Goal: Entertainment & Leisure: Consume media (video, audio)

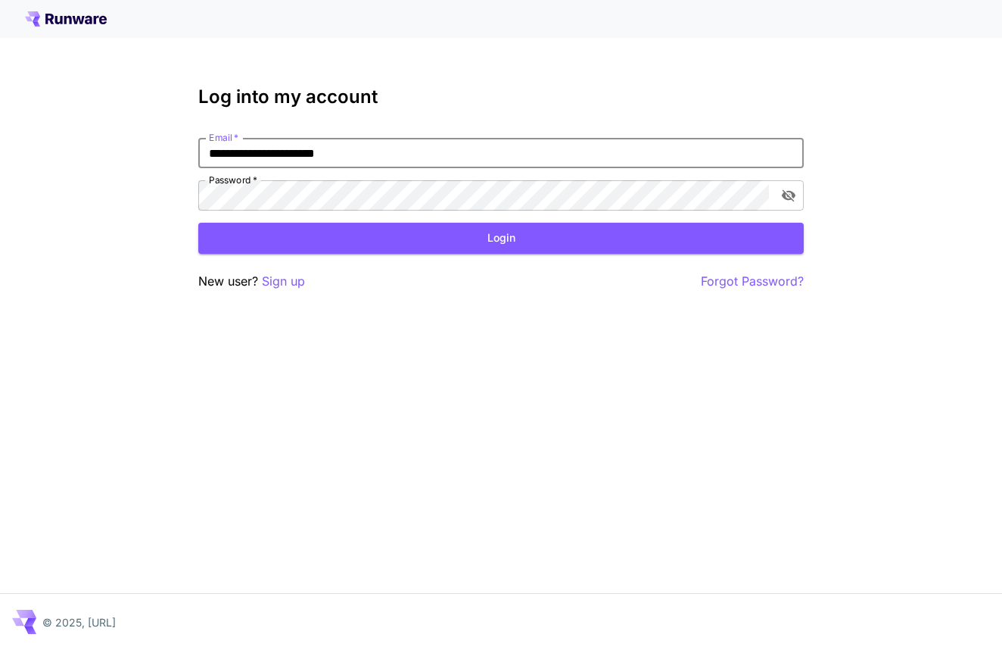
type input "**********"
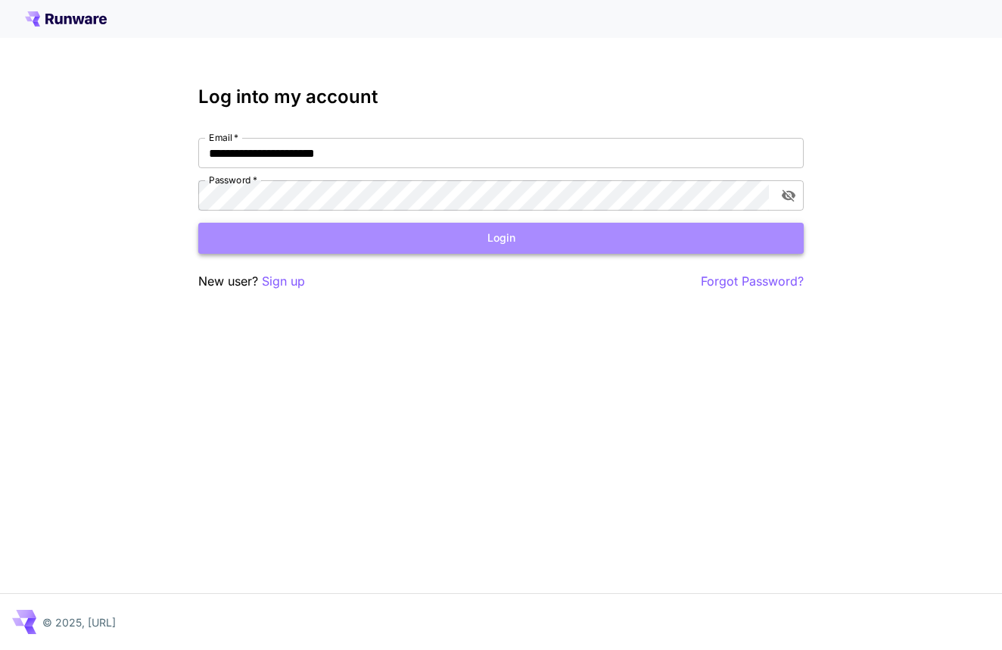
click at [459, 241] on button "Login" at bounding box center [501, 238] width 606 height 31
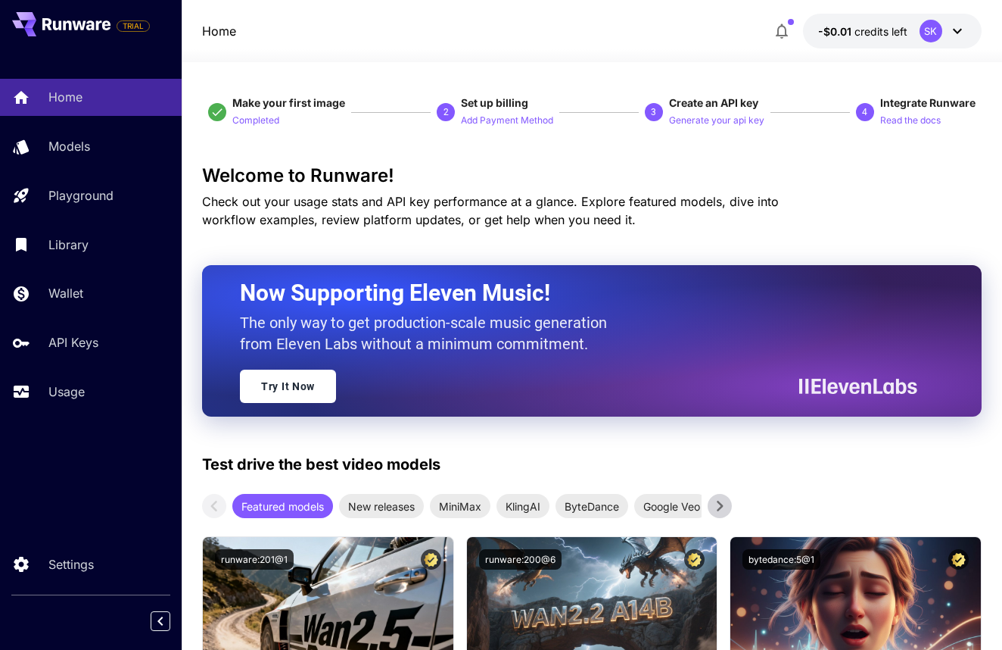
click at [890, 17] on button "-$0.01 credits left SK" at bounding box center [892, 31] width 179 height 35
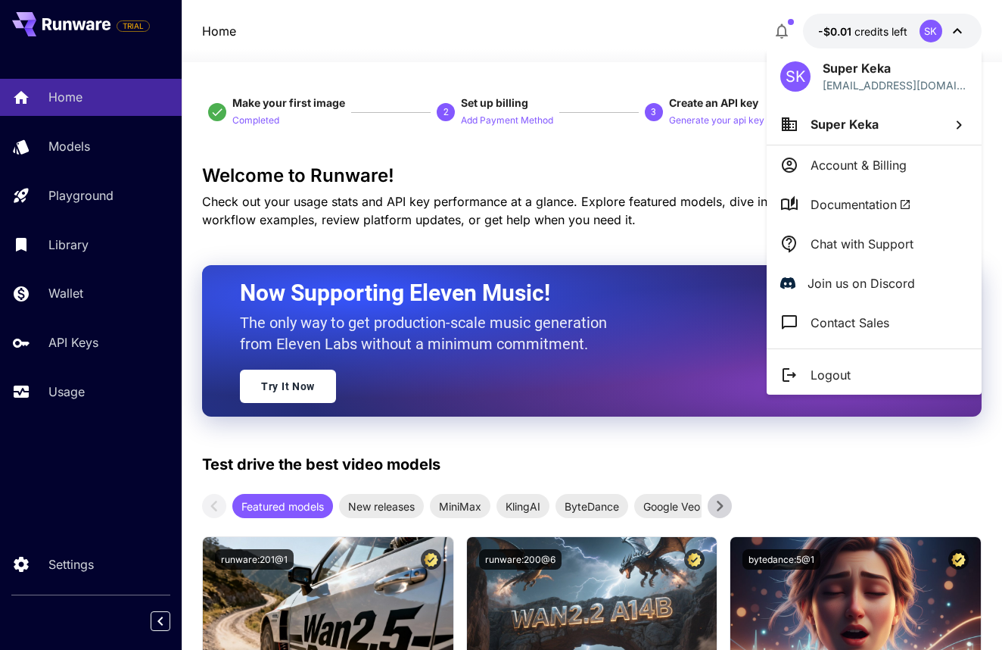
click at [835, 160] on p "Account & Billing" at bounding box center [859, 165] width 96 height 18
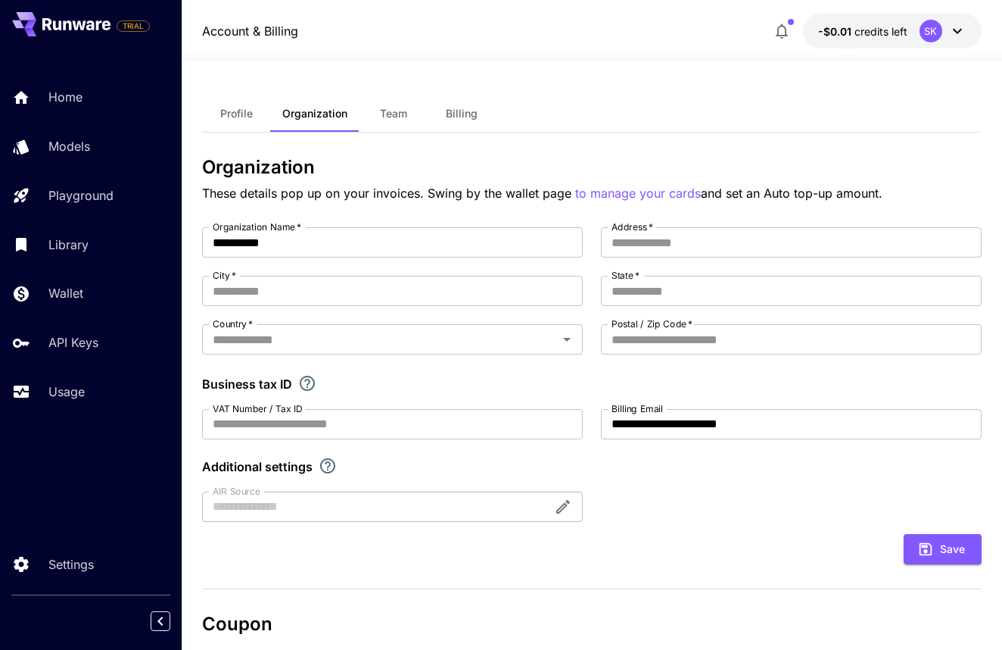
click at [468, 129] on button "Billing" at bounding box center [462, 113] width 68 height 36
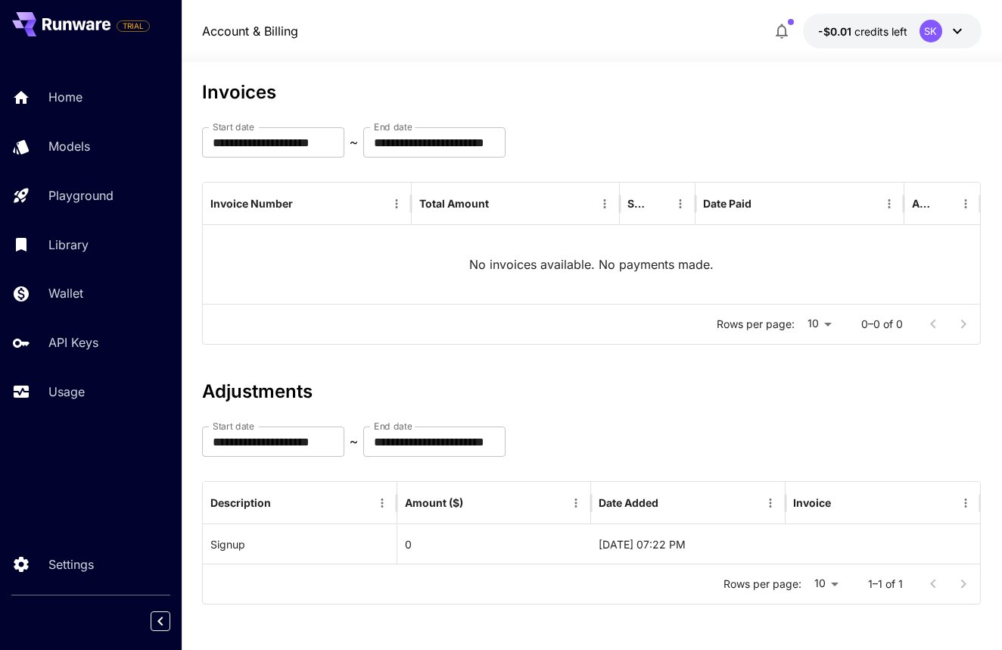
scroll to position [75, 0]
click at [65, 555] on p "Settings" at bounding box center [73, 564] width 45 height 18
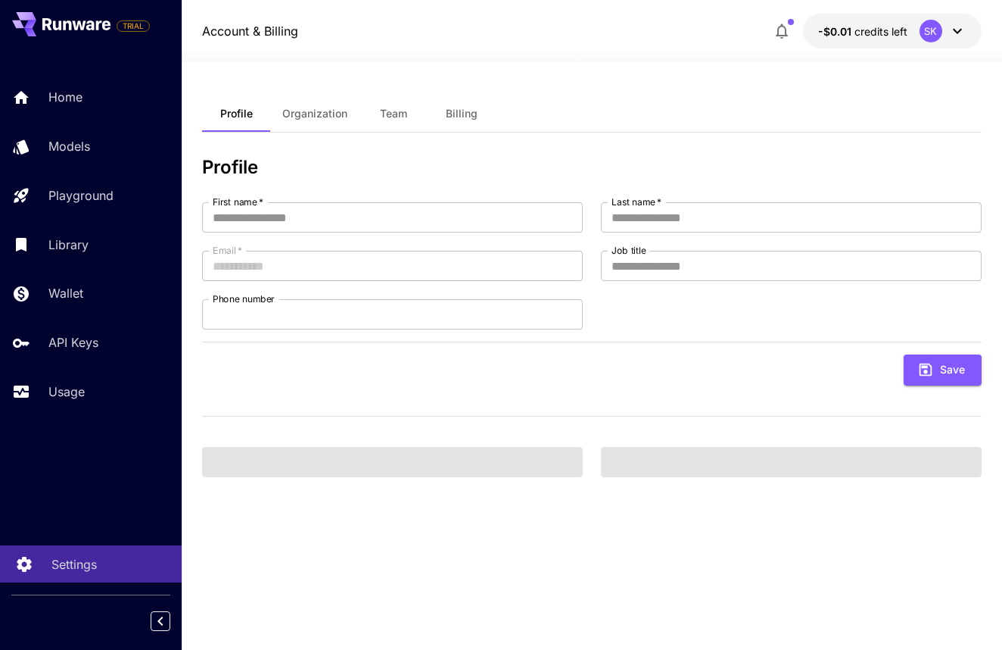
type input "*****"
type input "****"
type input "**********"
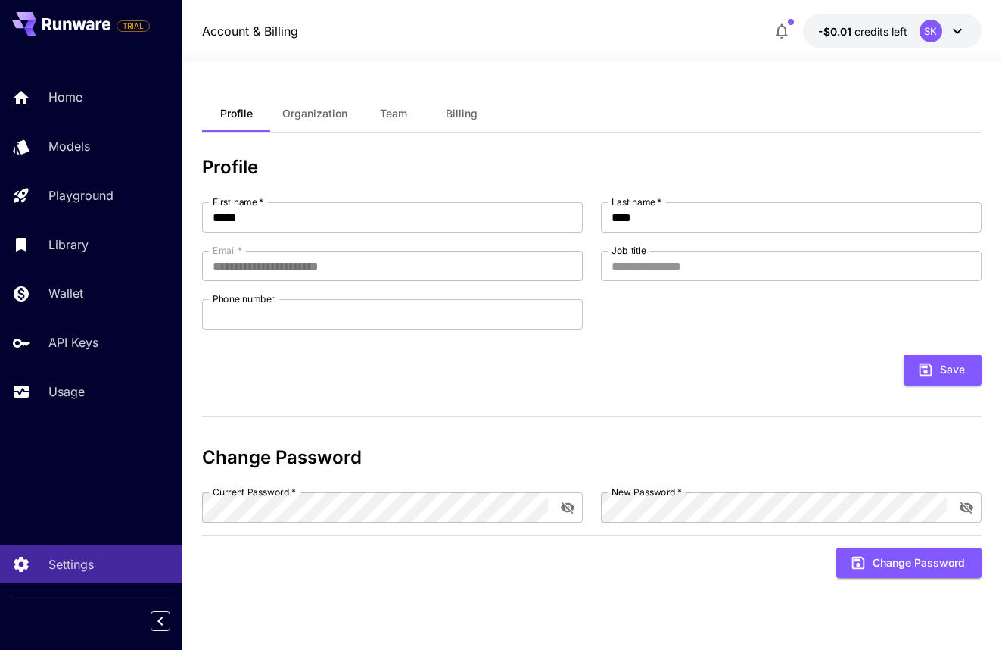
click at [472, 114] on span "Billing" at bounding box center [462, 114] width 32 height 14
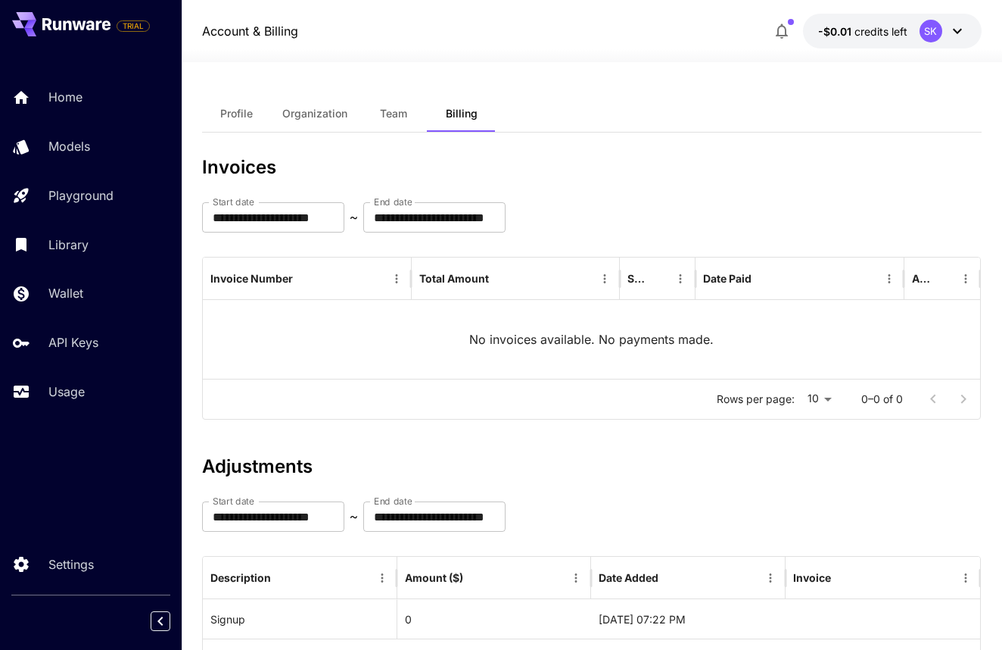
click at [958, 37] on icon at bounding box center [958, 31] width 18 height 18
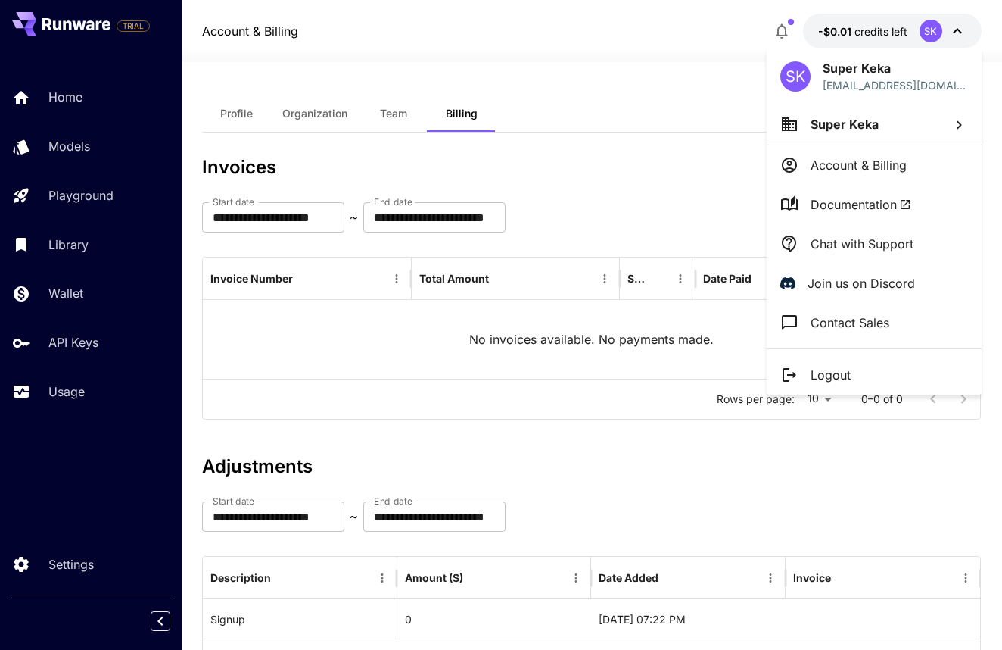
click at [883, 131] on li "Super Keka" at bounding box center [874, 124] width 215 height 41
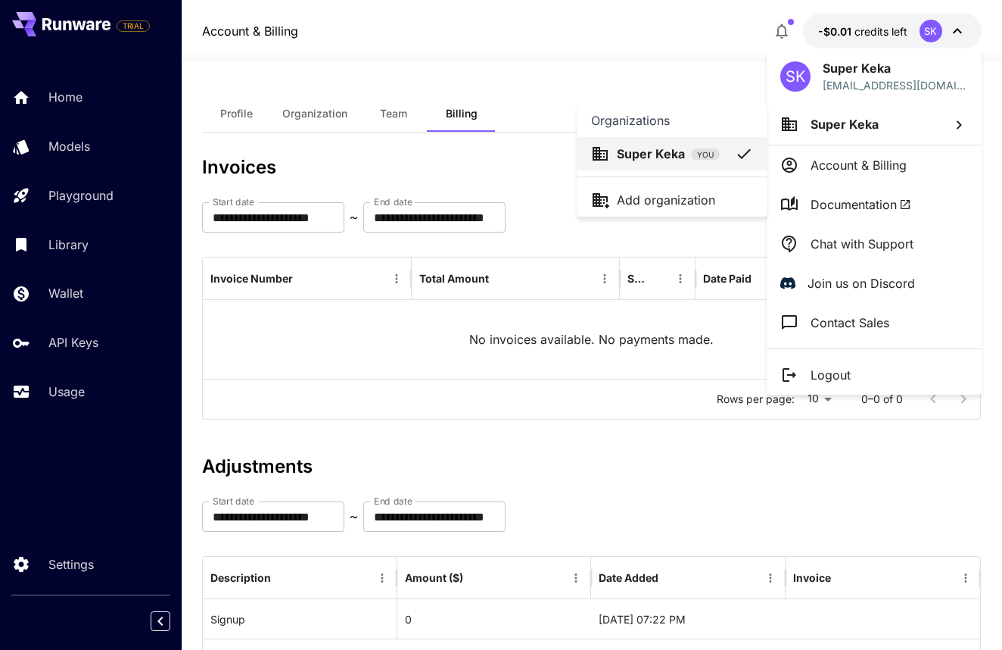
click at [858, 89] on div at bounding box center [501, 325] width 1002 height 650
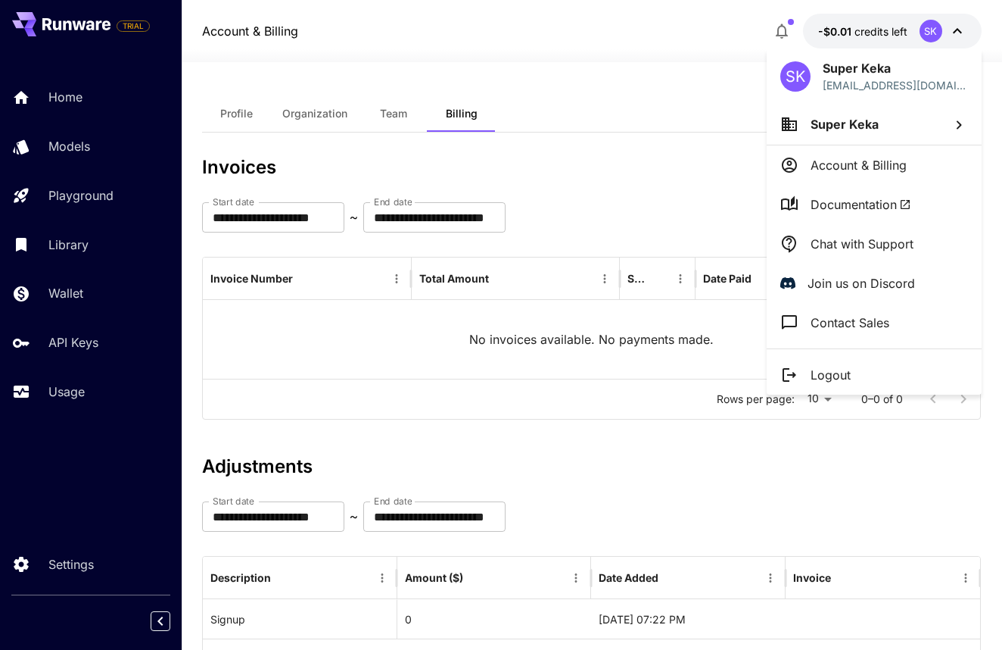
click at [836, 176] on li "Account & Billing" at bounding box center [874, 164] width 215 height 39
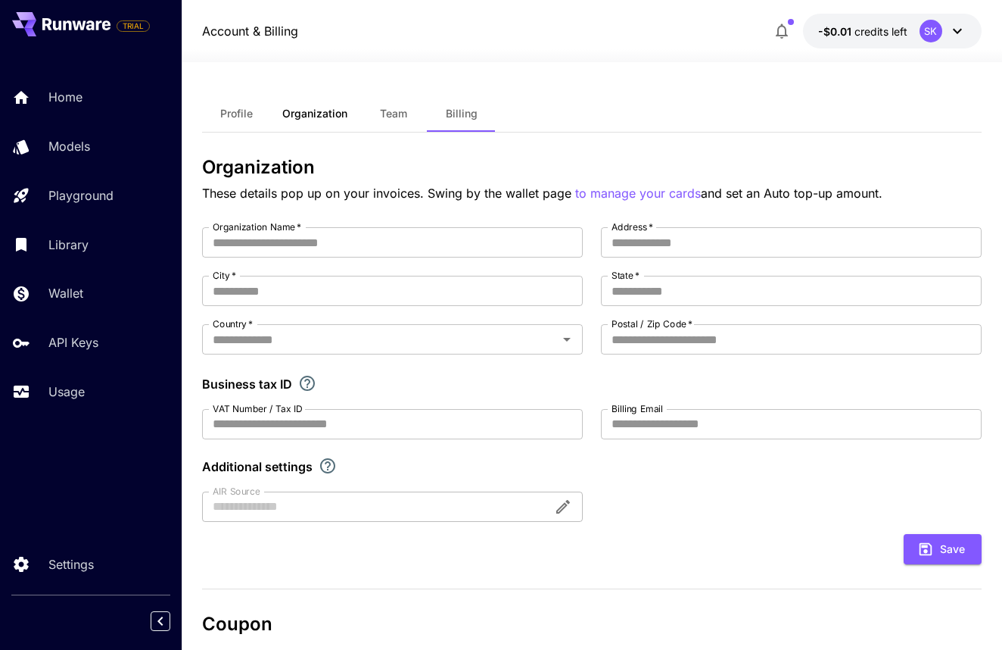
type input "**********"
click at [452, 99] on button "Billing" at bounding box center [462, 113] width 68 height 36
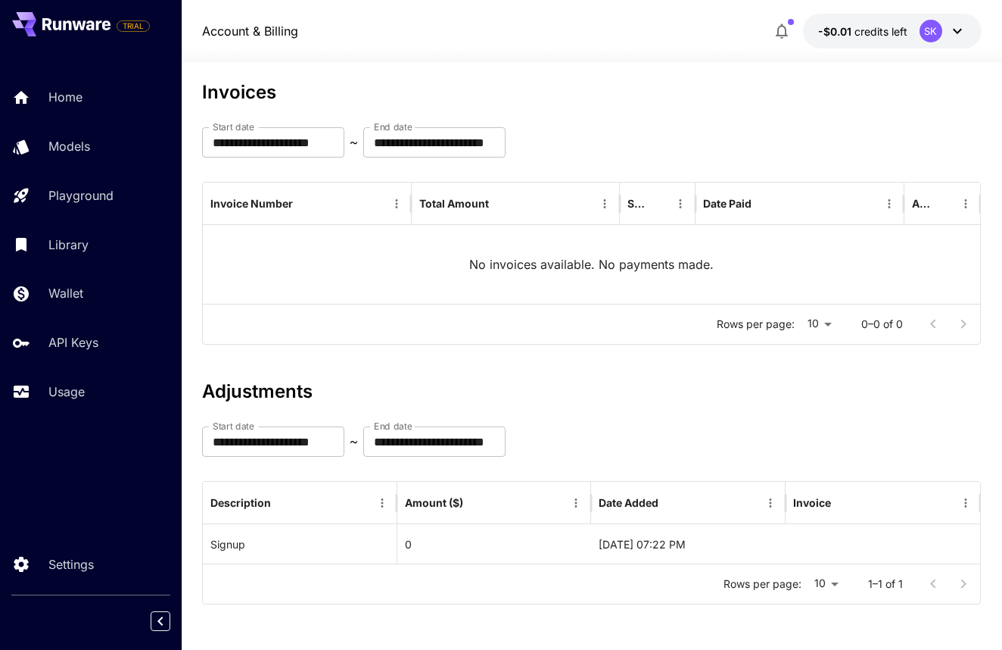
scroll to position [75, 0]
click at [78, 83] on link "Home" at bounding box center [91, 97] width 182 height 37
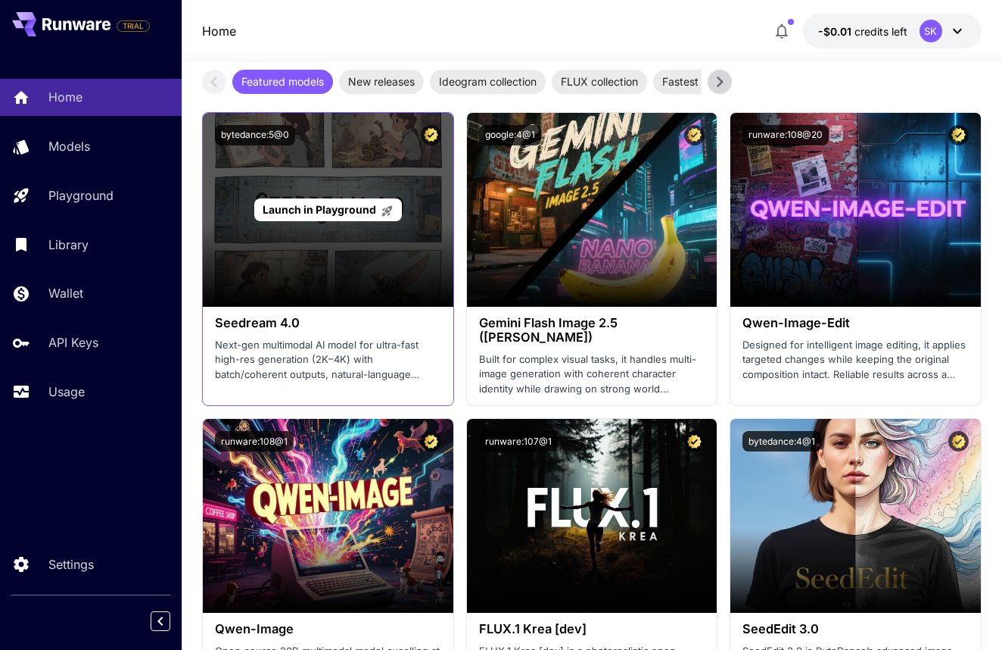
scroll to position [2859, 0]
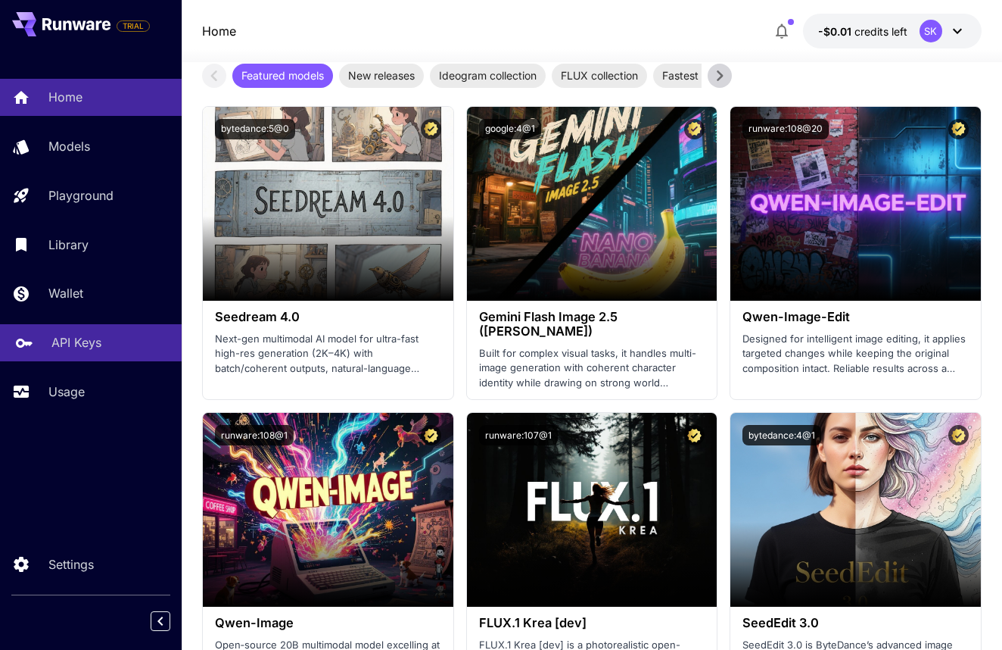
click at [52, 337] on p "API Keys" at bounding box center [76, 342] width 50 height 18
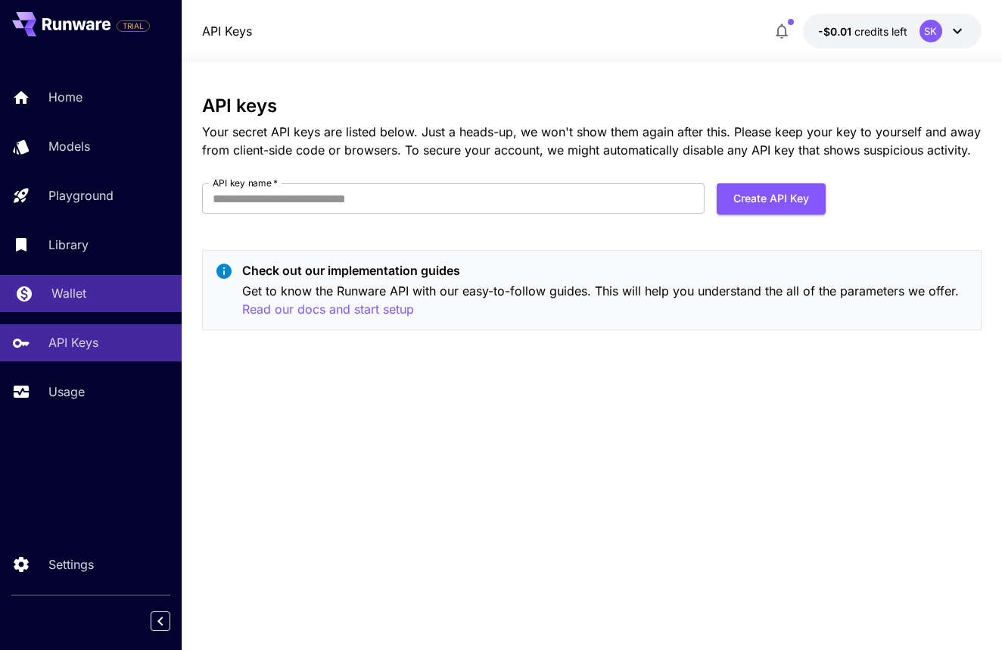
click at [79, 291] on p "Wallet" at bounding box center [68, 293] width 35 height 18
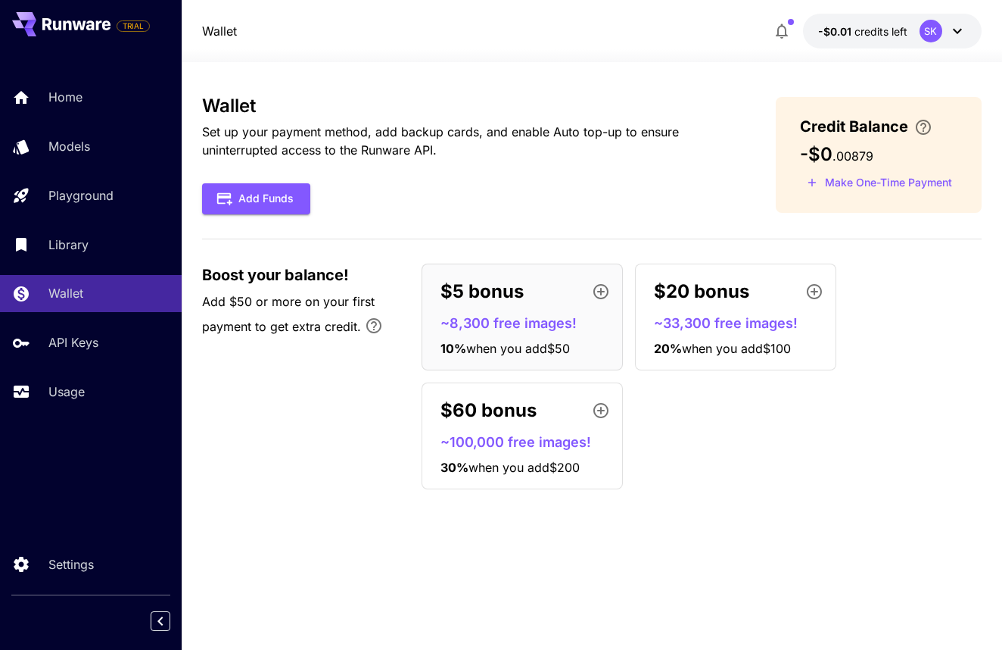
click at [467, 303] on p "$5 bonus" at bounding box center [482, 291] width 83 height 27
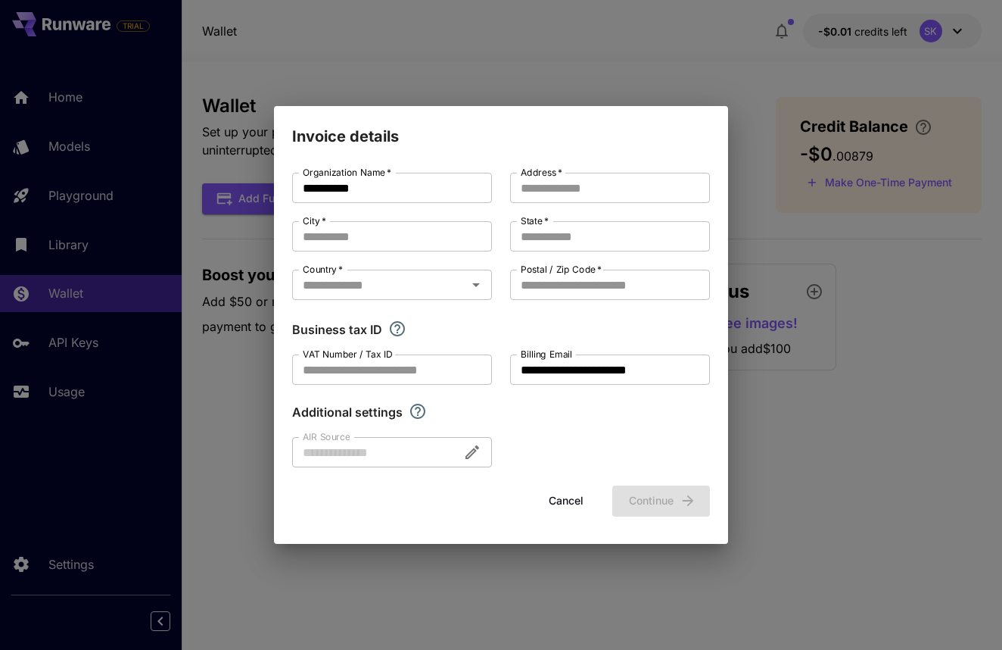
click at [728, 176] on div "**********" at bounding box center [501, 345] width 454 height 394
click at [567, 509] on button "Cancel" at bounding box center [566, 500] width 68 height 31
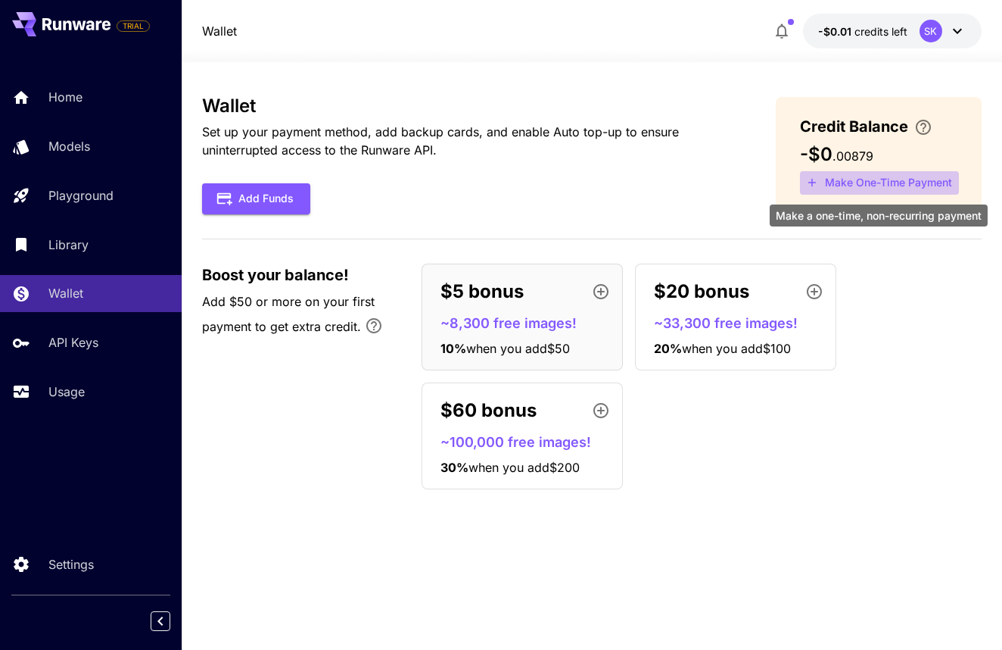
click at [867, 185] on button "Make One-Time Payment" at bounding box center [879, 182] width 159 height 23
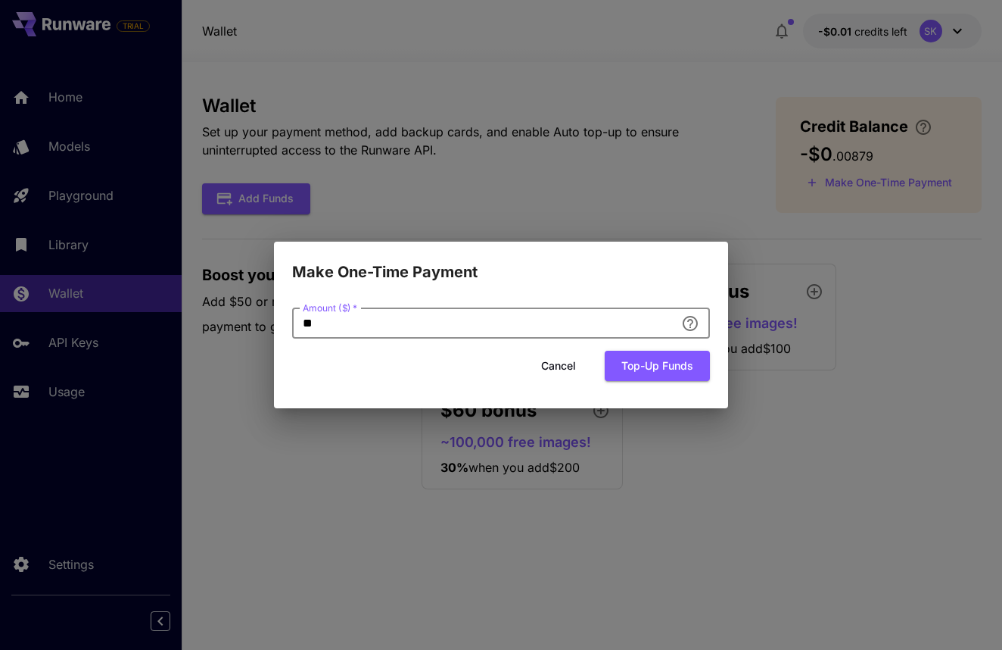
click at [512, 313] on input "**" at bounding box center [483, 323] width 383 height 30
click at [663, 373] on button "Top-up funds" at bounding box center [657, 366] width 105 height 31
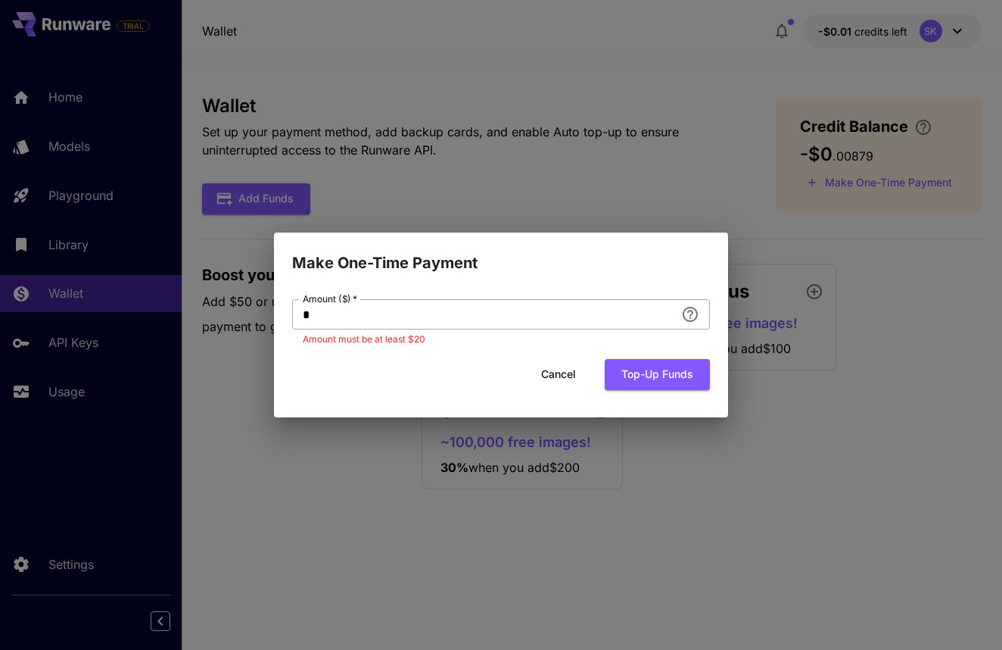
click at [504, 312] on input "*" at bounding box center [483, 314] width 383 height 30
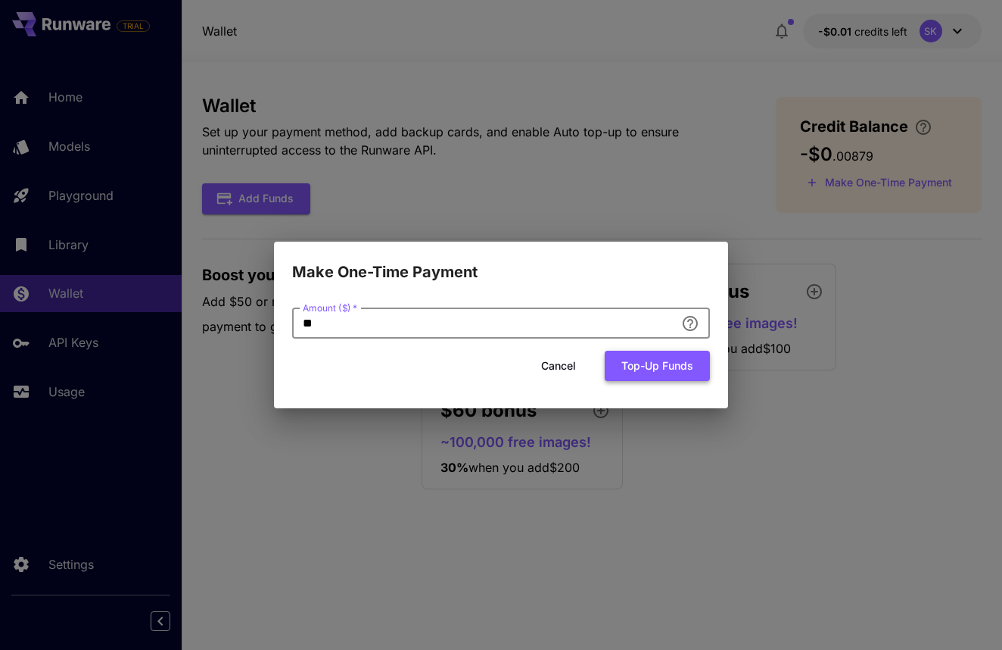
type input "**"
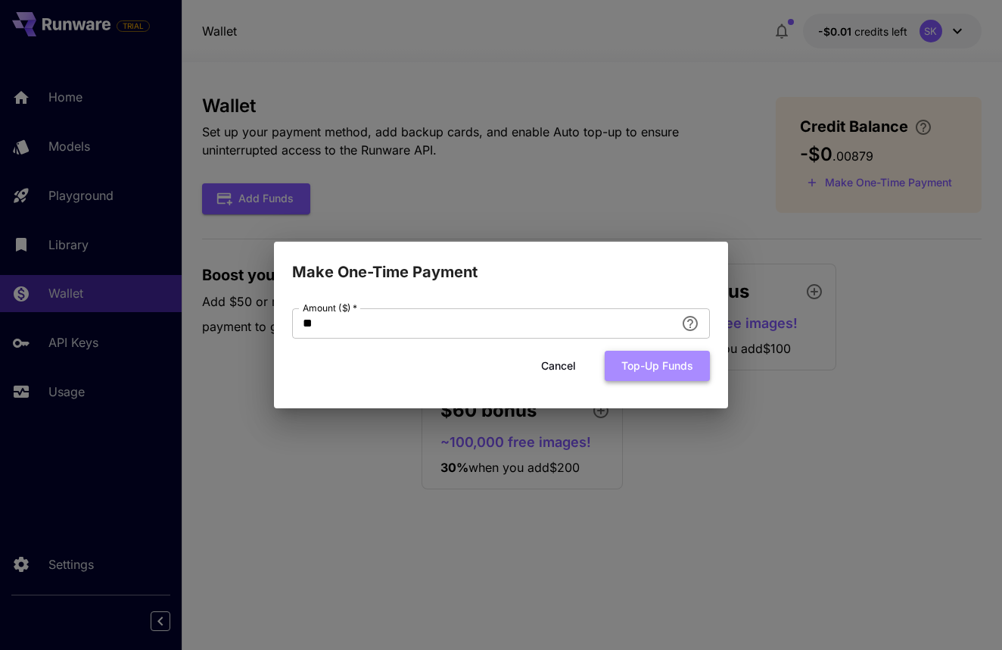
click at [626, 364] on button "Top-up funds" at bounding box center [657, 366] width 105 height 31
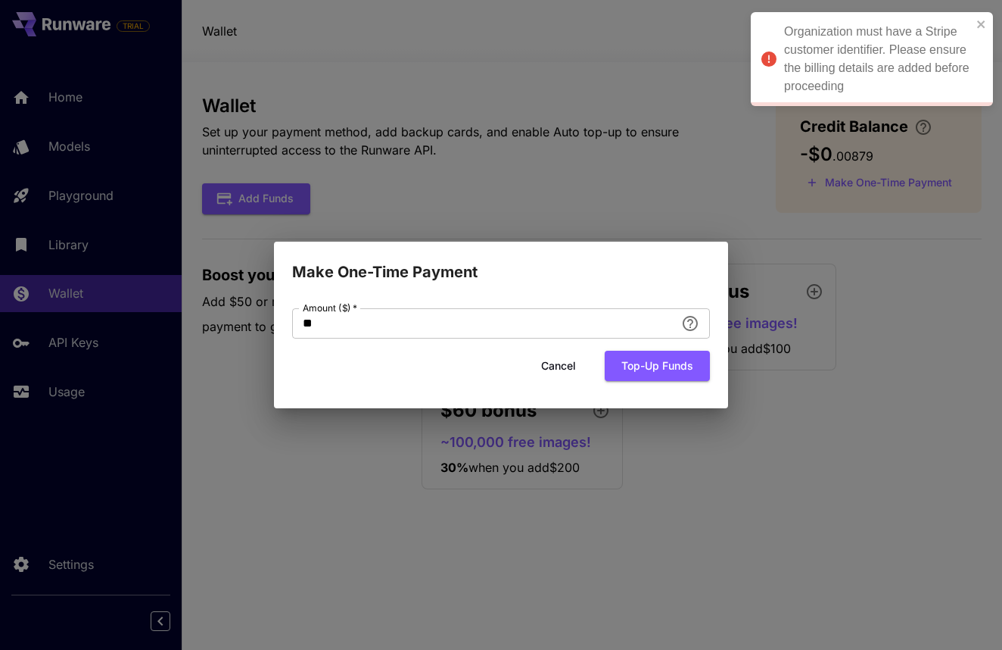
click at [583, 361] on button "Cancel" at bounding box center [559, 366] width 68 height 31
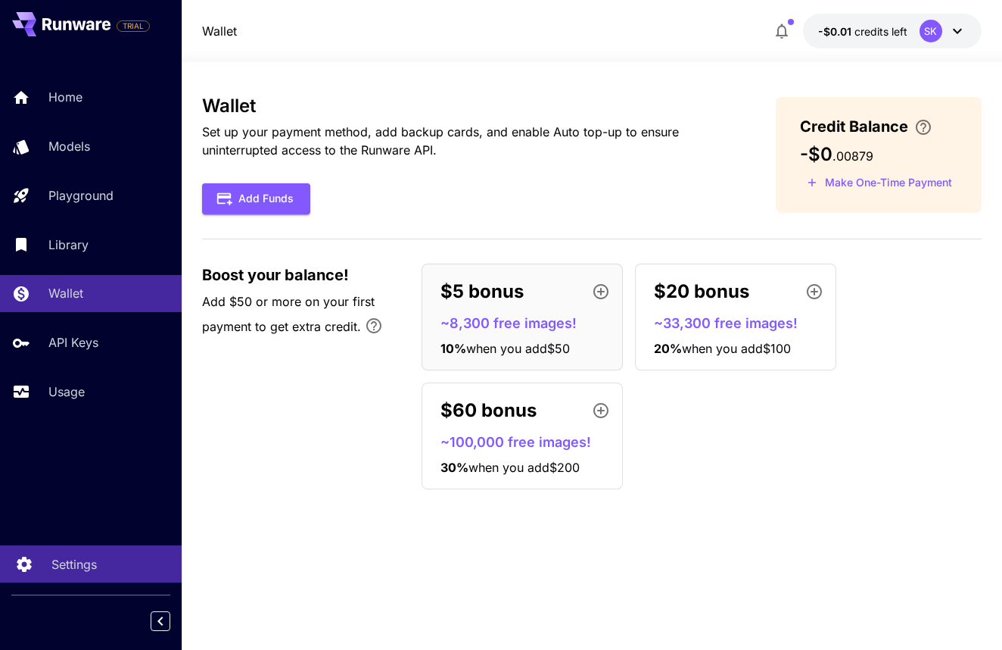
click at [59, 561] on p "Settings" at bounding box center [73, 564] width 45 height 18
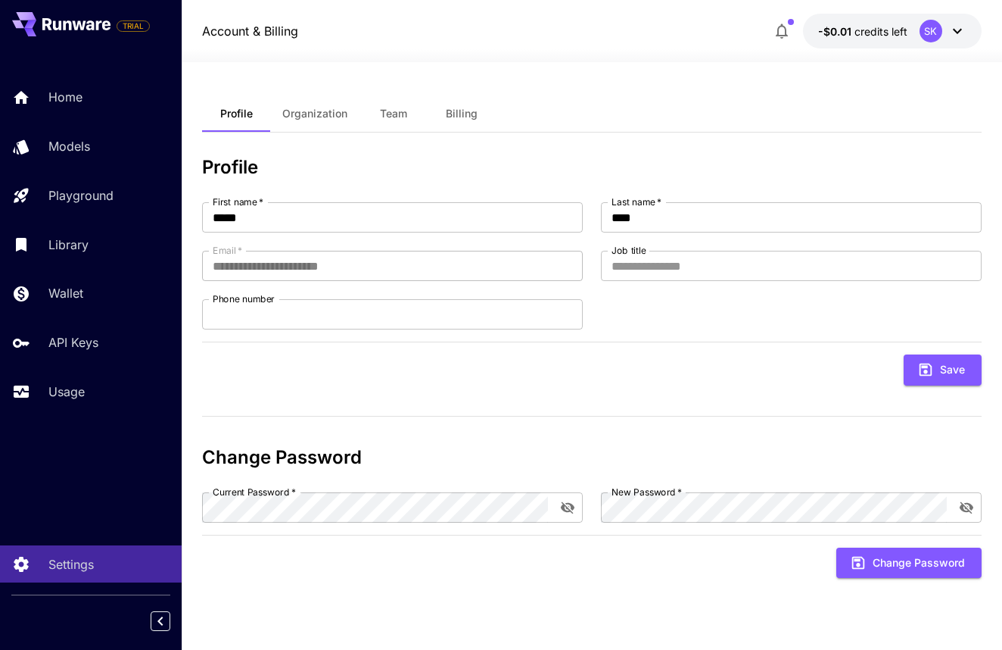
click at [958, 39] on icon at bounding box center [958, 31] width 18 height 18
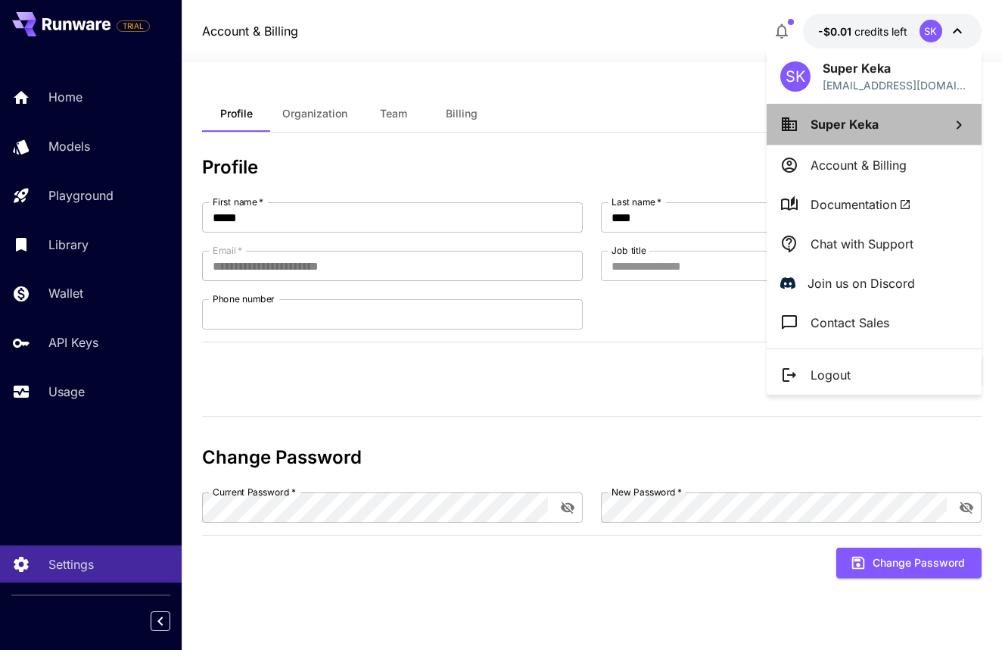
click at [881, 117] on li "Super Keka" at bounding box center [874, 124] width 215 height 41
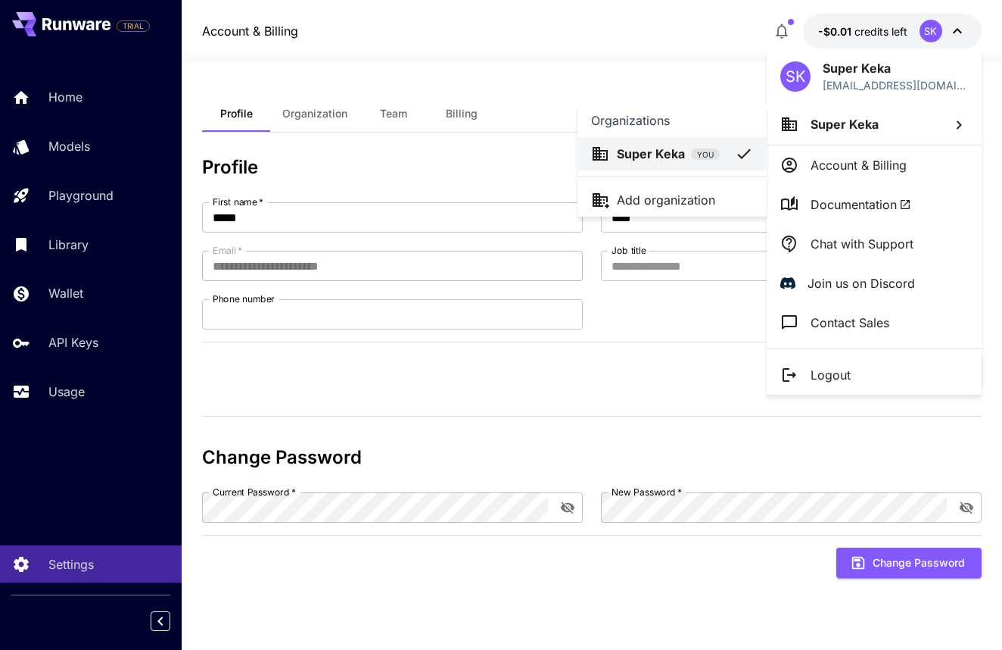
click at [709, 144] on li "Super Keka YOU" at bounding box center [672, 153] width 189 height 33
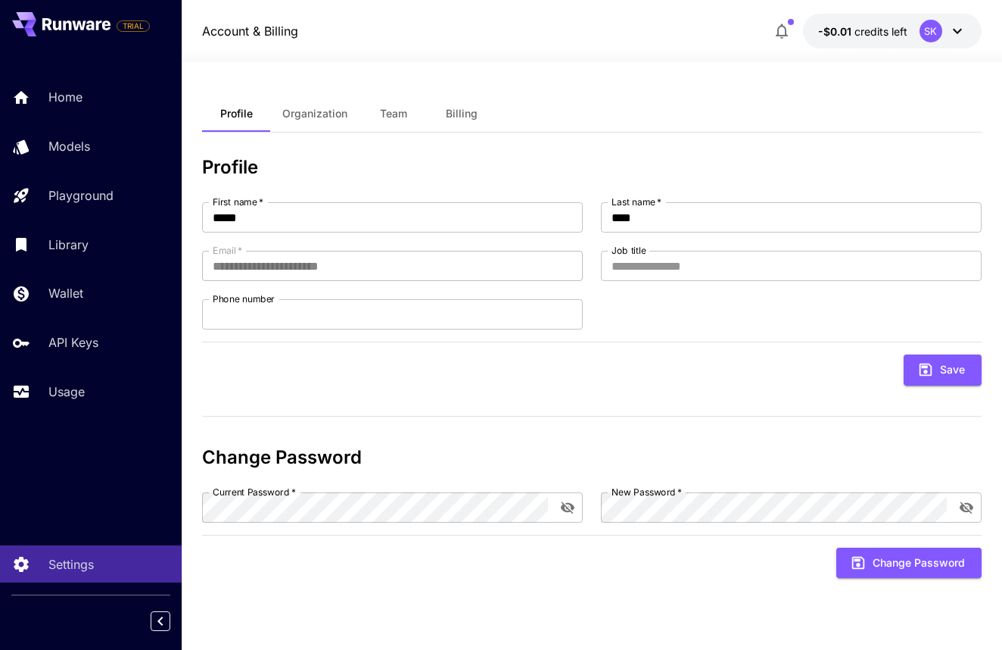
click at [468, 117] on span "Billing" at bounding box center [462, 114] width 32 height 14
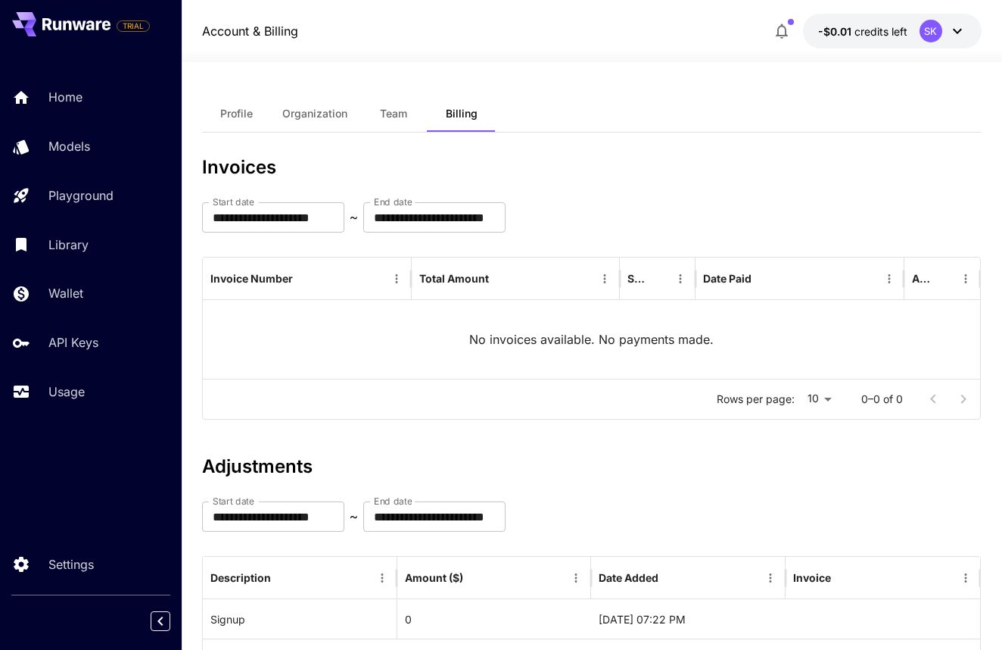
click at [396, 126] on button "Team" at bounding box center [394, 113] width 68 height 36
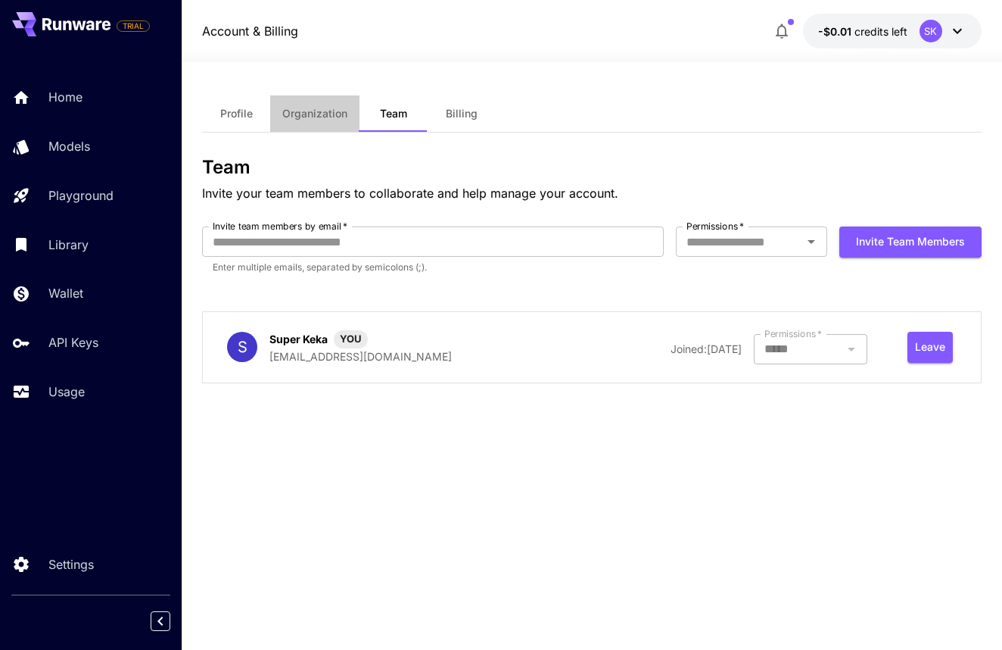
click at [326, 117] on span "Organization" at bounding box center [314, 114] width 65 height 14
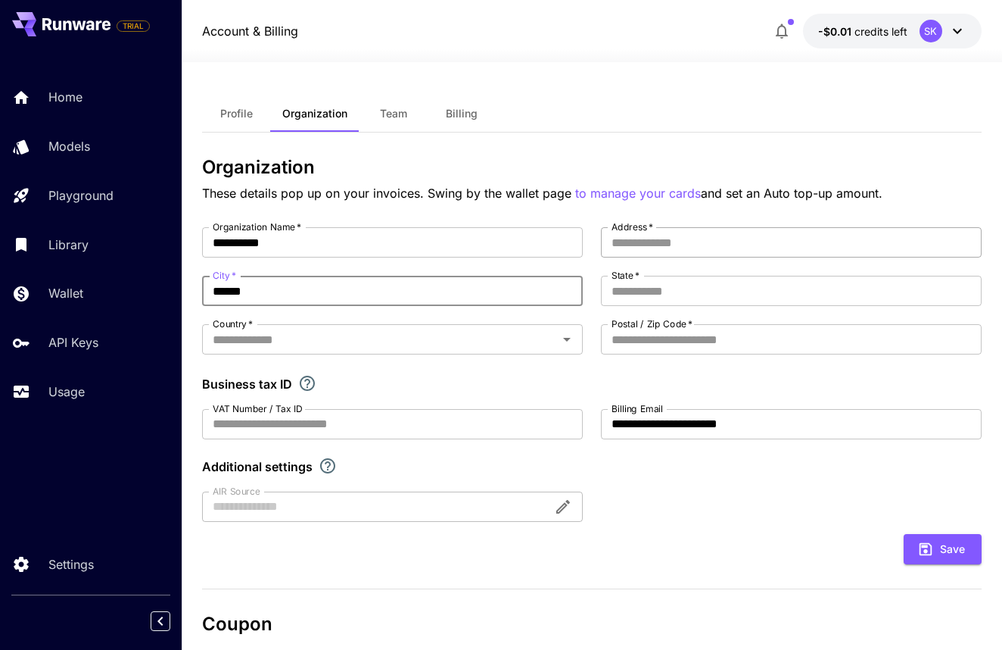
type input "******"
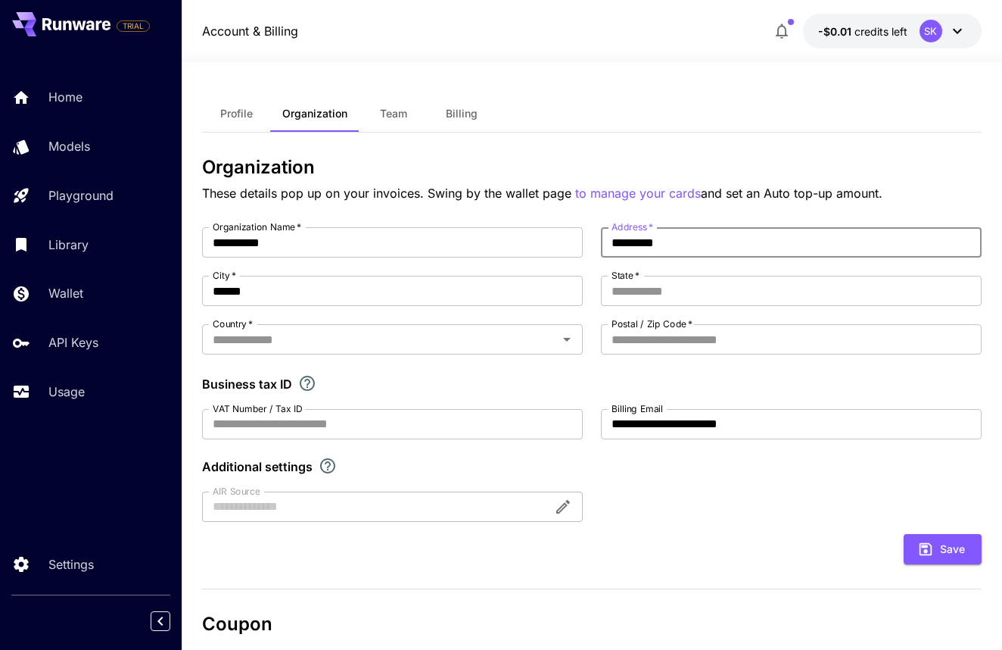
type input "*********"
click at [643, 307] on div "**********" at bounding box center [592, 374] width 780 height 294
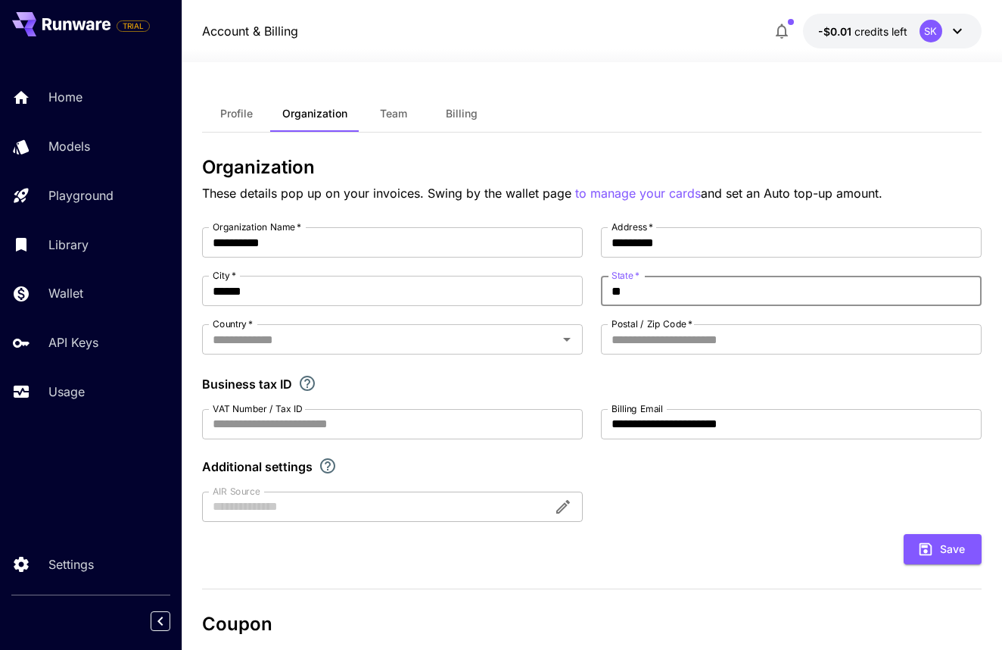
type input "*"
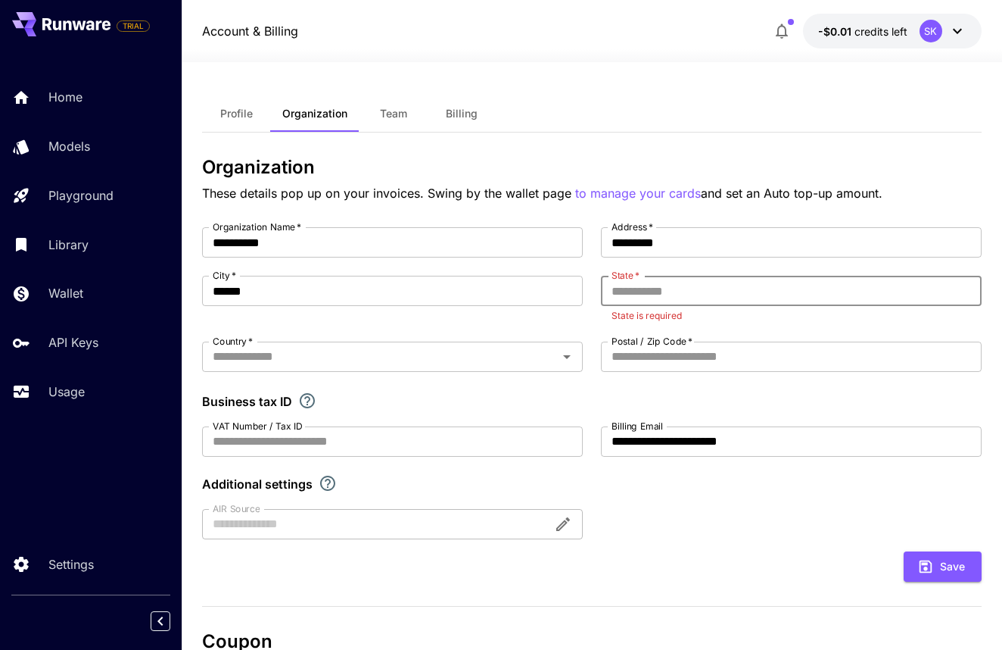
click at [687, 291] on input "State   *" at bounding box center [791, 291] width 381 height 30
click at [684, 346] on label "Postal / Zip Code   *" at bounding box center [652, 341] width 81 height 13
click at [684, 346] on input "Postal / Zip Code   *" at bounding box center [791, 356] width 381 height 30
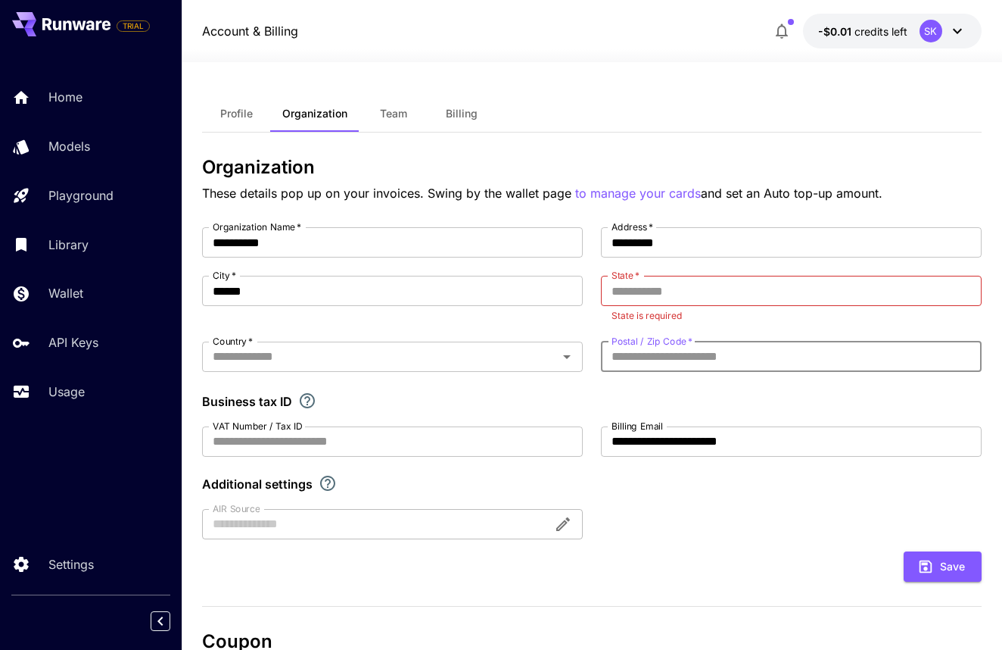
type input "*"
type input "****"
click at [690, 298] on input "State   *" at bounding box center [791, 291] width 381 height 30
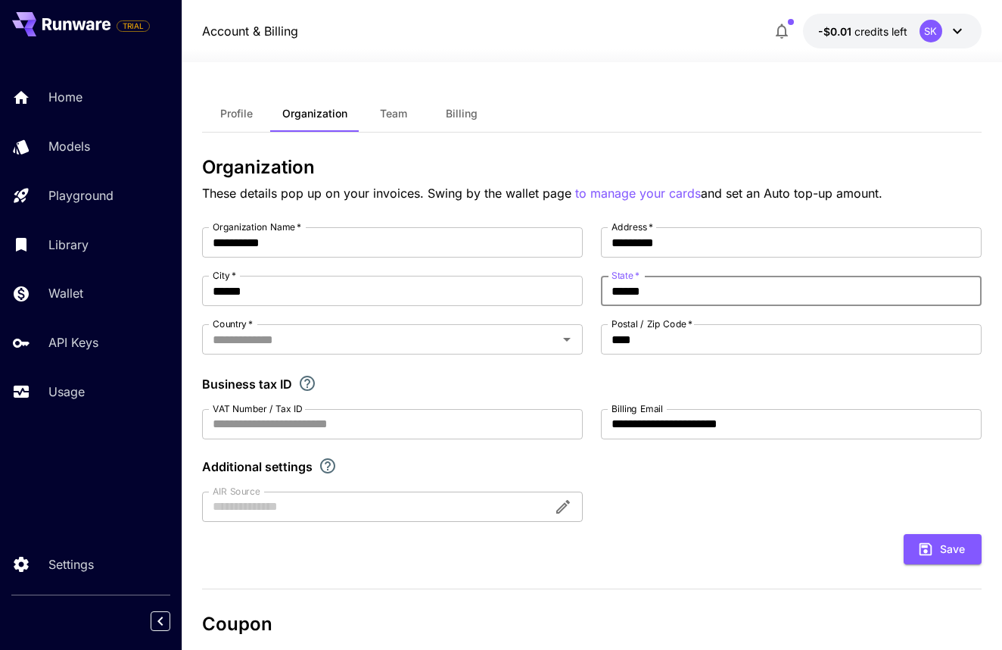
type input "******"
click at [514, 322] on div "**********" at bounding box center [592, 374] width 780 height 294
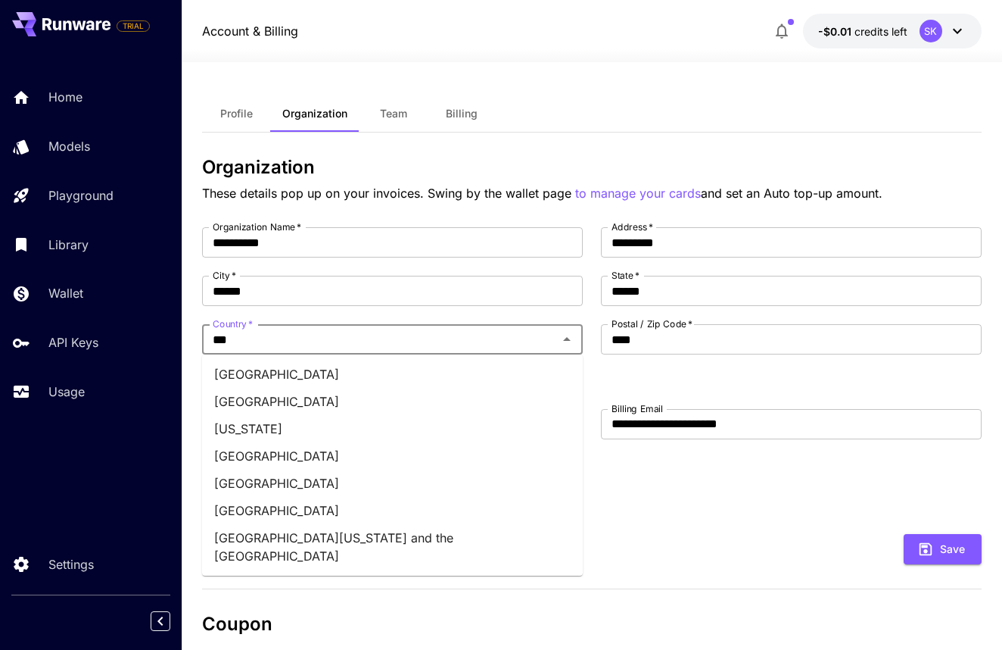
type input "****"
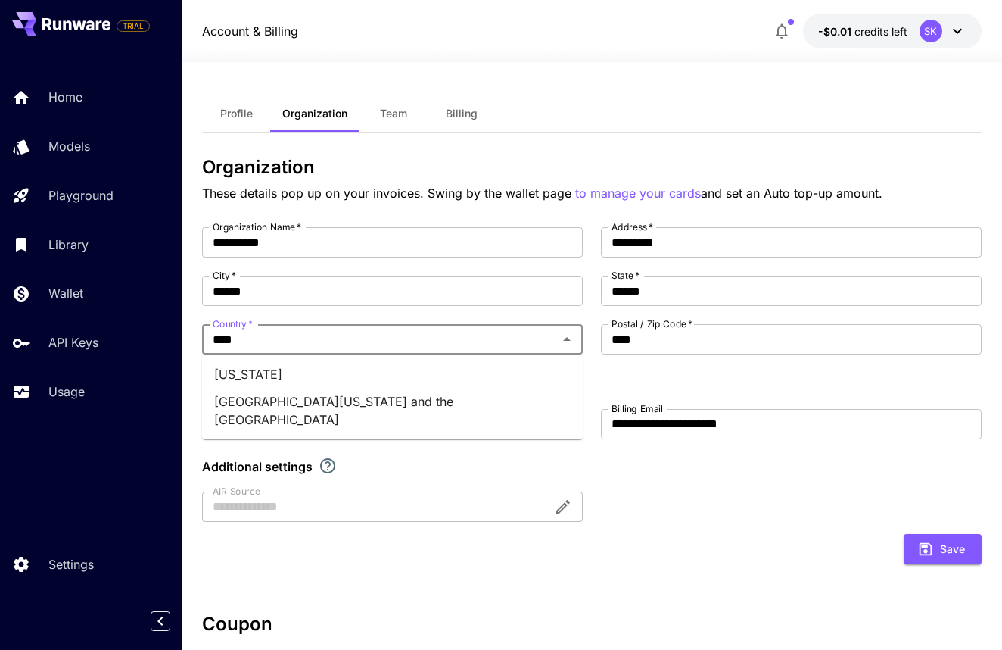
click at [416, 379] on li "Georgia" at bounding box center [392, 373] width 381 height 27
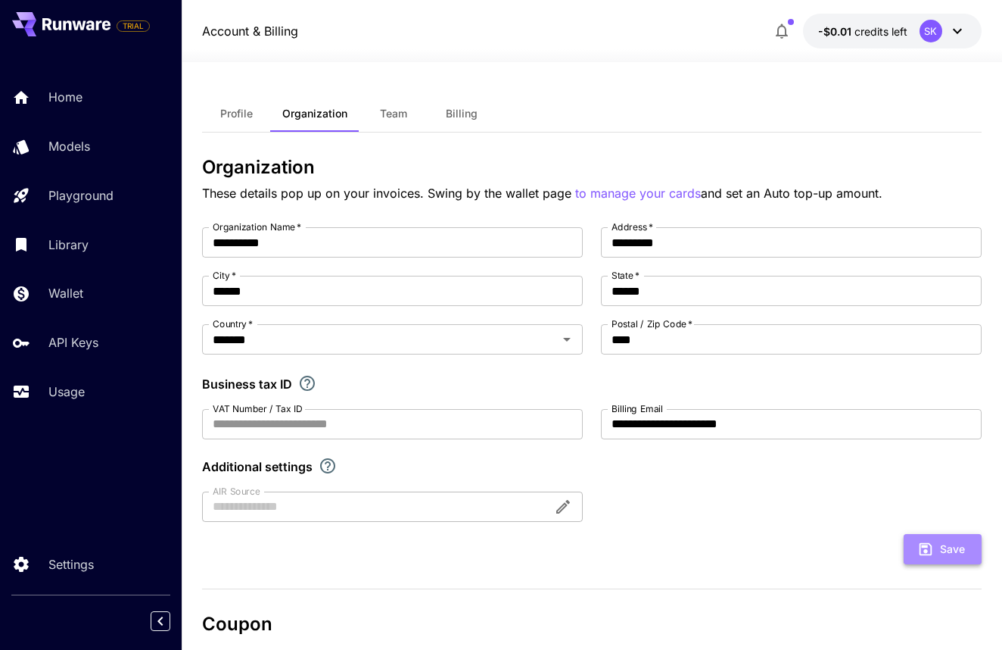
click at [930, 547] on icon "submit" at bounding box center [926, 549] width 17 height 17
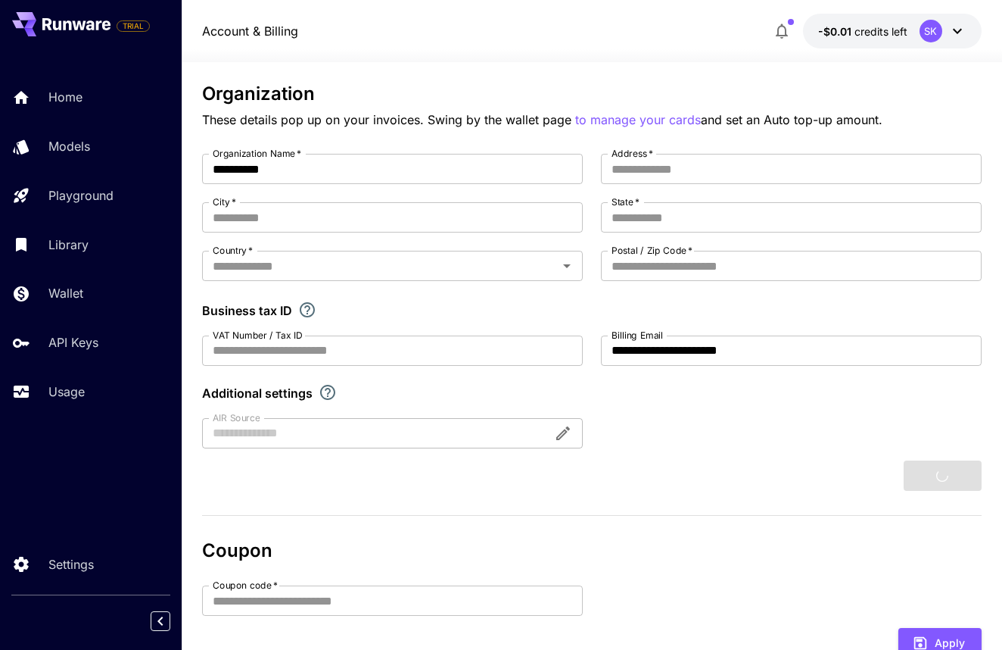
scroll to position [75, 1]
type input "*********"
type input "******"
type input "****"
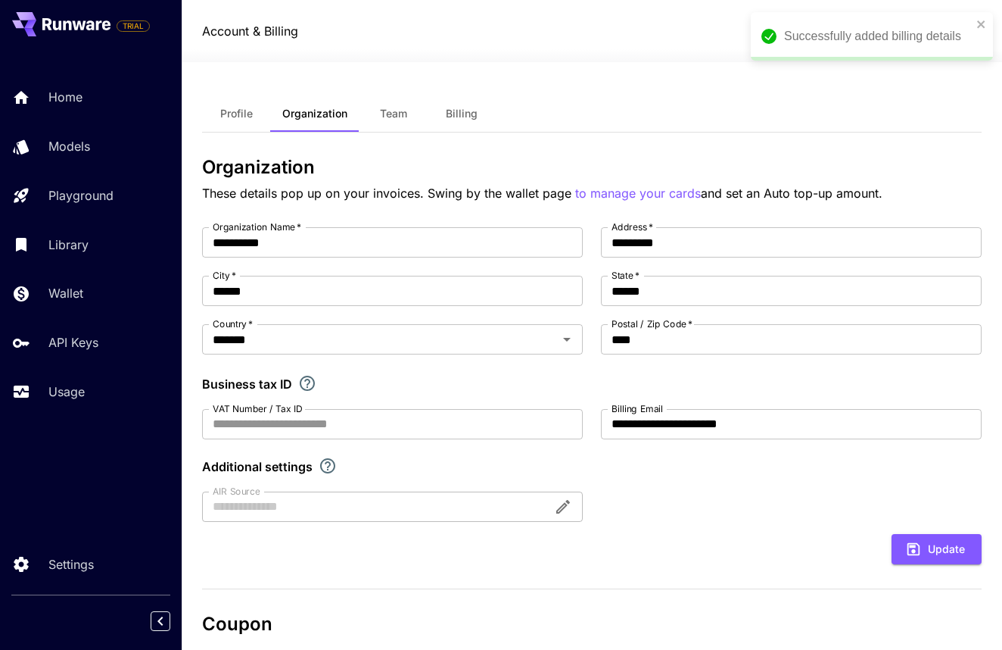
scroll to position [0, 0]
click at [450, 107] on span "Billing" at bounding box center [462, 114] width 32 height 14
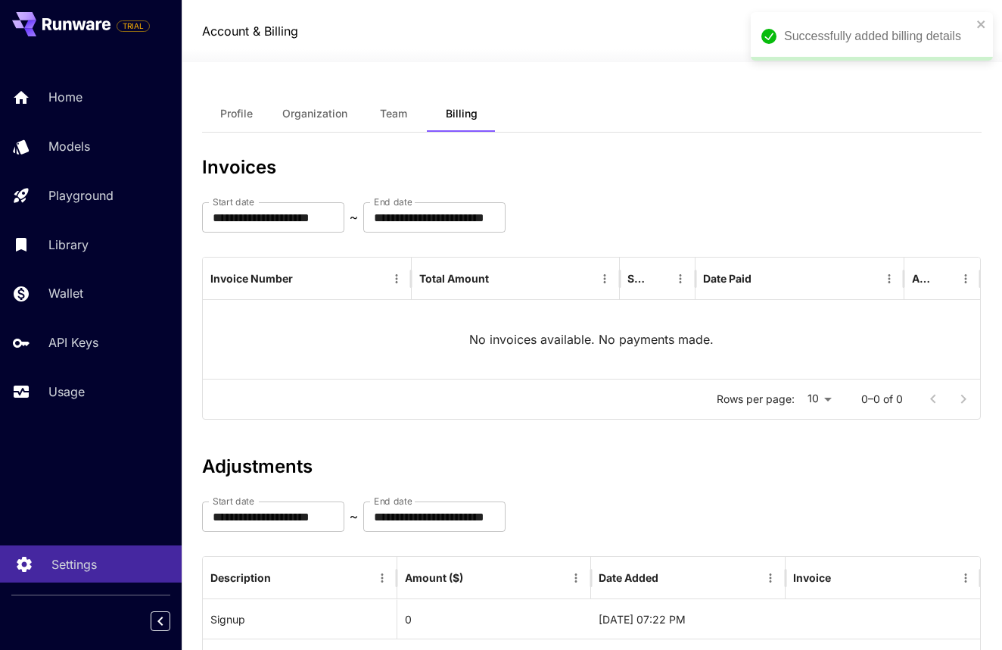
click at [59, 564] on p "Settings" at bounding box center [73, 564] width 45 height 18
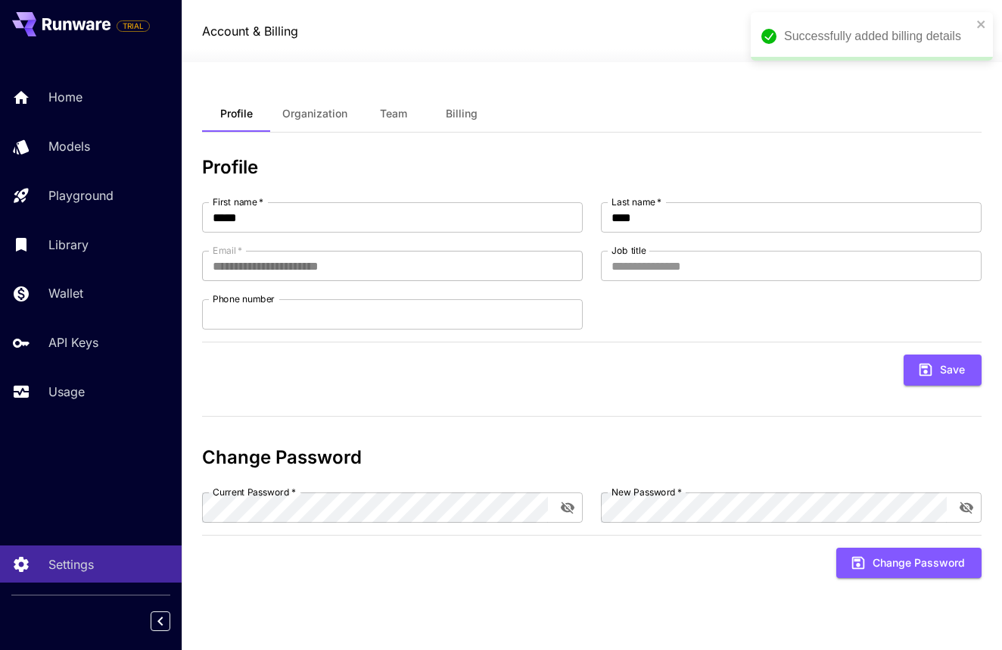
click at [312, 111] on span "Organization" at bounding box center [314, 114] width 65 height 14
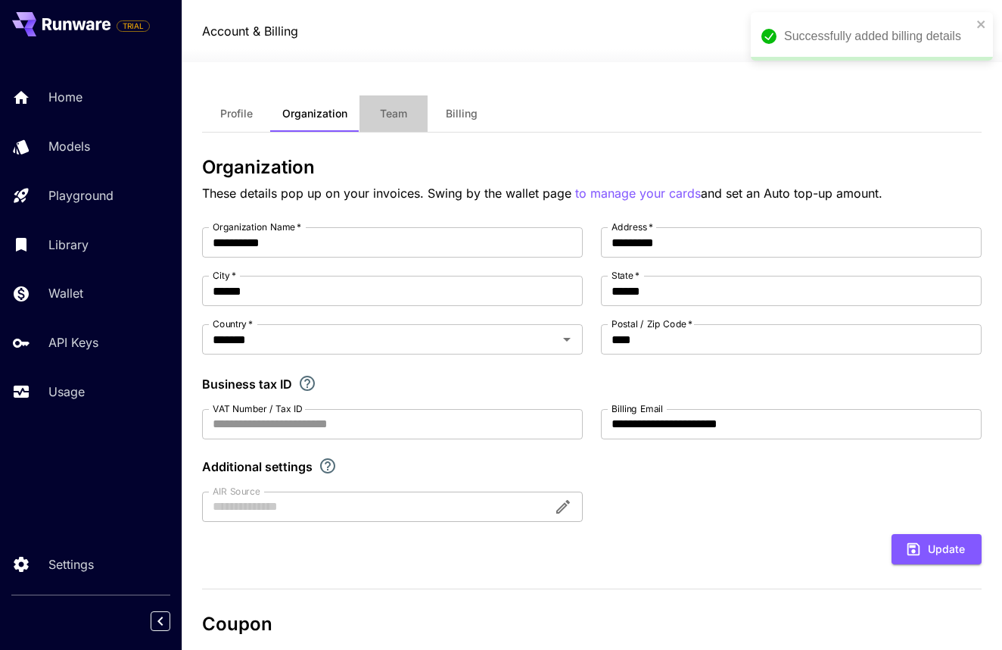
click at [394, 111] on span "Team" at bounding box center [393, 114] width 27 height 14
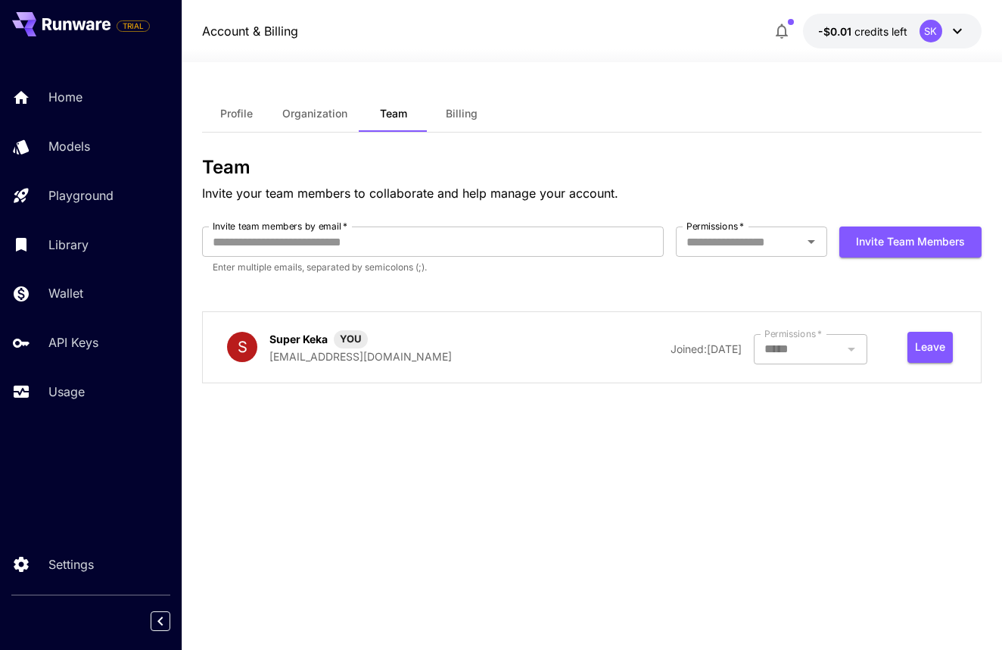
click at [439, 113] on button "Billing" at bounding box center [462, 113] width 68 height 36
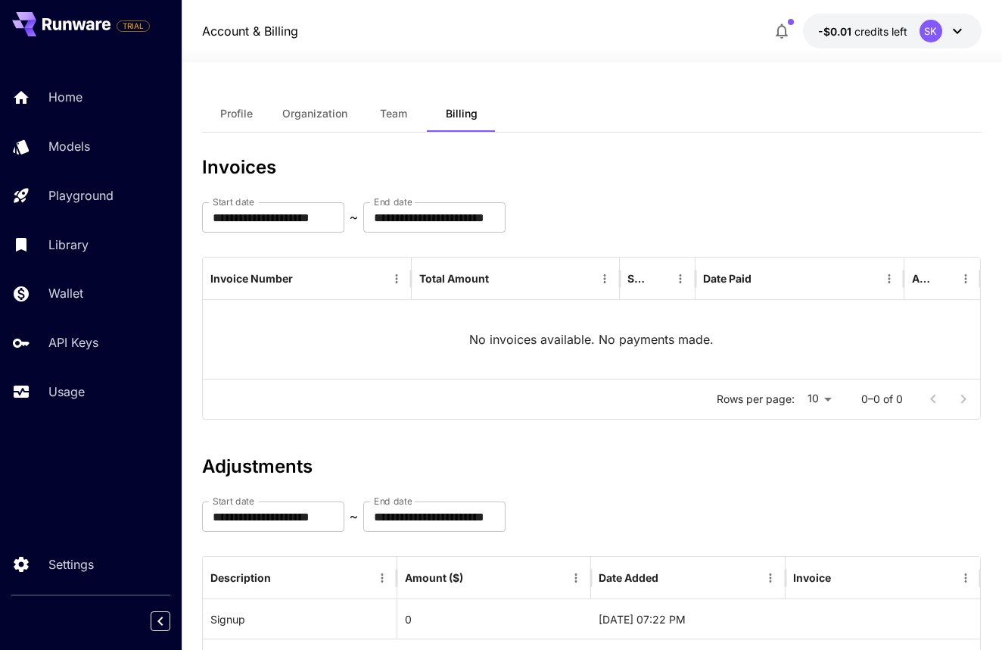
click at [242, 108] on span "Profile" at bounding box center [236, 114] width 33 height 14
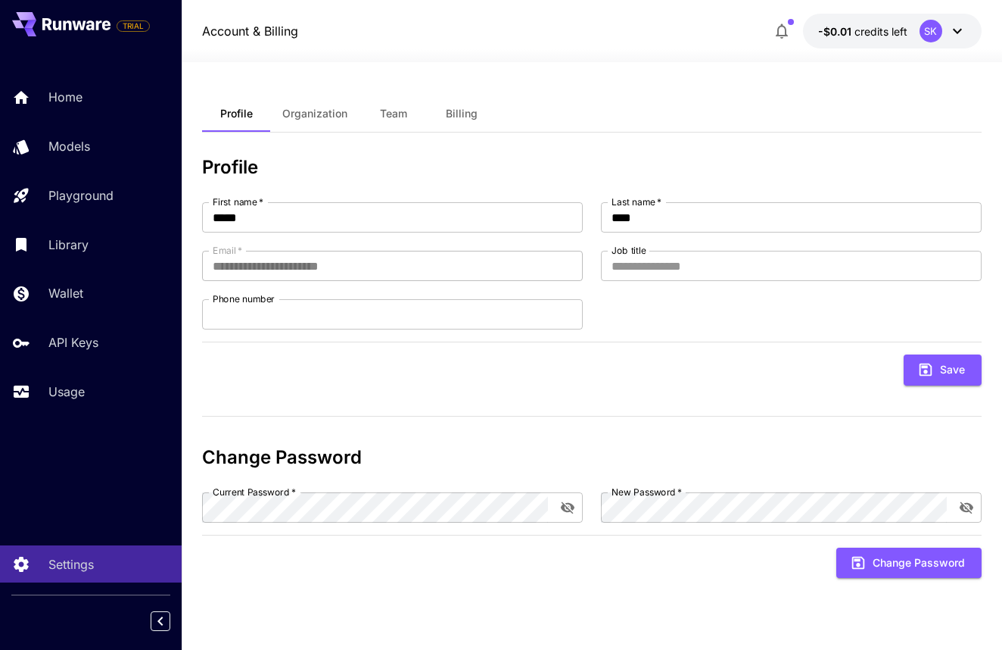
click at [974, 37] on button "-$0.01 credits left SK" at bounding box center [892, 31] width 179 height 35
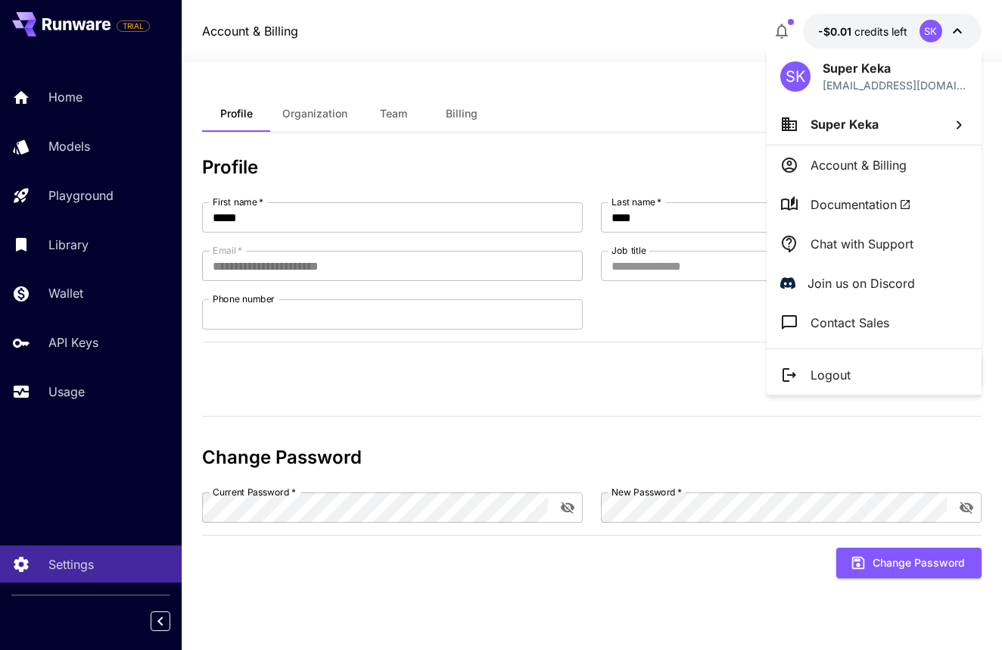
click at [879, 125] on li "Super Keka" at bounding box center [874, 124] width 215 height 41
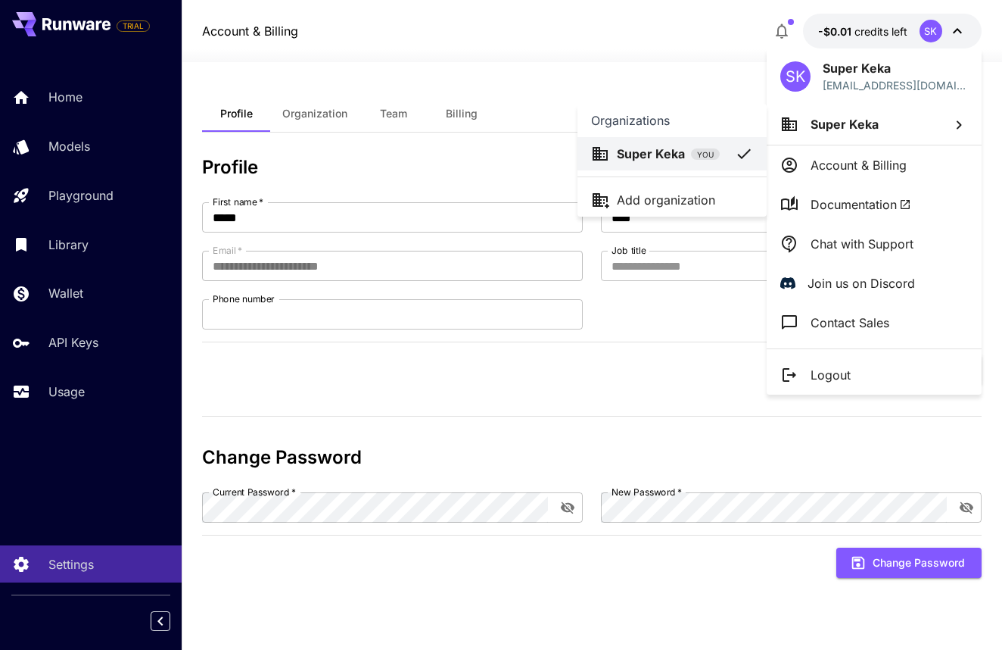
click at [736, 150] on icon at bounding box center [744, 154] width 18 height 18
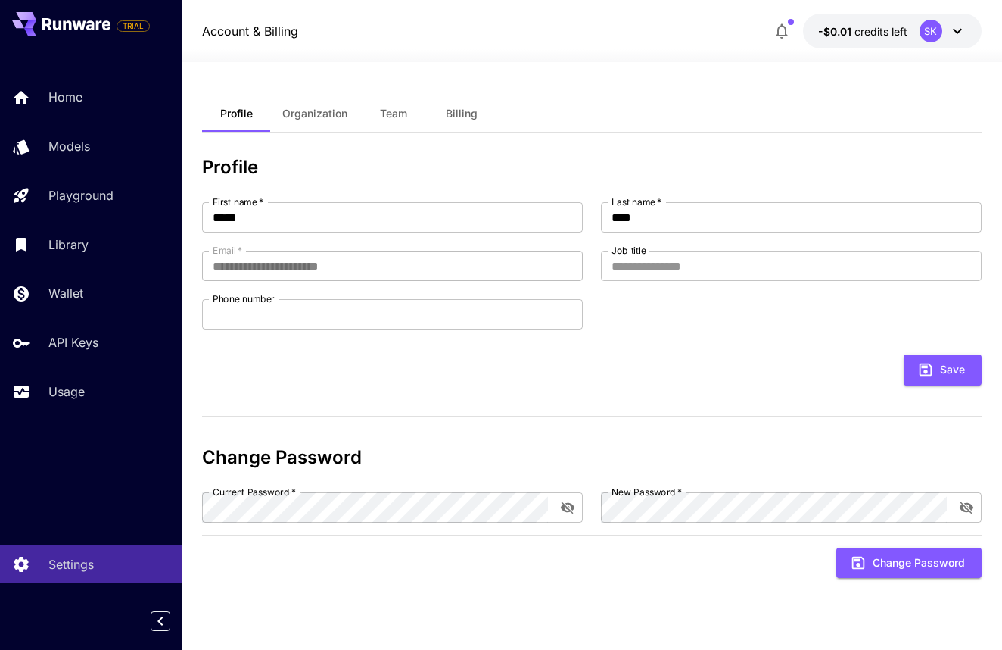
click at [921, 37] on div "SK" at bounding box center [931, 31] width 23 height 23
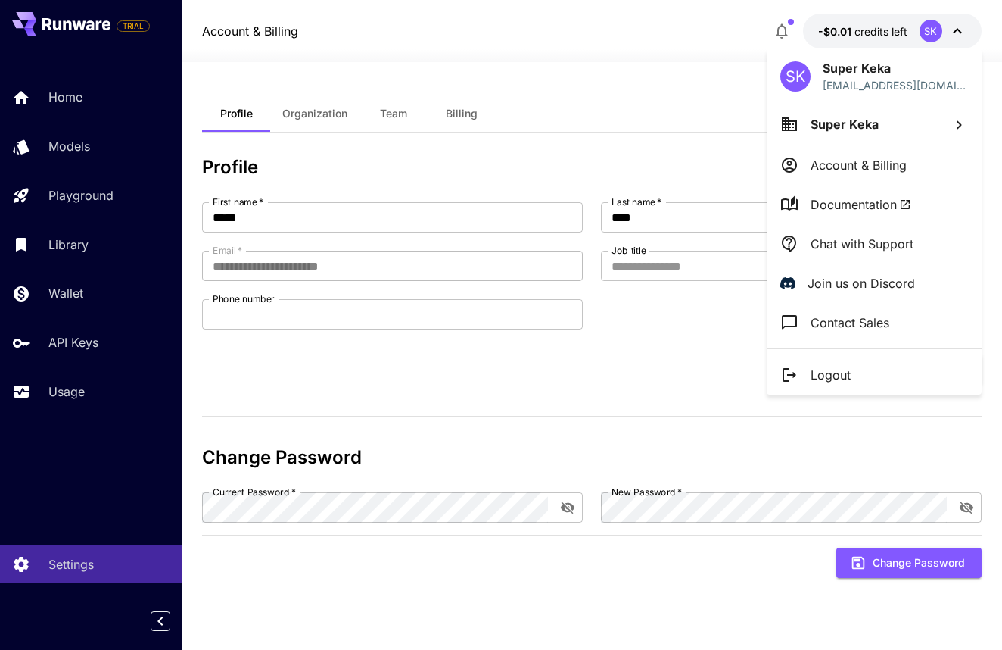
click at [100, 352] on div at bounding box center [501, 325] width 1002 height 650
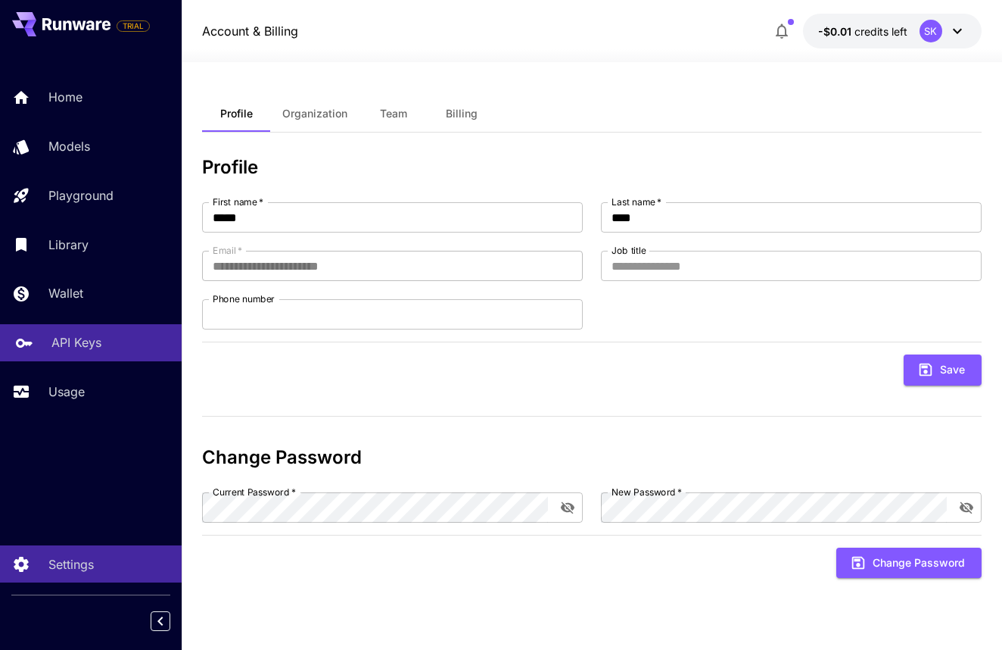
click at [100, 345] on p "API Keys" at bounding box center [76, 342] width 50 height 18
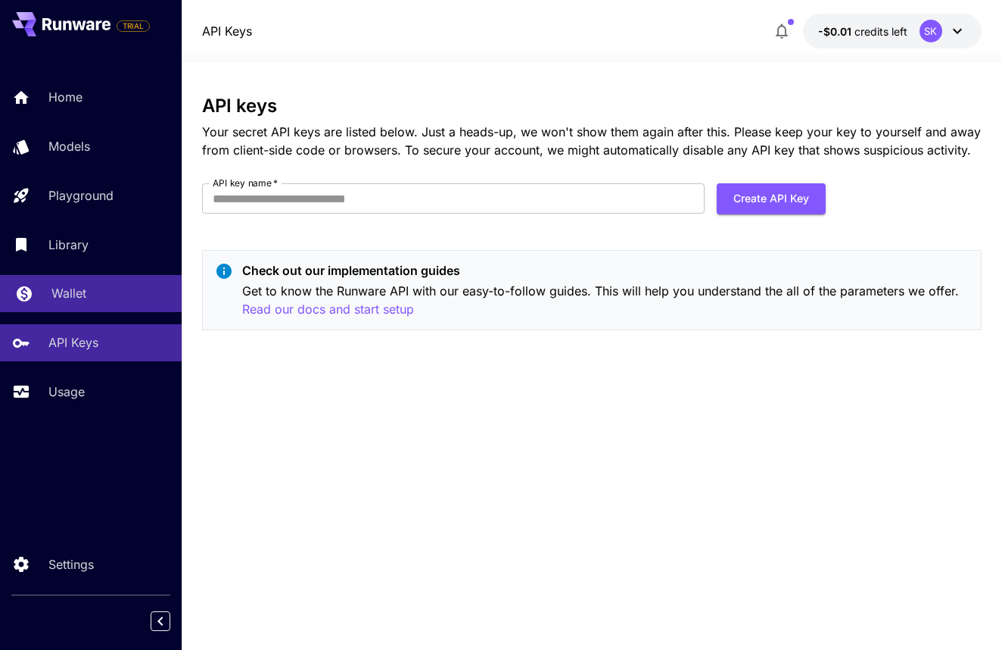
click at [45, 295] on link "Wallet" at bounding box center [91, 293] width 182 height 37
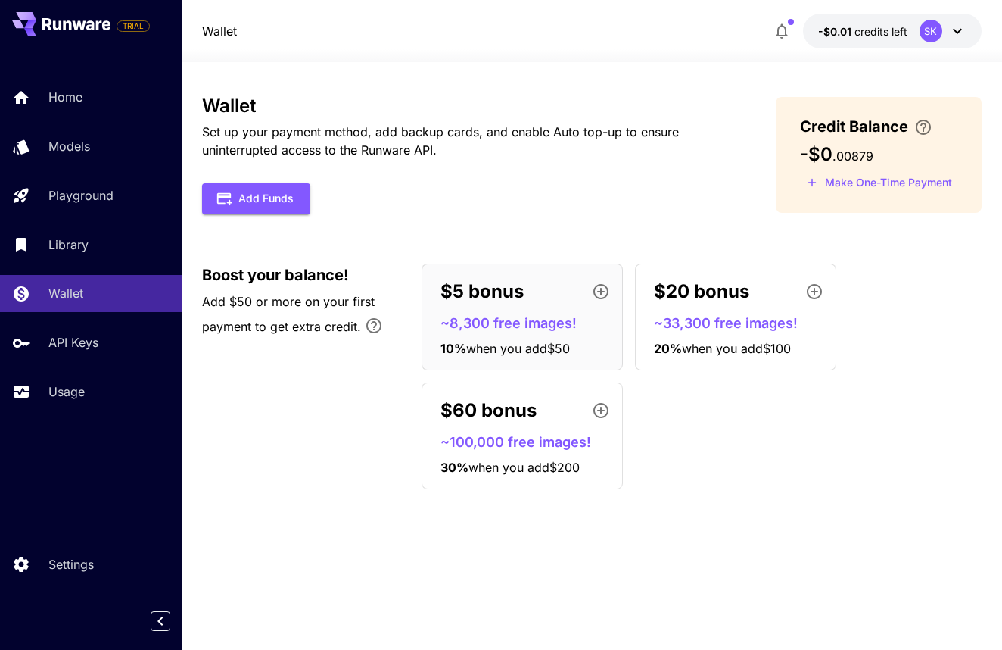
click at [925, 182] on button "Make One-Time Payment" at bounding box center [879, 182] width 159 height 23
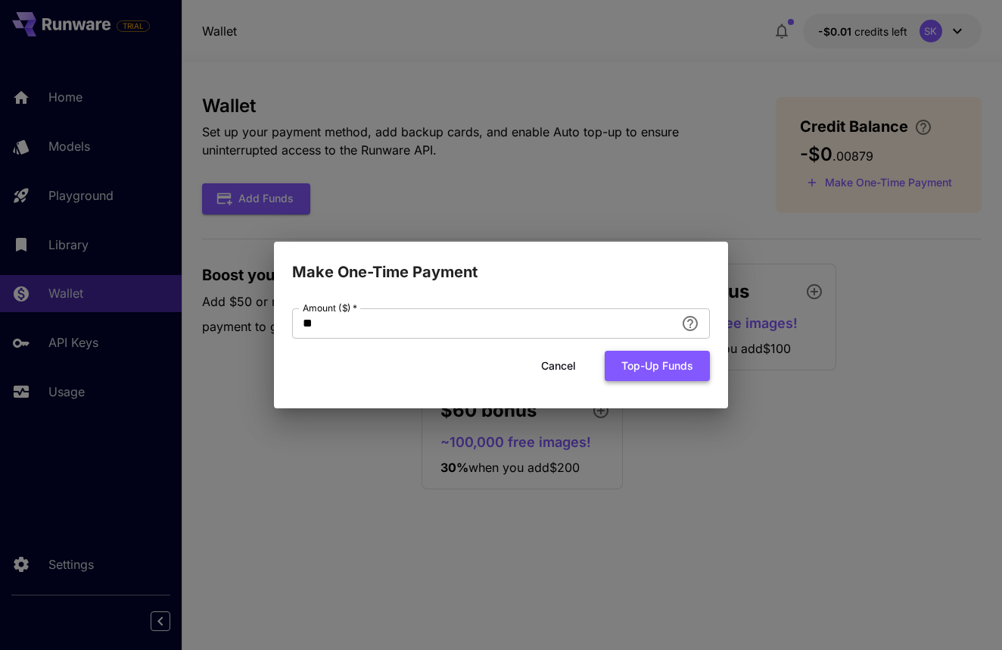
click at [681, 377] on button "Top-up funds" at bounding box center [657, 366] width 105 height 31
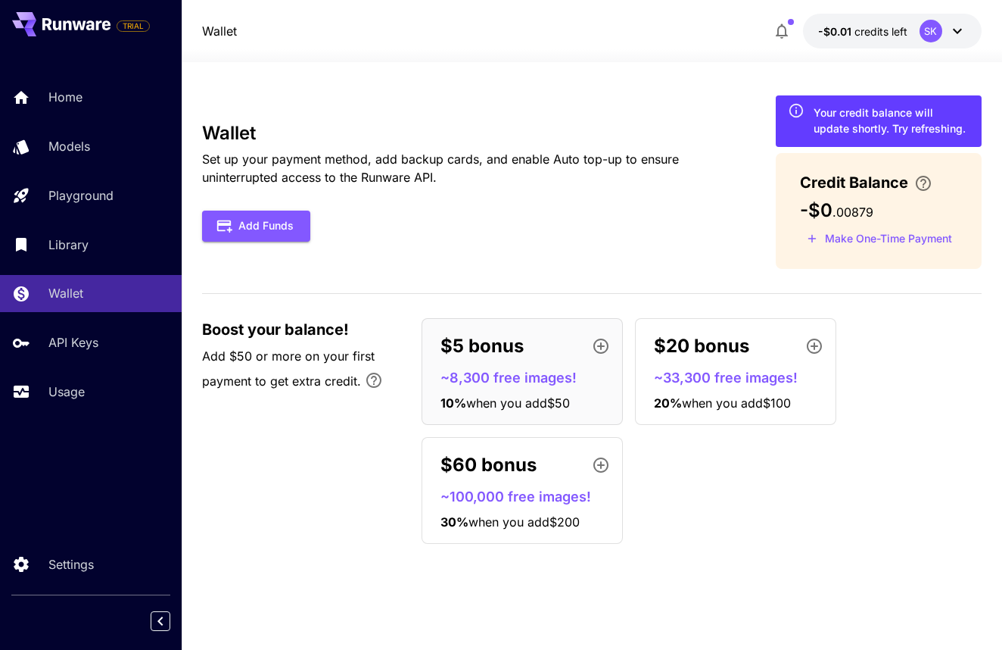
click at [111, 120] on div "Home Models Playground Library Wallet API Keys Usage" at bounding box center [91, 244] width 182 height 331
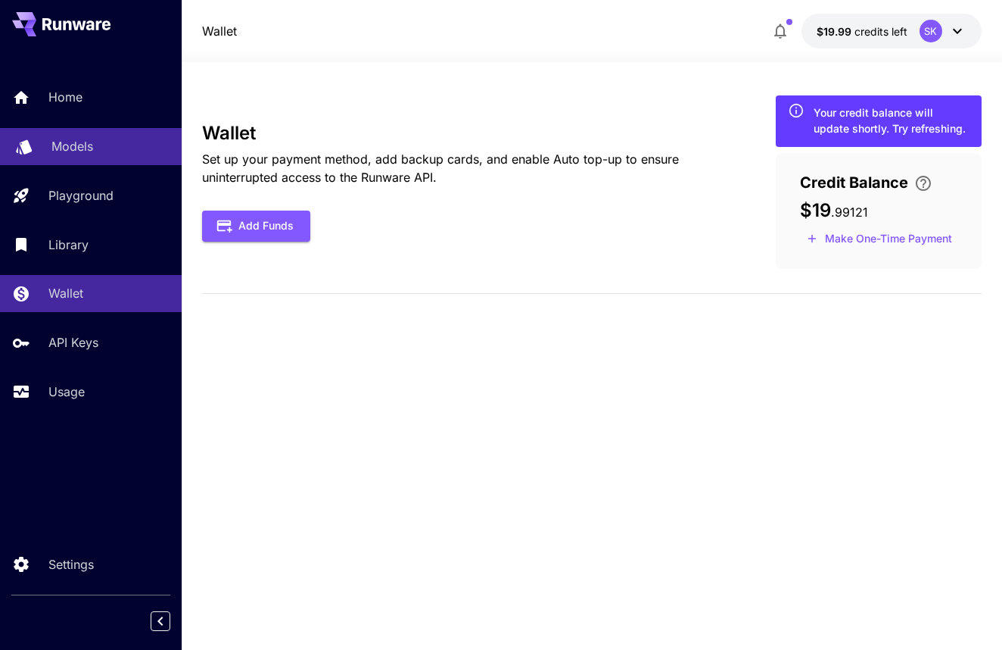
click at [61, 148] on p "Models" at bounding box center [72, 146] width 42 height 18
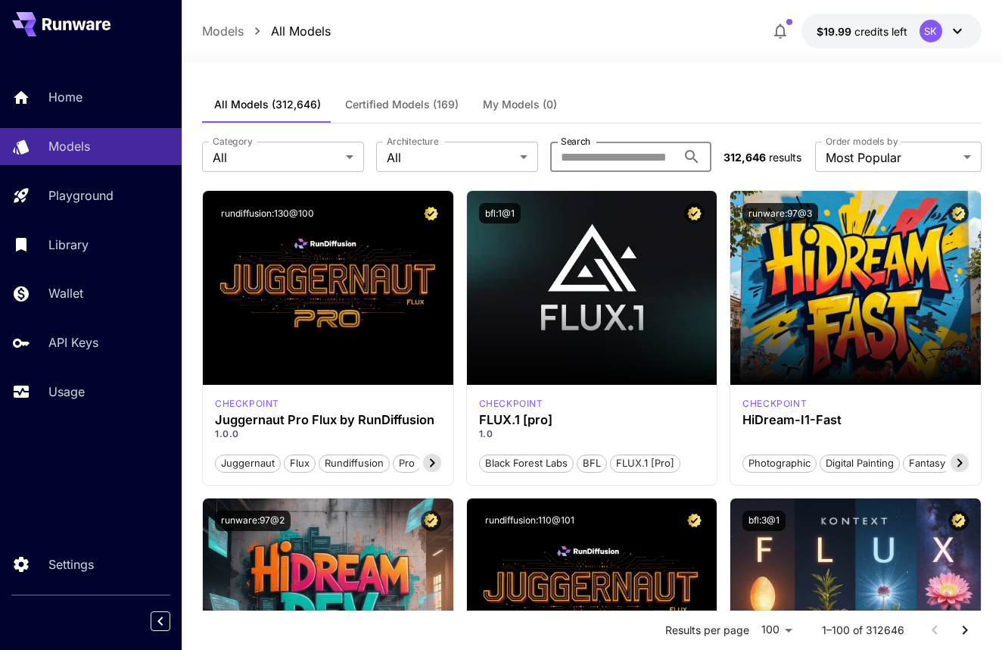
click at [574, 154] on input "Search" at bounding box center [613, 157] width 127 height 30
type input "****"
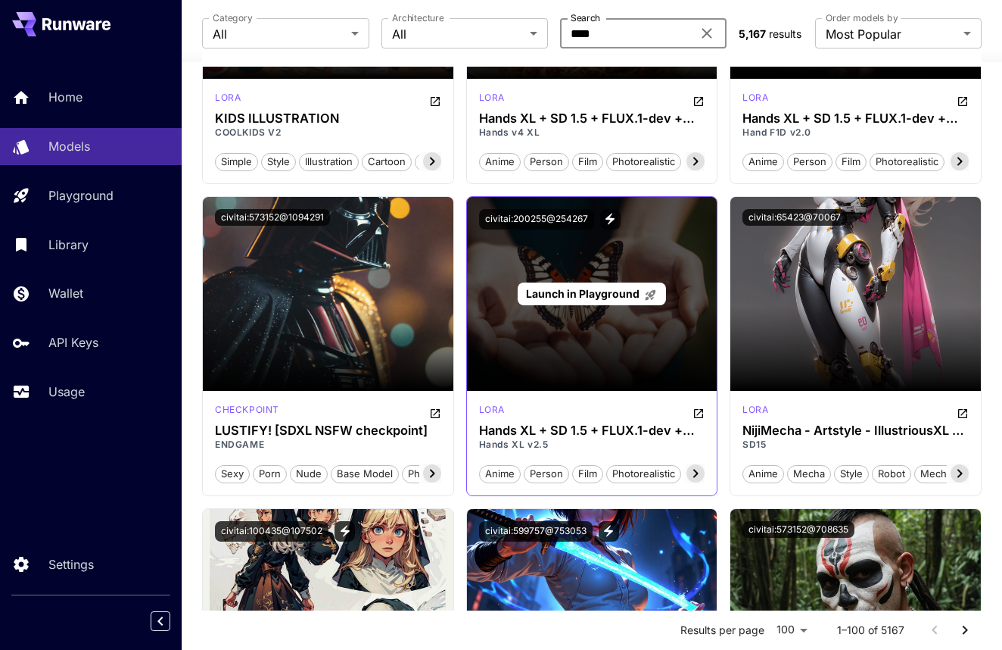
scroll to position [307, 0]
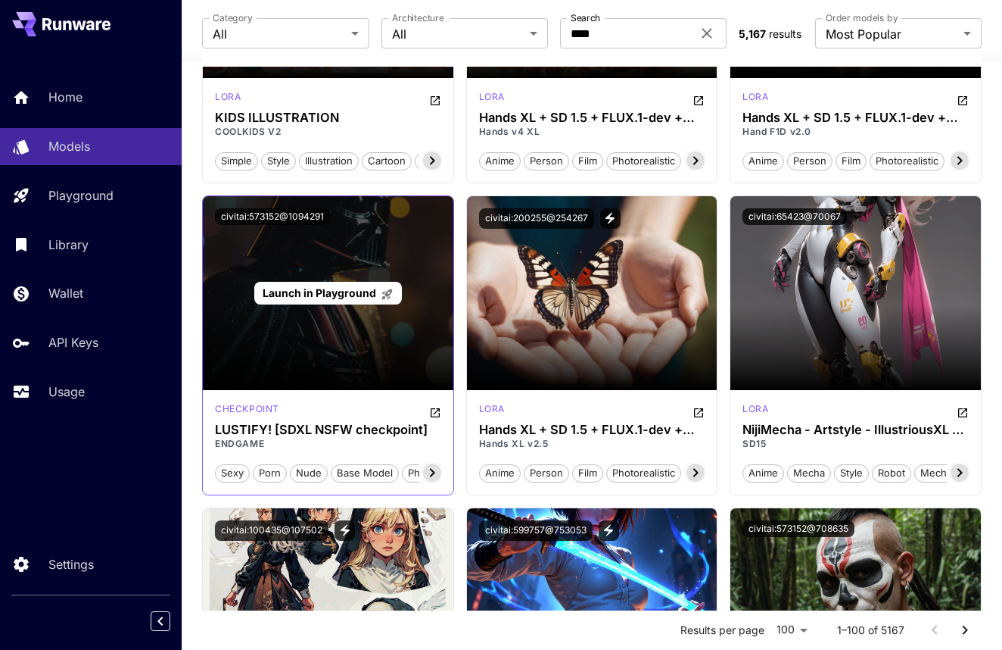
click at [355, 287] on span "Launch in Playground" at bounding box center [320, 292] width 114 height 13
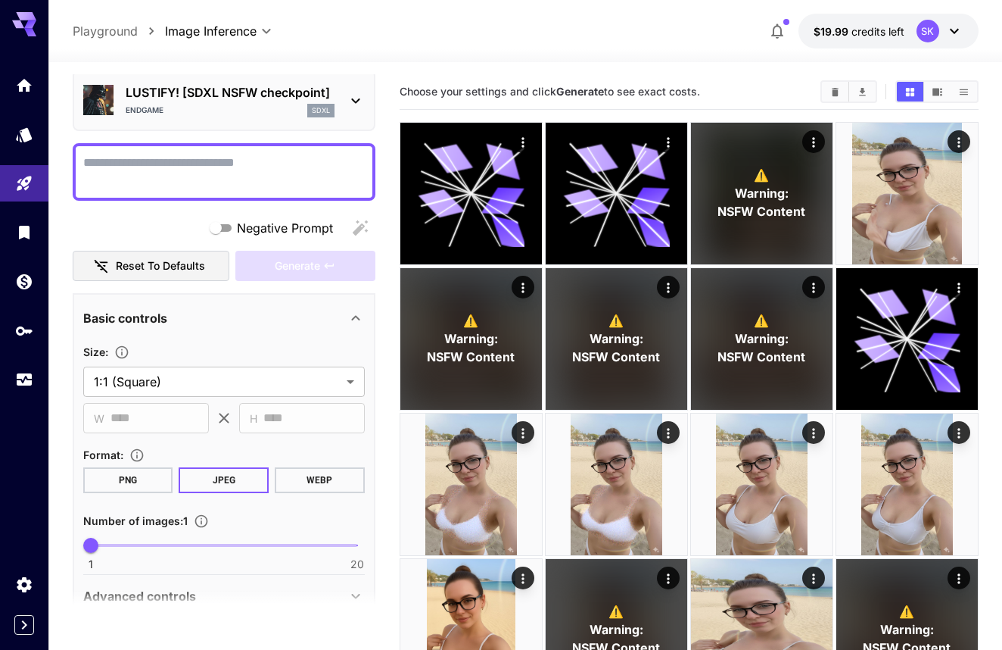
scroll to position [64, 0]
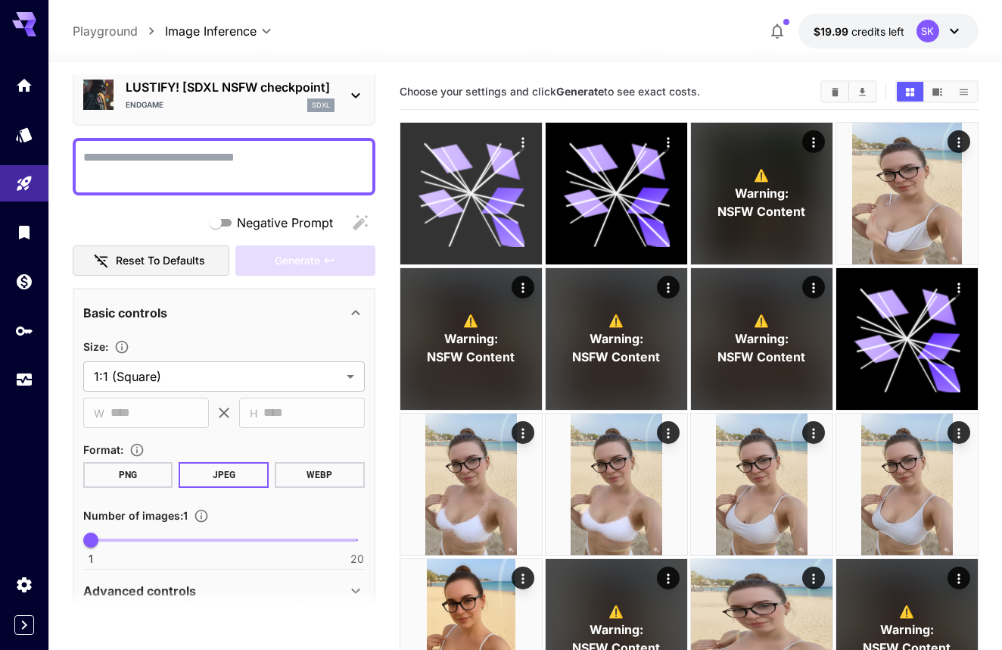
click at [522, 138] on icon "Actions" at bounding box center [523, 142] width 2 height 10
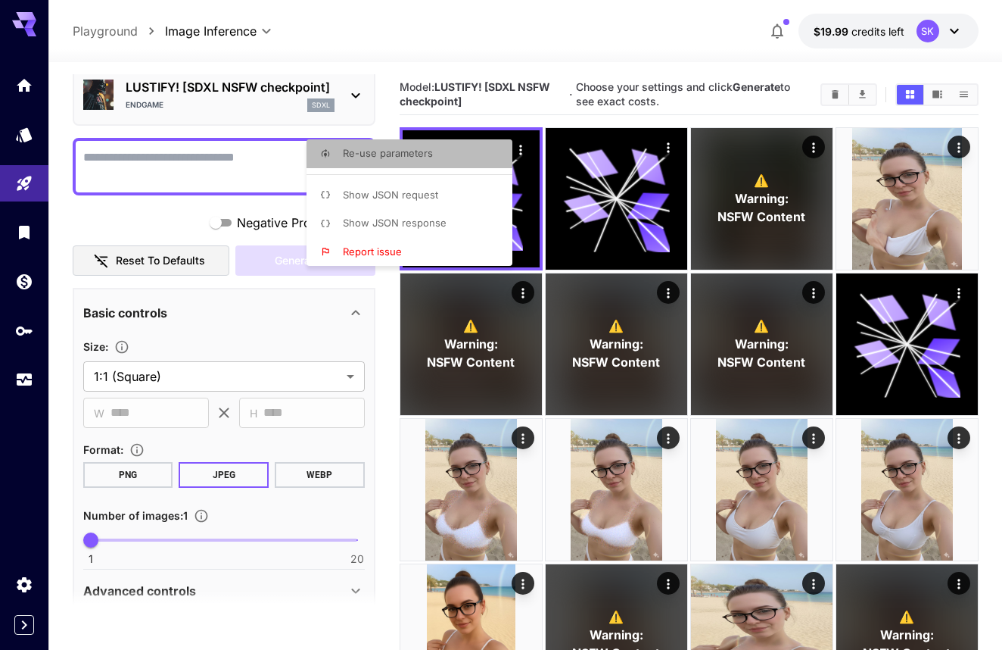
click at [483, 147] on li "Re-use parameters" at bounding box center [414, 153] width 215 height 29
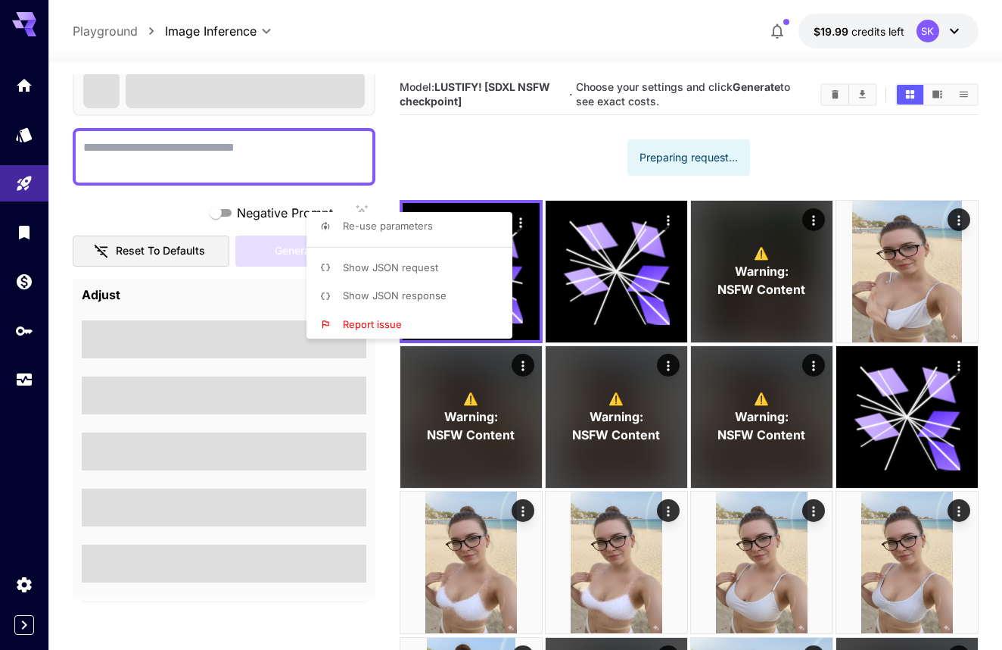
type textarea "**********"
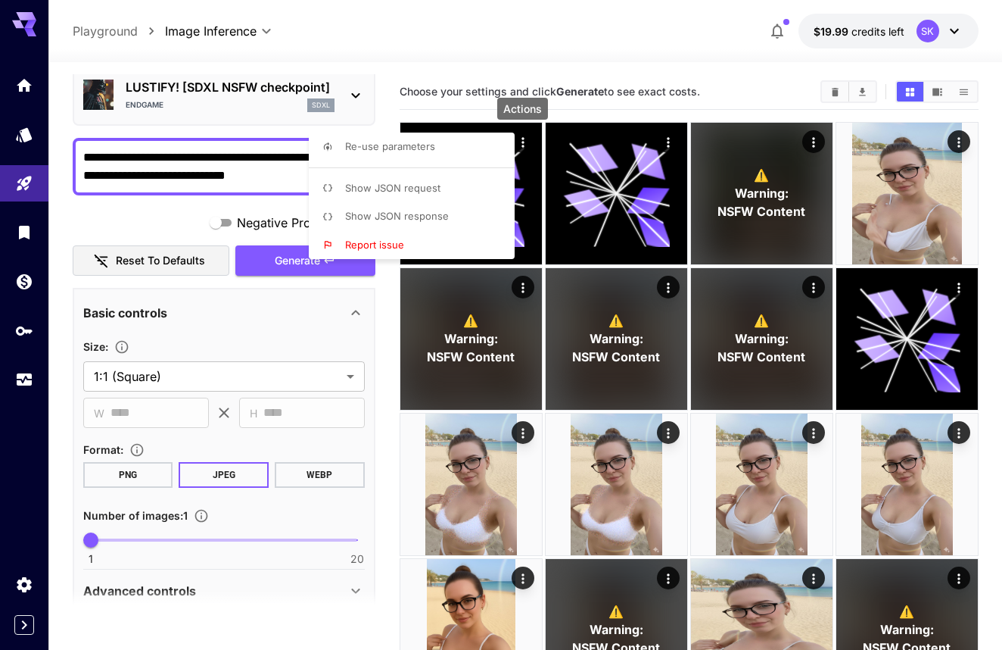
click at [162, 223] on div at bounding box center [501, 325] width 1002 height 650
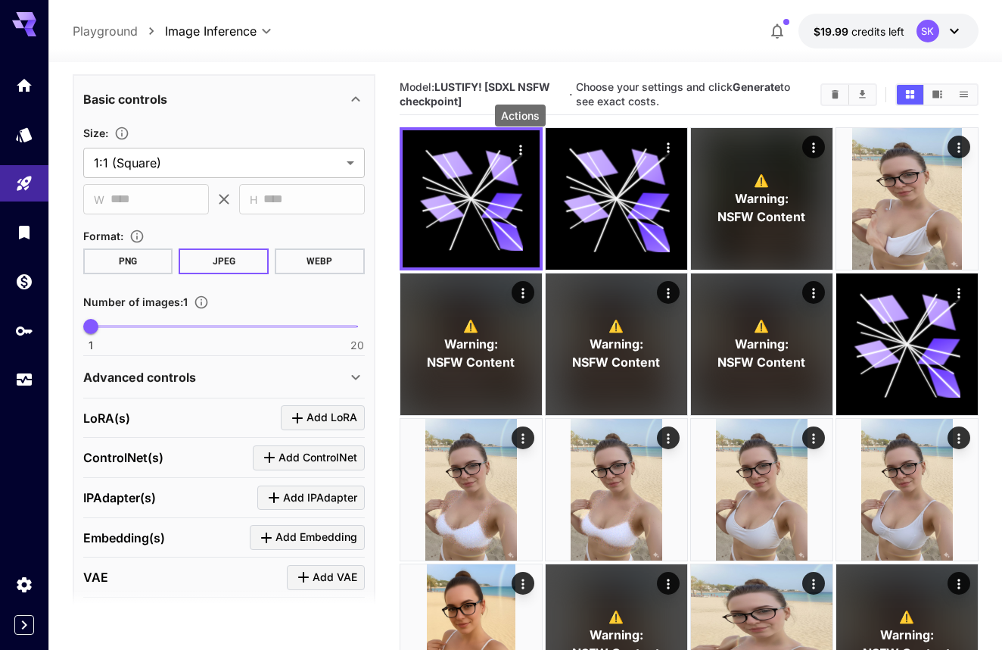
scroll to position [276, 0]
click at [209, 379] on div "Advanced controls" at bounding box center [214, 378] width 263 height 18
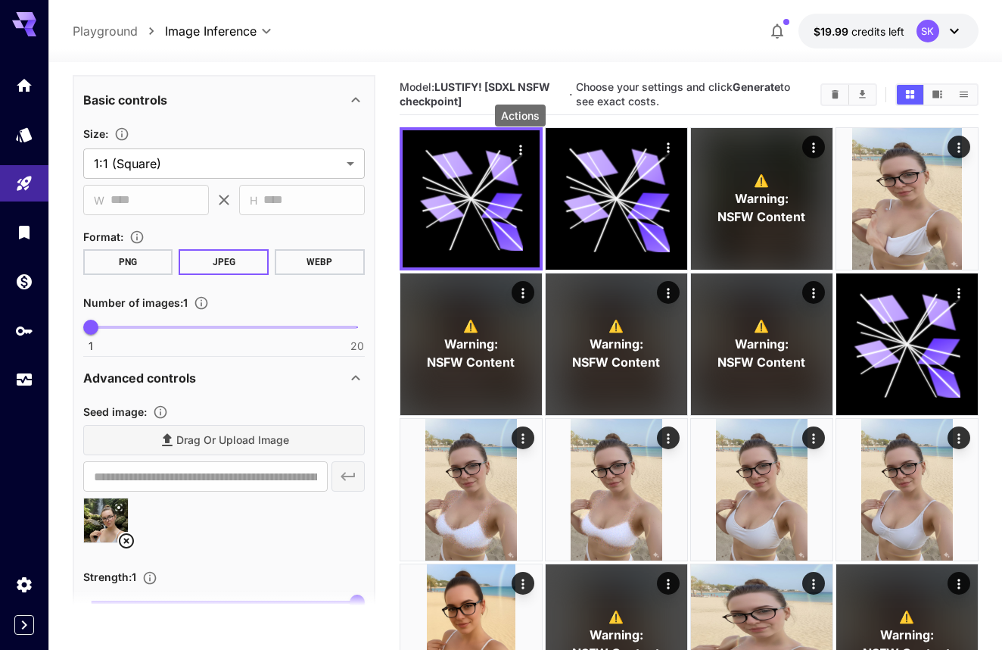
click at [209, 378] on div "Advanced controls" at bounding box center [214, 378] width 263 height 18
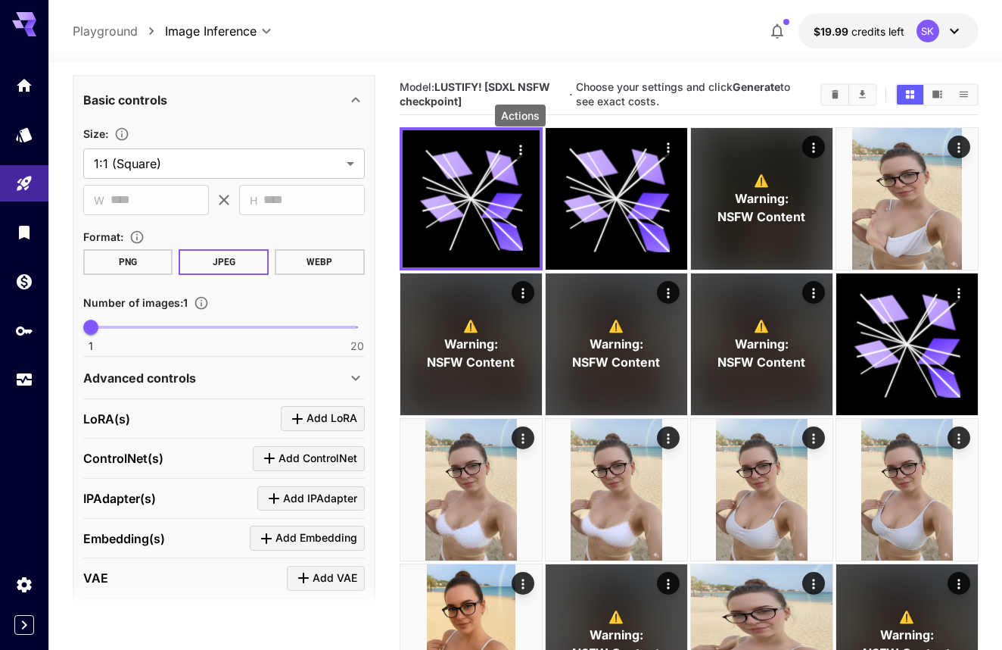
click at [209, 377] on div "Advanced controls" at bounding box center [214, 378] width 263 height 18
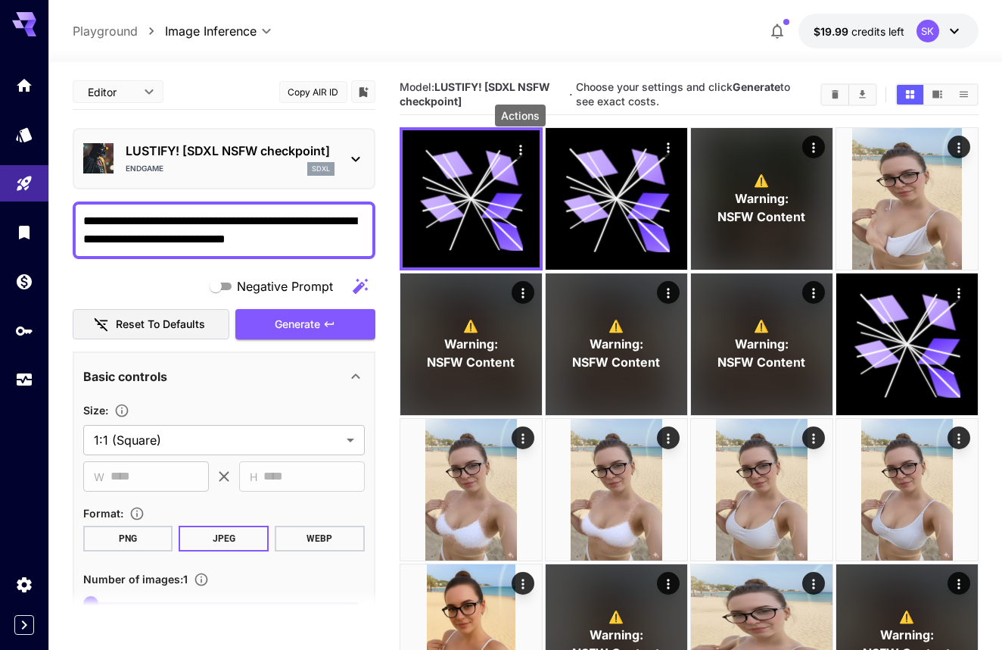
scroll to position [119, 0]
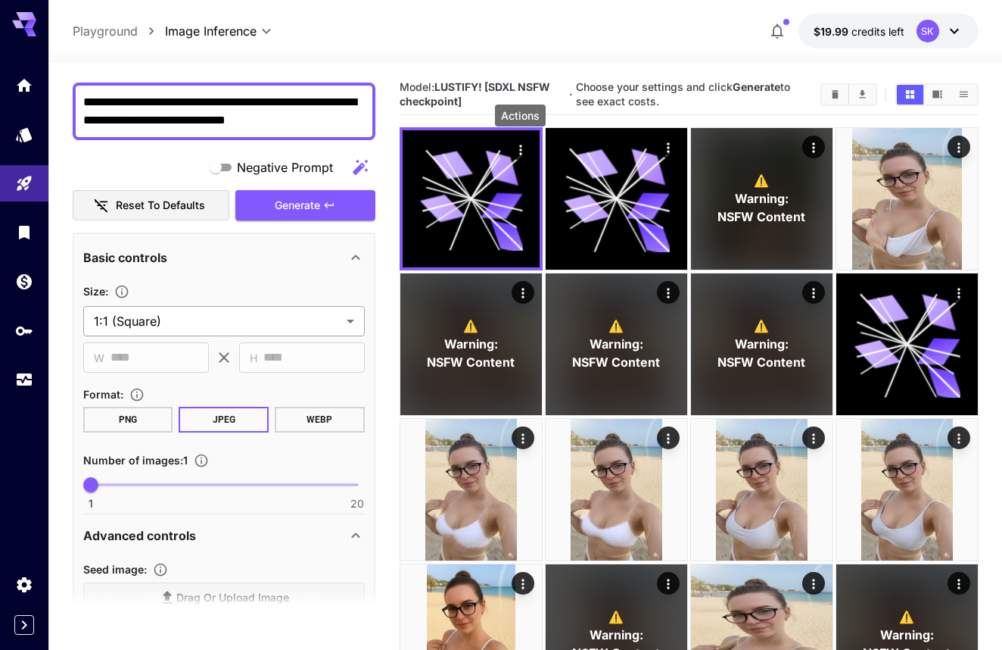
click at [191, 326] on body "**********" at bounding box center [501, 521] width 1002 height 1042
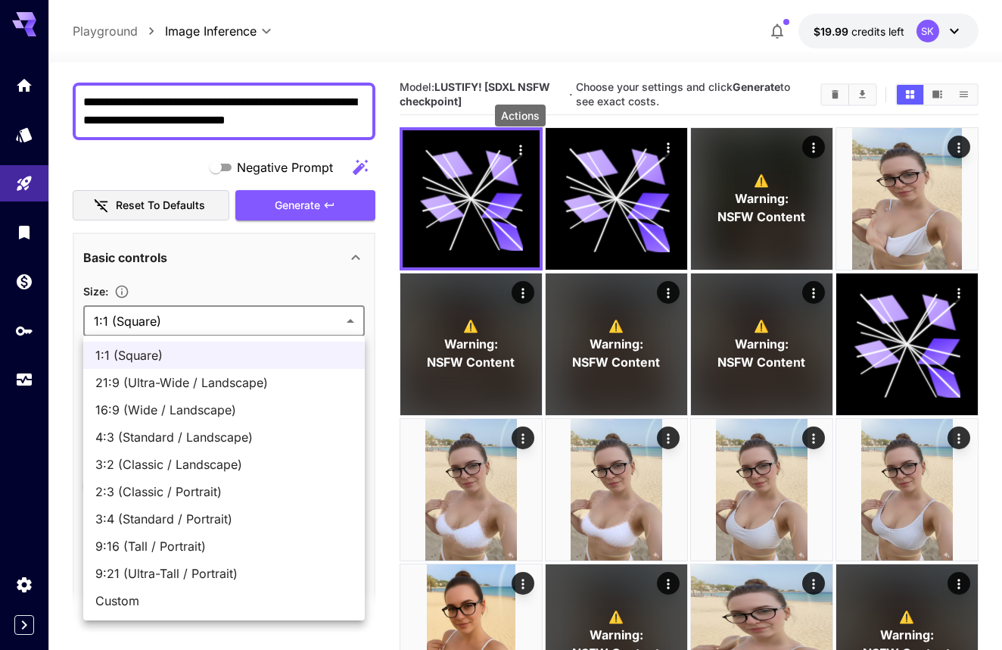
click at [196, 469] on span "3:2 (Classic / Landscape)" at bounding box center [223, 464] width 257 height 18
type input "**********"
type input "****"
type input "***"
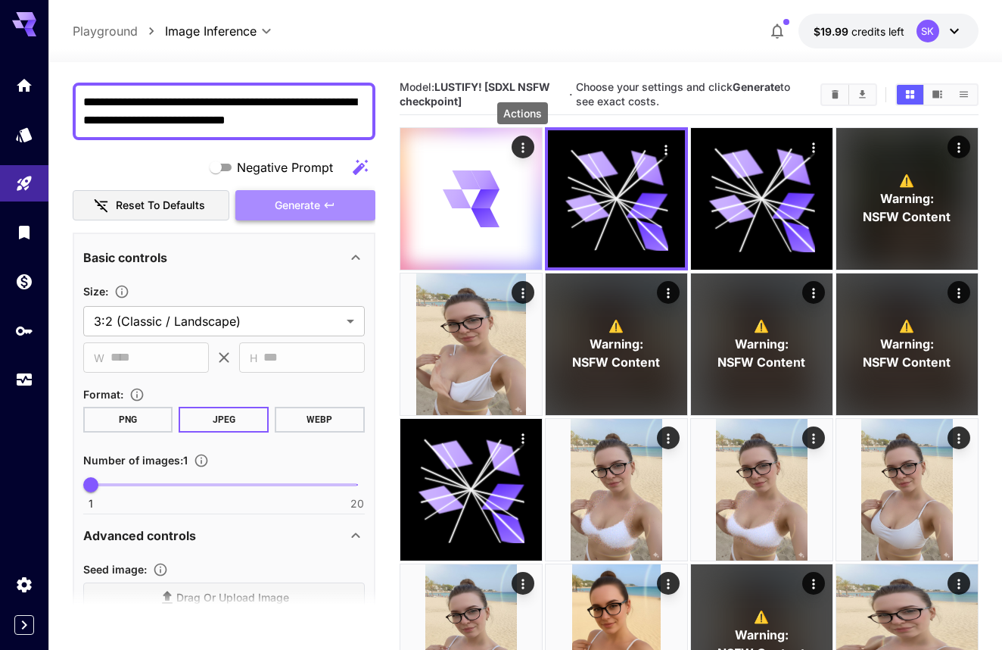
click at [305, 207] on span "Generate" at bounding box center [297, 205] width 45 height 19
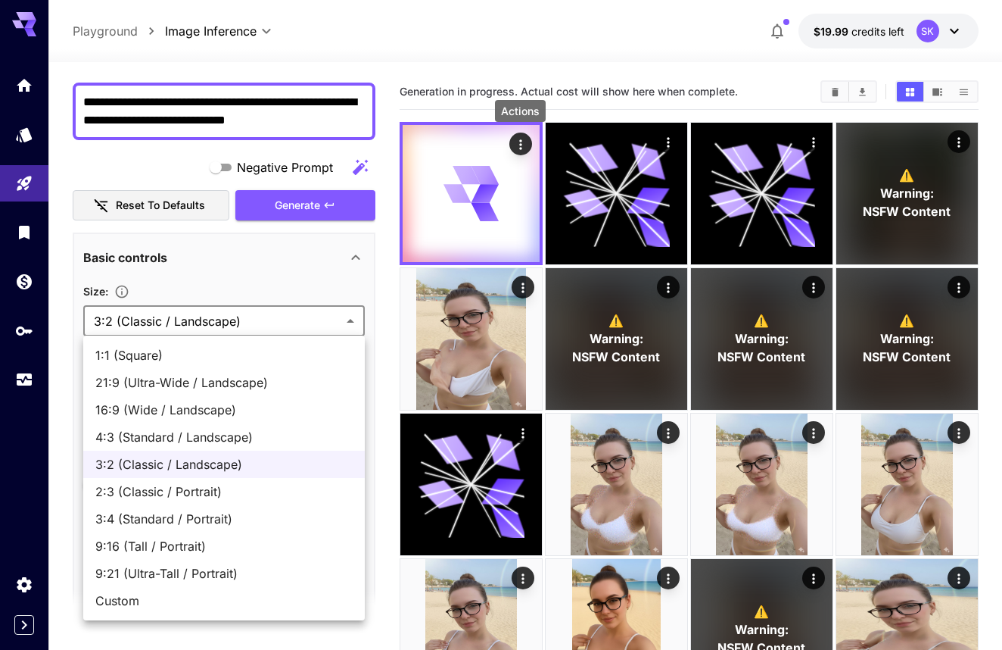
click at [293, 319] on body "**********" at bounding box center [501, 591] width 1002 height 1182
click at [267, 483] on span "2:3 (Classic / Portrait)" at bounding box center [223, 491] width 257 height 18
type input "**********"
type input "***"
type input "****"
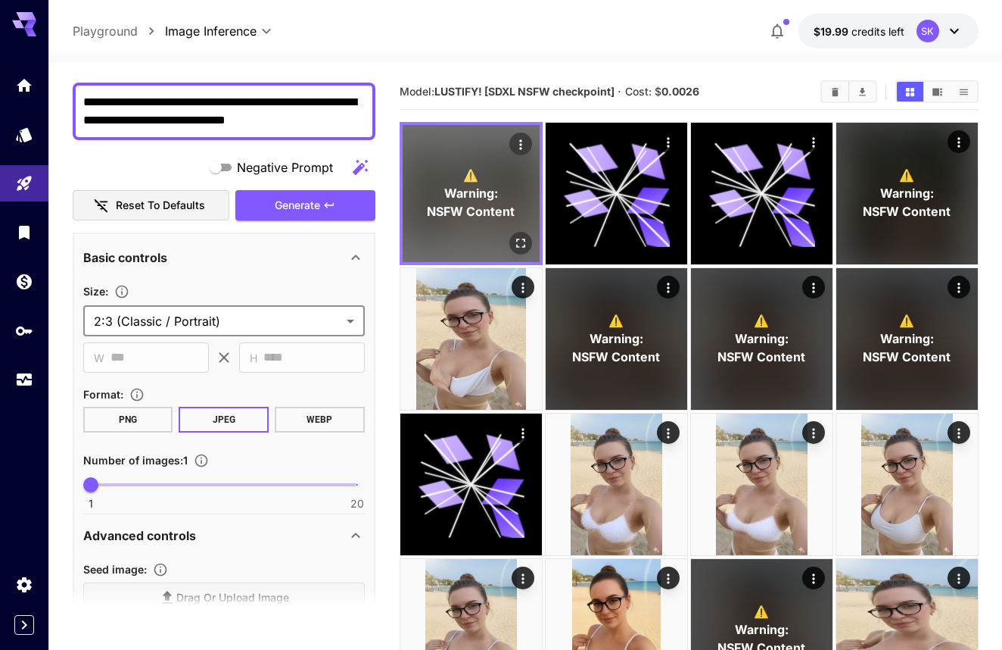
click at [513, 239] on icon "Open in fullscreen" at bounding box center [520, 242] width 15 height 15
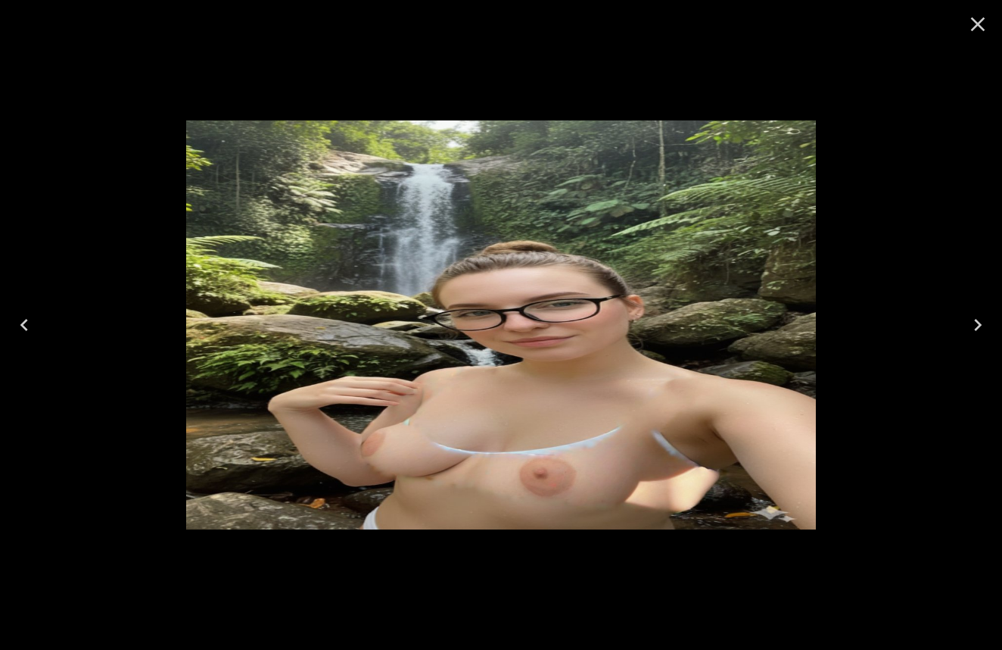
click at [979, 23] on icon "Close" at bounding box center [978, 24] width 14 height 14
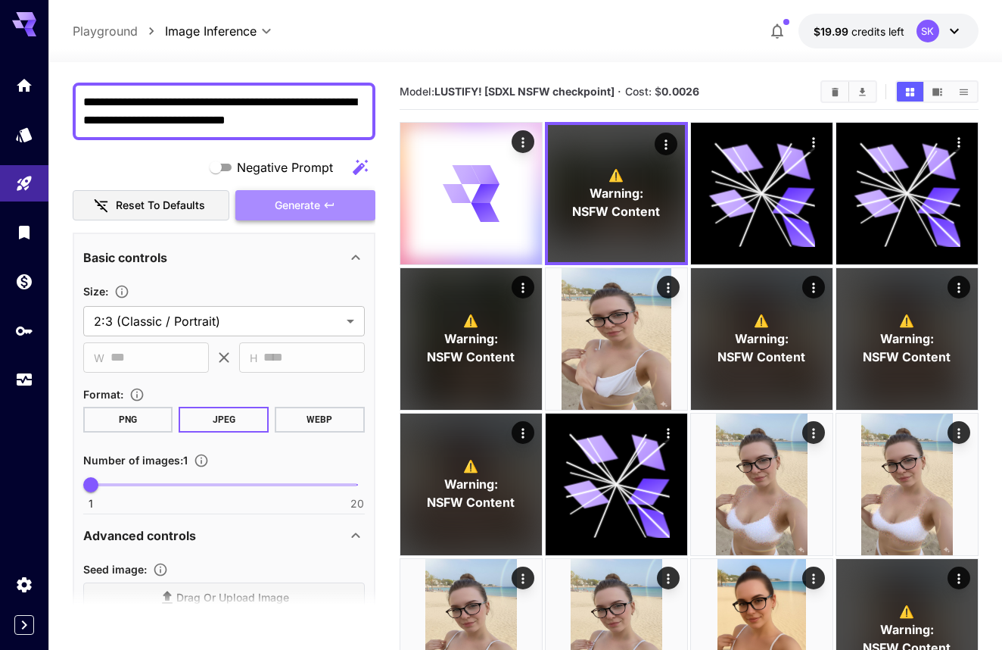
click at [319, 209] on span "Generate" at bounding box center [297, 205] width 45 height 19
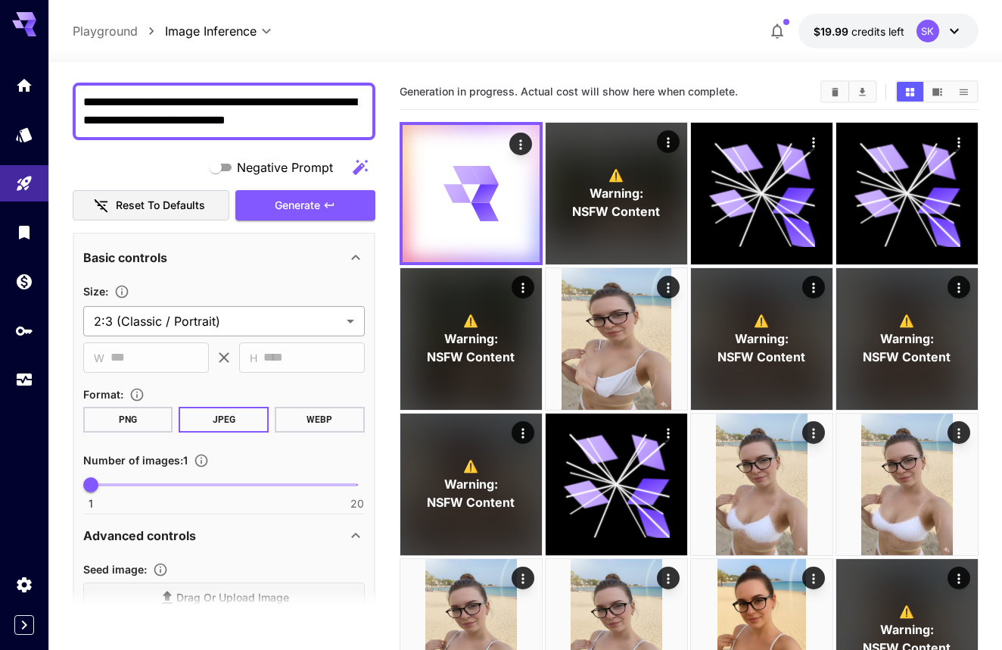
click at [255, 322] on body "**********" at bounding box center [501, 591] width 1002 height 1182
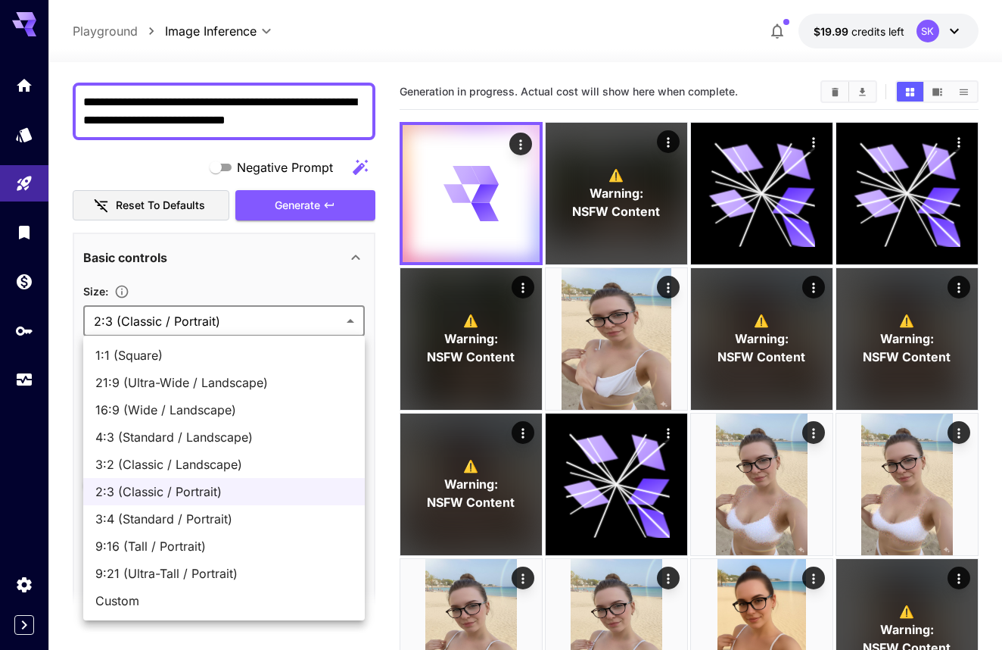
click at [239, 509] on li "3:4 (Standard / Portrait)" at bounding box center [224, 518] width 282 height 27
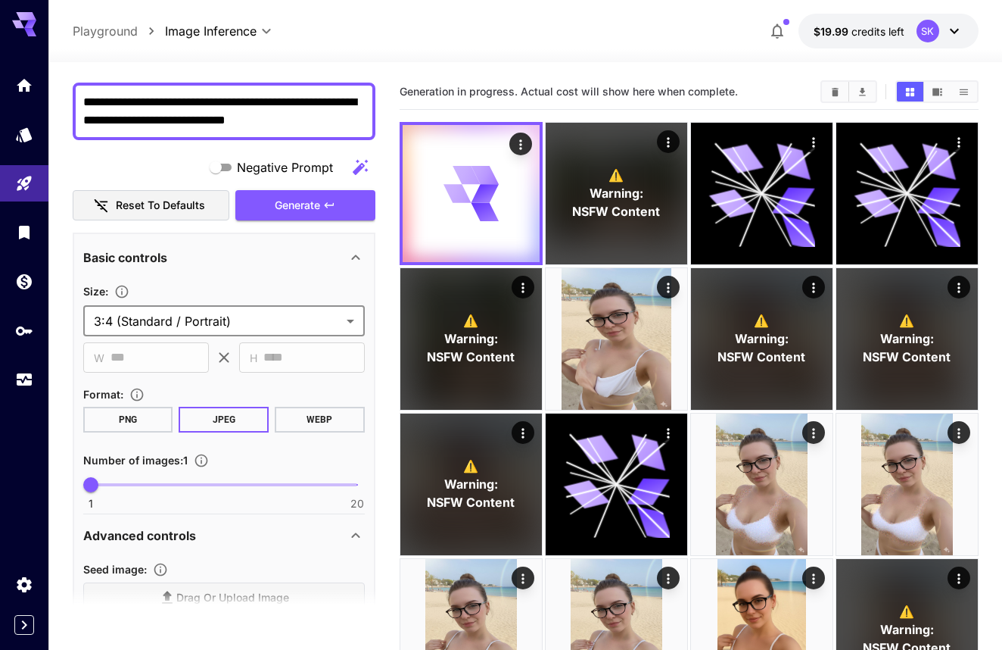
type input "**********"
type input "***"
type input "****"
click at [254, 318] on body "**********" at bounding box center [501, 591] width 1002 height 1182
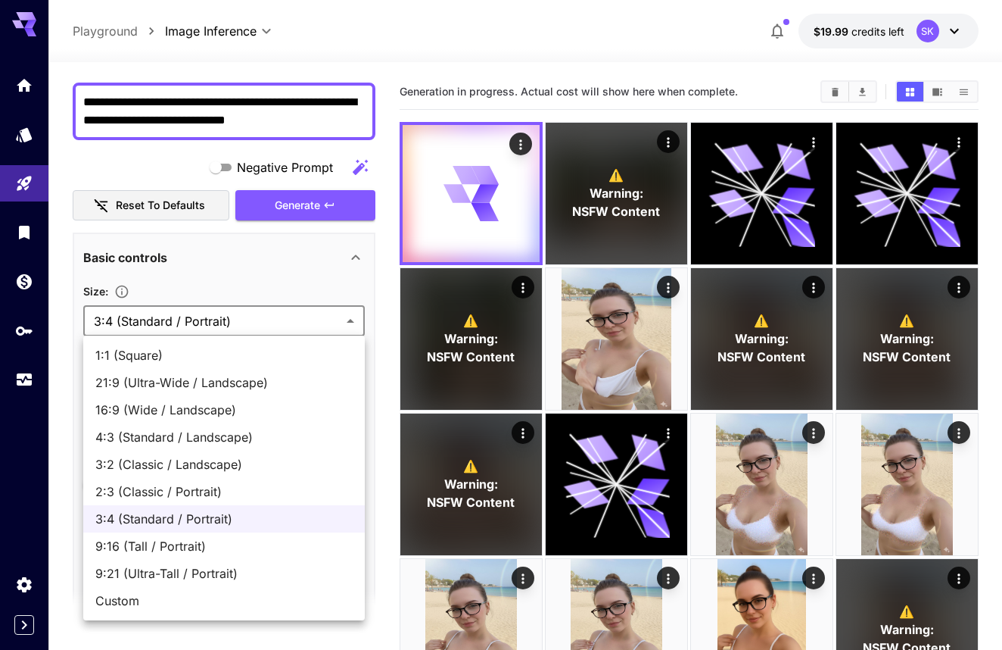
click at [254, 318] on div at bounding box center [501, 325] width 1002 height 650
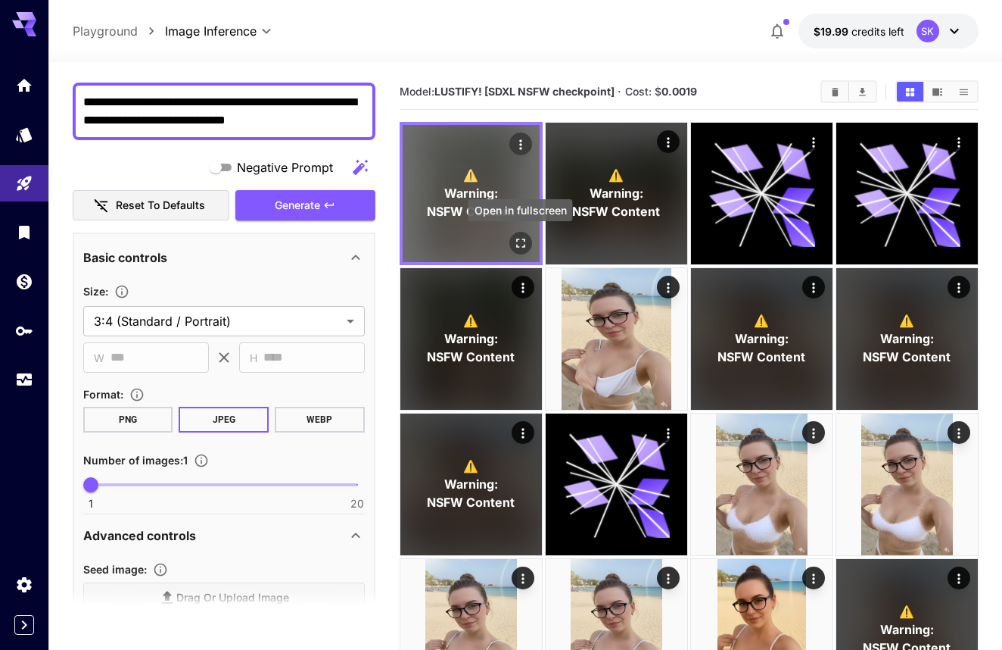
click at [519, 242] on icon "Open in fullscreen" at bounding box center [520, 242] width 15 height 15
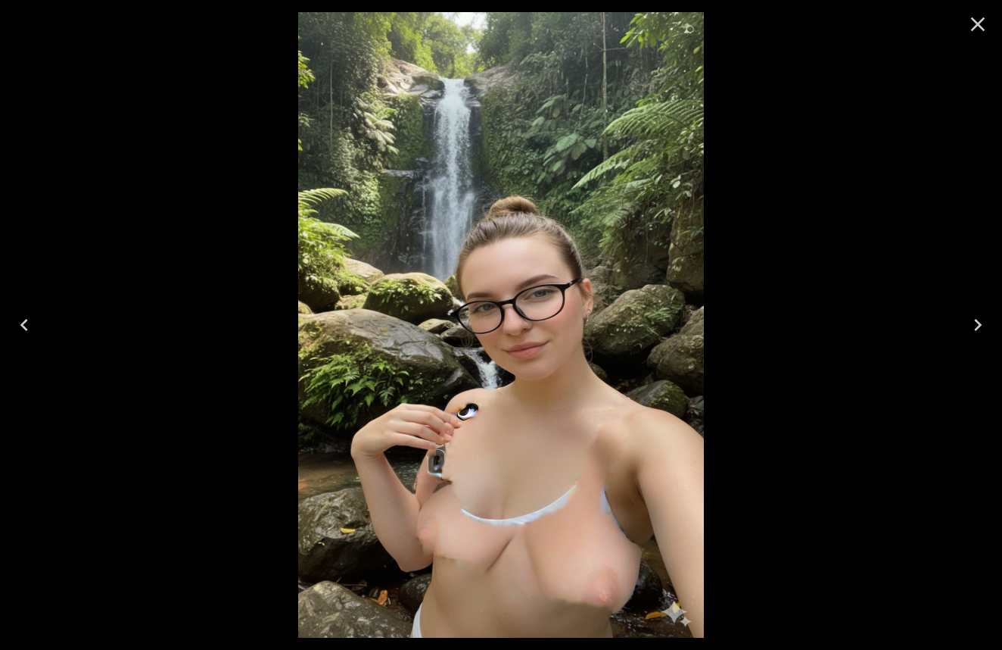
click at [976, 27] on icon "Close" at bounding box center [978, 24] width 14 height 14
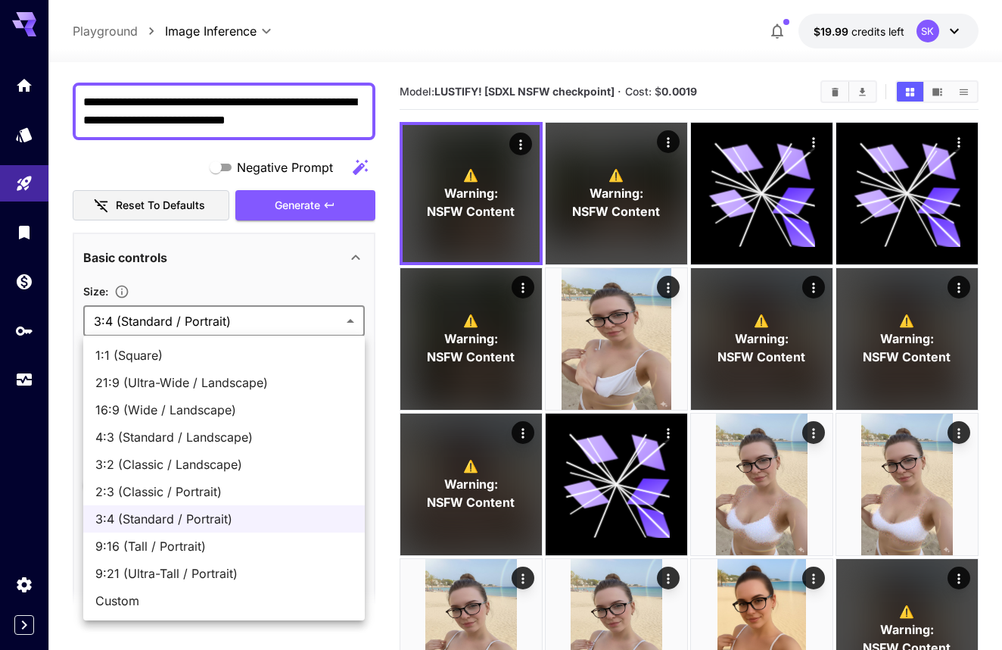
click at [276, 317] on body "**********" at bounding box center [501, 591] width 1002 height 1182
click at [229, 517] on span "3:4 (Standard / Portrait)" at bounding box center [223, 518] width 257 height 18
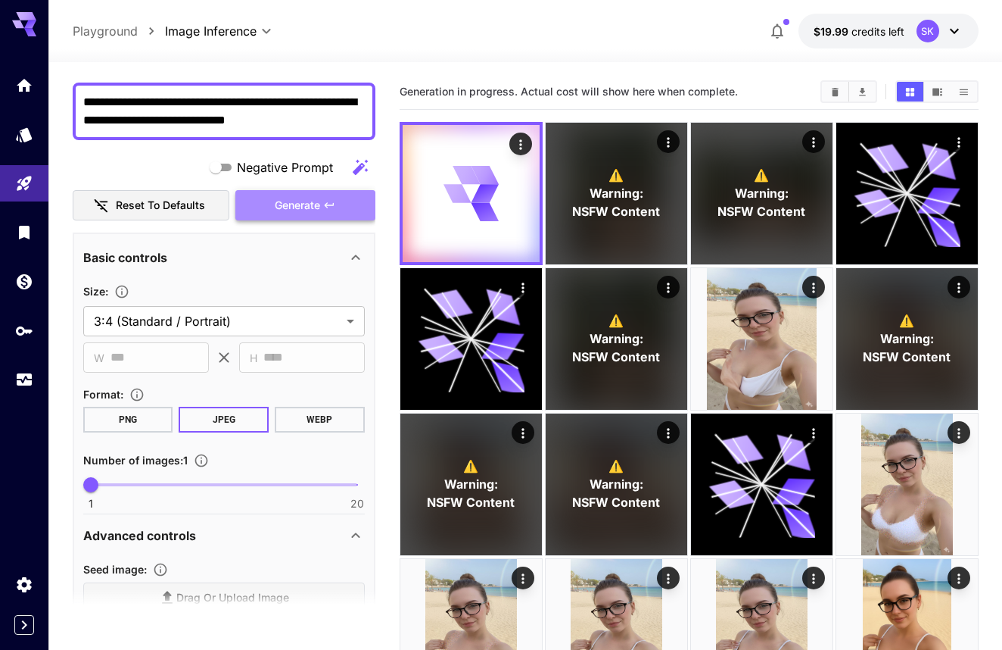
click at [322, 198] on button "Generate" at bounding box center [304, 205] width 139 height 31
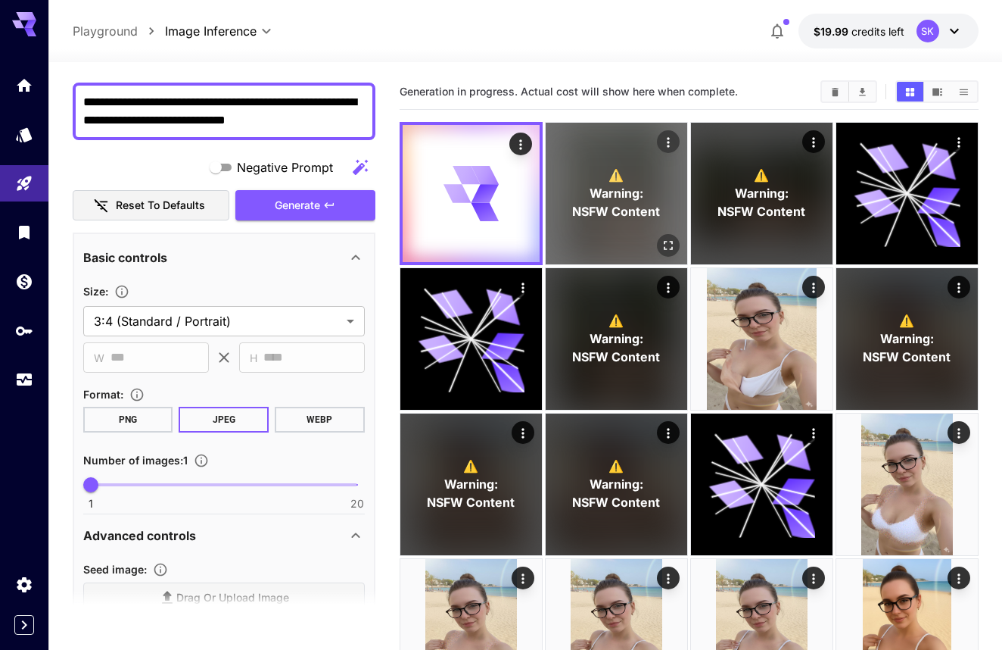
click at [622, 207] on span "NSFW Content" at bounding box center [616, 211] width 88 height 18
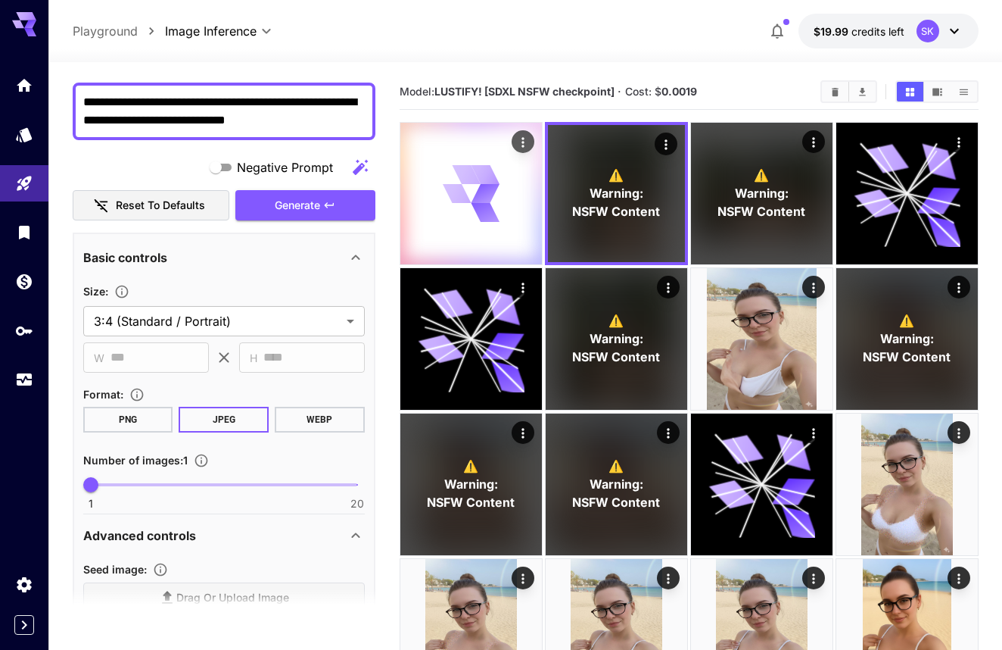
click at [466, 181] on icon at bounding box center [466, 174] width 29 height 19
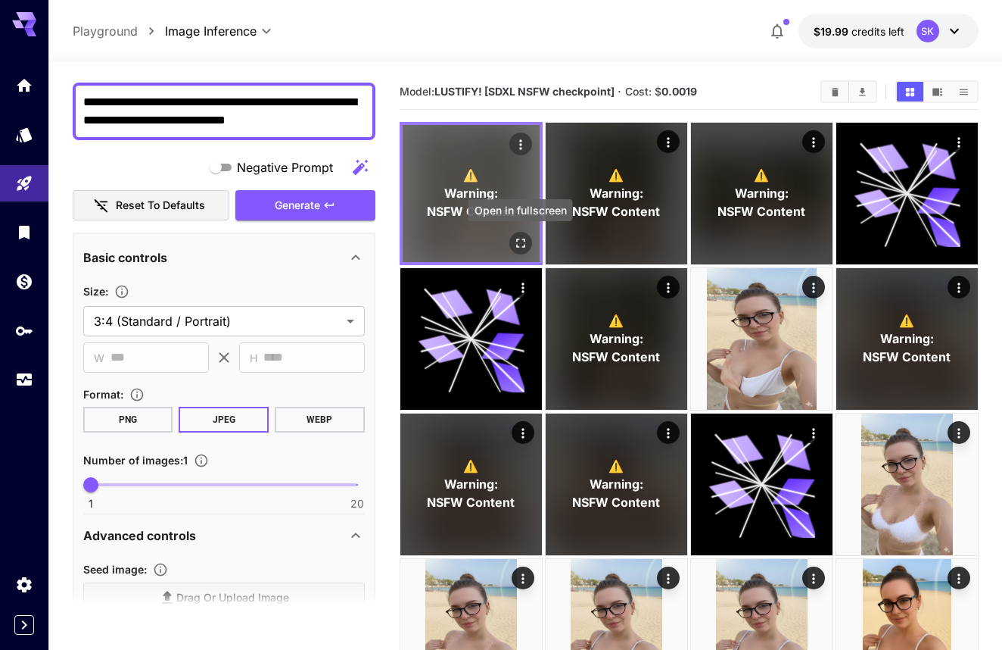
click at [518, 245] on icon "Open in fullscreen" at bounding box center [520, 242] width 15 height 15
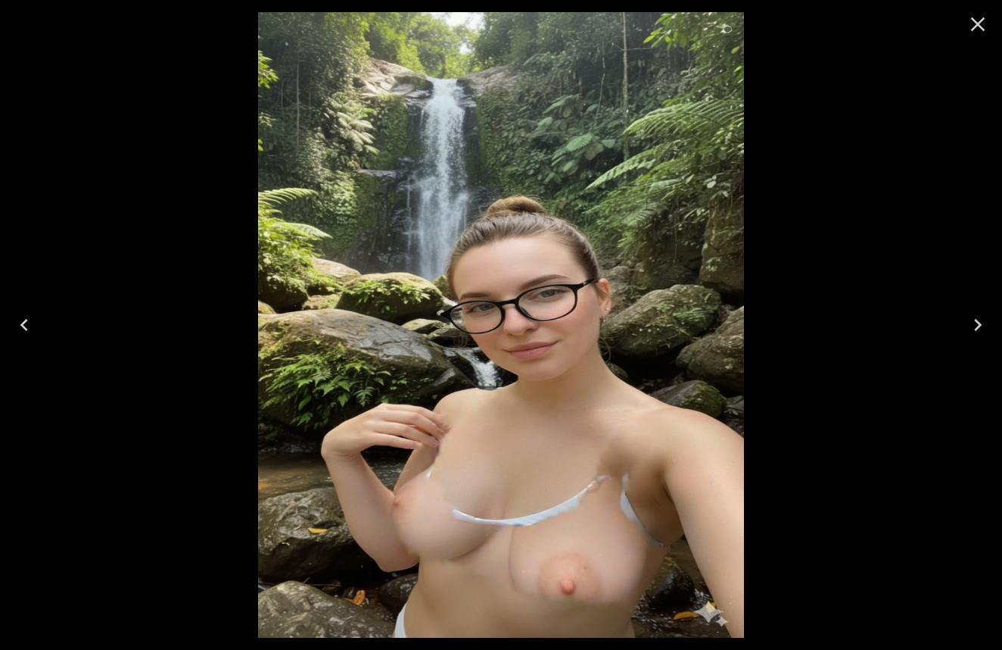
click at [980, 17] on icon "Close" at bounding box center [978, 24] width 24 height 24
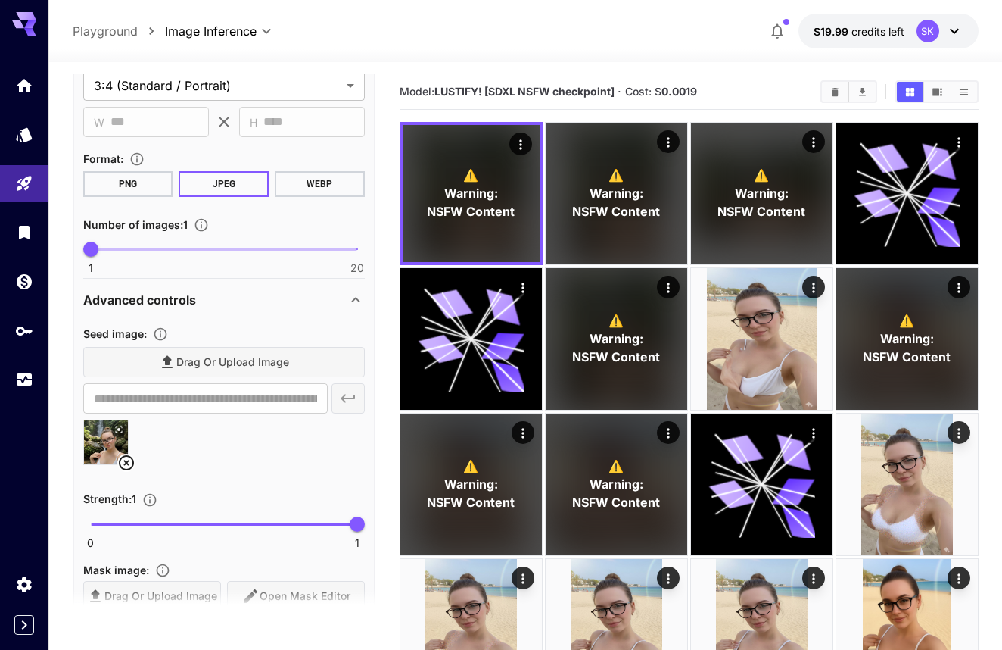
scroll to position [223, 0]
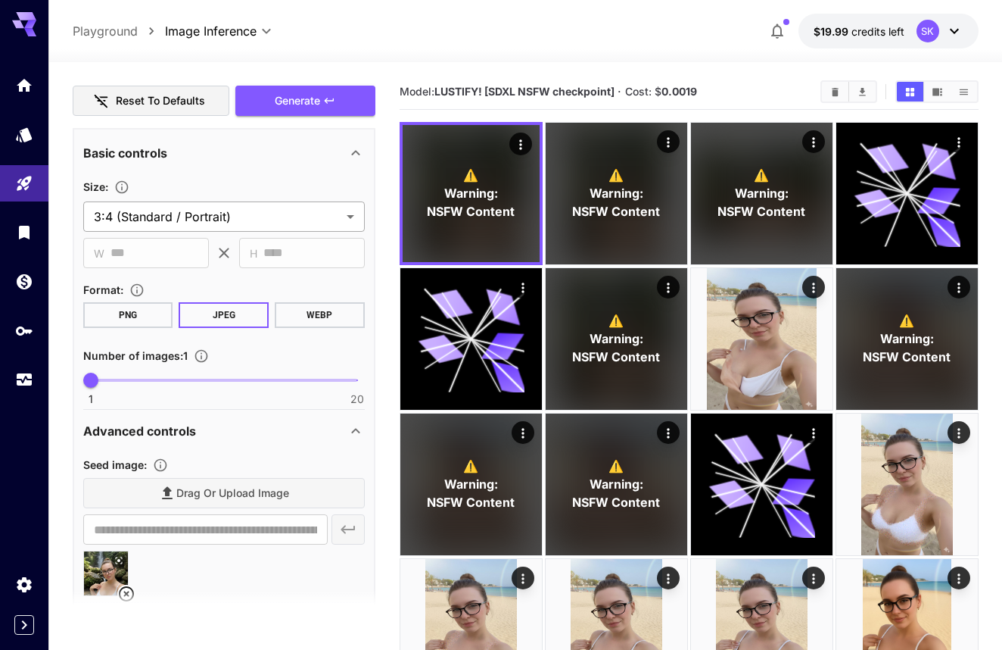
click at [182, 215] on body "**********" at bounding box center [501, 591] width 1002 height 1182
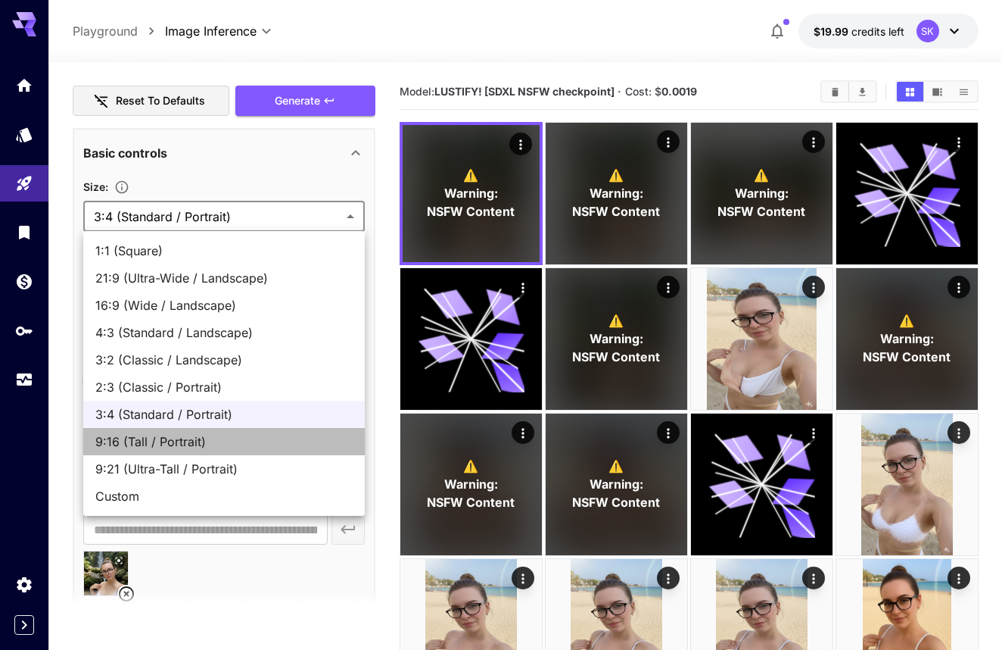
click at [206, 444] on span "9:16 (Tall / Portrait)" at bounding box center [223, 441] width 257 height 18
type input "**********"
type input "***"
type input "****"
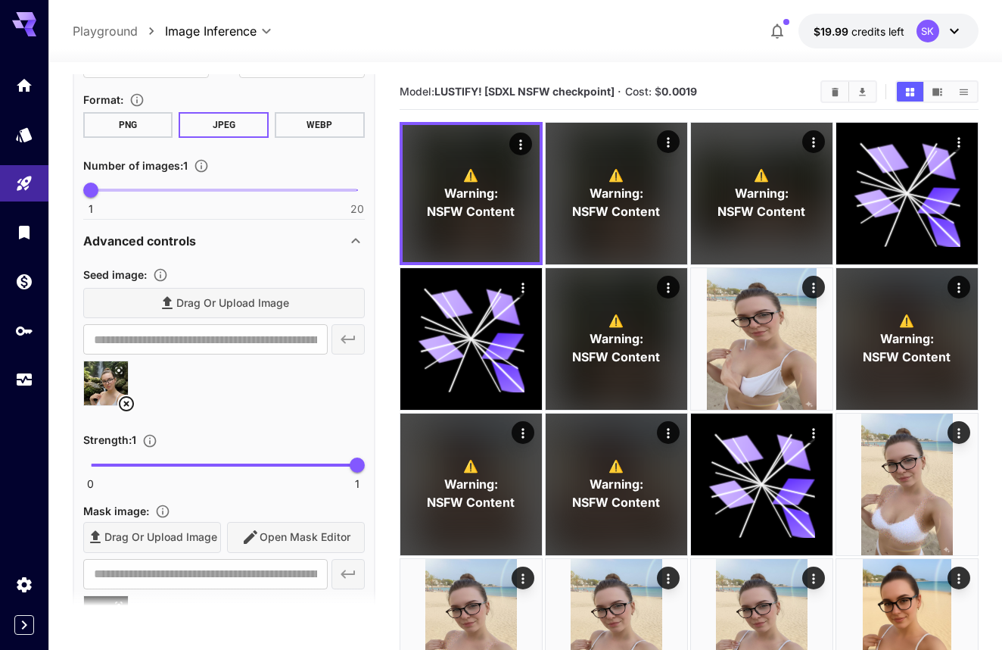
scroll to position [556, 0]
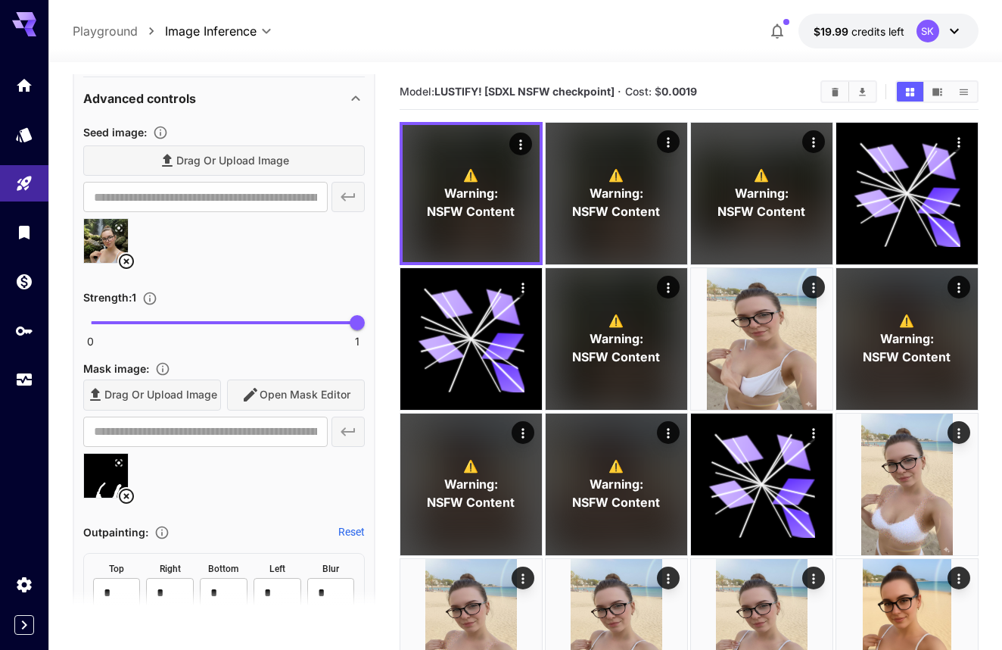
click at [128, 492] on icon at bounding box center [126, 495] width 15 height 15
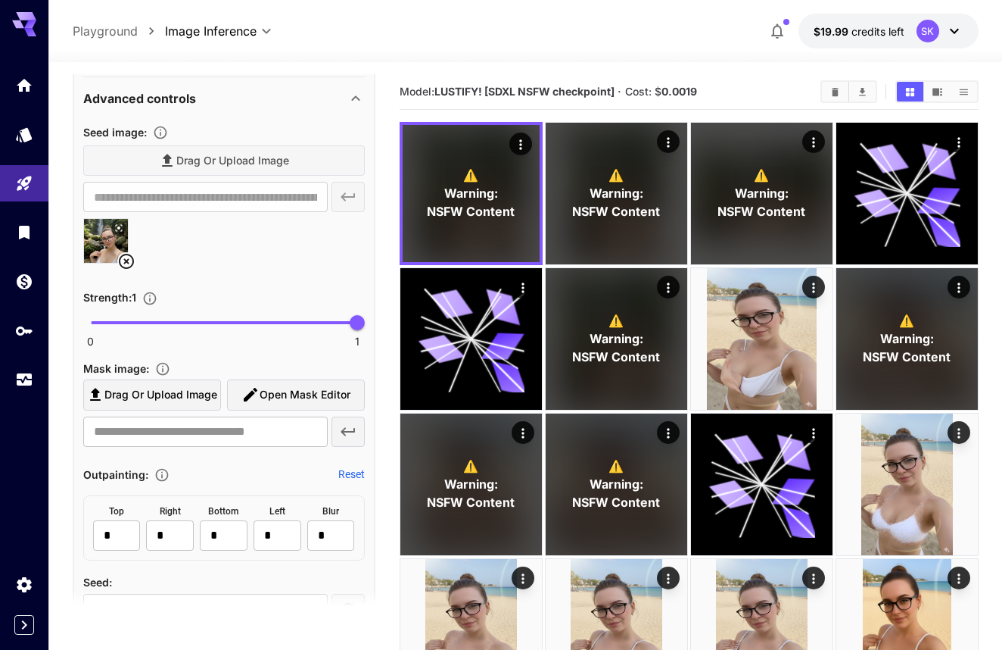
click at [279, 394] on span "Open Mask Editor" at bounding box center [305, 394] width 91 height 19
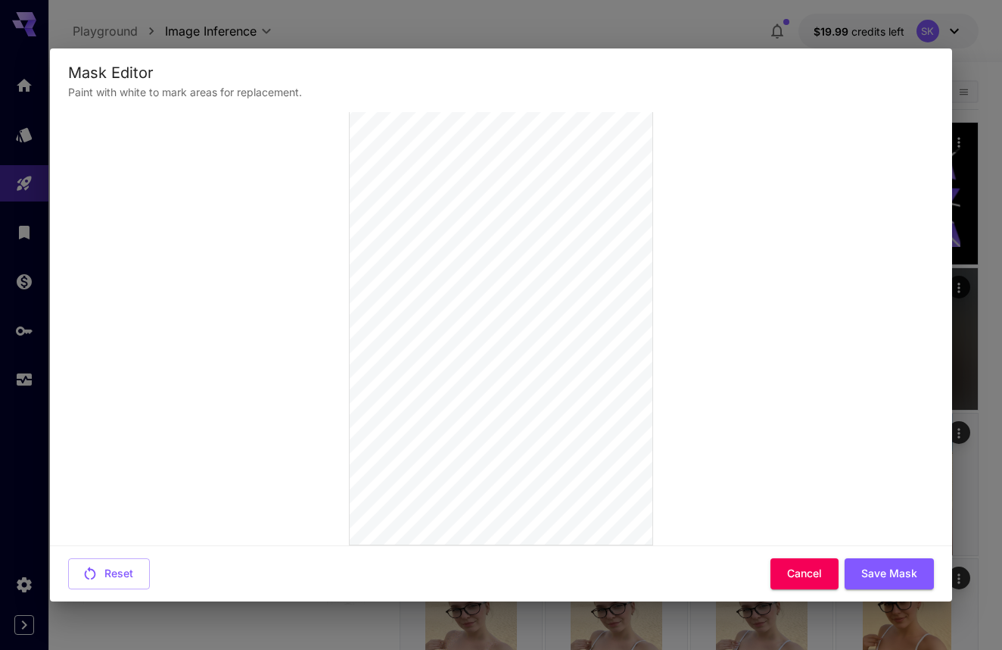
scroll to position [140, 0]
click at [862, 571] on button "Save Mask" at bounding box center [889, 573] width 89 height 31
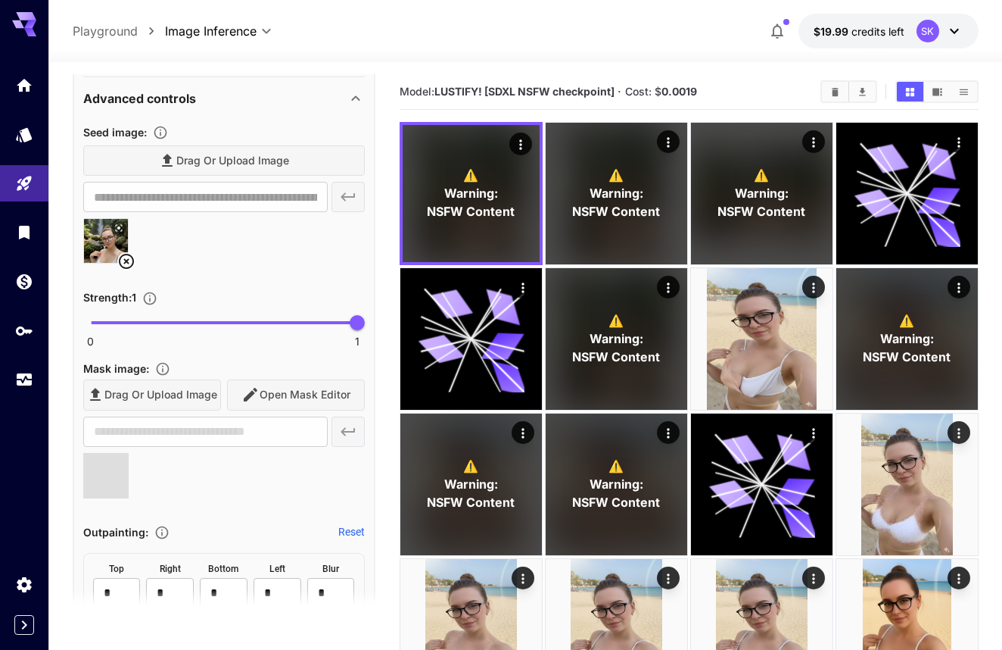
scroll to position [0, 0]
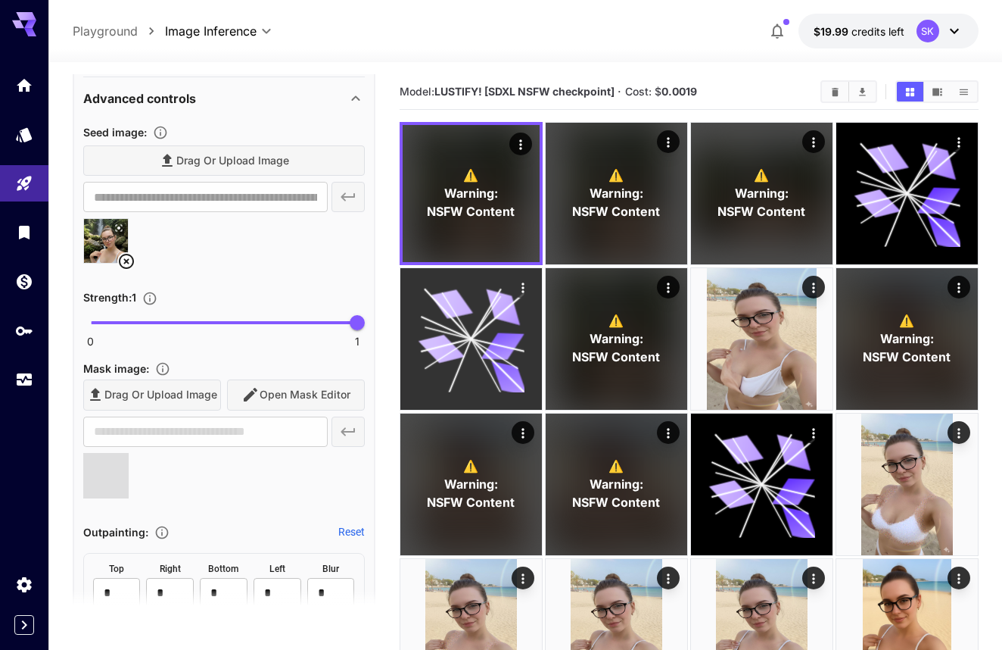
type input "**********"
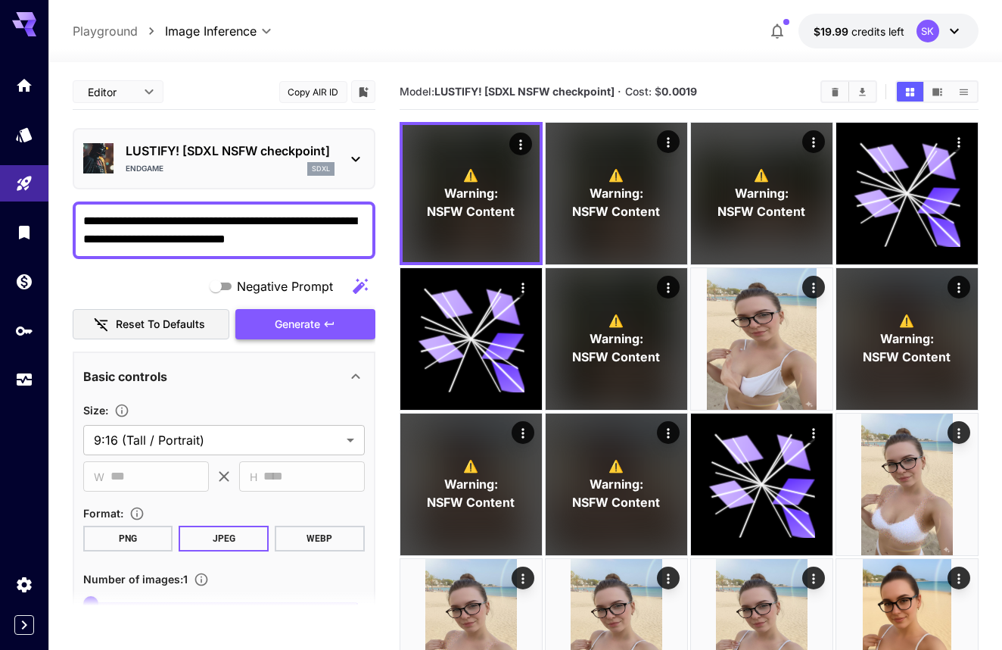
click at [290, 320] on span "Generate" at bounding box center [297, 324] width 45 height 19
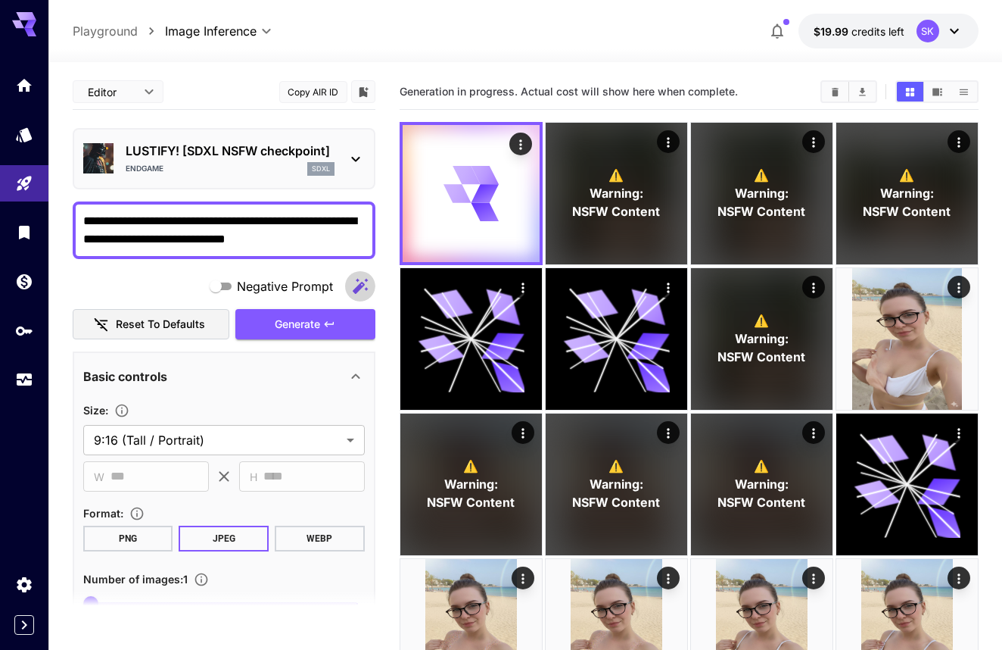
click at [364, 285] on icon "button" at bounding box center [360, 286] width 18 height 18
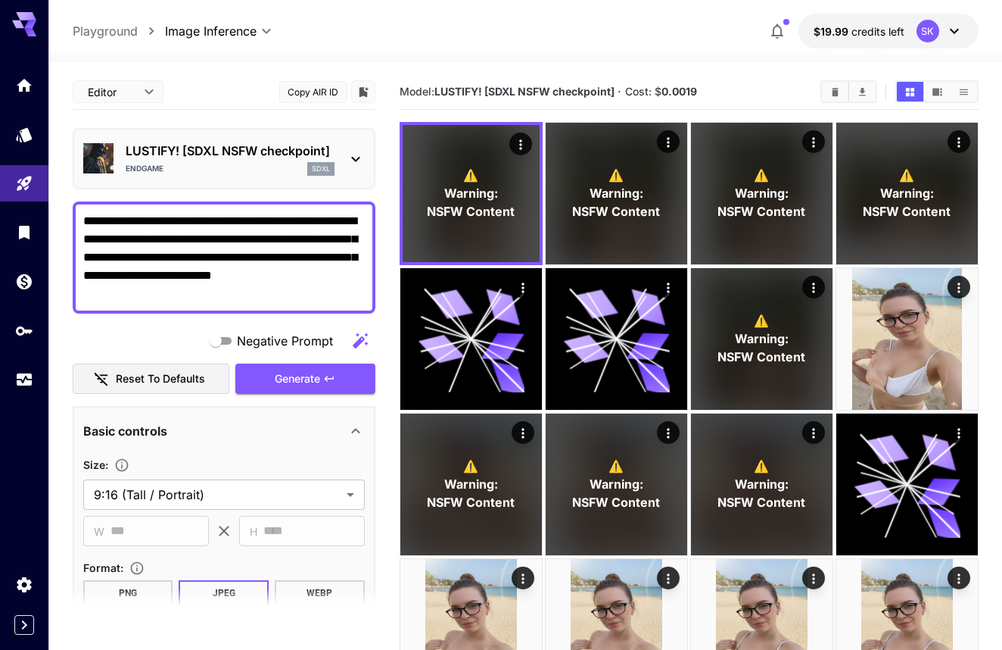
drag, startPoint x: 238, startPoint y: 257, endPoint x: 293, endPoint y: 290, distance: 64.5
click at [293, 291] on textarea "**********" at bounding box center [224, 257] width 282 height 91
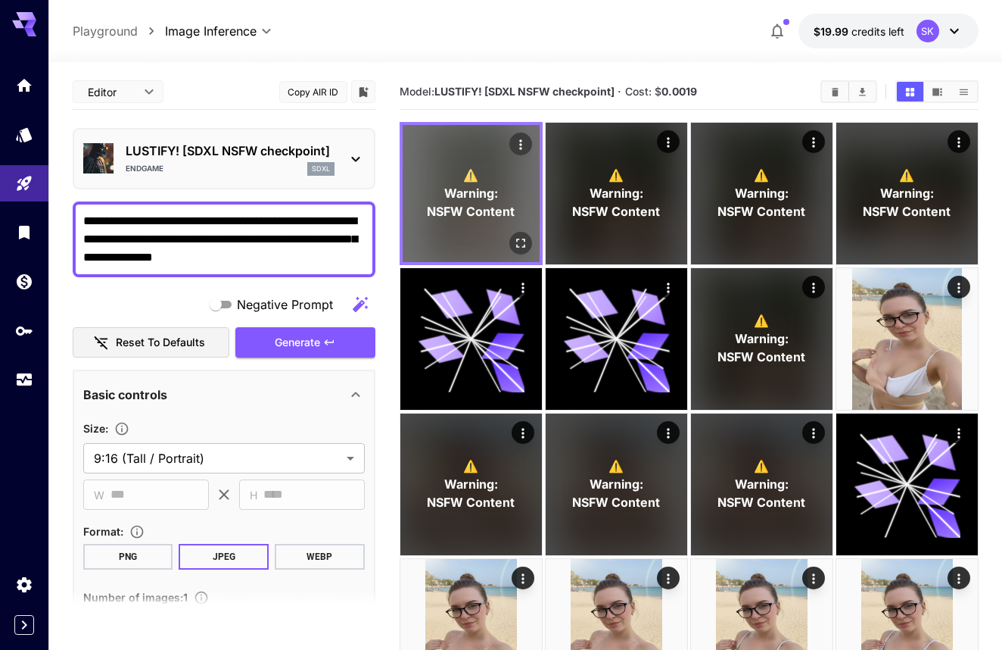
type textarea "**********"
click at [519, 239] on icon "Open in fullscreen" at bounding box center [520, 242] width 15 height 15
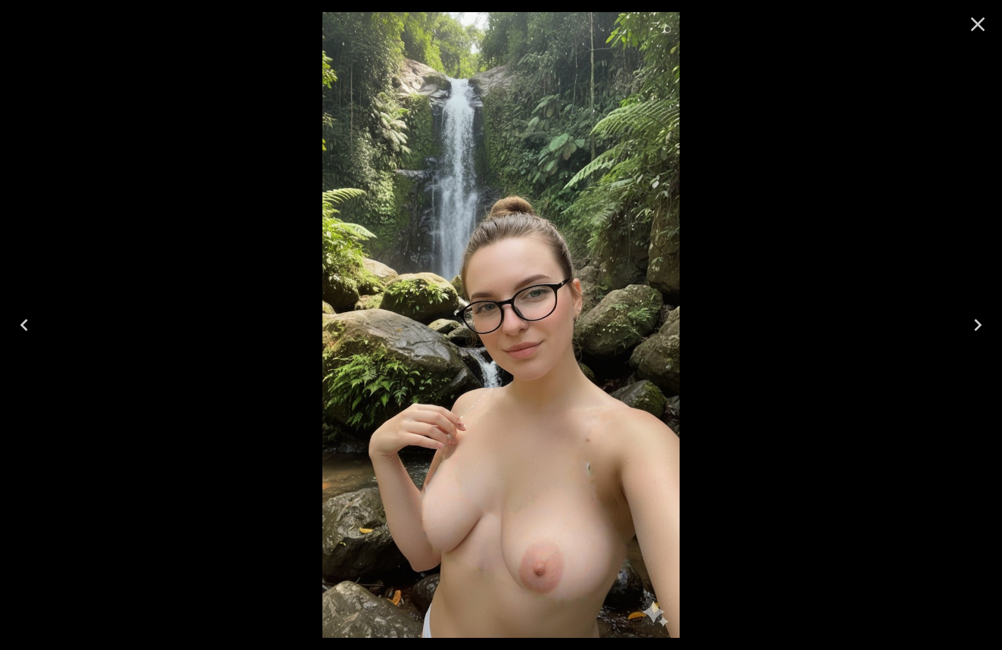
click at [974, 16] on icon "Close" at bounding box center [978, 24] width 24 height 24
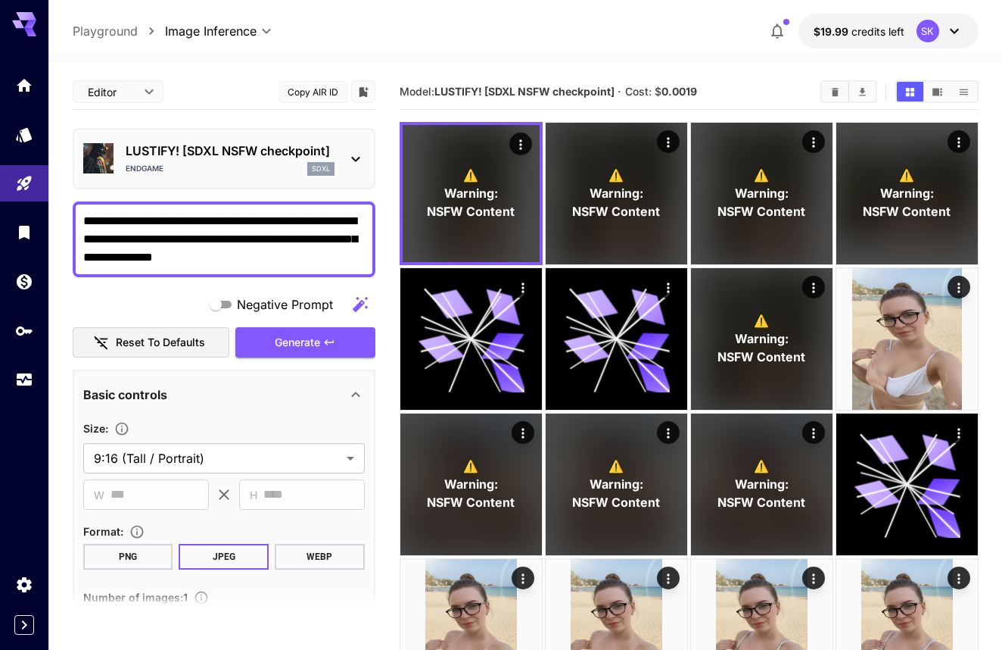
click at [255, 153] on p "LUSTIFY! [SDXL NSFW checkpoint]" at bounding box center [230, 151] width 209 height 18
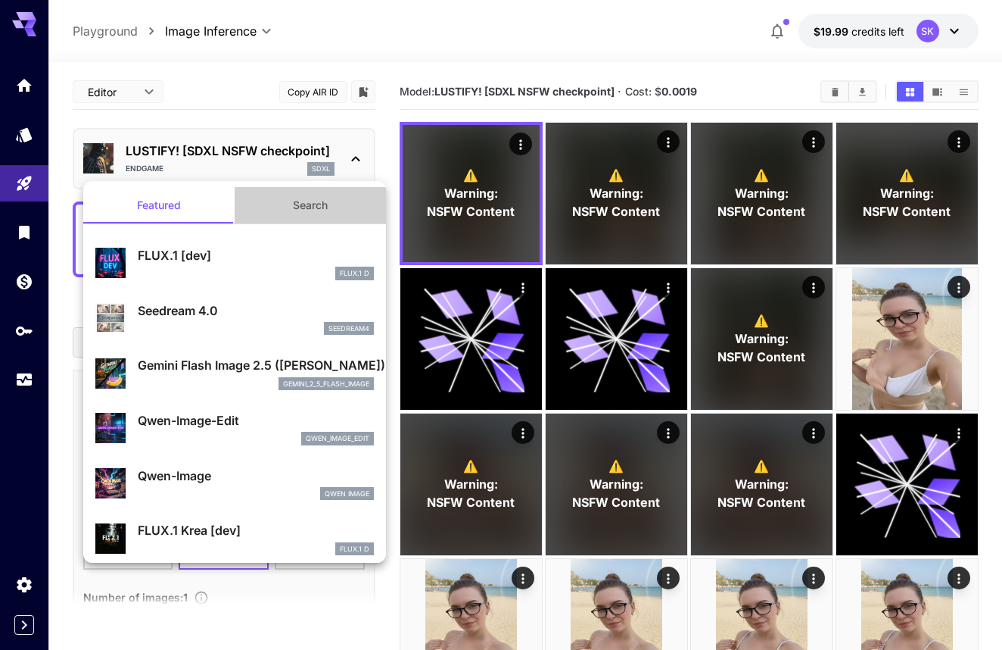
click at [270, 210] on button "Search" at bounding box center [310, 205] width 151 height 36
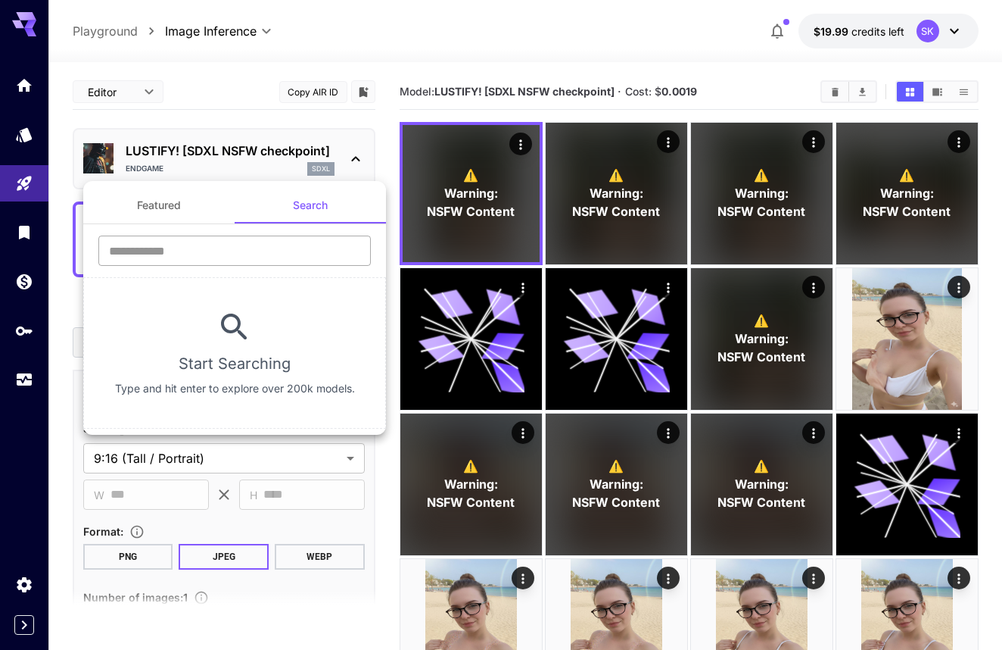
click at [276, 262] on input "text" at bounding box center [234, 250] width 273 height 30
type input "*******"
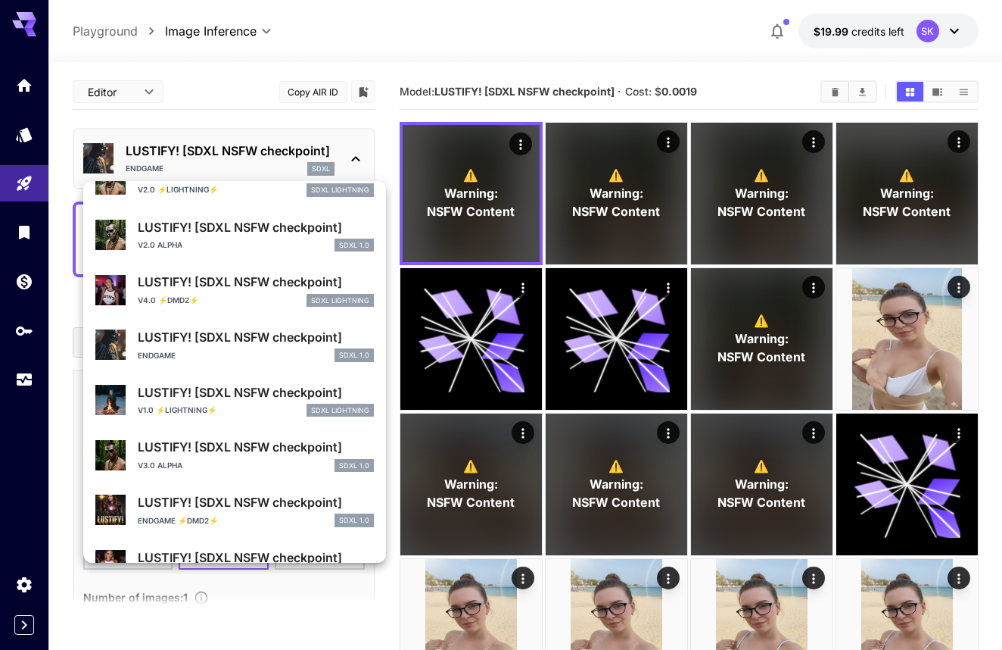
scroll to position [128, 0]
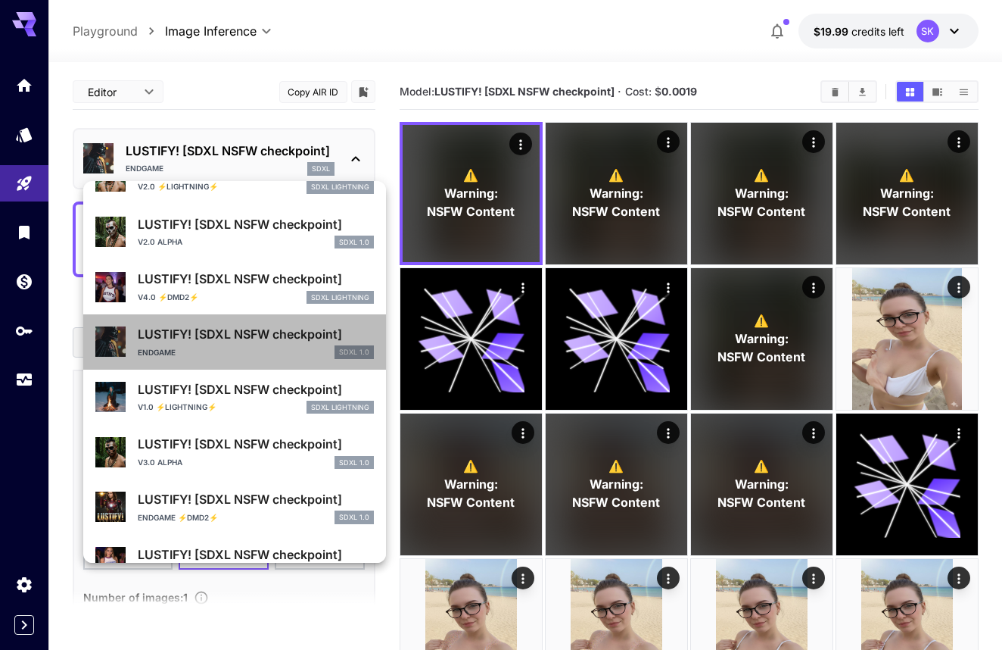
click at [276, 341] on p "LUSTIFY! [SDXL NSFW checkpoint]" at bounding box center [256, 334] width 236 height 18
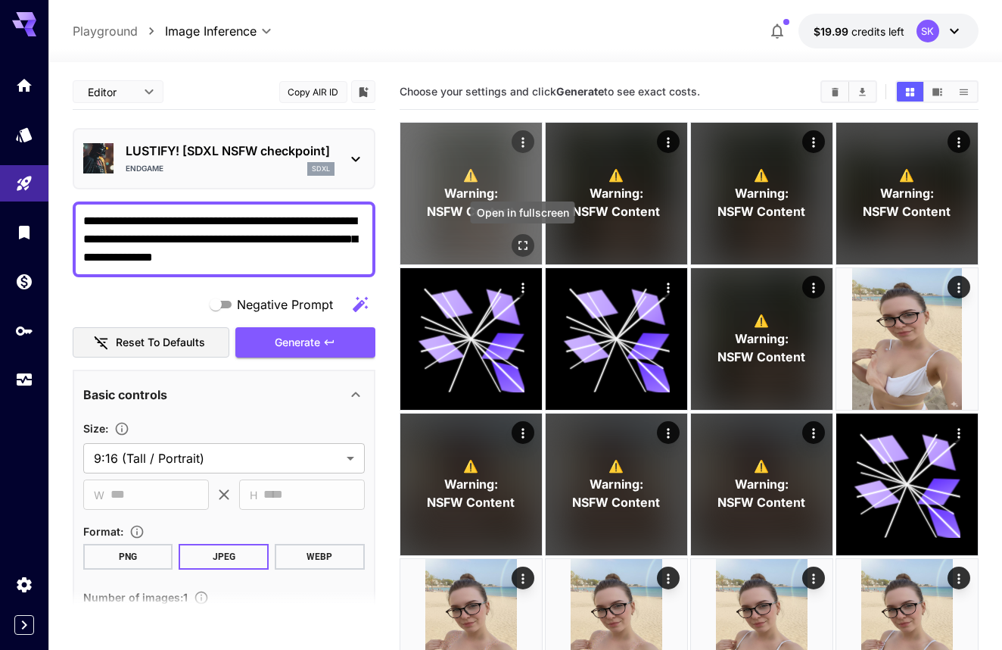
click at [520, 250] on icon "Open in fullscreen" at bounding box center [522, 245] width 15 height 15
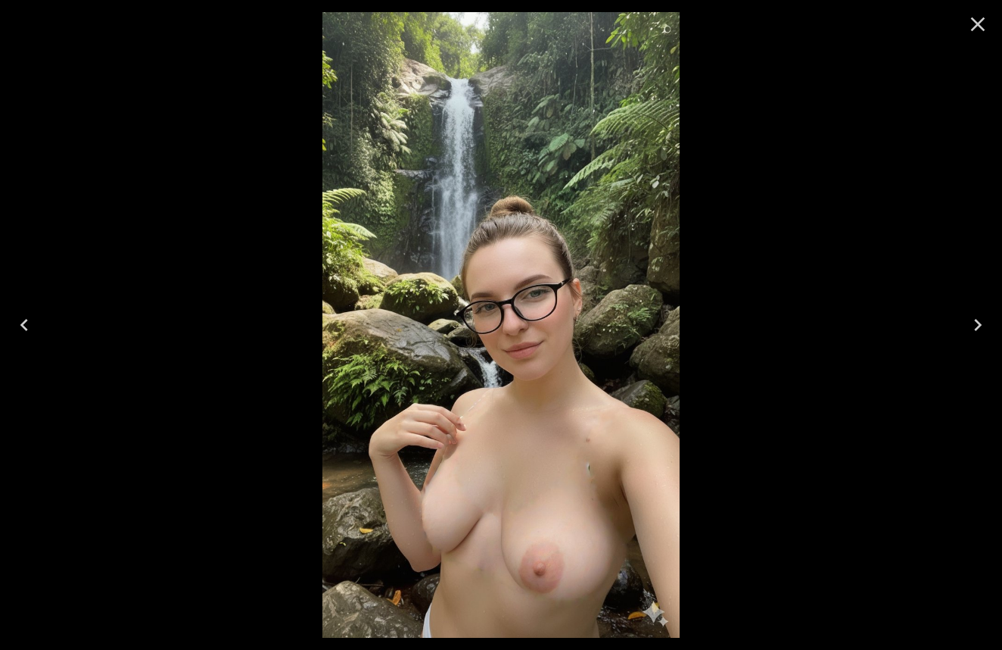
click at [984, 17] on icon "Close" at bounding box center [978, 24] width 24 height 24
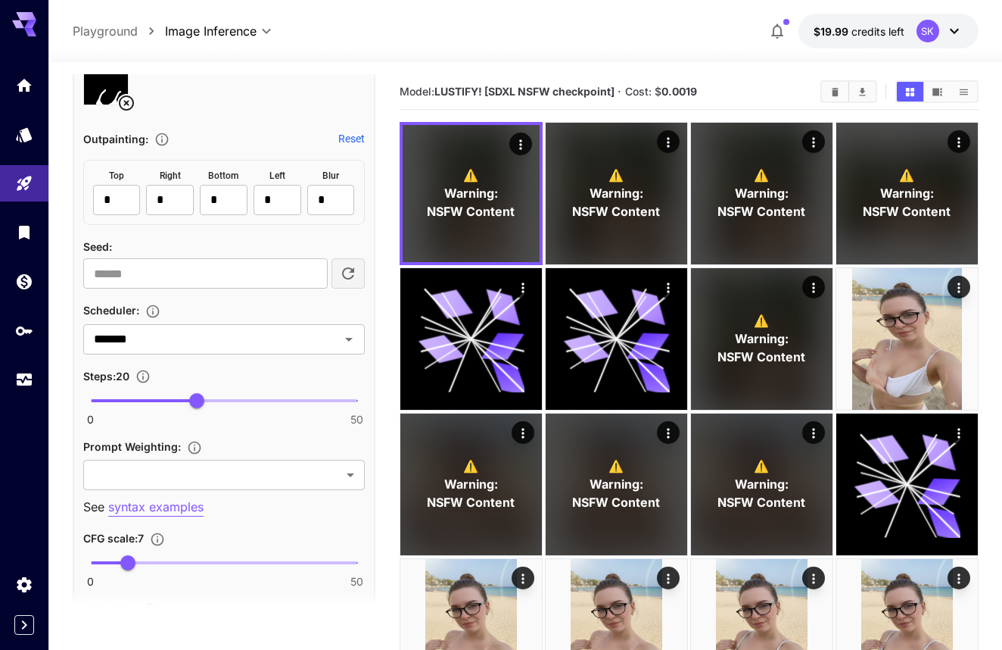
scroll to position [982, 0]
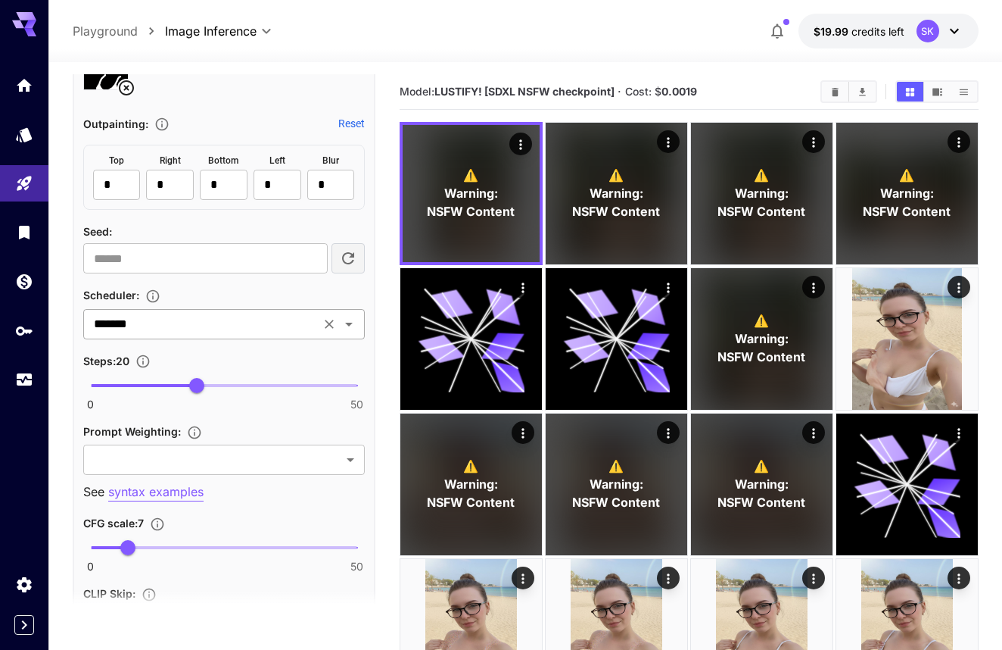
click at [264, 330] on input "*******" at bounding box center [202, 323] width 228 height 21
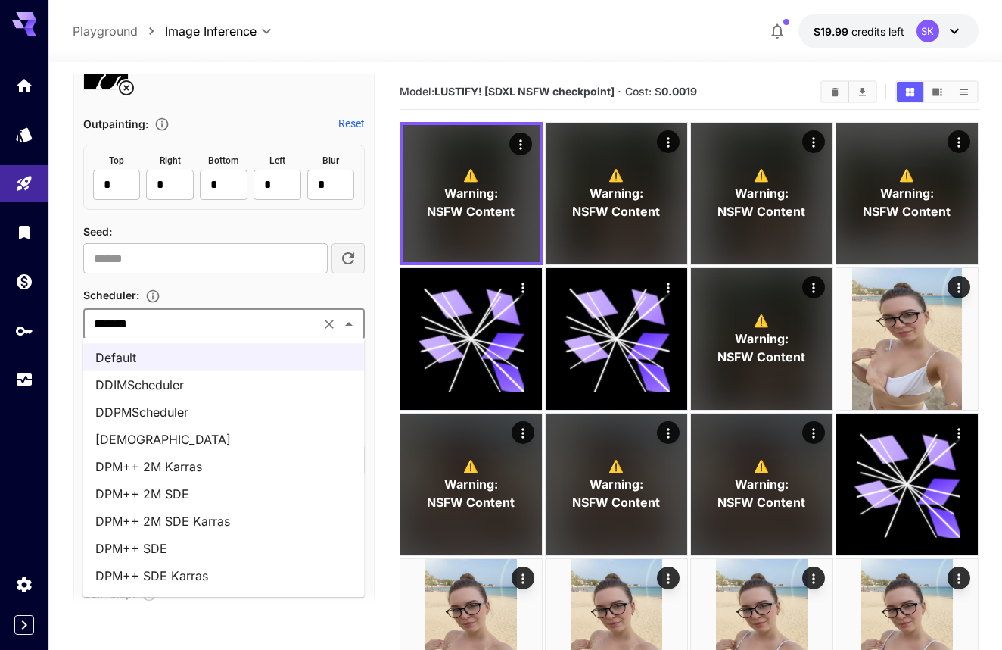
scroll to position [0, 0]
click at [280, 292] on div "Scheduler :" at bounding box center [224, 294] width 282 height 18
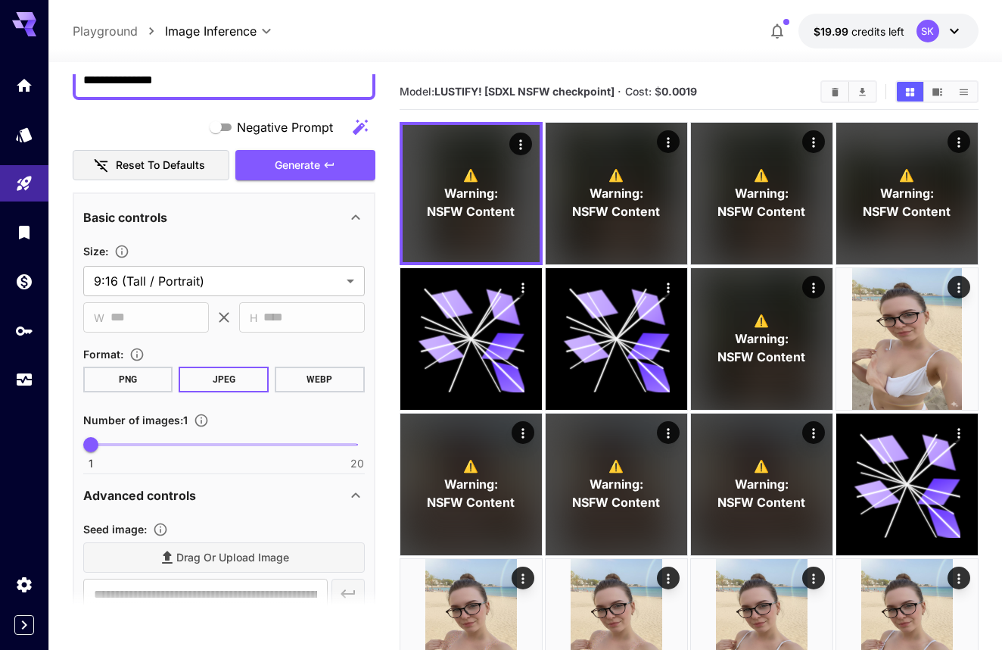
scroll to position [132, 0]
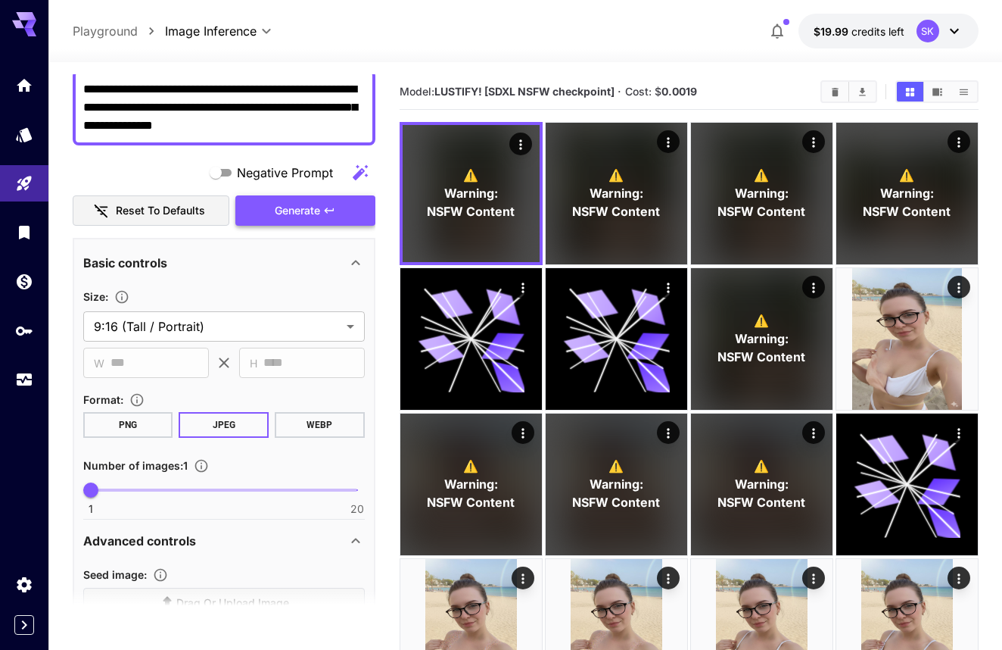
click at [273, 210] on button "Generate" at bounding box center [304, 210] width 139 height 31
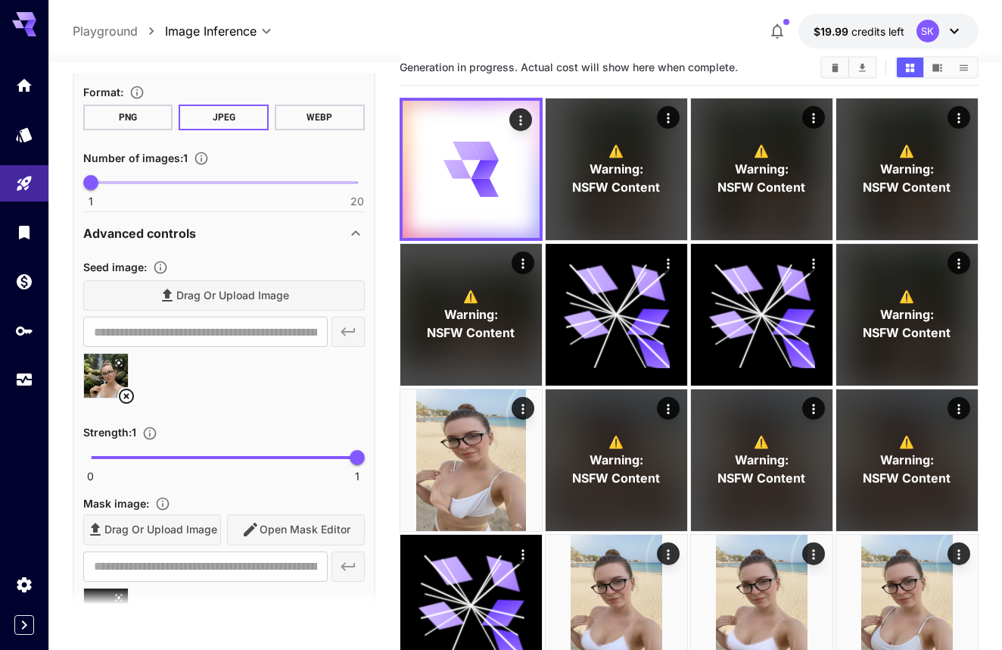
scroll to position [442, 0]
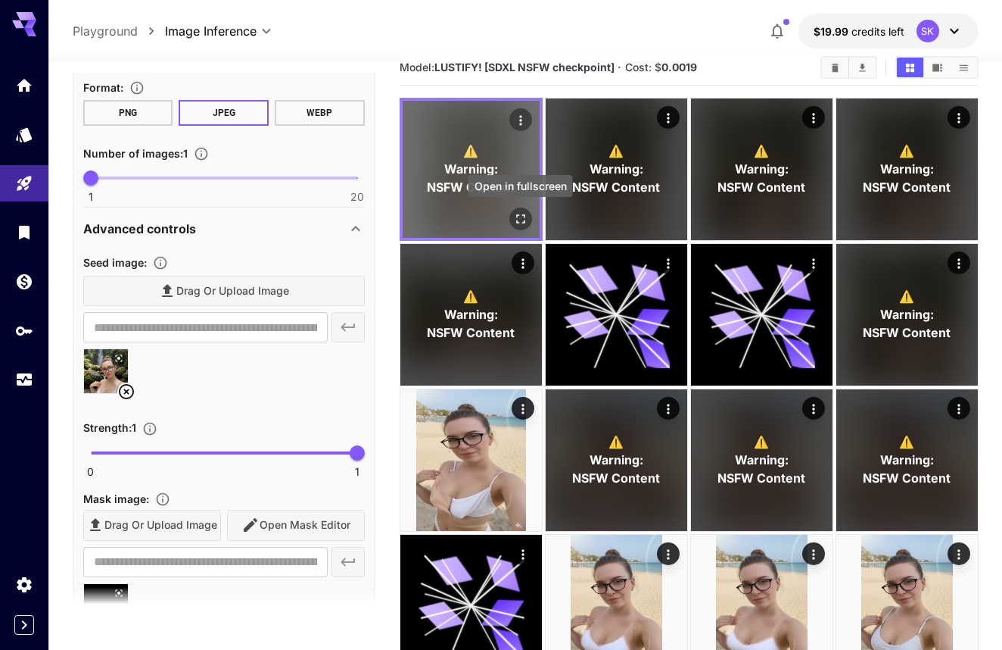
click at [520, 209] on button "Open in fullscreen" at bounding box center [520, 218] width 23 height 23
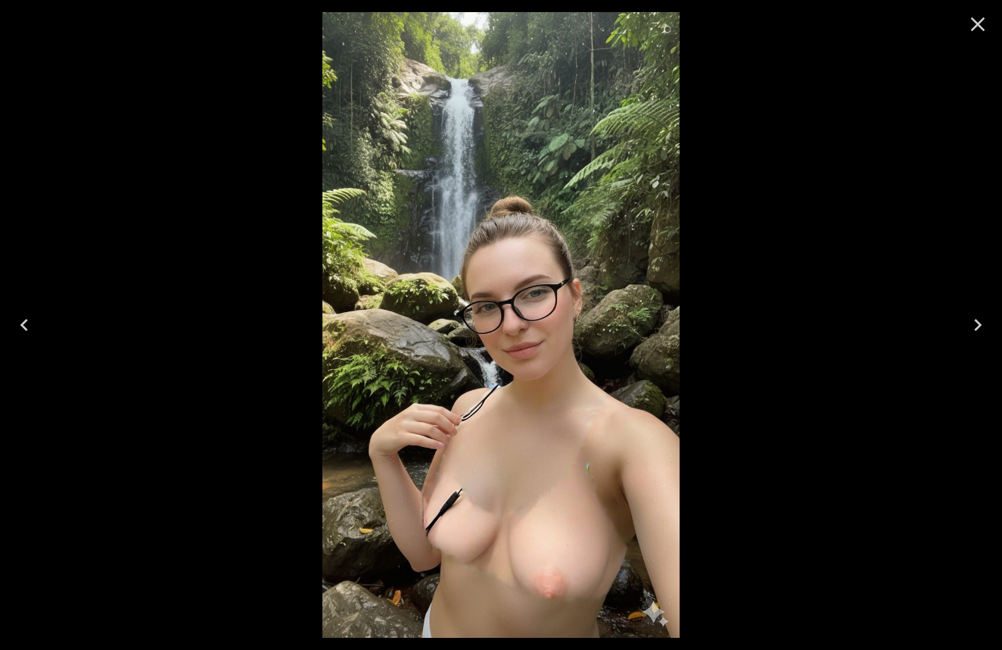
click at [986, 25] on icon "Close" at bounding box center [978, 24] width 24 height 24
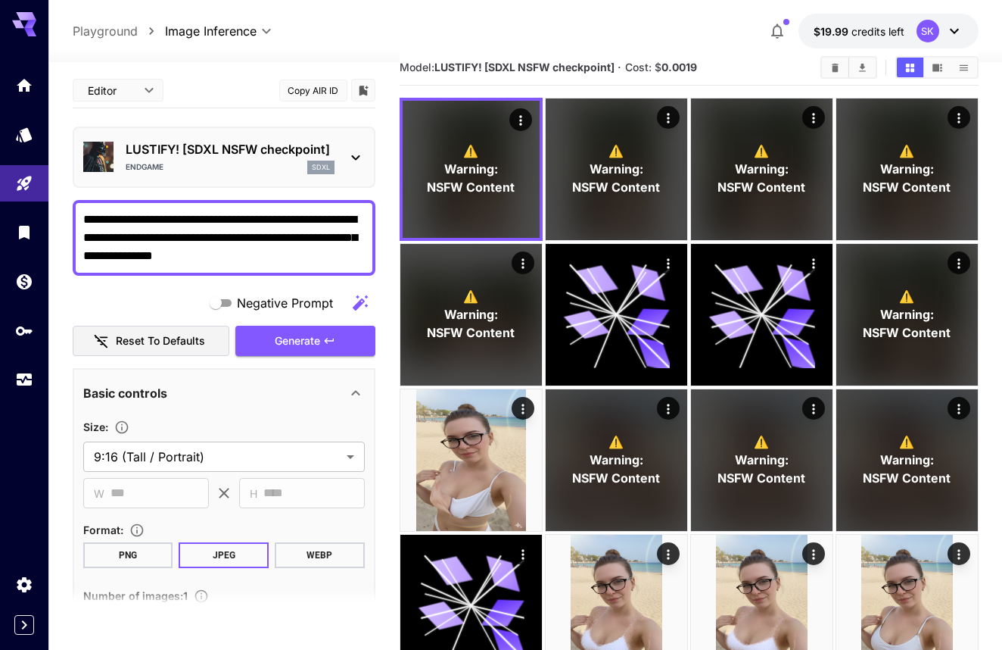
scroll to position [0, 0]
click at [243, 153] on p "LUSTIFY! [SDXL NSFW checkpoint]" at bounding box center [230, 149] width 209 height 18
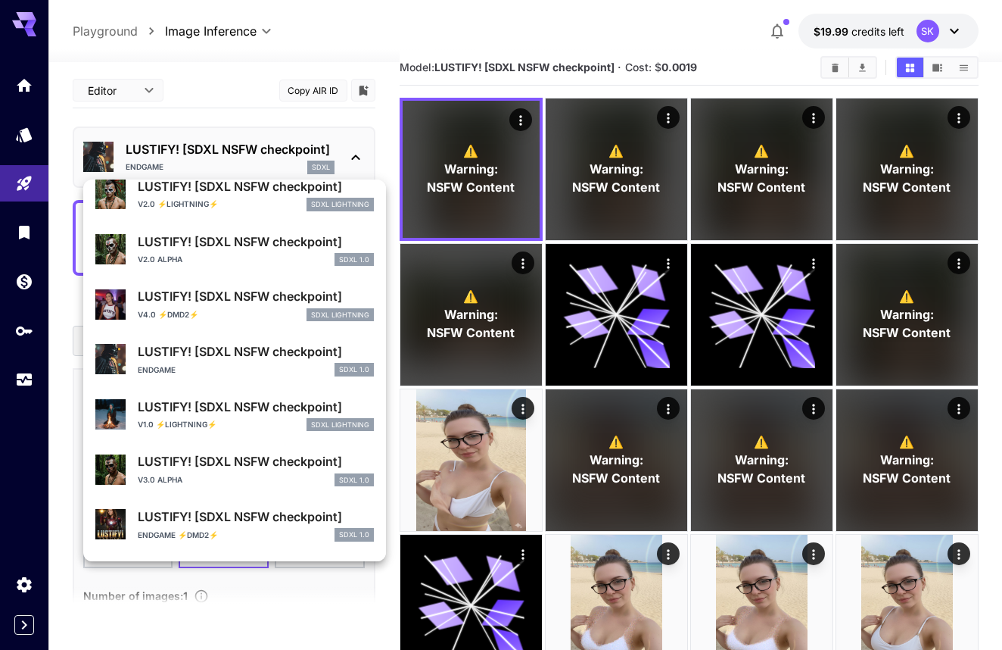
scroll to position [110, 0]
click at [192, 314] on p "v4.0 ⚡DMD2⚡" at bounding box center [168, 313] width 61 height 11
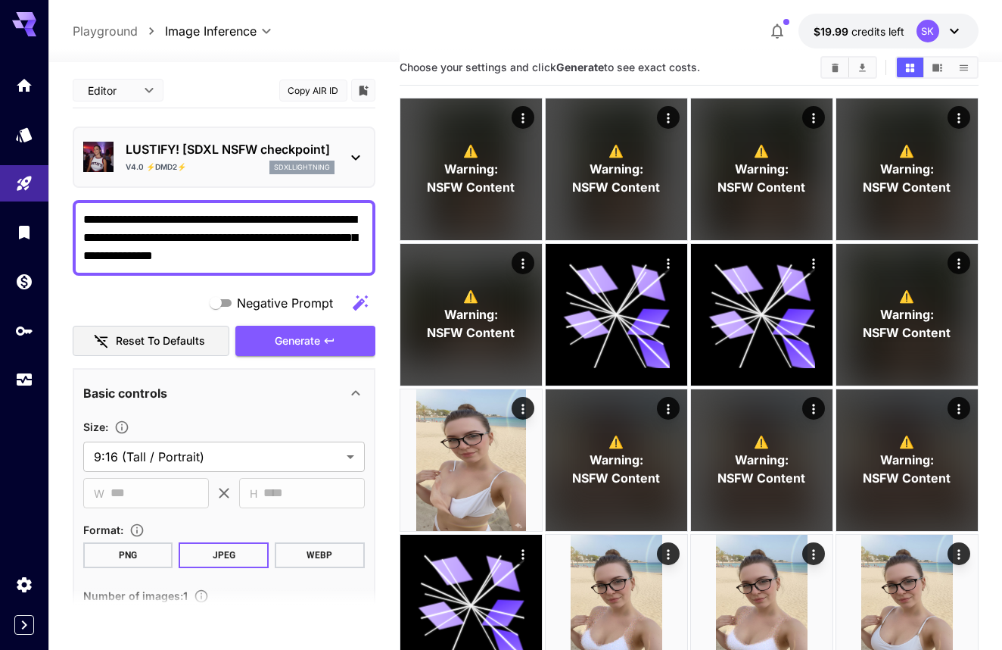
click at [333, 152] on p "LUSTIFY! [SDXL NSFW checkpoint]" at bounding box center [230, 149] width 209 height 18
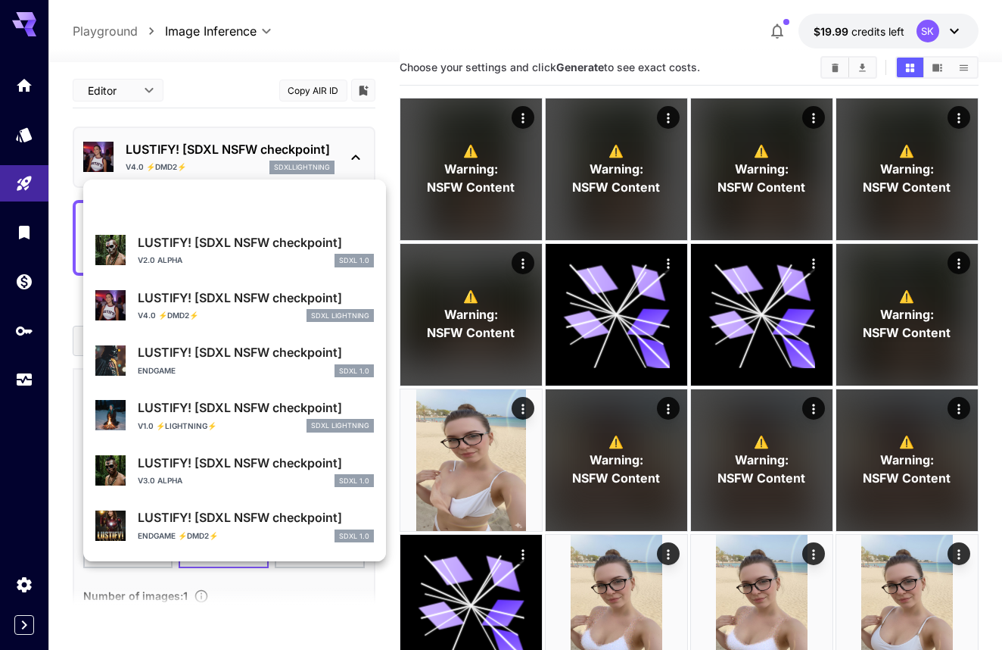
scroll to position [205, 0]
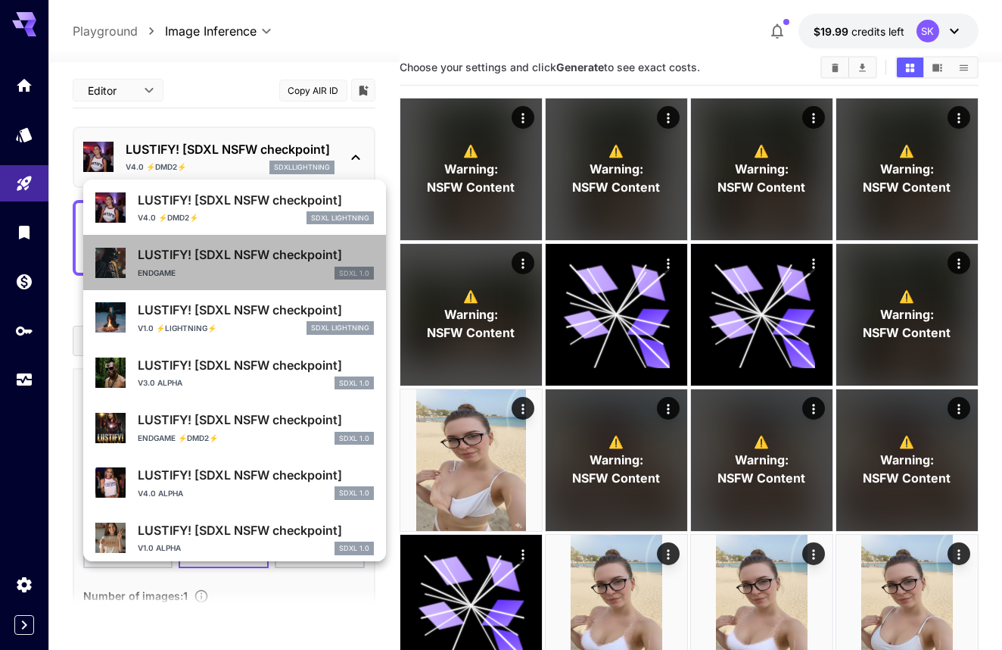
click at [282, 267] on div "ENDGAME SDXL 1.0" at bounding box center [256, 273] width 236 height 14
type input "**"
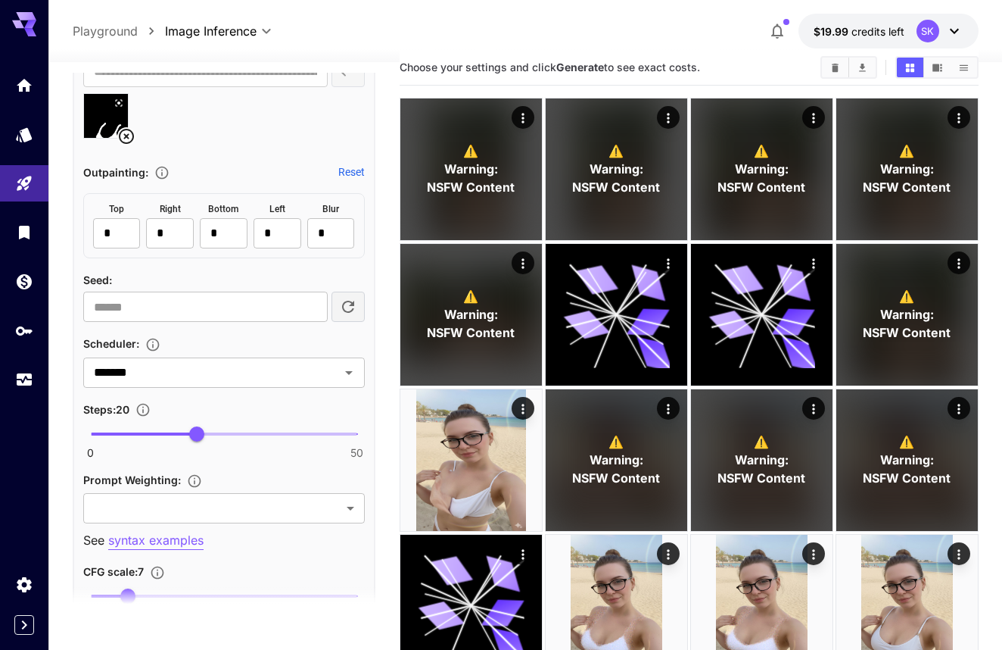
scroll to position [961, 0]
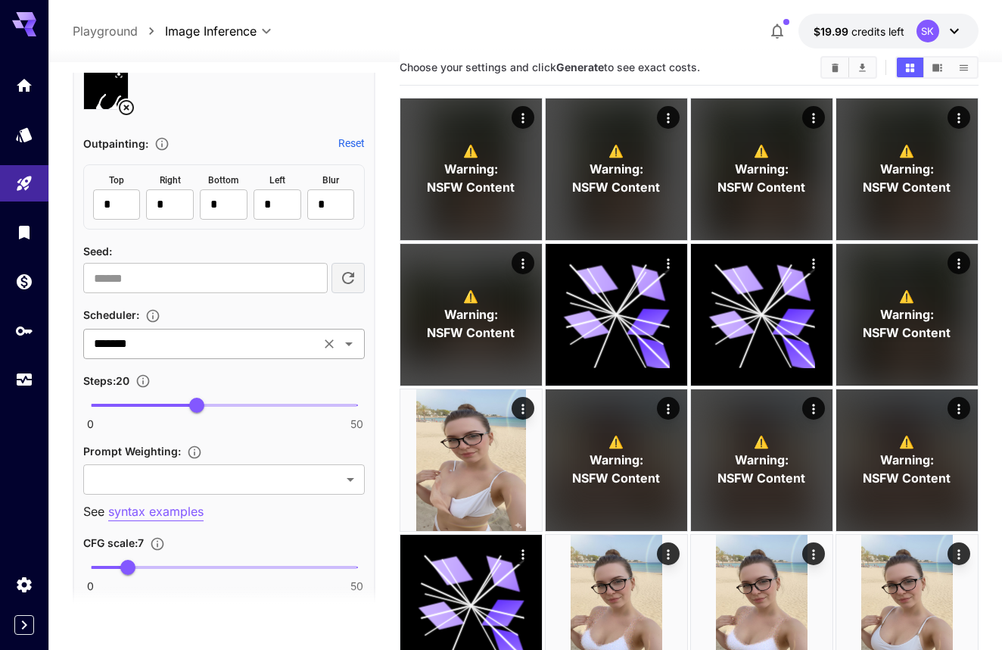
click at [245, 341] on input "*******" at bounding box center [202, 343] width 228 height 21
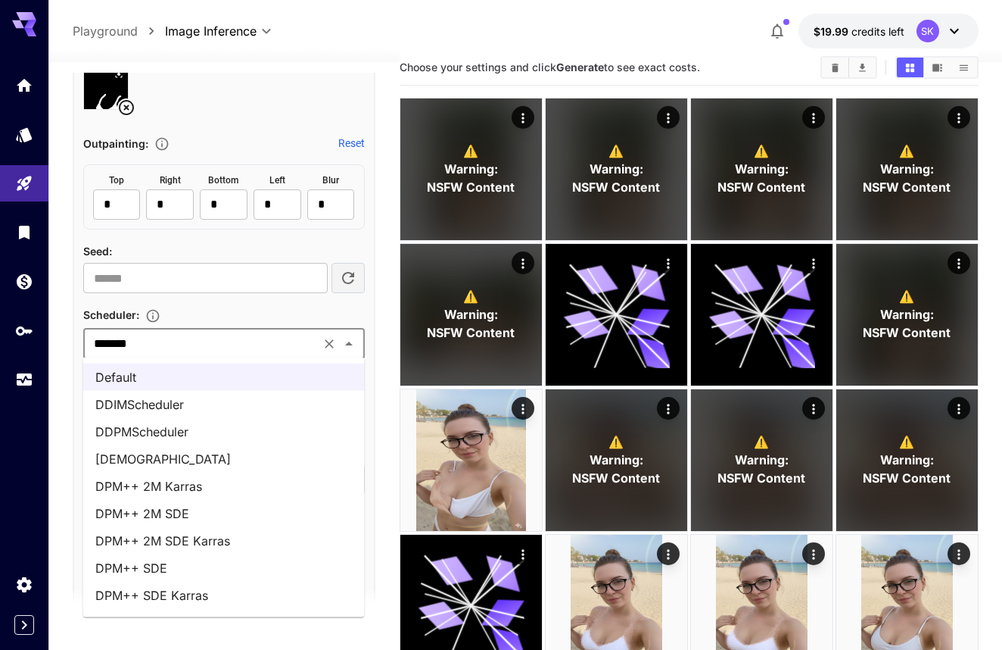
scroll to position [0, 0]
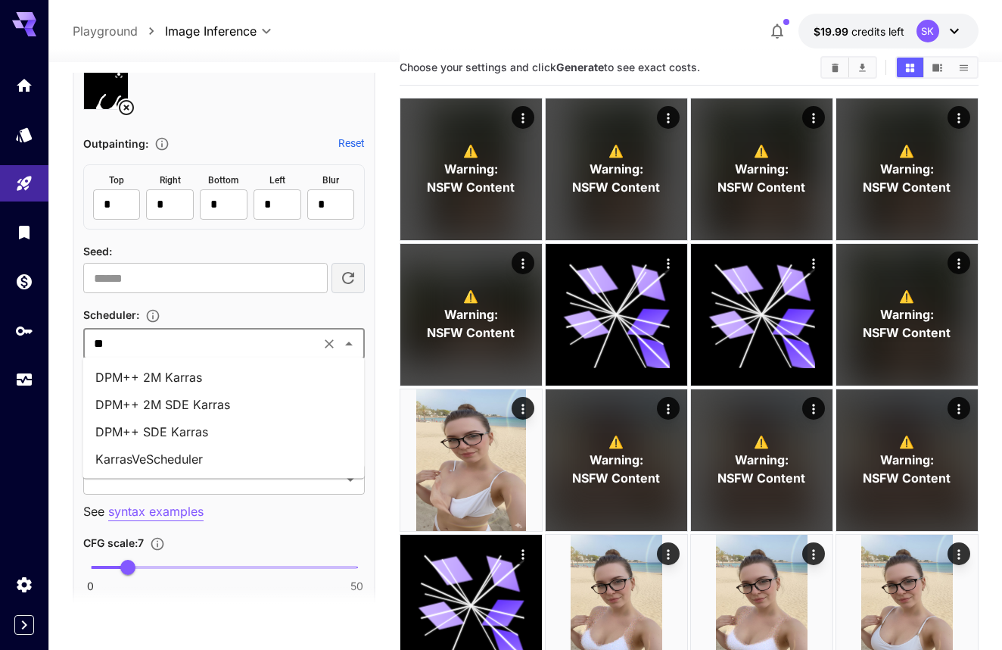
type input "***"
click at [231, 431] on li "DPM++ SDE Karras" at bounding box center [224, 431] width 282 height 27
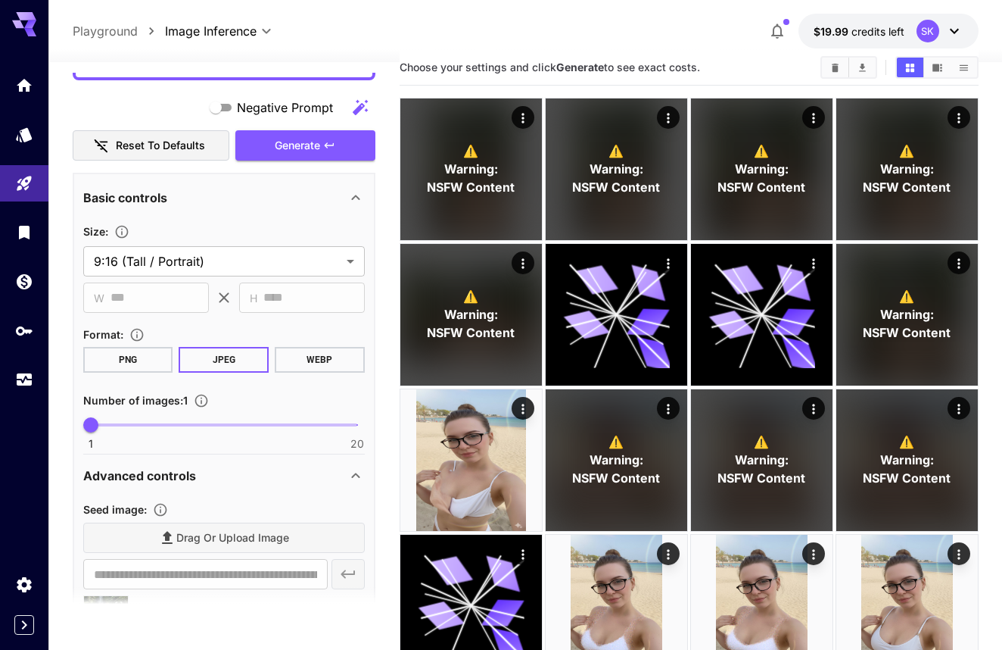
scroll to position [76, 0]
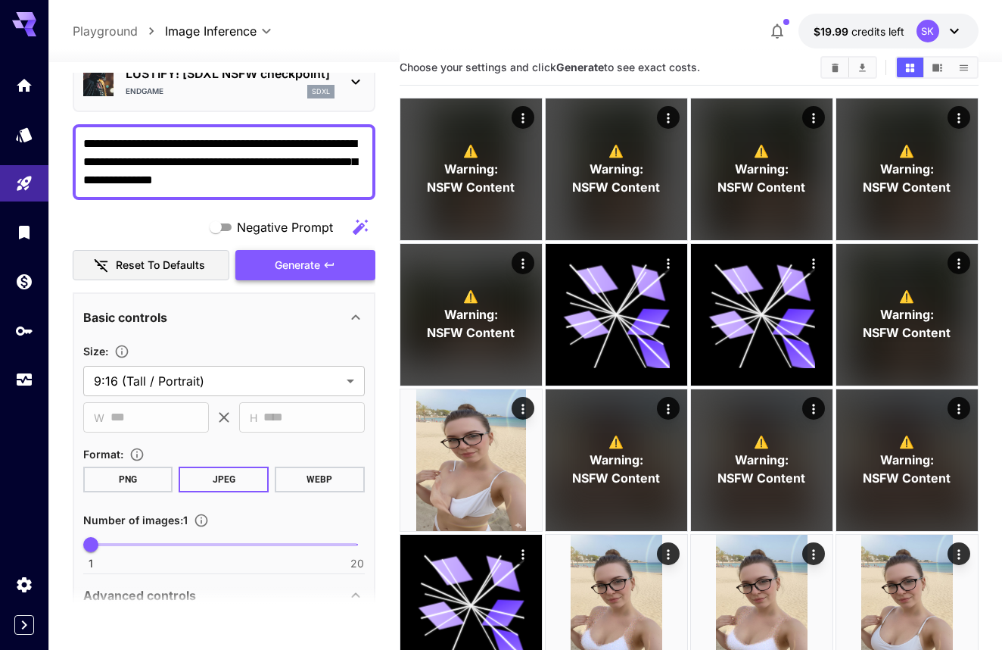
click at [308, 273] on span "Generate" at bounding box center [297, 265] width 45 height 19
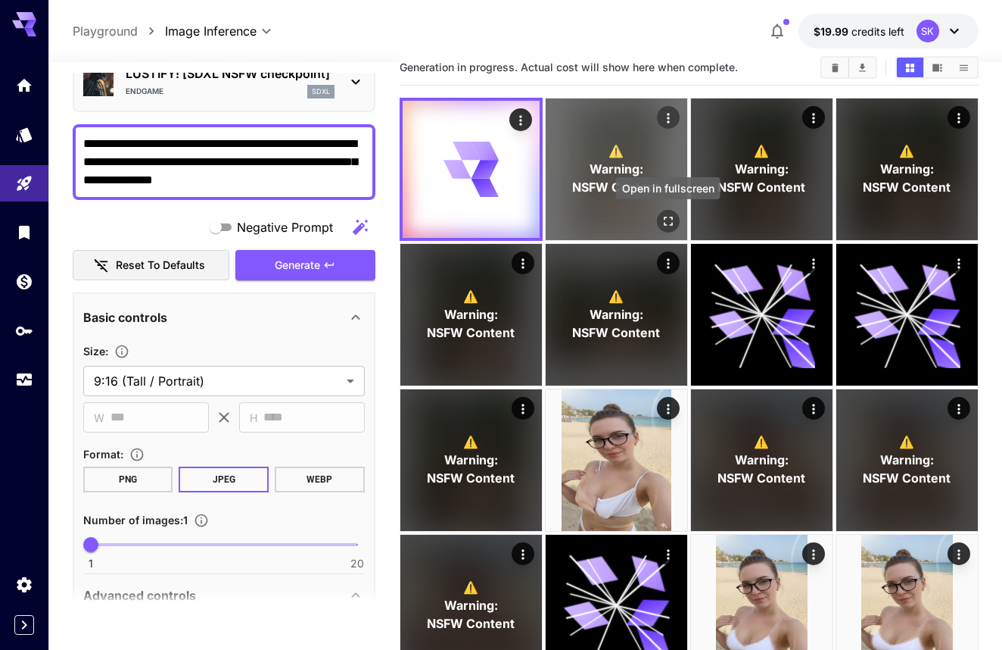
click at [668, 216] on icon "Open in fullscreen" at bounding box center [667, 220] width 15 height 15
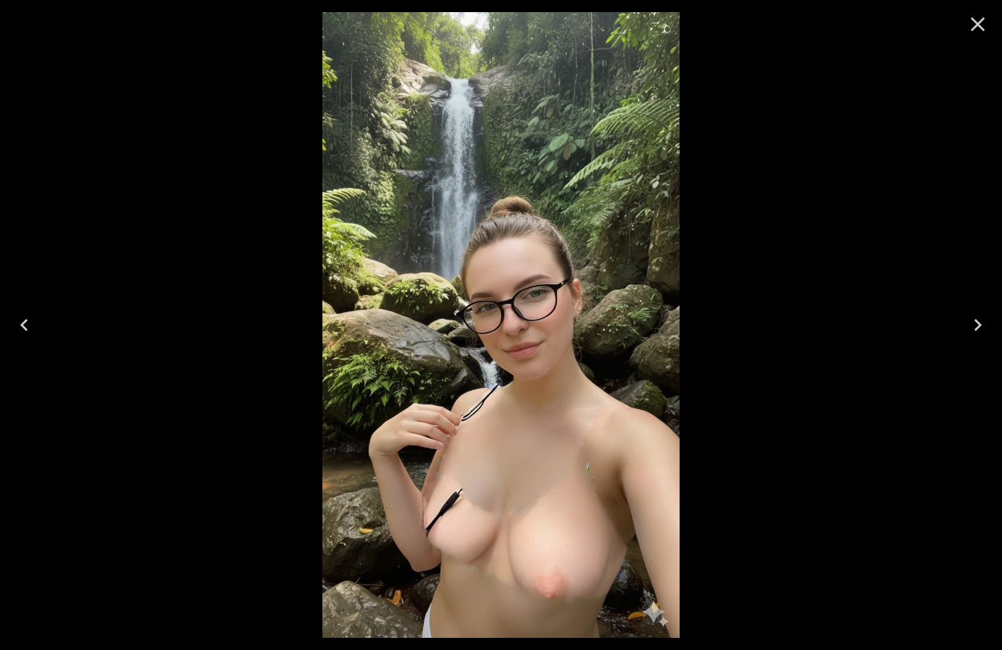
click at [973, 24] on icon "Close" at bounding box center [978, 24] width 24 height 24
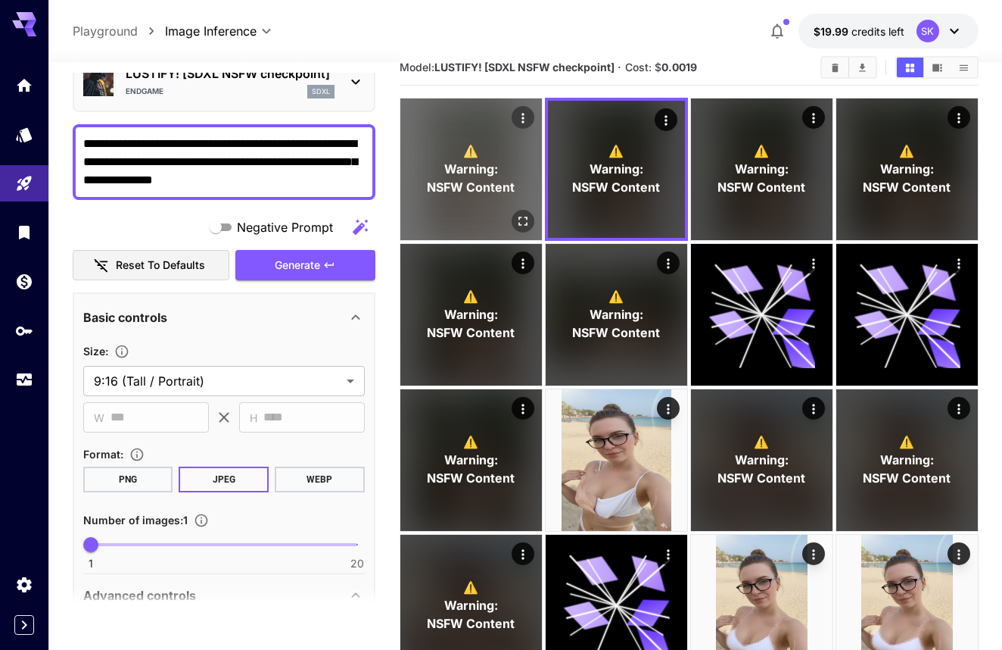
click at [527, 213] on button "Open in fullscreen" at bounding box center [522, 221] width 23 height 23
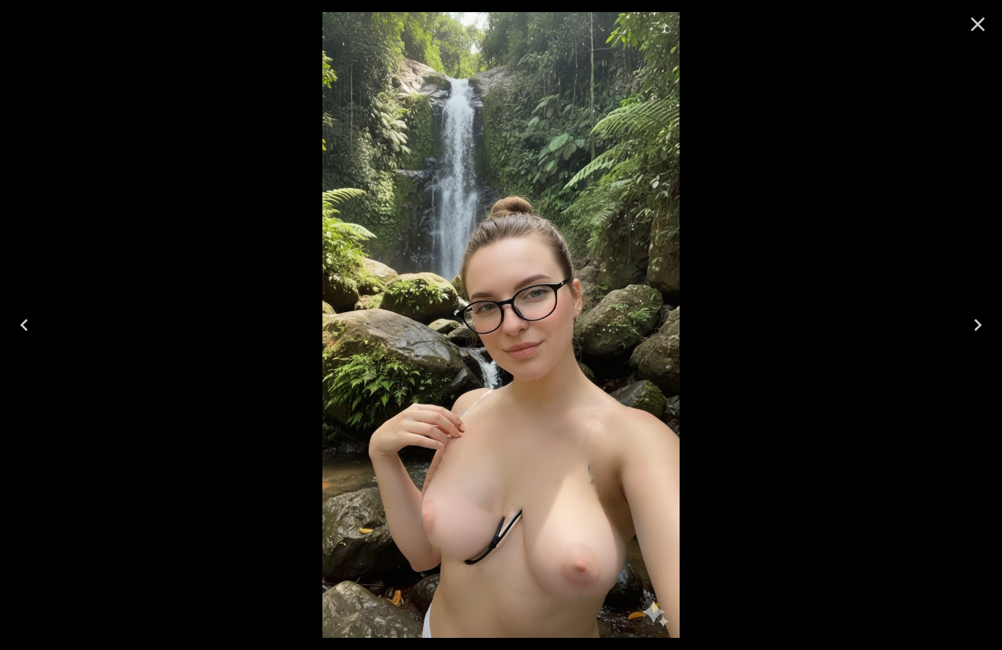
click at [975, 20] on icon "Close" at bounding box center [978, 24] width 14 height 14
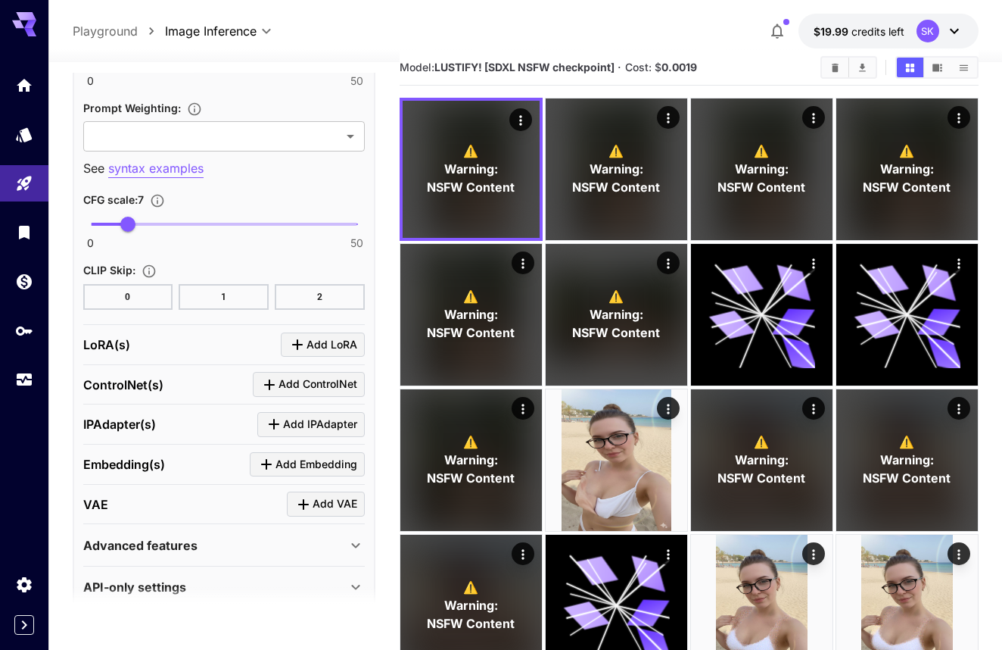
scroll to position [1323, 0]
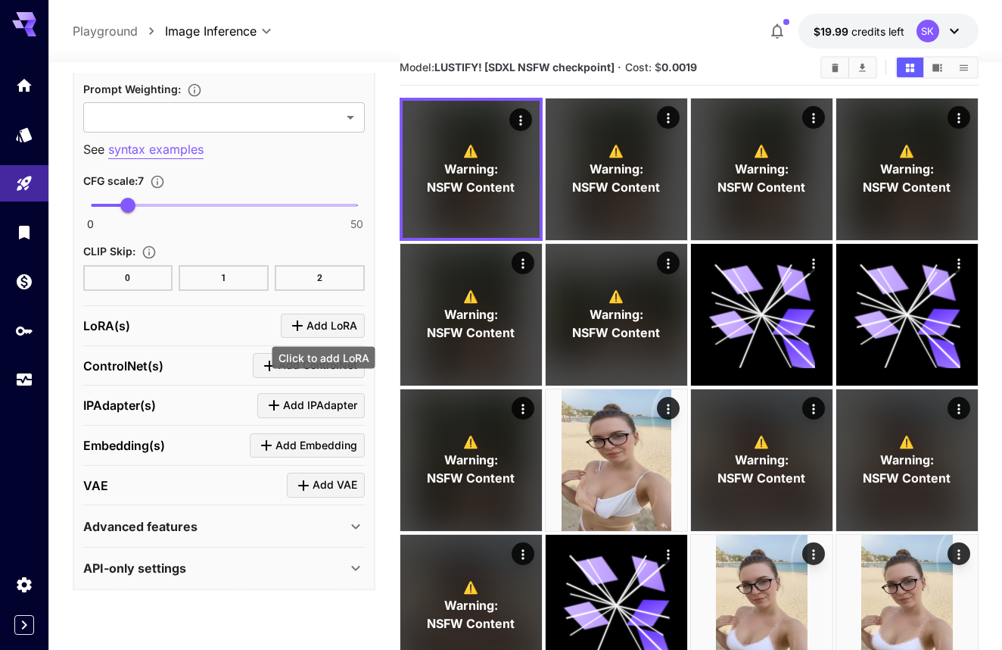
click at [301, 326] on icon "Click to add LoRA" at bounding box center [297, 325] width 18 height 18
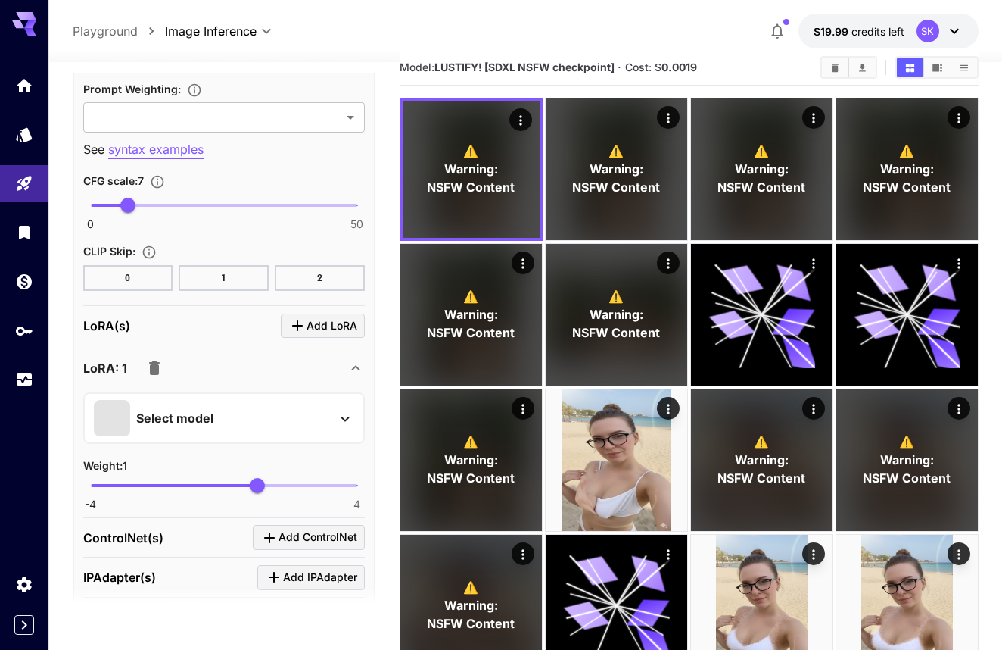
click at [219, 400] on div "Select model" at bounding box center [212, 418] width 236 height 36
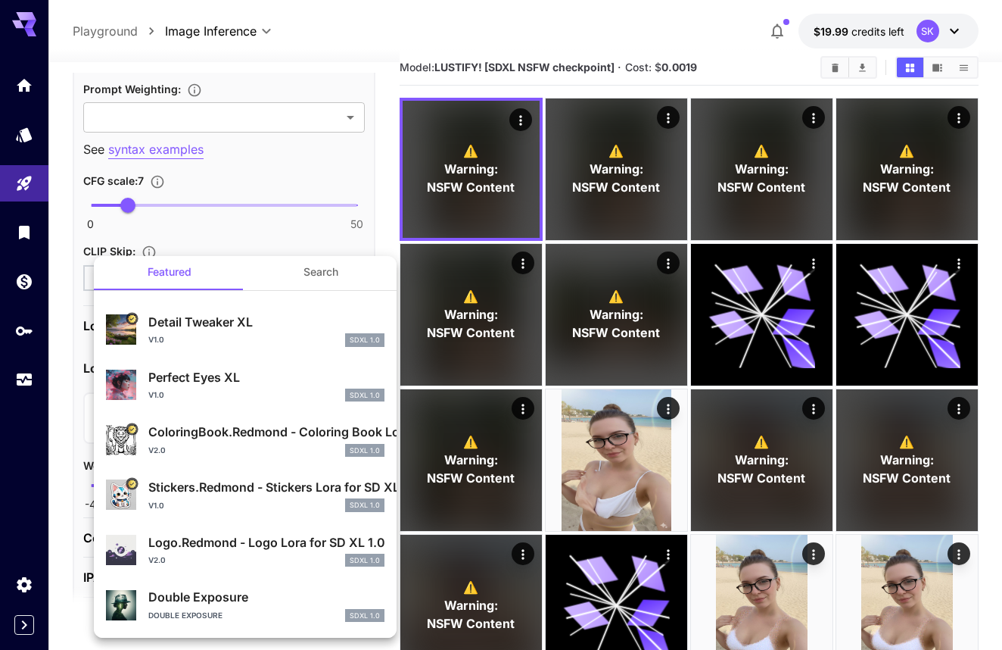
scroll to position [7, 0]
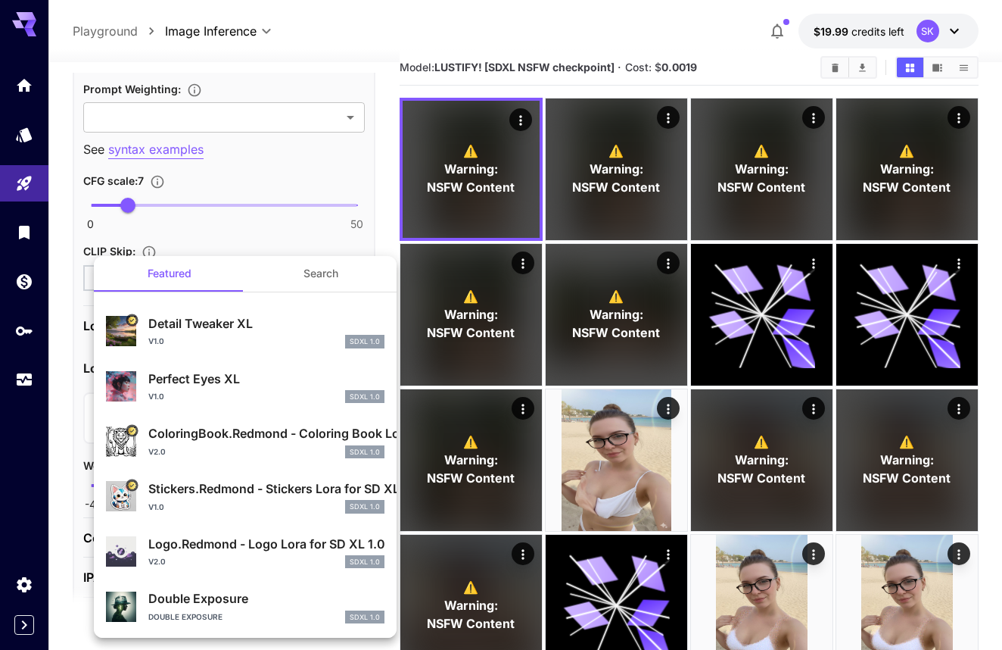
click at [301, 279] on button "Search" at bounding box center [320, 273] width 151 height 36
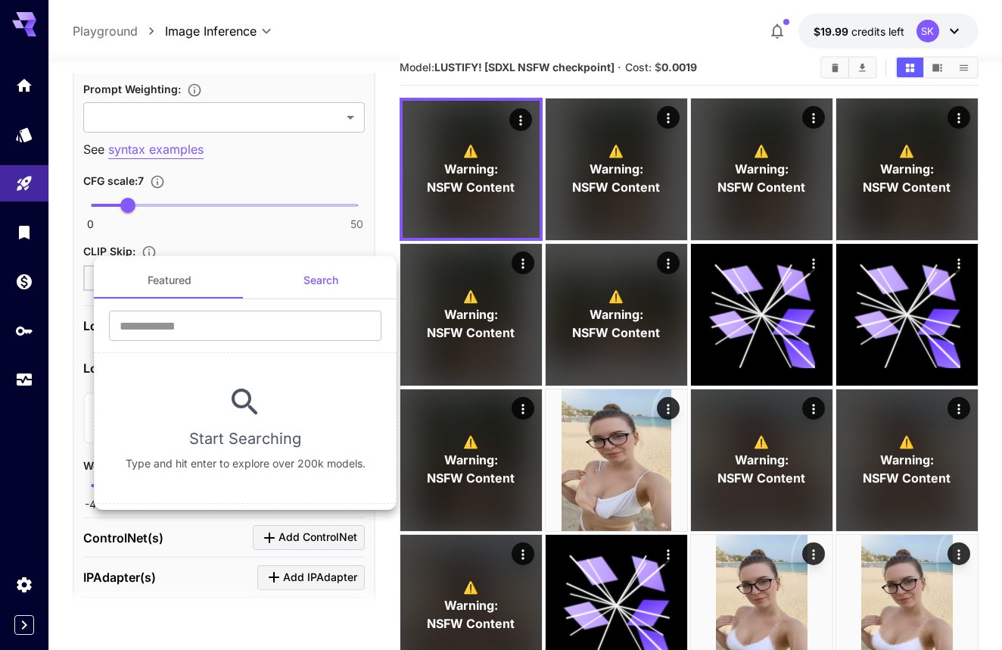
scroll to position [0, 0]
click at [244, 314] on input "text" at bounding box center [245, 325] width 273 height 30
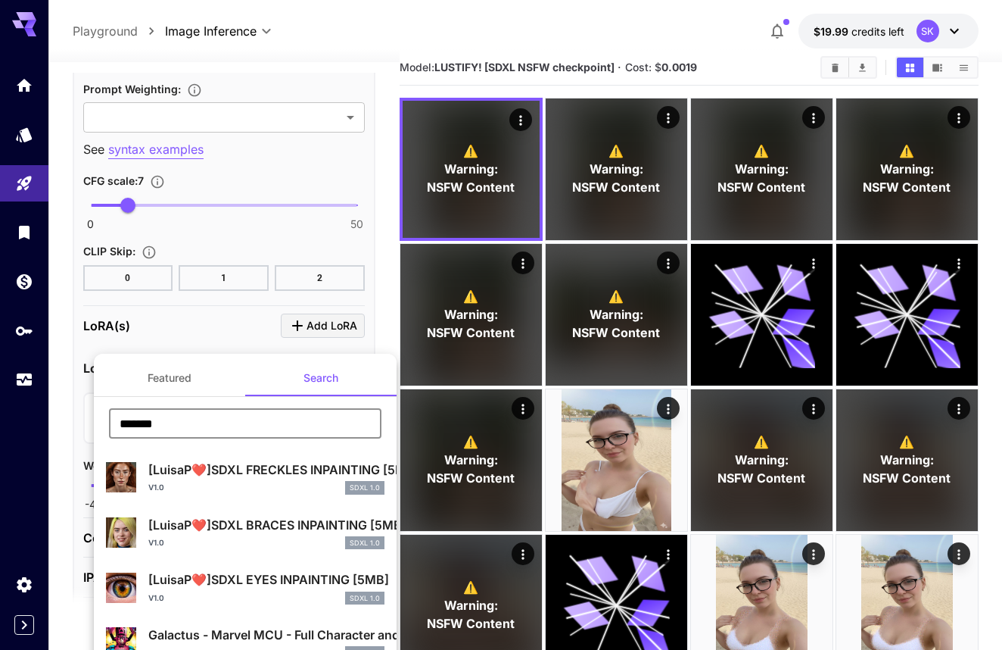
scroll to position [-1, 0]
type input "*******"
click at [184, 373] on button "Featured" at bounding box center [169, 378] width 151 height 36
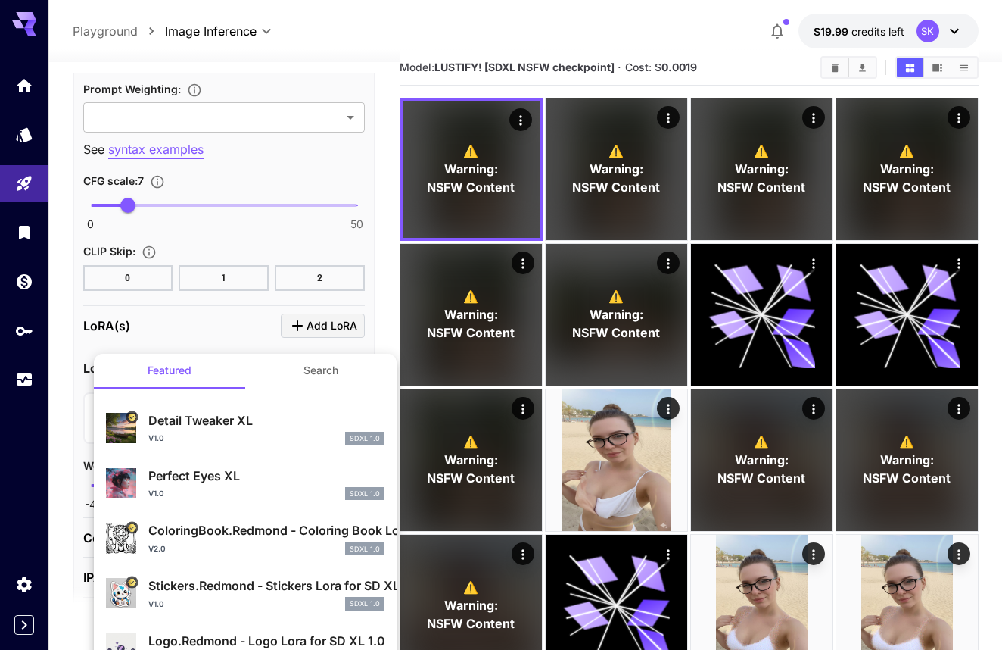
scroll to position [7, 0]
click at [19, 127] on div at bounding box center [501, 325] width 1002 height 650
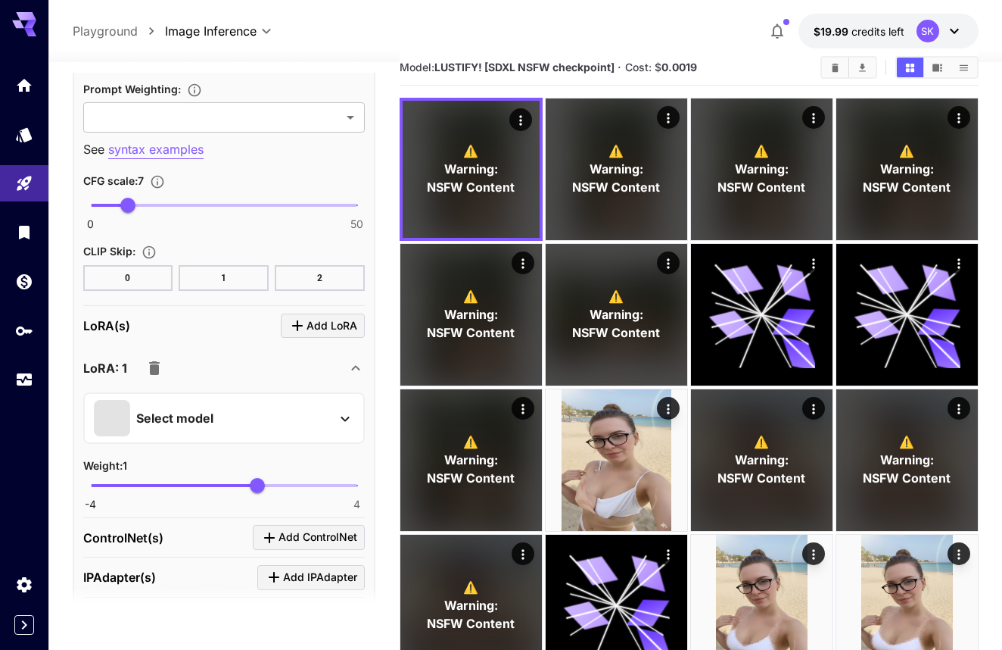
click at [21, 135] on div "Featured Search Detail Tweaker XL v1.0 SDXL 1.0 Perfect Eyes XL v1.0 SDXL 1.0 C…" at bounding box center [151, 227] width 303 height 454
click at [25, 135] on icon "Models" at bounding box center [25, 130] width 16 height 14
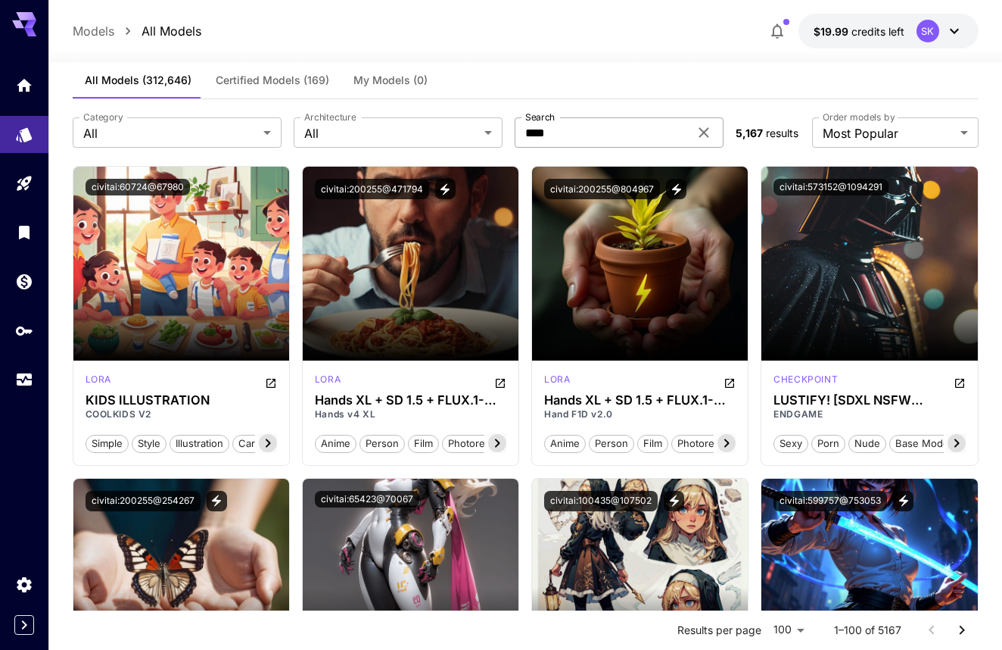
click at [581, 139] on input "****" at bounding box center [602, 132] width 174 height 30
type input "*******"
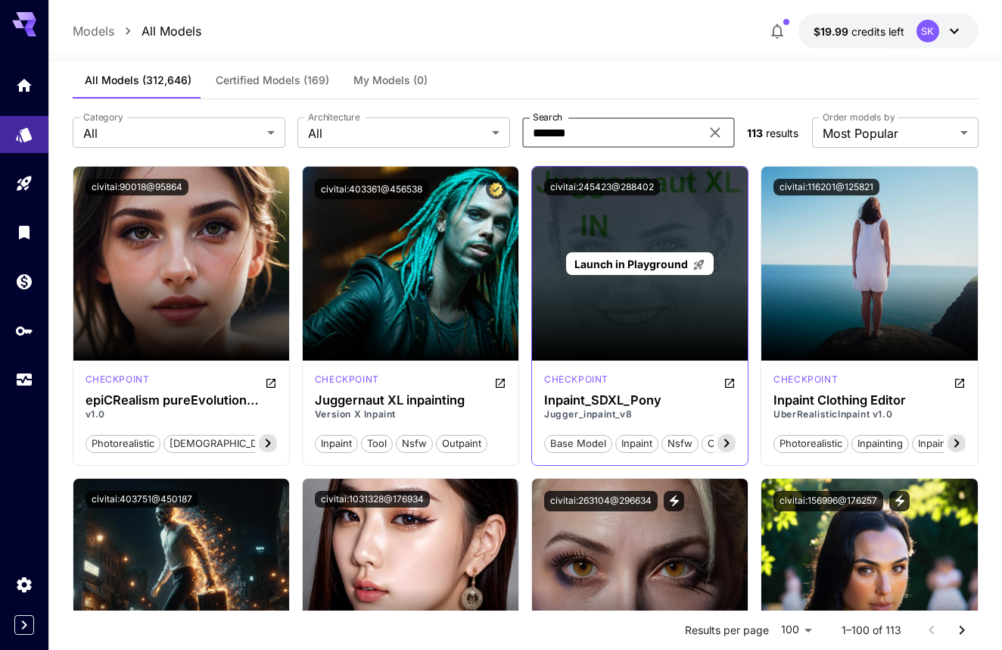
scroll to position [69, 0]
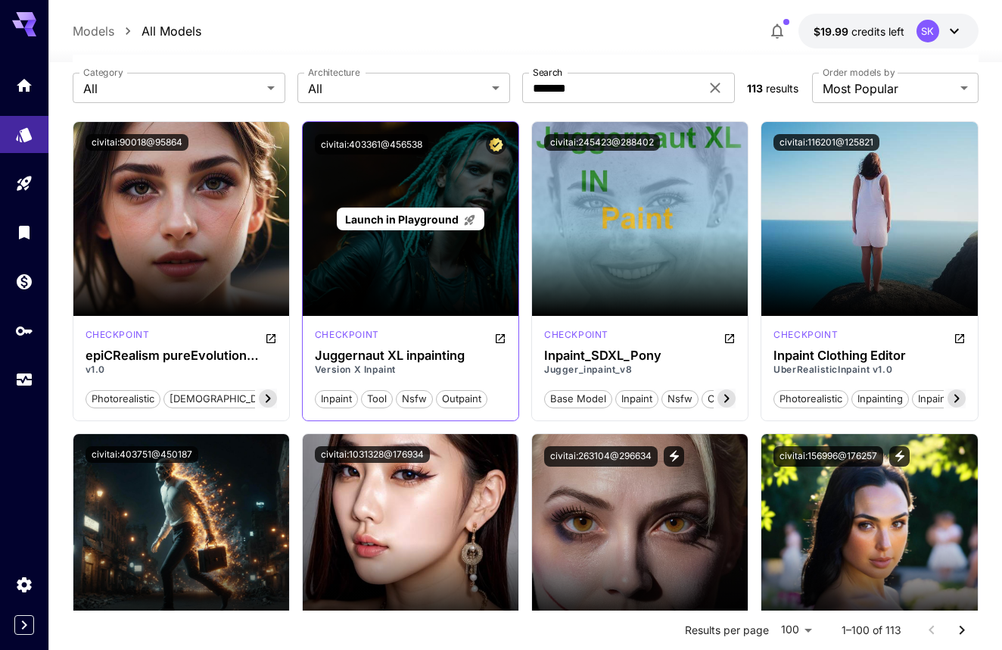
click at [429, 223] on span "Launch in Playground" at bounding box center [402, 219] width 114 height 13
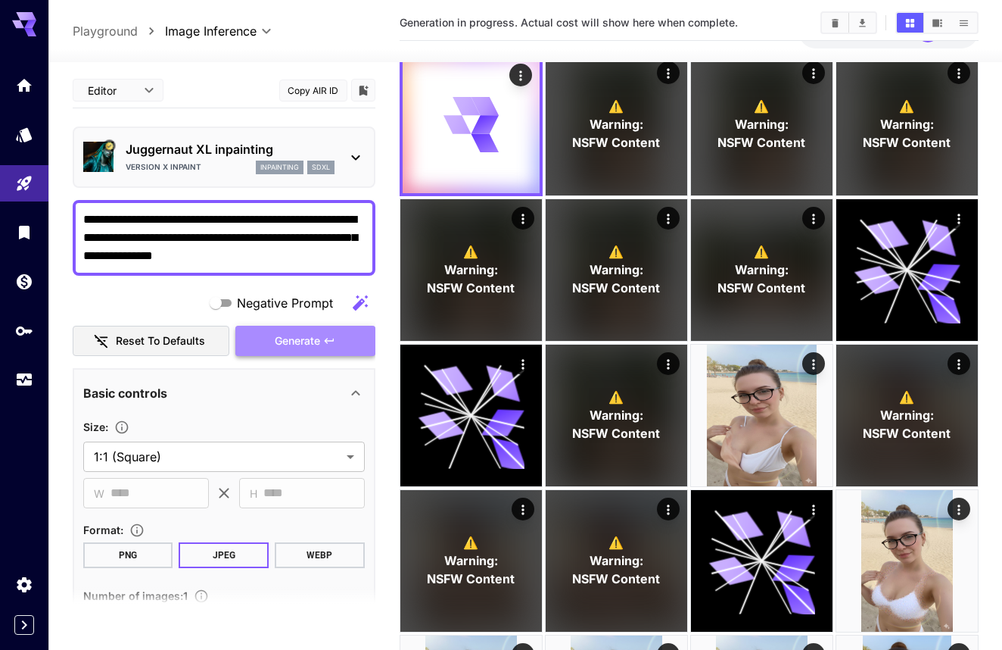
click at [328, 338] on icon "button" at bounding box center [329, 340] width 9 height 5
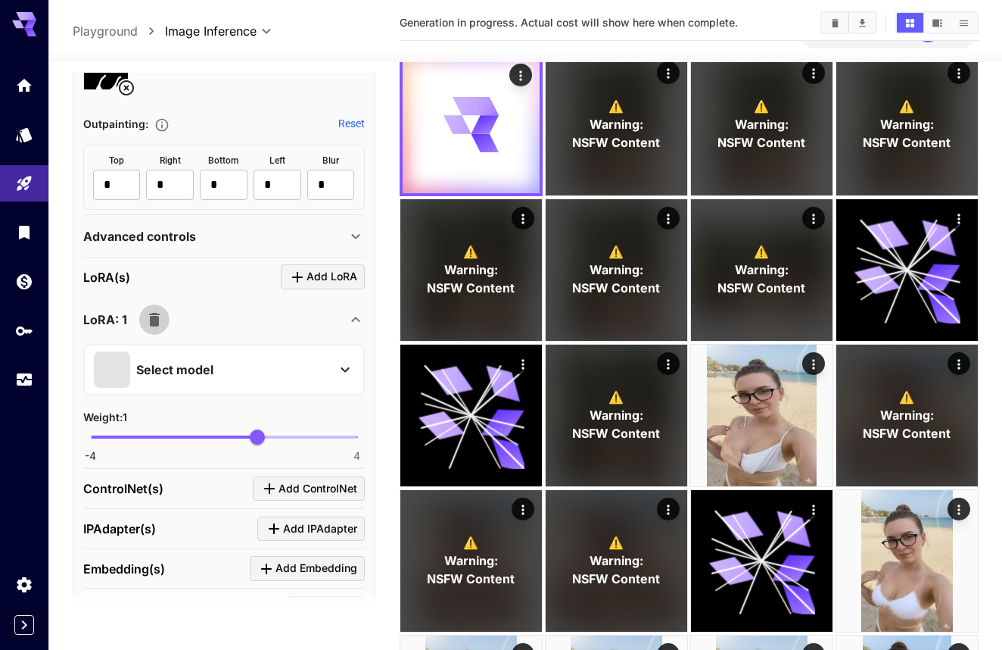
click at [151, 310] on icon "button" at bounding box center [154, 319] width 18 height 18
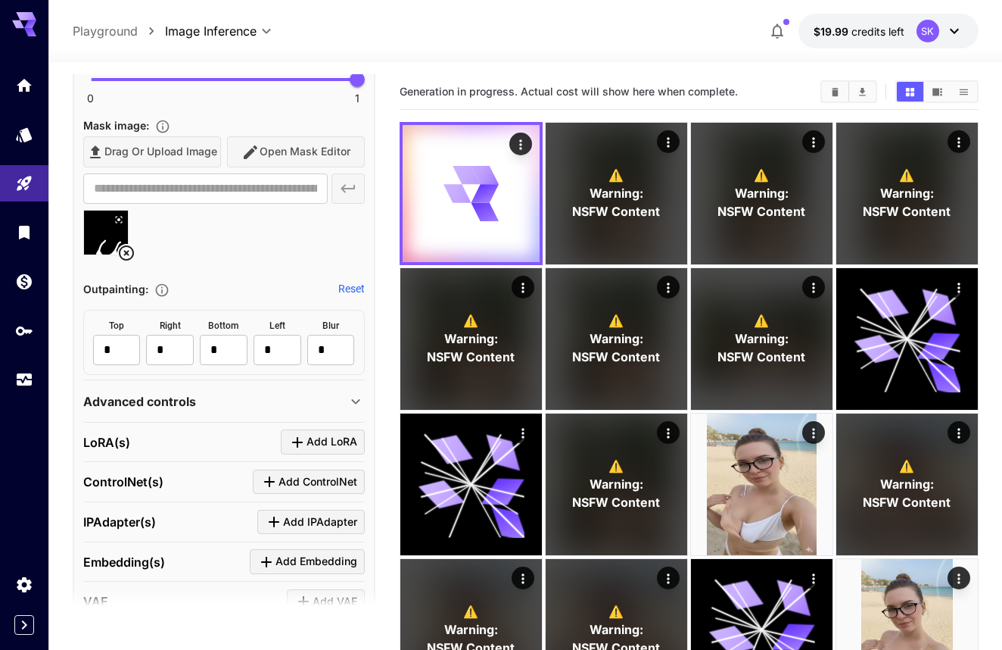
click at [181, 395] on p "Advanced controls" at bounding box center [139, 401] width 113 height 18
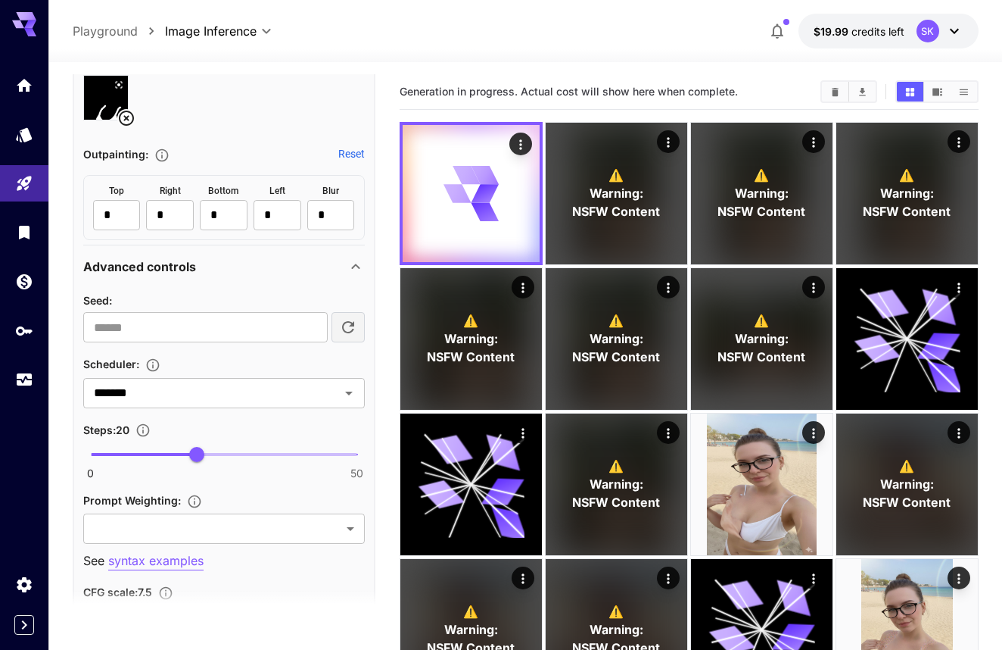
scroll to position [915, 0]
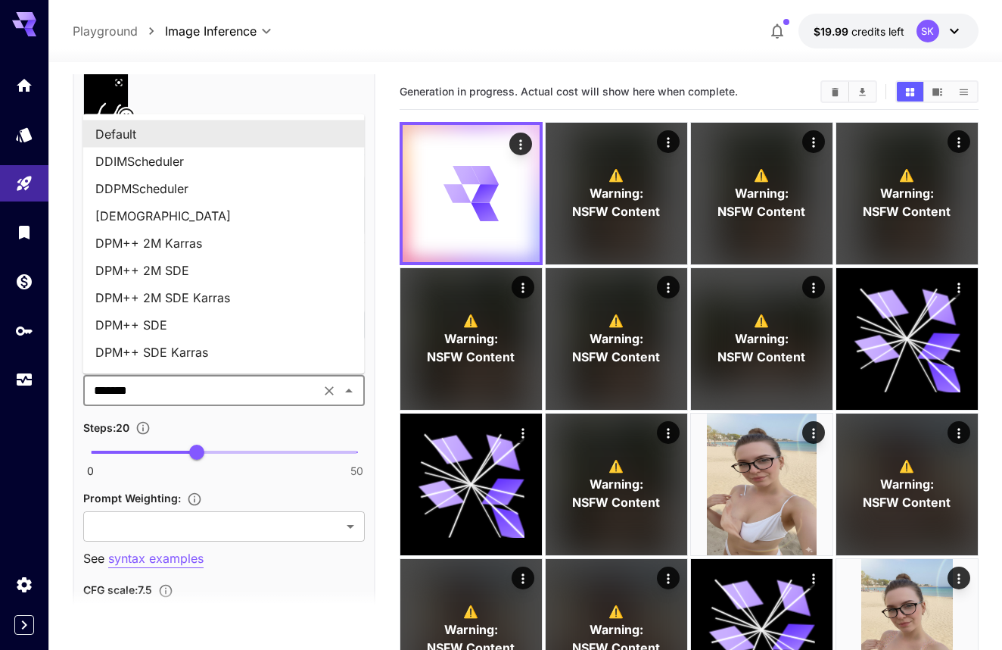
click at [181, 395] on input "*******" at bounding box center [202, 390] width 228 height 21
click at [352, 95] on div at bounding box center [224, 102] width 282 height 58
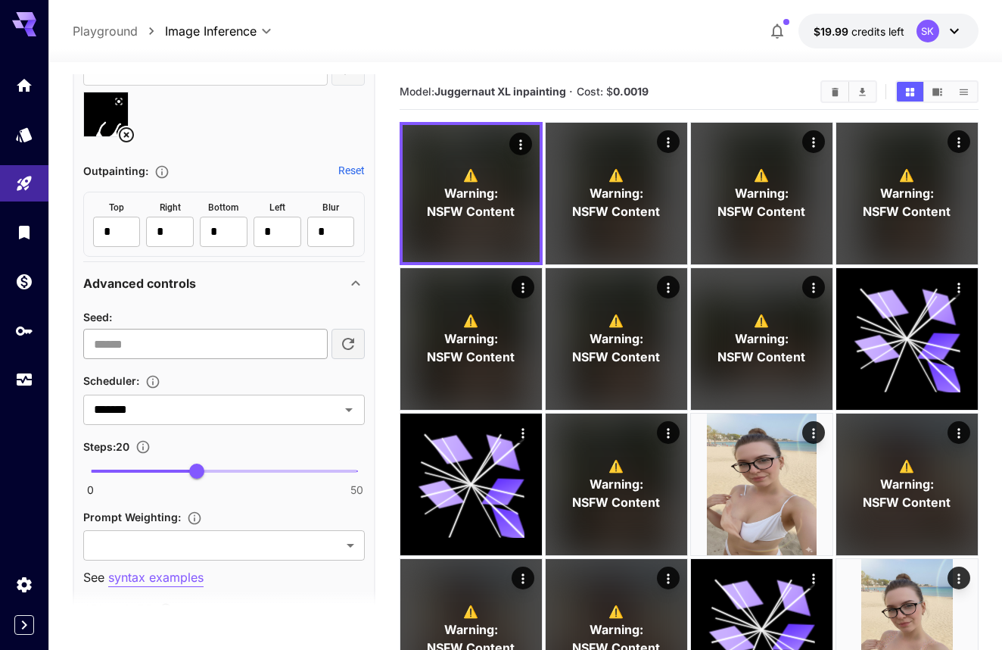
scroll to position [899, 0]
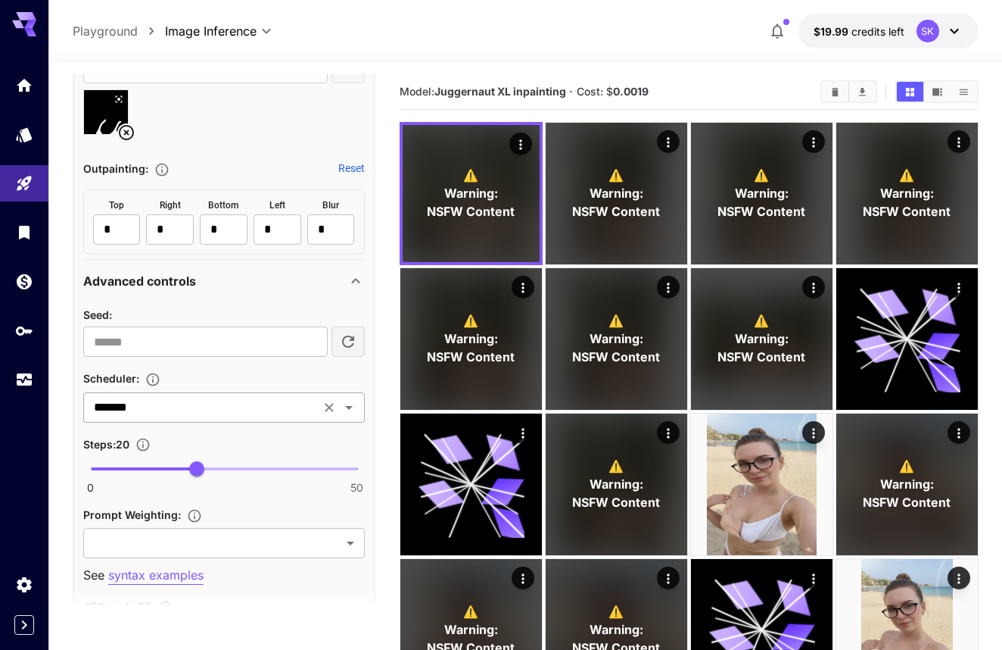
click at [202, 407] on input "*******" at bounding box center [202, 407] width 228 height 21
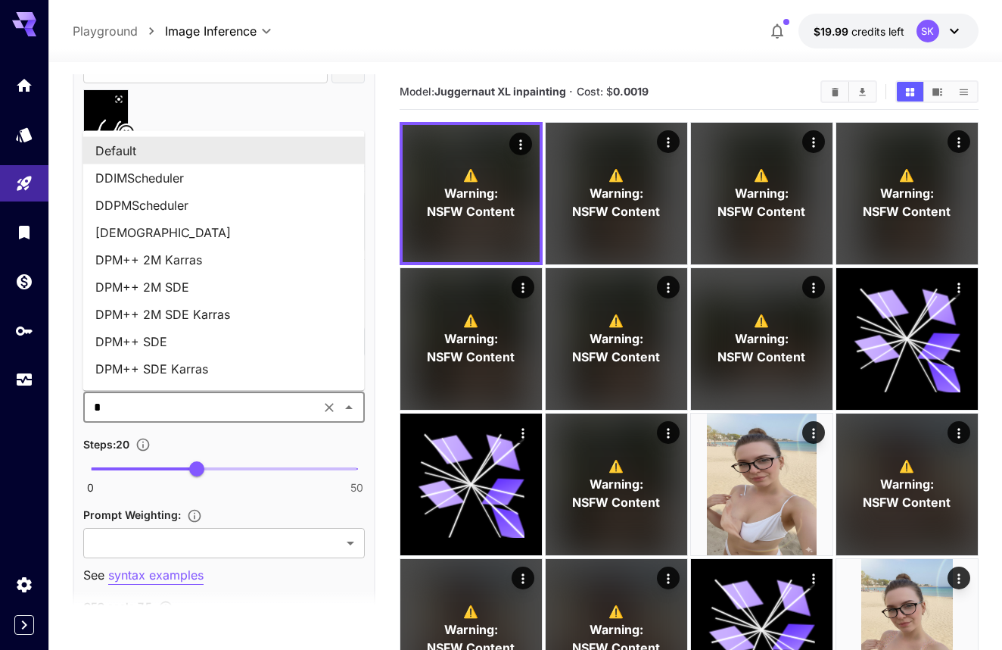
type input "**"
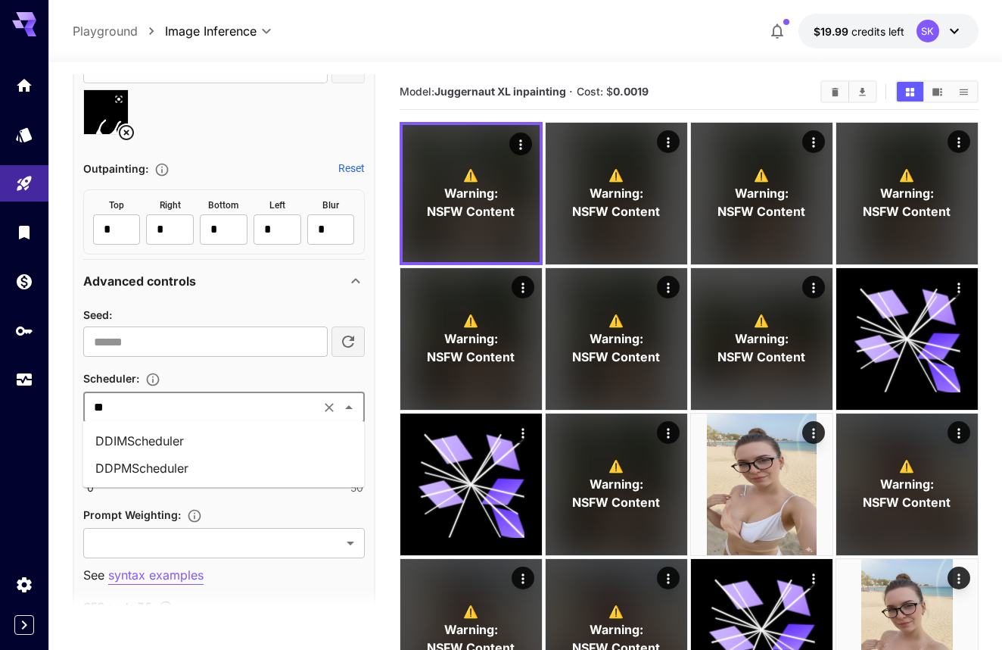
click at [186, 458] on li "DDPMScheduler" at bounding box center [224, 467] width 282 height 27
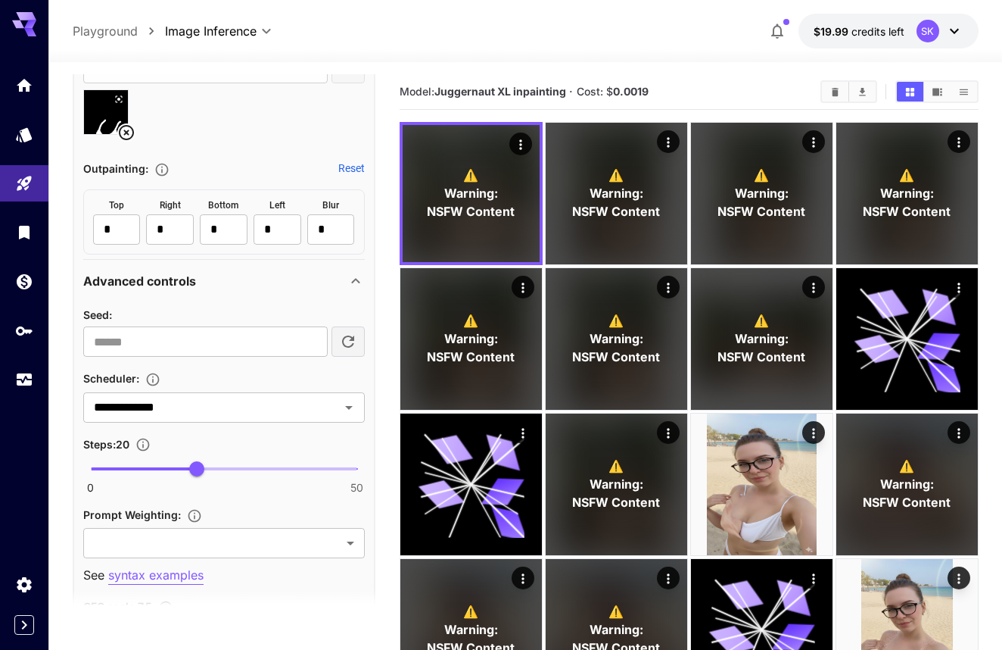
scroll to position [519, 0]
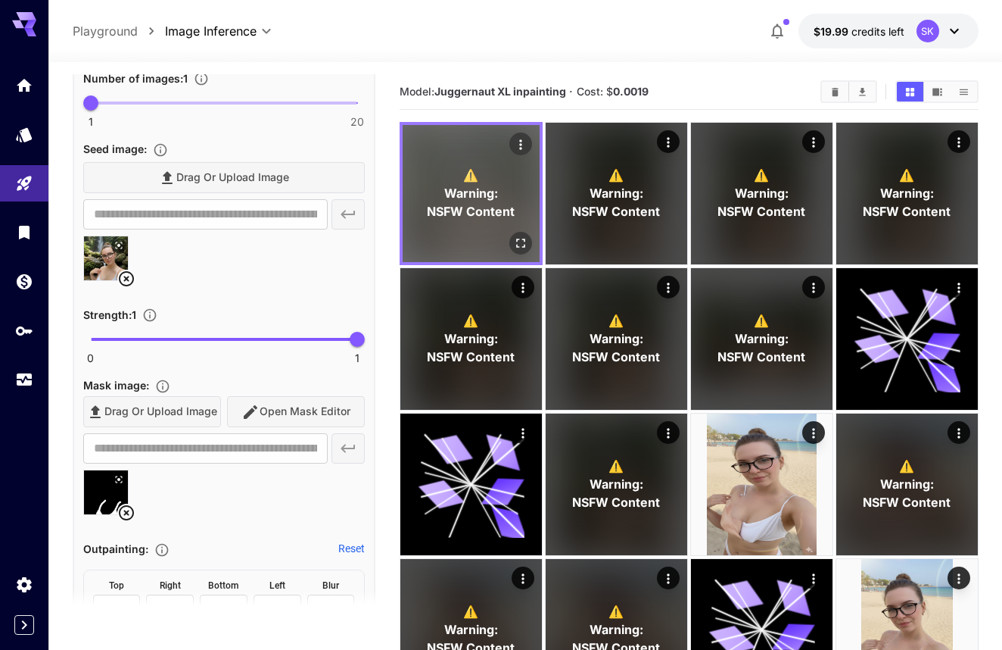
click at [530, 242] on button "Open in fullscreen" at bounding box center [520, 243] width 23 height 23
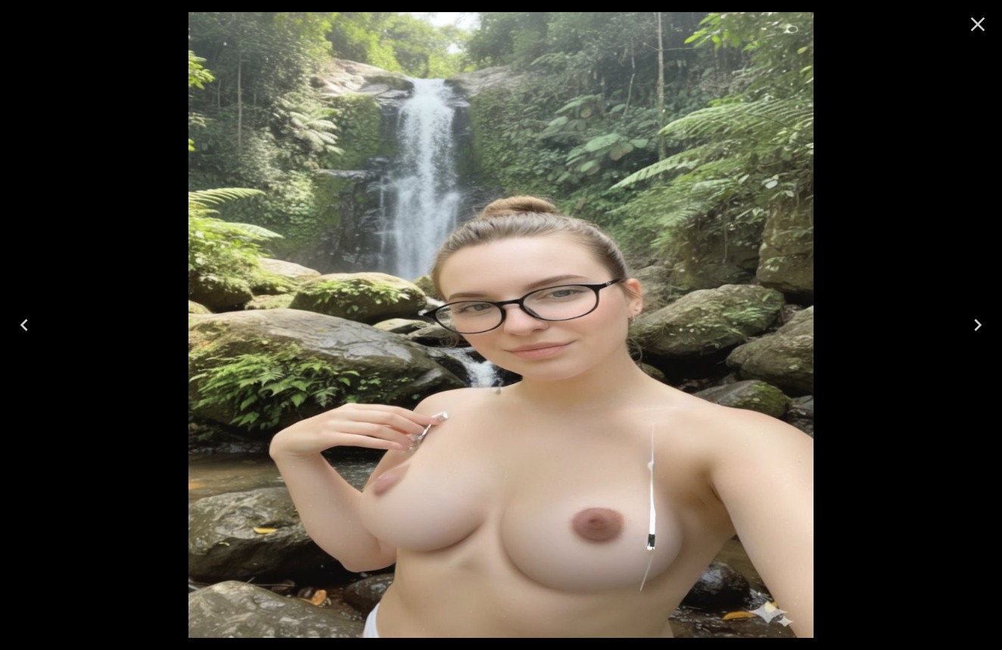
click at [987, 13] on icon "Close" at bounding box center [978, 24] width 24 height 24
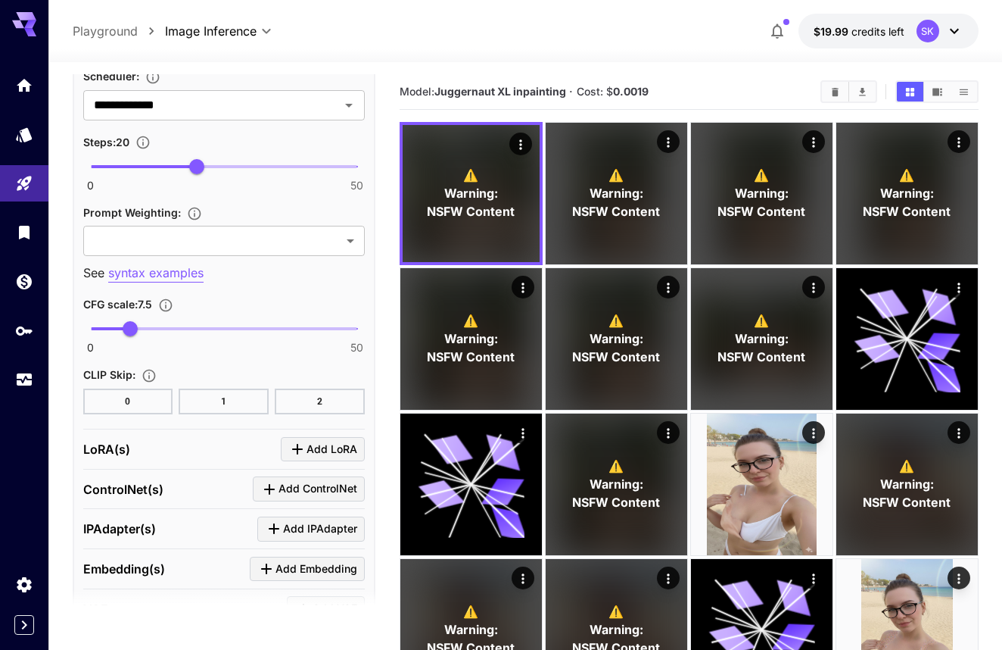
scroll to position [1202, 0]
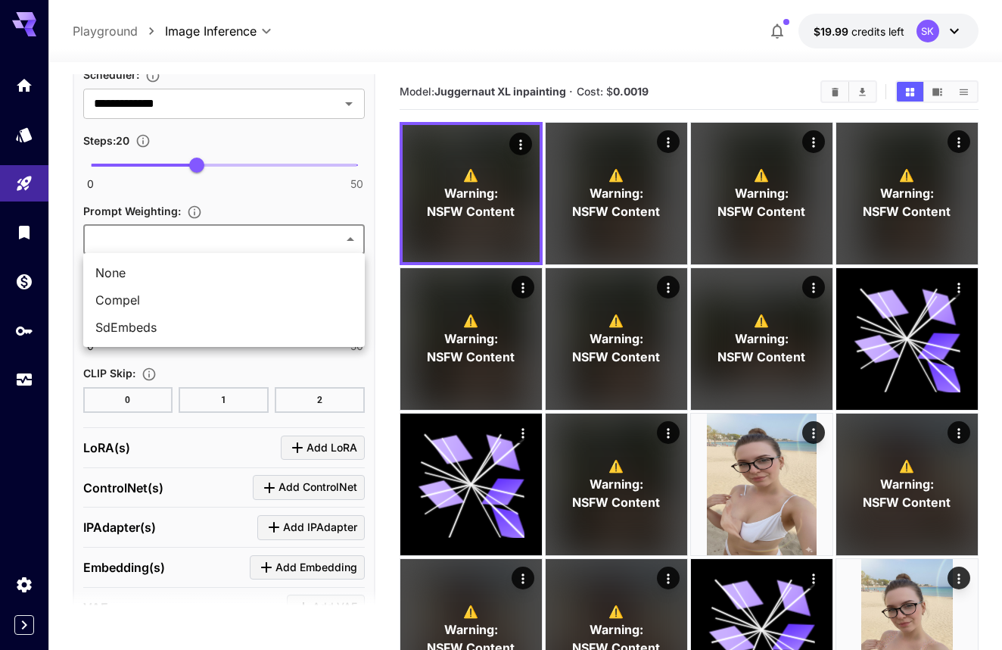
click at [217, 240] on div at bounding box center [501, 325] width 1002 height 650
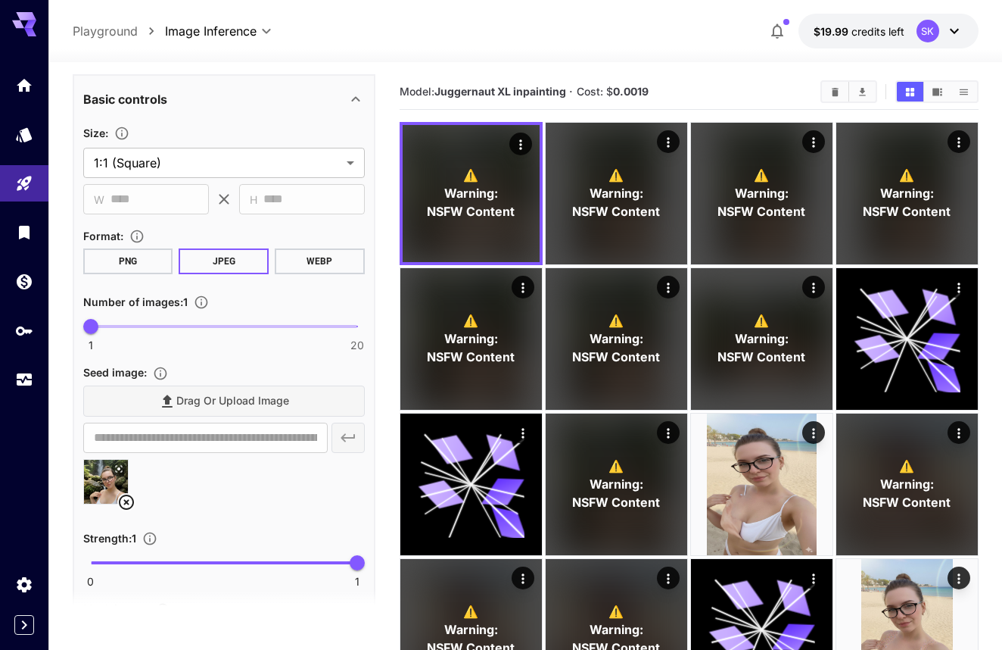
scroll to position [130, 0]
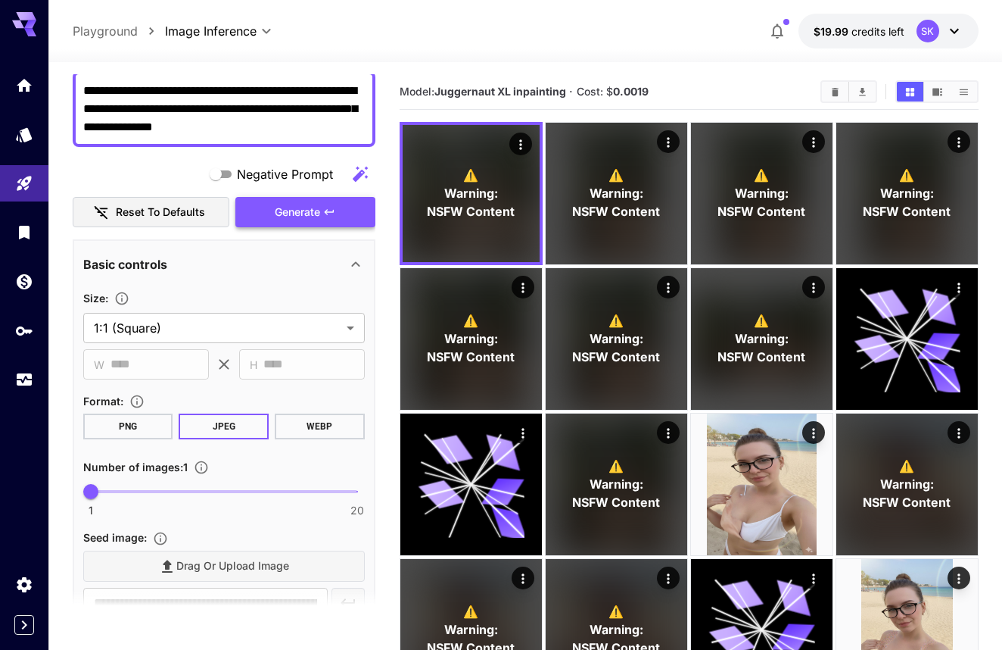
click at [263, 222] on button "Generate" at bounding box center [304, 212] width 139 height 31
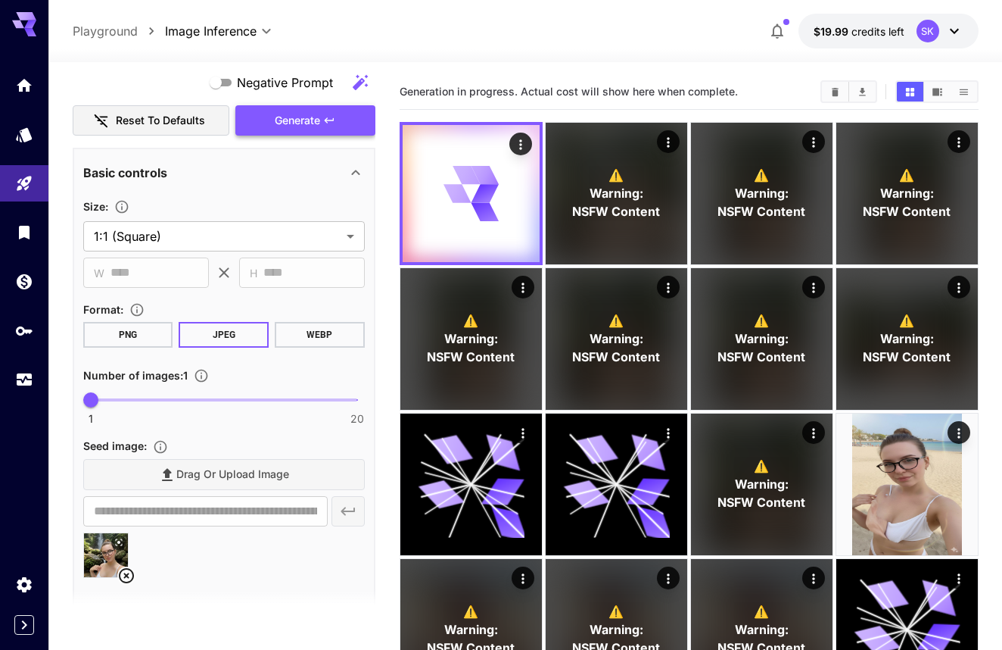
scroll to position [227, 0]
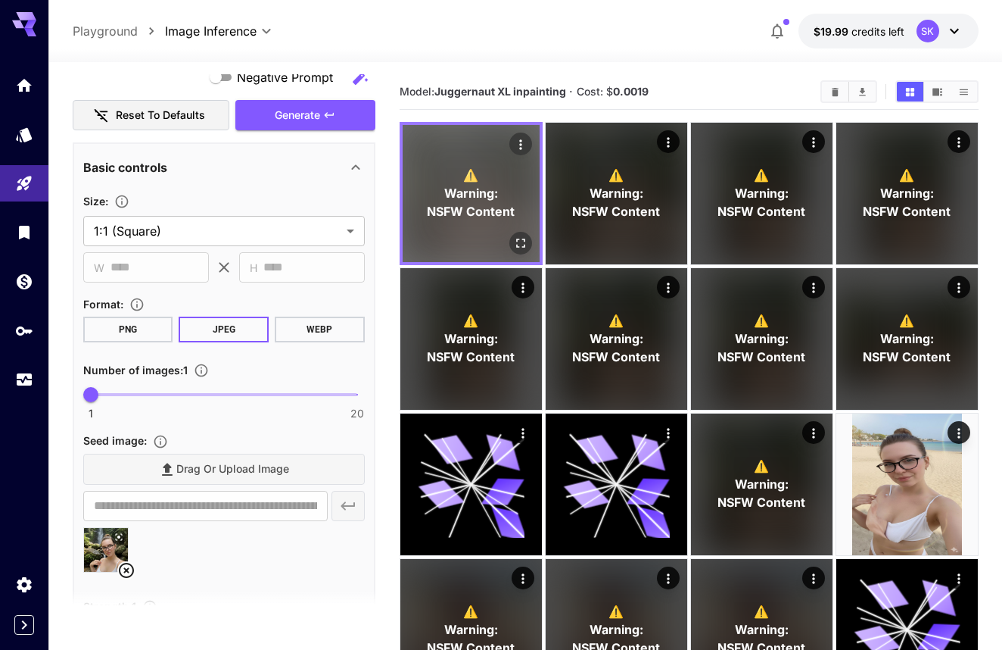
click at [514, 238] on icon "Open in fullscreen" at bounding box center [520, 242] width 15 height 15
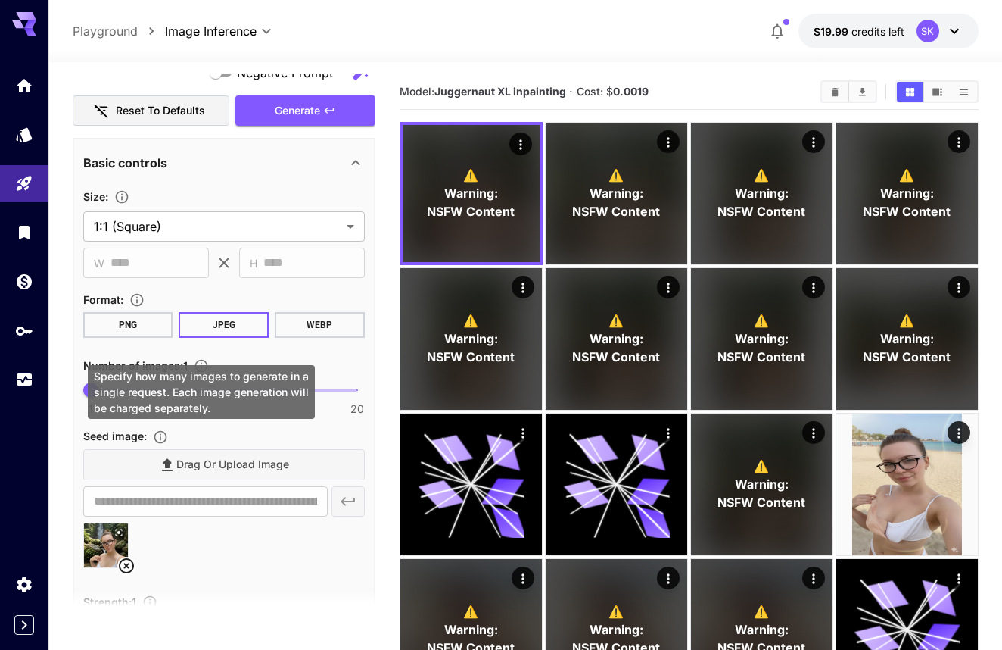
scroll to position [219, 0]
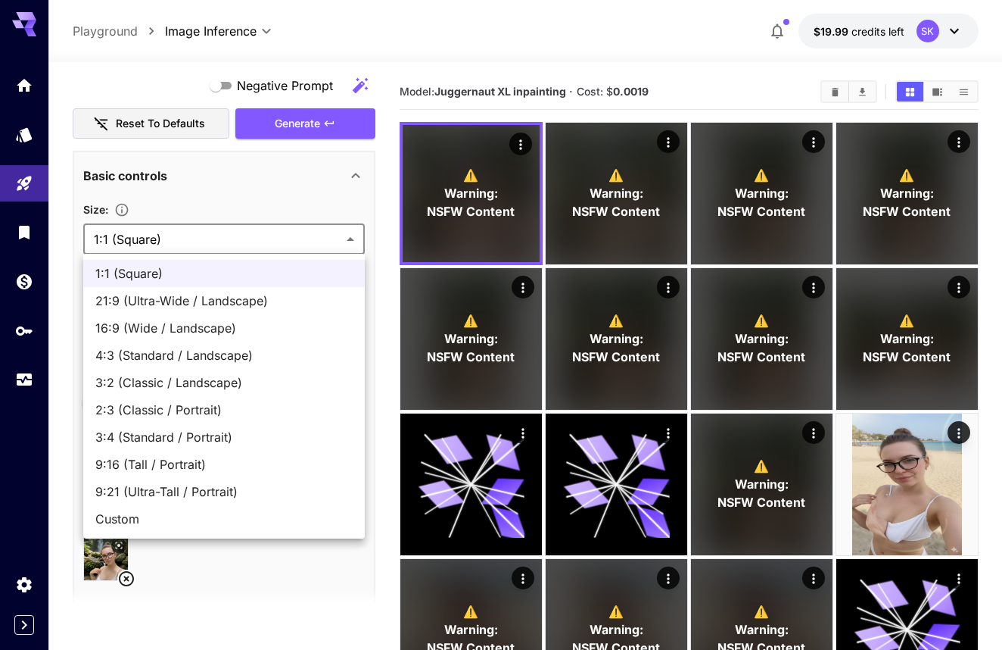
click at [226, 468] on span "9:16 (Tall / Portrait)" at bounding box center [223, 464] width 257 height 18
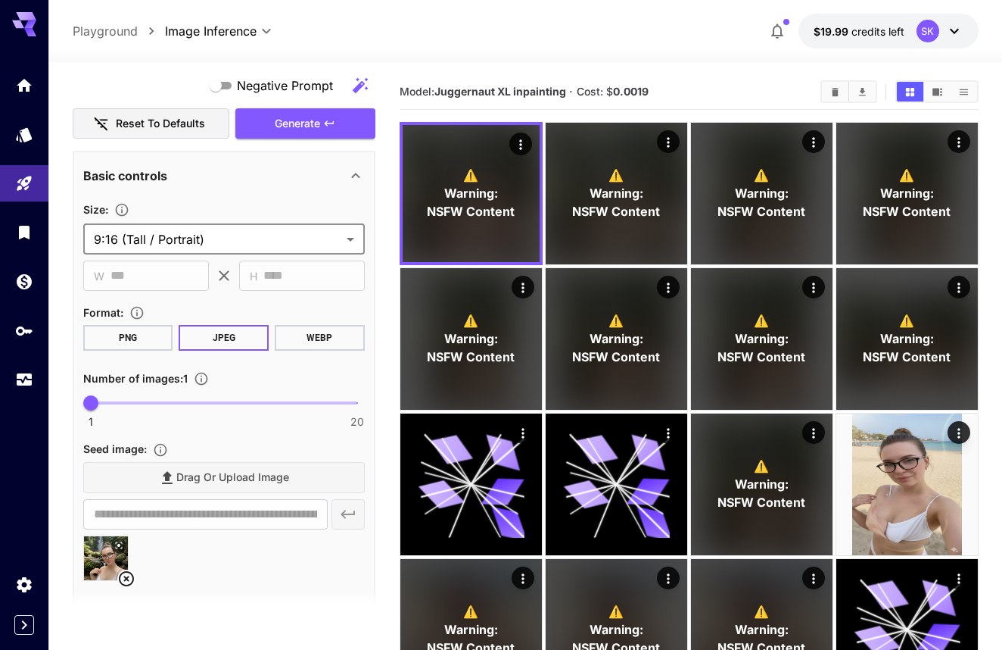
type input "**********"
type input "***"
type input "****"
click at [335, 117] on icon "button" at bounding box center [329, 123] width 12 height 12
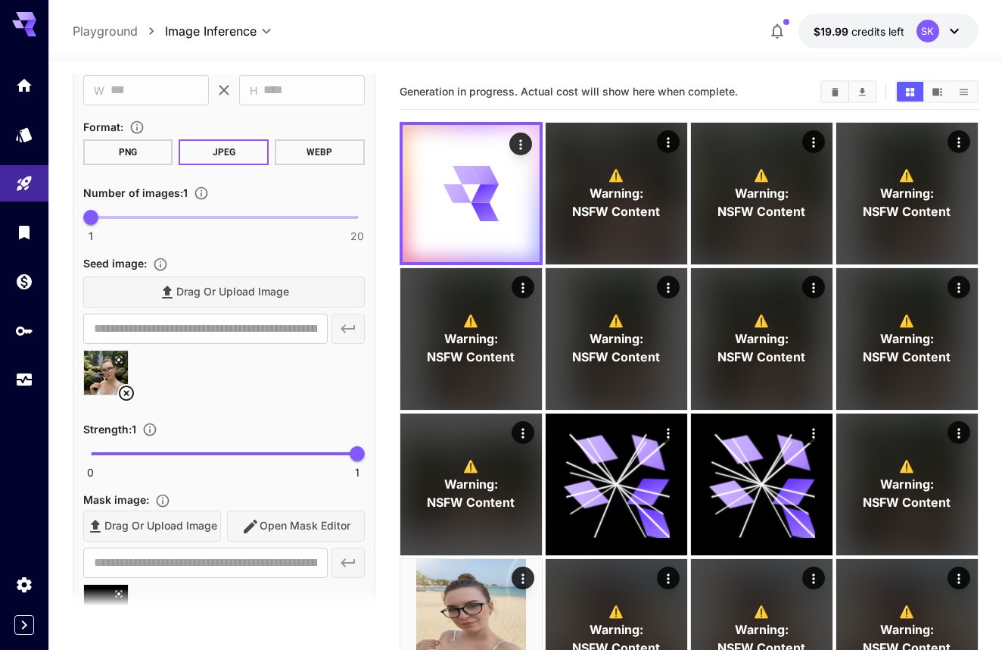
scroll to position [574, 0]
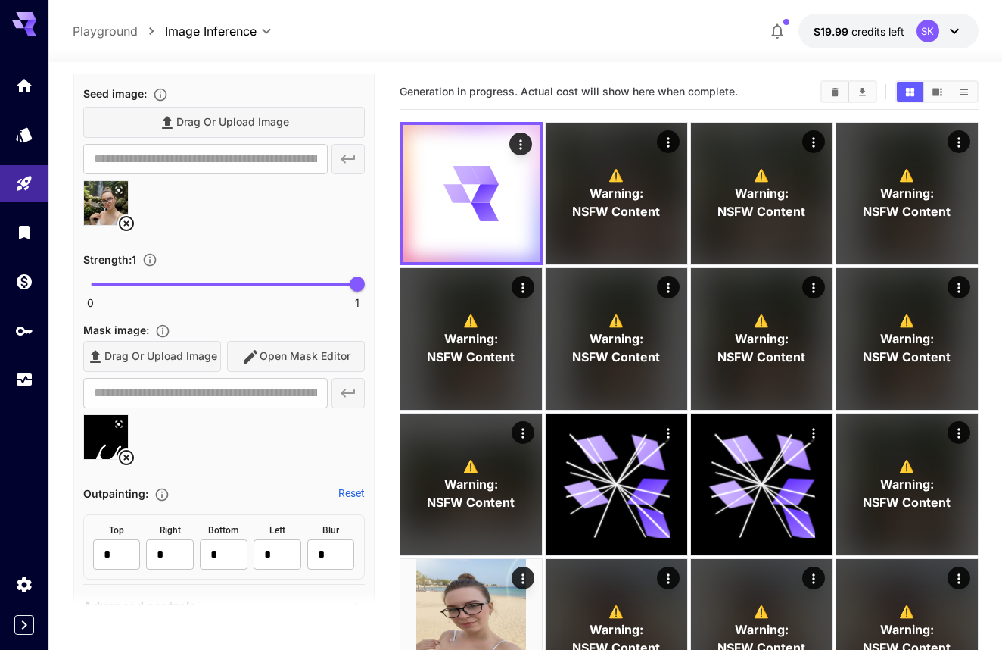
click at [284, 357] on div "Drag or upload image Open Mask Editor" at bounding box center [224, 356] width 282 height 31
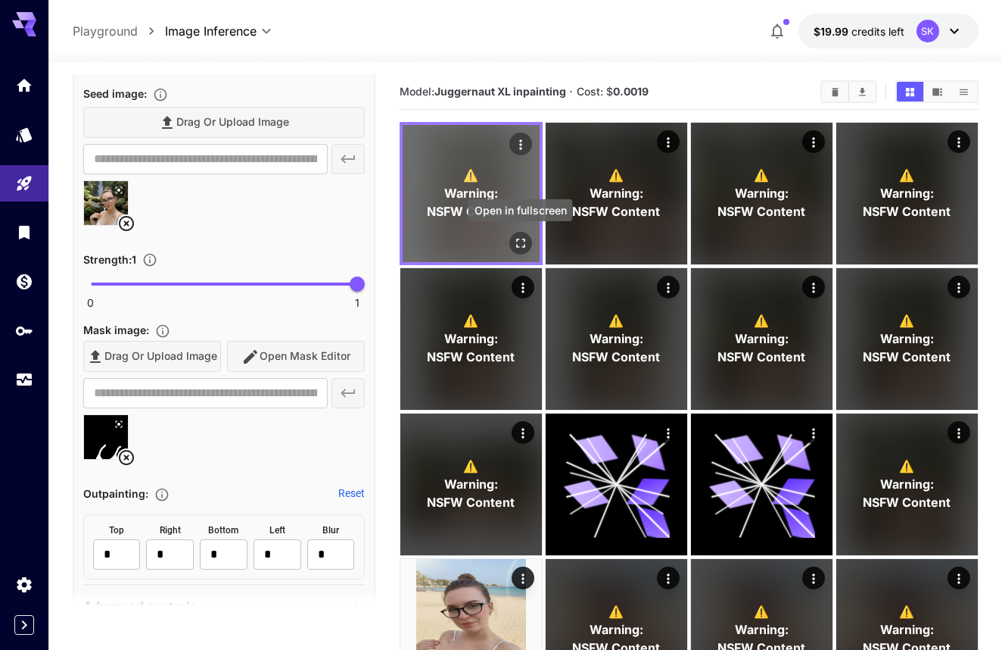
click at [519, 239] on icon "Open in fullscreen" at bounding box center [520, 242] width 9 height 9
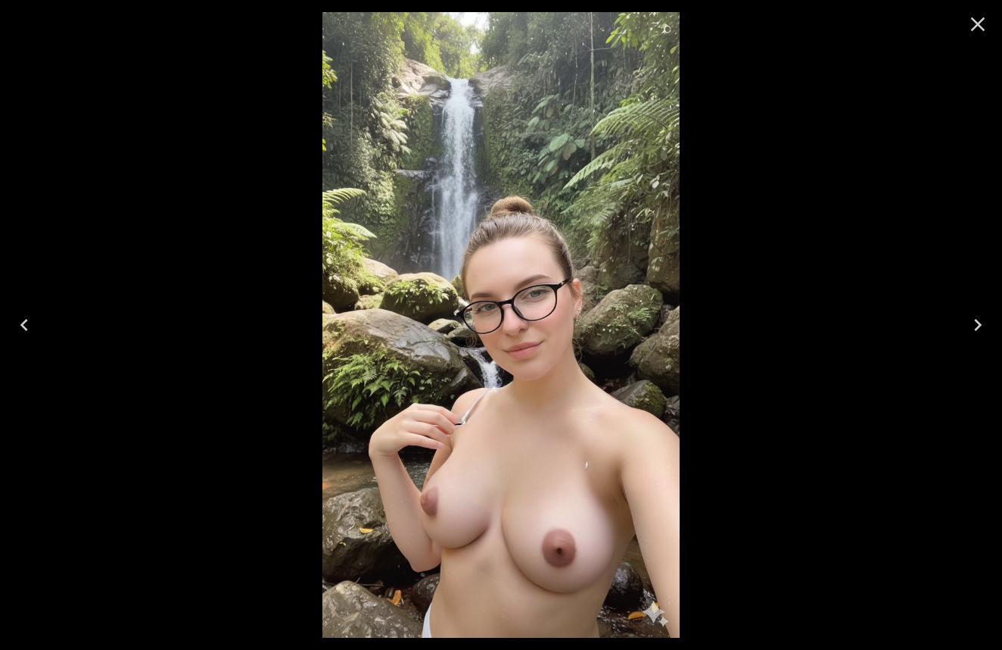
click at [964, 36] on button "Close" at bounding box center [978, 24] width 36 height 36
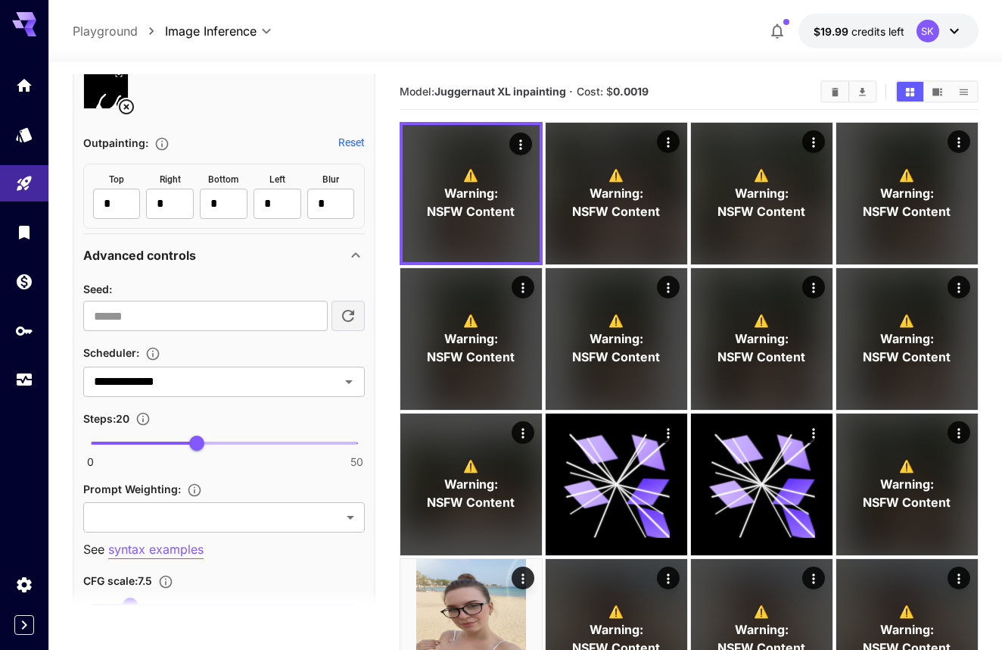
scroll to position [952, 0]
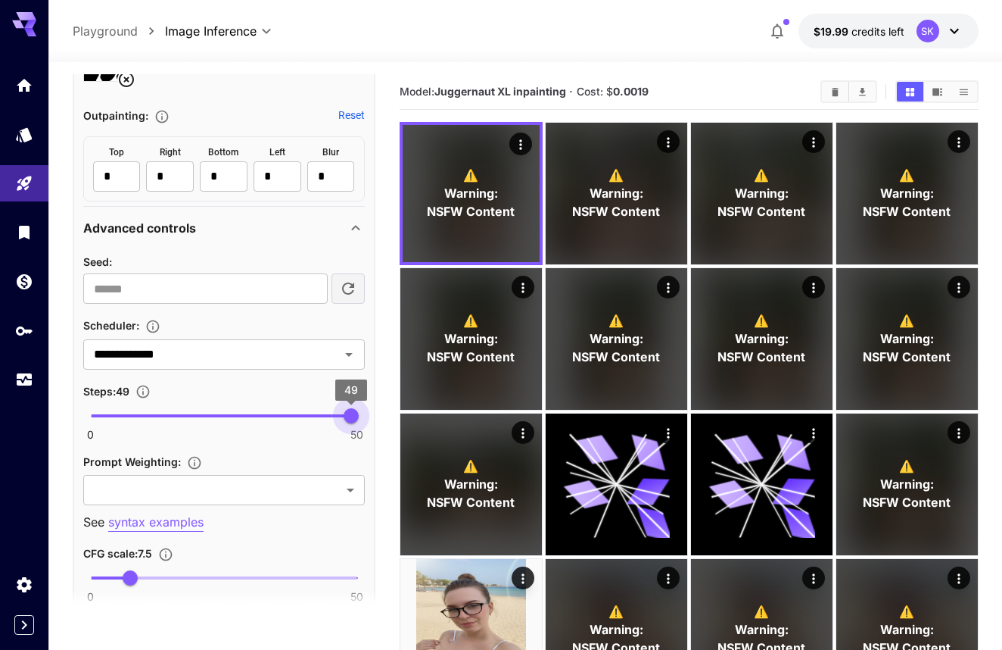
type input "**"
drag, startPoint x: 198, startPoint y: 418, endPoint x: 359, endPoint y: 415, distance: 160.5
click at [359, 415] on span "50" at bounding box center [357, 415] width 15 height 15
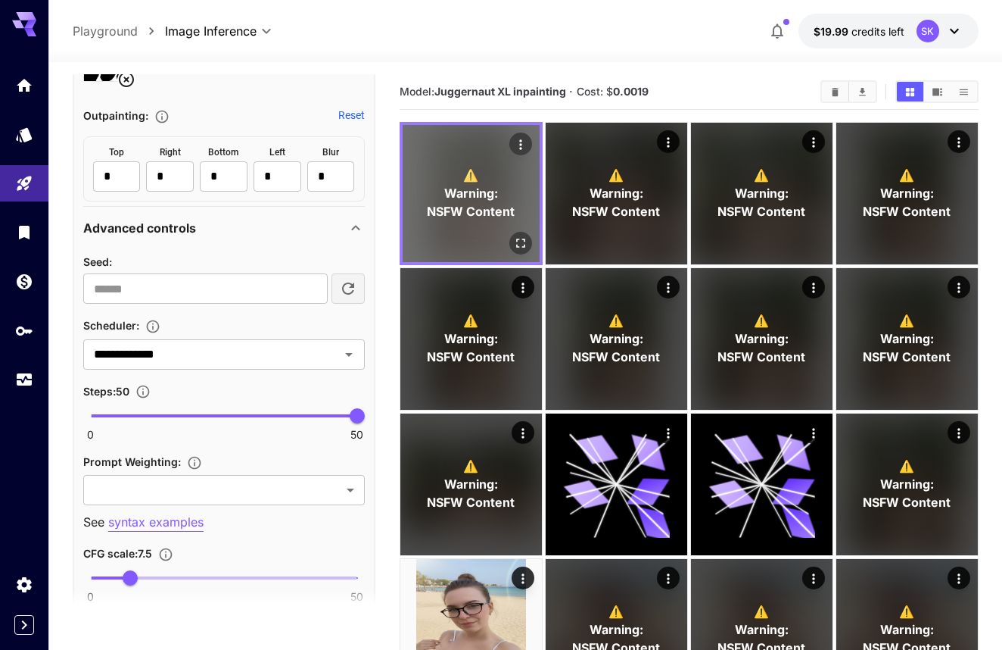
click at [493, 220] on span "NSFW Content" at bounding box center [471, 211] width 88 height 18
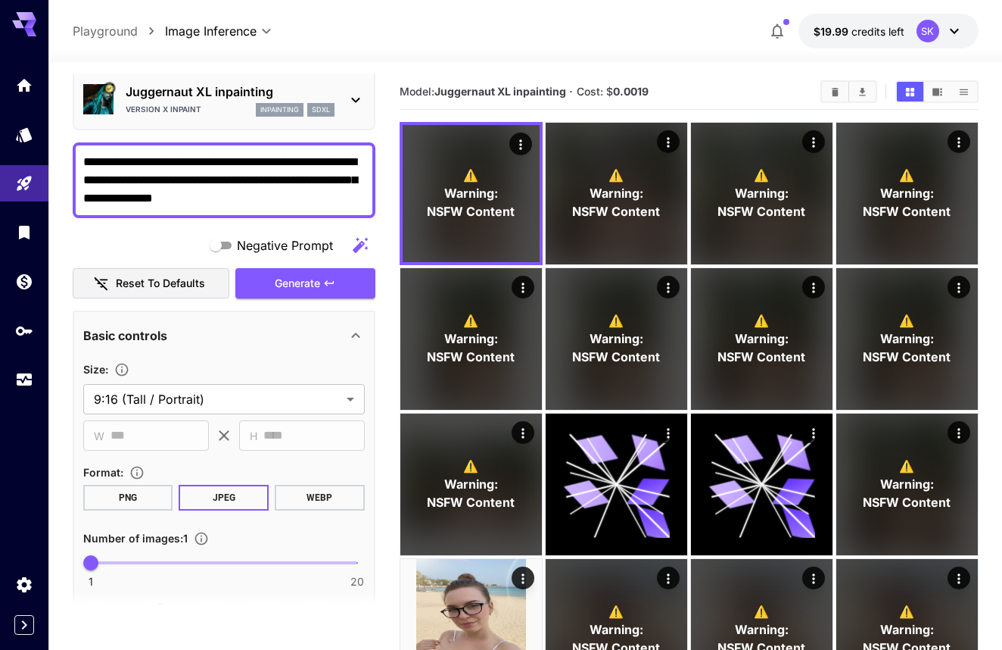
scroll to position [33, 0]
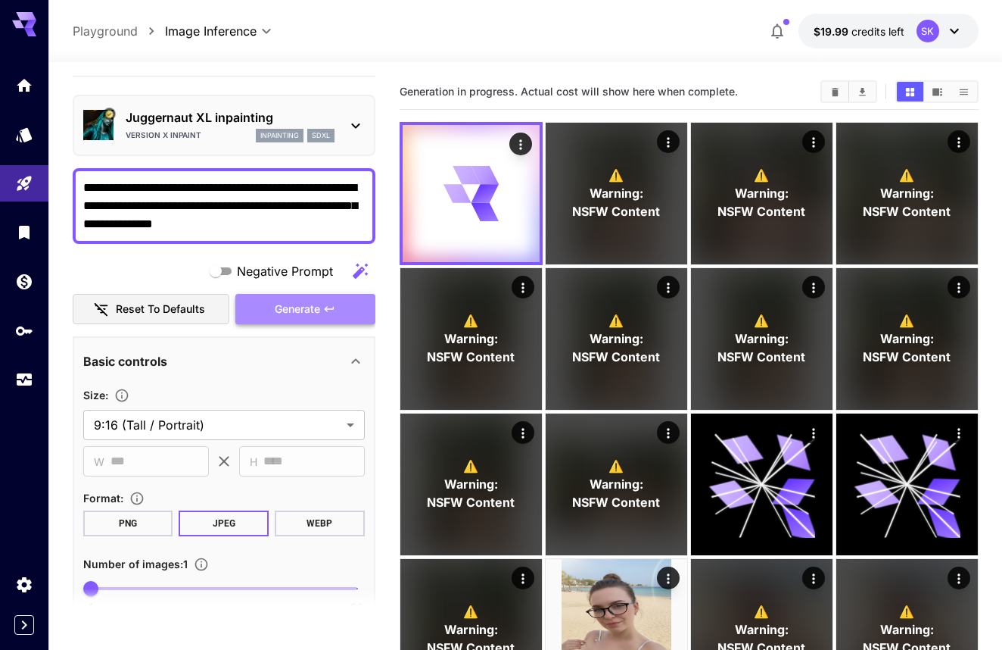
click at [262, 304] on button "Generate" at bounding box center [304, 309] width 139 height 31
drag, startPoint x: 332, startPoint y: 204, endPoint x: 148, endPoint y: 217, distance: 184.4
click at [148, 217] on textarea "**********" at bounding box center [224, 206] width 282 height 55
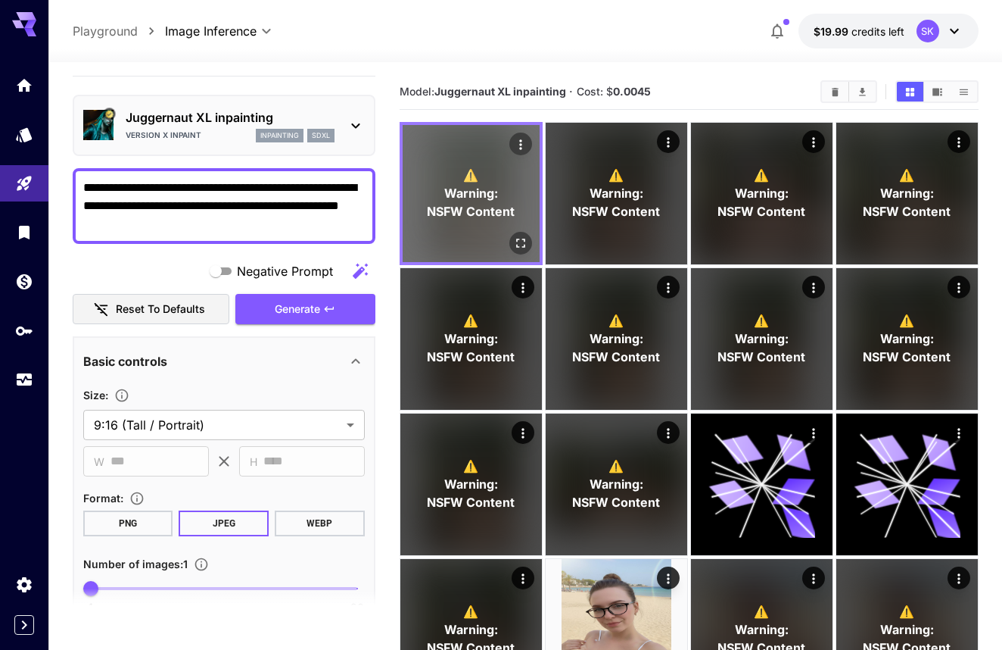
type textarea "**********"
click at [450, 182] on p "⚠️ Warning: NSFW Content" at bounding box center [471, 193] width 88 height 55
click at [516, 235] on icon "Open in fullscreen" at bounding box center [520, 242] width 15 height 15
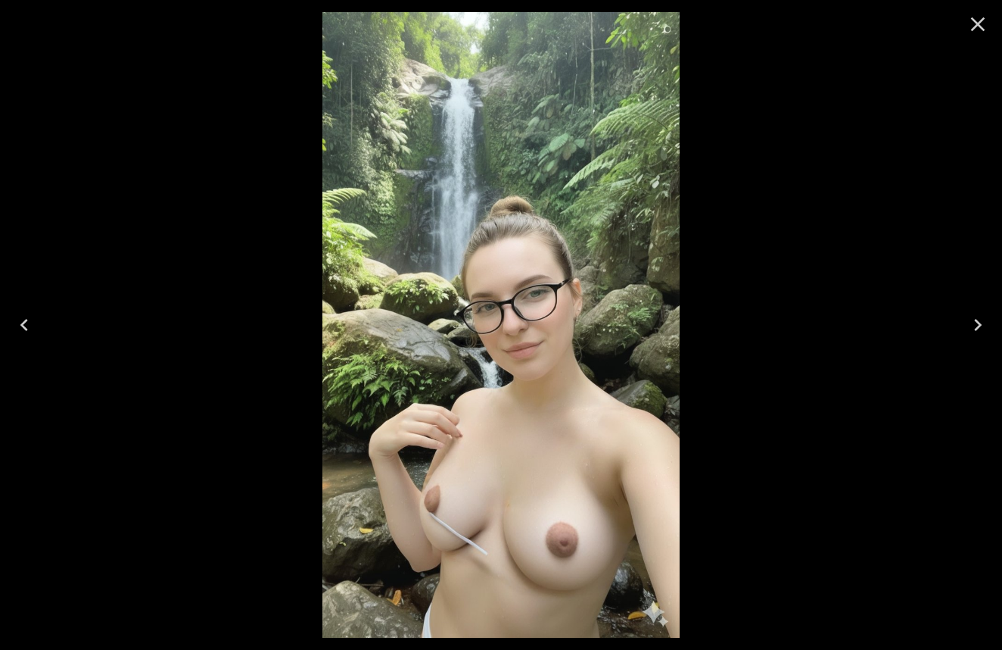
click at [980, 32] on icon "Close" at bounding box center [978, 24] width 24 height 24
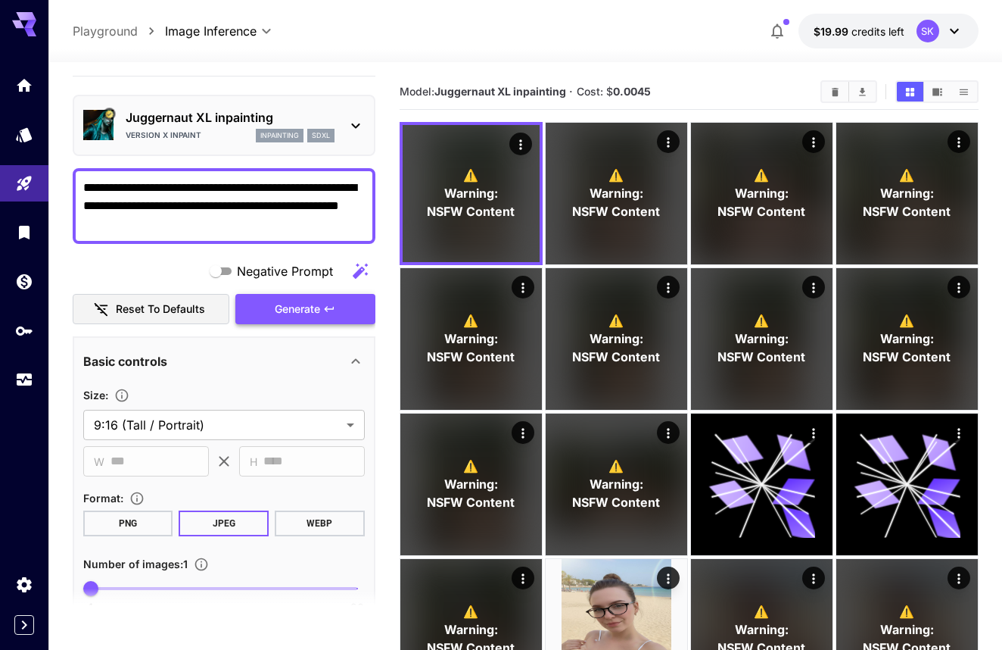
click at [302, 304] on span "Generate" at bounding box center [297, 309] width 45 height 19
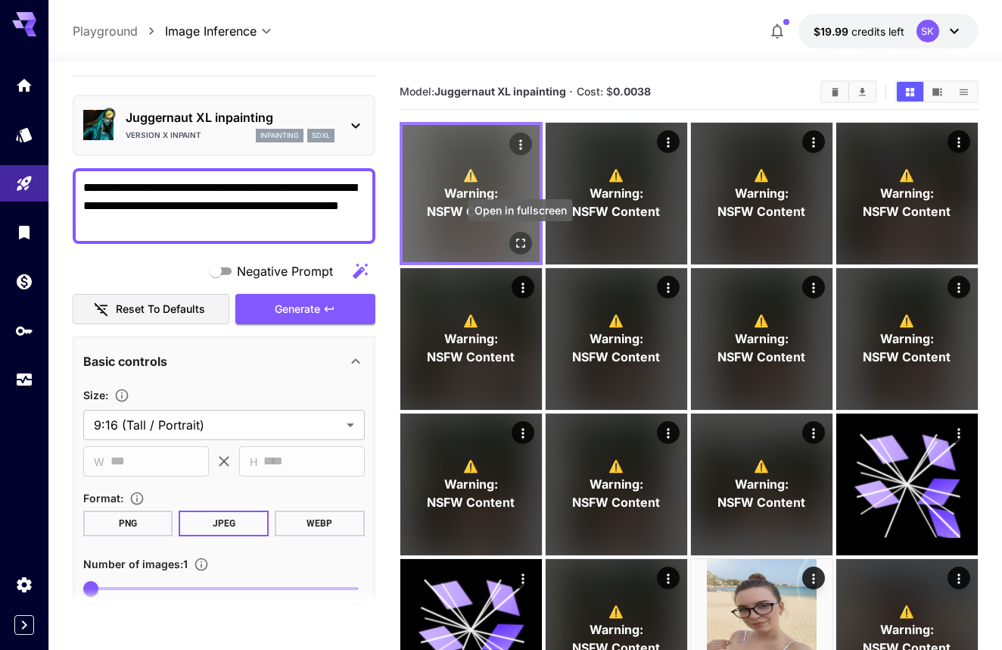
click at [517, 237] on icon "Open in fullscreen" at bounding box center [520, 242] width 15 height 15
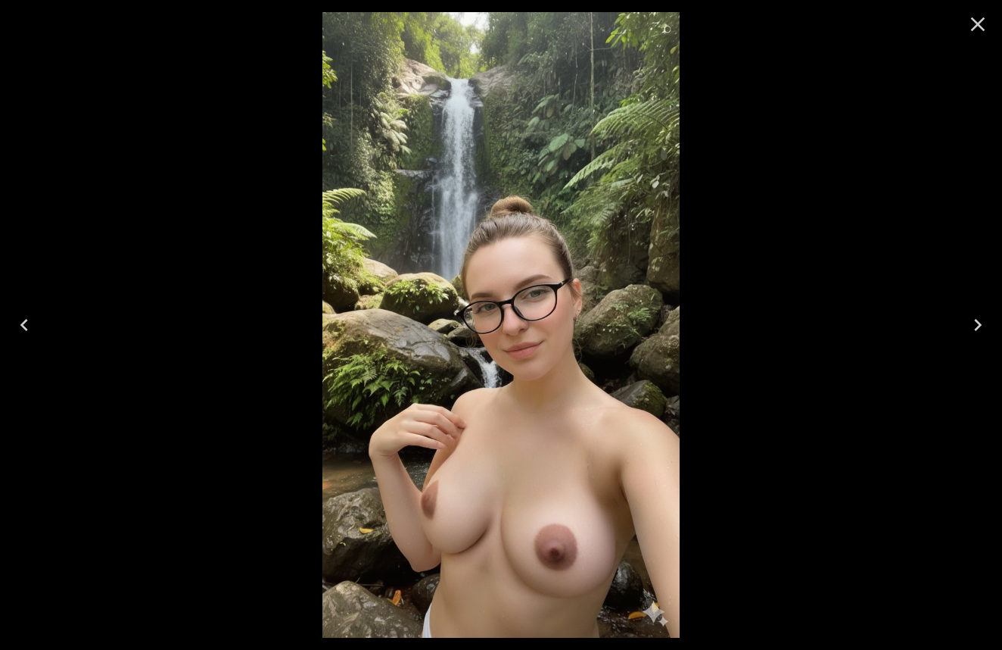
click at [977, 16] on icon "Close" at bounding box center [978, 24] width 24 height 24
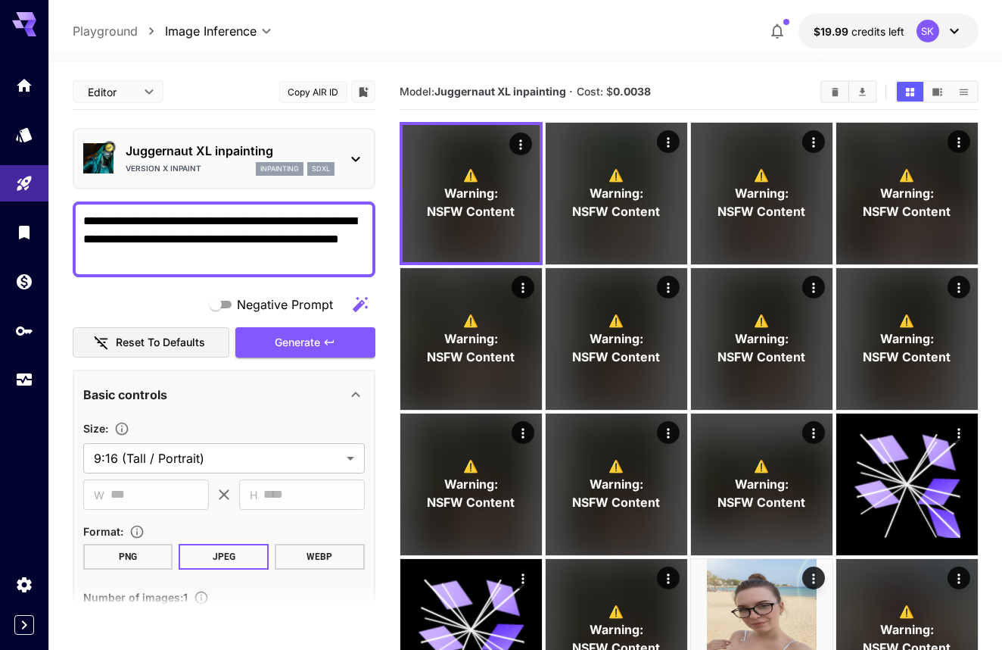
scroll to position [0, 0]
click at [280, 173] on p "inpainting" at bounding box center [279, 169] width 39 height 11
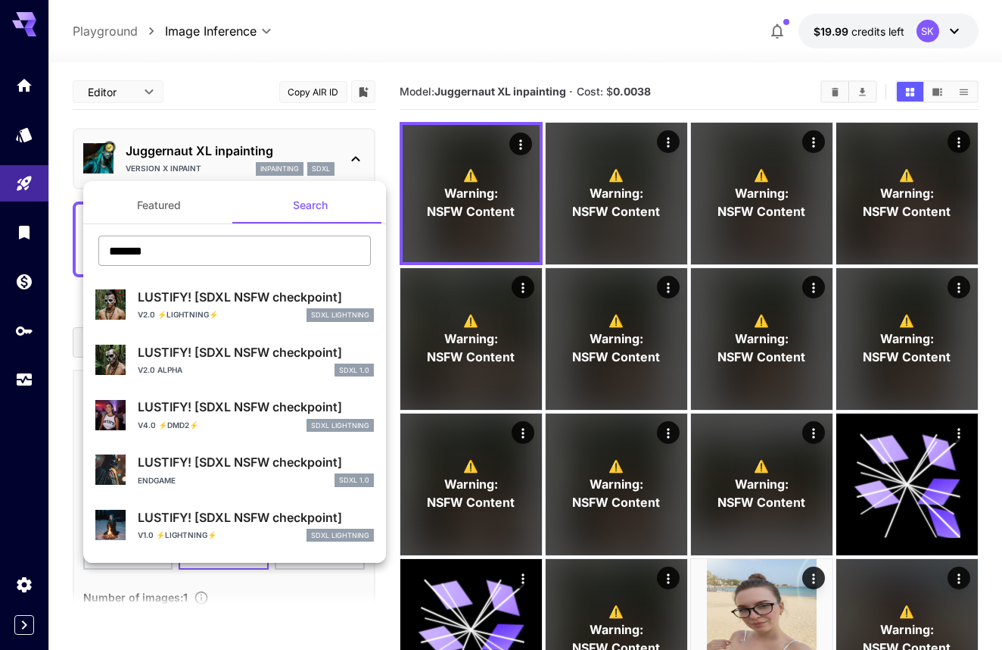
click at [264, 247] on input "*******" at bounding box center [234, 250] width 273 height 30
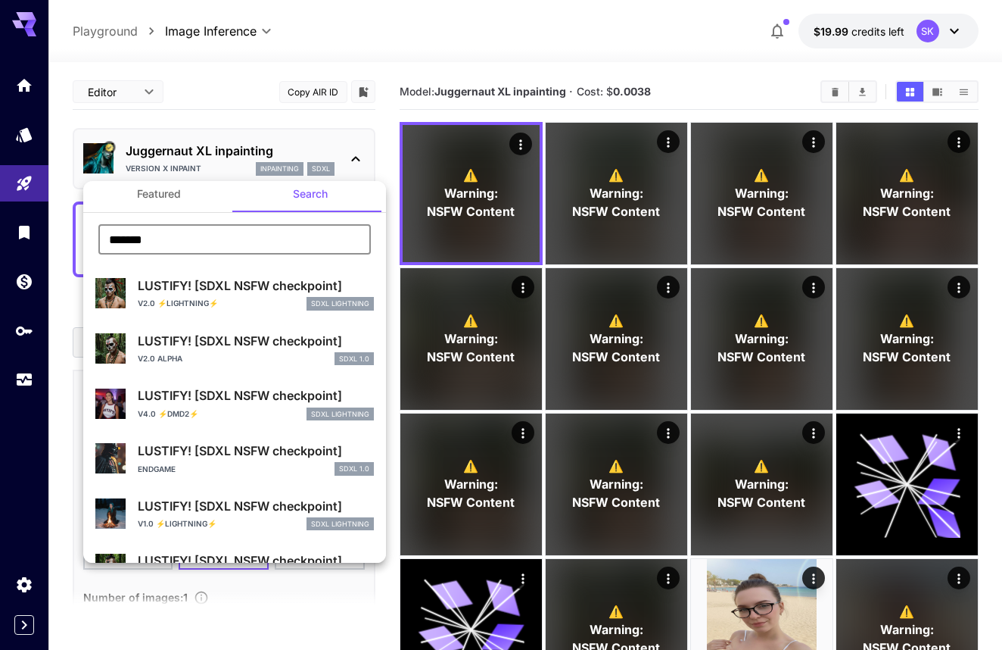
scroll to position [5, 0]
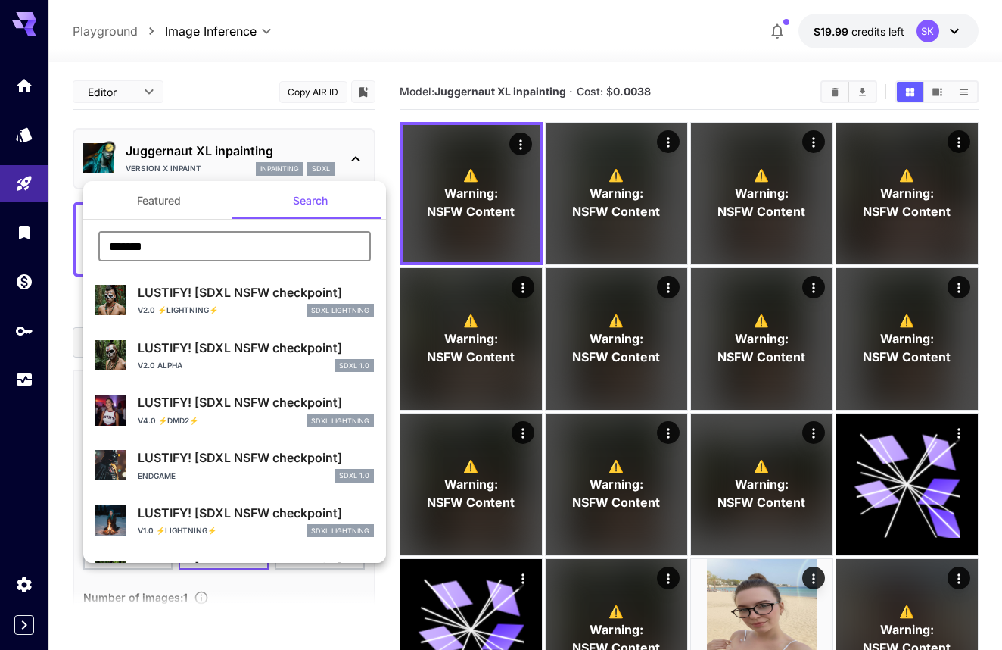
click at [251, 402] on p "LUSTIFY! [SDXL NSFW checkpoint]" at bounding box center [256, 402] width 236 height 18
type input "*"
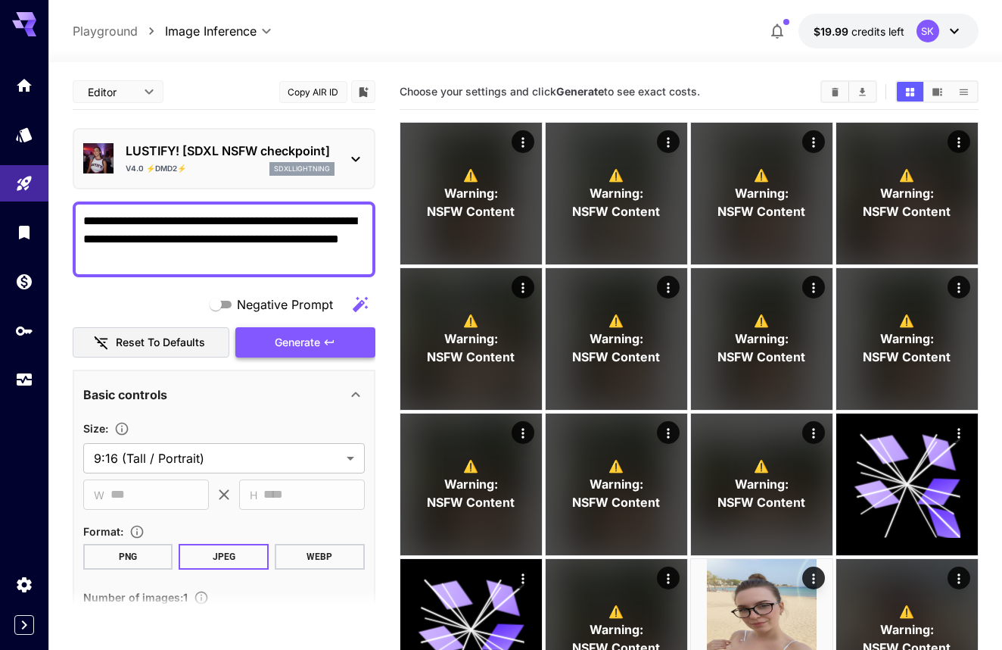
click at [281, 335] on span "Generate" at bounding box center [297, 342] width 45 height 19
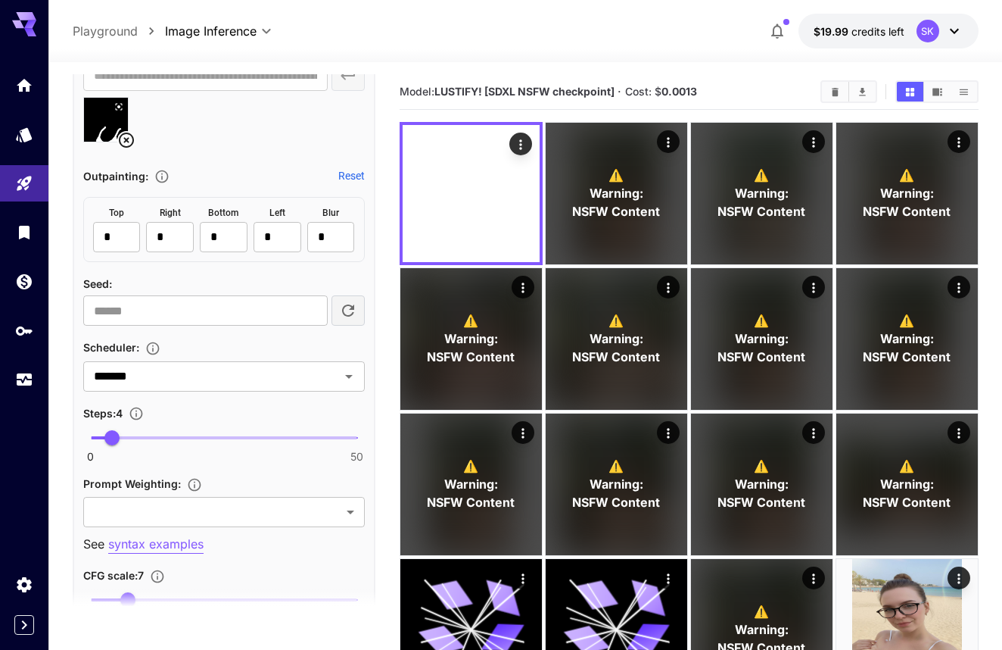
scroll to position [931, 0]
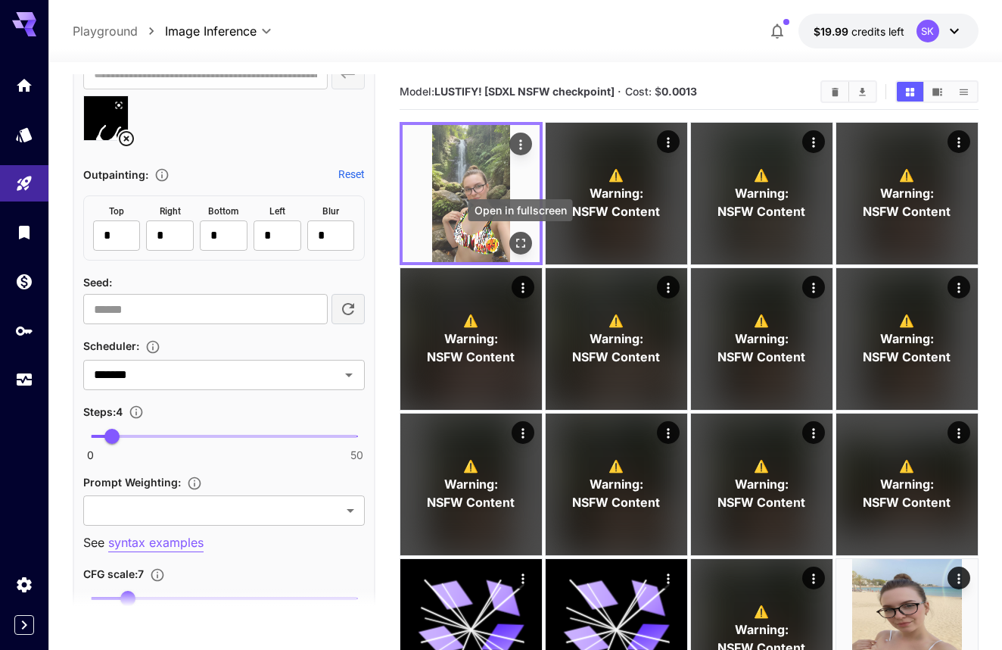
click at [513, 245] on icon "Open in fullscreen" at bounding box center [520, 242] width 15 height 15
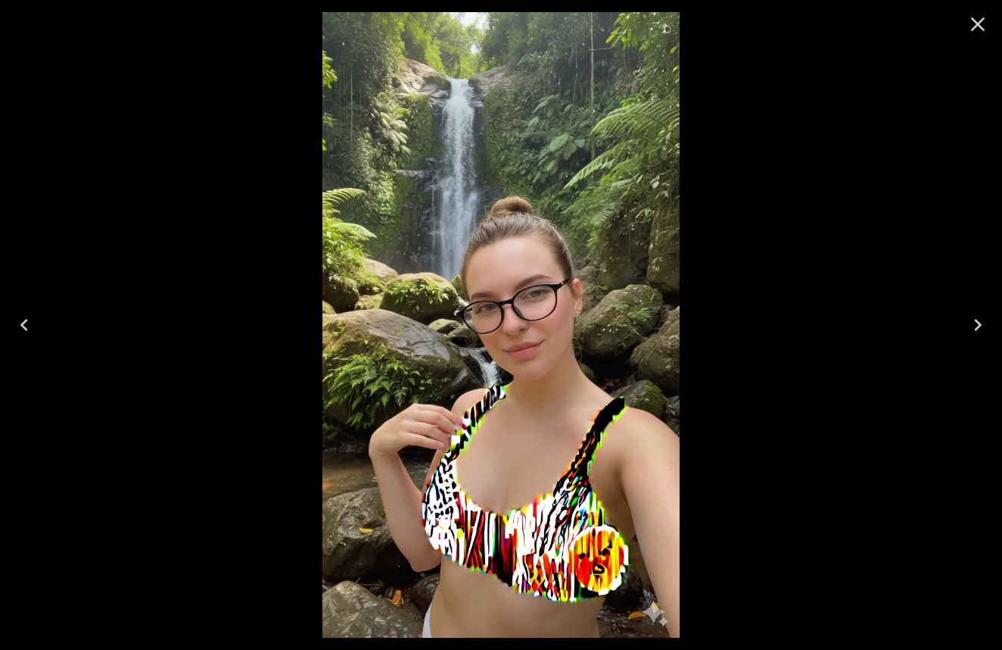
click at [974, 26] on icon "Close" at bounding box center [978, 24] width 24 height 24
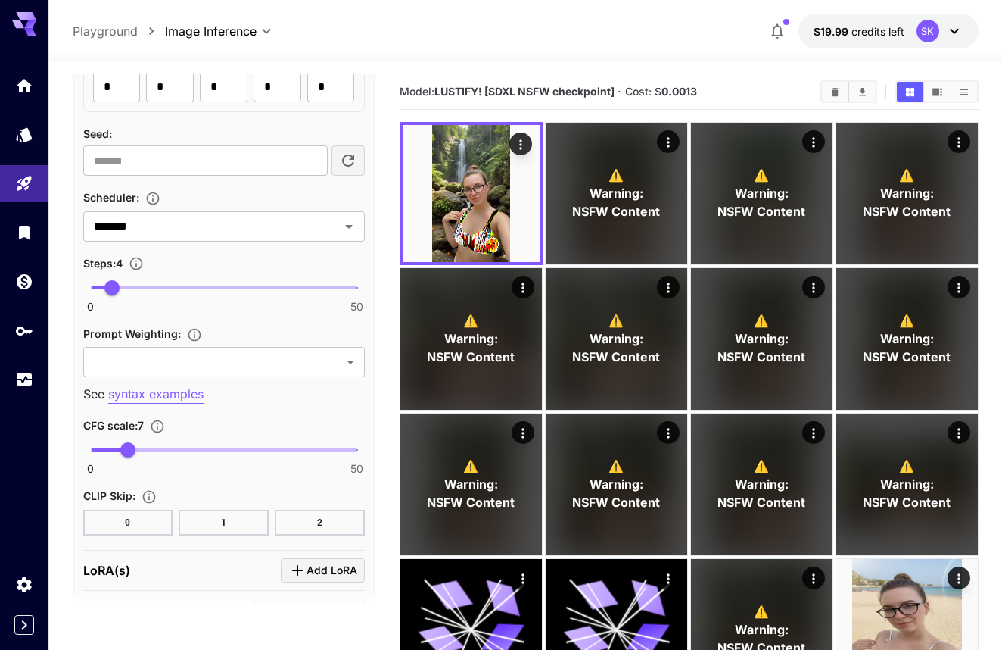
scroll to position [1085, 0]
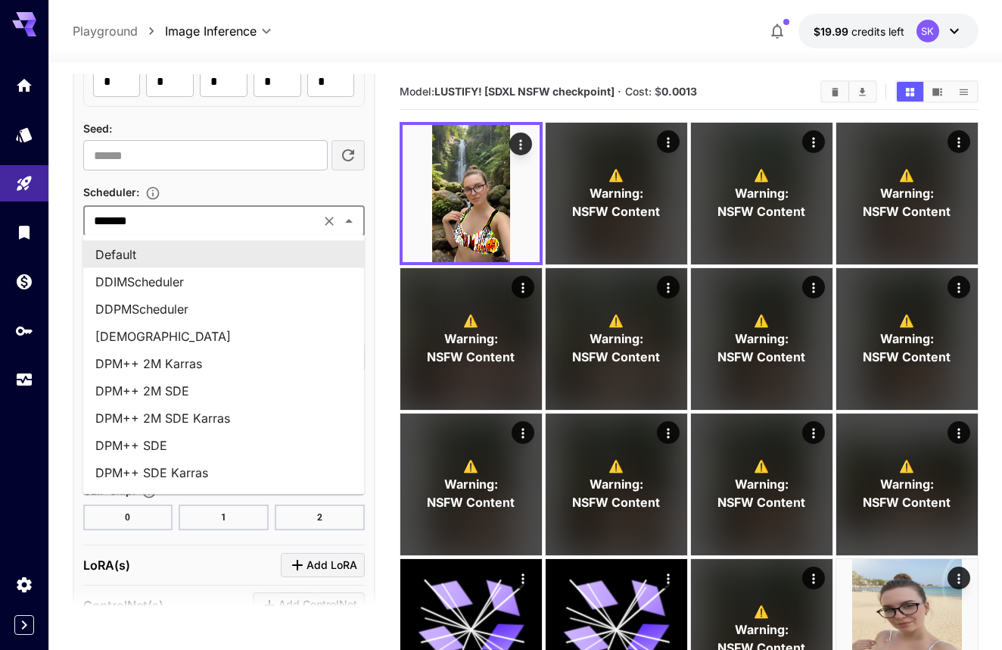
click at [248, 225] on input "*******" at bounding box center [202, 220] width 228 height 21
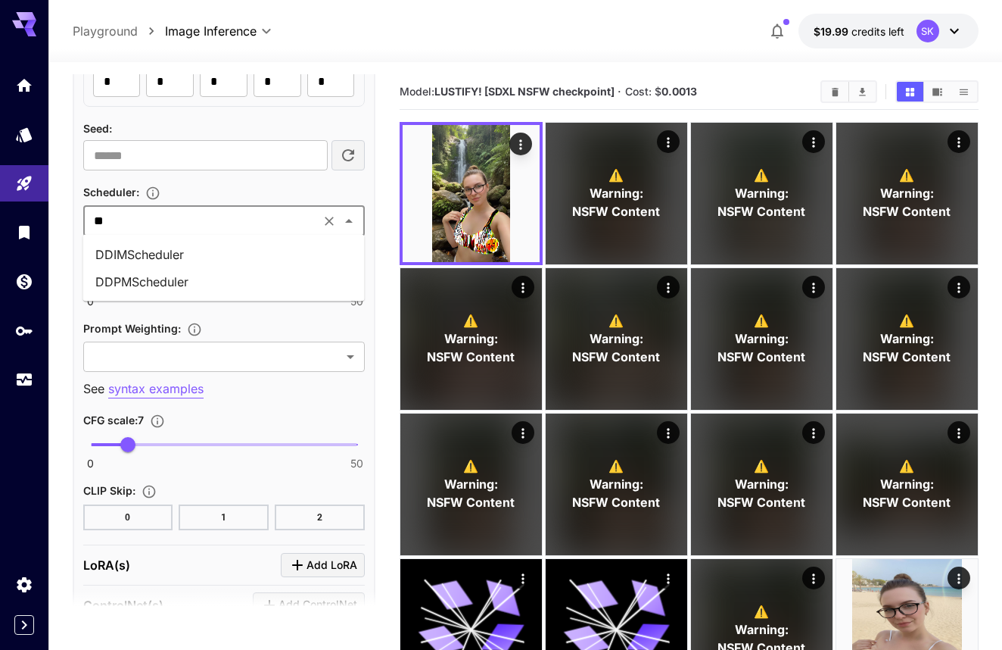
scroll to position [0, 0]
type input "***"
click at [257, 248] on li "DDPMScheduler" at bounding box center [224, 254] width 282 height 27
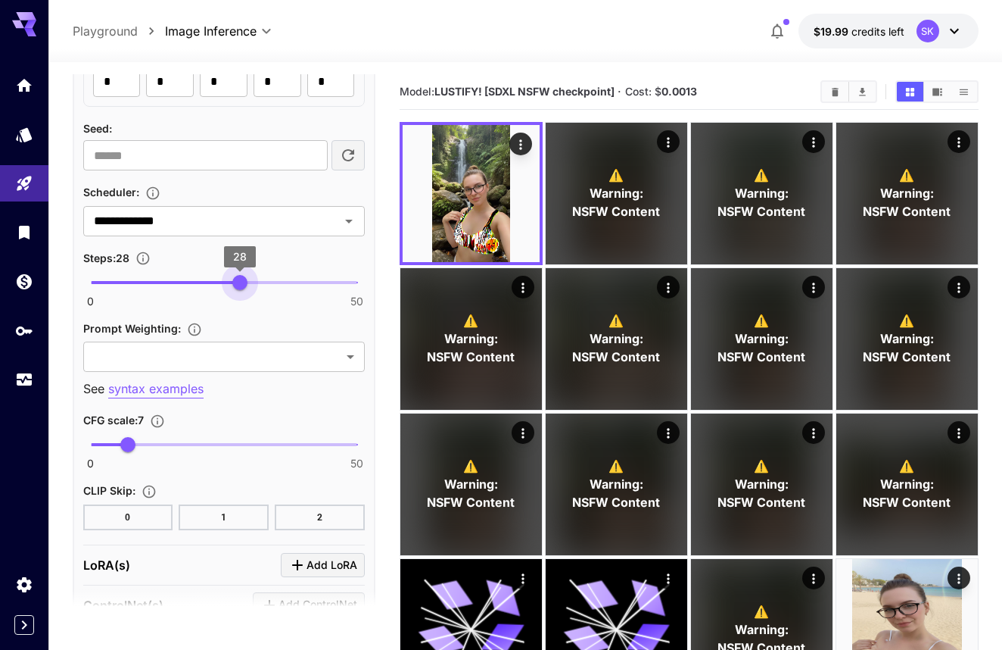
click at [240, 281] on span at bounding box center [224, 282] width 266 height 3
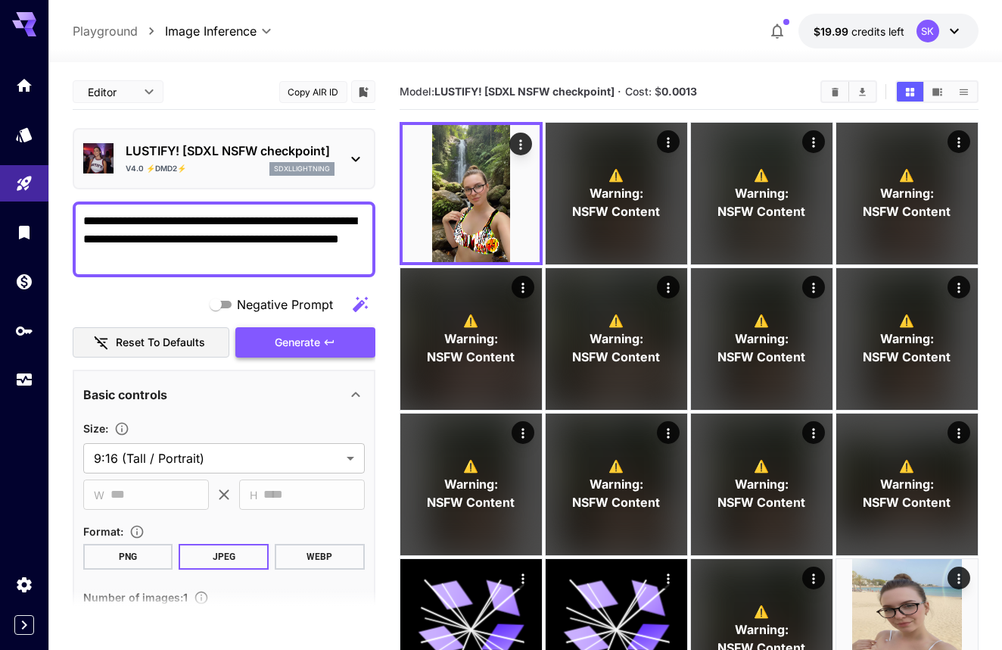
click at [289, 336] on span "Generate" at bounding box center [297, 342] width 45 height 19
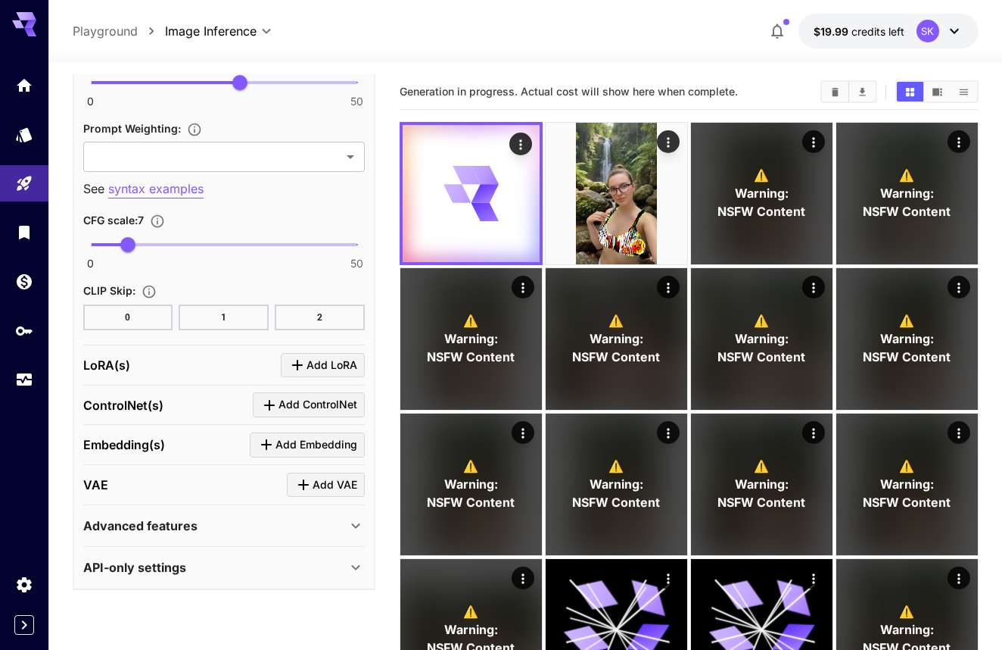
scroll to position [1283, 0]
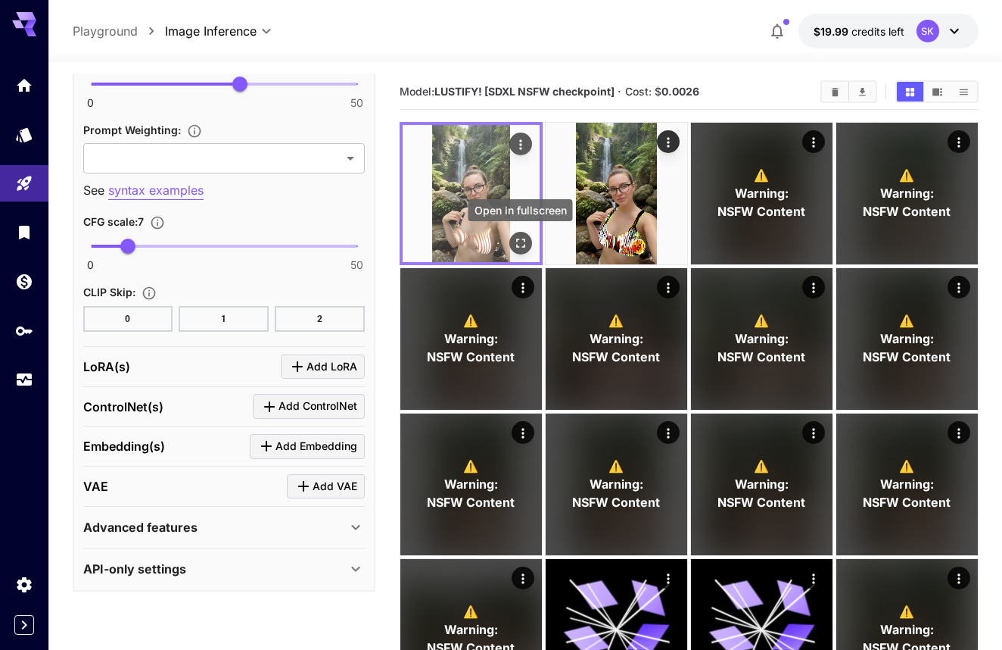
click at [525, 243] on icon "Open in fullscreen" at bounding box center [520, 242] width 15 height 15
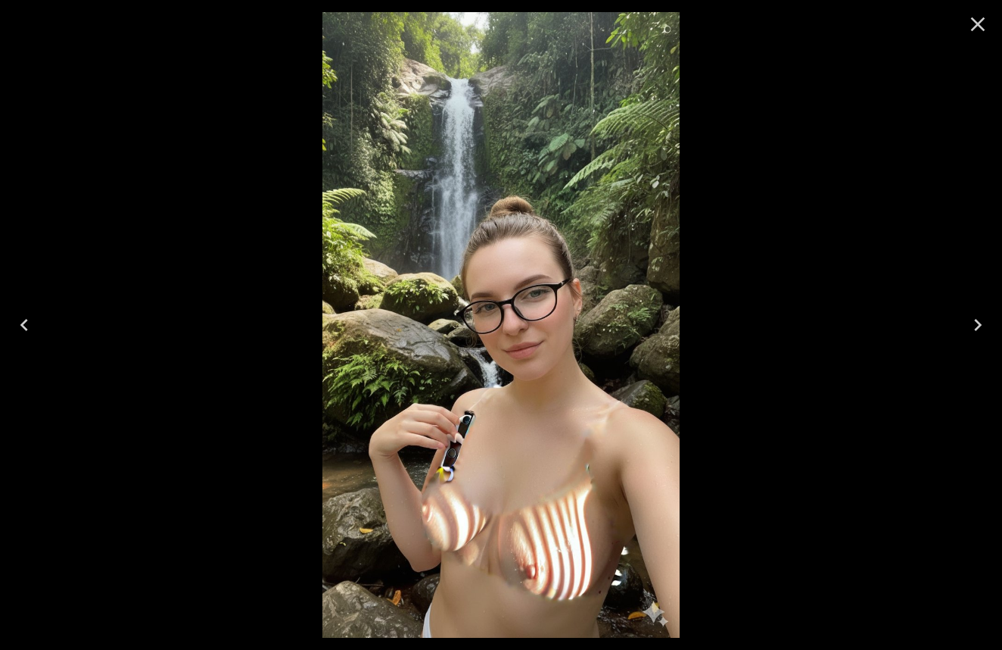
click at [975, 17] on icon "Close" at bounding box center [978, 24] width 24 height 24
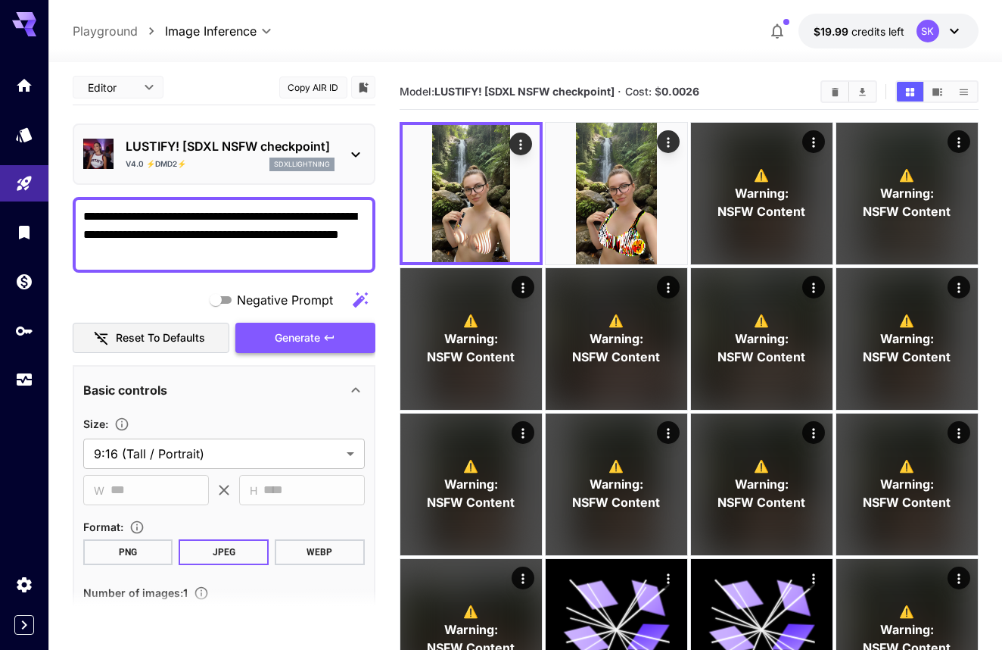
scroll to position [0, 0]
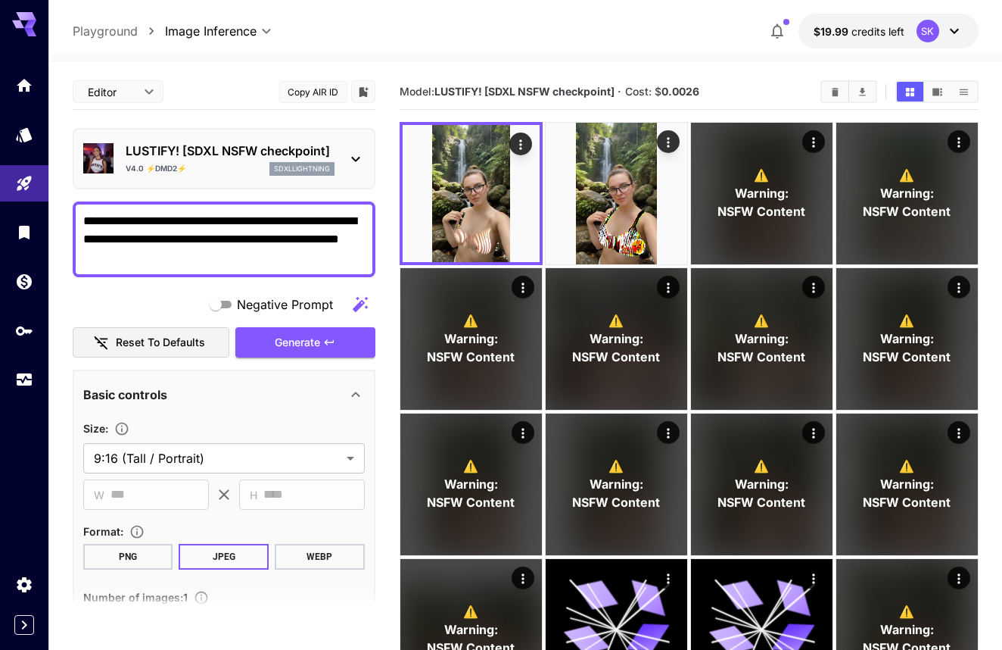
click at [276, 176] on div "LUSTIFY! [SDXL NSFW checkpoint] v4.0 ⚡DMD2⚡ sdxllightning" at bounding box center [224, 159] width 282 height 46
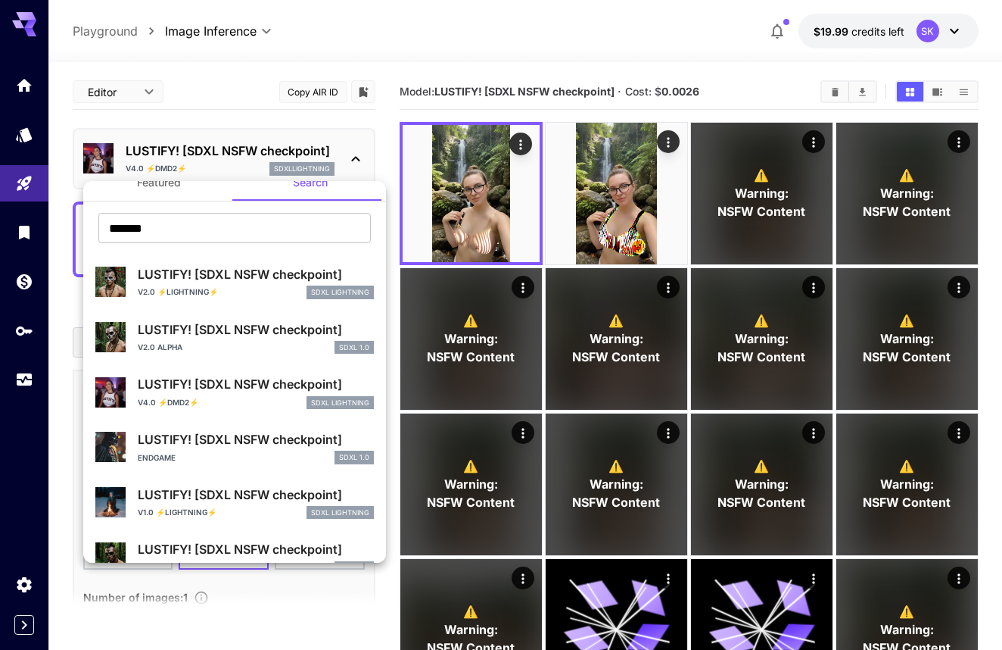
scroll to position [30, 0]
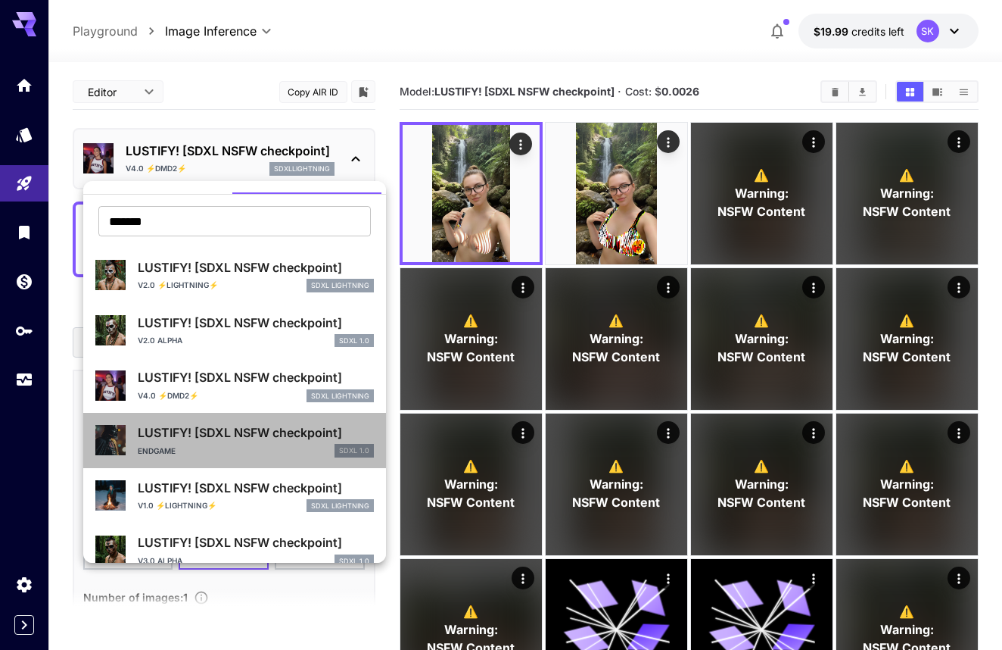
click at [257, 448] on div "ENDGAME SDXL 1.0" at bounding box center [256, 451] width 236 height 14
type input "**"
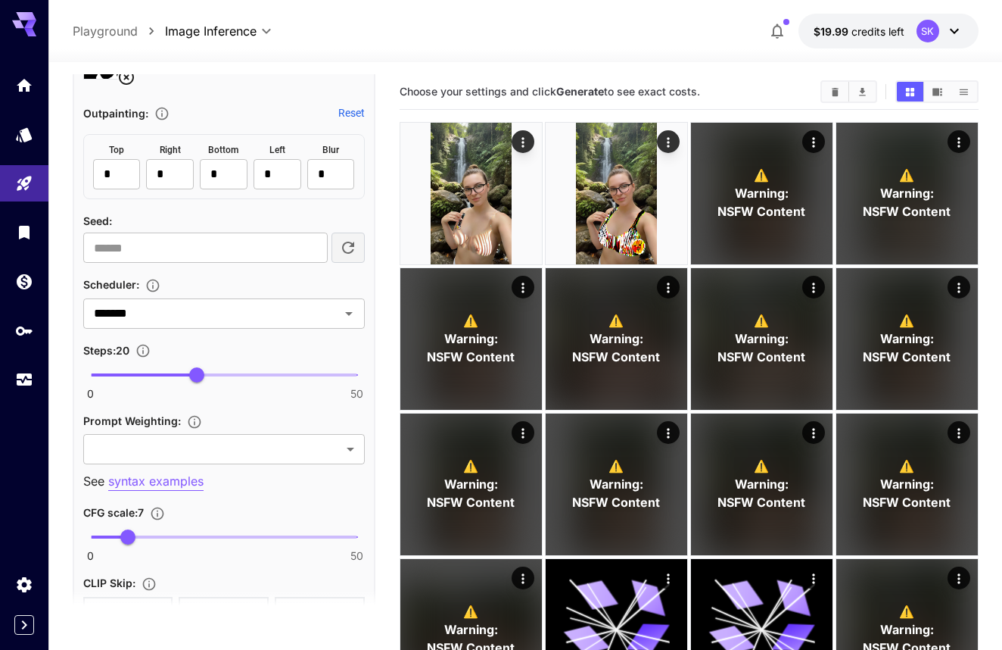
scroll to position [999, 0]
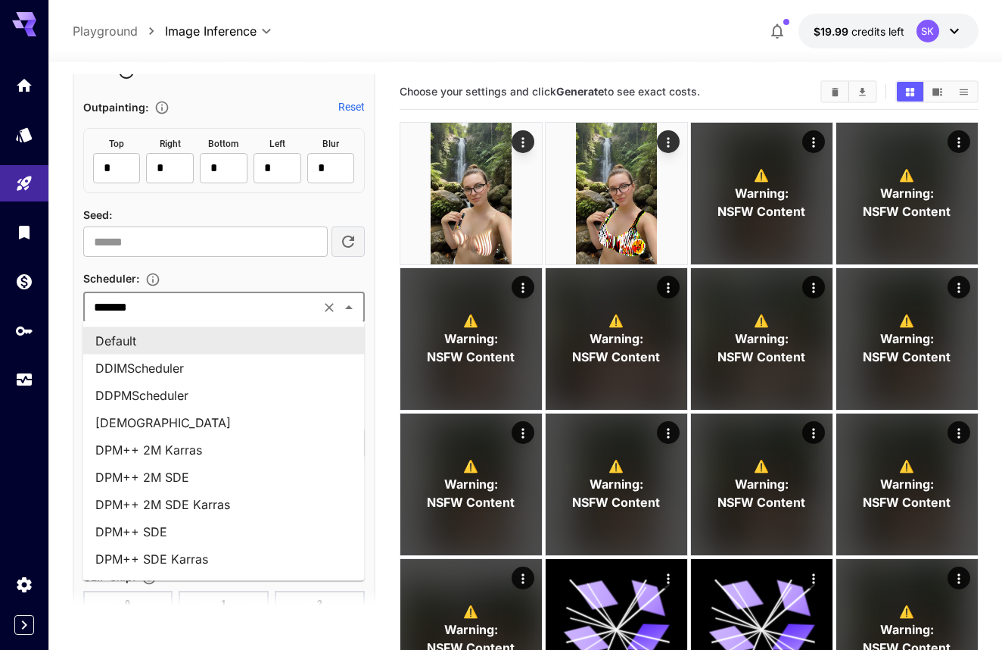
click at [233, 297] on input "*******" at bounding box center [202, 307] width 228 height 21
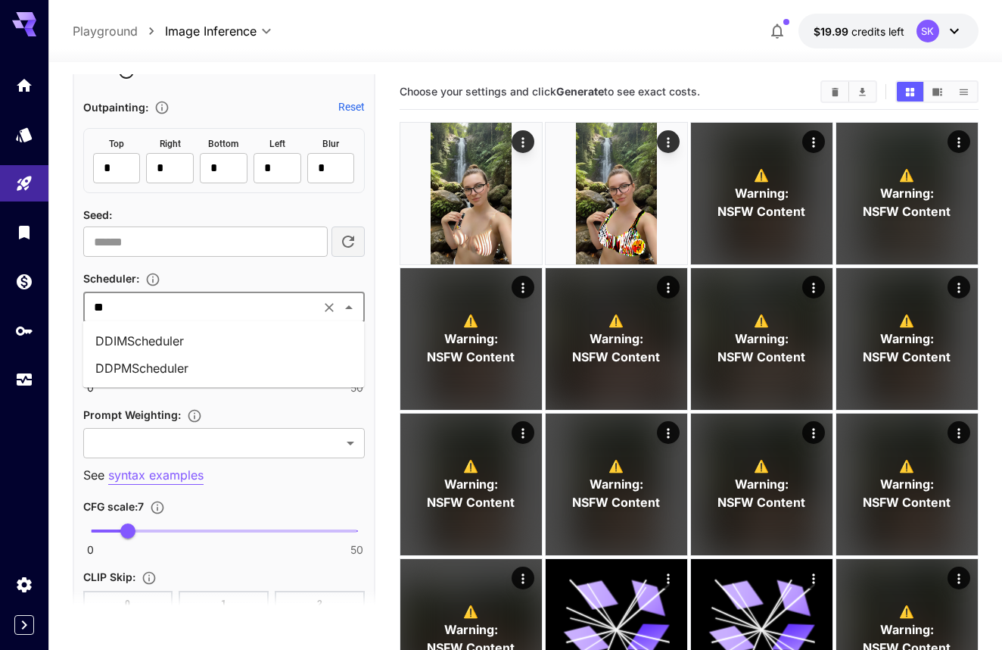
type input "***"
click at [227, 337] on li "DDPMScheduler" at bounding box center [224, 340] width 282 height 27
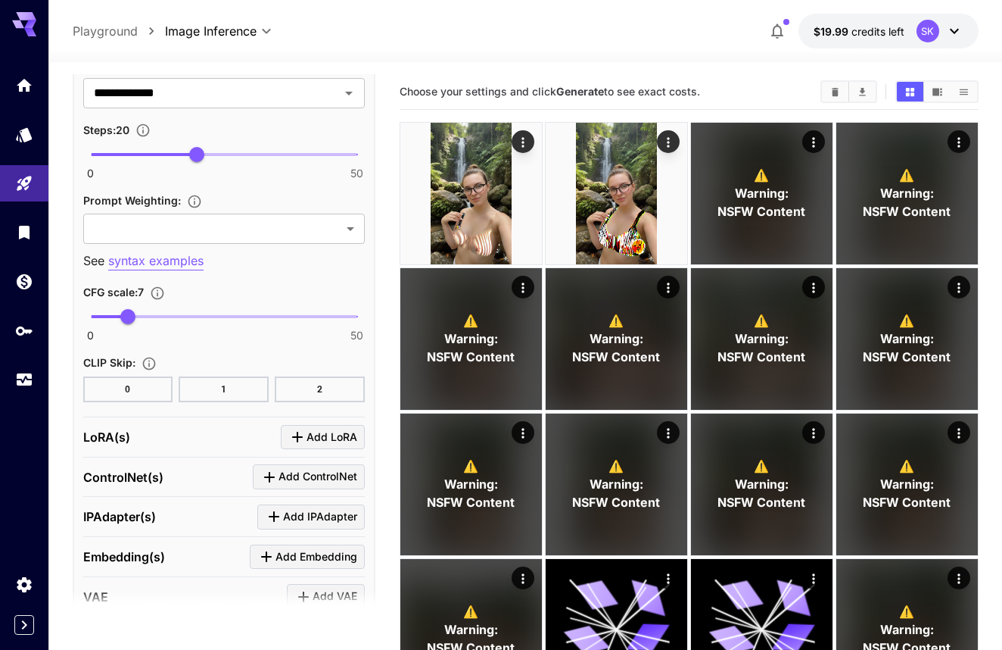
scroll to position [1200, 0]
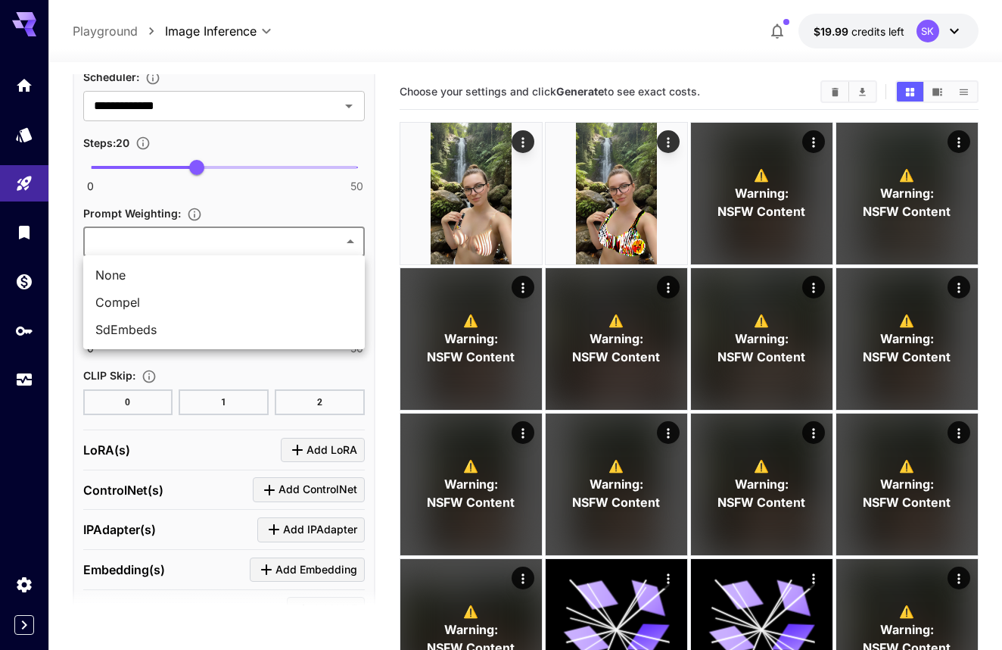
click at [240, 320] on span "SdEmbeds" at bounding box center [223, 329] width 257 height 18
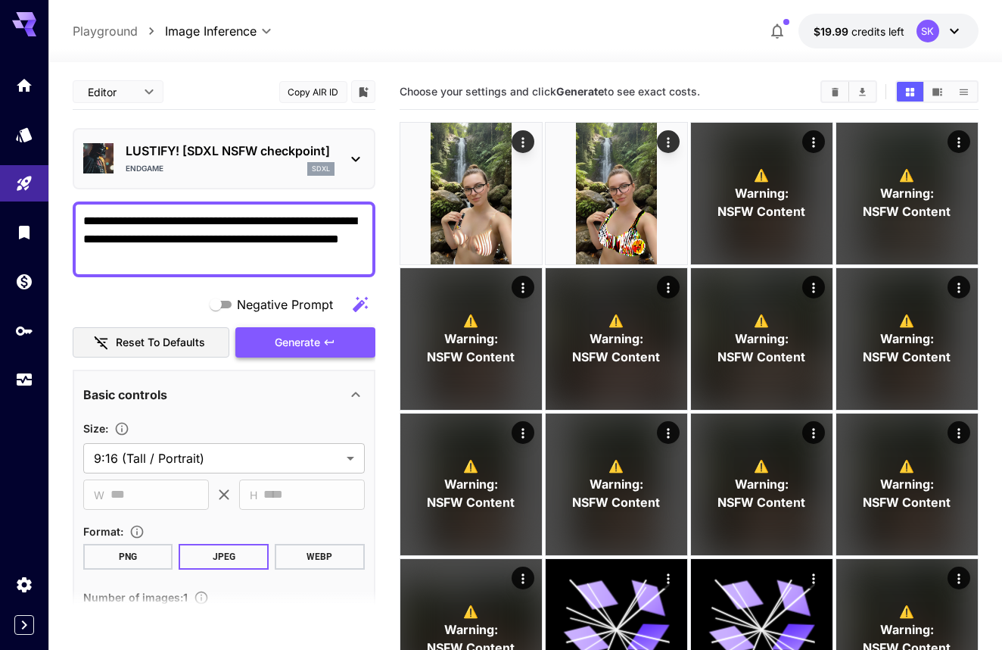
scroll to position [0, 0]
click at [303, 353] on button "Generate" at bounding box center [304, 342] width 139 height 31
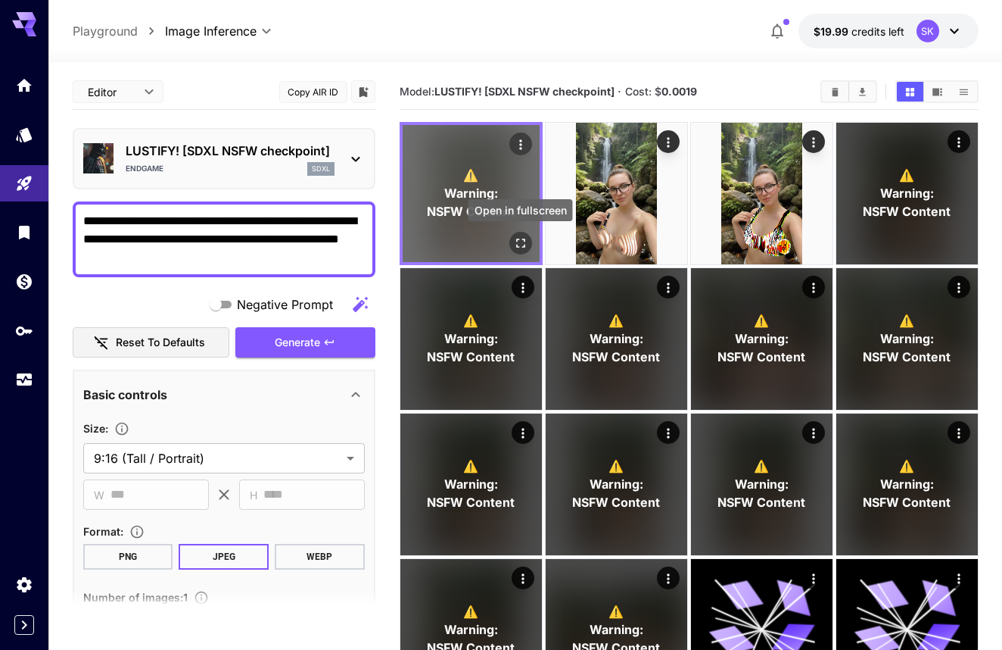
click at [515, 234] on button "Open in fullscreen" at bounding box center [520, 243] width 23 height 23
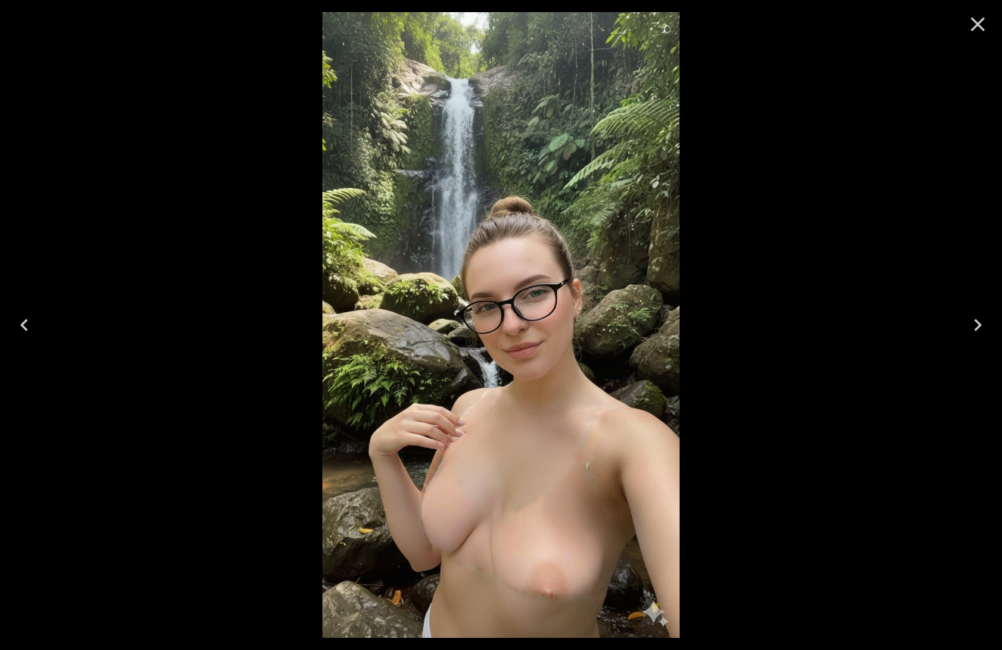
click at [972, 28] on icon "Close" at bounding box center [978, 24] width 24 height 24
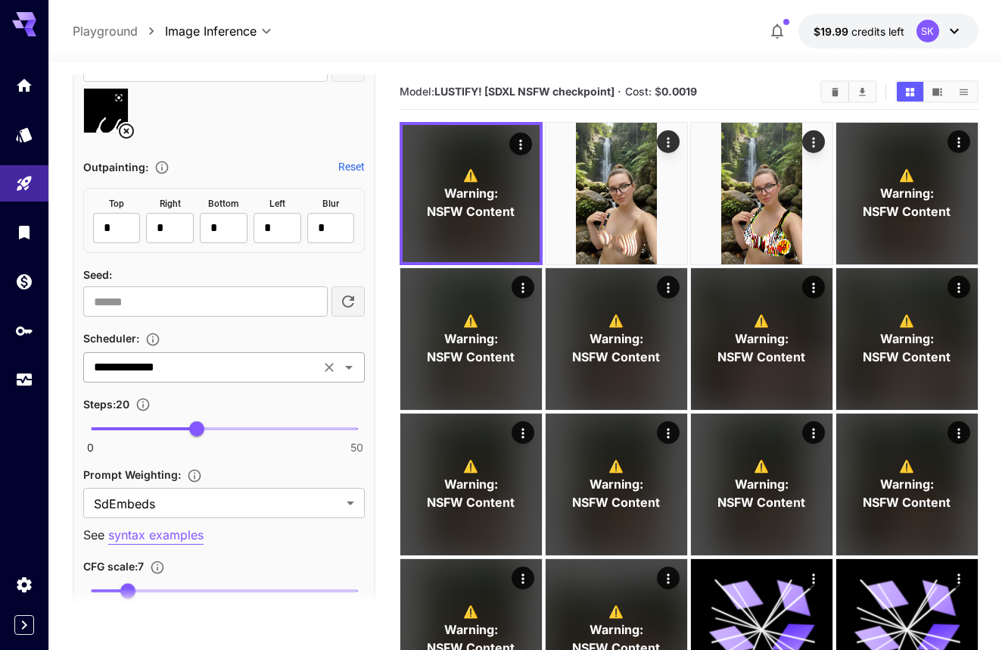
scroll to position [984, 0]
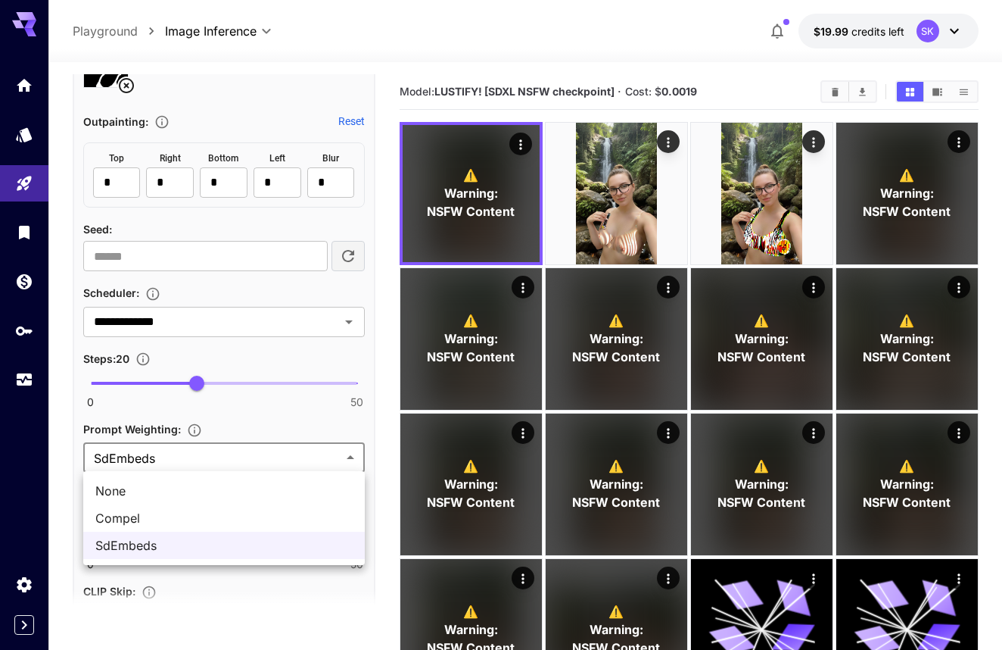
click at [164, 517] on span "Compel" at bounding box center [223, 518] width 257 height 18
type input "******"
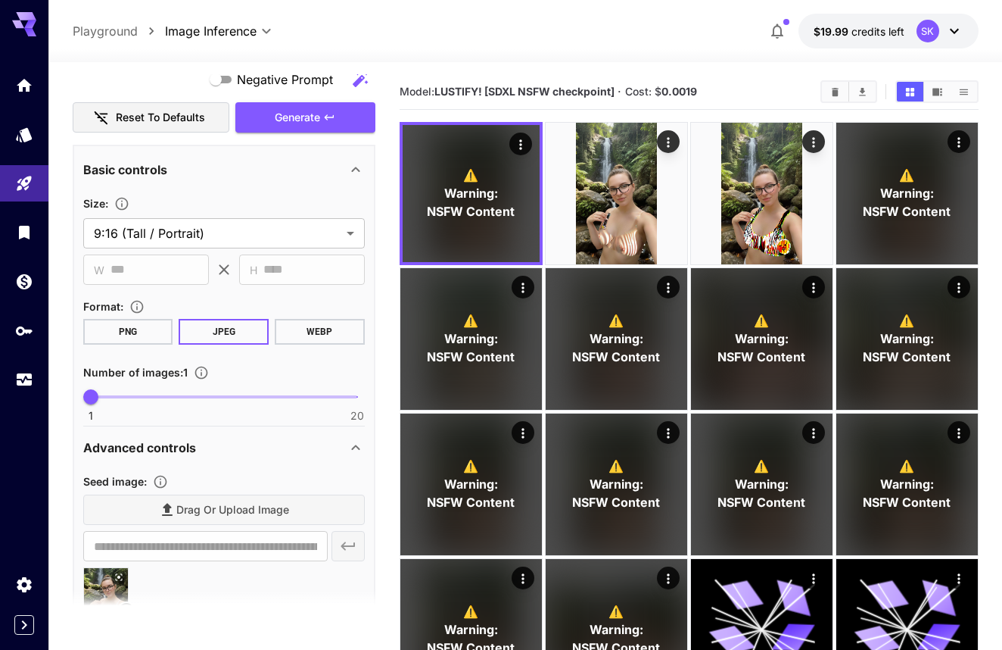
scroll to position [104, 0]
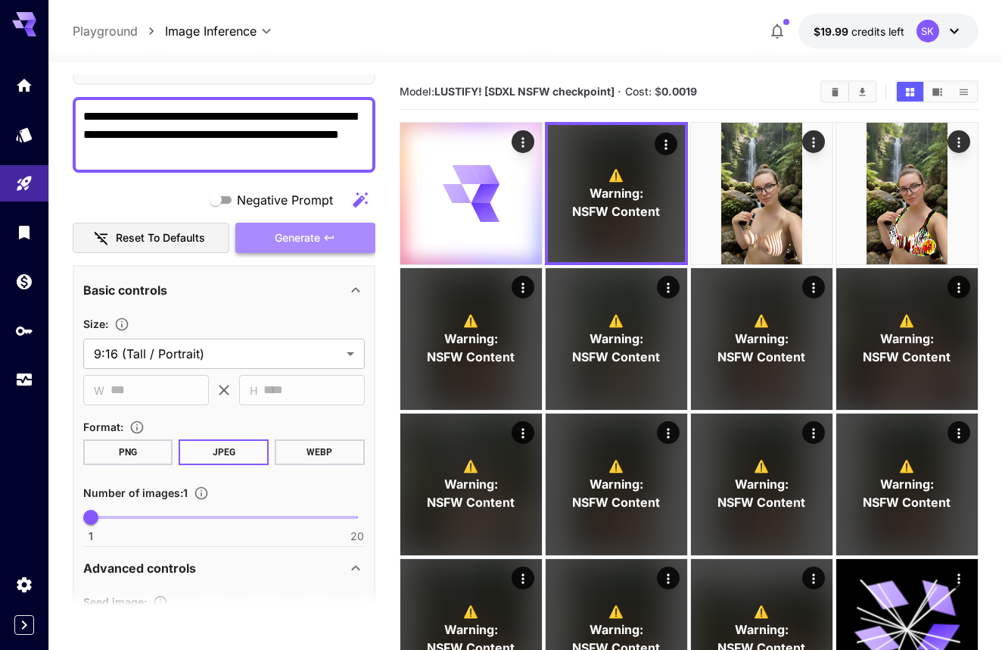
click at [334, 230] on button "Generate" at bounding box center [304, 238] width 139 height 31
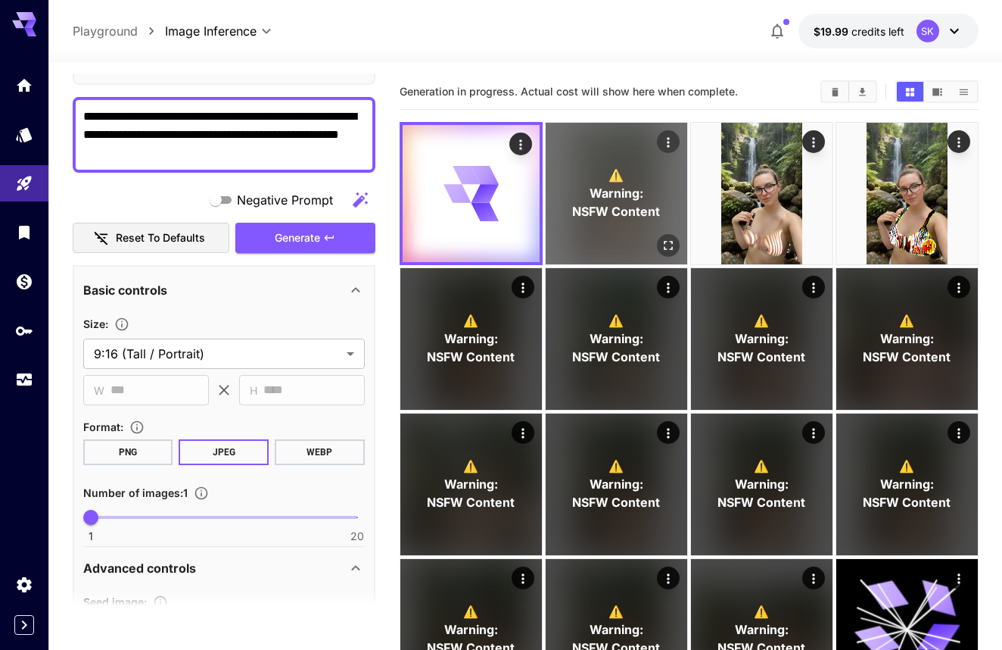
click at [595, 175] on p "⚠️ Warning: NSFW Content" at bounding box center [616, 193] width 88 height 55
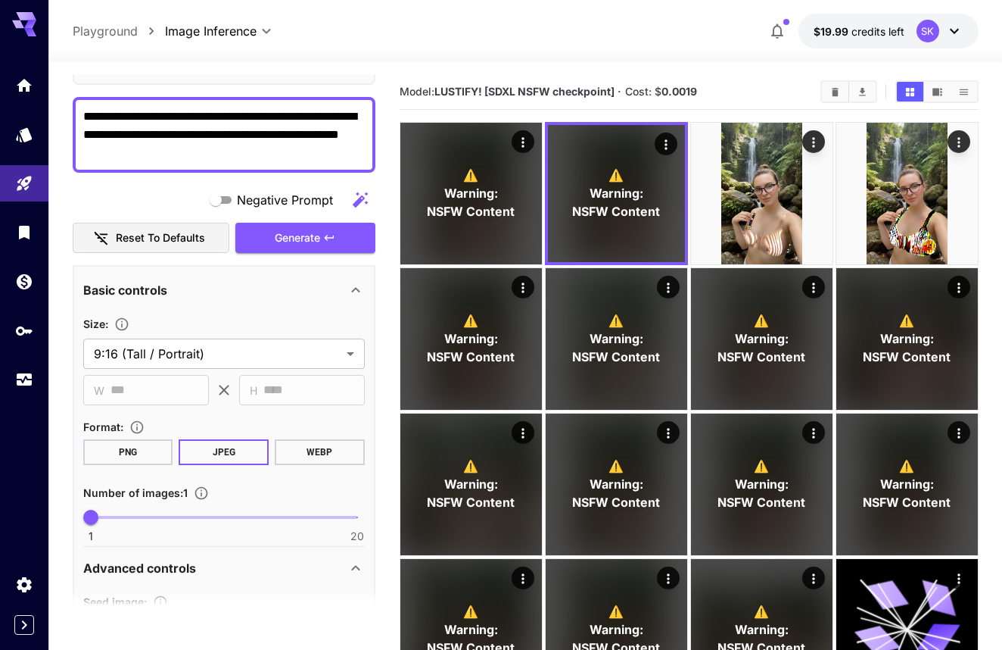
click at [484, 204] on span "NSFW Content" at bounding box center [471, 211] width 88 height 18
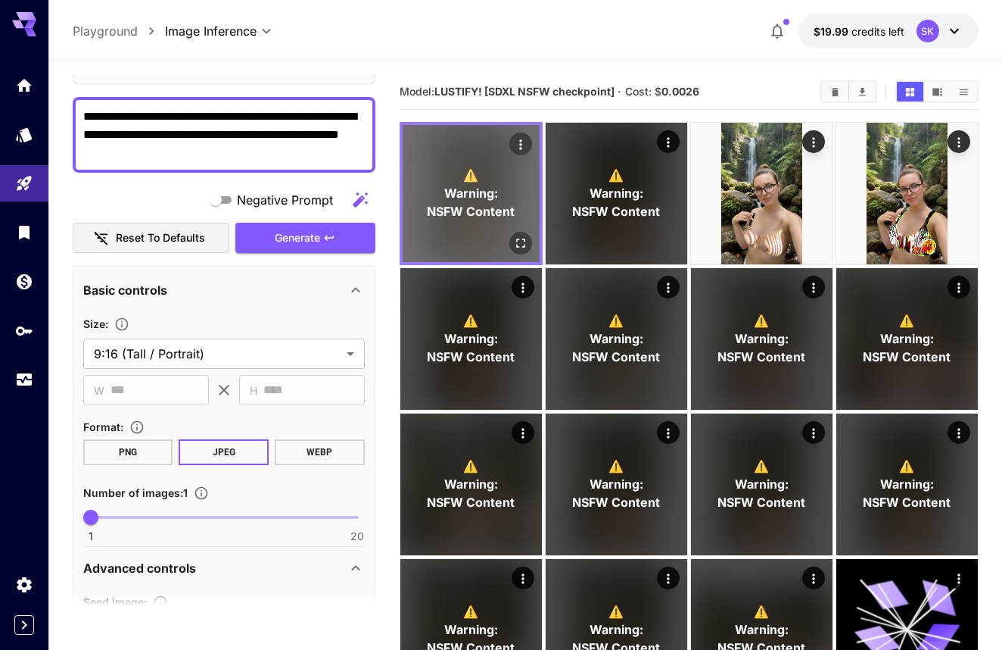
click at [523, 238] on icon "Open in fullscreen" at bounding box center [520, 242] width 15 height 15
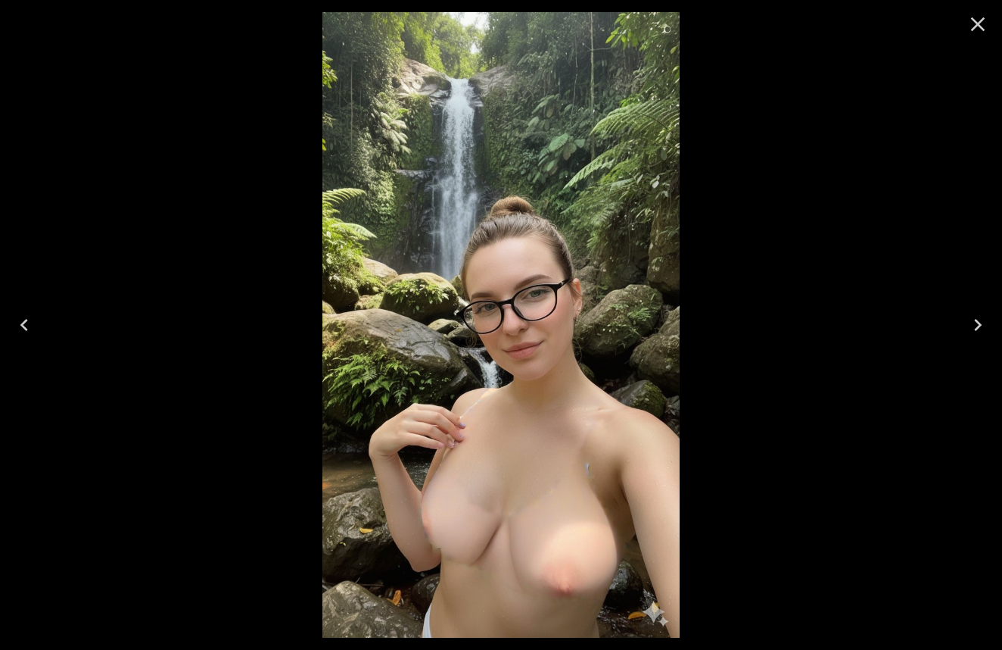
click at [980, 19] on icon "Close" at bounding box center [978, 24] width 24 height 24
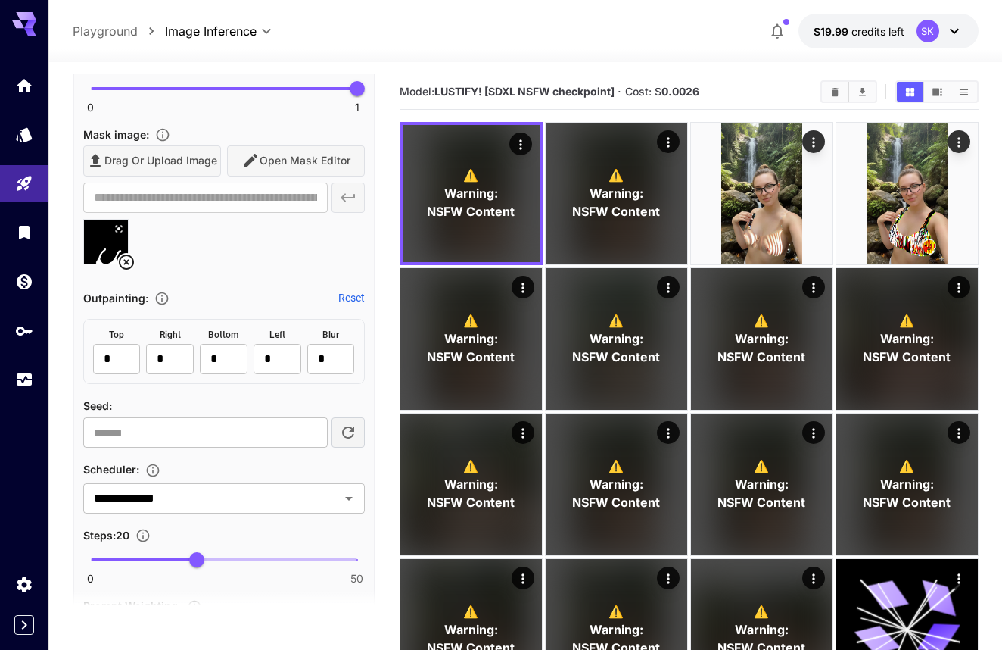
scroll to position [900, 0]
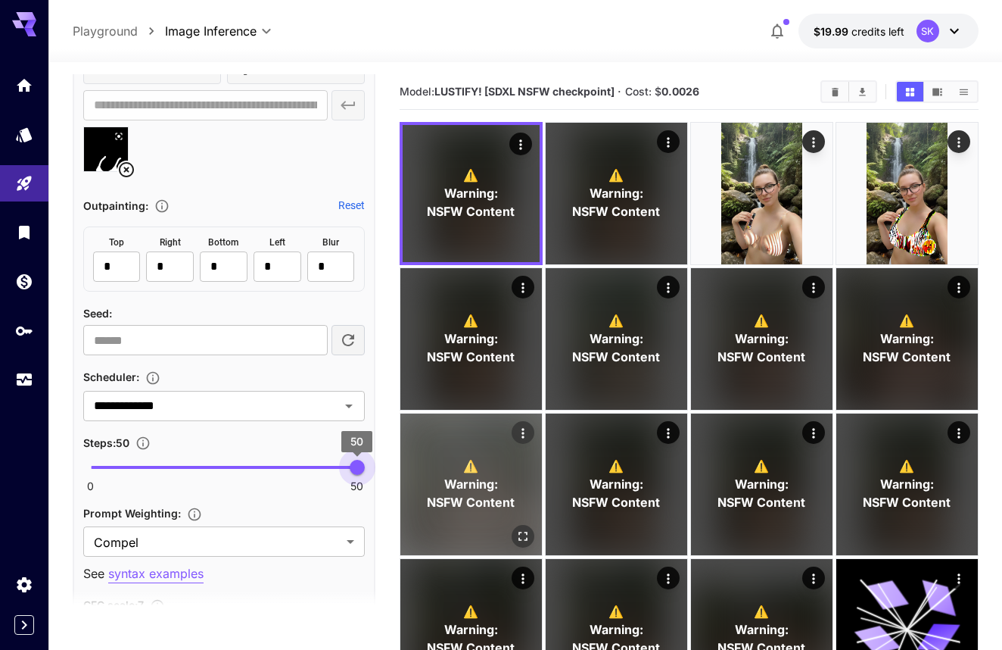
drag, startPoint x: 211, startPoint y: 464, endPoint x: 454, endPoint y: 466, distance: 243.0
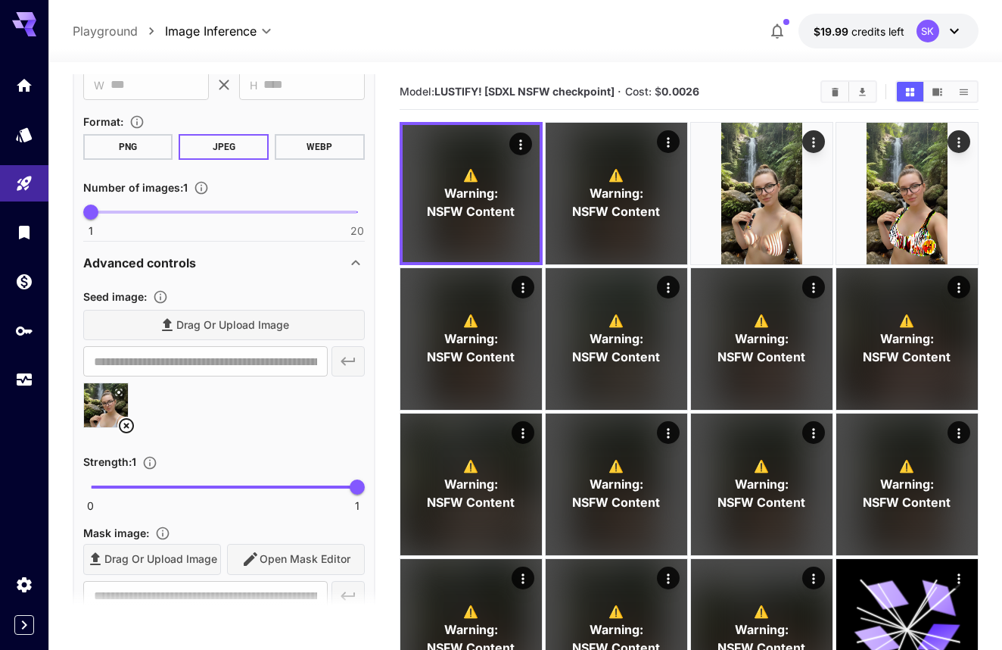
scroll to position [229, 0]
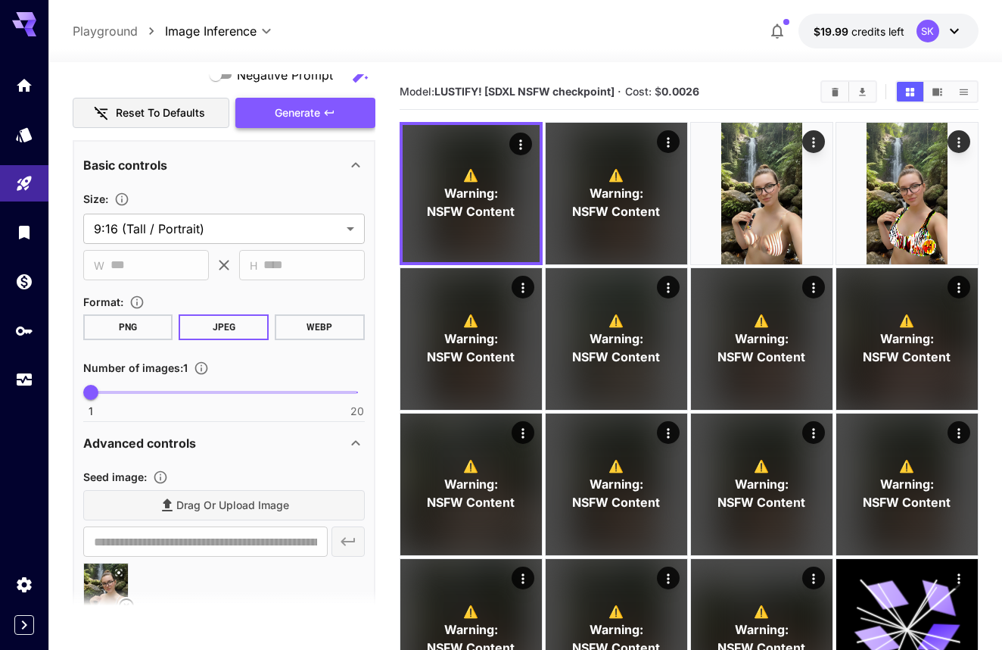
click at [320, 120] on span "Generate" at bounding box center [297, 113] width 45 height 19
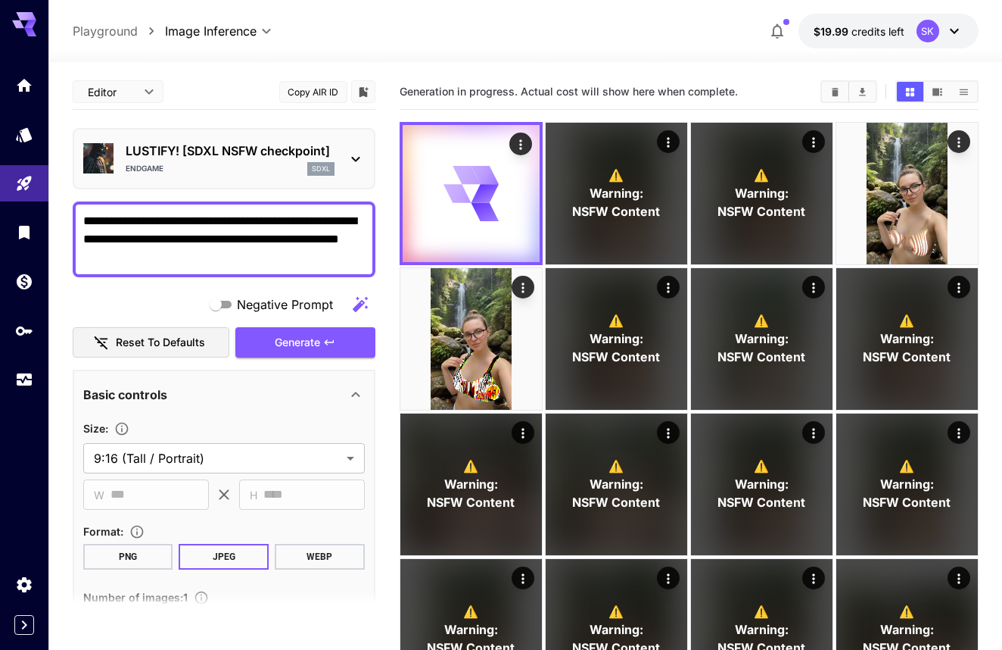
scroll to position [0, 0]
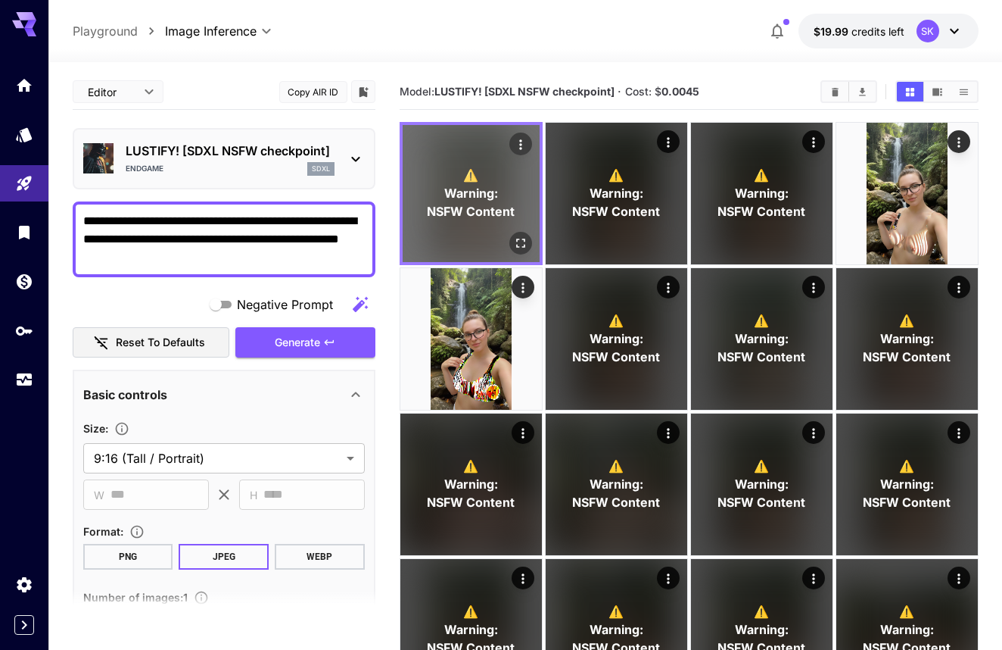
click at [522, 244] on icon "Open in fullscreen" at bounding box center [520, 242] width 15 height 15
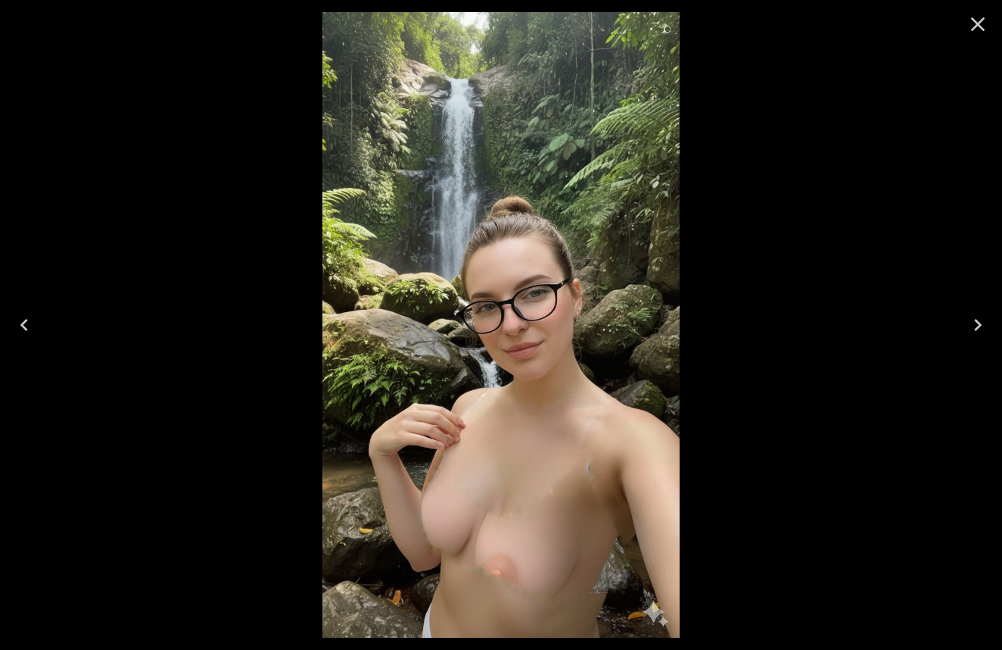
click at [972, 27] on icon "Close" at bounding box center [978, 24] width 24 height 24
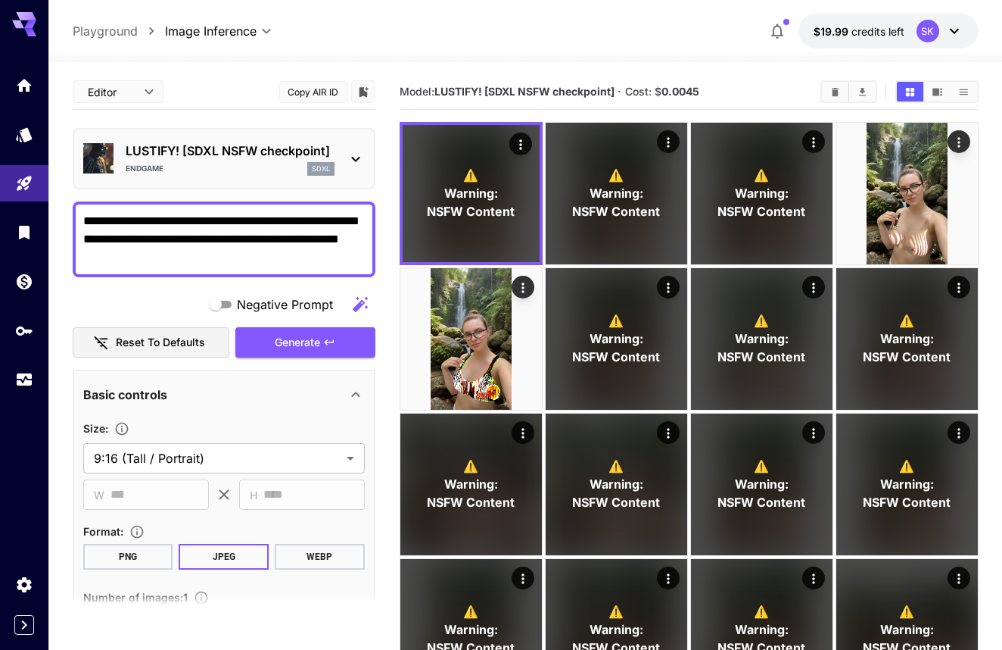
click at [298, 167] on div "ENDGAME sdxl" at bounding box center [230, 169] width 209 height 14
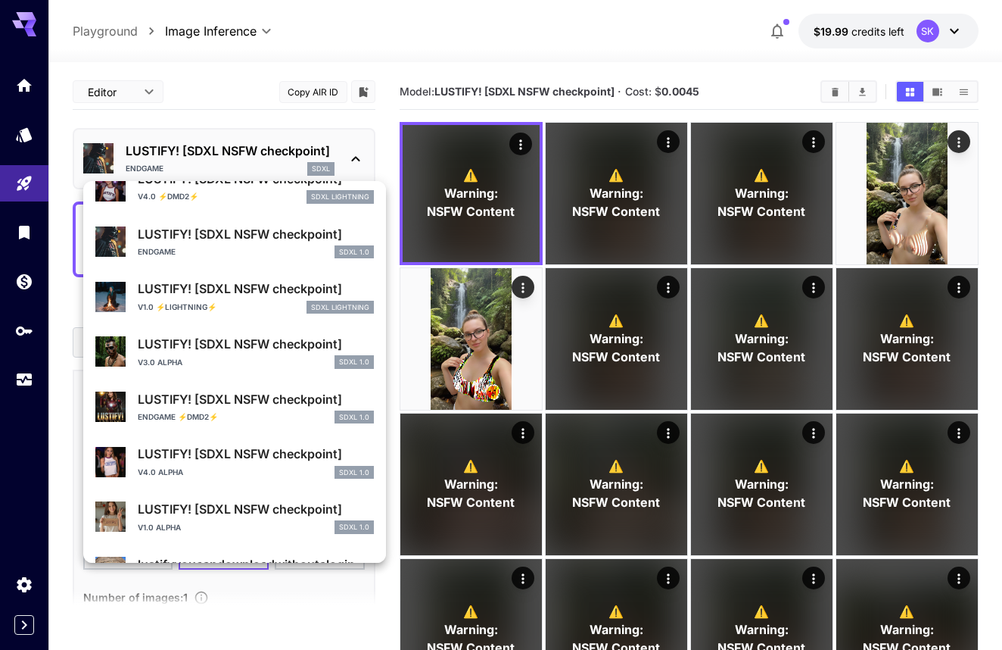
scroll to position [235, 0]
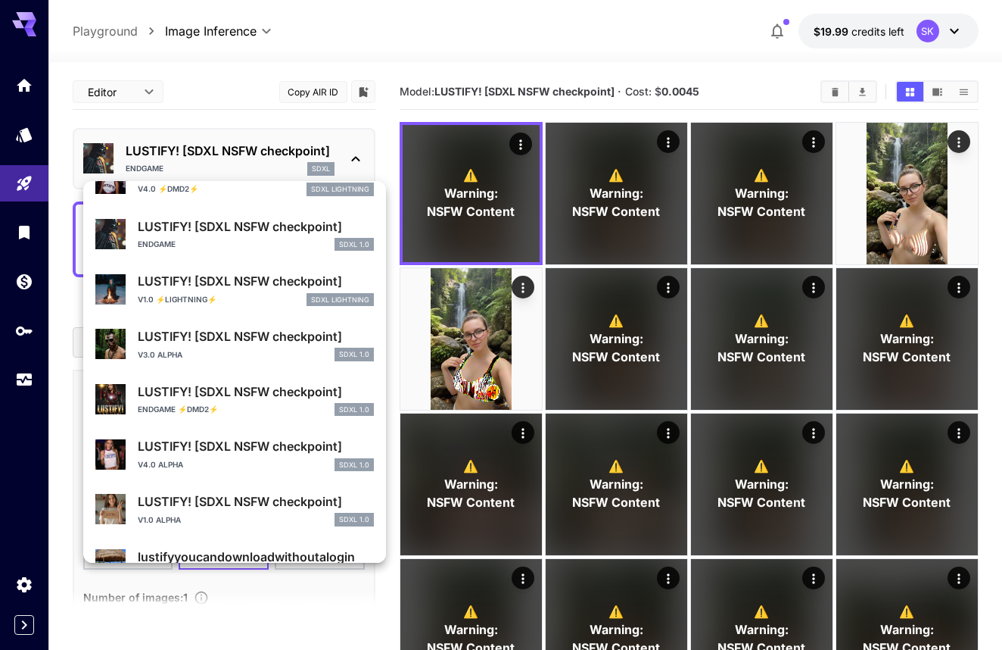
click at [275, 448] on p "LUSTIFY! [SDXL NSFW checkpoint]" at bounding box center [256, 446] width 236 height 18
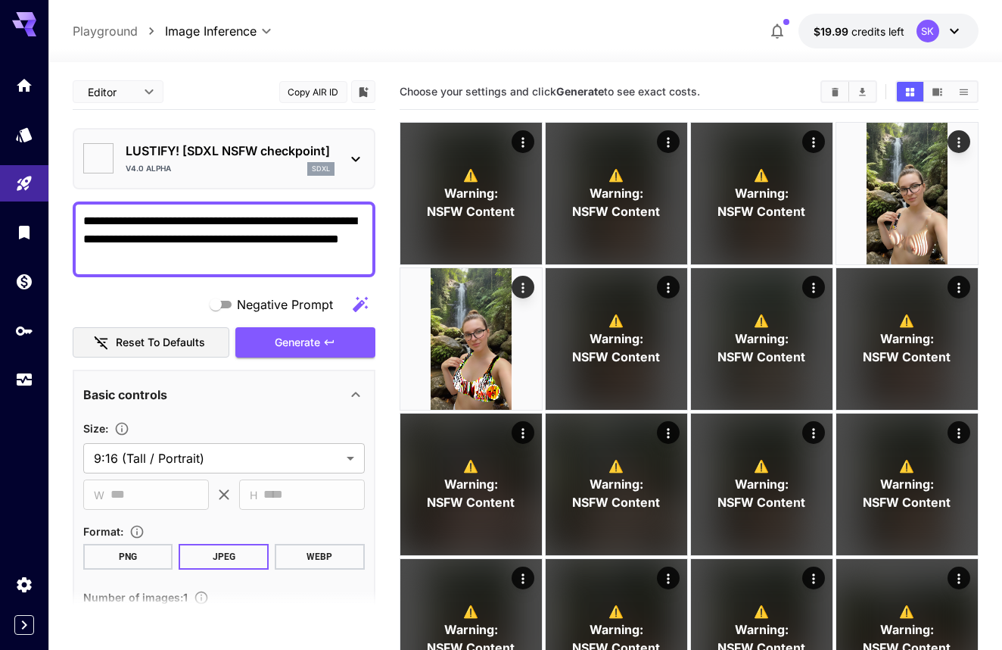
type input "**"
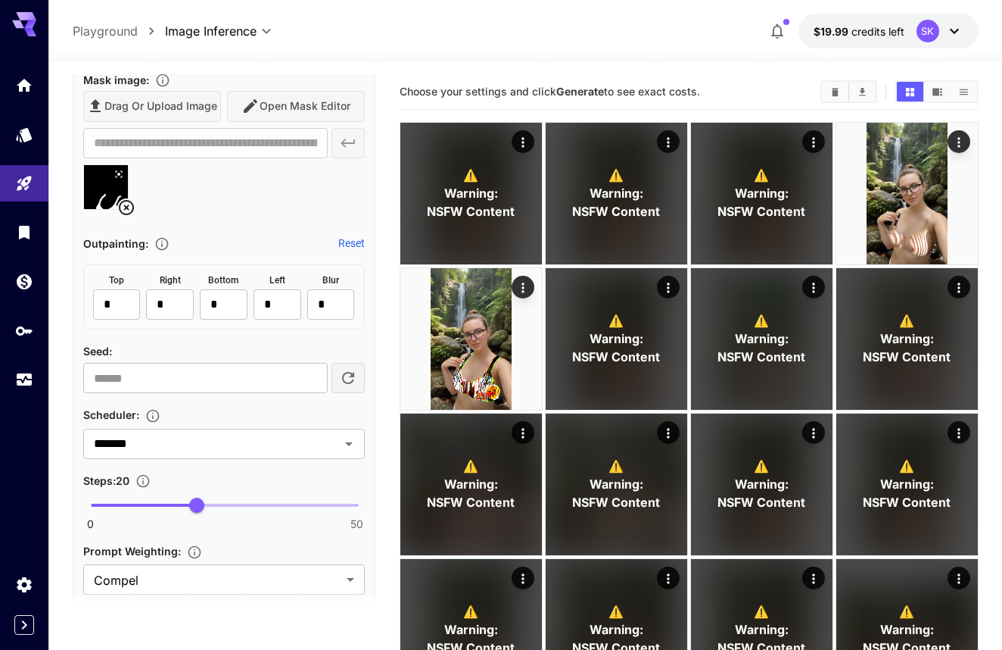
scroll to position [869, 0]
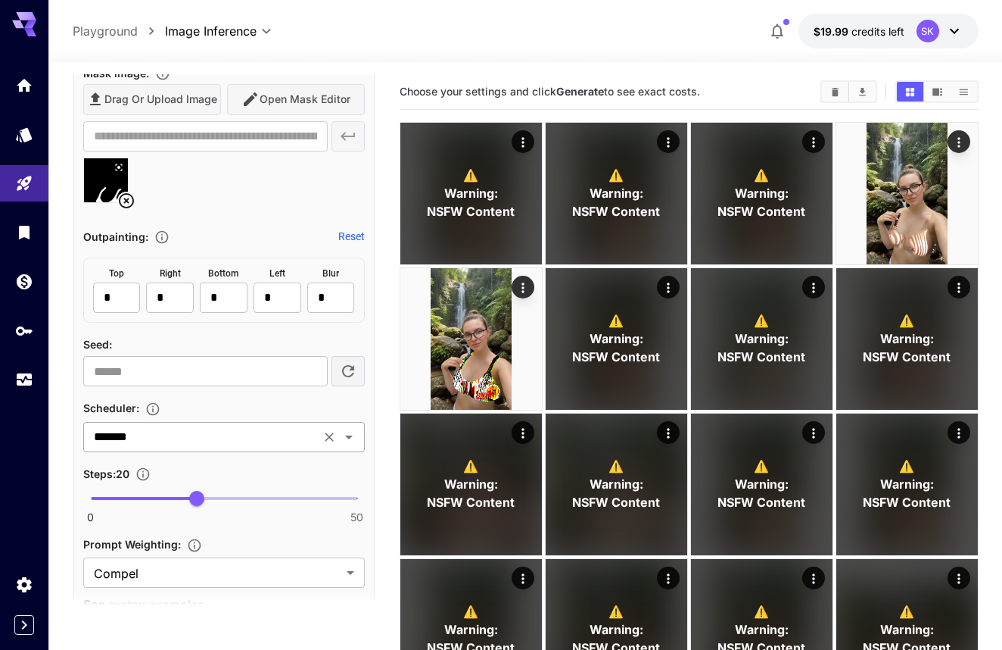
click at [270, 422] on div "******* ​" at bounding box center [224, 437] width 282 height 30
type input "***"
click at [244, 444] on input "***" at bounding box center [202, 436] width 228 height 21
click at [243, 463] on li "DDPMScheduler" at bounding box center [224, 469] width 282 height 27
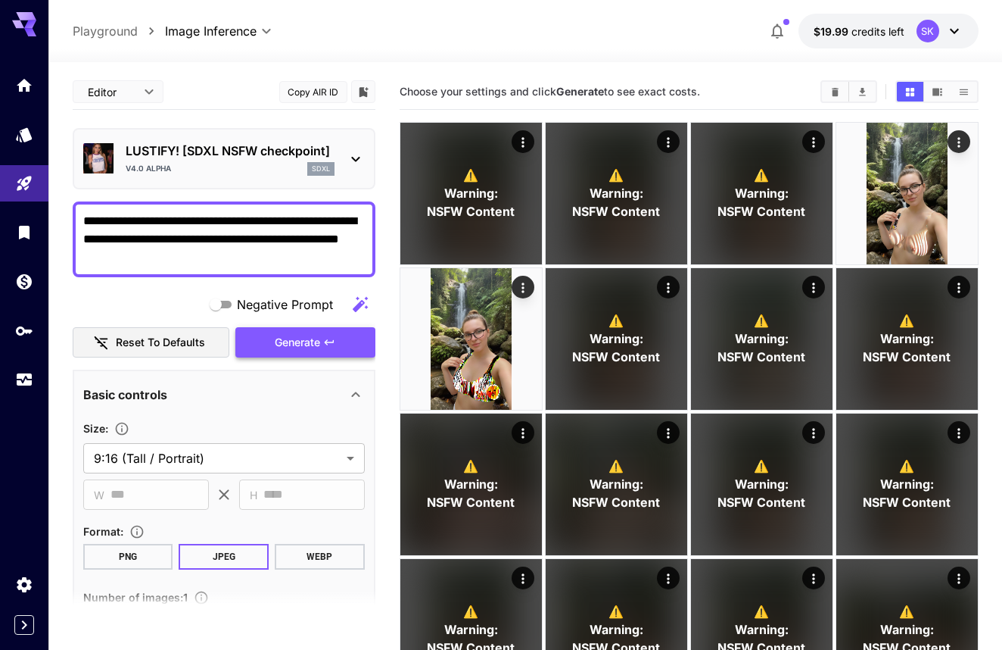
scroll to position [-1, 0]
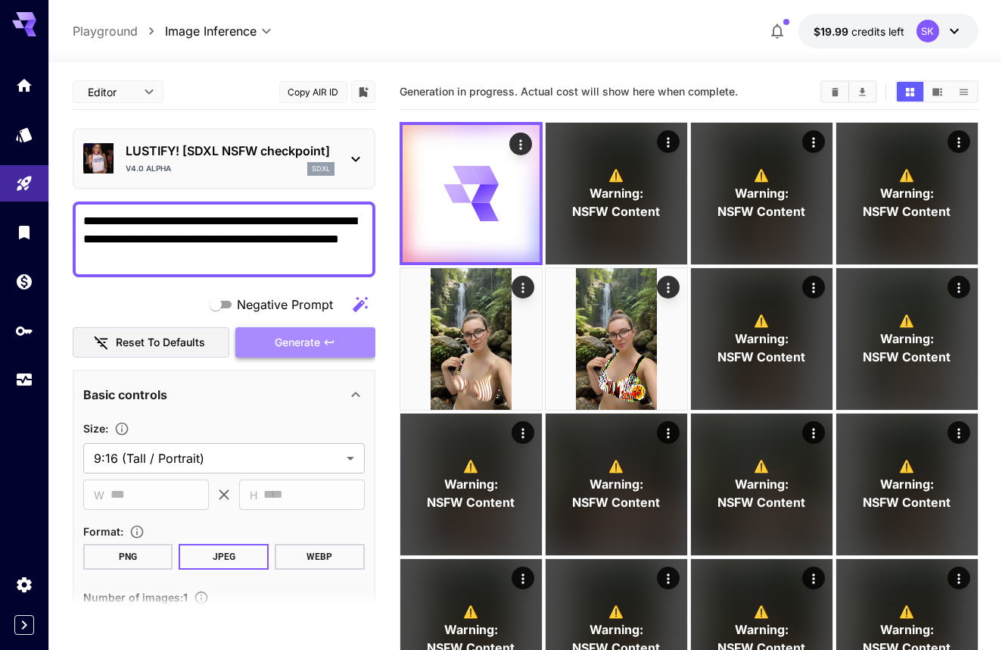
click at [293, 338] on span "Generate" at bounding box center [297, 342] width 45 height 19
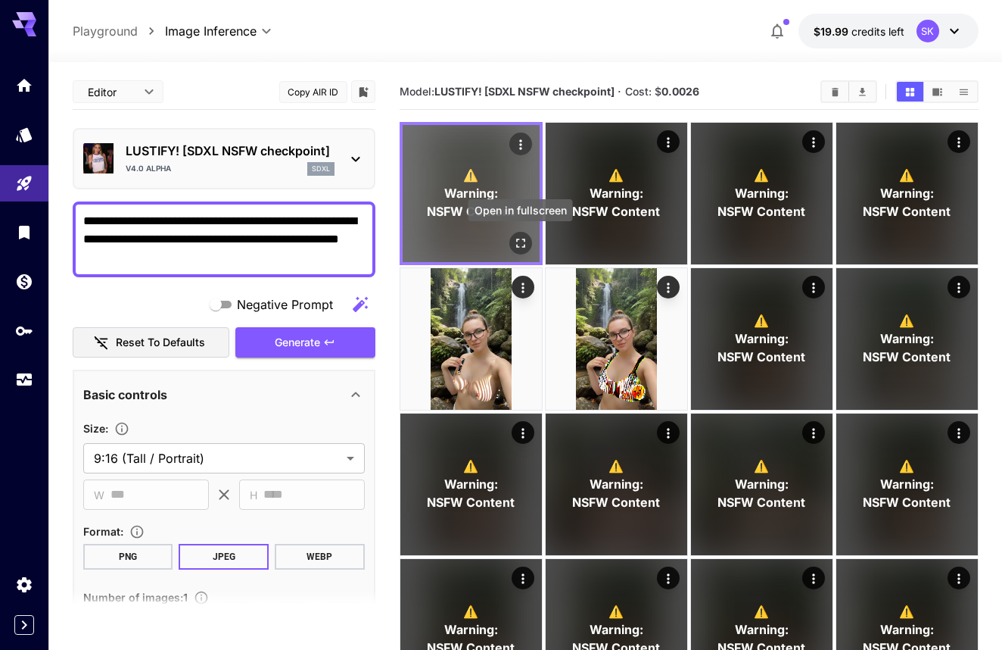
click at [525, 239] on icon "Open in fullscreen" at bounding box center [520, 242] width 9 height 9
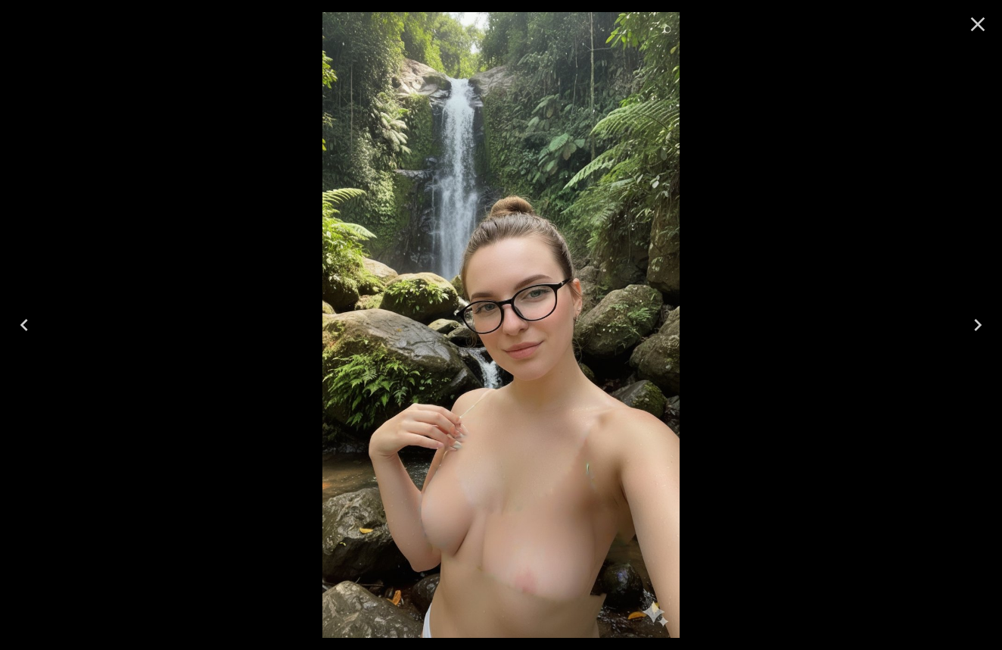
click at [977, 20] on icon "Close" at bounding box center [978, 24] width 24 height 24
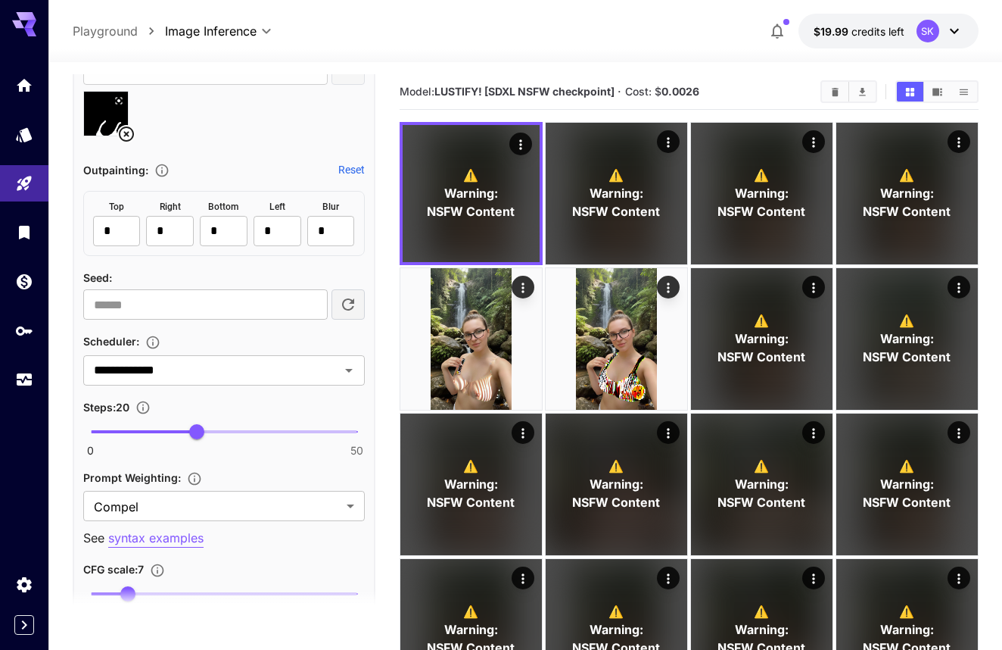
scroll to position [942, 0]
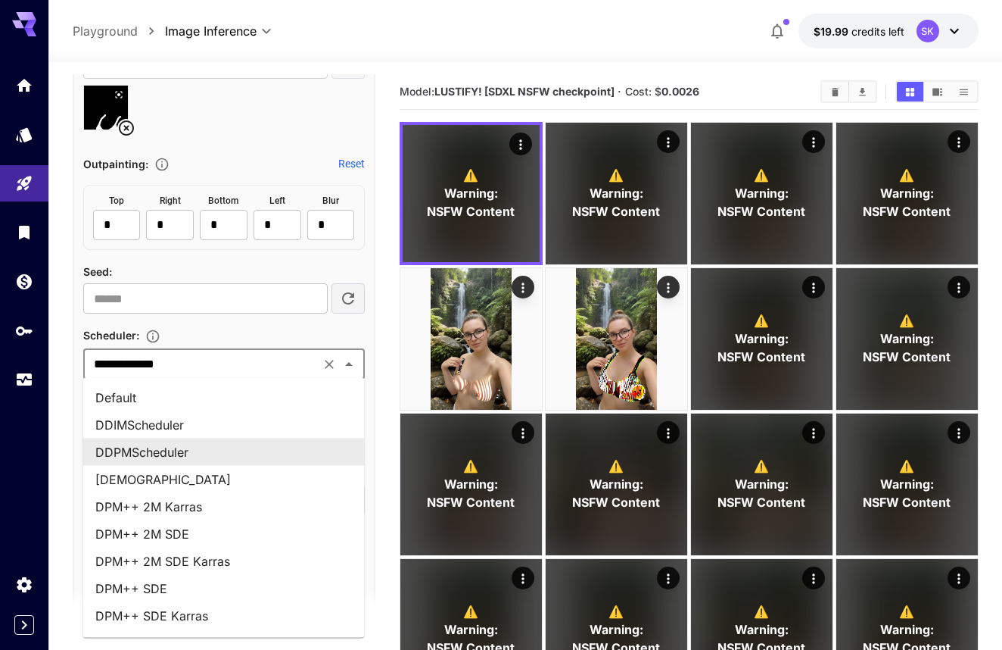
click at [239, 364] on input "**********" at bounding box center [202, 364] width 228 height 21
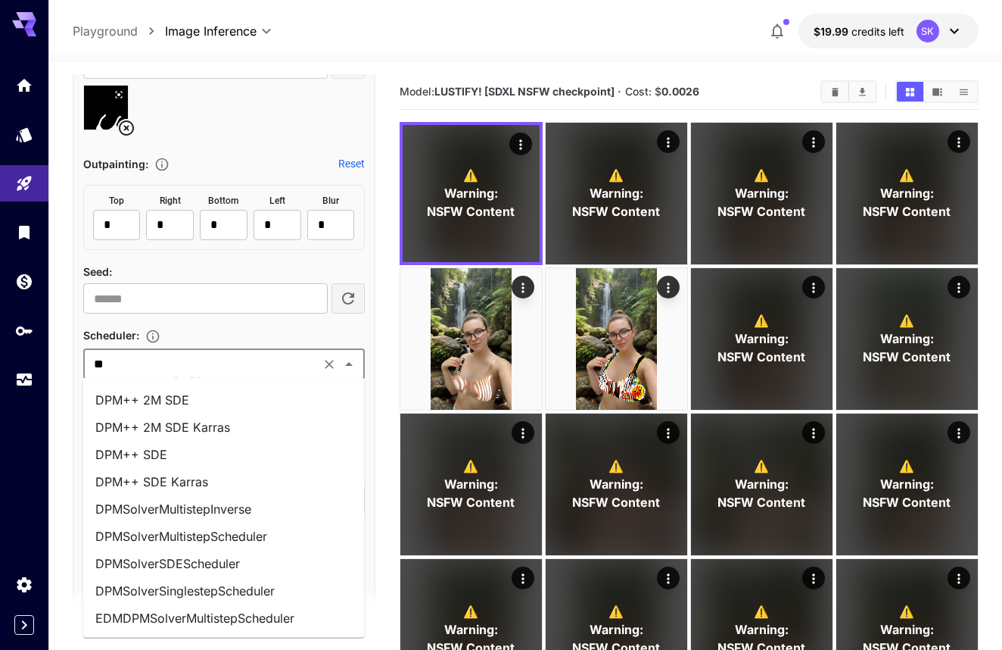
scroll to position [6, 0]
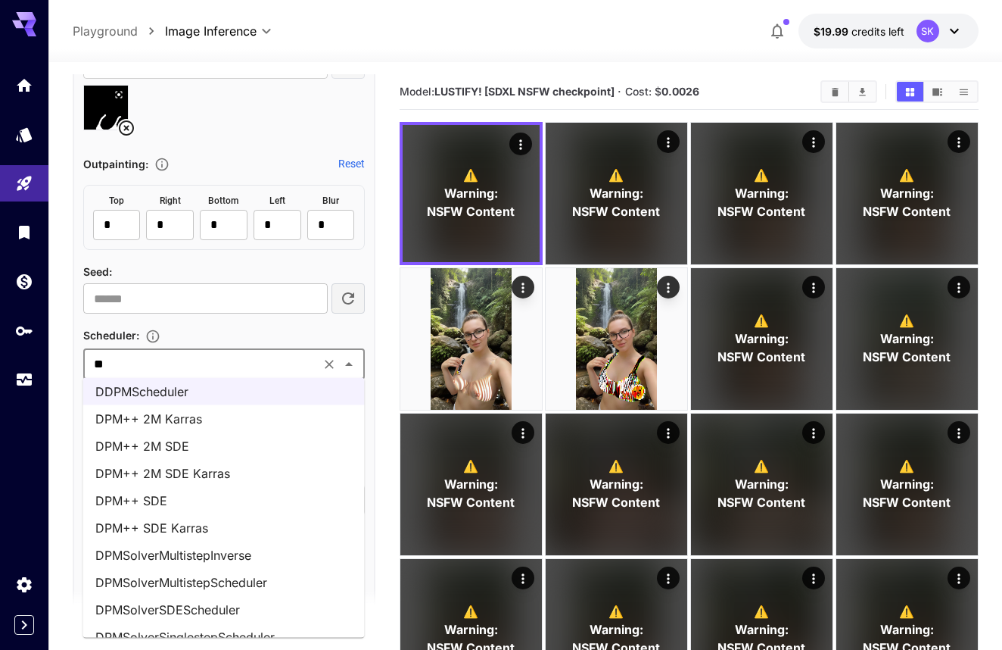
type input "***"
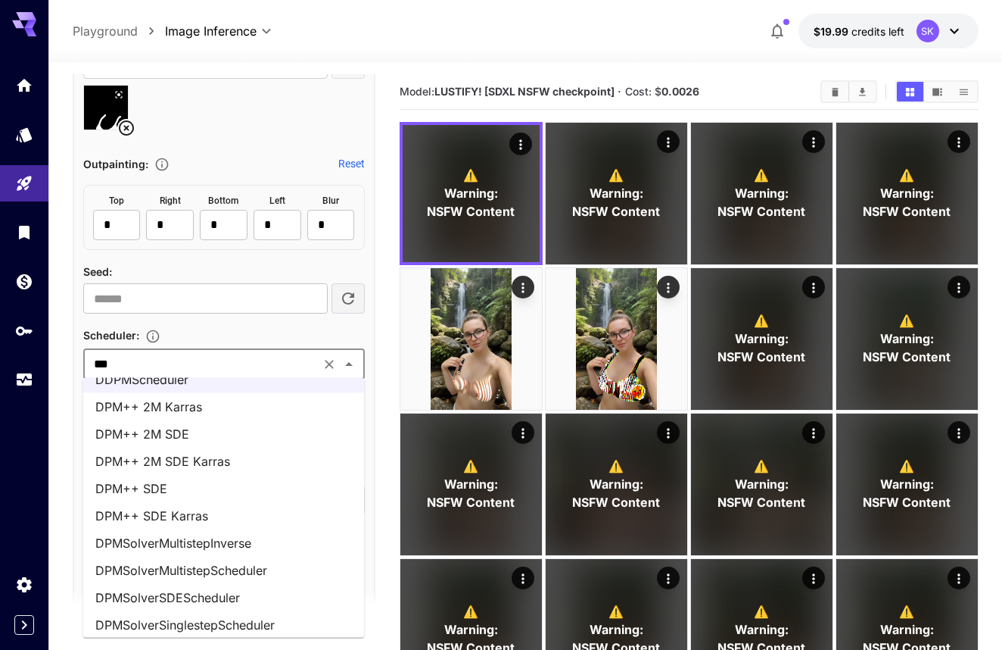
scroll to position [10, 0]
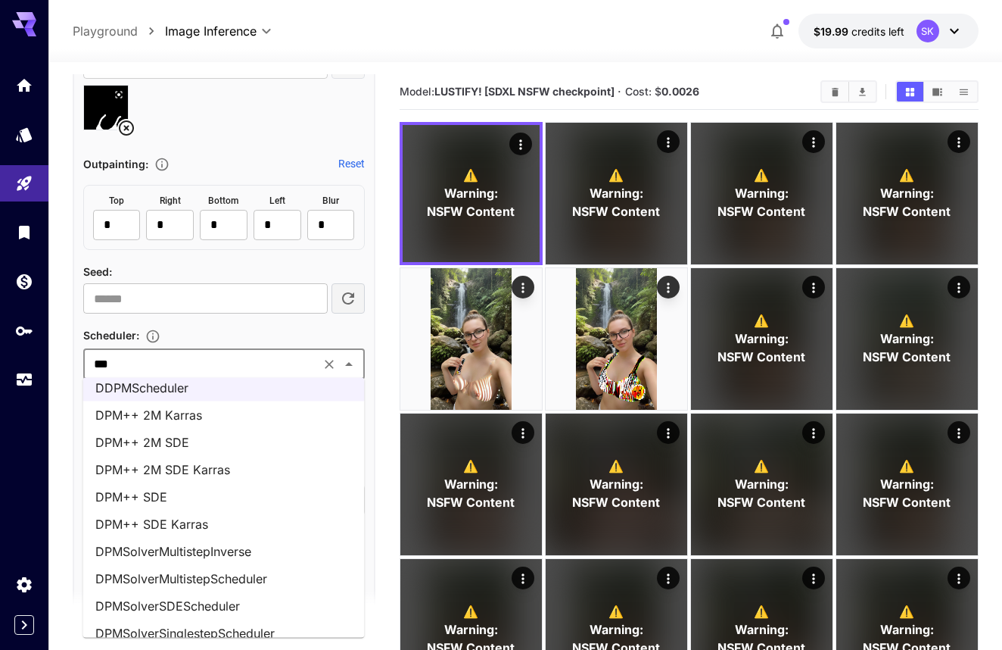
click at [209, 447] on li "DPM++ 2M SDE" at bounding box center [224, 441] width 282 height 27
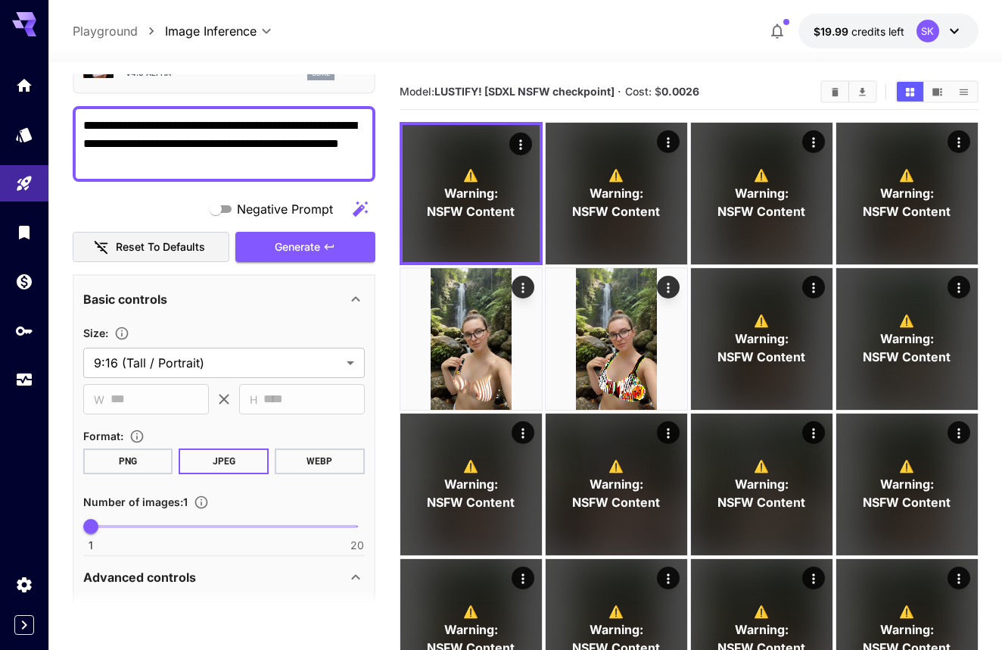
scroll to position [84, 0]
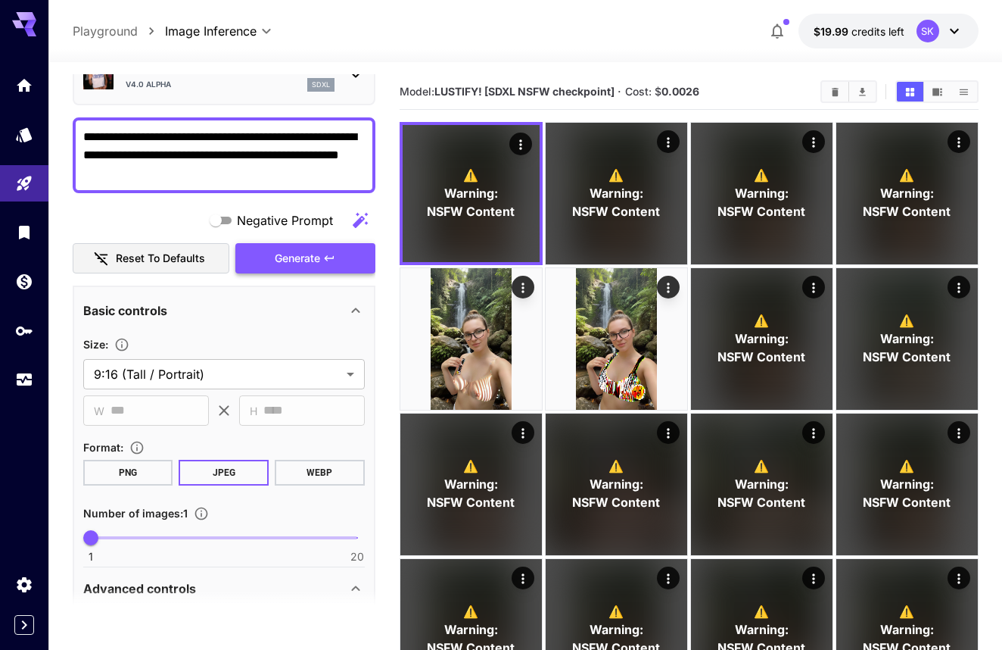
click at [294, 254] on span "Generate" at bounding box center [297, 258] width 45 height 19
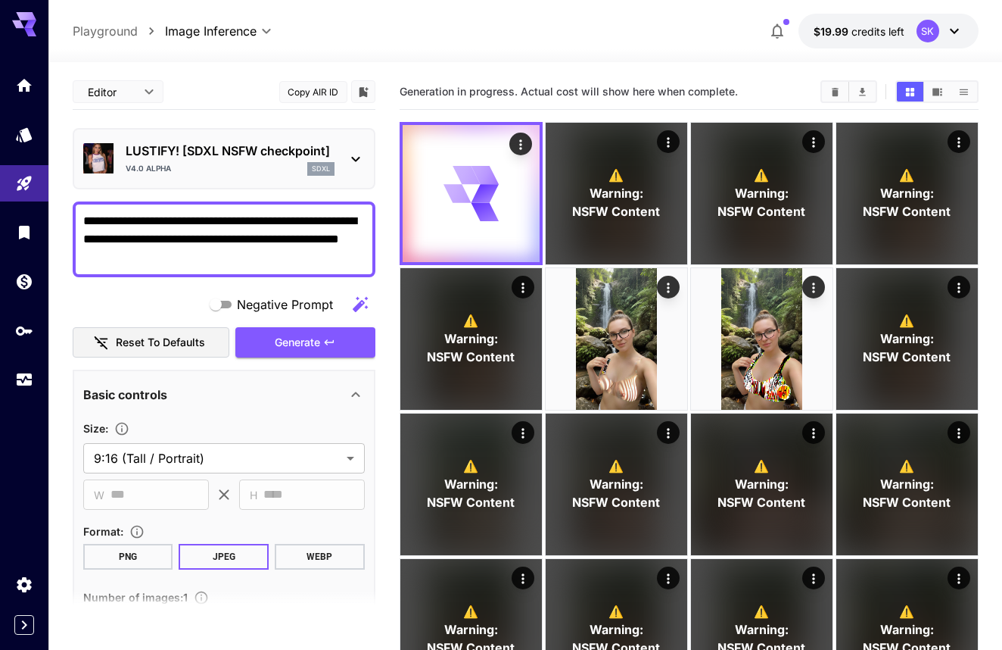
scroll to position [0, 0]
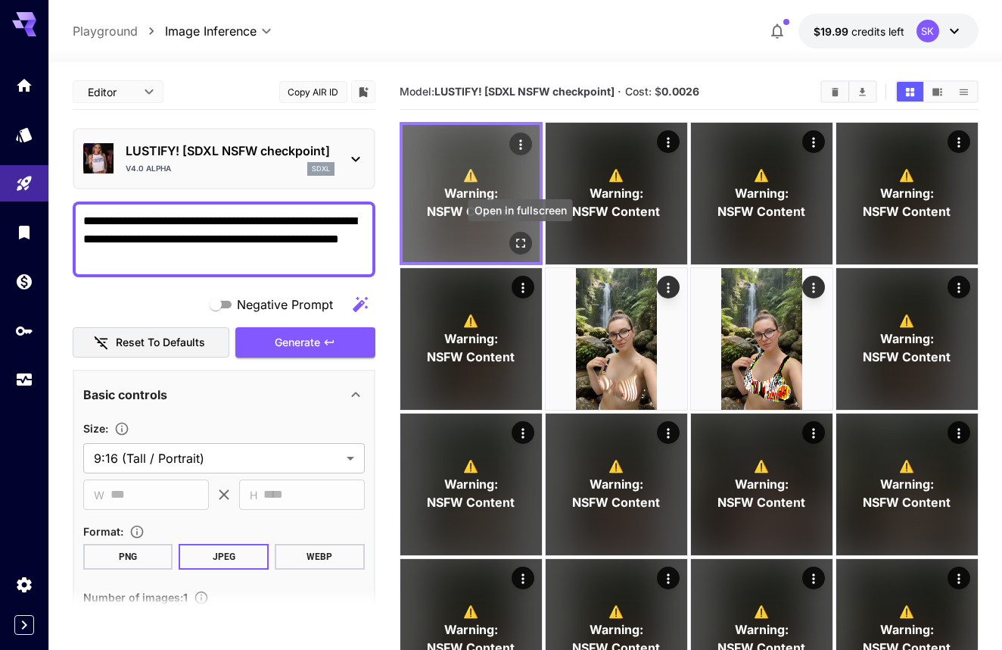
click at [526, 243] on icon "Open in fullscreen" at bounding box center [520, 242] width 15 height 15
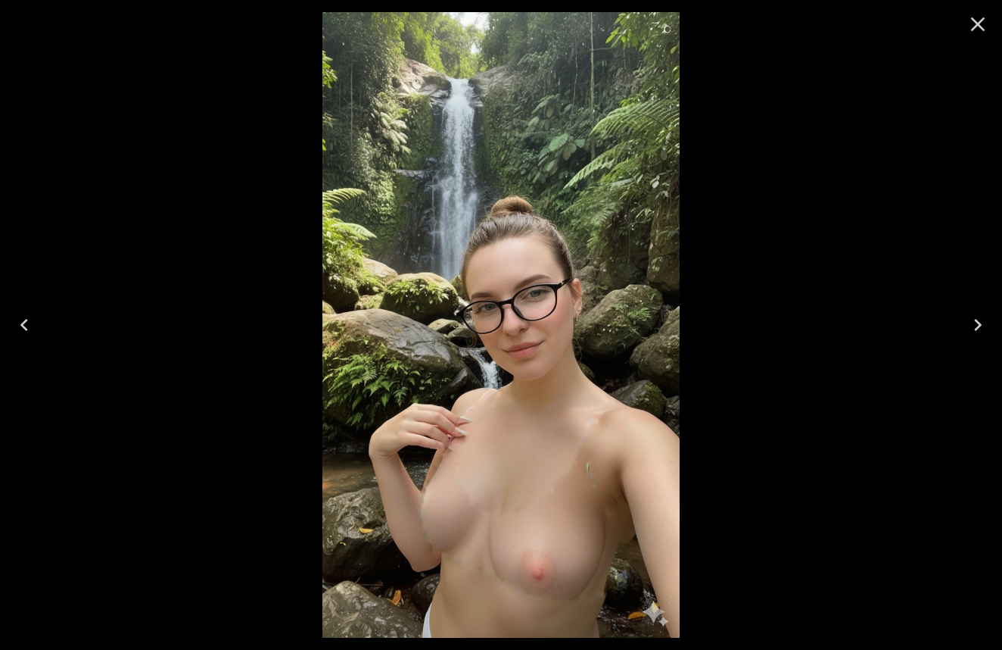
click at [977, 26] on icon "Close" at bounding box center [978, 24] width 14 height 14
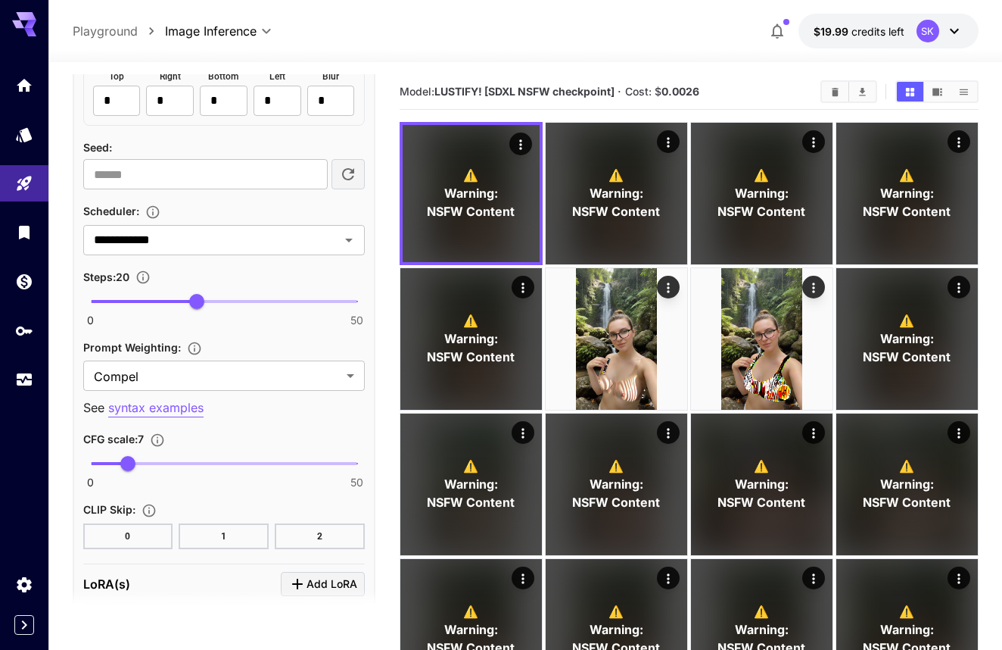
scroll to position [1101, 0]
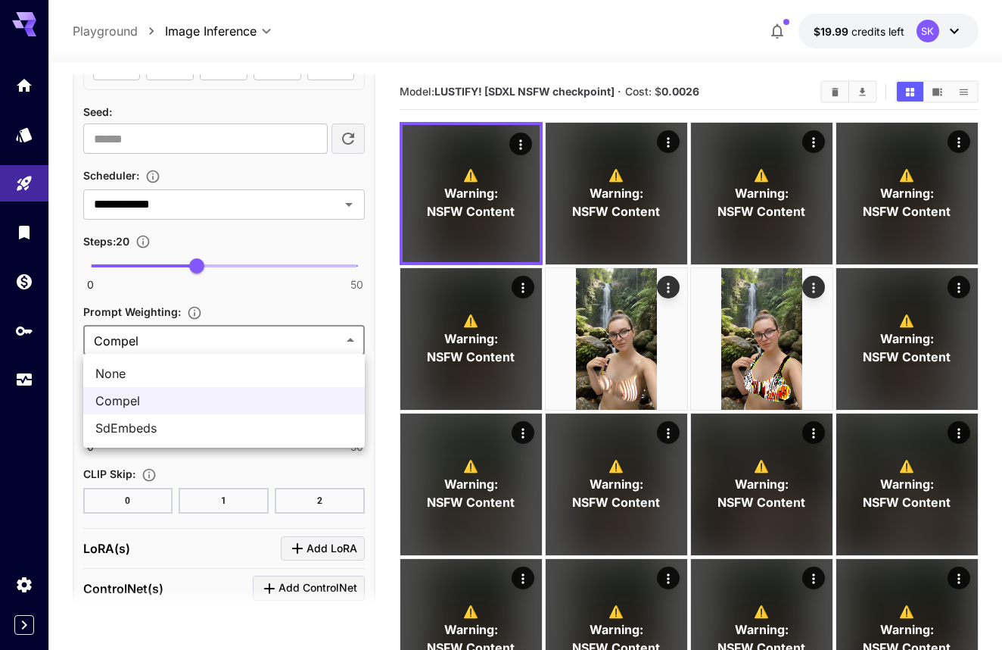
click at [244, 207] on div at bounding box center [501, 325] width 1002 height 650
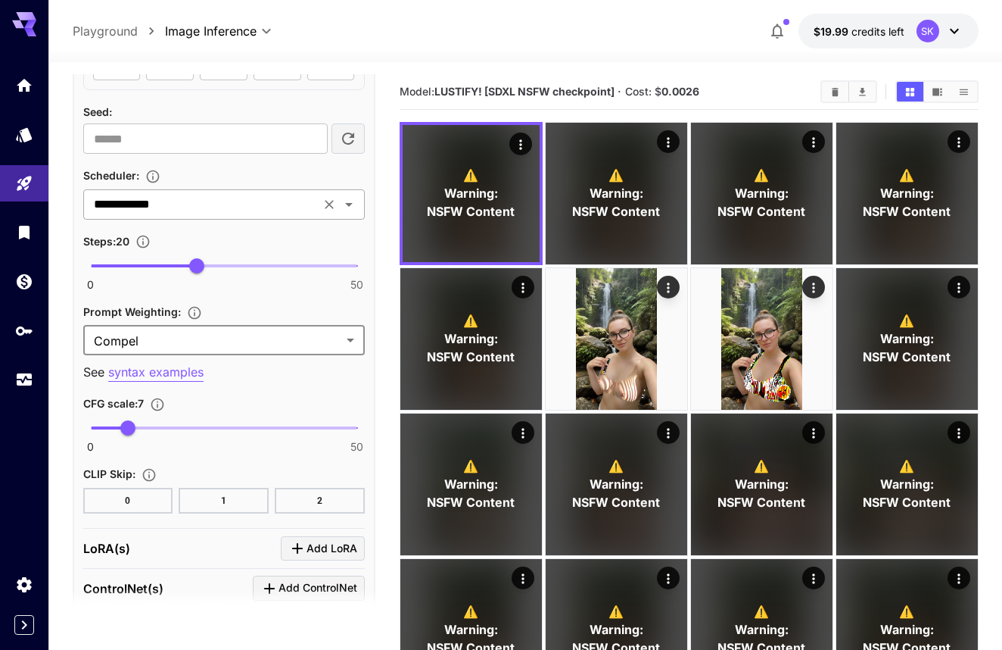
click at [251, 201] on input "**********" at bounding box center [202, 204] width 228 height 21
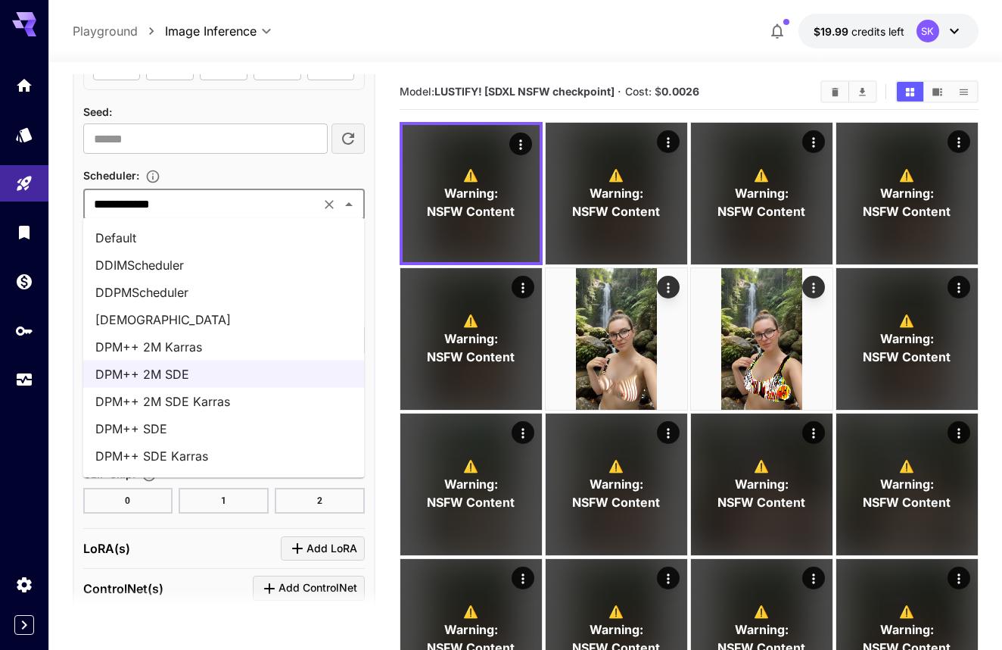
click at [232, 248] on li "Default" at bounding box center [224, 237] width 282 height 27
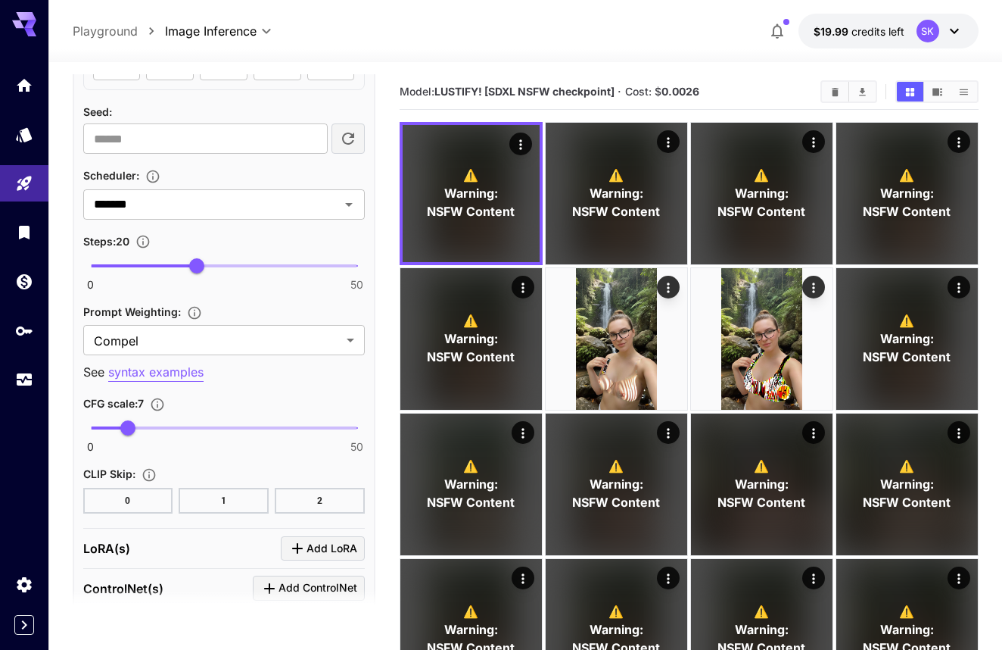
click at [239, 232] on div "Steps : 20" at bounding box center [224, 241] width 282 height 18
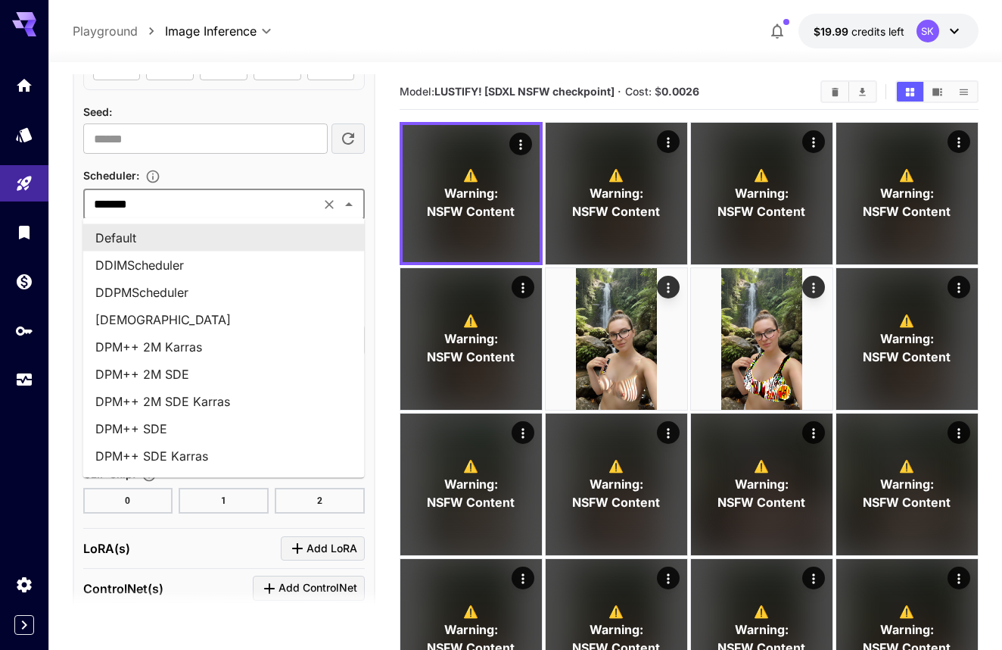
click at [239, 207] on input "*******" at bounding box center [202, 204] width 228 height 21
click at [229, 367] on li "DPM++ 2M SDE" at bounding box center [224, 373] width 282 height 27
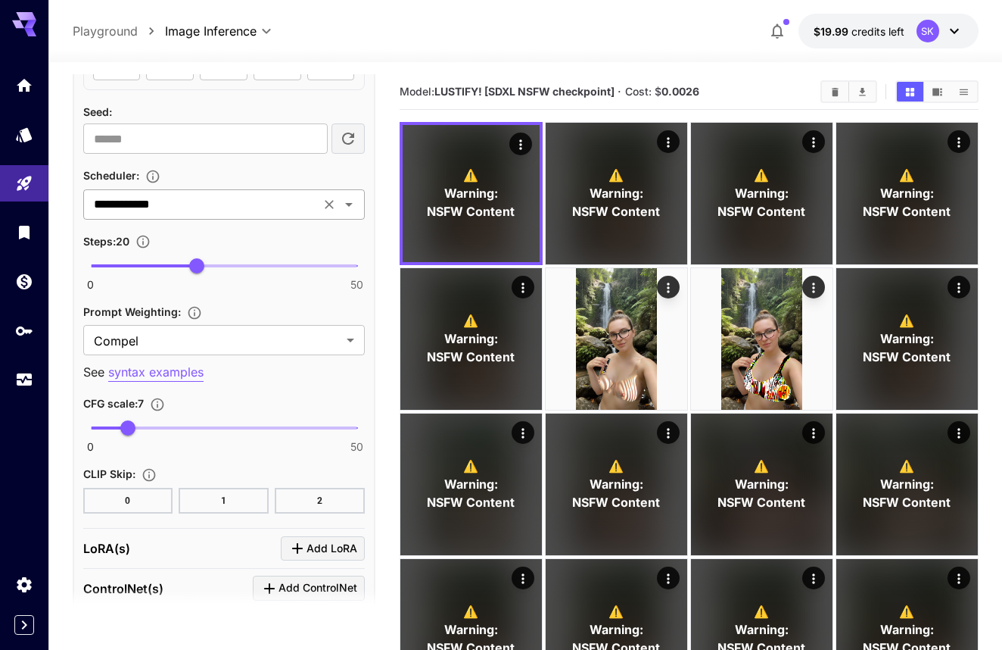
click at [248, 207] on input "**********" at bounding box center [202, 204] width 228 height 21
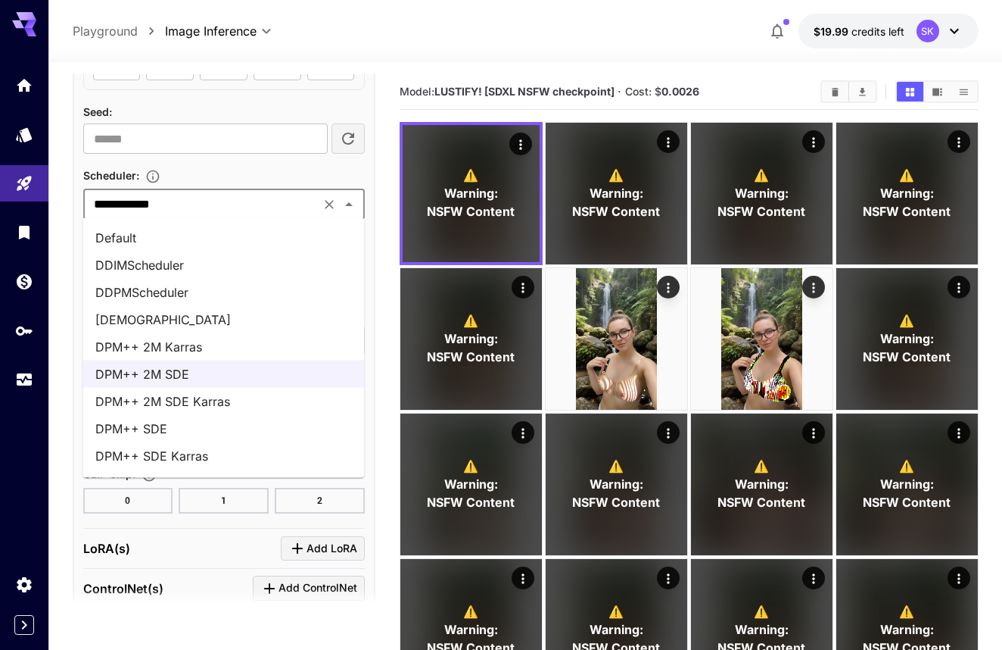
click at [234, 397] on li "DPM++ 2M SDE Karras" at bounding box center [224, 401] width 282 height 27
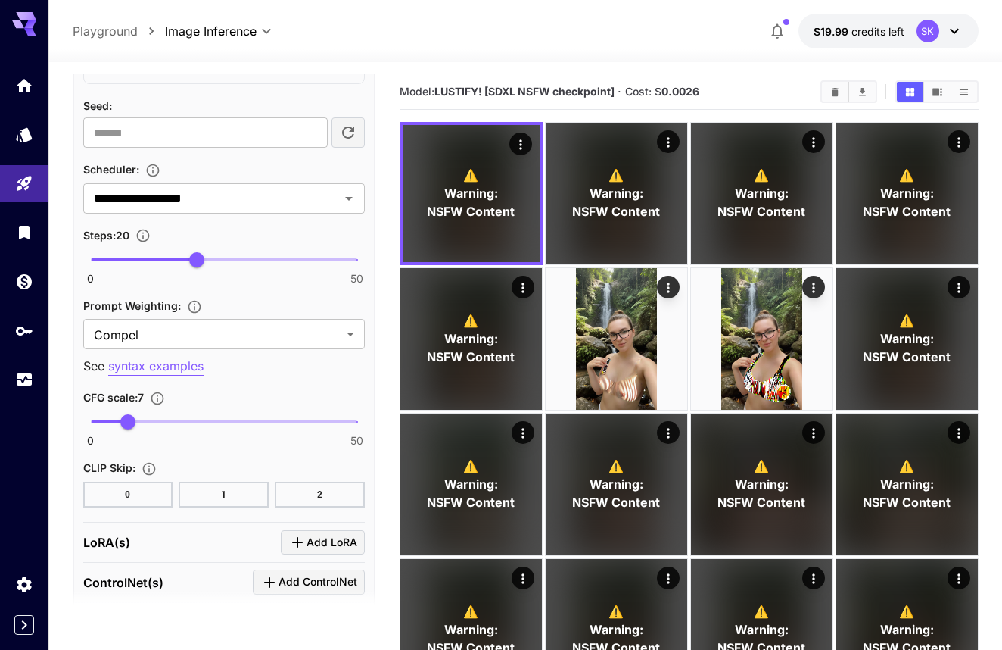
scroll to position [1107, 0]
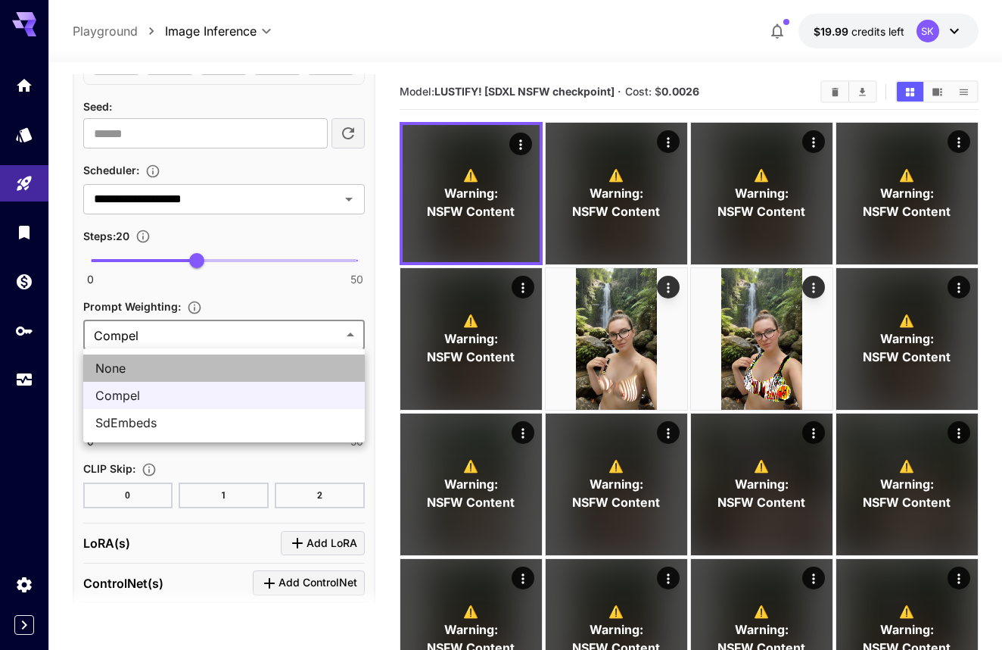
click at [243, 372] on span "None" at bounding box center [223, 368] width 257 height 18
type input "****"
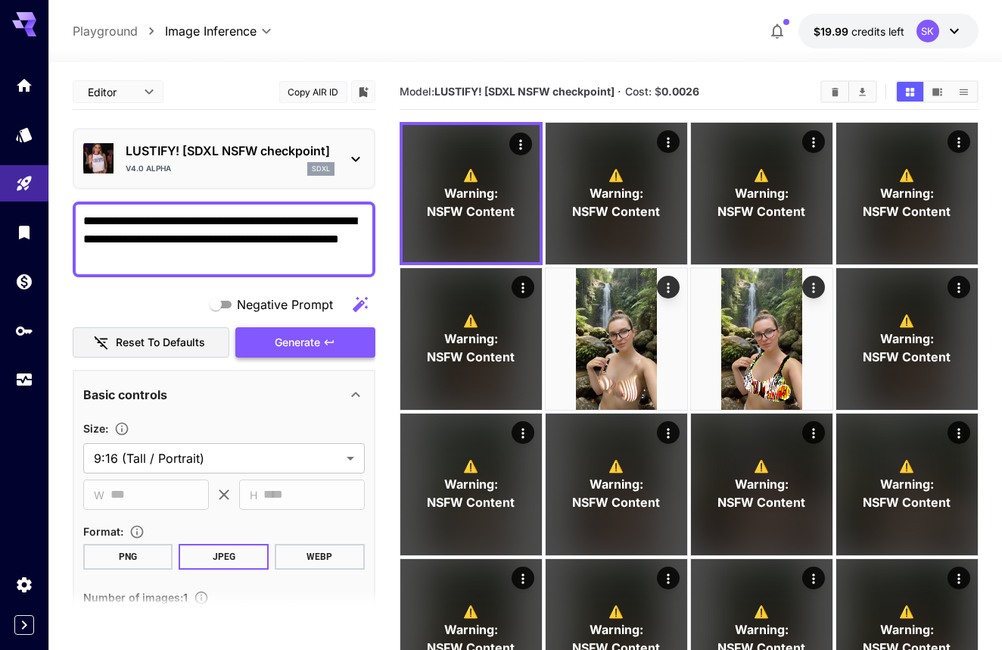
scroll to position [0, 0]
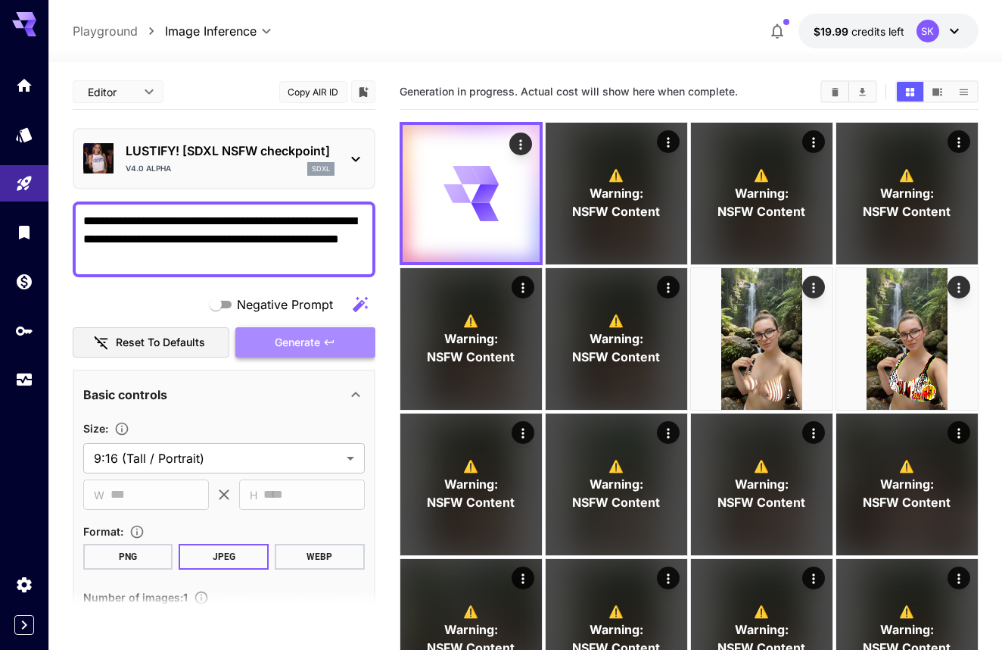
click at [290, 335] on span "Generate" at bounding box center [297, 342] width 45 height 19
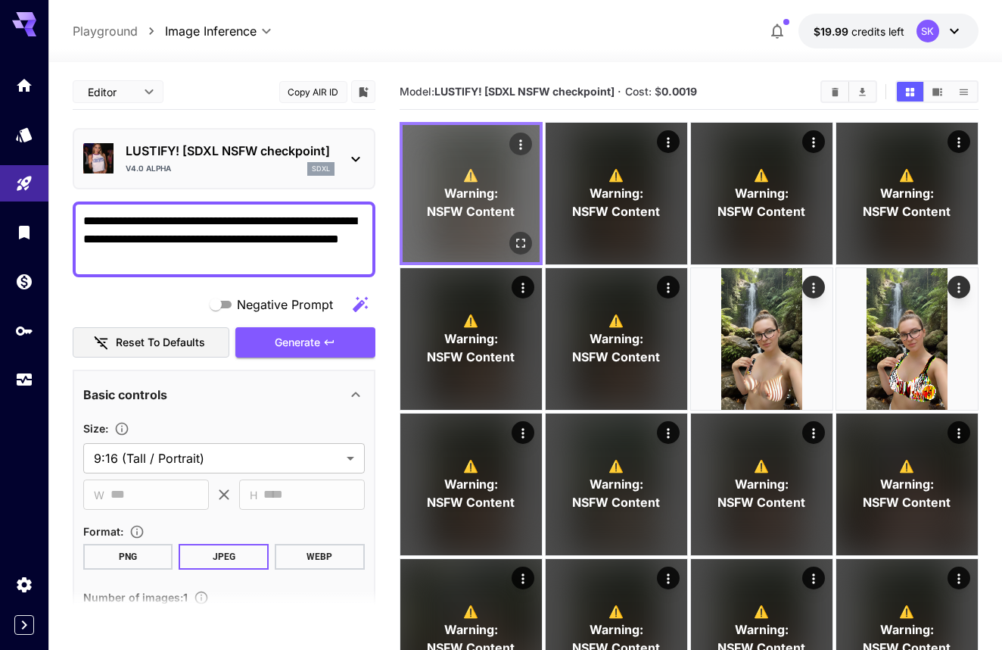
click at [526, 235] on icon "Open in fullscreen" at bounding box center [520, 242] width 15 height 15
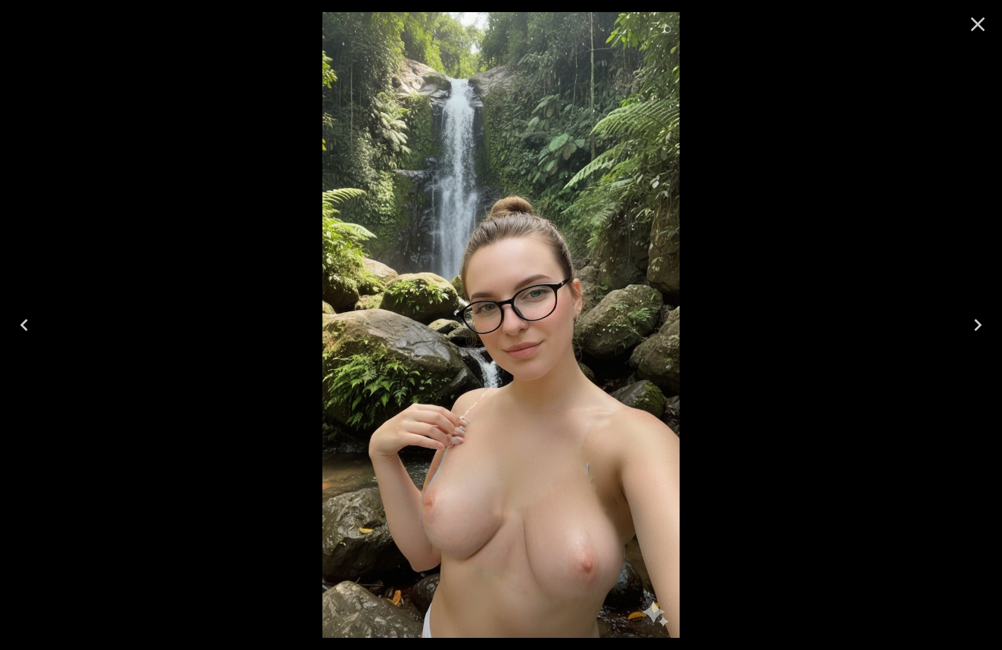
click at [983, 33] on icon "Close" at bounding box center [978, 24] width 24 height 24
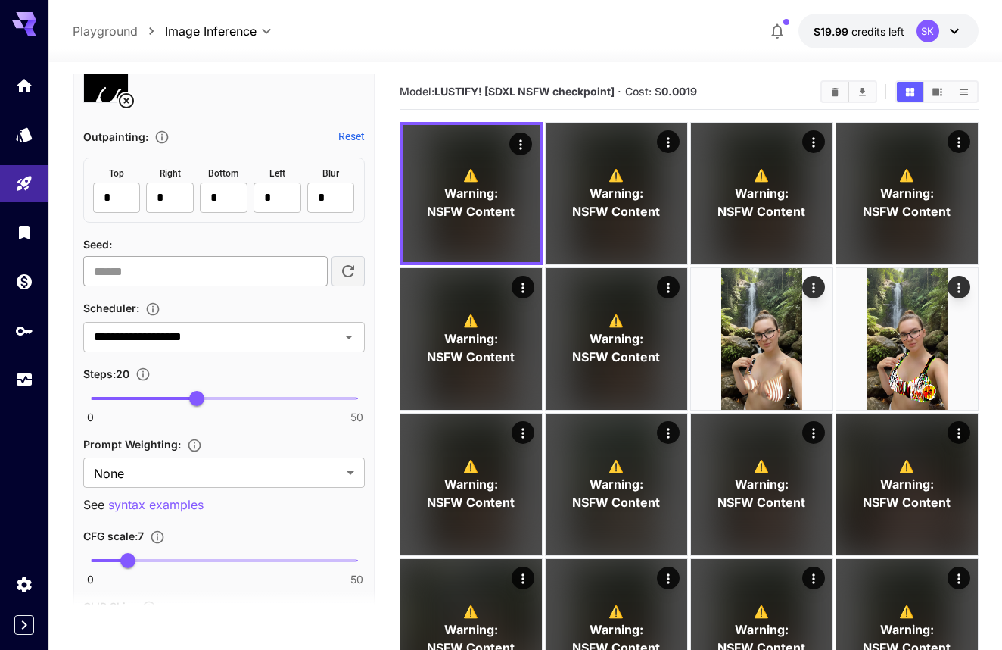
scroll to position [982, 0]
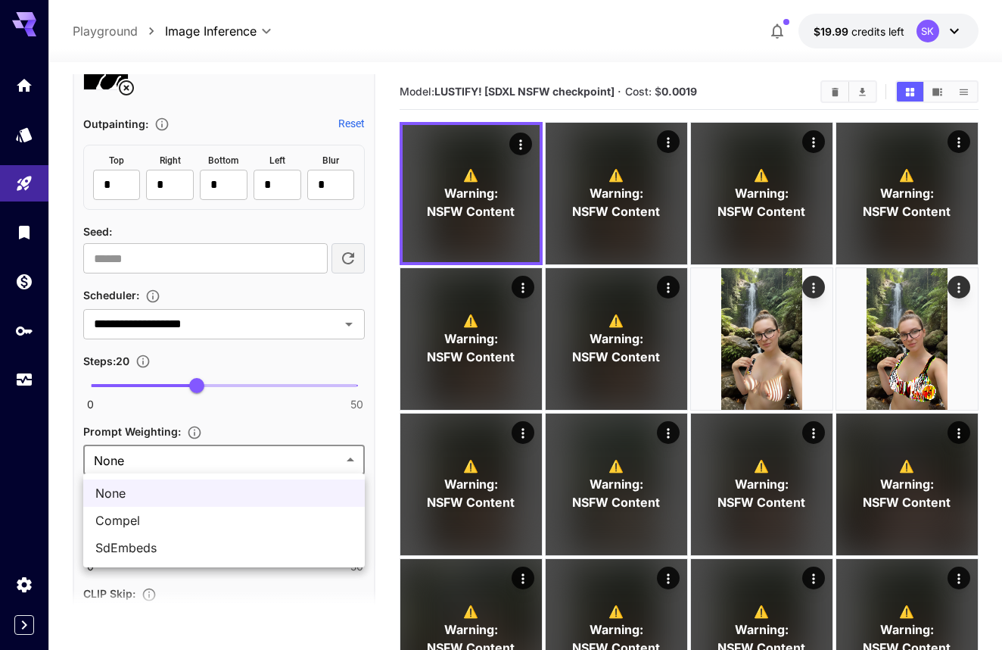
click at [213, 537] on li "SdEmbeds" at bounding box center [224, 547] width 282 height 27
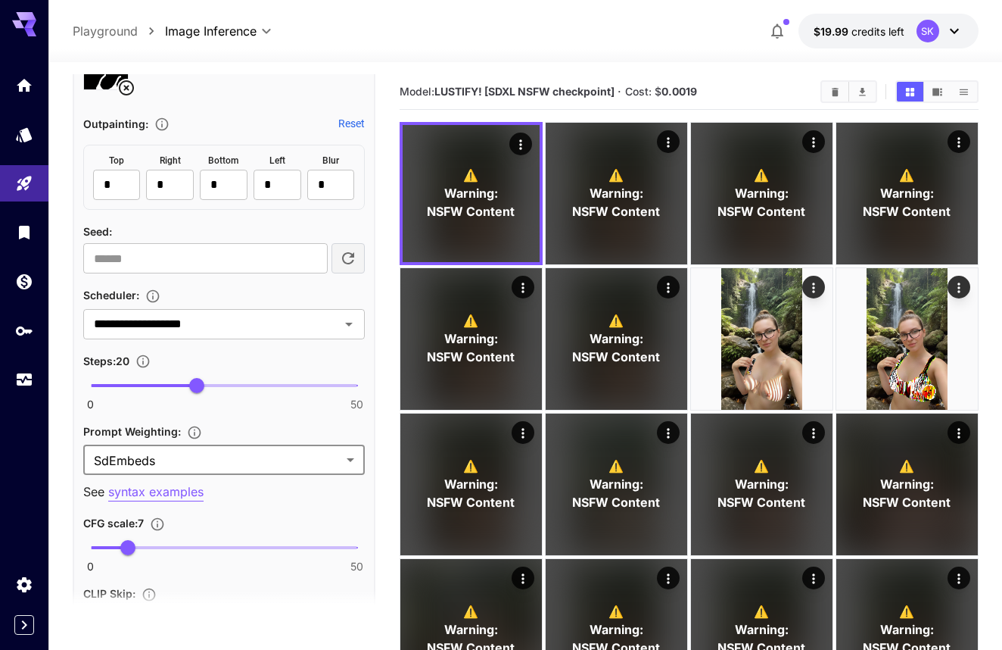
type input "********"
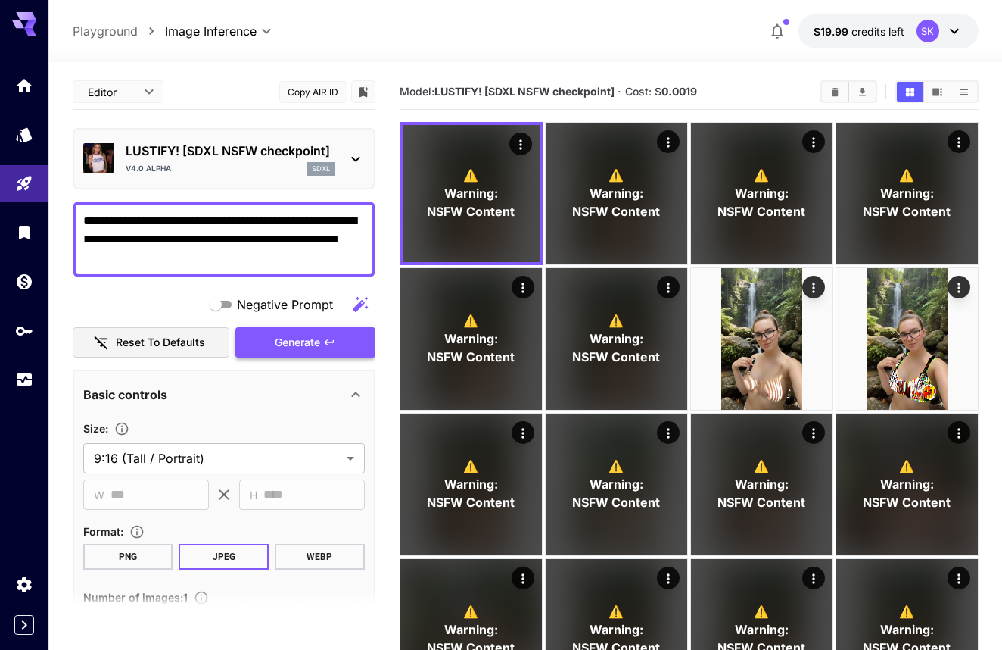
scroll to position [-1, 0]
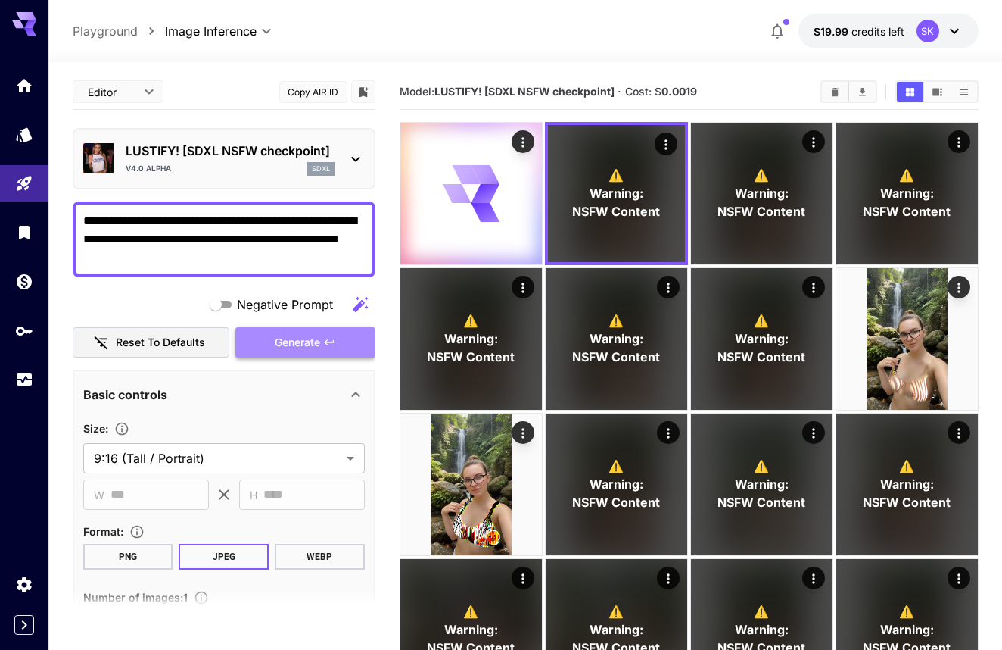
click at [298, 349] on span "Generate" at bounding box center [297, 342] width 45 height 19
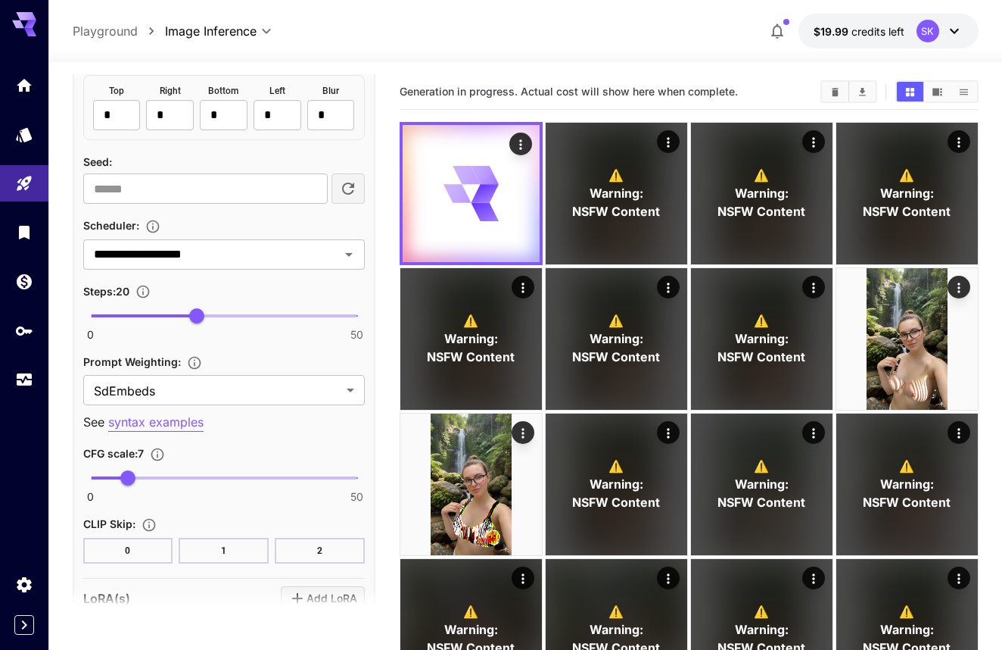
scroll to position [1062, 0]
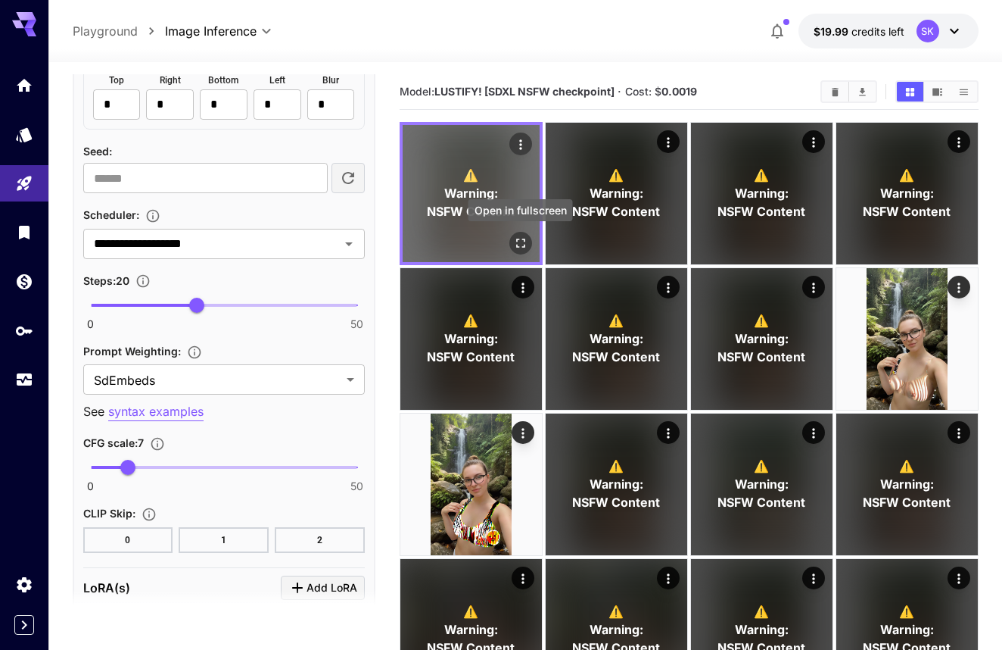
click at [520, 241] on icon "Open in fullscreen" at bounding box center [520, 242] width 15 height 15
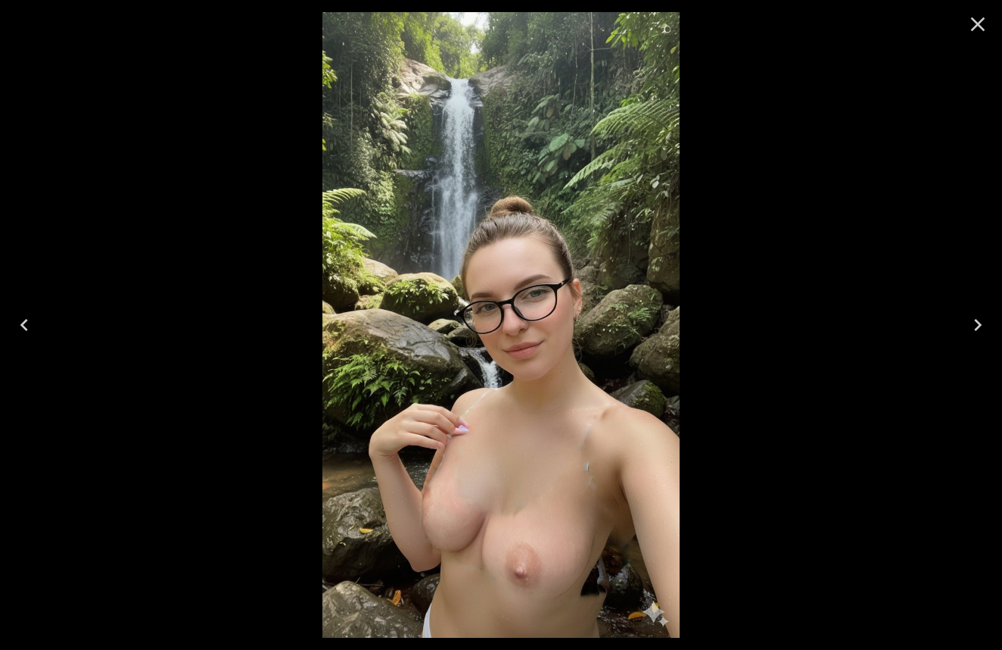
click at [983, 24] on icon "Close" at bounding box center [978, 24] width 24 height 24
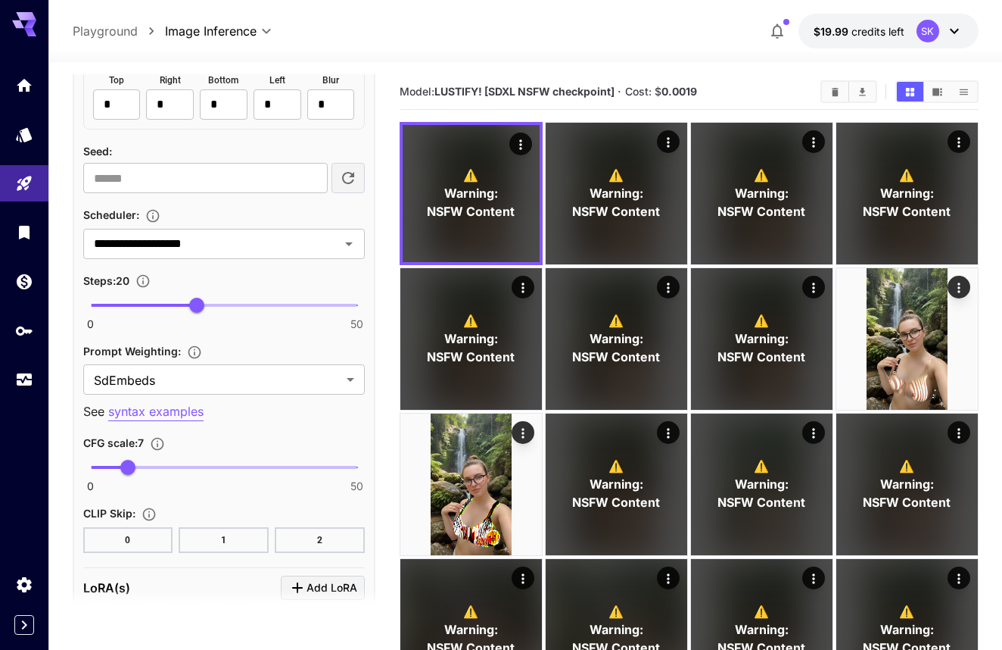
scroll to position [1086, 0]
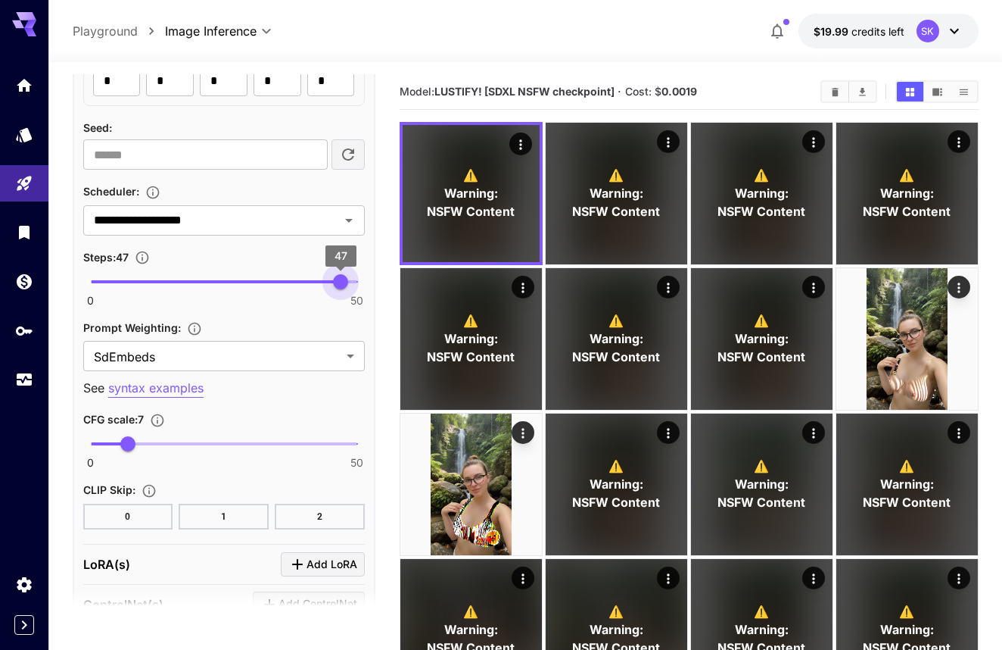
drag, startPoint x: 281, startPoint y: 276, endPoint x: 378, endPoint y: 282, distance: 97.1
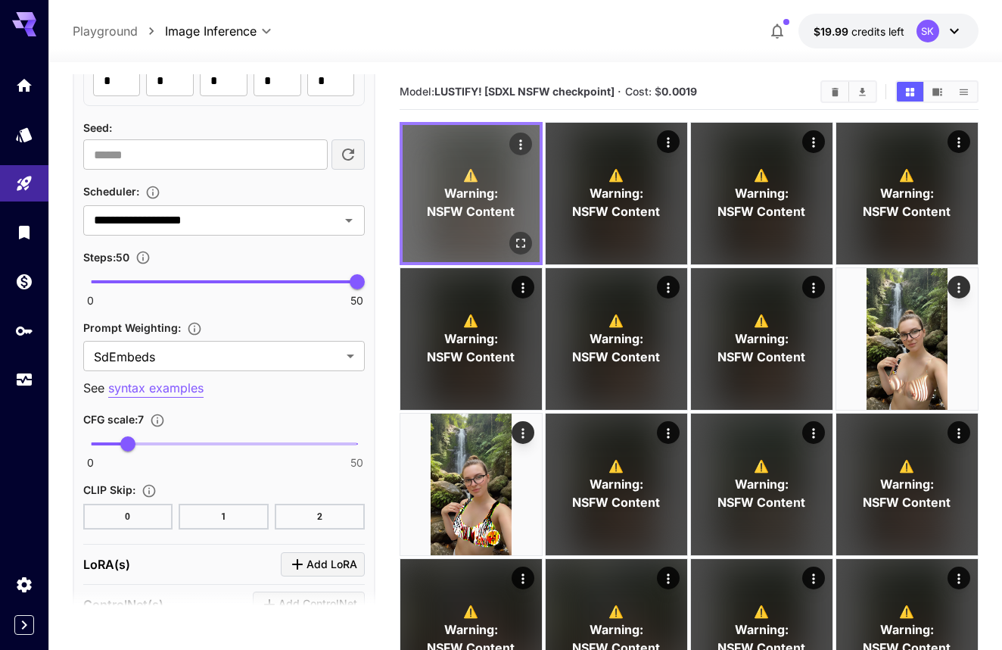
click at [502, 201] on p "⚠️ Warning: NSFW Content" at bounding box center [471, 193] width 88 height 55
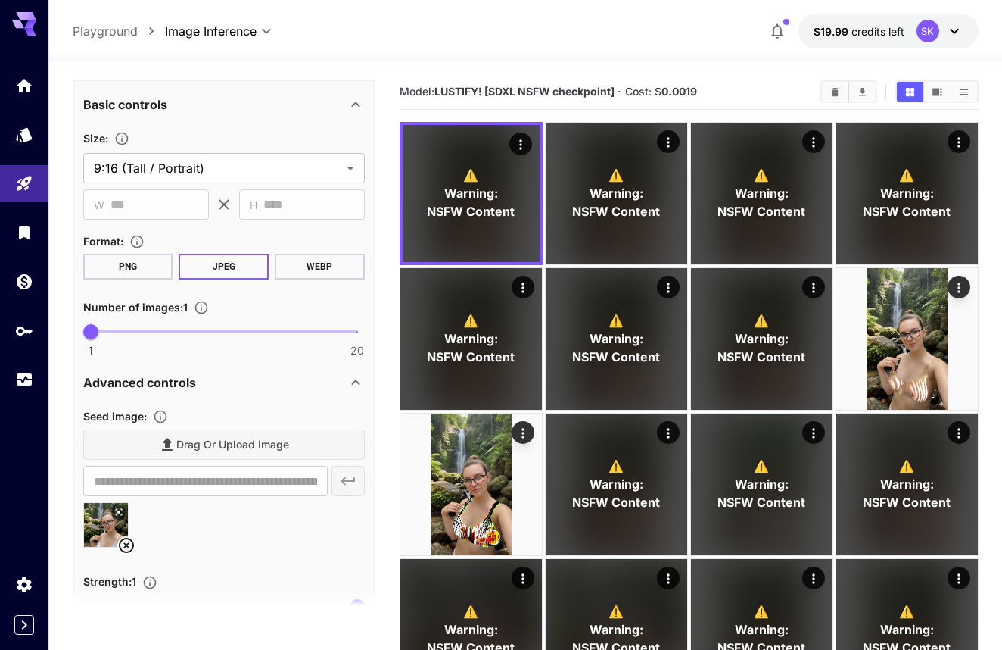
scroll to position [107, 0]
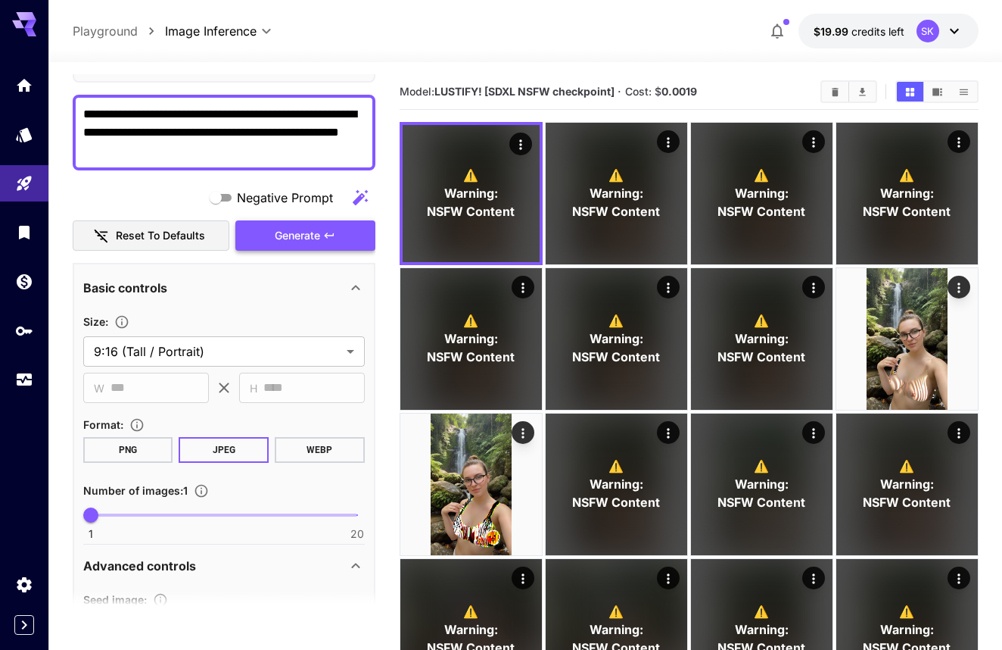
click at [307, 238] on span "Generate" at bounding box center [297, 235] width 45 height 19
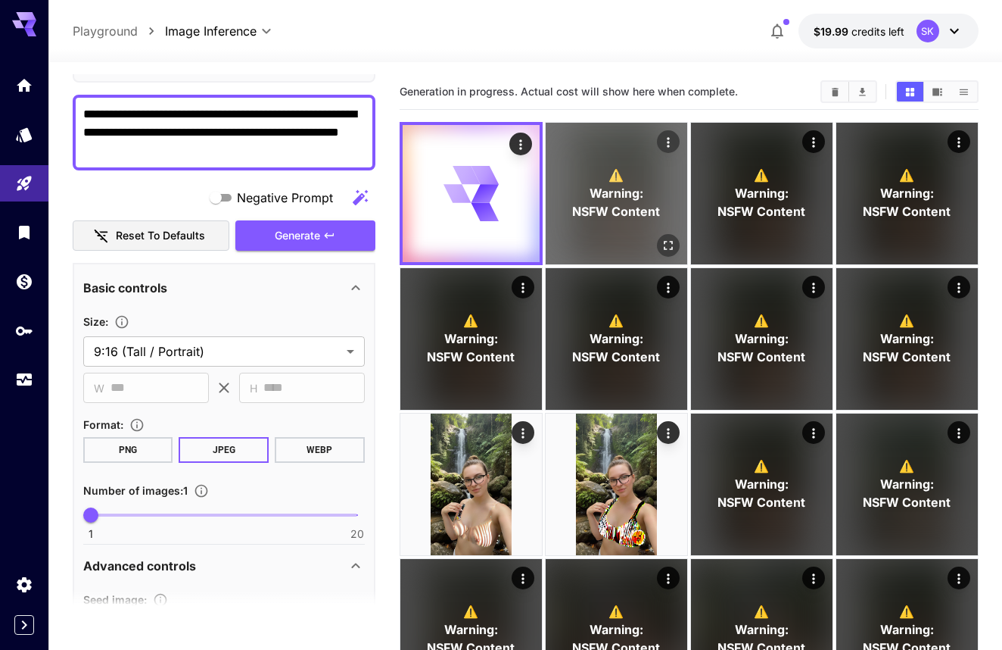
click at [606, 235] on div "⚠️ Warning: NSFW Content" at bounding box center [617, 194] width 142 height 142
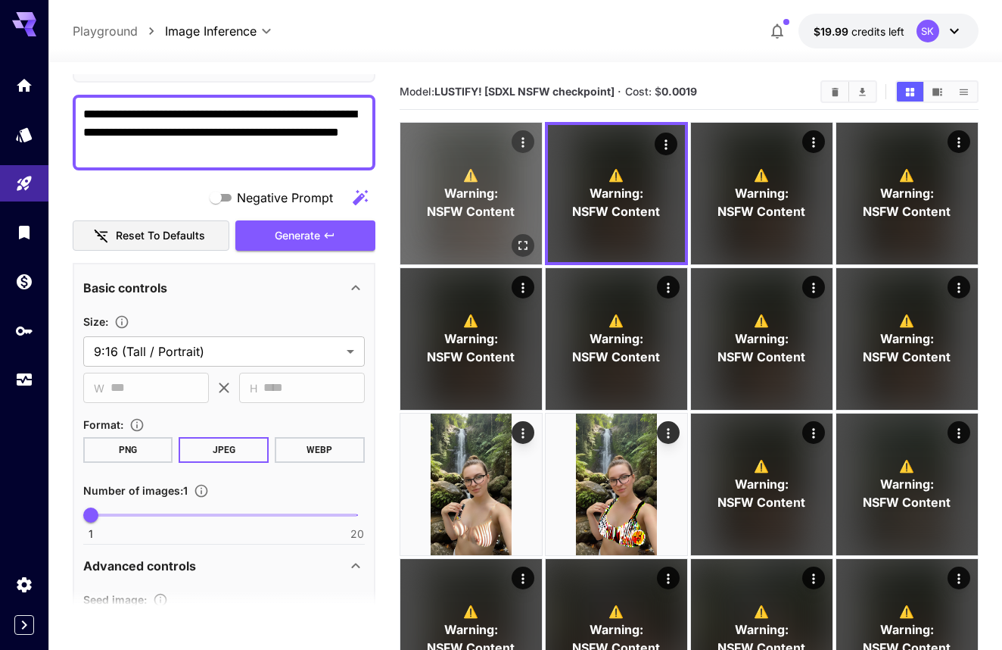
click at [522, 240] on icon "Open in fullscreen" at bounding box center [522, 245] width 15 height 15
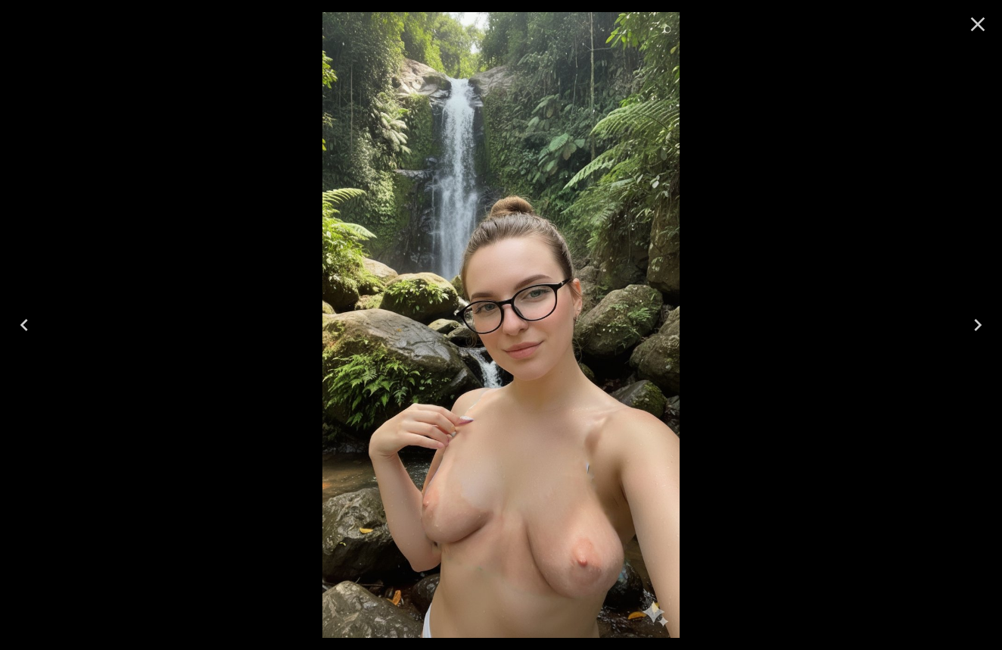
click at [986, 28] on icon "Close" at bounding box center [978, 24] width 24 height 24
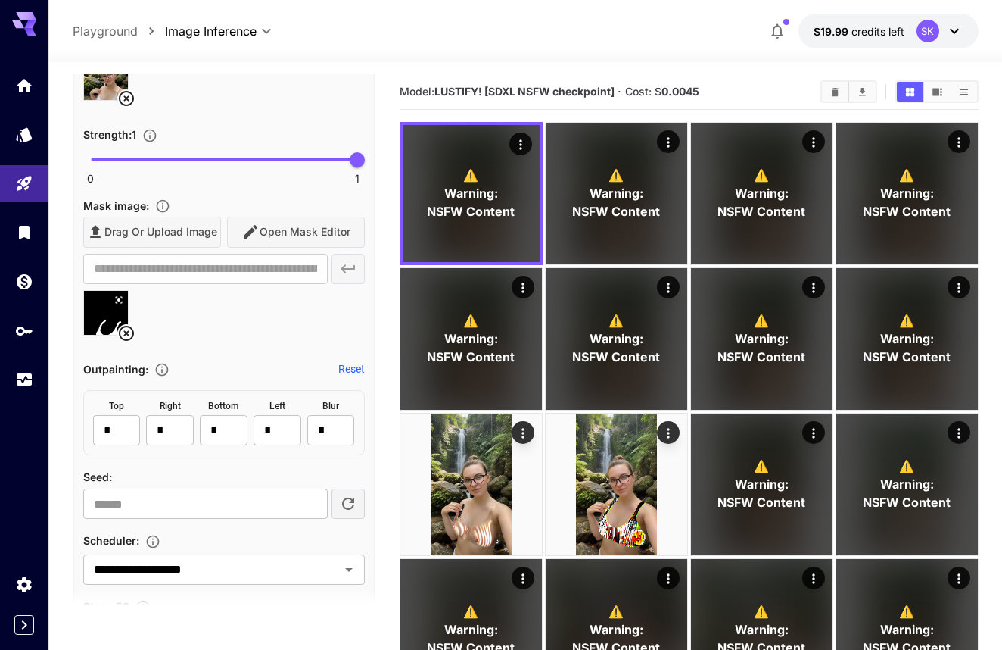
scroll to position [1030, 0]
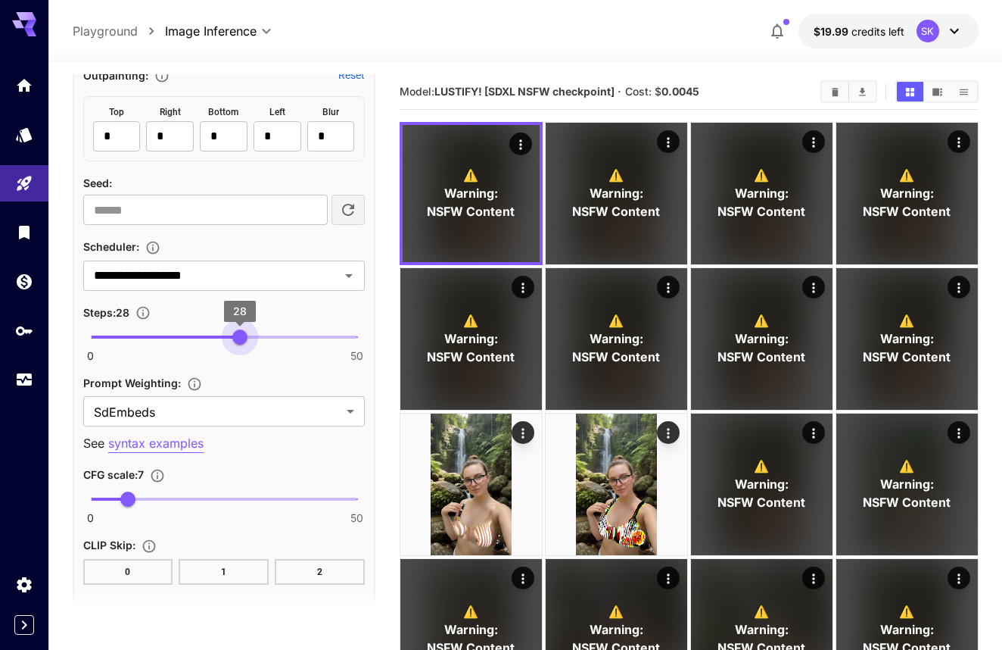
click at [242, 331] on span "0 50 28" at bounding box center [224, 337] width 266 height 23
type input "**"
click at [219, 332] on span "0 50 28" at bounding box center [224, 337] width 266 height 23
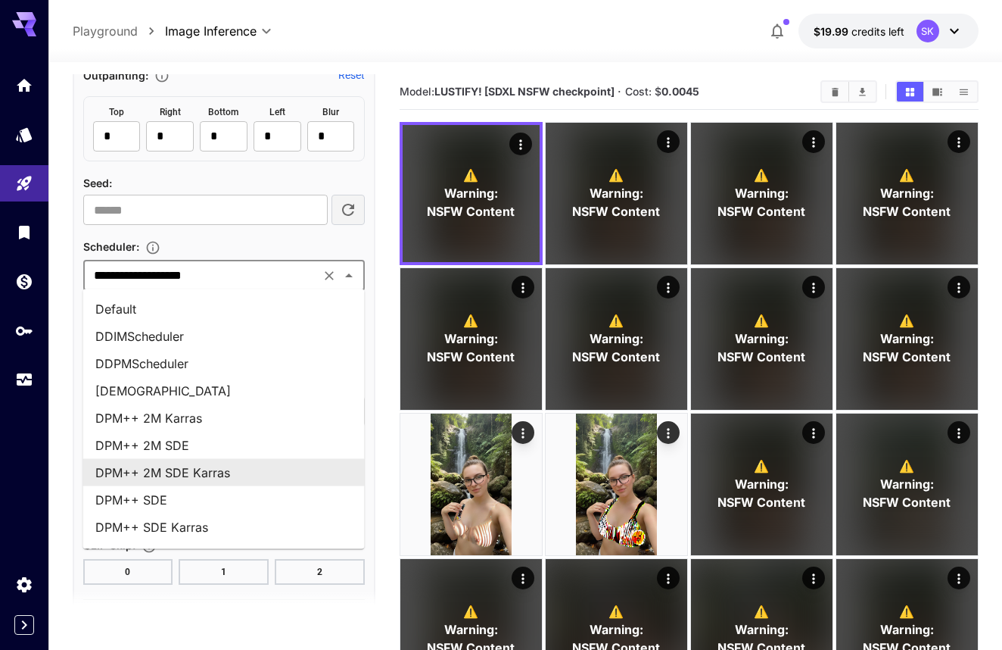
click at [244, 268] on input "**********" at bounding box center [202, 275] width 228 height 21
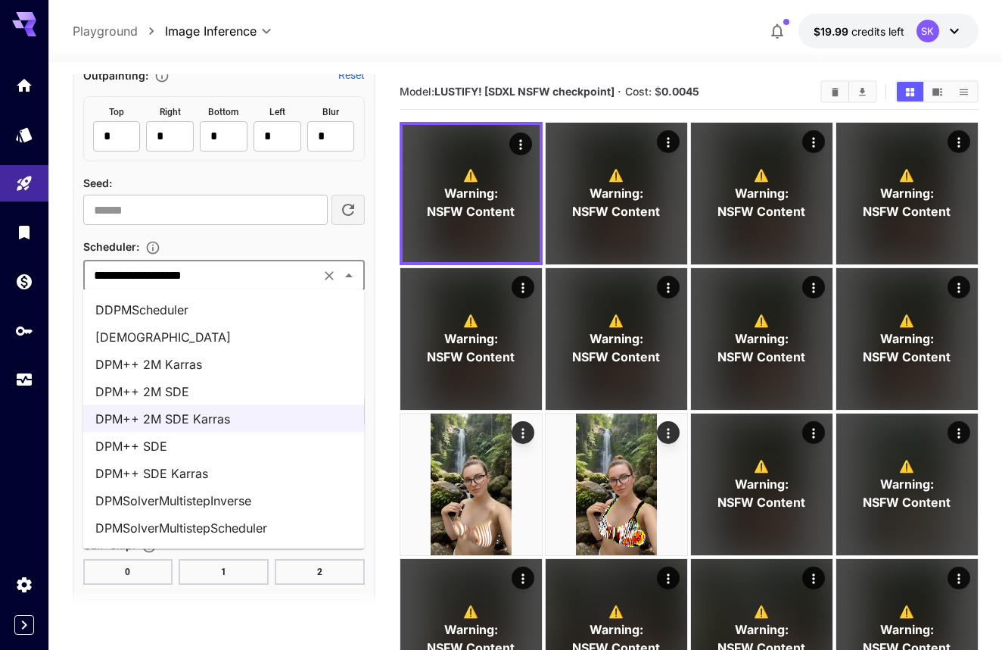
scroll to position [61, 0]
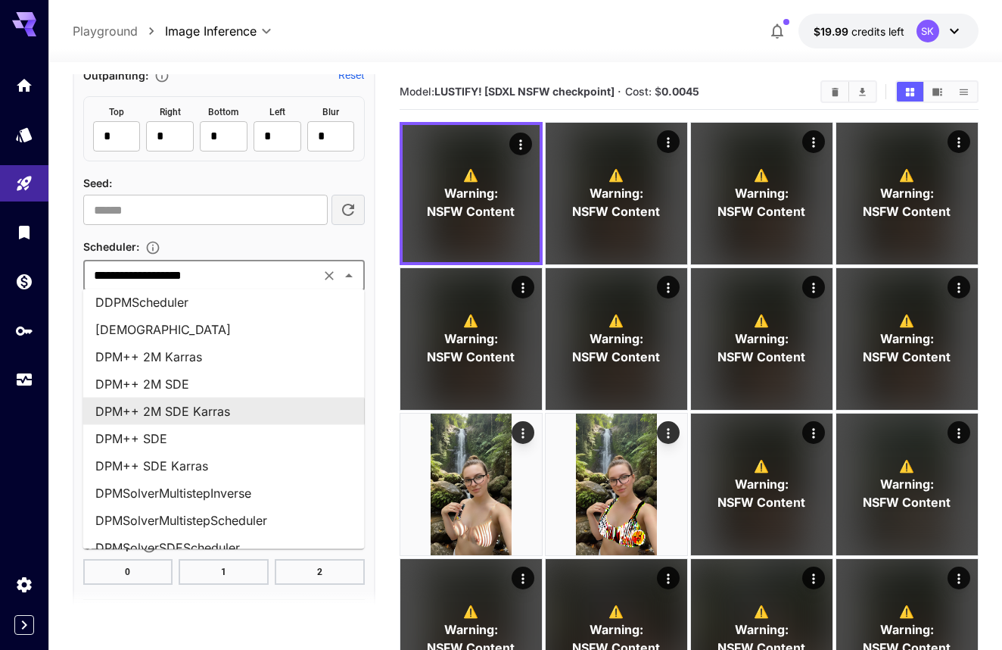
click at [249, 414] on li "DPM++ 2M SDE Karras" at bounding box center [224, 410] width 282 height 27
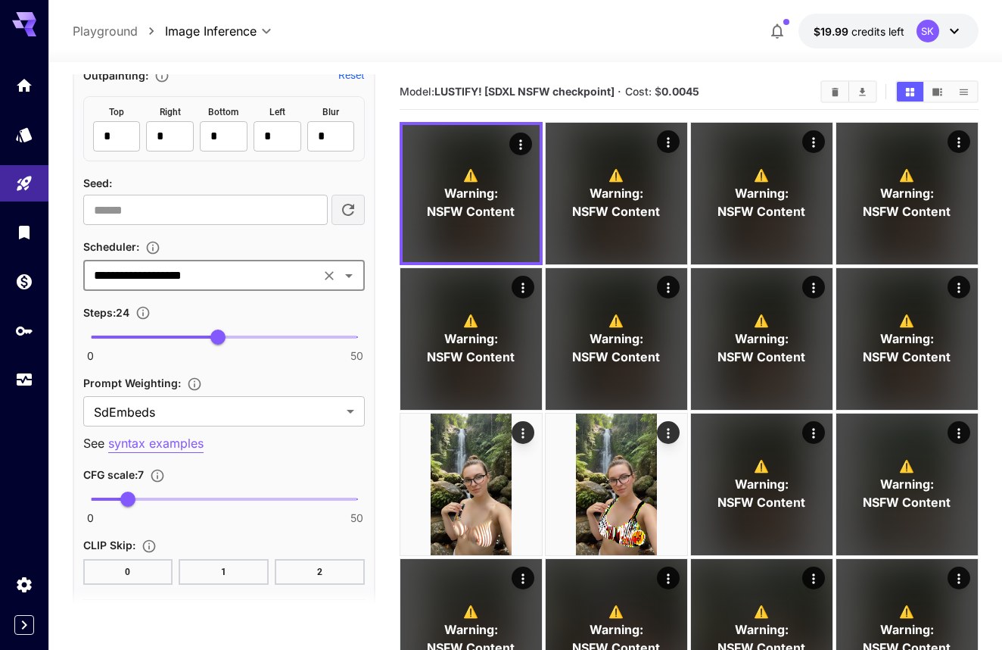
scroll to position [1055, 0]
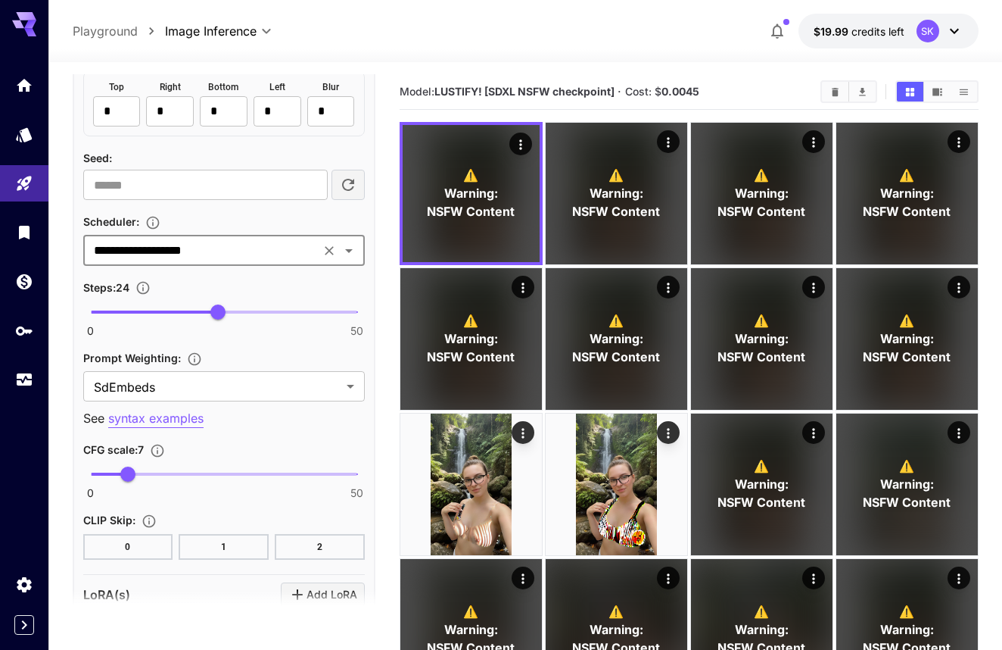
click at [192, 418] on p "syntax examples" at bounding box center [155, 418] width 95 height 19
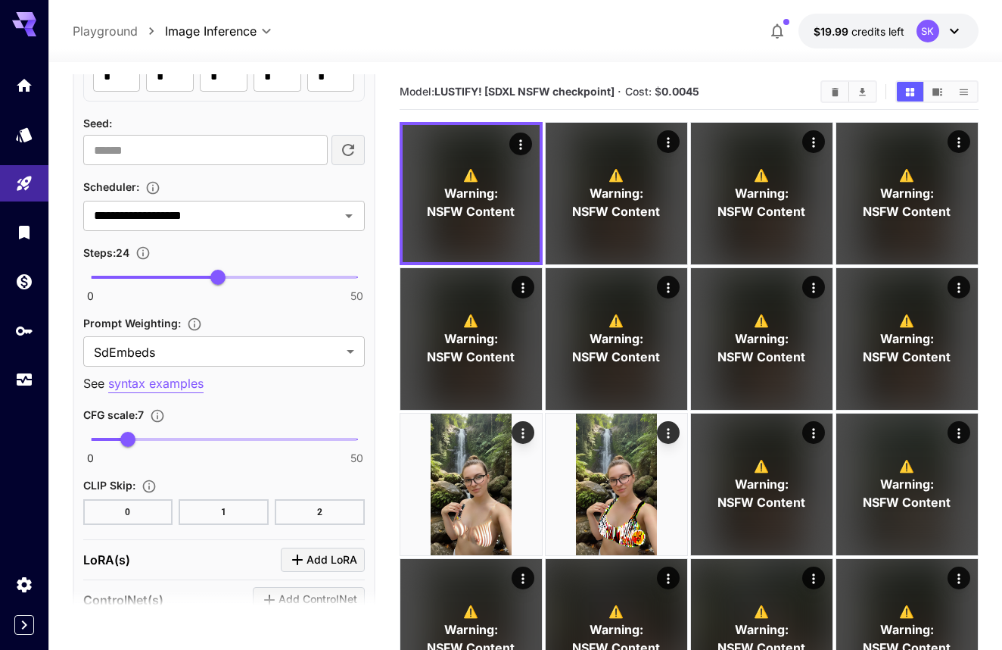
scroll to position [1092, 0]
drag, startPoint x: 136, startPoint y: 433, endPoint x: 93, endPoint y: 432, distance: 43.2
click at [93, 432] on span "0.5" at bounding box center [93, 437] width 15 height 15
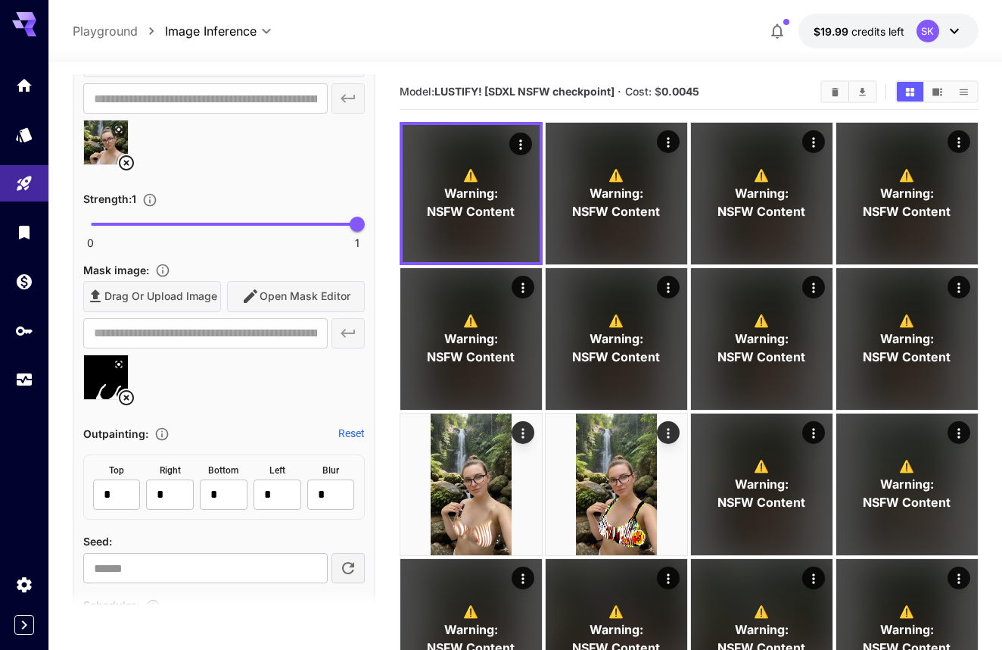
scroll to position [155, 0]
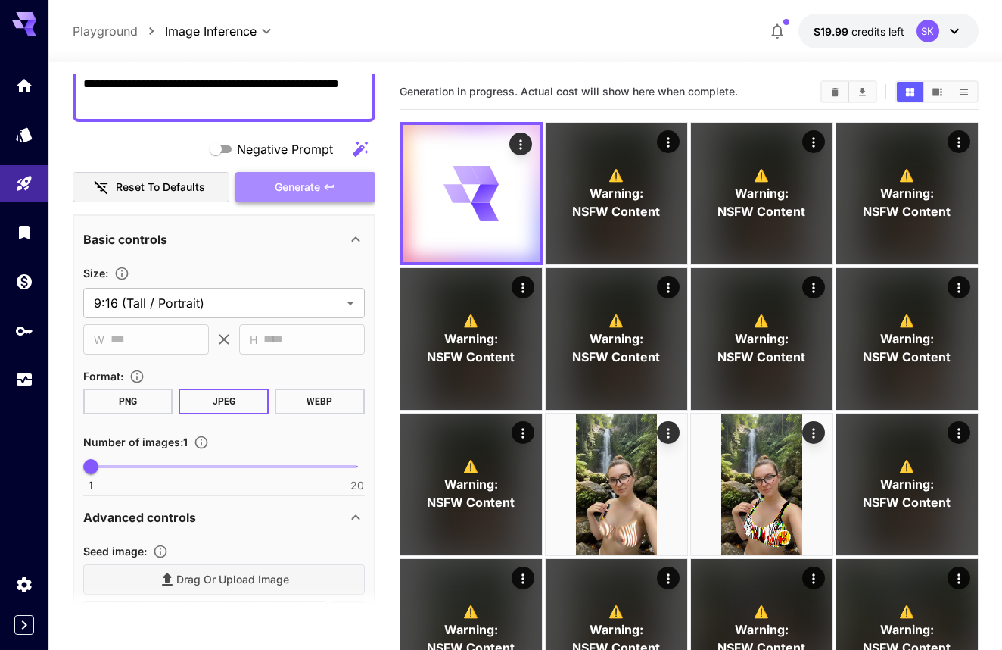
click at [308, 194] on span "Generate" at bounding box center [297, 187] width 45 height 19
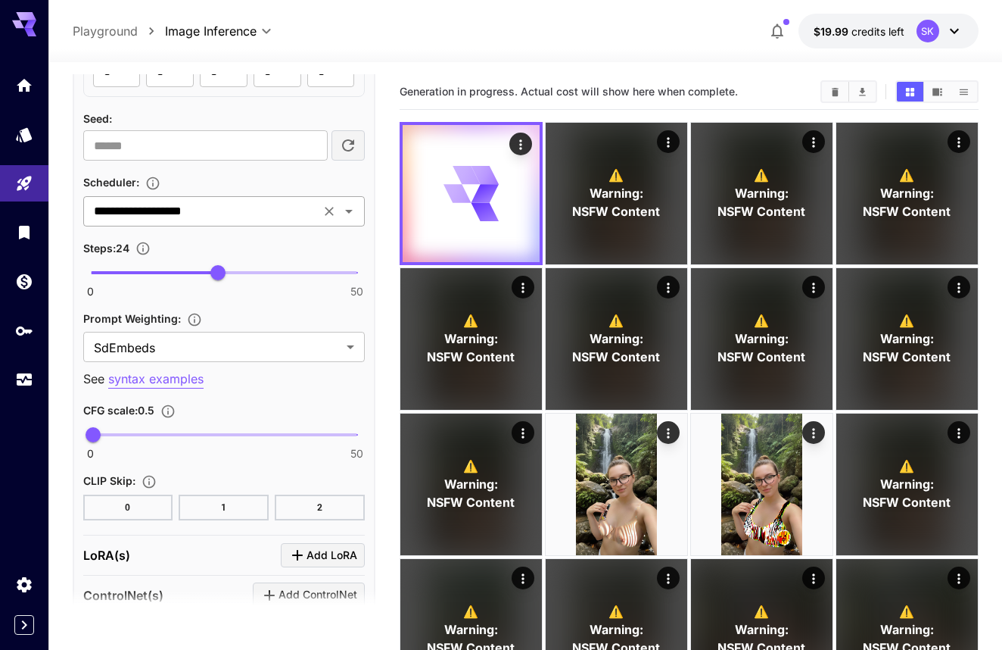
scroll to position [1096, 0]
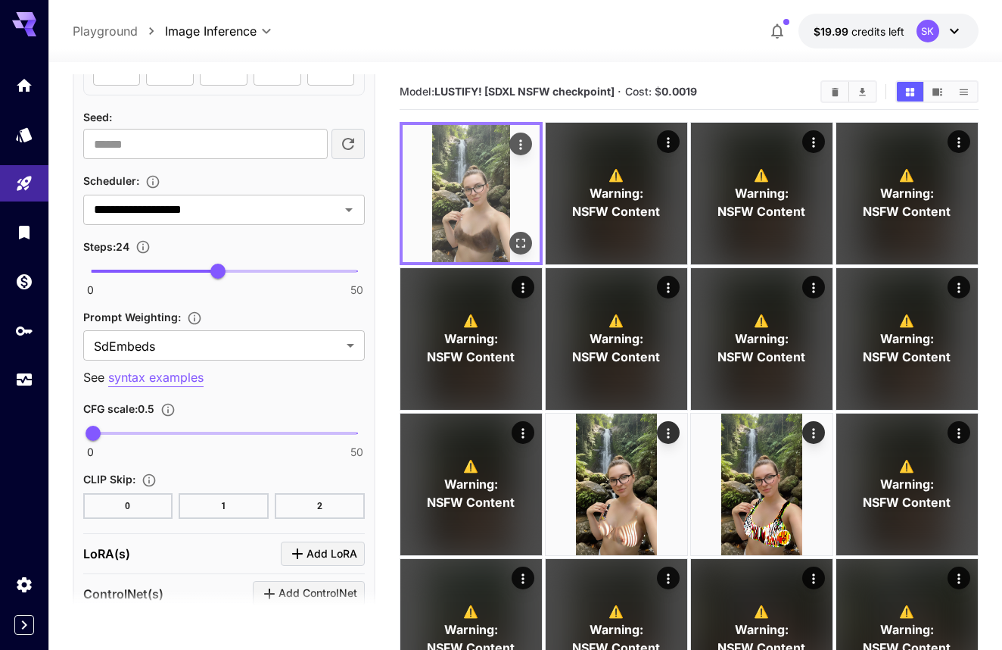
click at [516, 237] on icon "Open in fullscreen" at bounding box center [520, 242] width 15 height 15
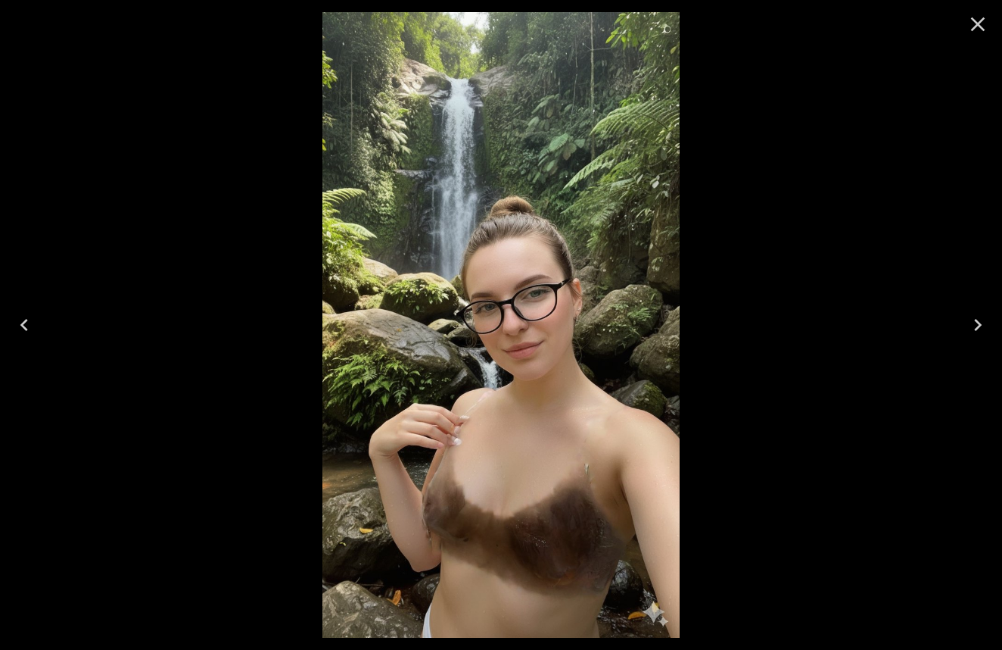
click at [977, 29] on icon "Close" at bounding box center [978, 24] width 24 height 24
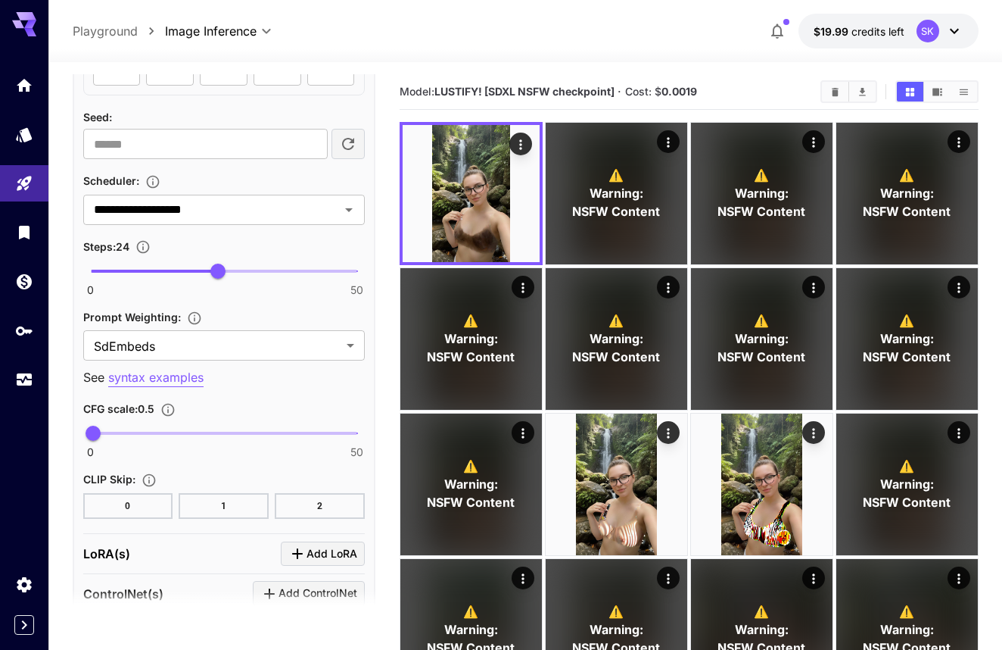
type input "****"
click at [147, 429] on span "0 50 10.6" at bounding box center [224, 433] width 266 height 23
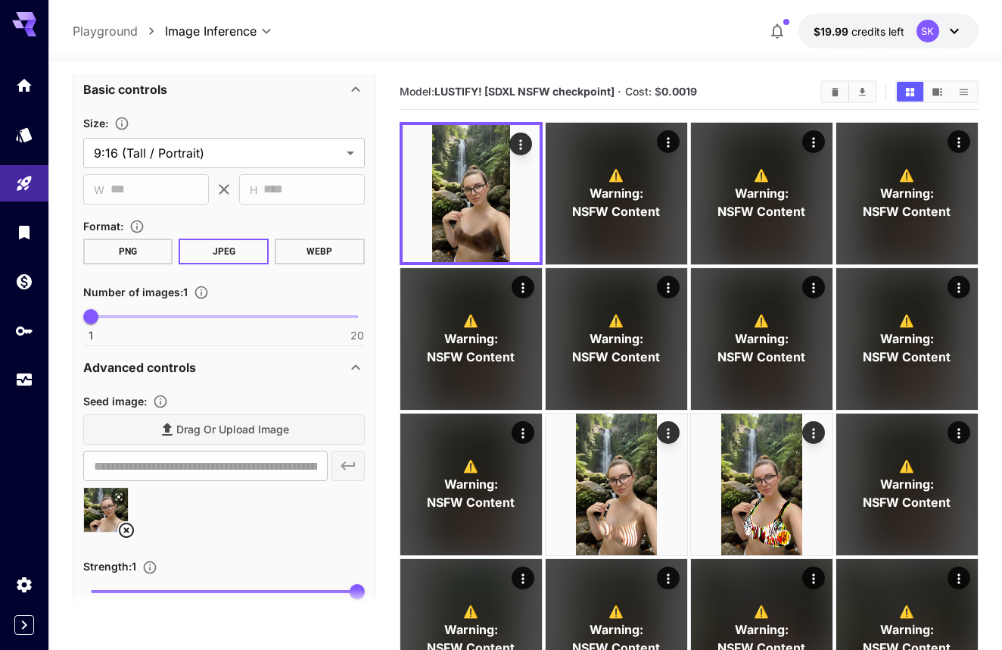
scroll to position [128, 0]
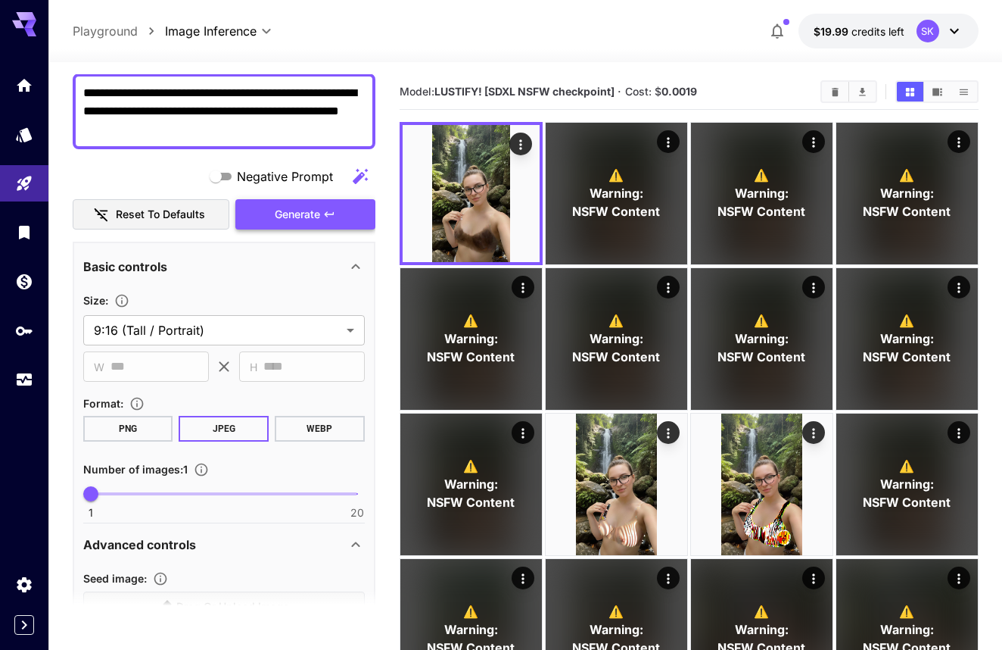
click at [304, 206] on span "Generate" at bounding box center [297, 214] width 45 height 19
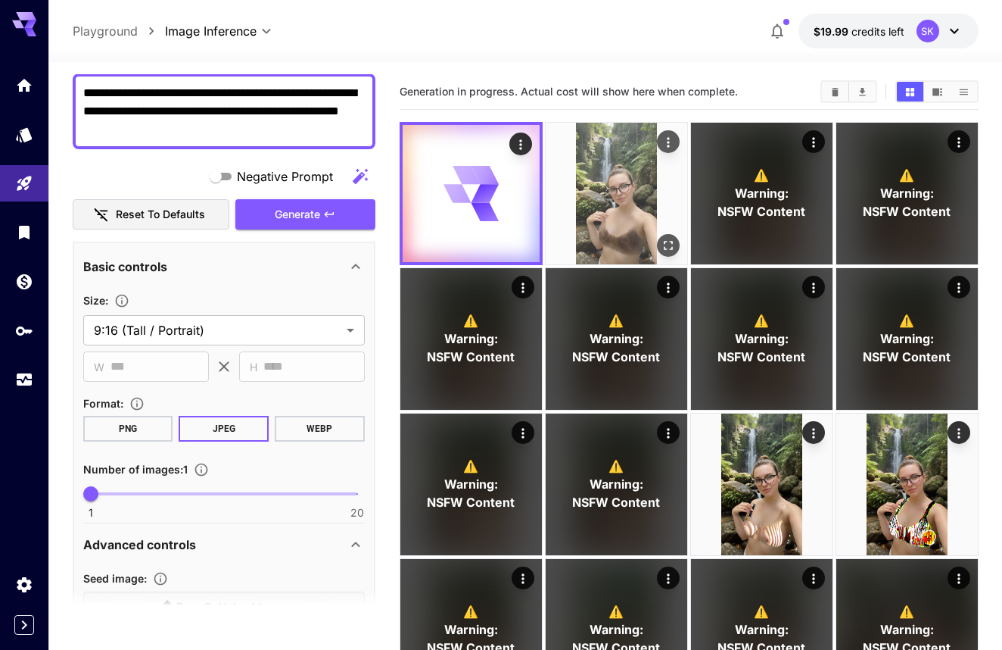
click at [634, 244] on img at bounding box center [617, 194] width 142 height 142
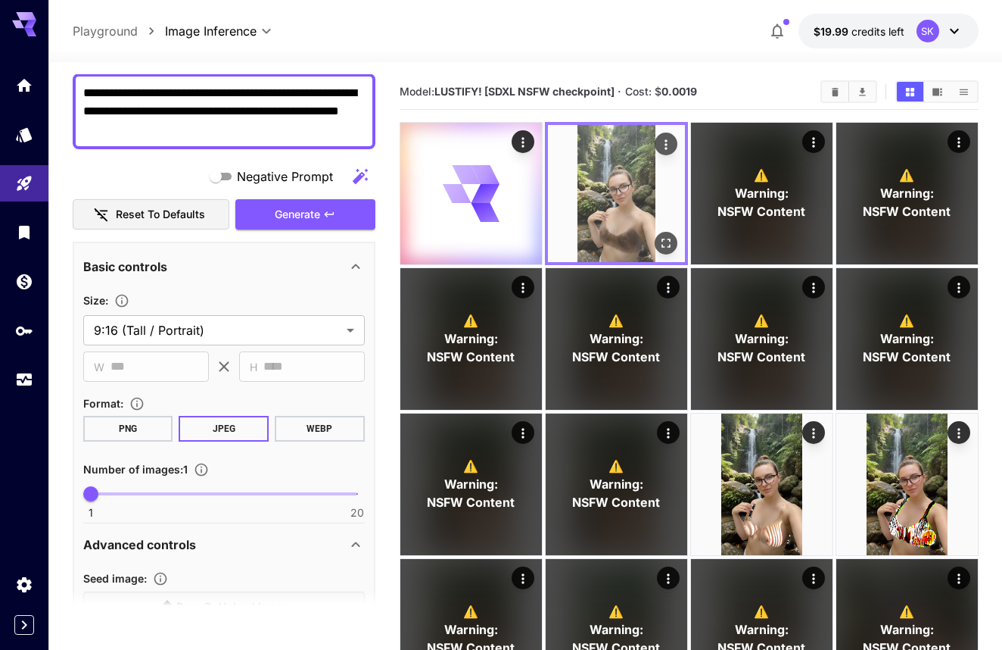
click at [666, 244] on icon "Open in fullscreen" at bounding box center [665, 242] width 15 height 15
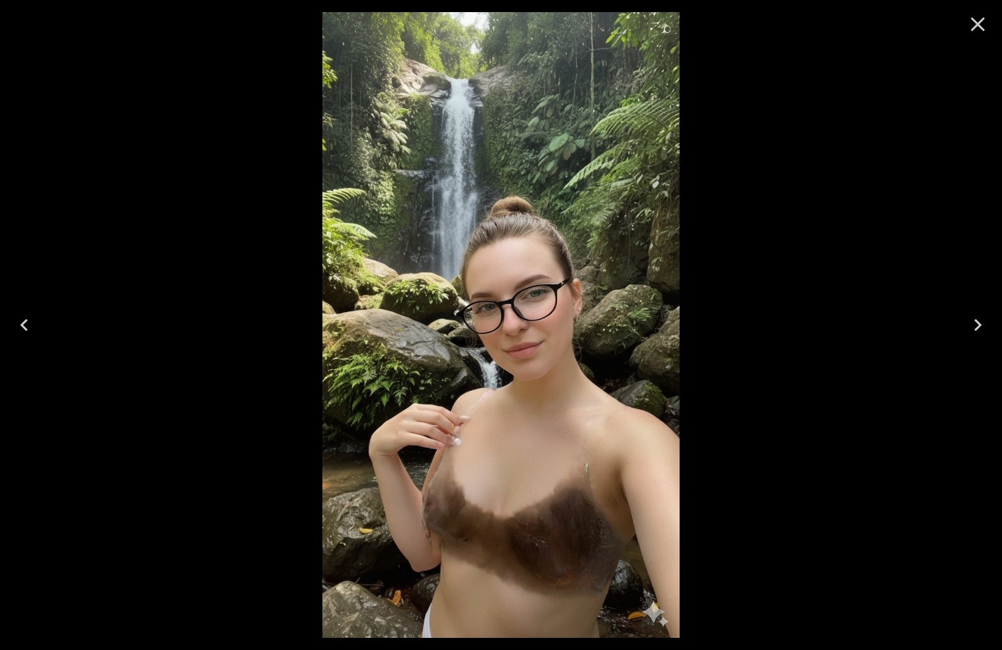
click at [984, 25] on icon "Close" at bounding box center [978, 24] width 24 height 24
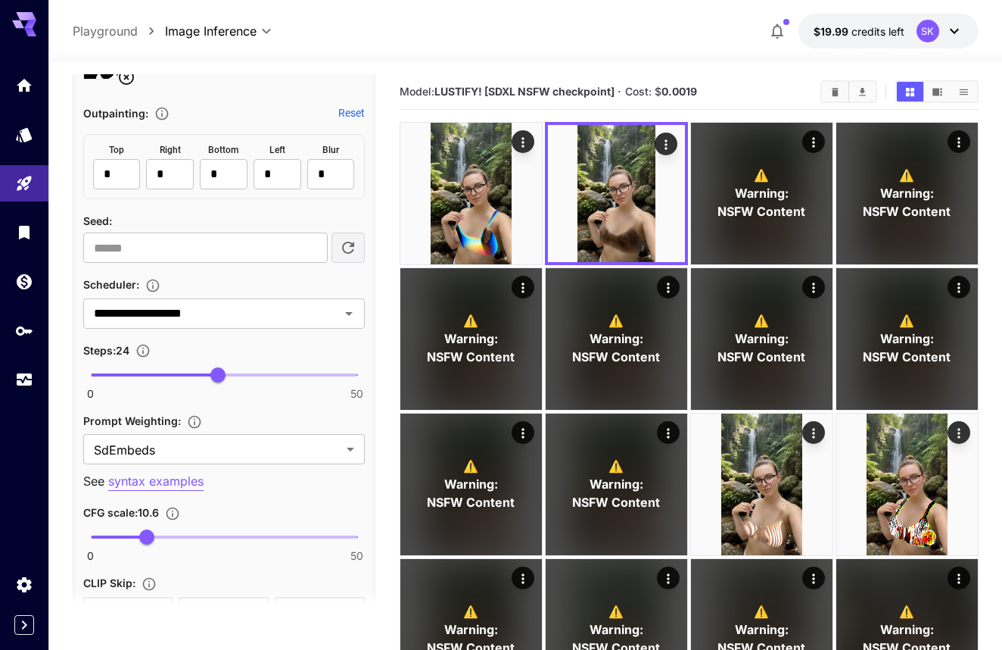
scroll to position [1027, 0]
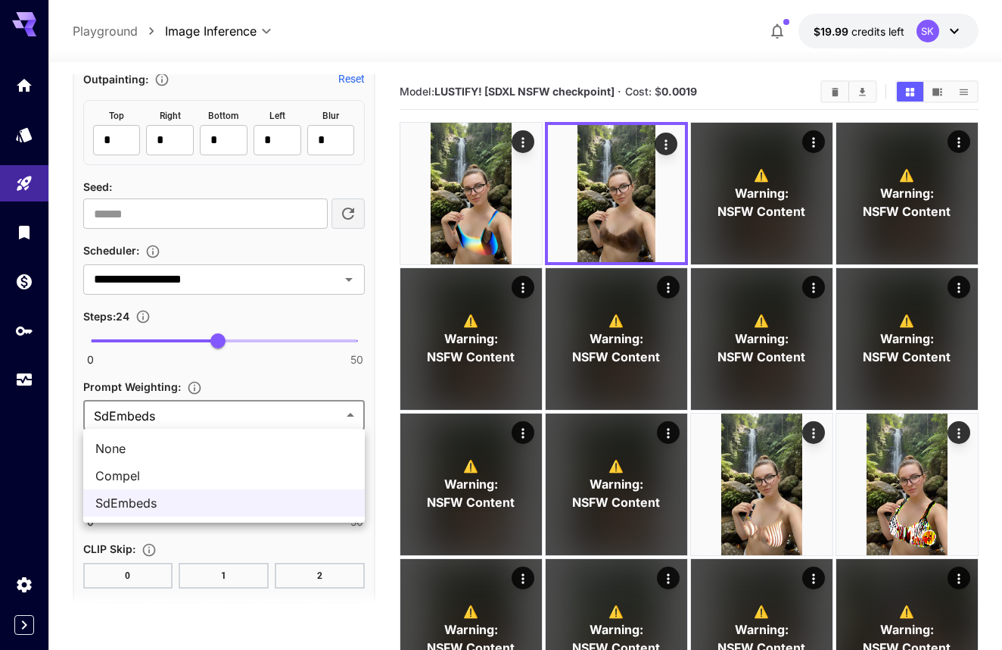
click at [202, 447] on span "None" at bounding box center [223, 448] width 257 height 18
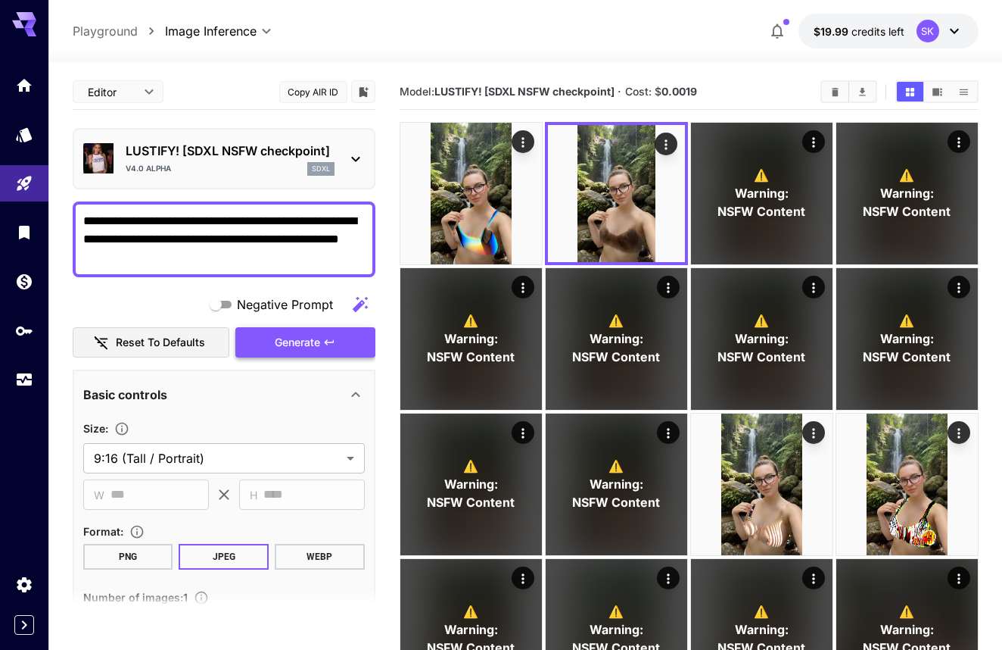
scroll to position [-1, 0]
click at [303, 354] on button "Generate" at bounding box center [304, 342] width 139 height 31
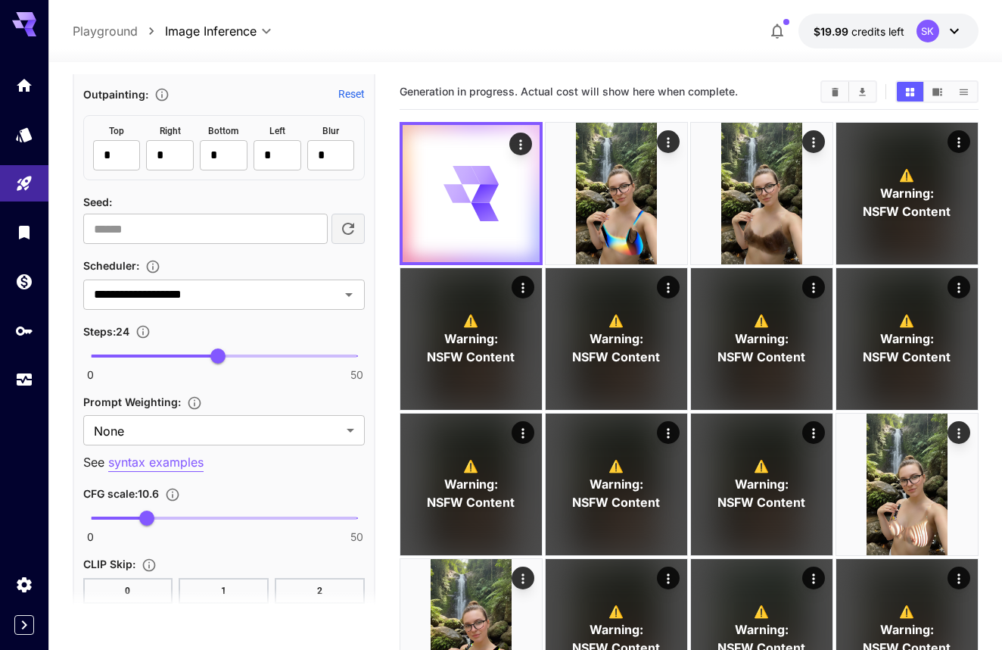
scroll to position [1051, 0]
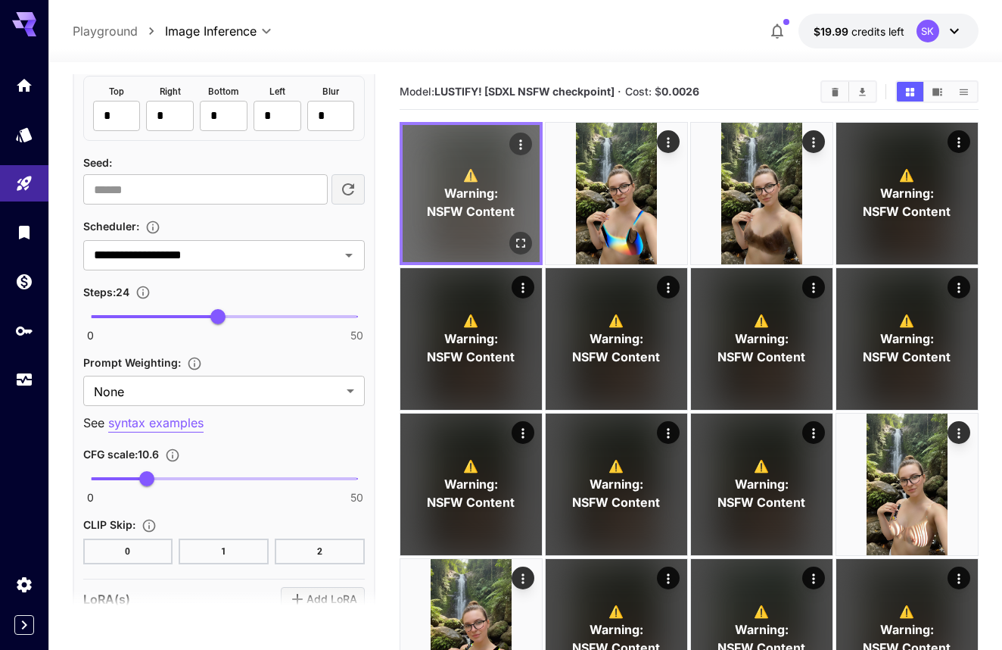
click at [516, 232] on div "Open in fullscreen" at bounding box center [520, 243] width 23 height 23
click at [521, 243] on icon "Open in fullscreen" at bounding box center [520, 242] width 15 height 15
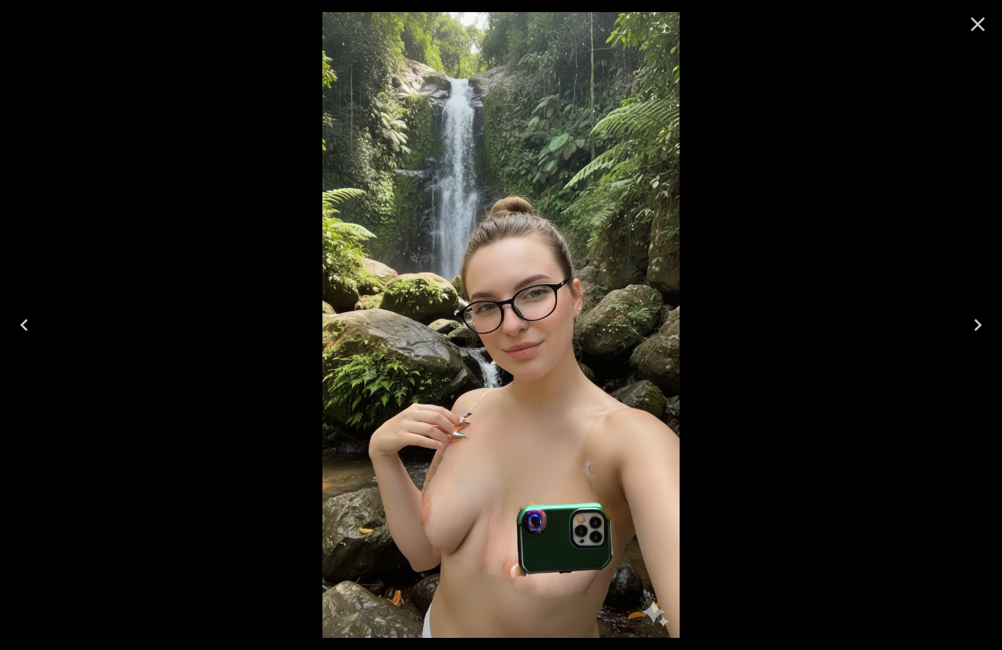
click at [973, 23] on icon "Close" at bounding box center [978, 24] width 24 height 24
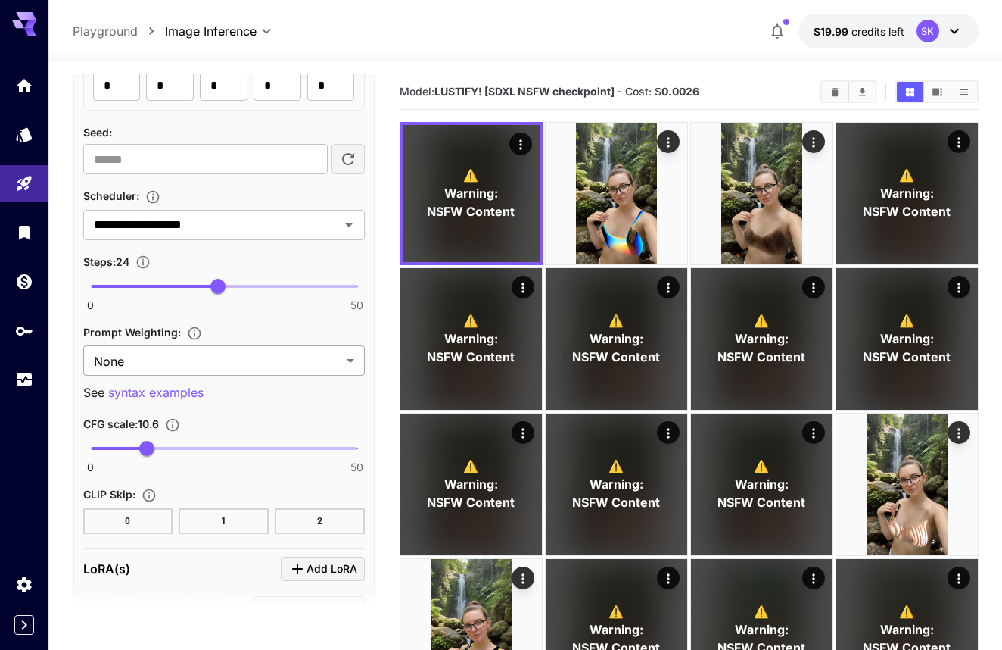
scroll to position [1084, 0]
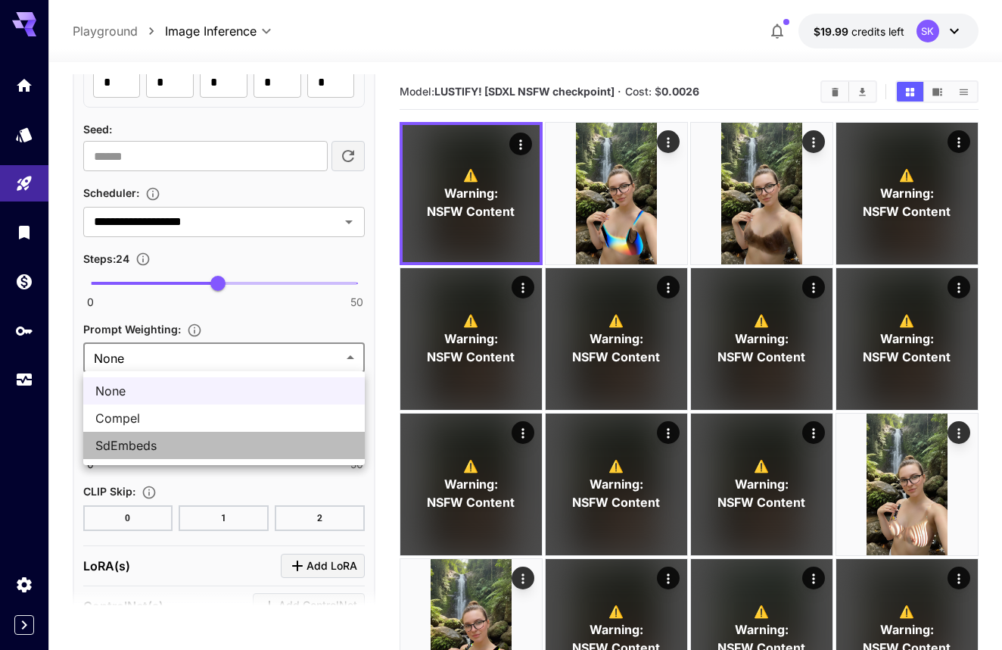
click at [229, 440] on span "SdEmbeds" at bounding box center [223, 445] width 257 height 18
type input "********"
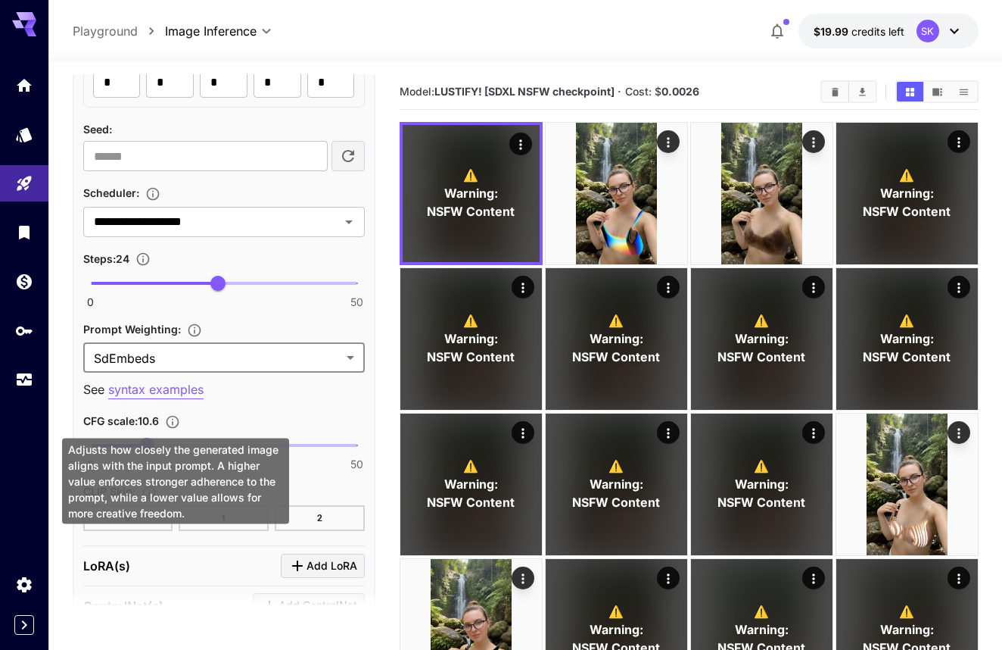
click at [179, 420] on icon "Adjusts how closely the generated image aligns with the input prompt. A higher …" at bounding box center [172, 421] width 15 height 15
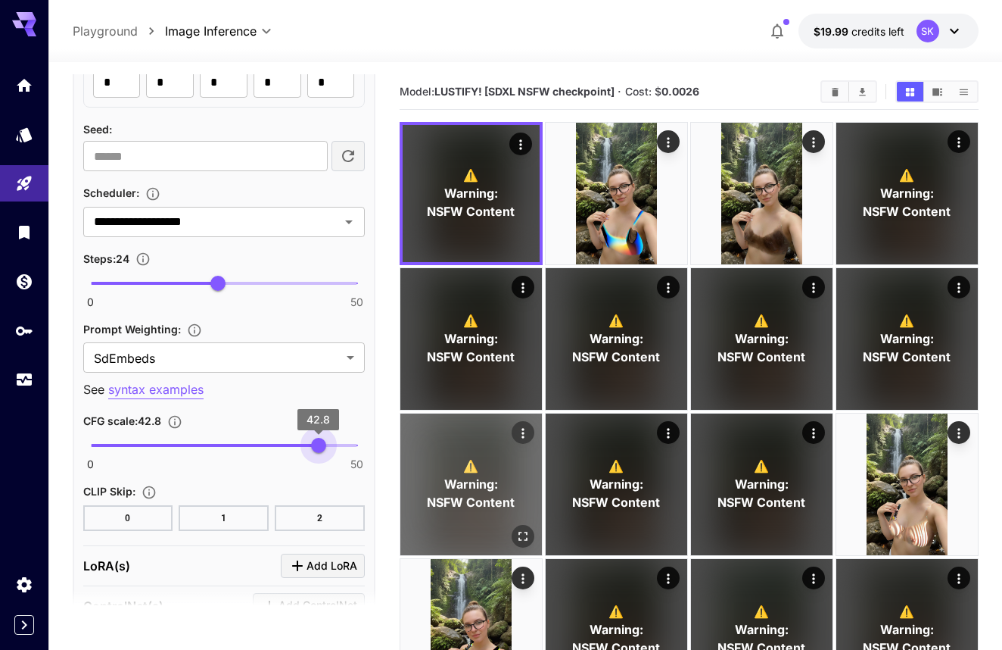
drag, startPoint x: 318, startPoint y: 443, endPoint x: 418, endPoint y: 438, distance: 100.0
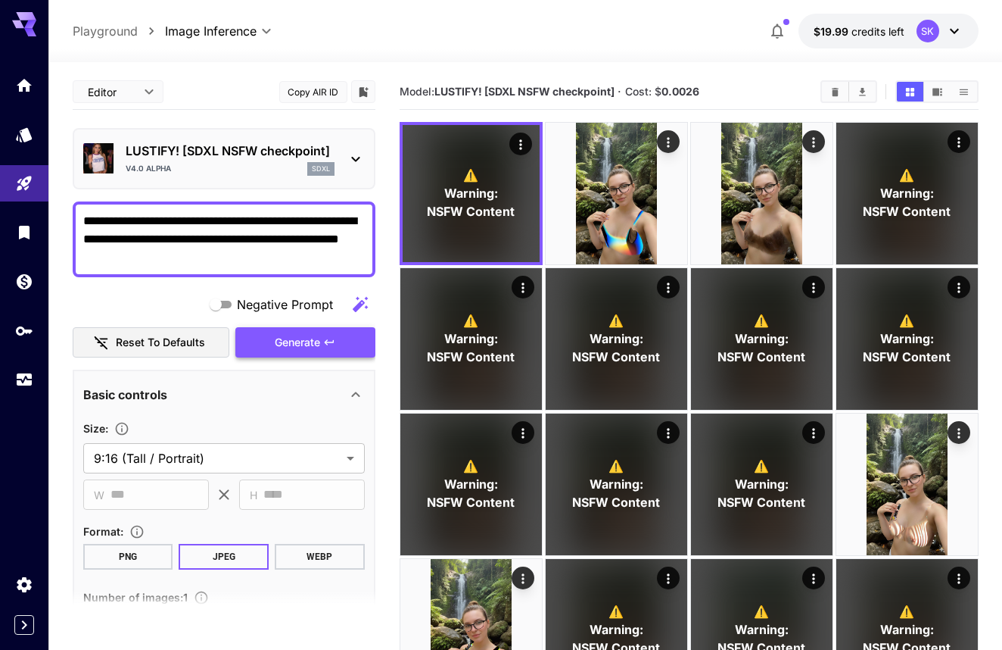
scroll to position [-2, 0]
click at [316, 351] on button "Generate" at bounding box center [304, 342] width 139 height 31
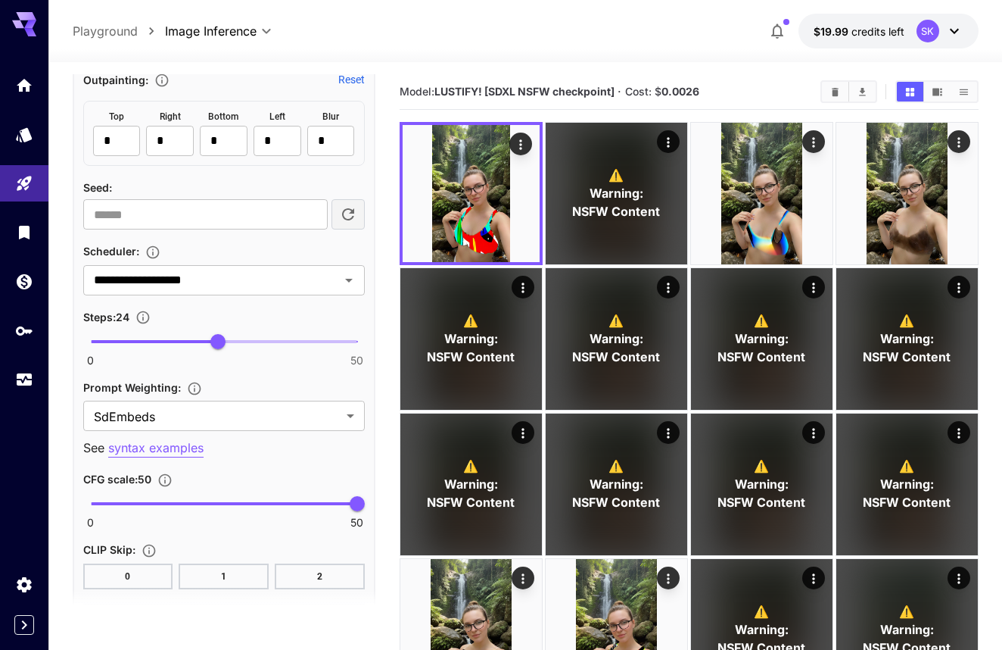
scroll to position [1027, 0]
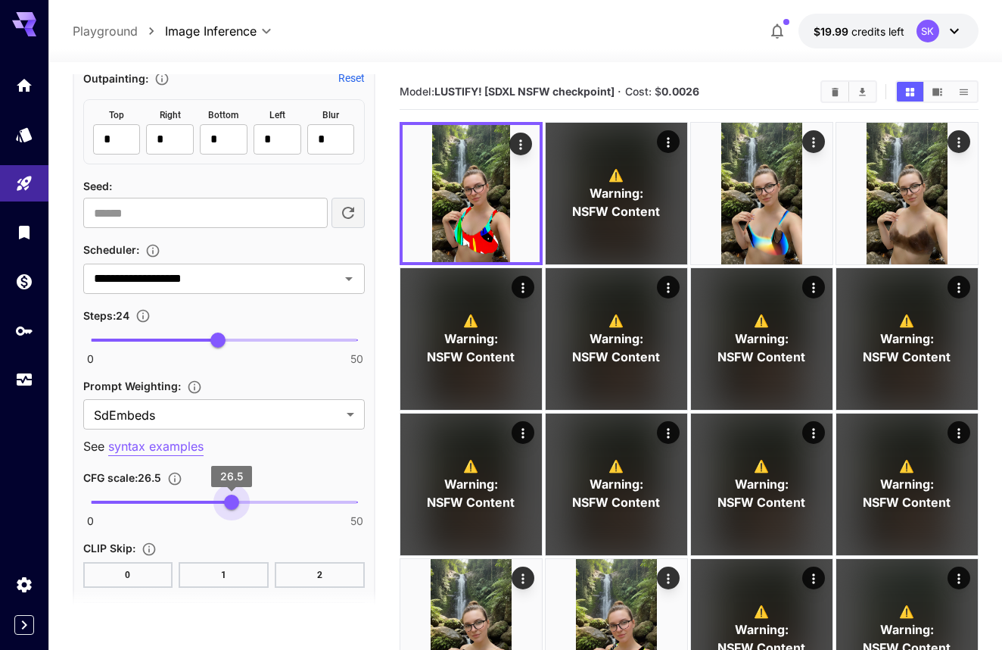
click at [232, 506] on span "0 50 26.5" at bounding box center [224, 502] width 266 height 23
type input "****"
click at [224, 504] on span "26.5" at bounding box center [231, 501] width 15 height 15
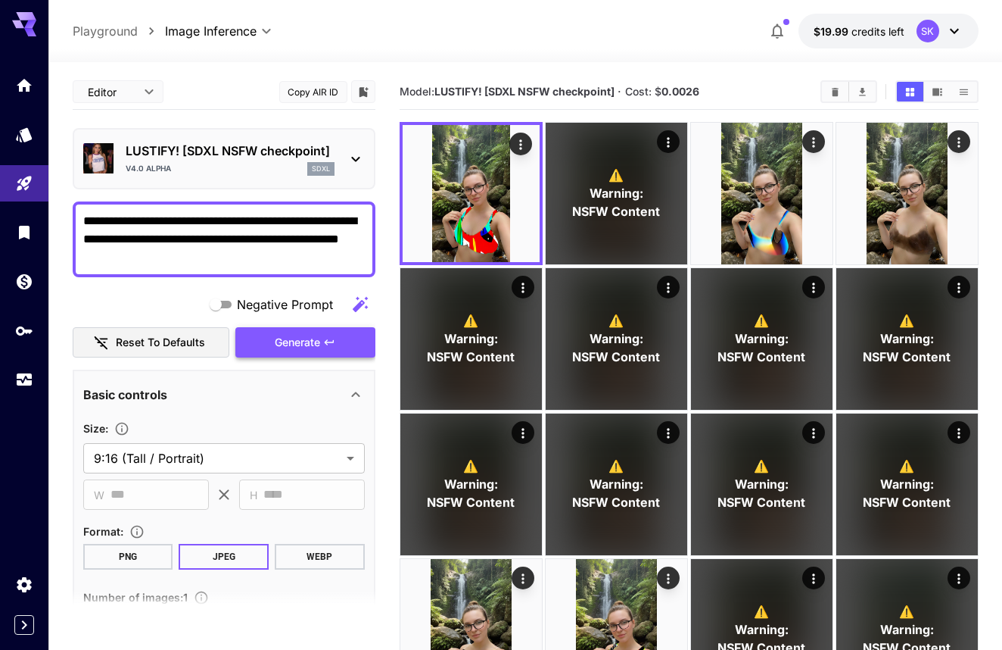
scroll to position [-1, 0]
click at [310, 336] on span "Generate" at bounding box center [297, 342] width 45 height 19
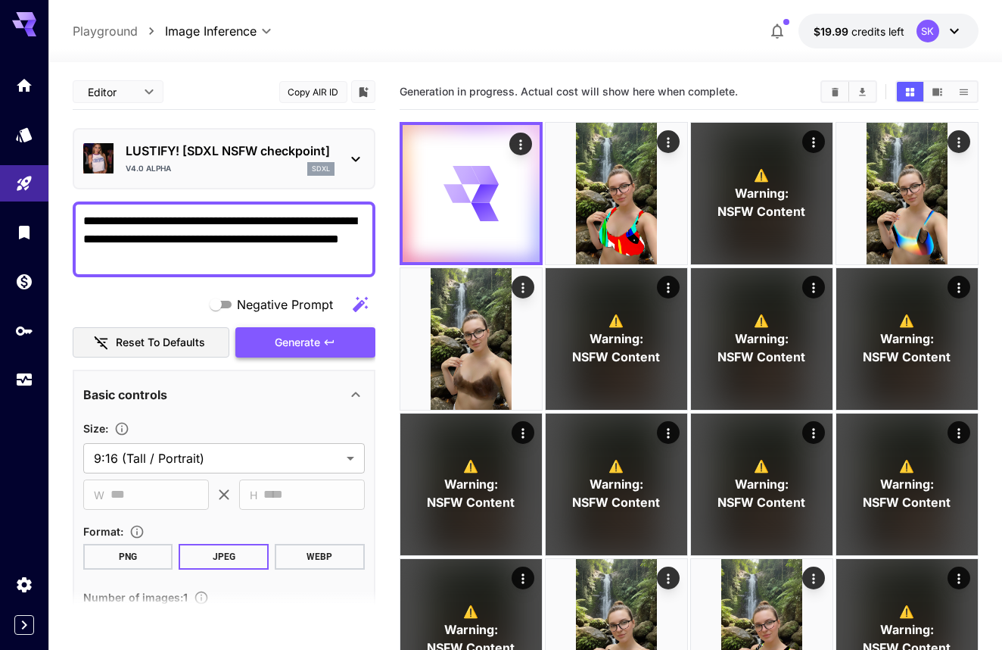
scroll to position [0, 0]
click at [938, 36] on div "SK" at bounding box center [928, 31] width 23 height 23
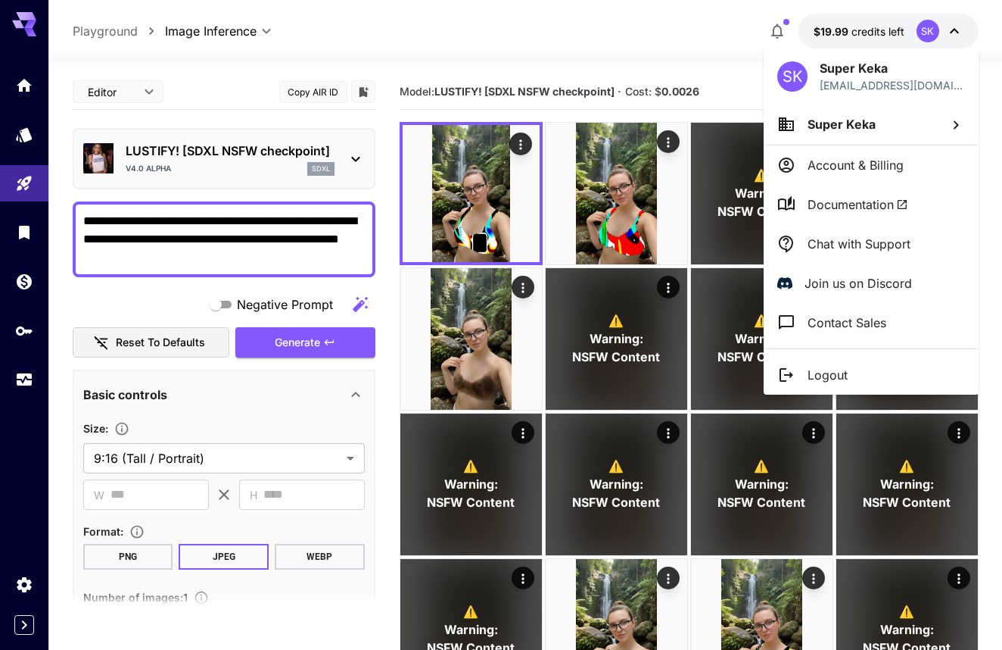
click at [342, 96] on div at bounding box center [501, 325] width 1002 height 650
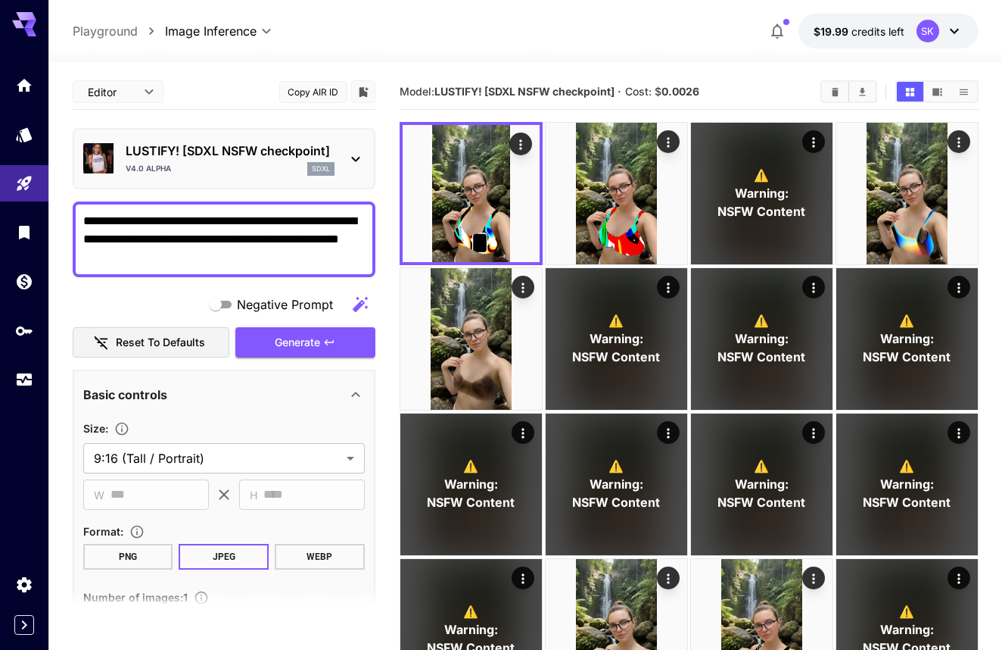
click at [341, 95] on button "Copy AIR ID" at bounding box center [313, 92] width 68 height 22
click at [943, 34] on div "SK" at bounding box center [940, 31] width 47 height 23
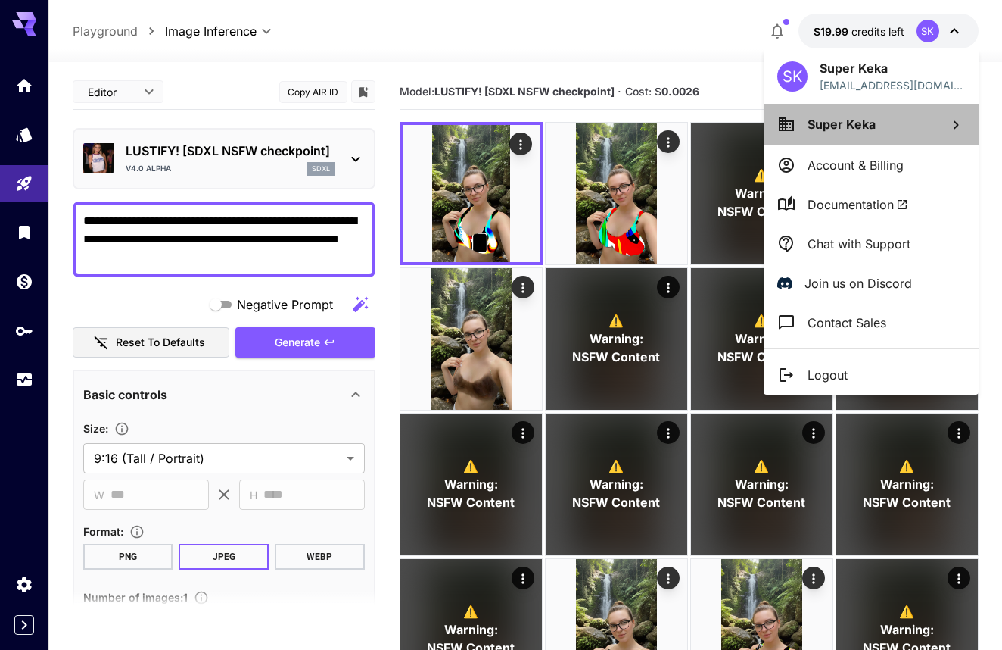
click at [865, 111] on li "Super Keka" at bounding box center [871, 124] width 215 height 41
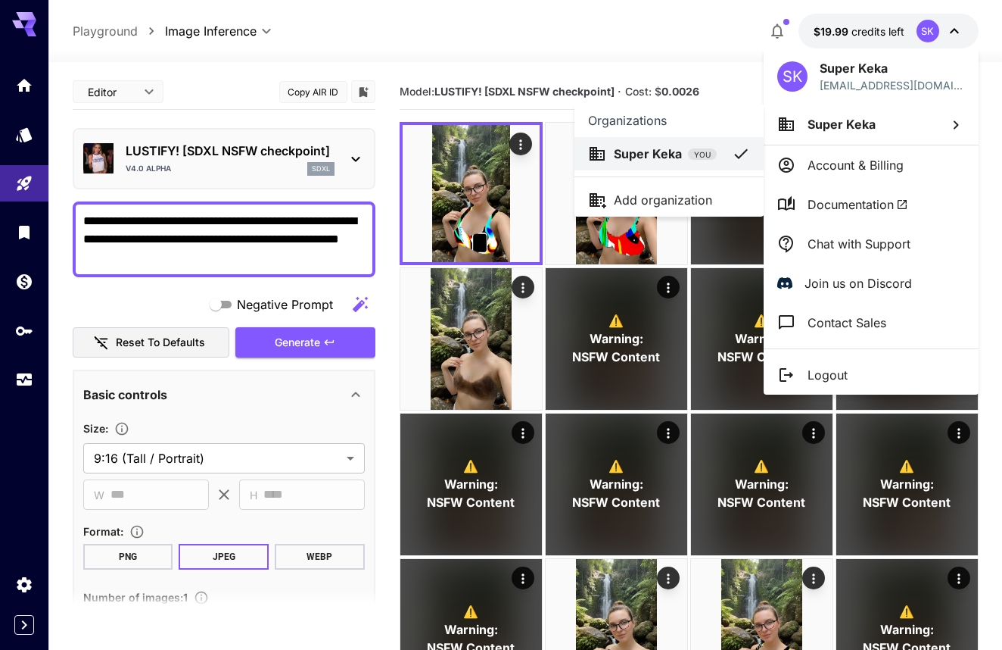
click at [832, 125] on div at bounding box center [501, 325] width 1002 height 650
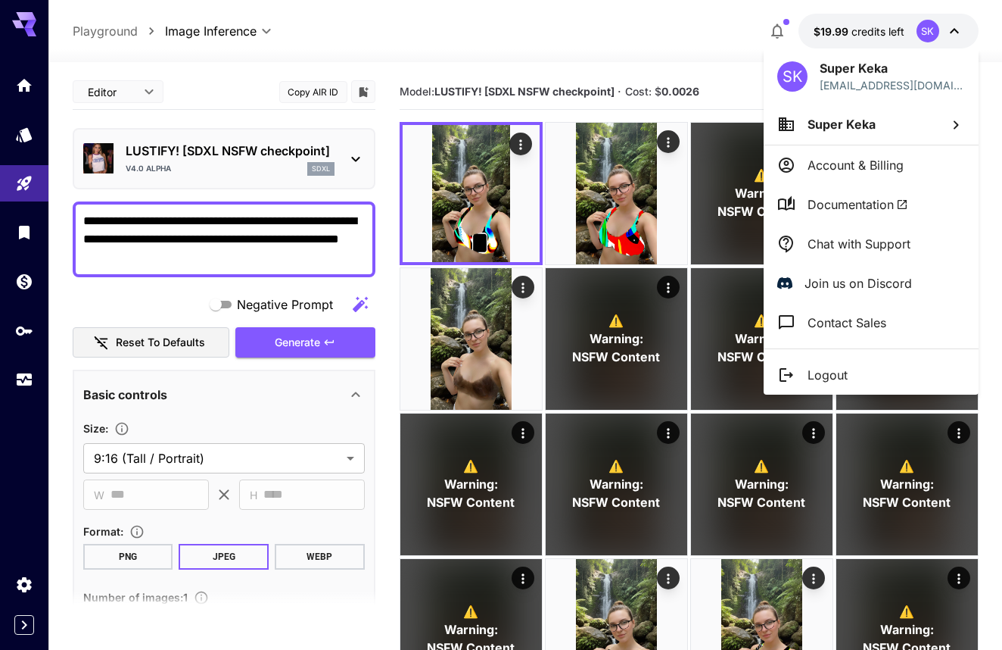
click at [858, 125] on span "Super Keka" at bounding box center [842, 124] width 68 height 15
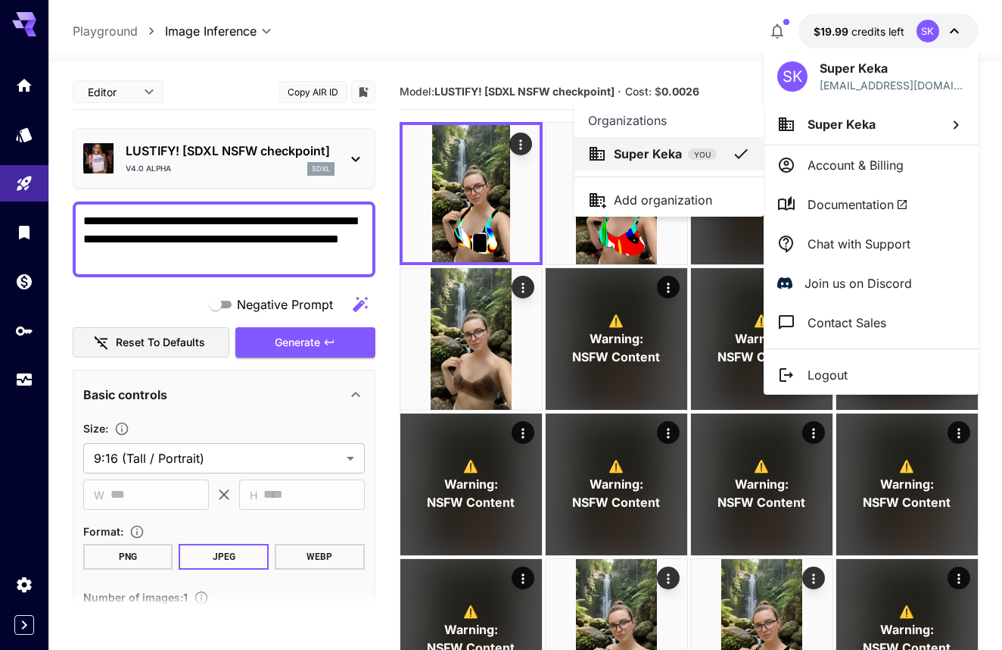
click at [832, 158] on div at bounding box center [501, 325] width 1002 height 650
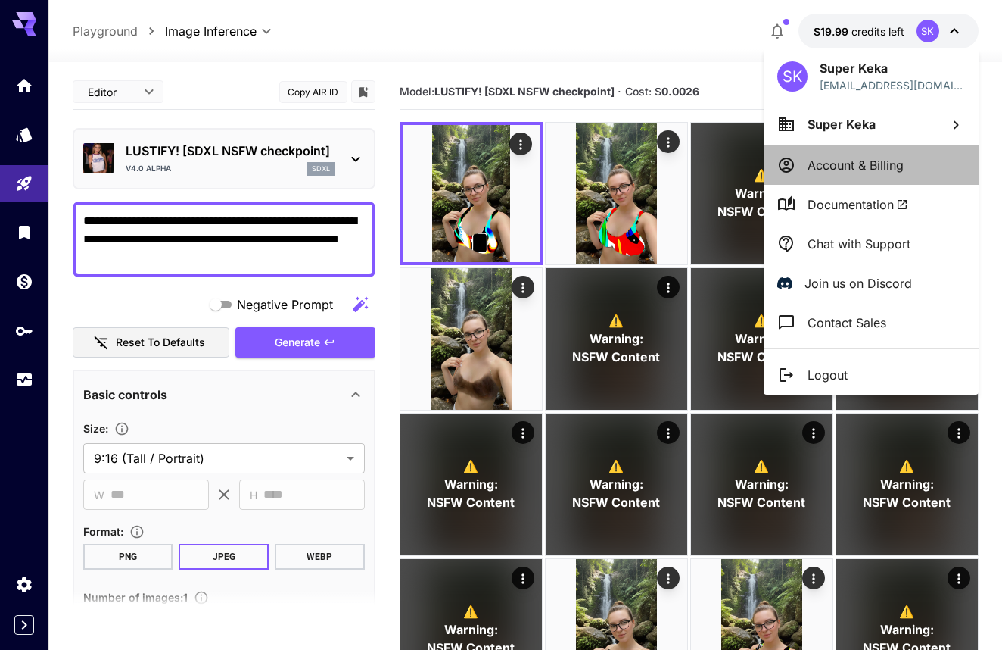
click at [832, 167] on p "Account & Billing" at bounding box center [856, 165] width 96 height 18
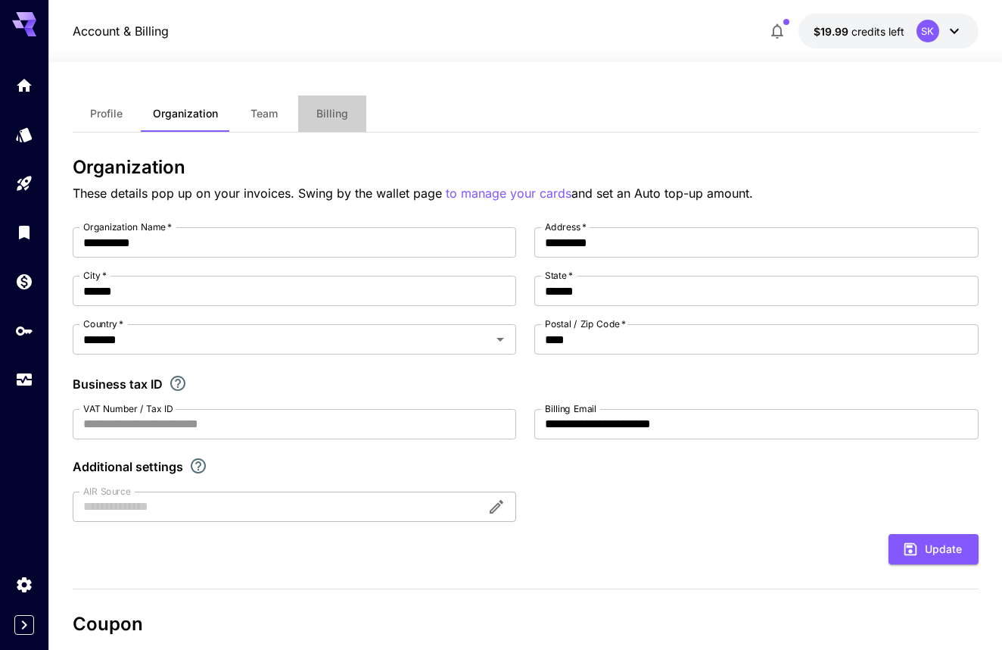
click at [335, 110] on span "Billing" at bounding box center [332, 114] width 32 height 14
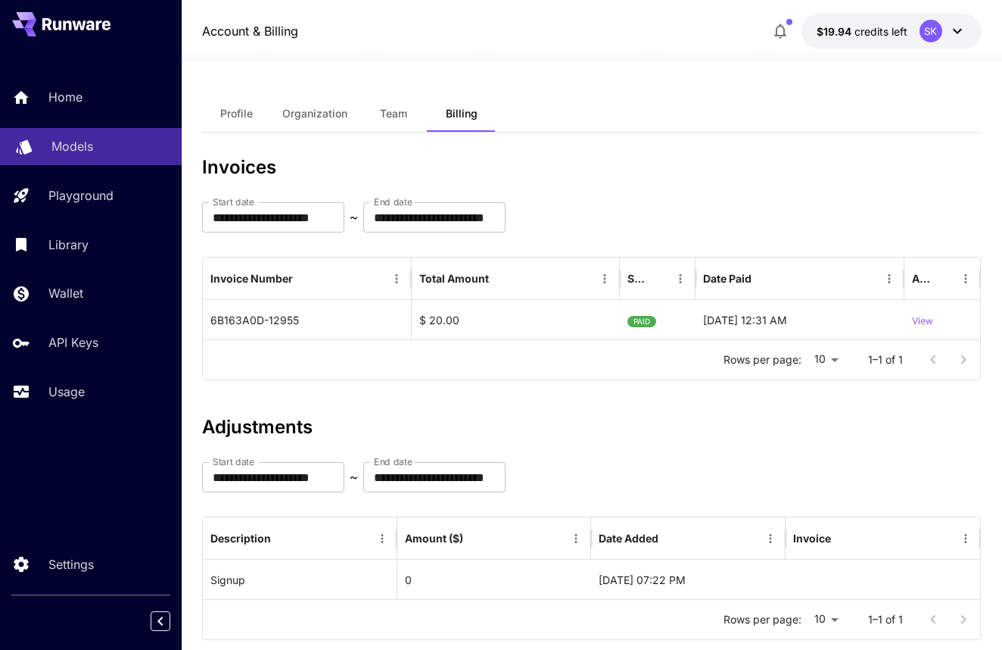
click at [113, 154] on div "Models" at bounding box center [110, 146] width 118 height 18
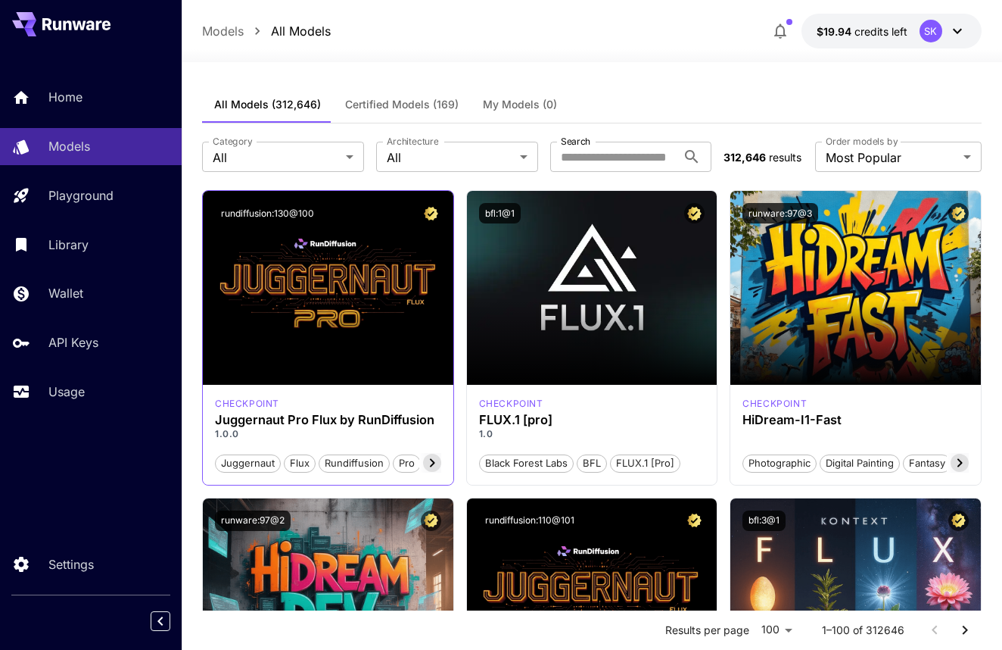
click at [436, 461] on icon at bounding box center [432, 462] width 18 height 18
click at [436, 461] on span "photorealism" at bounding box center [406, 463] width 71 height 15
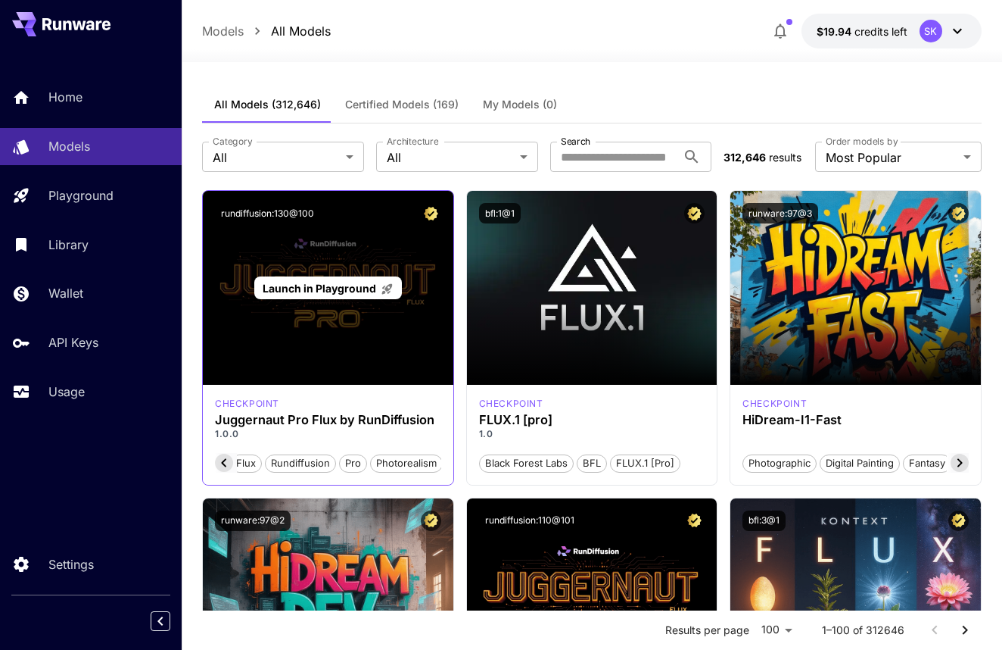
click at [372, 255] on div "Launch in Playground" at bounding box center [328, 288] width 251 height 194
click at [372, 285] on span "Launch in Playground" at bounding box center [320, 288] width 114 height 13
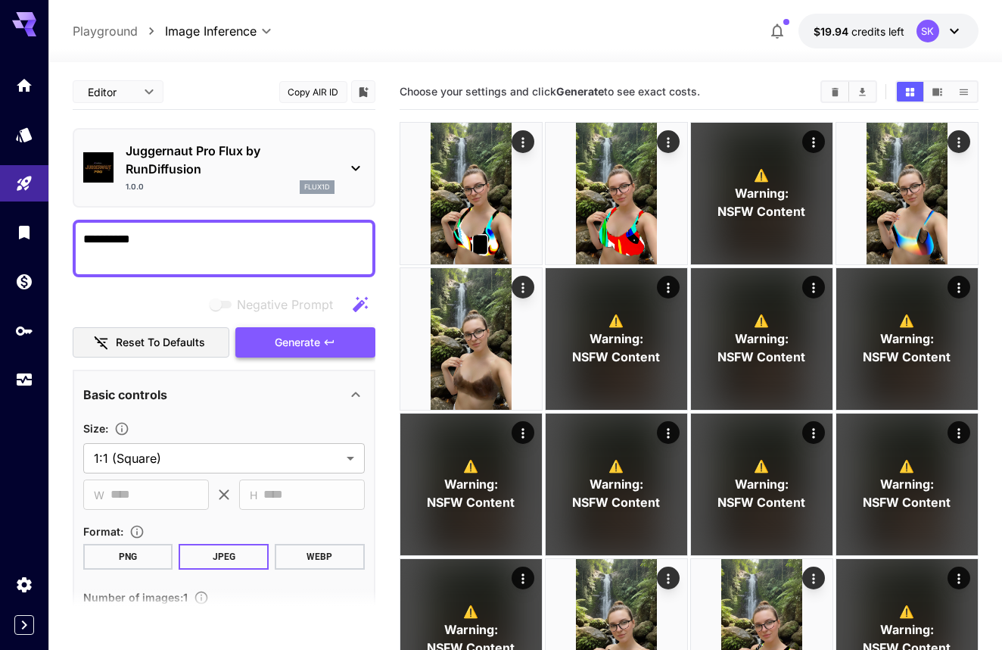
type textarea "**********"
click at [303, 343] on span "Generate" at bounding box center [297, 342] width 45 height 19
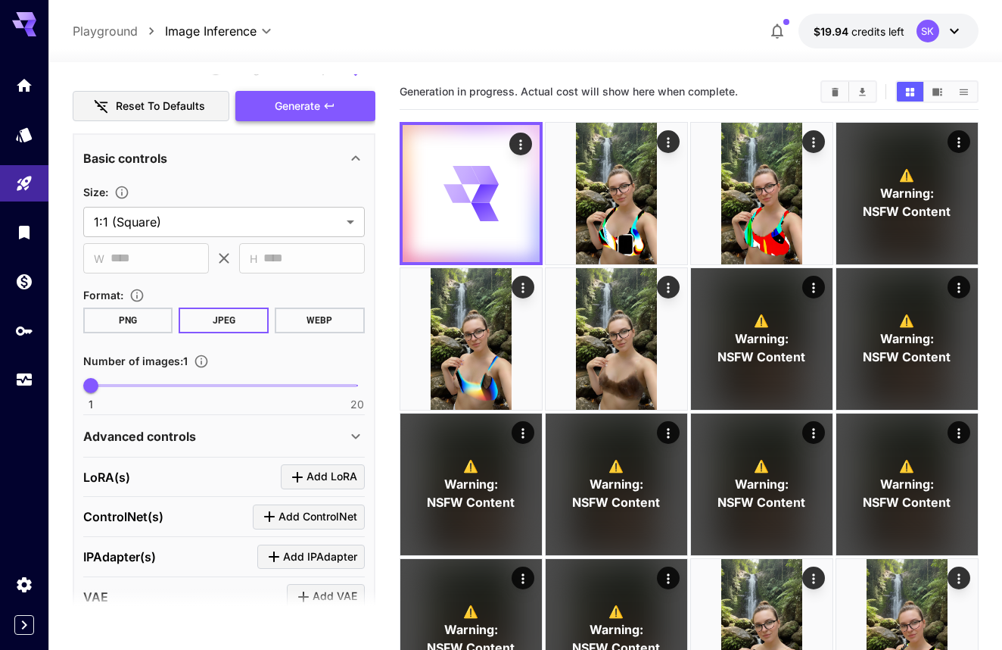
scroll to position [219, 0]
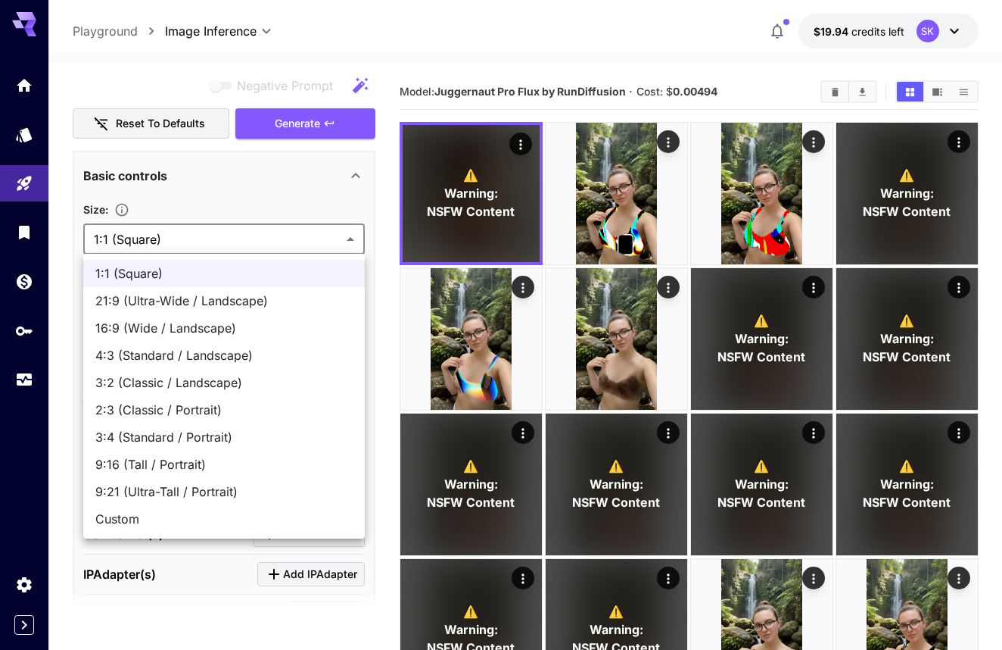
click at [245, 471] on span "9:16 (Tall / Portrait)" at bounding box center [223, 464] width 257 height 18
type input "**********"
type input "***"
type input "****"
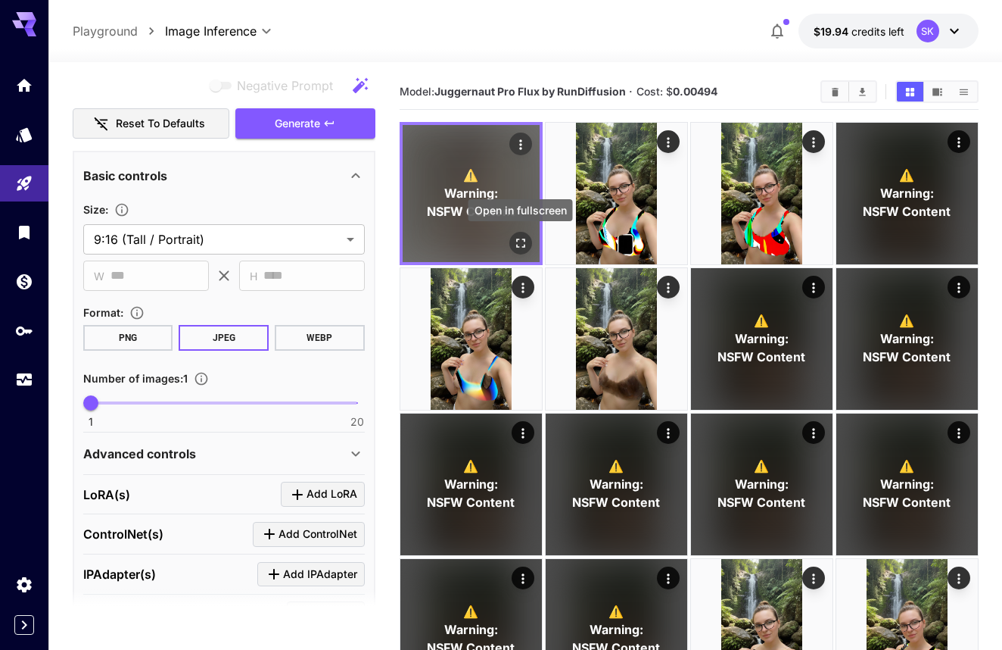
click at [519, 246] on icon "Open in fullscreen" at bounding box center [520, 242] width 15 height 15
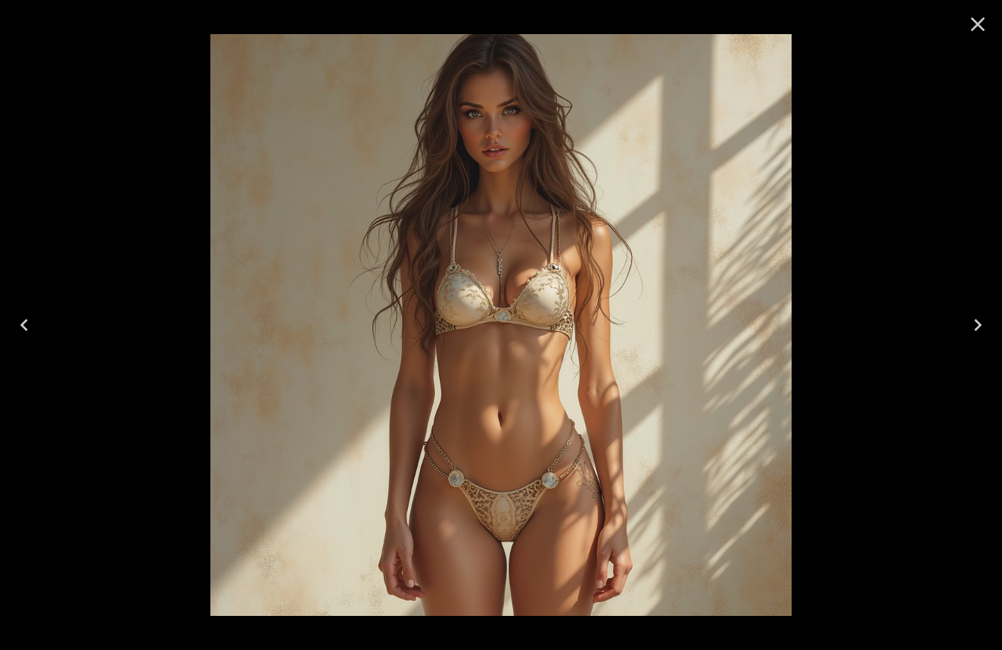
click at [986, 23] on icon "Close" at bounding box center [978, 24] width 24 height 24
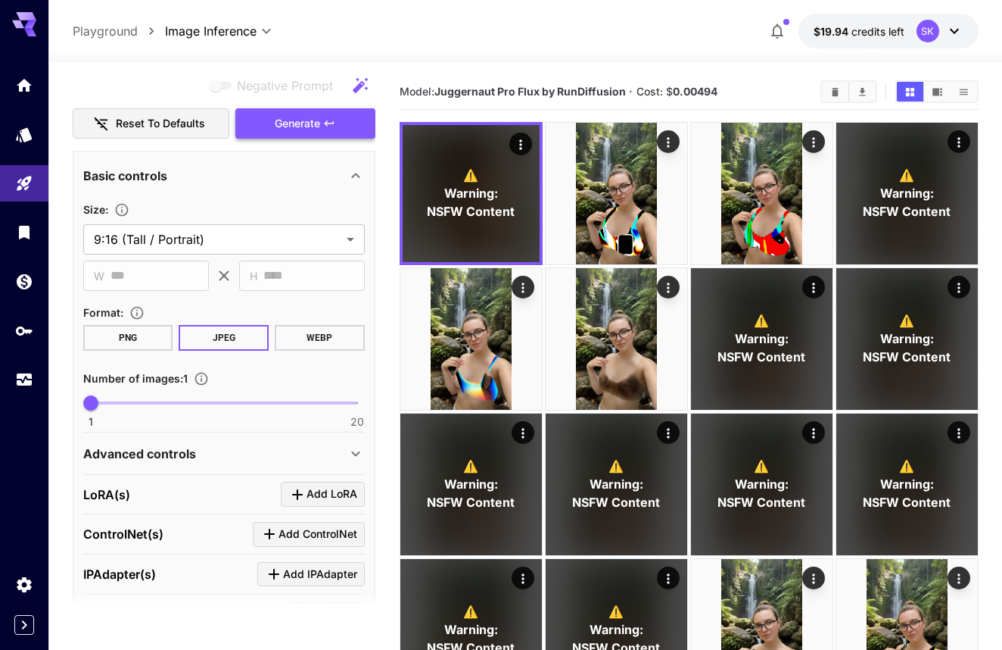
click at [284, 124] on span "Generate" at bounding box center [297, 123] width 45 height 19
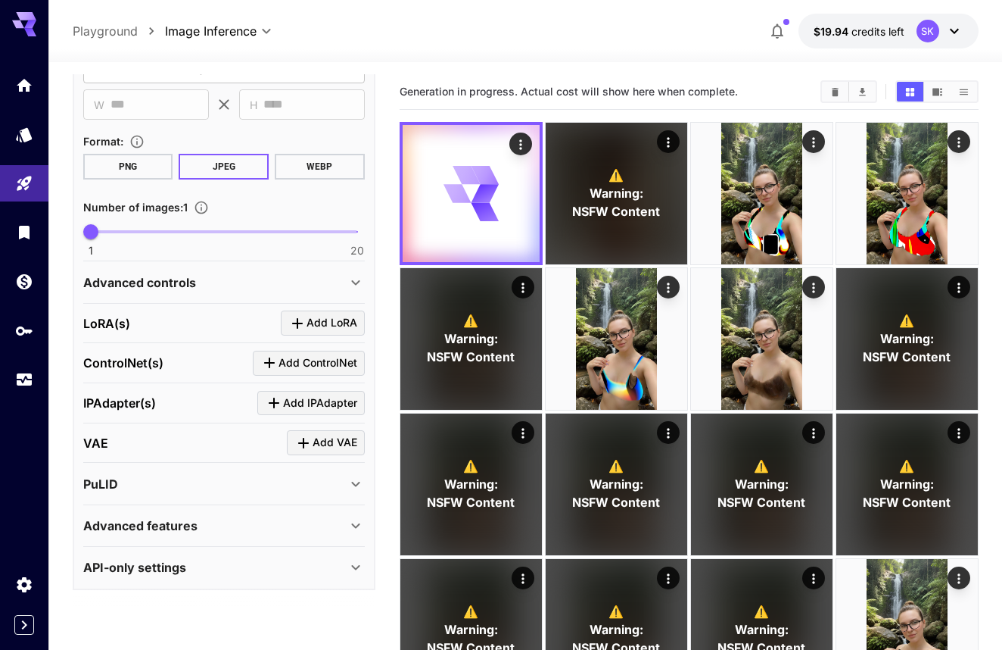
scroll to position [389, 0]
click at [268, 279] on div "Advanced controls" at bounding box center [214, 283] width 263 height 18
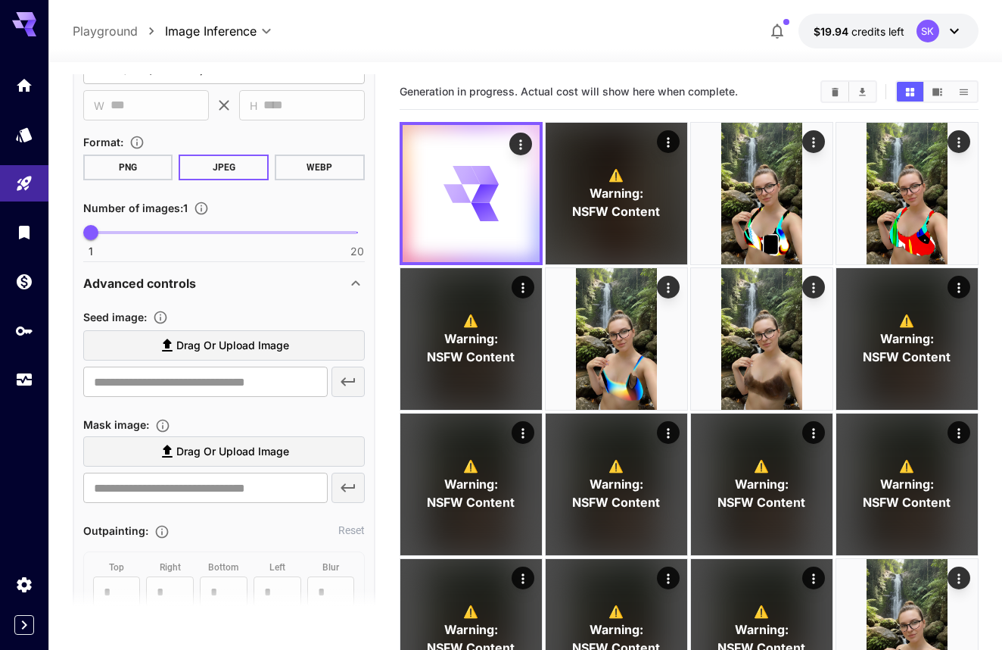
click at [268, 279] on div "Advanced controls" at bounding box center [214, 283] width 263 height 18
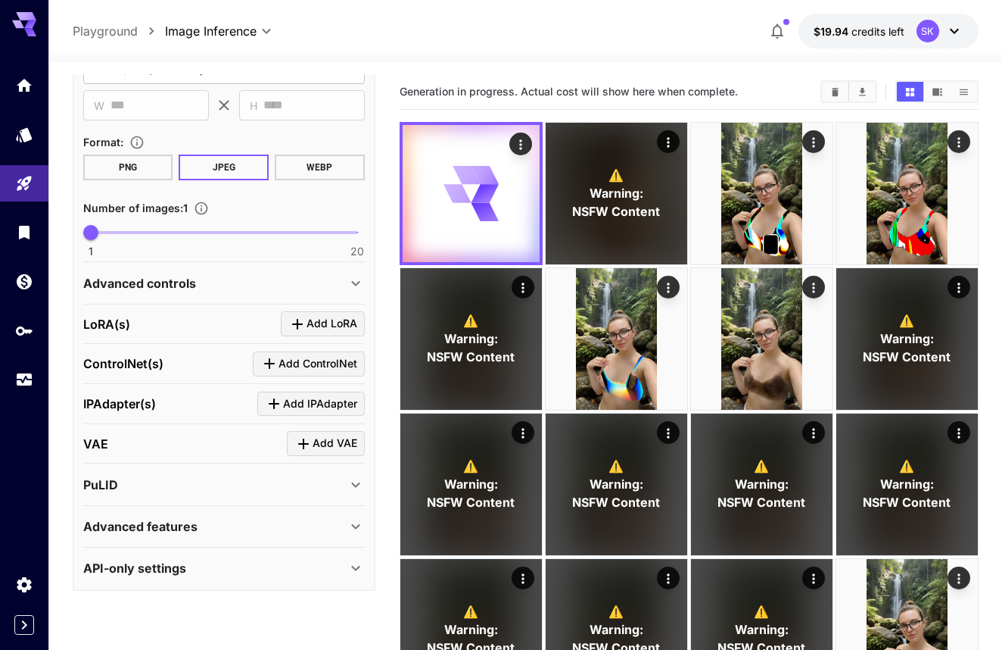
click at [269, 279] on div "Advanced controls" at bounding box center [214, 283] width 263 height 18
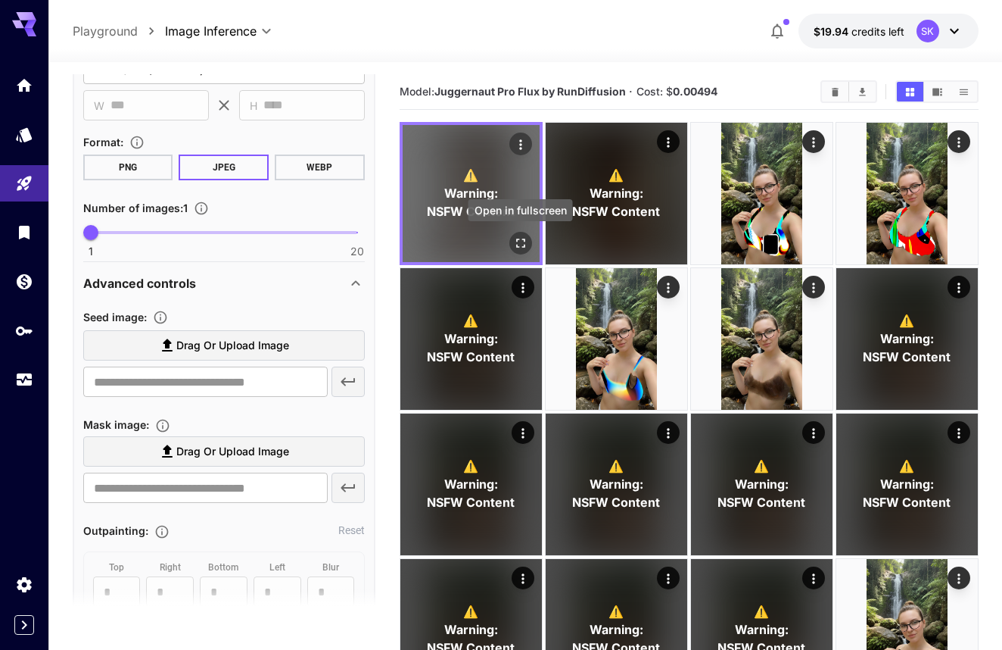
click at [513, 243] on icon "Open in fullscreen" at bounding box center [520, 242] width 15 height 15
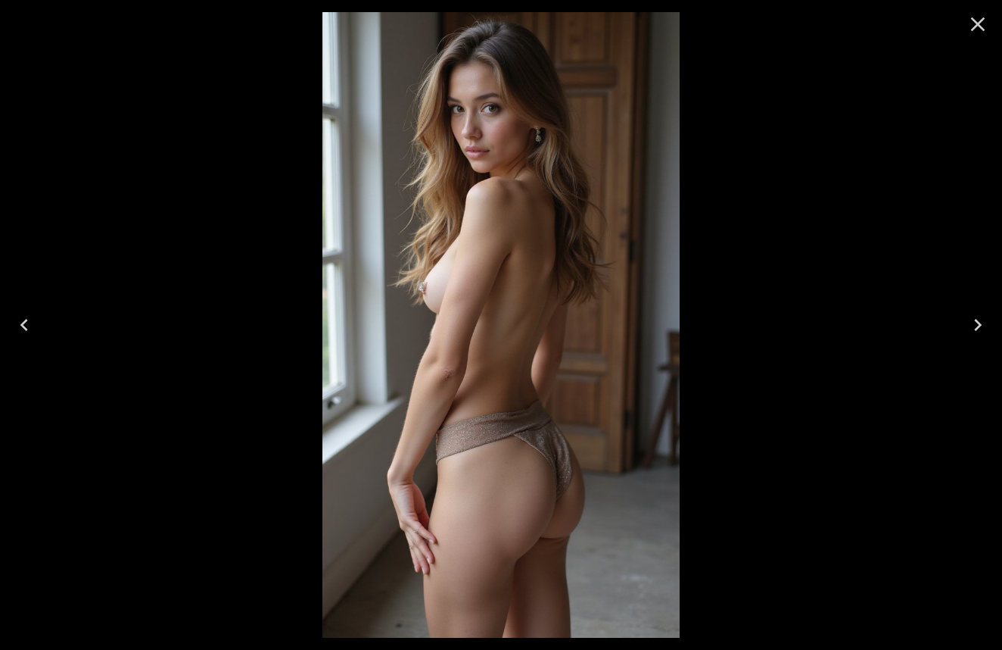
click at [976, 19] on icon "Close" at bounding box center [978, 24] width 24 height 24
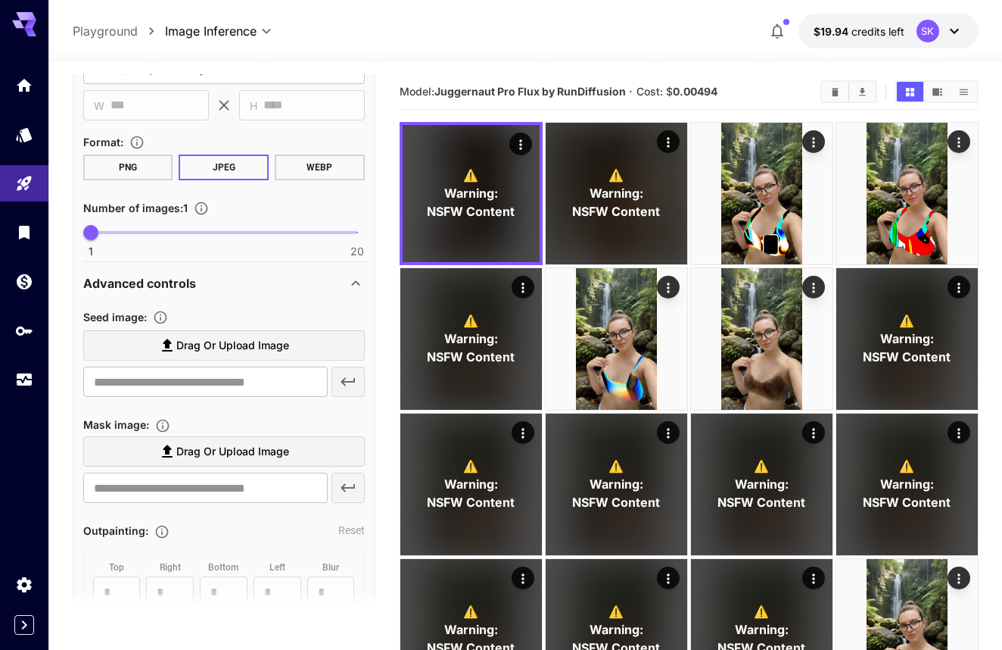
click at [297, 341] on label "Drag or upload image" at bounding box center [224, 345] width 282 height 31
click at [0, 0] on input "Drag or upload image" at bounding box center [0, 0] width 0 height 0
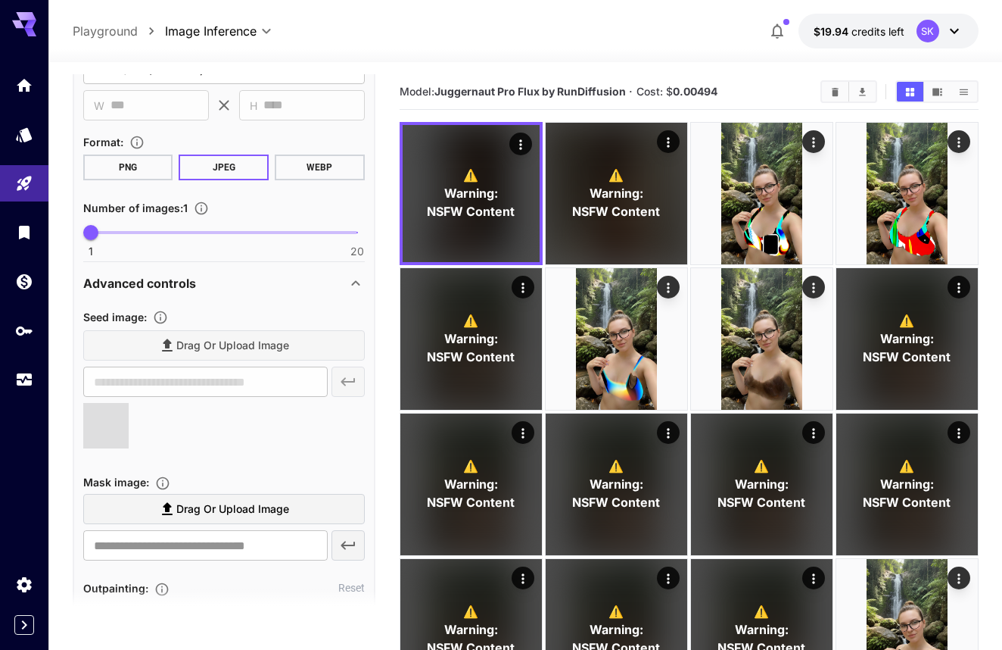
type input "**********"
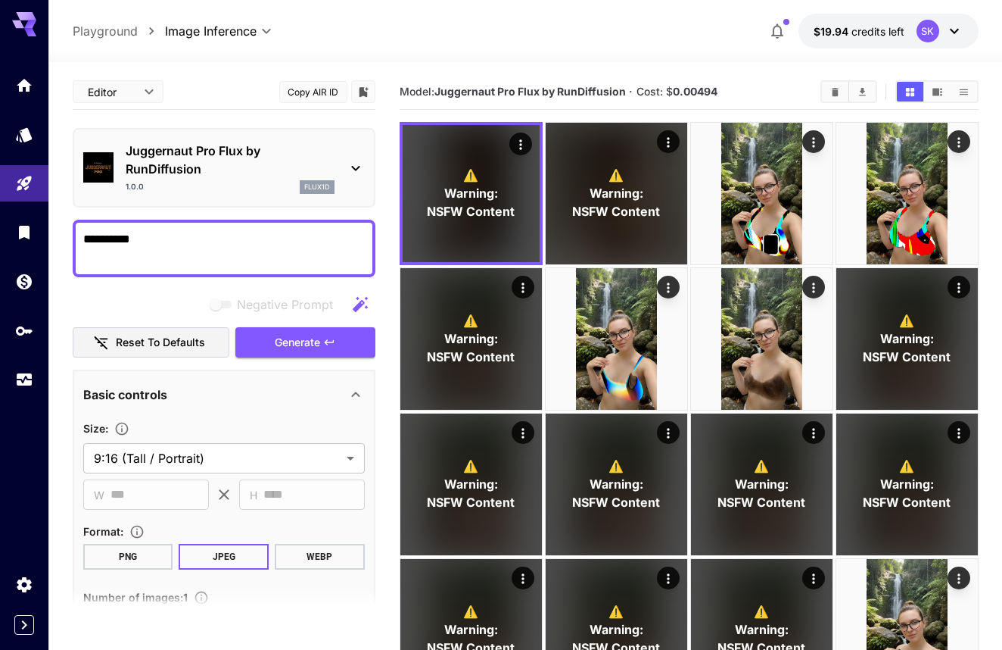
scroll to position [0, 0]
click at [296, 342] on span "Generate" at bounding box center [297, 342] width 45 height 19
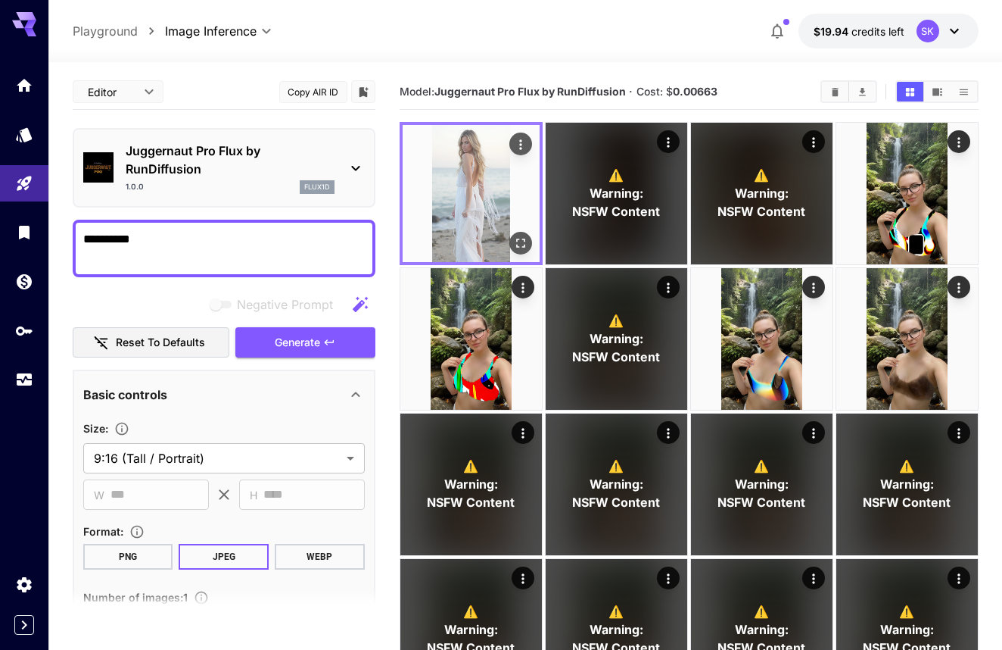
click at [482, 192] on img at bounding box center [471, 193] width 137 height 137
click at [516, 241] on icon "Open in fullscreen" at bounding box center [520, 242] width 9 height 9
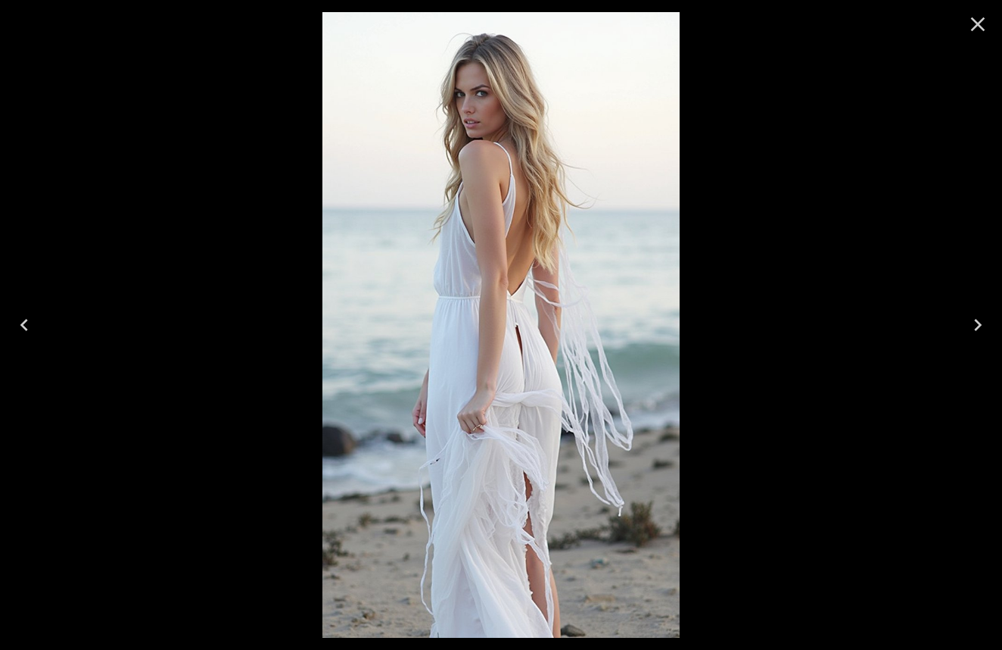
click at [979, 35] on icon "Close" at bounding box center [978, 24] width 24 height 24
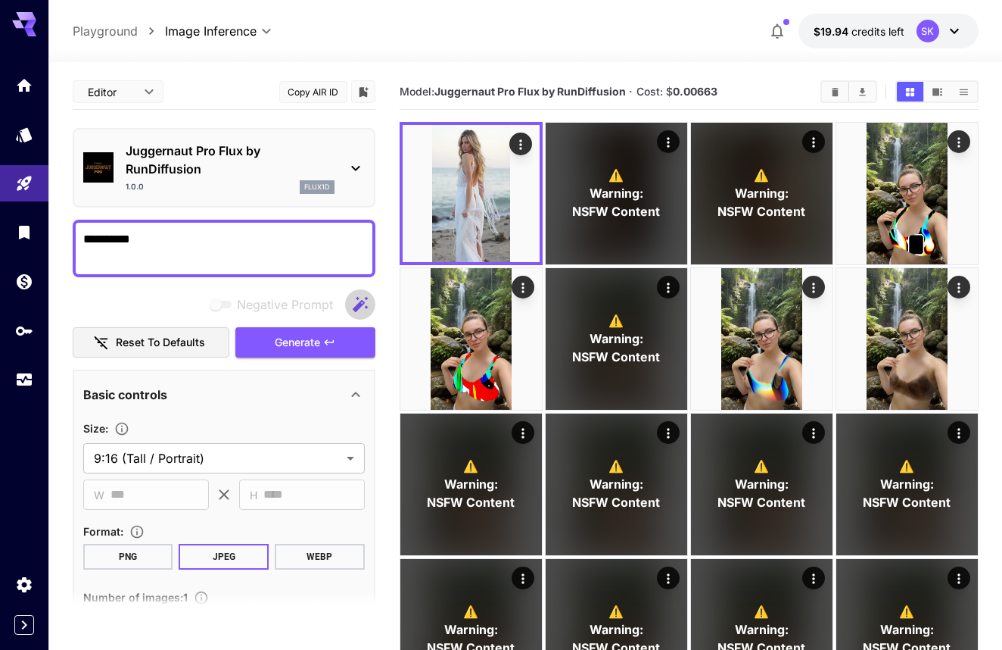
click at [351, 298] on icon "button" at bounding box center [360, 304] width 18 height 18
click at [173, 232] on textarea "**********" at bounding box center [224, 248] width 282 height 36
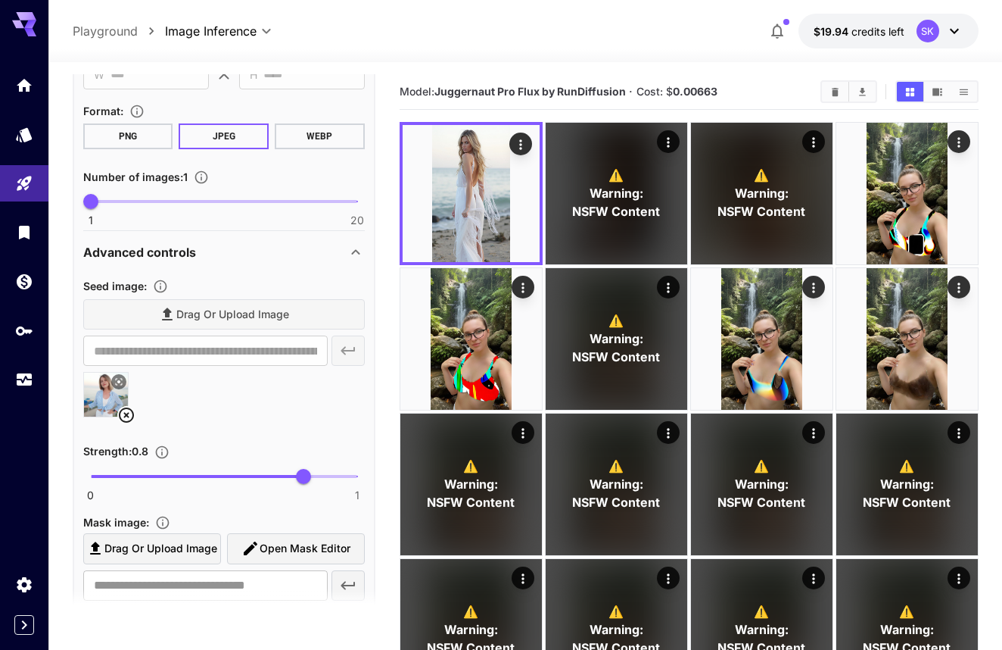
scroll to position [424, 0]
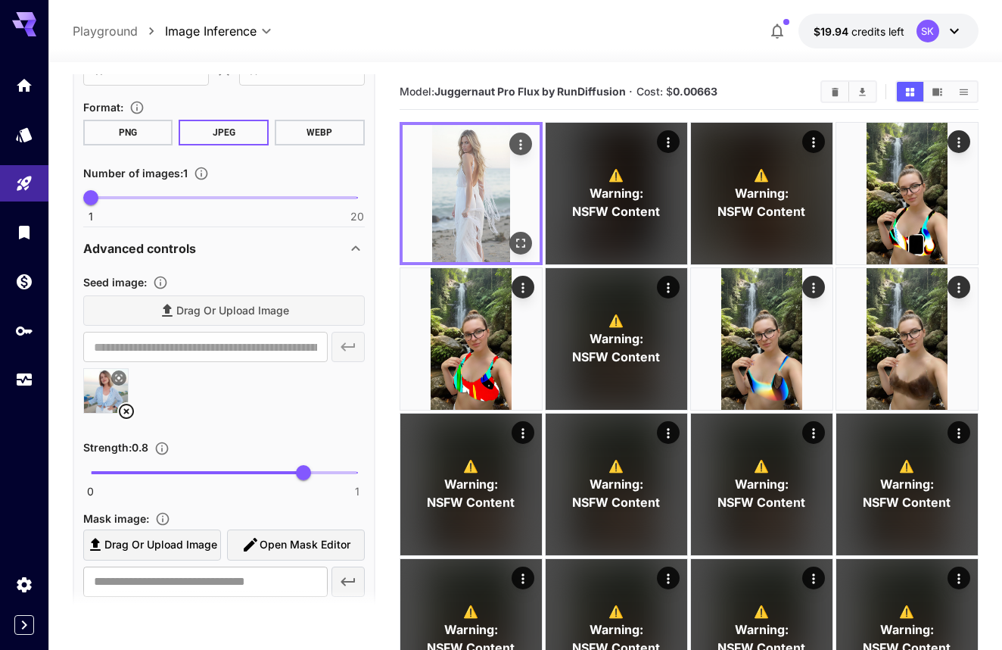
type textarea "**********"
click at [493, 201] on img at bounding box center [471, 193] width 137 height 137
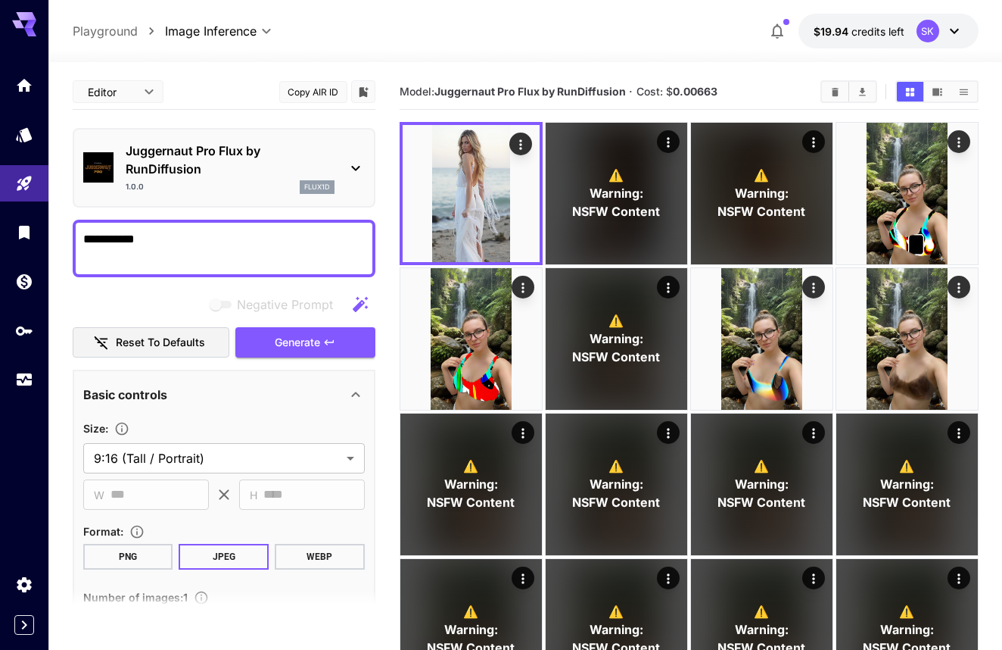
scroll to position [0, 0]
click at [28, 129] on icon "Models" at bounding box center [25, 130] width 16 height 14
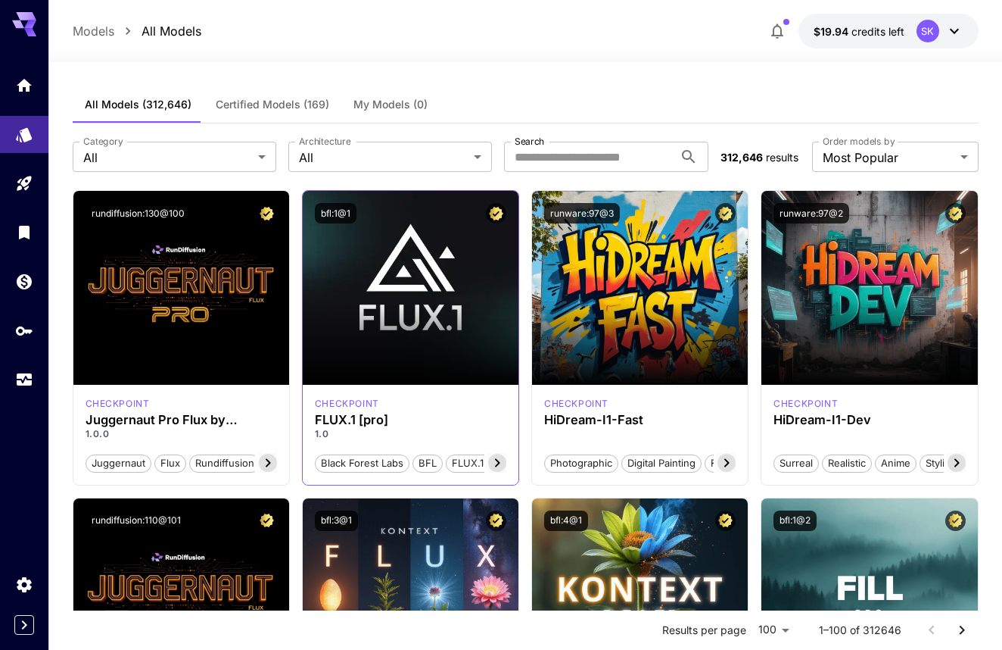
click at [499, 457] on icon at bounding box center [497, 462] width 18 height 18
click at [499, 456] on span "FLUX.1 [pro]" at bounding box center [472, 463] width 69 height 15
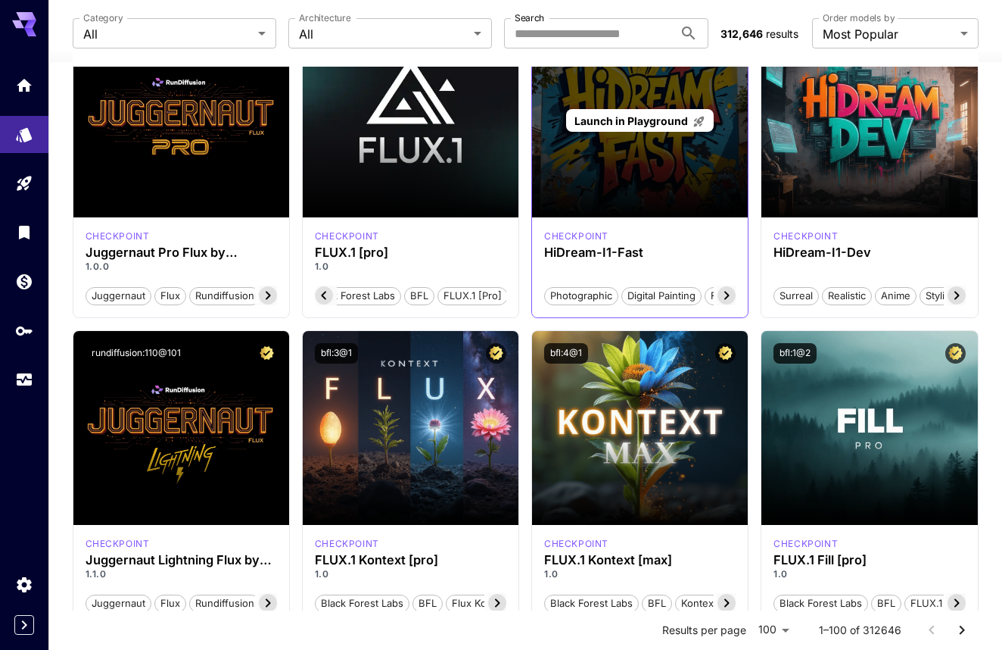
scroll to position [242, 0]
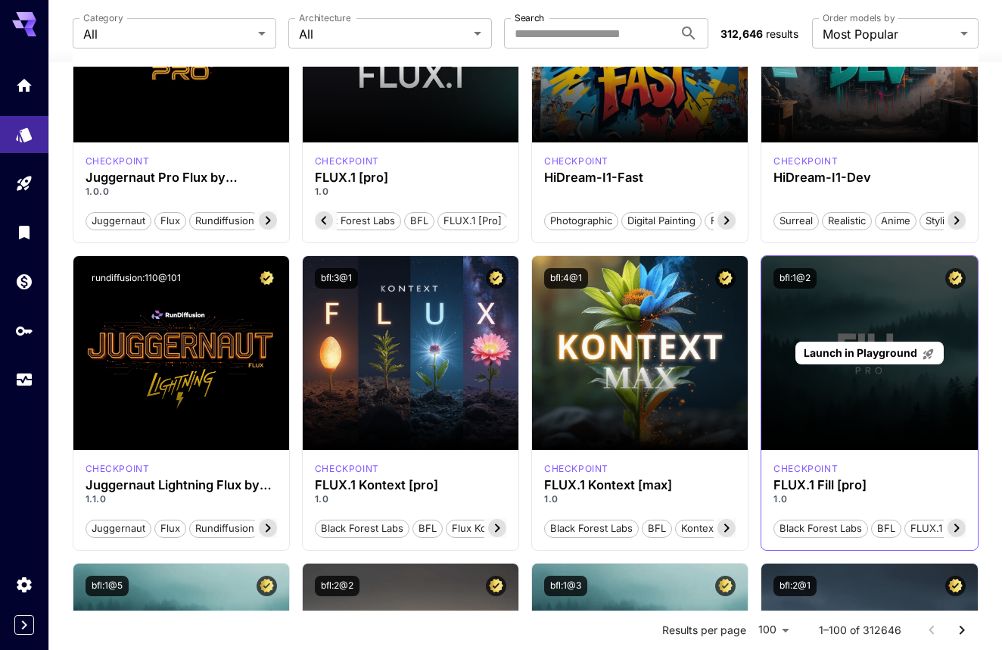
click at [818, 360] on p "Launch in Playground" at bounding box center [869, 352] width 131 height 16
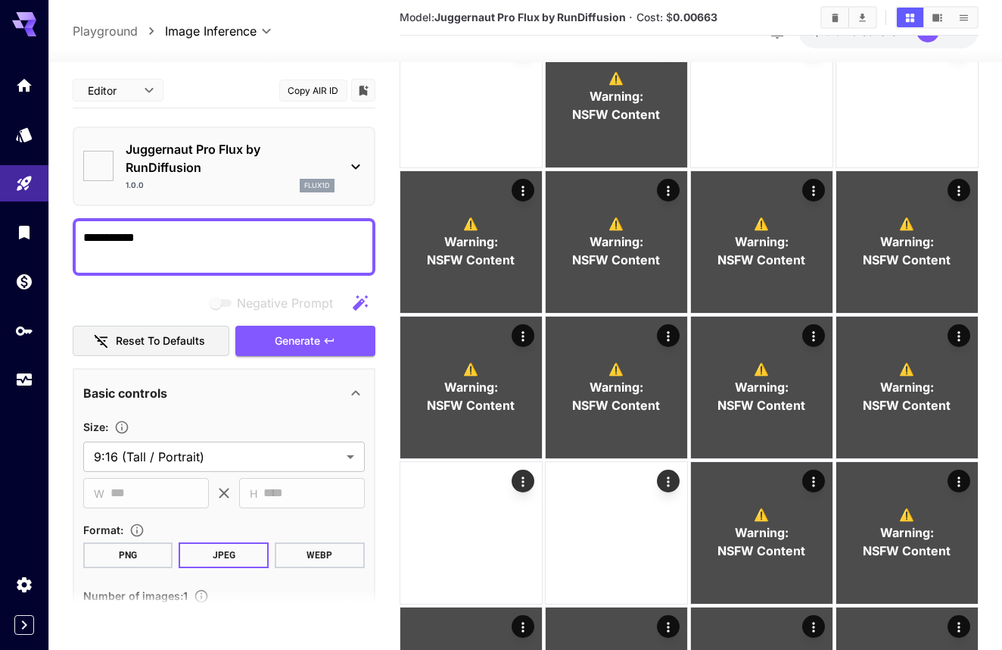
type input "**"
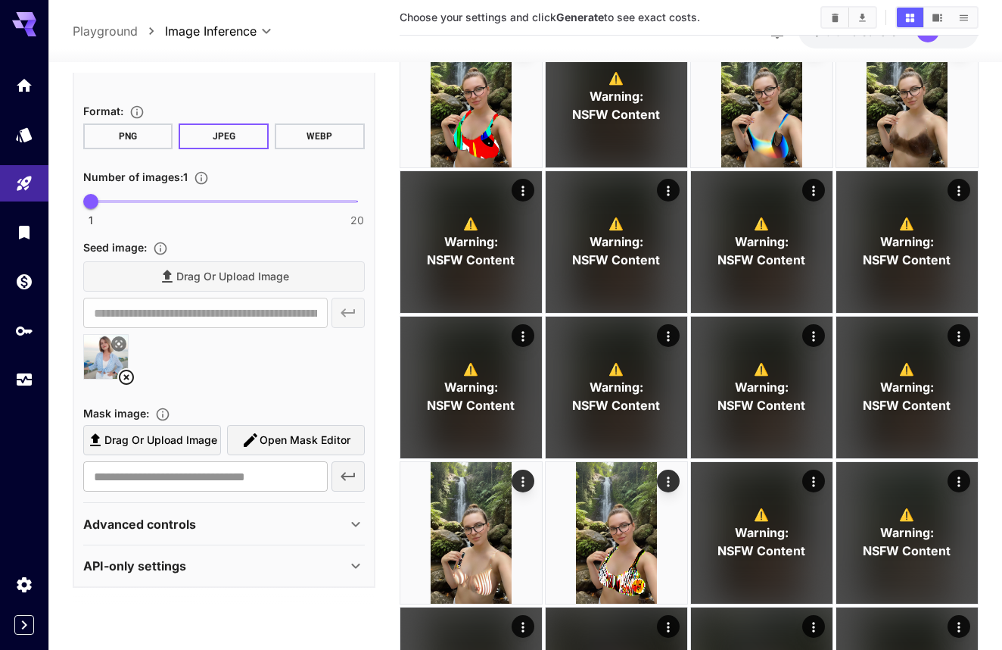
scroll to position [540, 0]
click at [239, 447] on button "Open Mask Editor" at bounding box center [296, 440] width 138 height 31
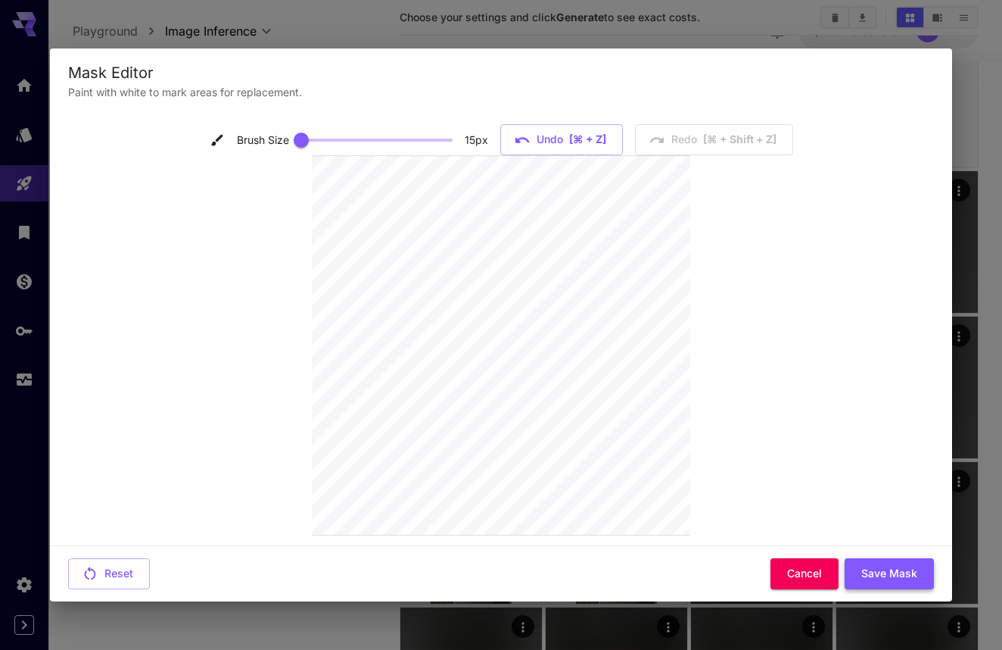
click at [857, 572] on button "Save Mask" at bounding box center [889, 573] width 89 height 31
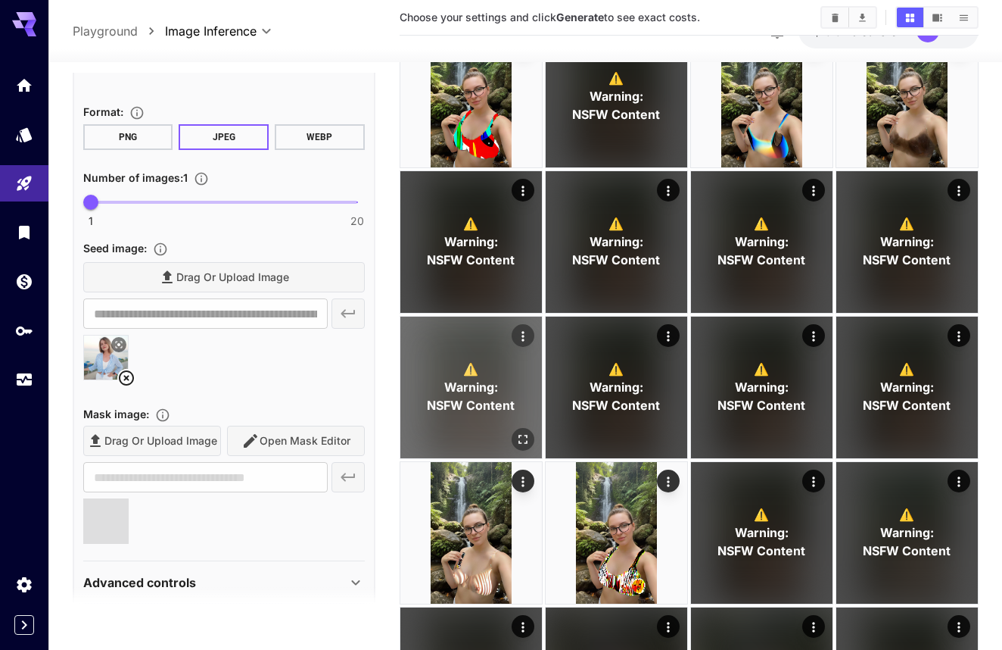
type input "**********"
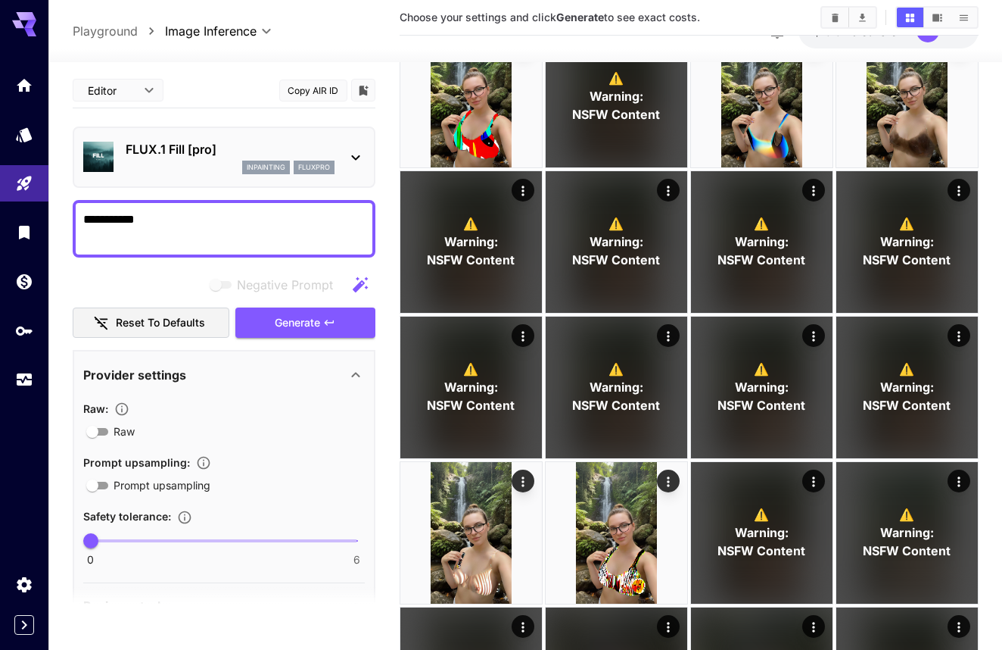
scroll to position [0, 0]
click at [225, 238] on textarea "**********" at bounding box center [224, 228] width 282 height 36
type textarea "**********"
click at [331, 319] on icon "button" at bounding box center [329, 322] width 12 height 12
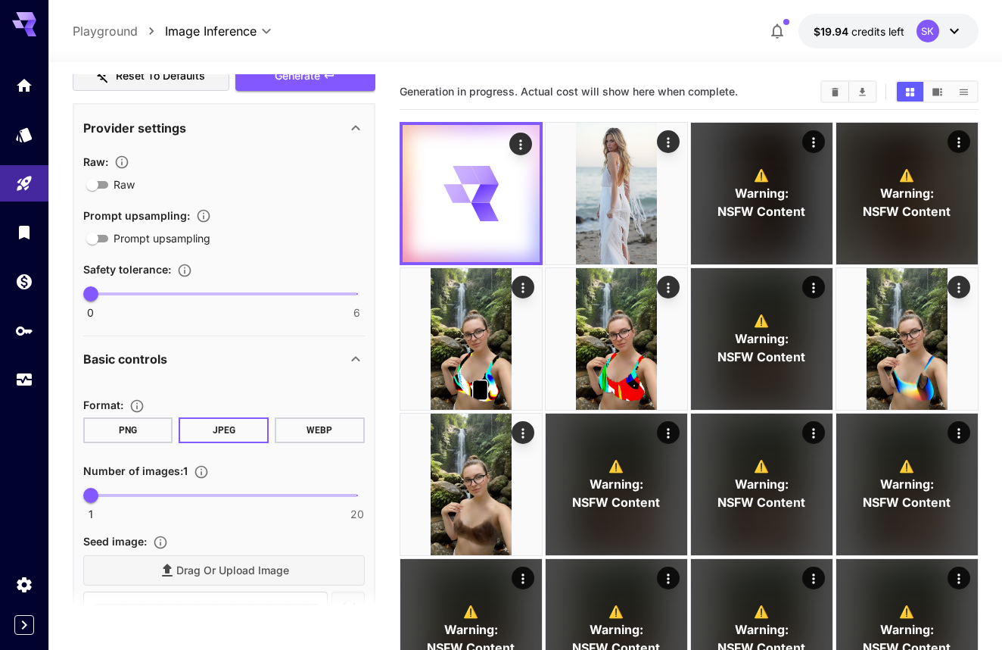
scroll to position [275, 0]
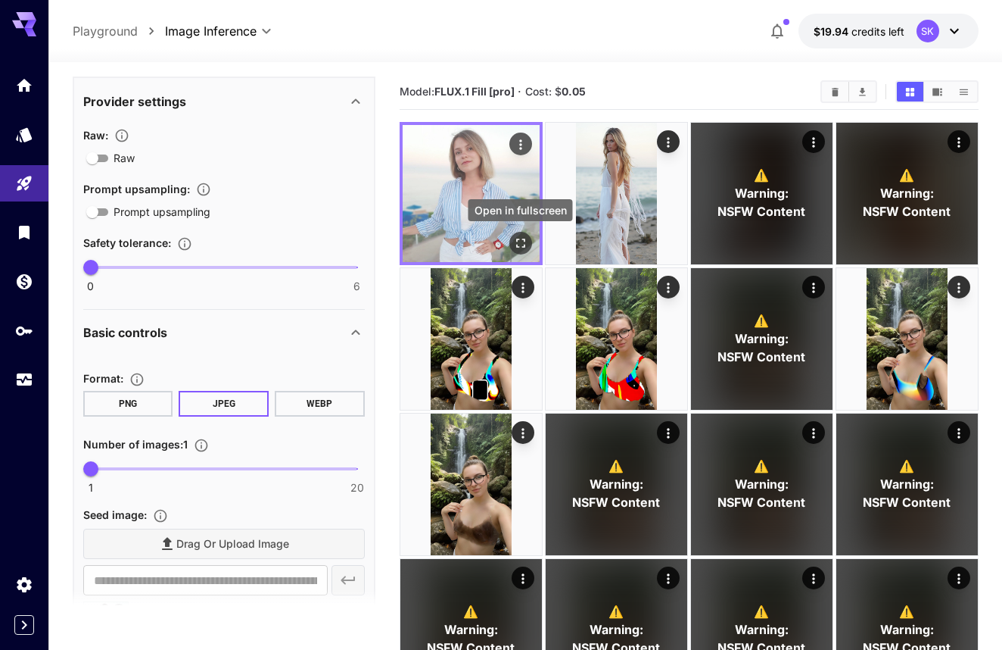
click at [520, 249] on icon "Open in fullscreen" at bounding box center [520, 242] width 15 height 15
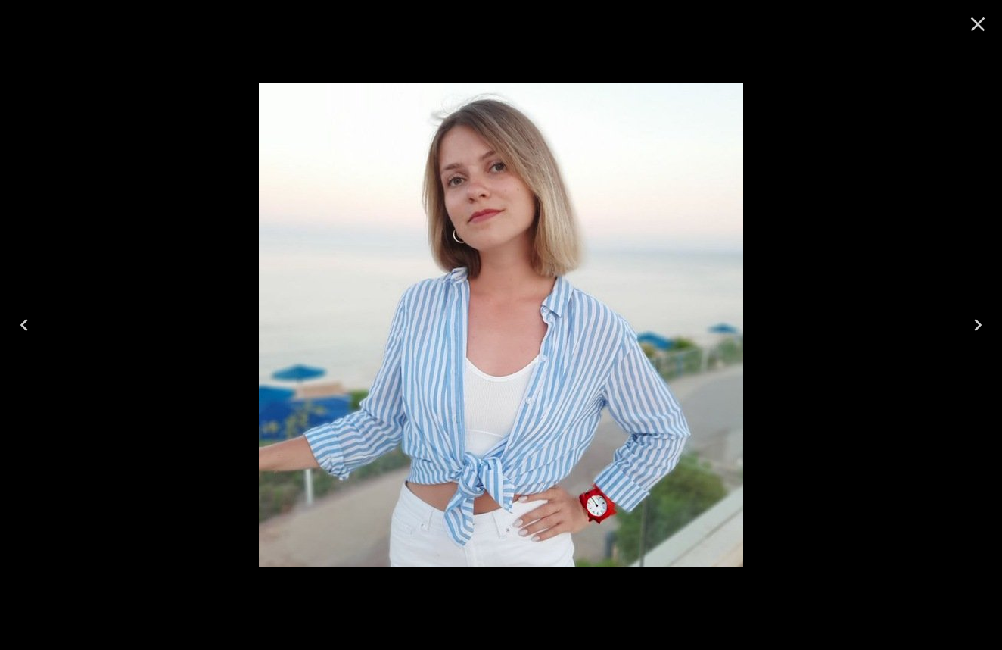
click at [984, 20] on icon "Close" at bounding box center [978, 24] width 24 height 24
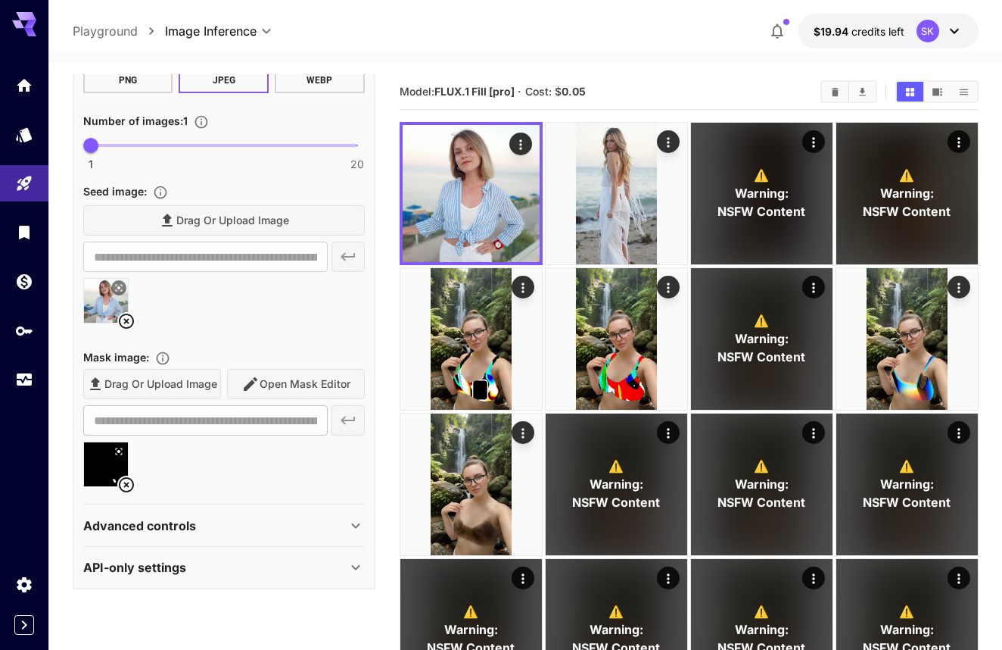
scroll to position [597, 0]
click at [132, 477] on icon at bounding box center [126, 485] width 18 height 18
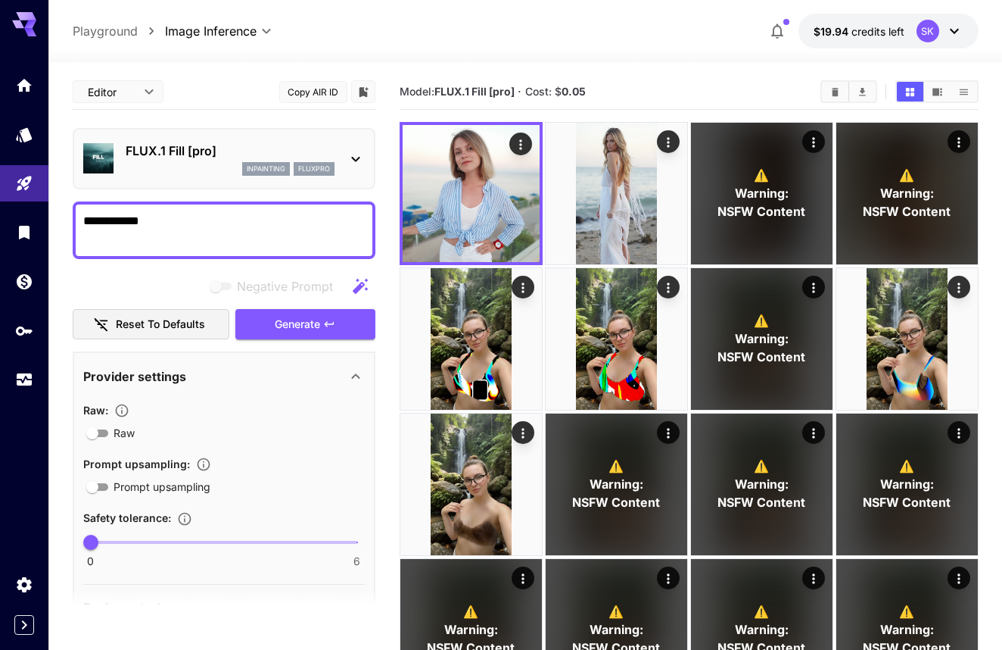
scroll to position [0, 0]
click at [124, 413] on icon "Controls the level of post-processing applied to generated images." at bounding box center [121, 410] width 13 height 13
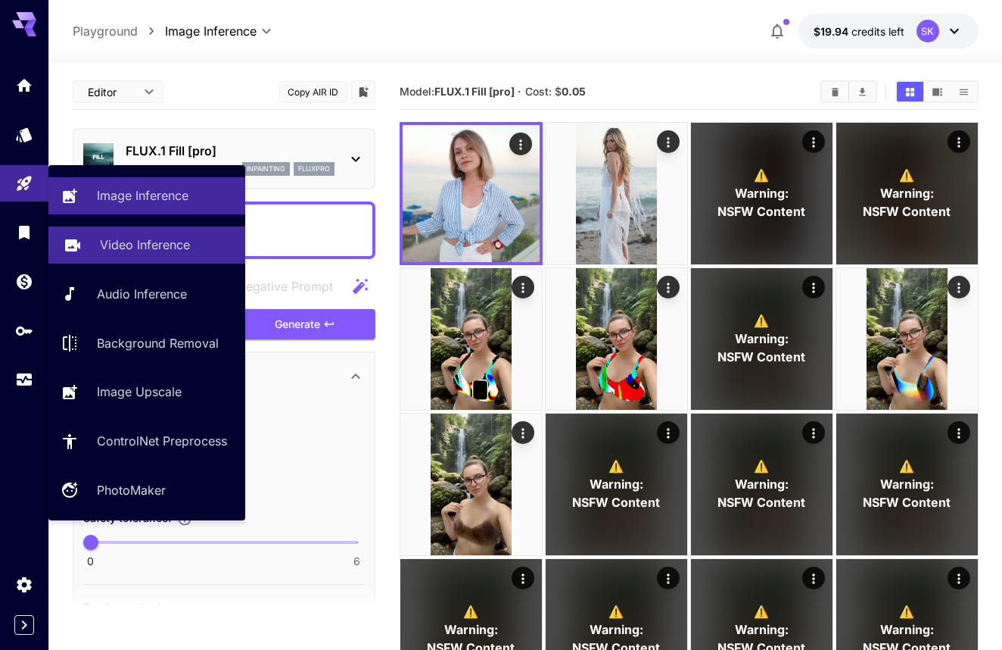
click at [109, 249] on p "Video Inference" at bounding box center [145, 244] width 90 height 18
type input "**********"
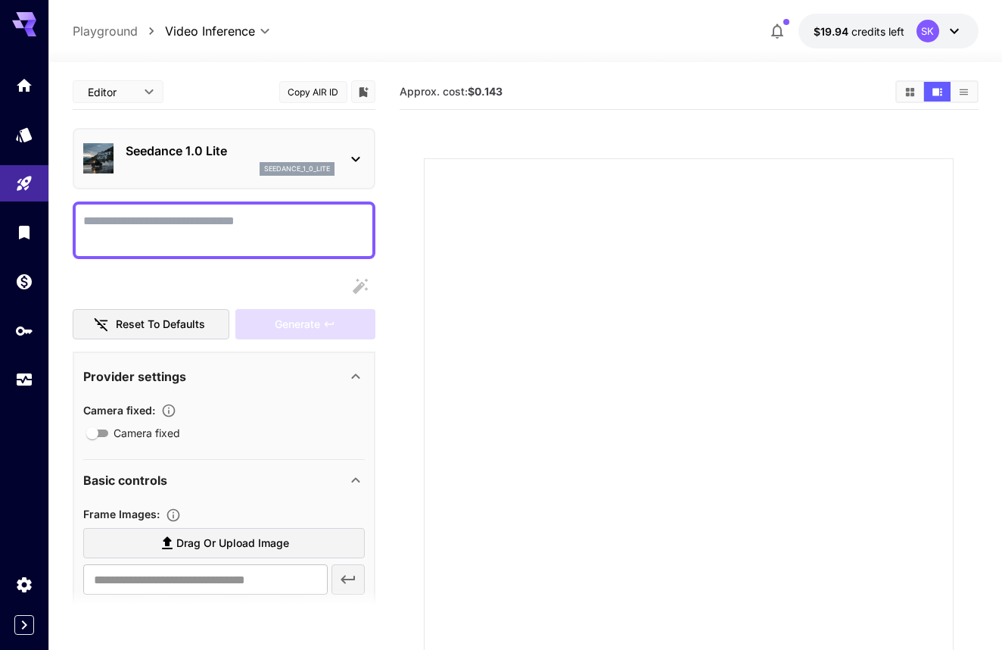
click at [170, 189] on div "Seedance 1.0 Lite seedance_1_0_lite" at bounding box center [224, 158] width 303 height 61
click at [169, 168] on div "seedance_1_0_lite" at bounding box center [230, 169] width 209 height 14
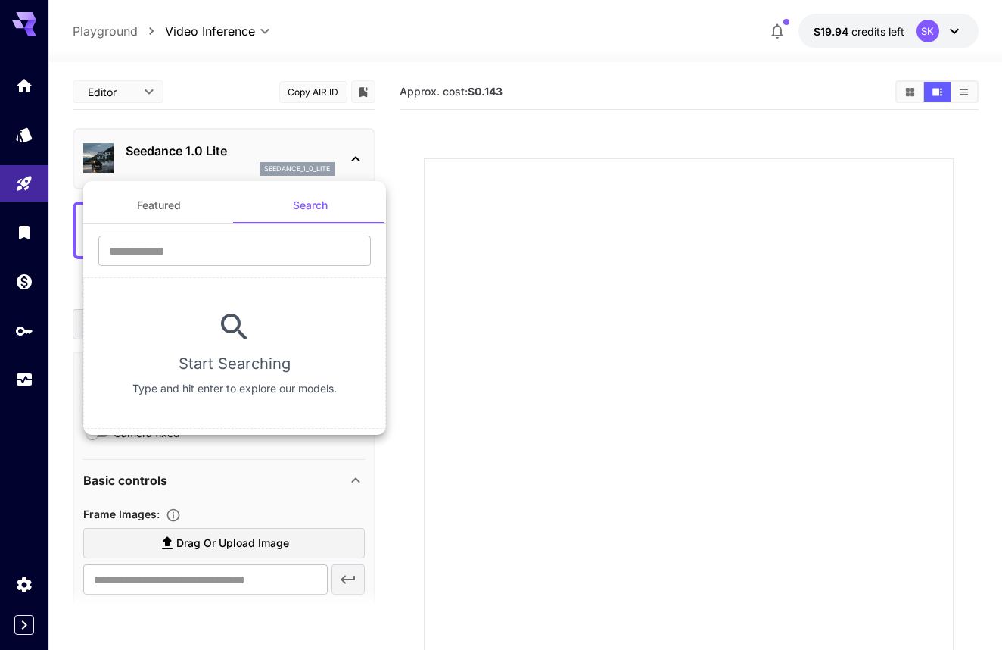
click at [185, 211] on button "Featured" at bounding box center [158, 205] width 151 height 36
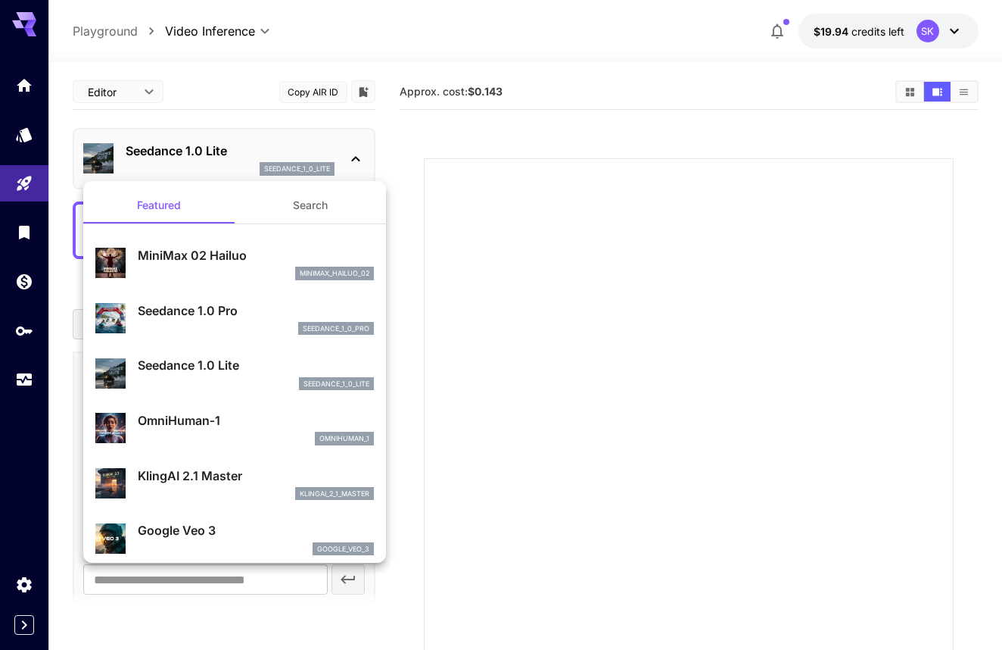
click at [300, 199] on button "Search" at bounding box center [310, 205] width 151 height 36
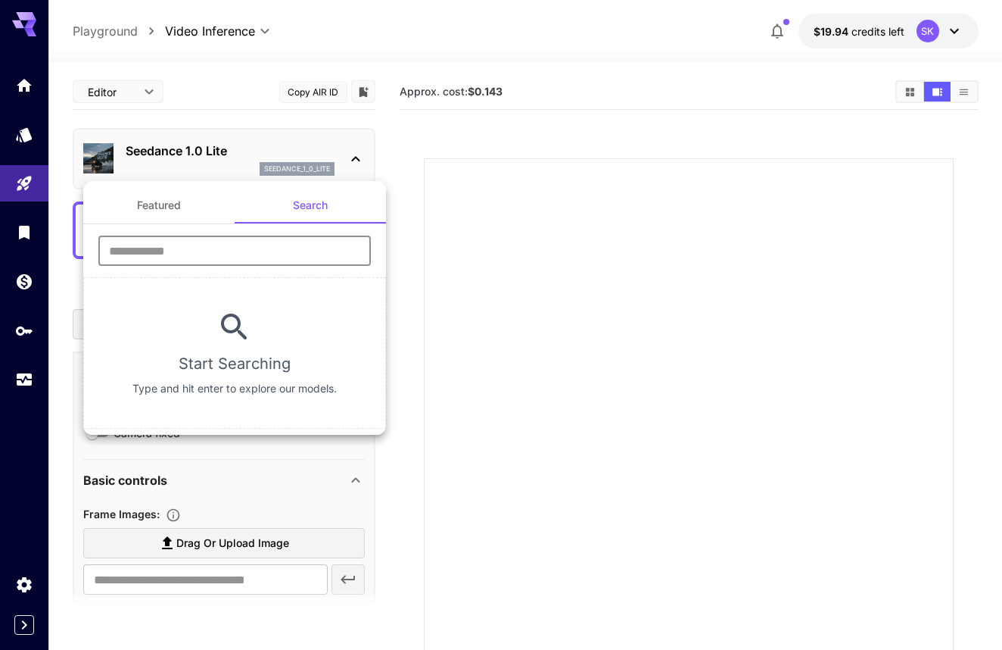
click at [270, 264] on input "text" at bounding box center [234, 250] width 273 height 30
type input "****"
click at [31, 188] on div at bounding box center [501, 325] width 1002 height 650
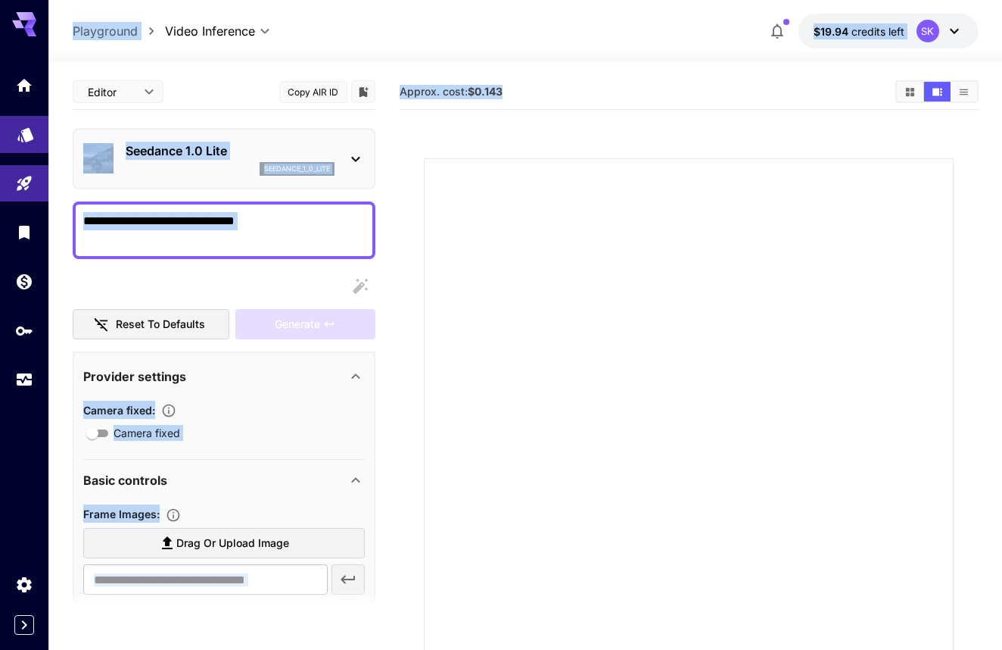
click at [28, 142] on link at bounding box center [24, 134] width 48 height 37
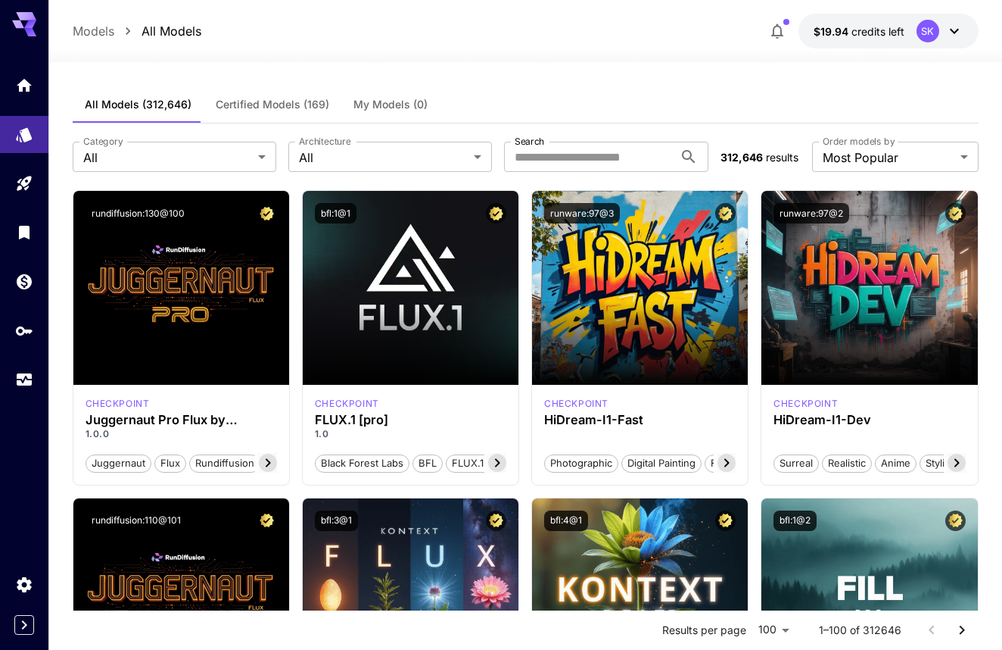
click at [497, 132] on div "**********" at bounding box center [526, 156] width 906 height 67
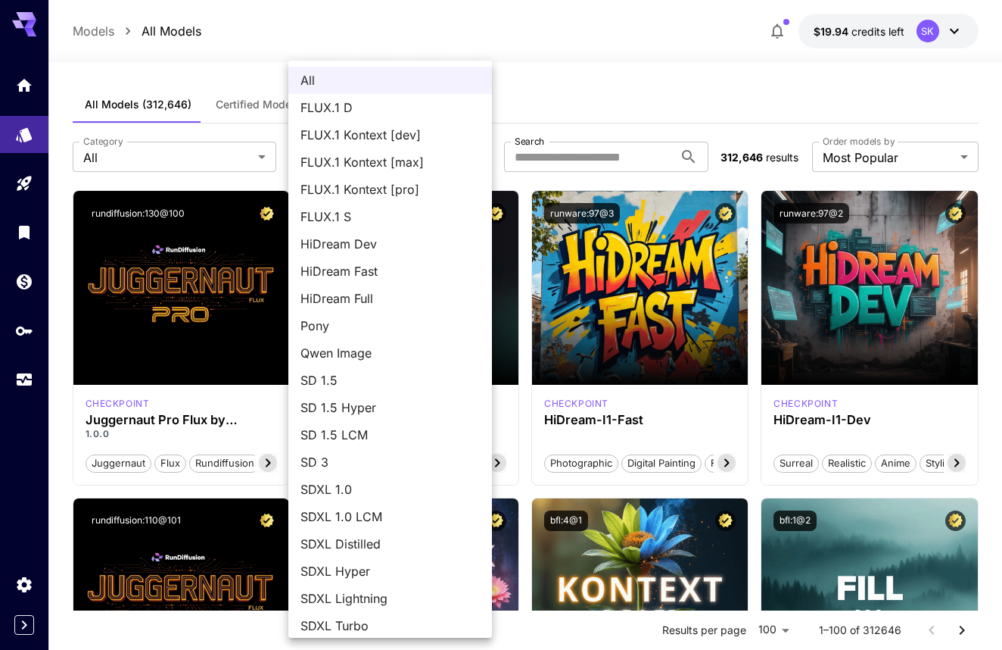
click at [160, 130] on div at bounding box center [501, 325] width 1002 height 650
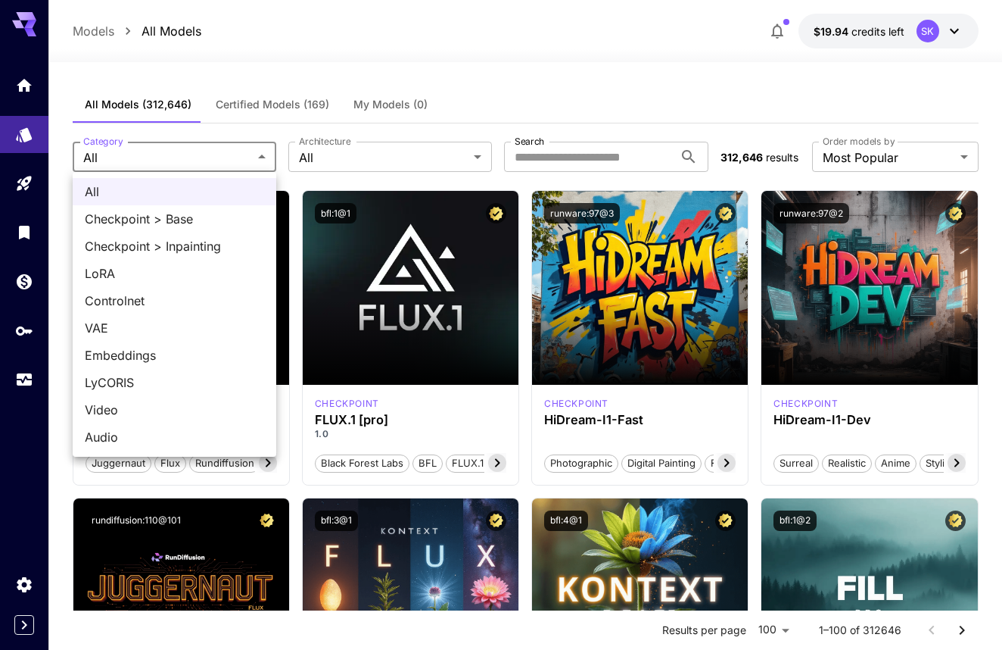
click at [155, 414] on span "Video" at bounding box center [174, 409] width 179 height 18
type input "*****"
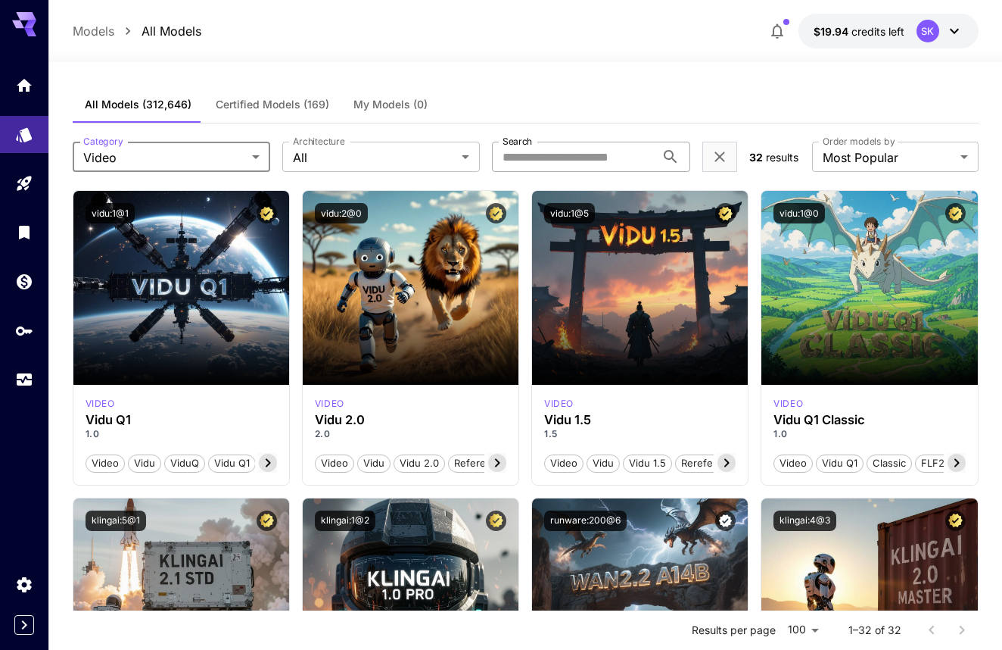
click at [640, 153] on input "Search" at bounding box center [573, 157] width 163 height 30
type input "****"
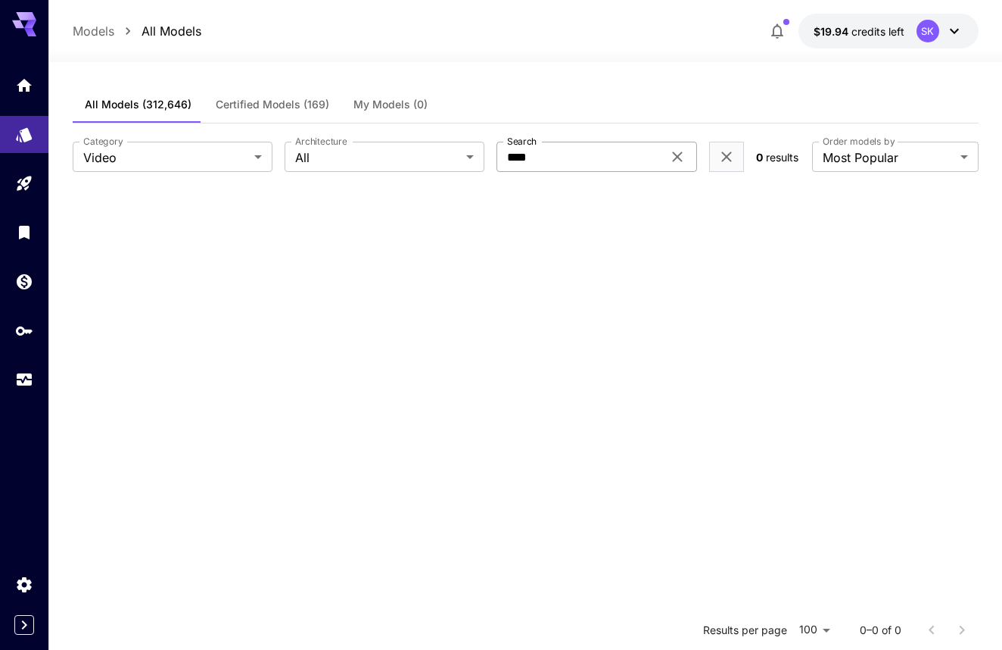
click at [677, 154] on icon at bounding box center [677, 157] width 18 height 18
click at [411, 238] on section at bounding box center [526, 515] width 906 height 650
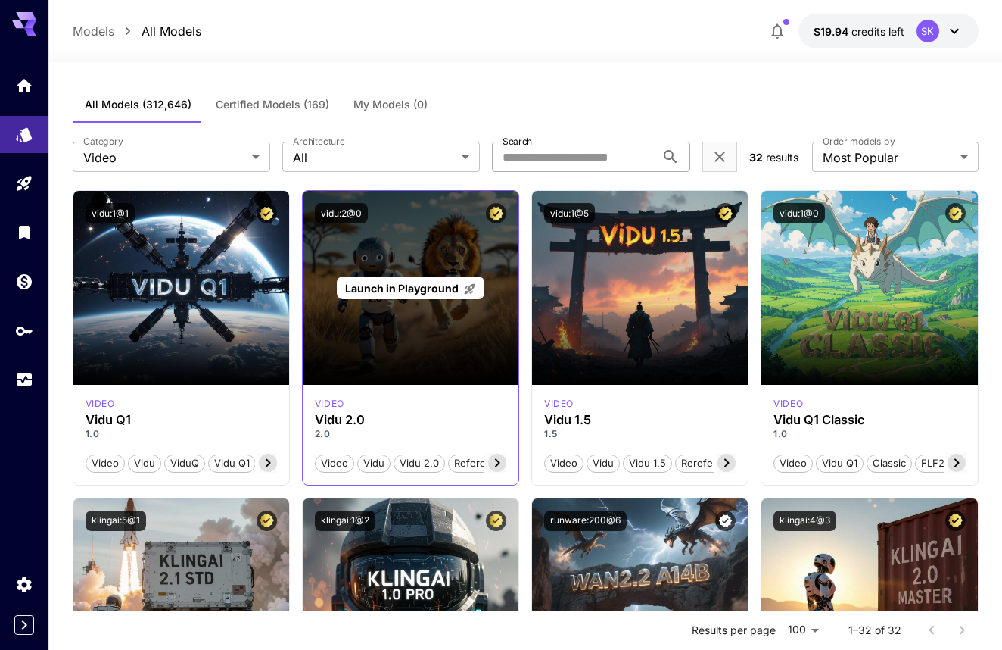
click at [400, 288] on span "Launch in Playground" at bounding box center [402, 288] width 114 height 13
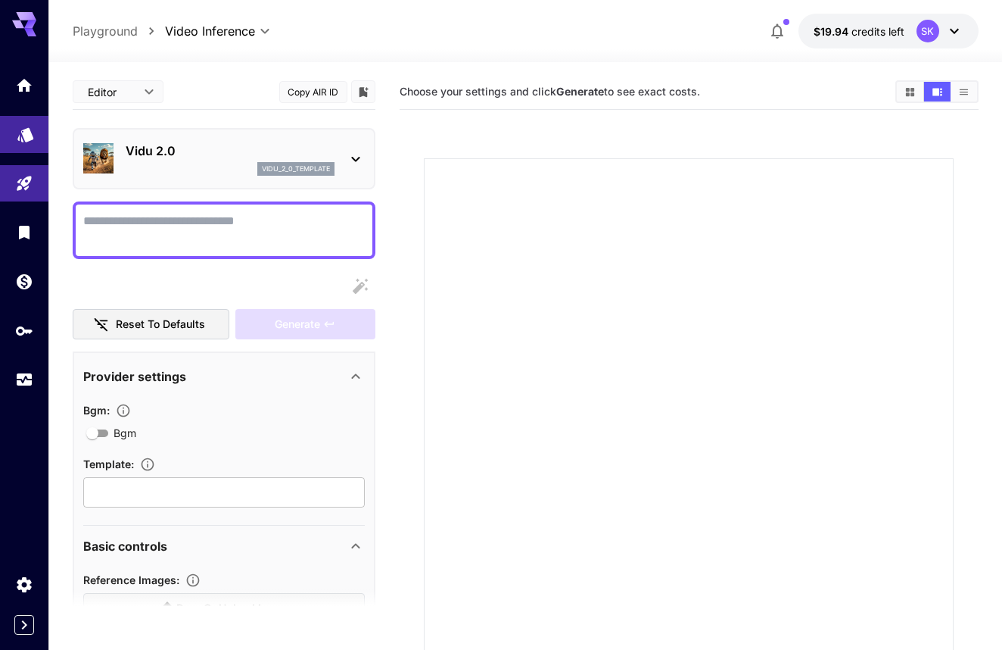
click at [22, 144] on link at bounding box center [24, 134] width 48 height 37
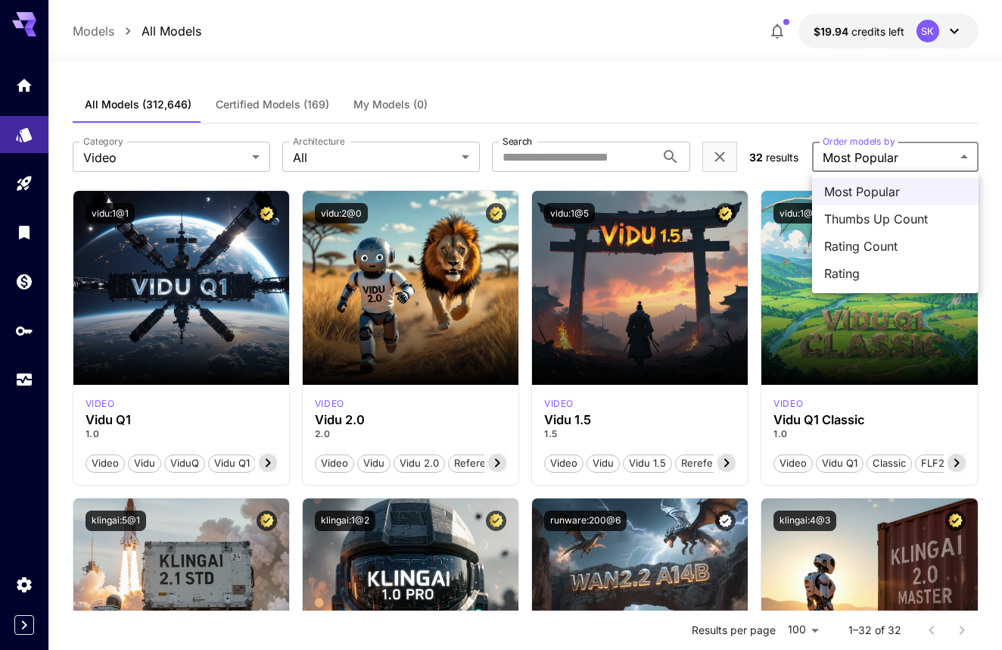
click at [241, 339] on div at bounding box center [501, 325] width 1002 height 650
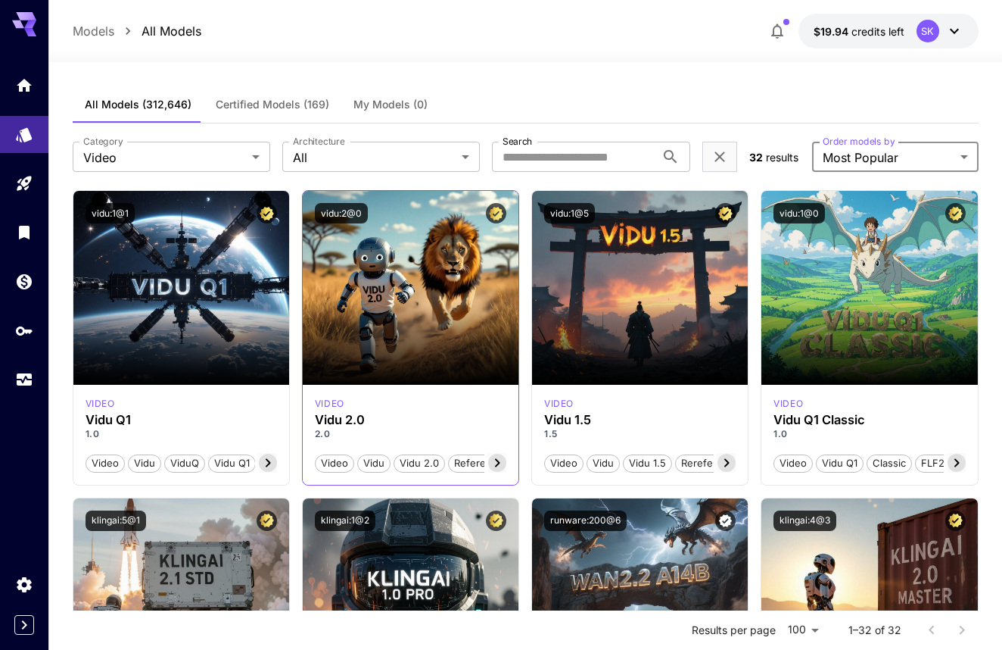
click at [499, 463] on icon at bounding box center [497, 463] width 5 height 8
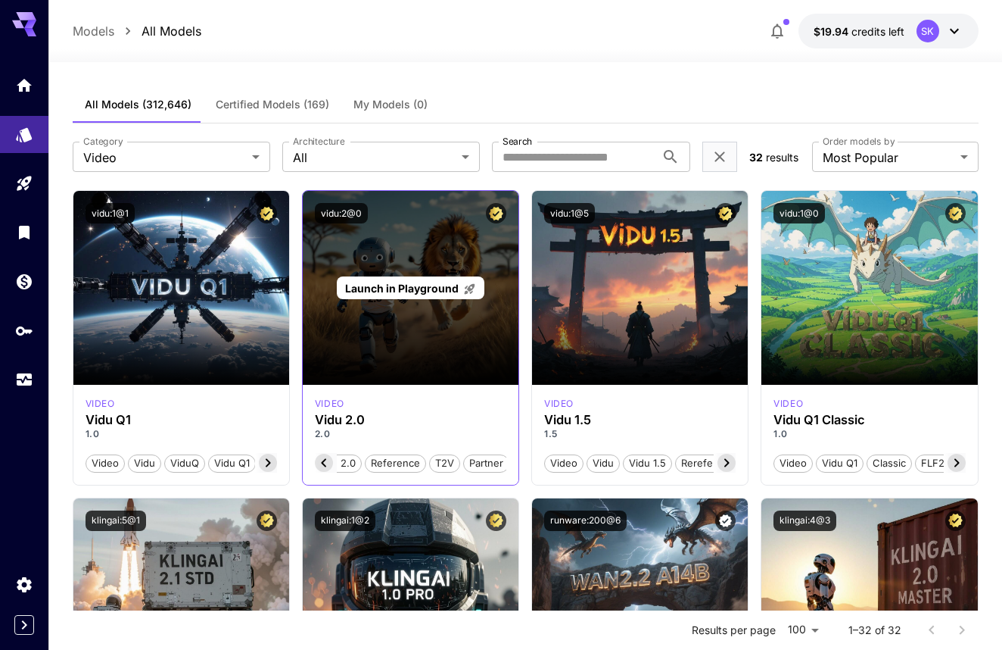
click at [450, 285] on span "Launch in Playground" at bounding box center [402, 288] width 114 height 13
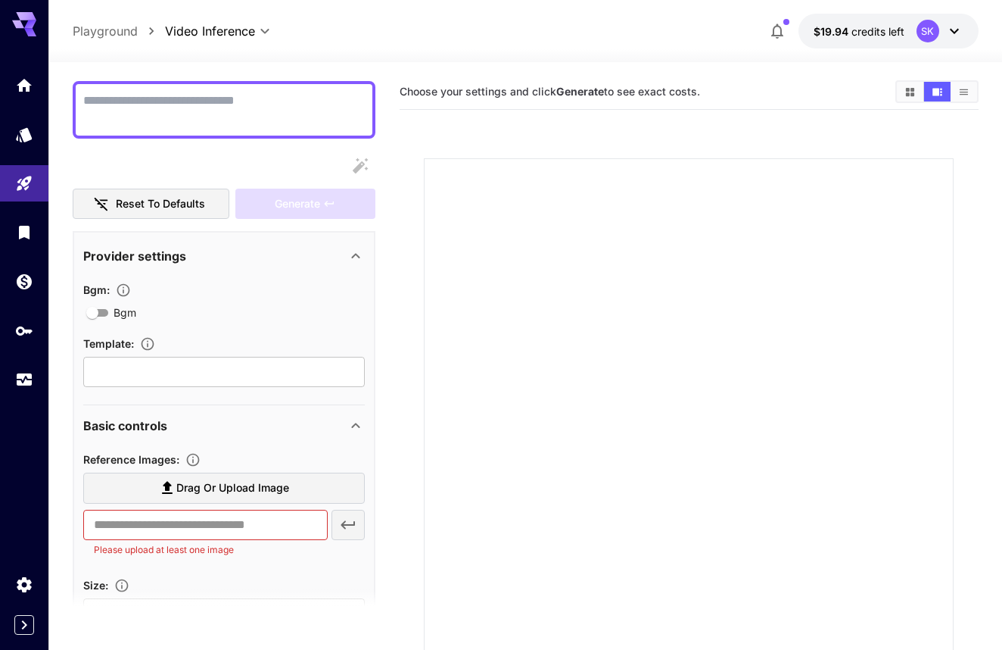
scroll to position [133, 0]
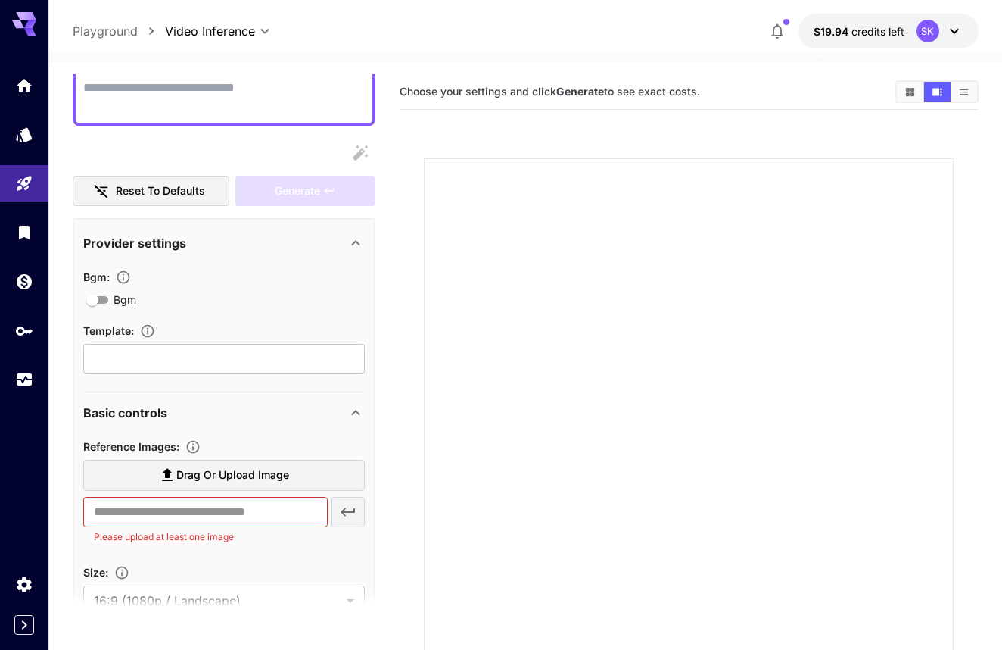
click at [223, 469] on span "Drag or upload image" at bounding box center [232, 475] width 113 height 19
click at [0, 0] on input "Drag or upload image" at bounding box center [0, 0] width 0 height 0
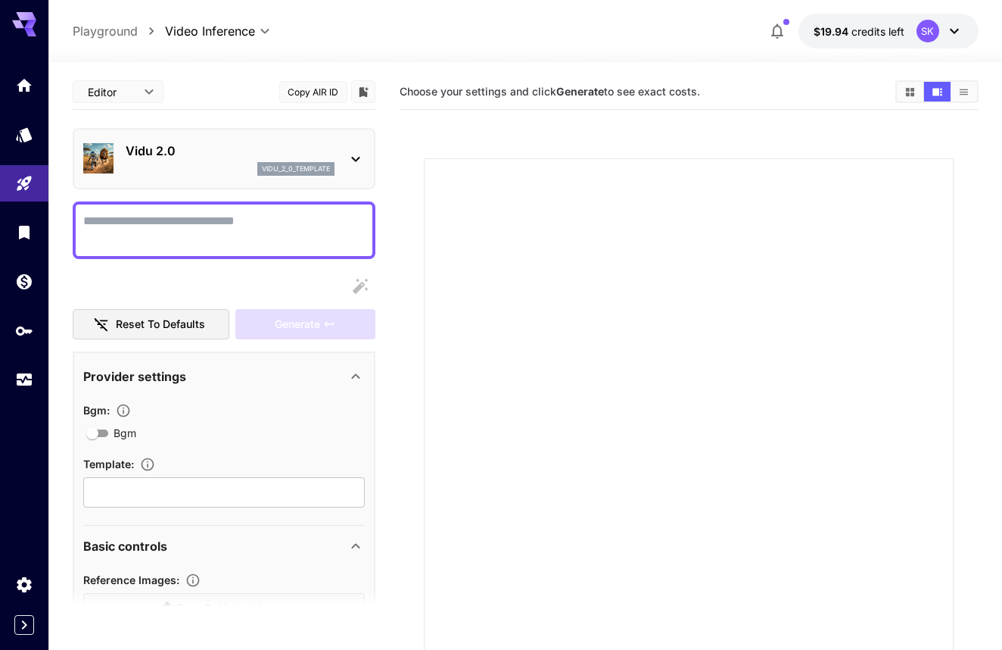
type input "**********"
click at [194, 229] on textarea "Bgm" at bounding box center [224, 230] width 282 height 36
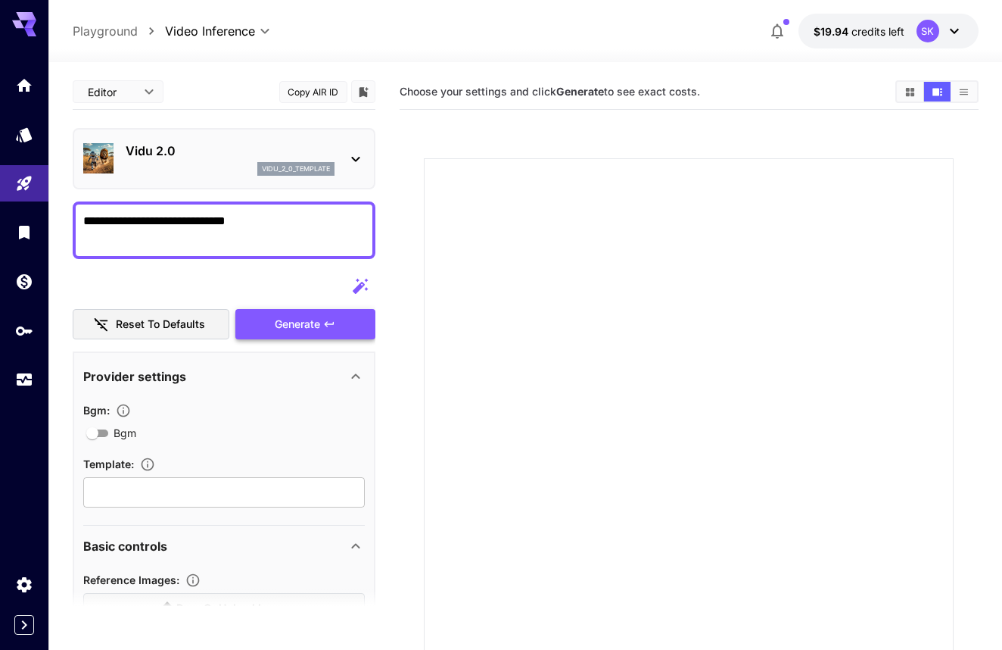
type textarea "**********"
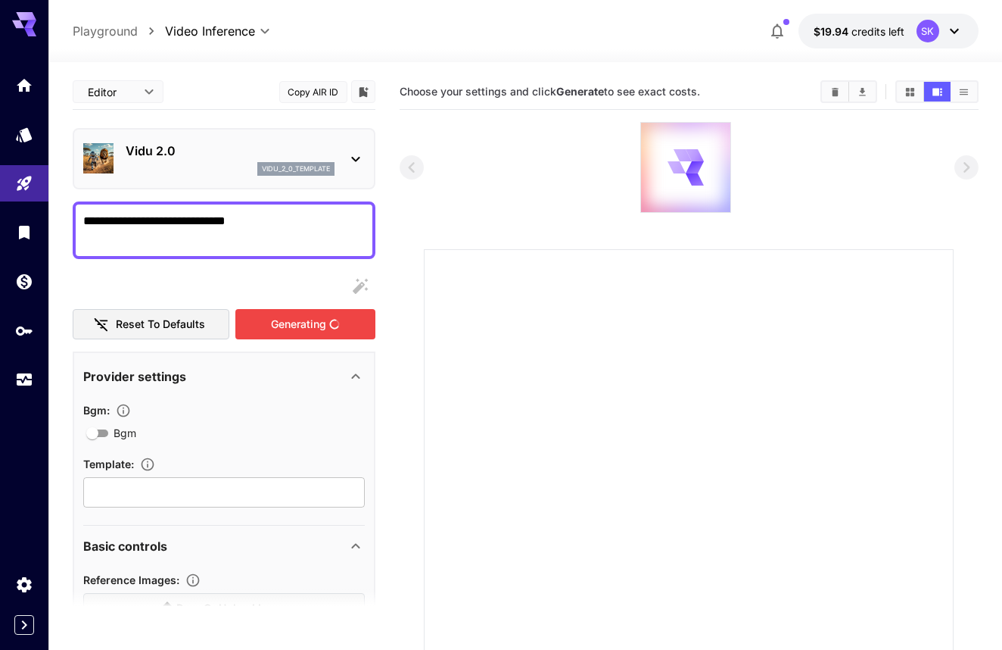
click at [277, 316] on div "Generating" at bounding box center [304, 324] width 139 height 31
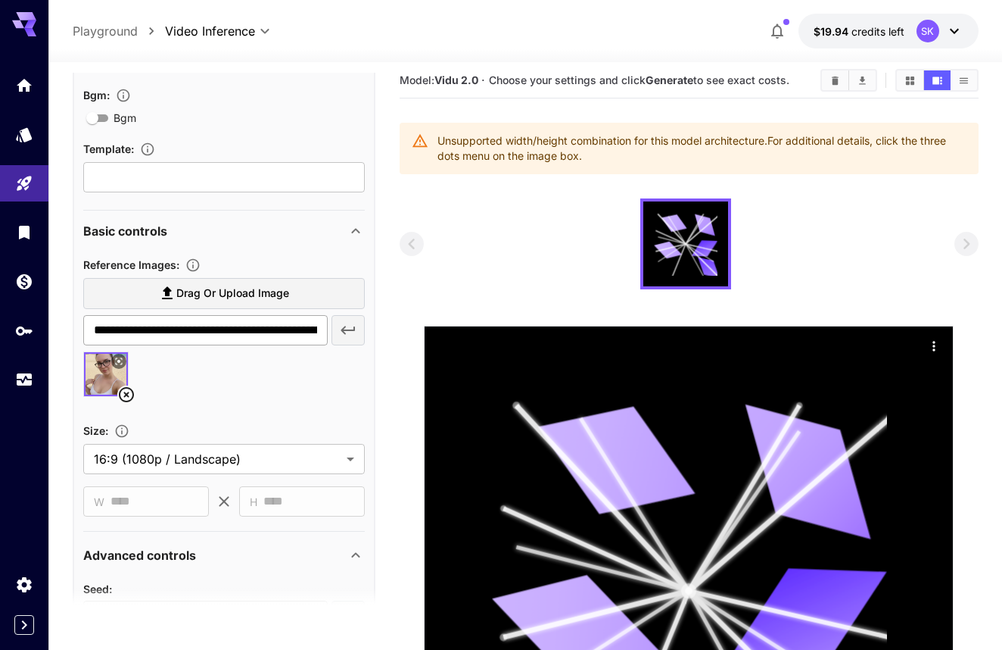
scroll to position [318, 0]
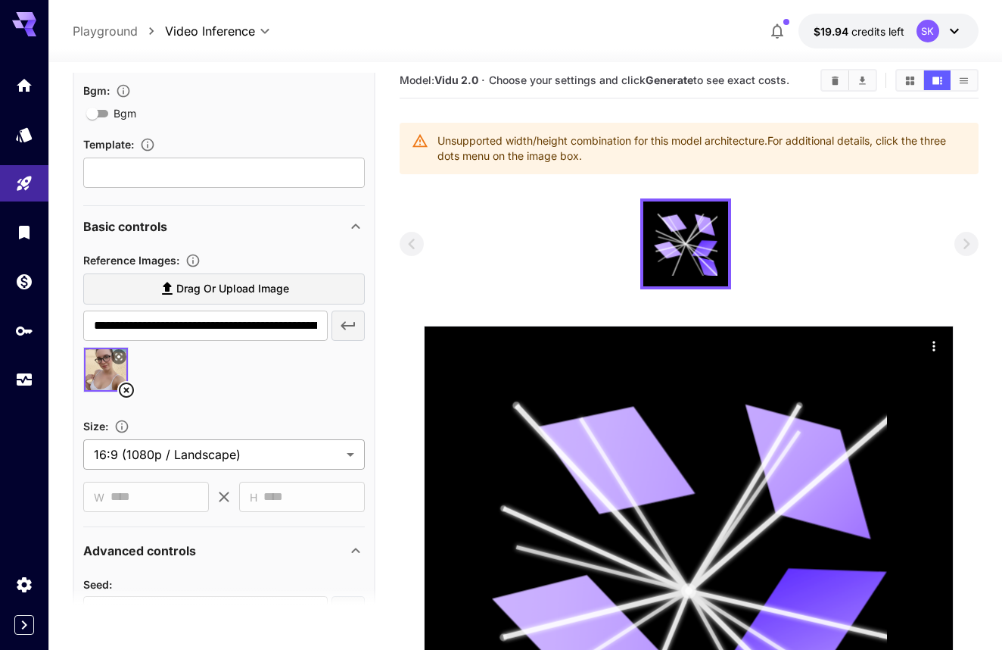
click at [213, 456] on body "**********" at bounding box center [501, 445] width 1002 height 912
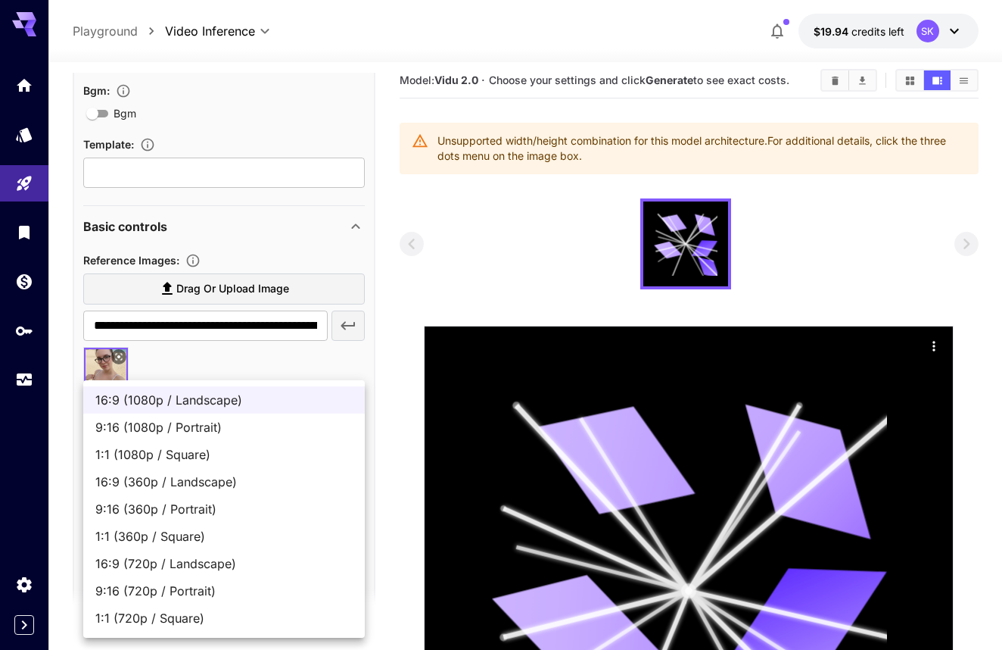
click at [217, 587] on span "9:16 (720p / Portrait)" at bounding box center [223, 590] width 257 height 18
type input "**********"
type input "***"
type input "****"
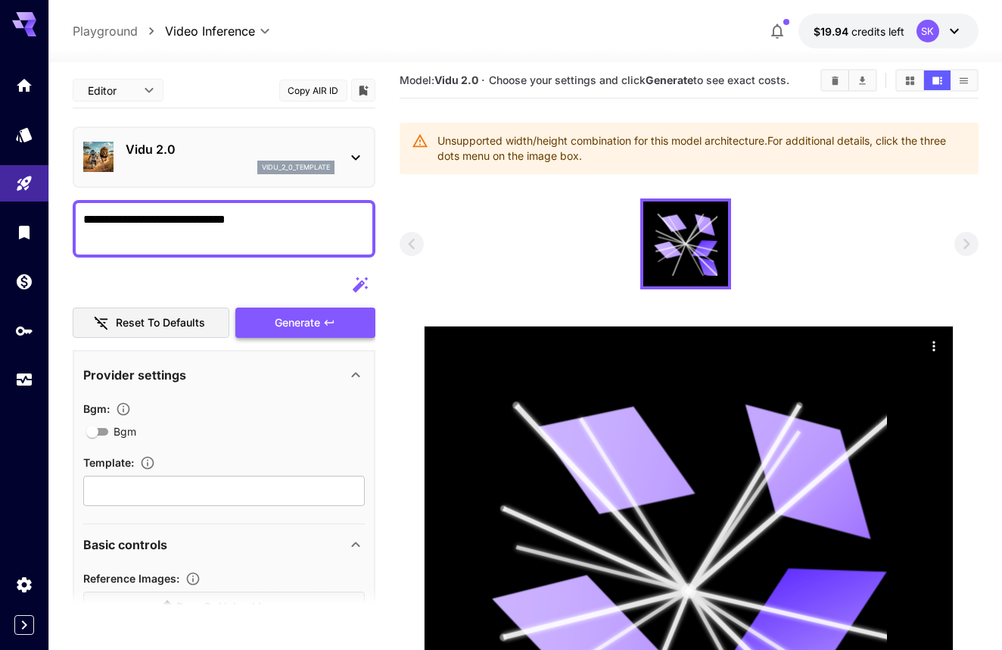
scroll to position [-1, 0]
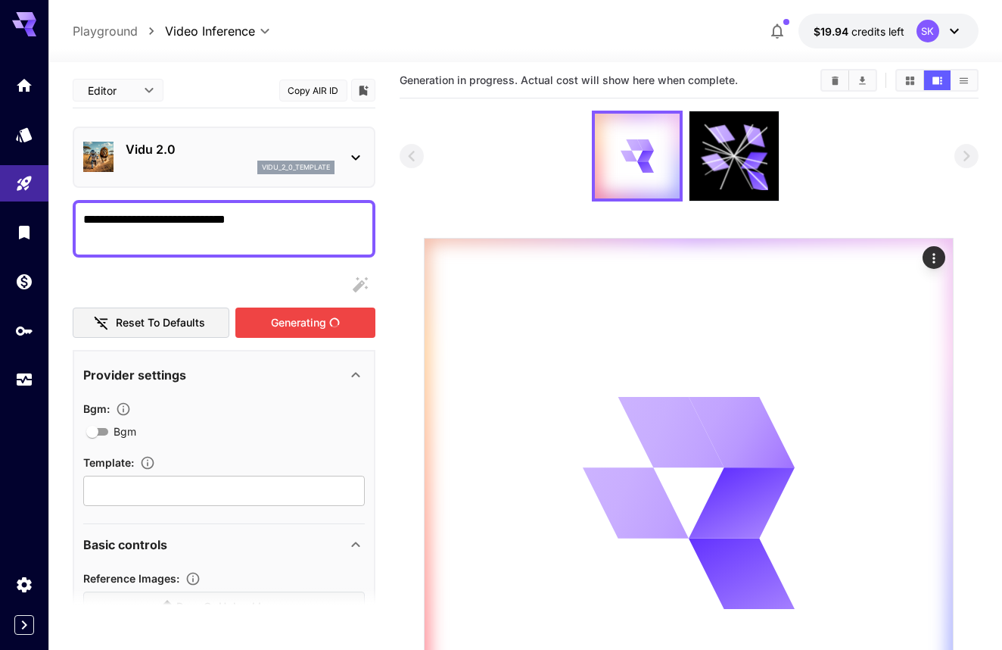
click at [281, 325] on div "Generating" at bounding box center [304, 322] width 139 height 31
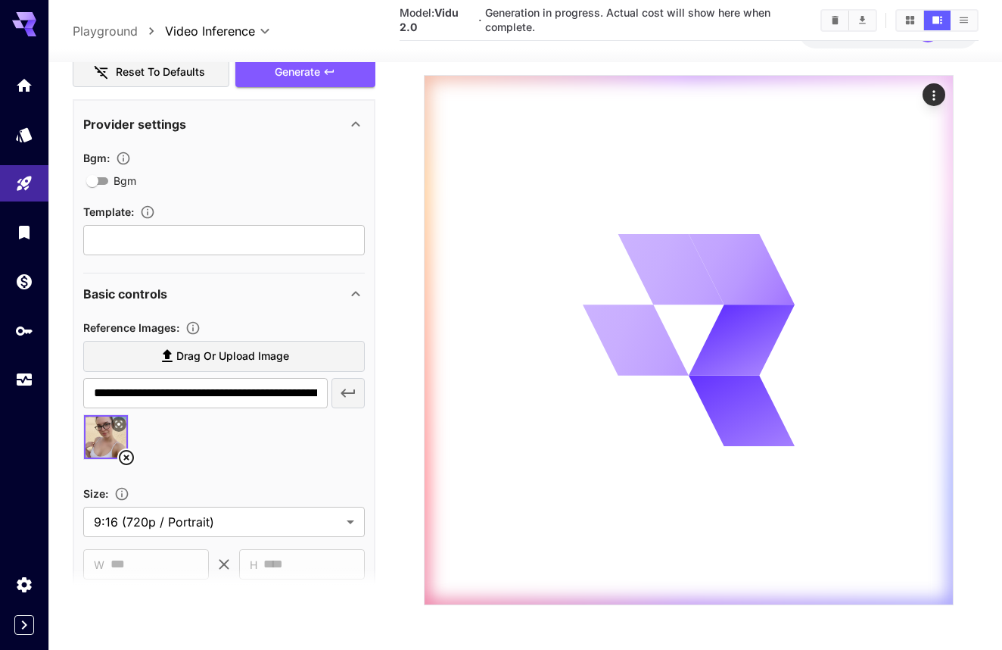
scroll to position [184, 0]
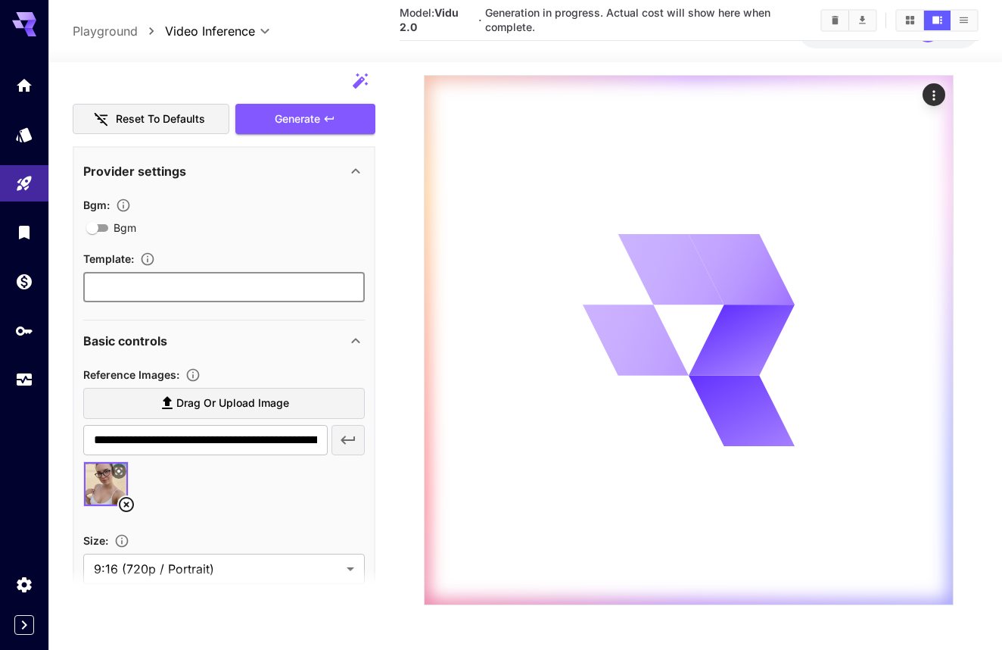
click at [232, 289] on input "text" at bounding box center [224, 287] width 282 height 30
click at [123, 204] on icon "button" at bounding box center [123, 205] width 15 height 15
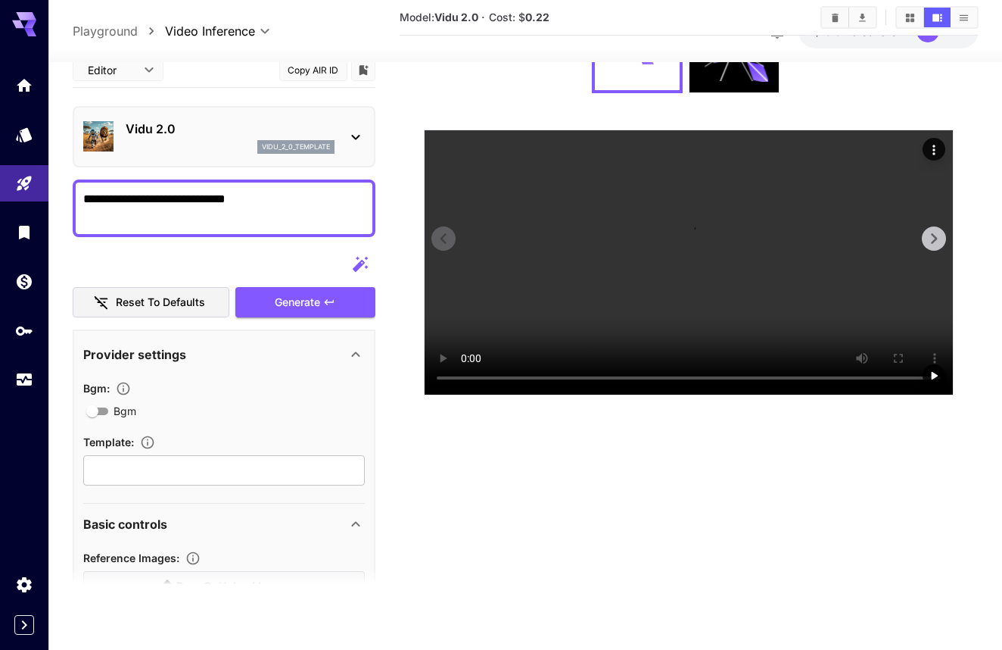
scroll to position [268, 0]
click at [690, 394] on video at bounding box center [689, 262] width 528 height 264
click at [712, 310] on video at bounding box center [689, 262] width 528 height 264
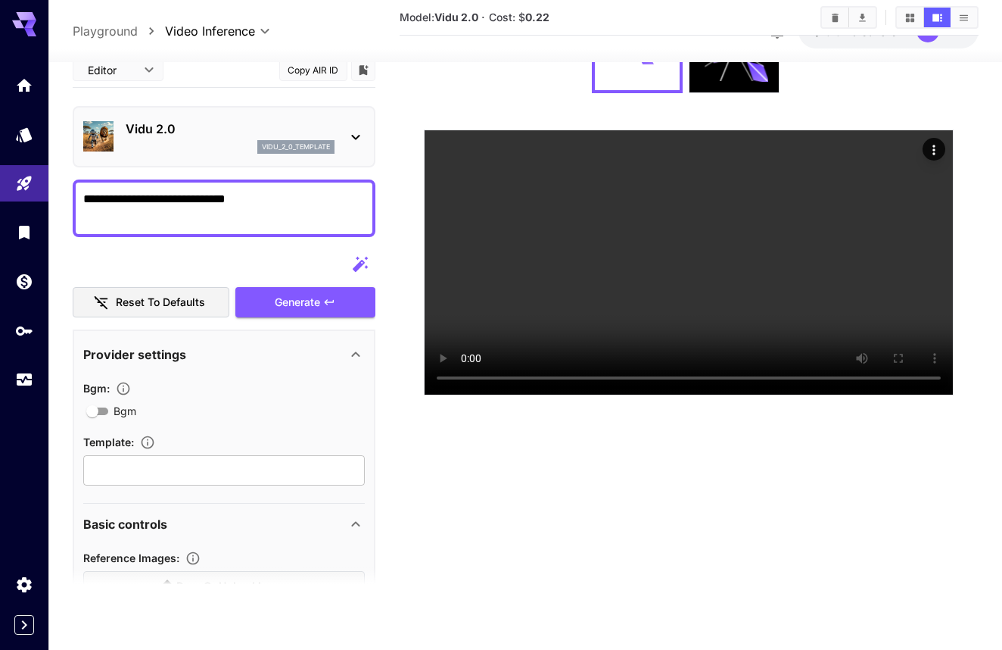
click at [331, 160] on div "Vidu 2.0 vidu_2_0_template" at bounding box center [224, 137] width 282 height 46
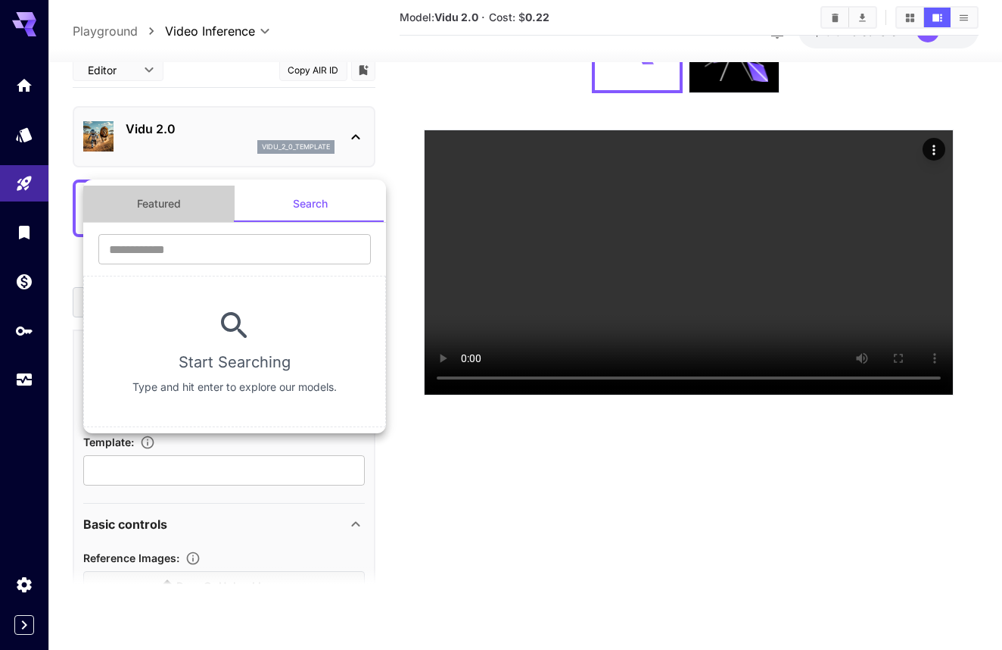
click at [180, 212] on button "Featured" at bounding box center [158, 203] width 151 height 36
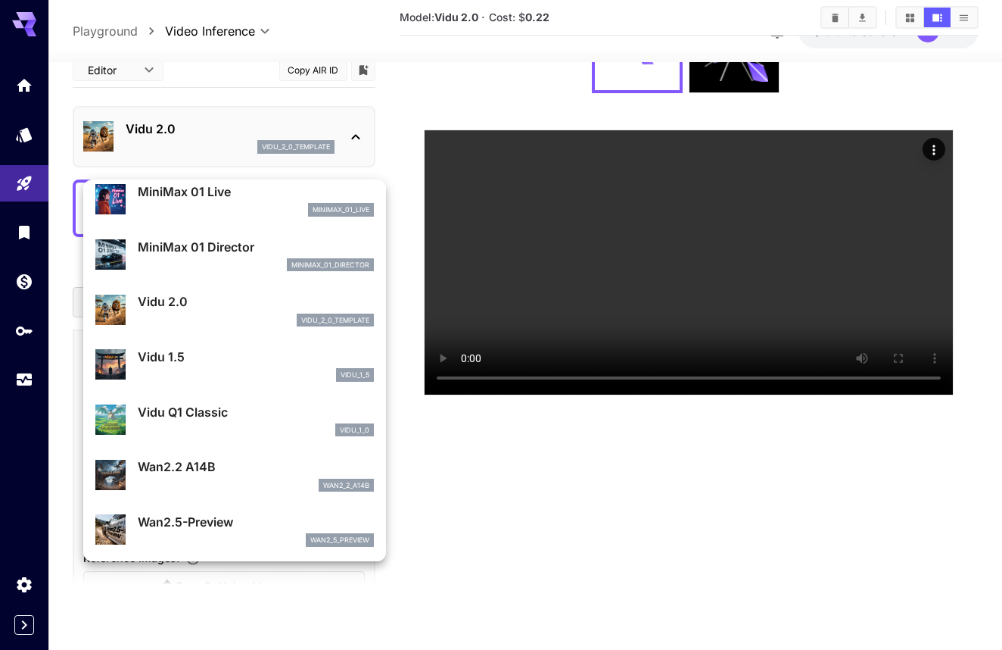
scroll to position [1369, 0]
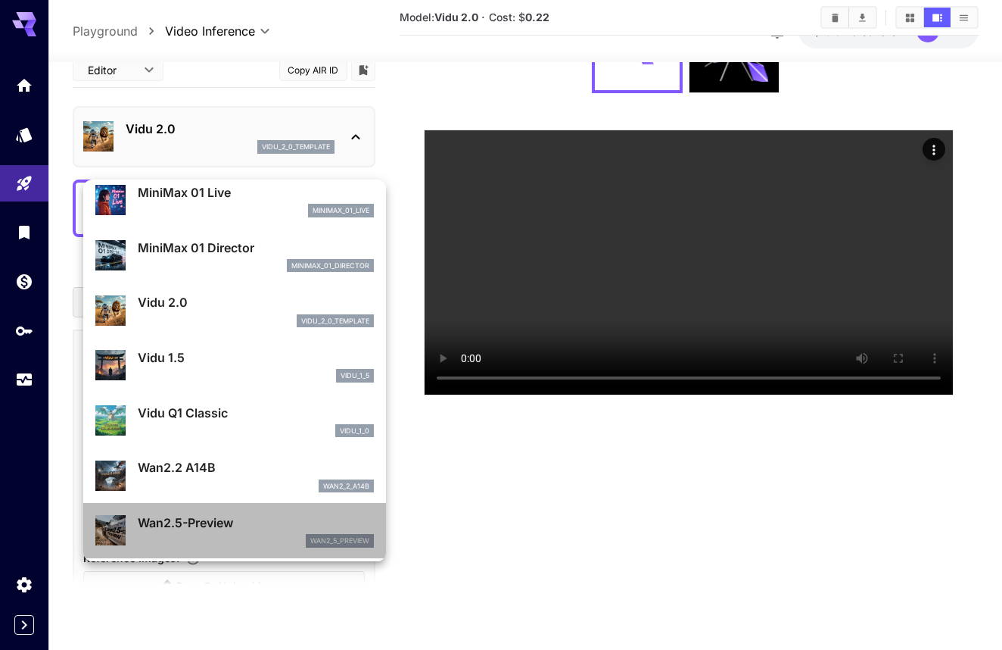
click at [215, 515] on p "Wan2.5-Preview" at bounding box center [256, 522] width 236 height 18
type input "**********"
type input "***"
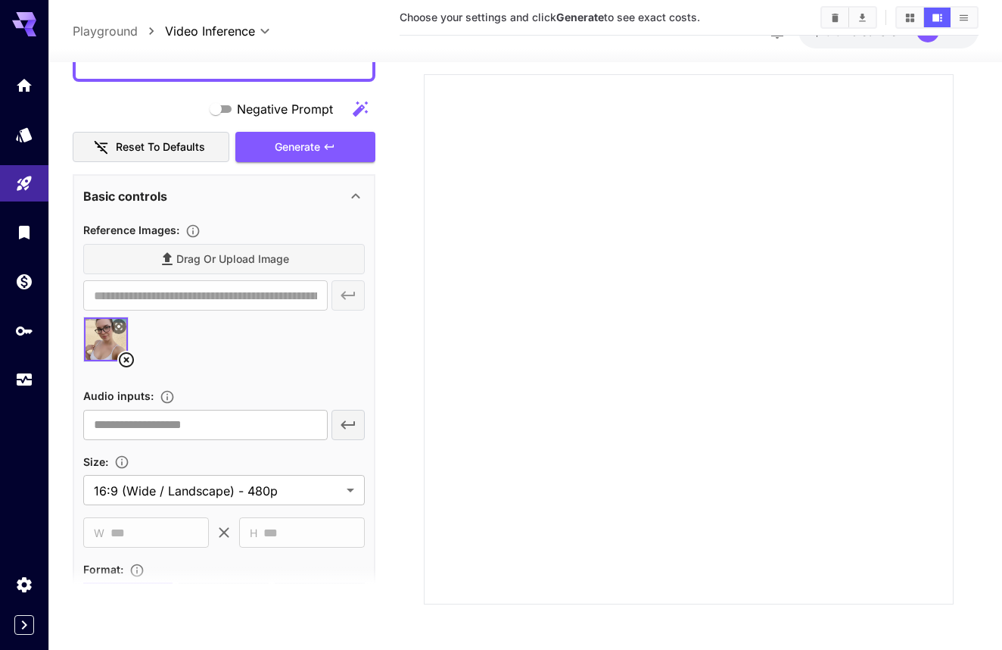
scroll to position [157, 0]
click at [215, 491] on body "**********" at bounding box center [501, 237] width 1002 height 824
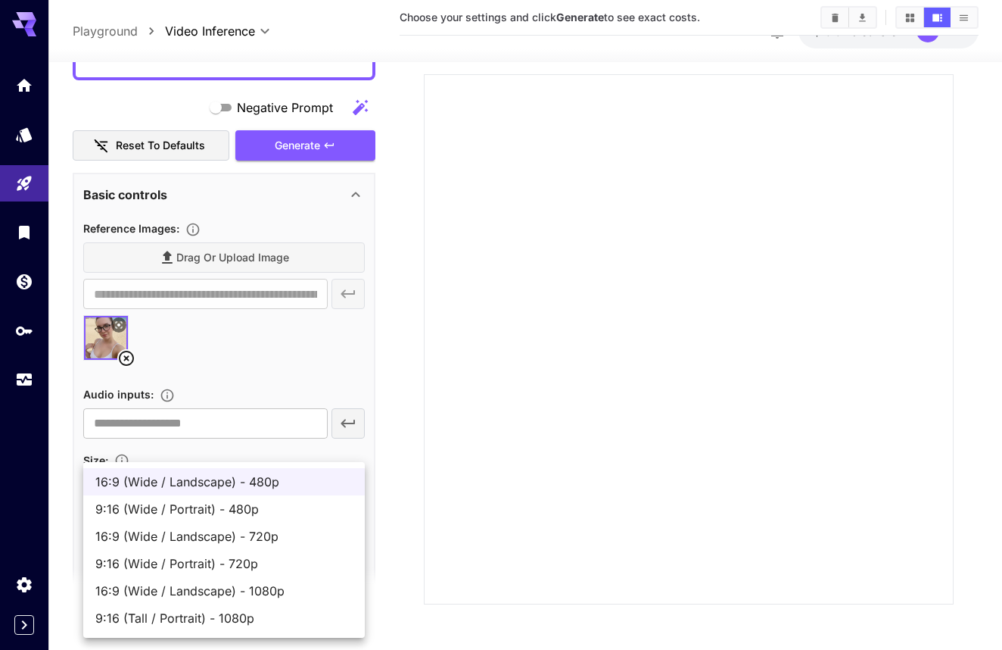
click at [215, 491] on li "16:9 (Wide / Landscape) - 480p" at bounding box center [224, 481] width 282 height 27
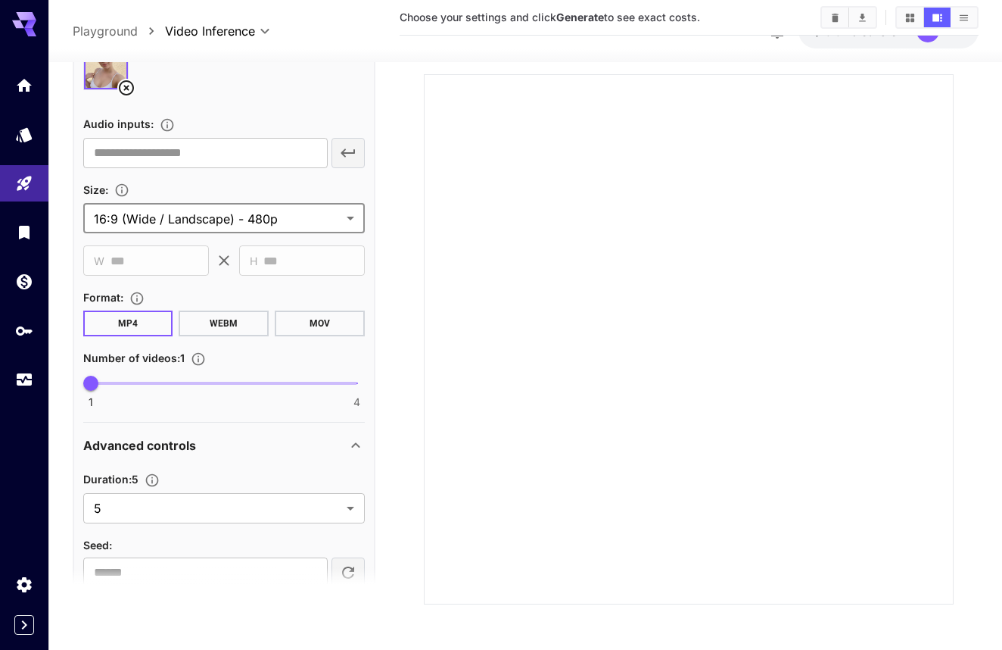
scroll to position [469, 0]
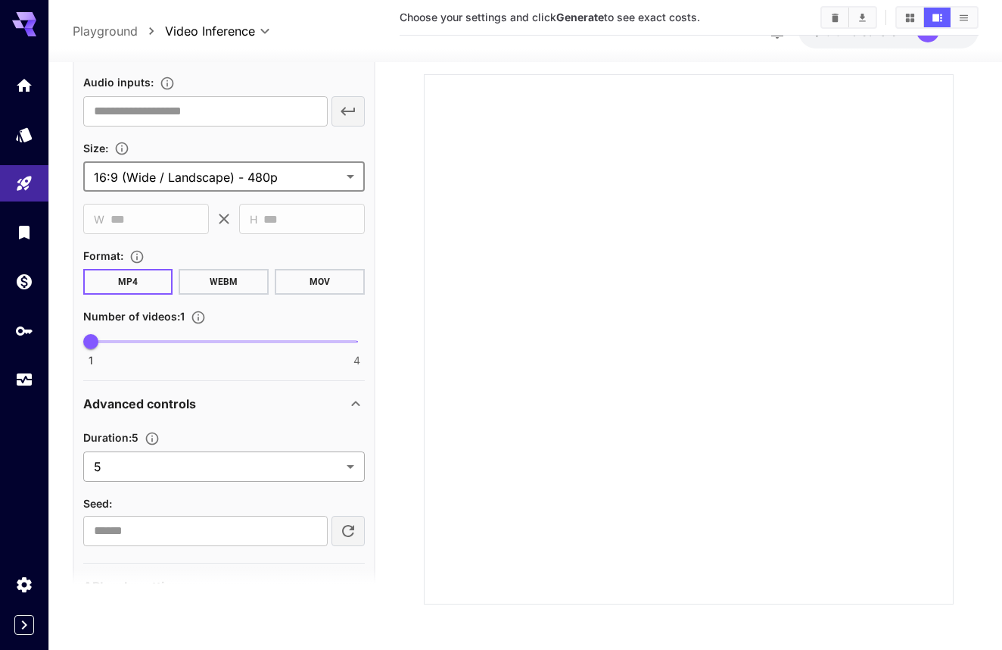
click at [219, 466] on body "**********" at bounding box center [501, 237] width 1002 height 824
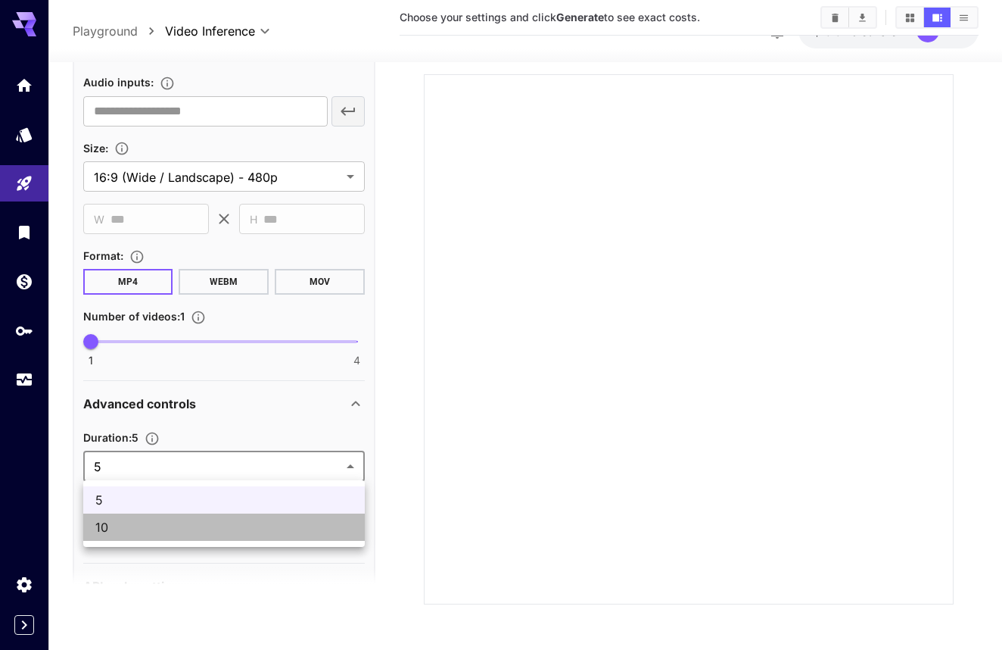
click at [208, 531] on span "10" at bounding box center [223, 527] width 257 height 18
type input "**"
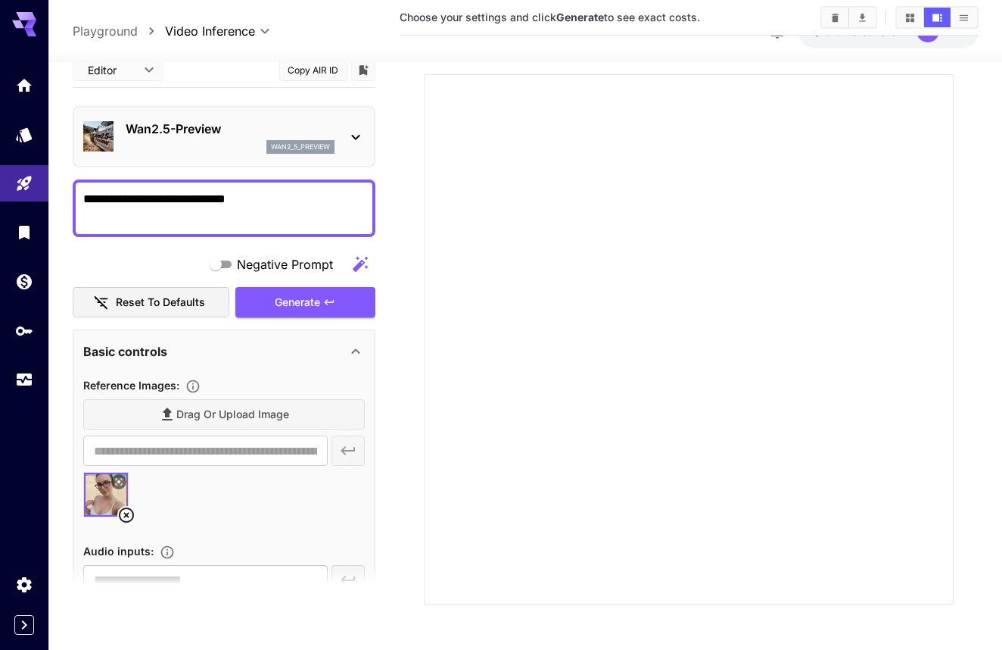
scroll to position [0, 0]
click at [285, 214] on textarea "**********" at bounding box center [224, 207] width 282 height 36
click at [363, 258] on icon "button" at bounding box center [360, 263] width 18 height 18
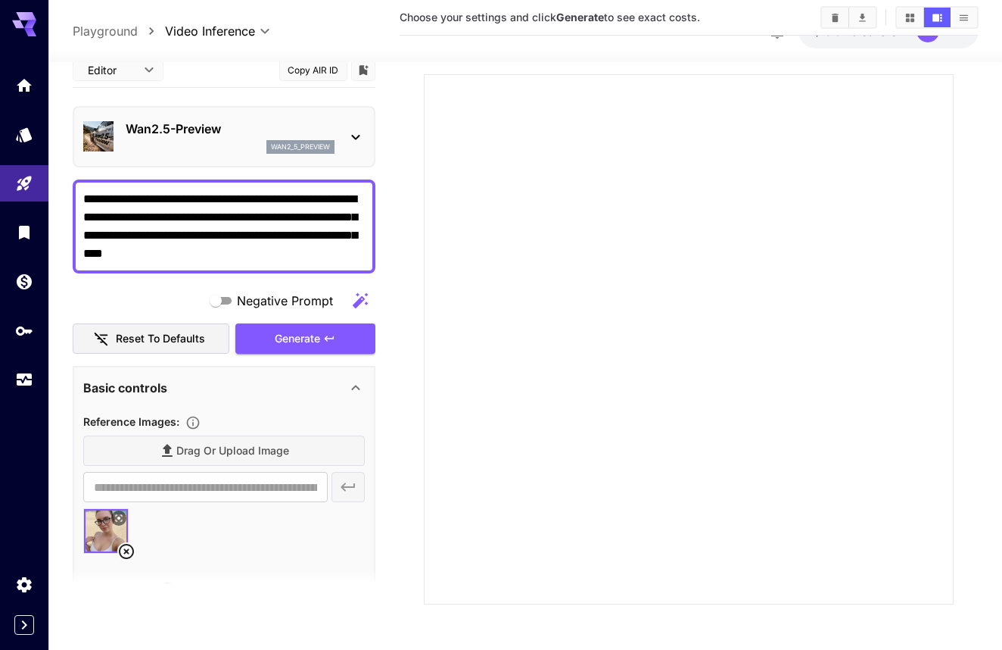
drag, startPoint x: 114, startPoint y: 216, endPoint x: 255, endPoint y: 249, distance: 144.7
click at [255, 251] on textarea "**********" at bounding box center [224, 225] width 282 height 73
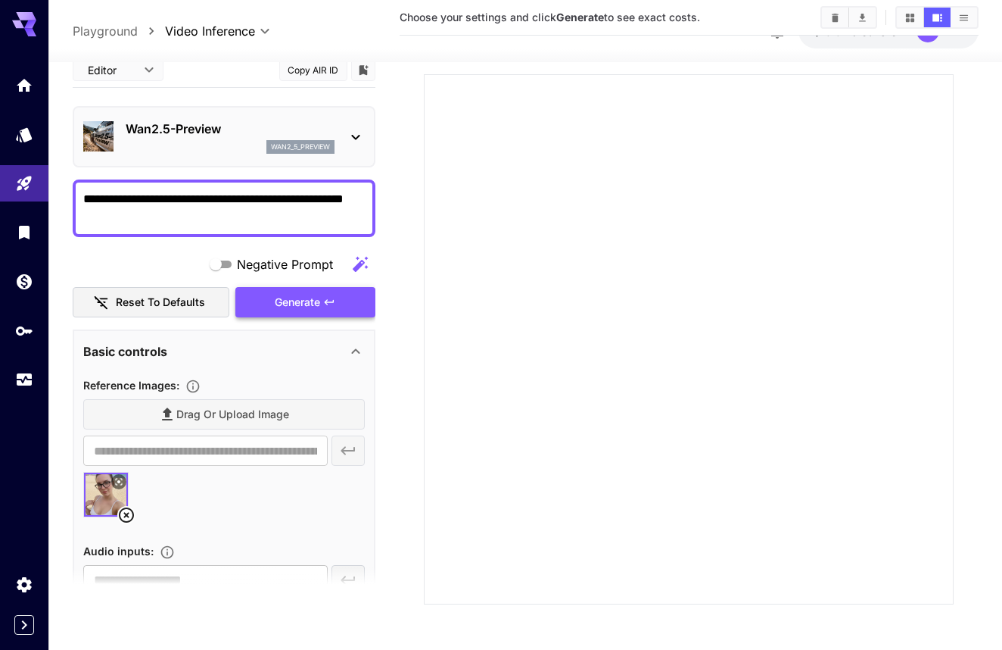
type textarea "**********"
click at [310, 302] on div "Generate" at bounding box center [304, 301] width 139 height 31
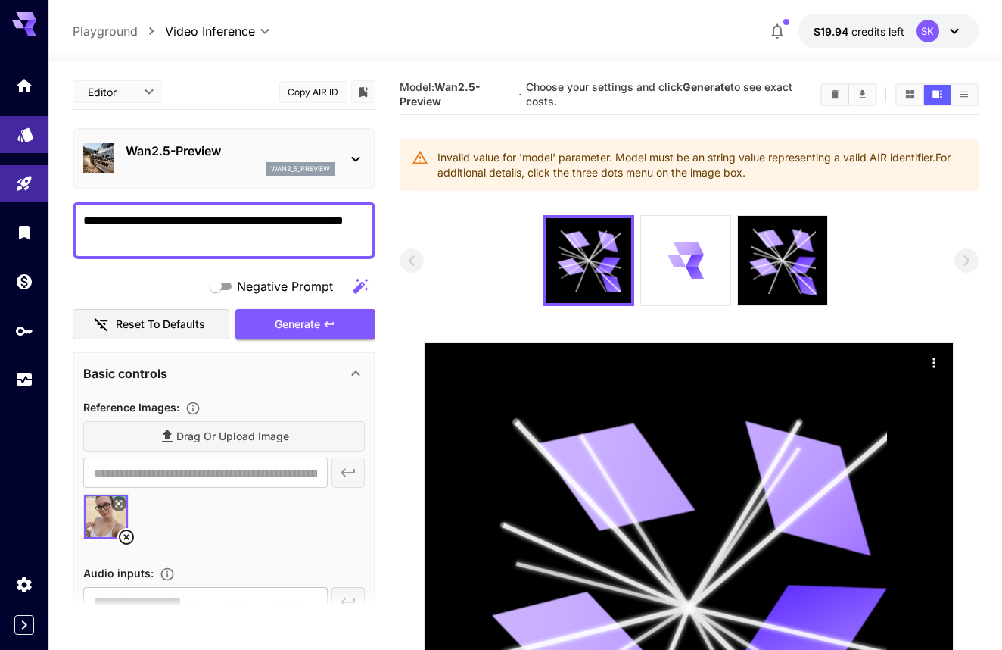
click at [32, 145] on link at bounding box center [24, 134] width 48 height 37
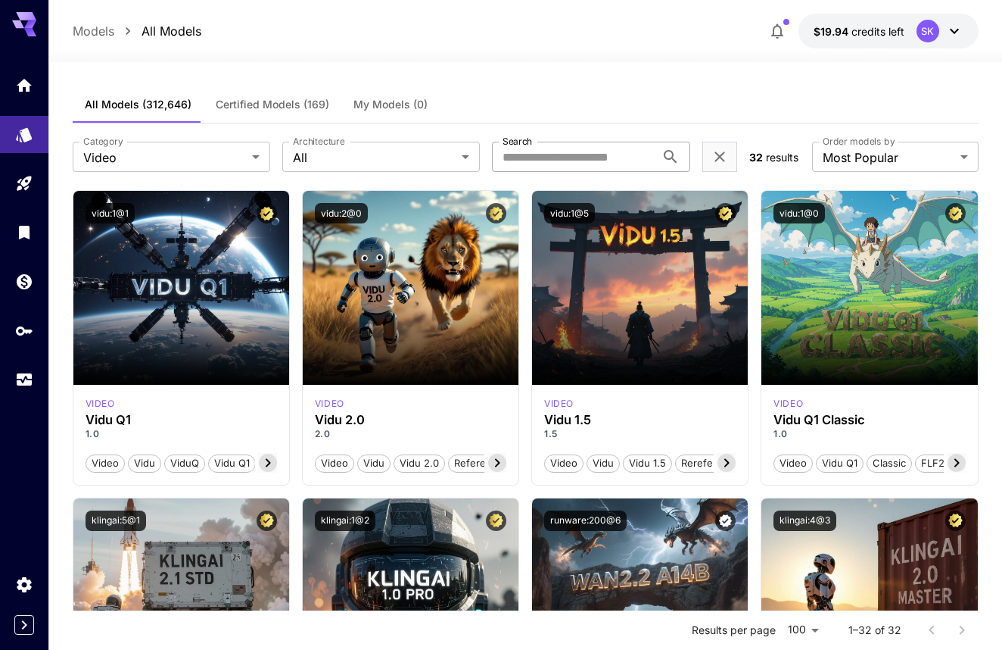
click at [562, 154] on input "Search" at bounding box center [573, 157] width 163 height 30
click at [827, 140] on label "Order models by" at bounding box center [859, 141] width 72 height 13
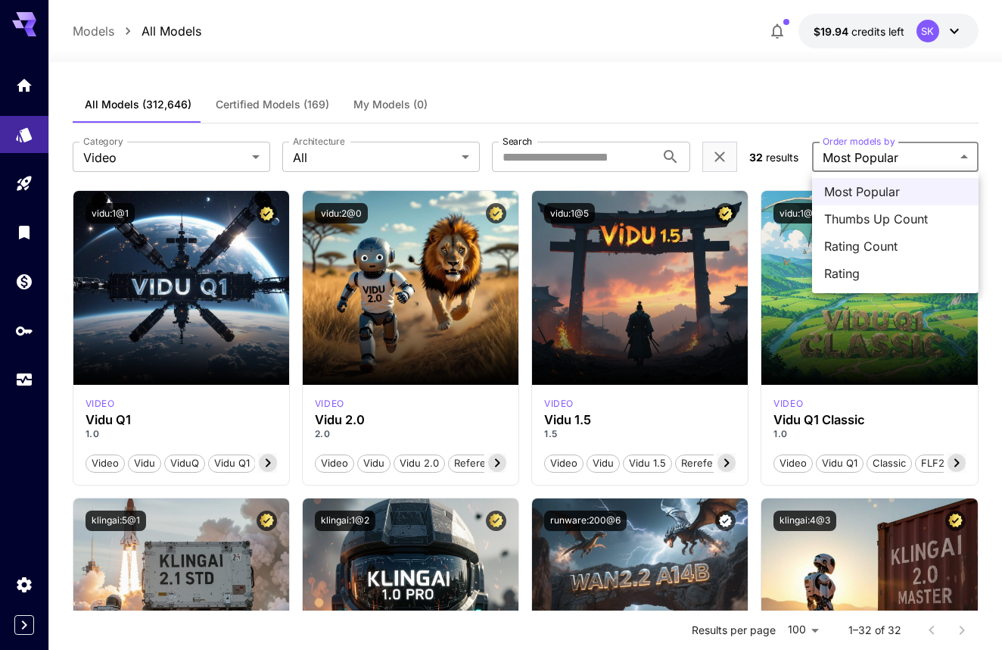
click at [839, 240] on span "Rating Count" at bounding box center [895, 246] width 142 height 18
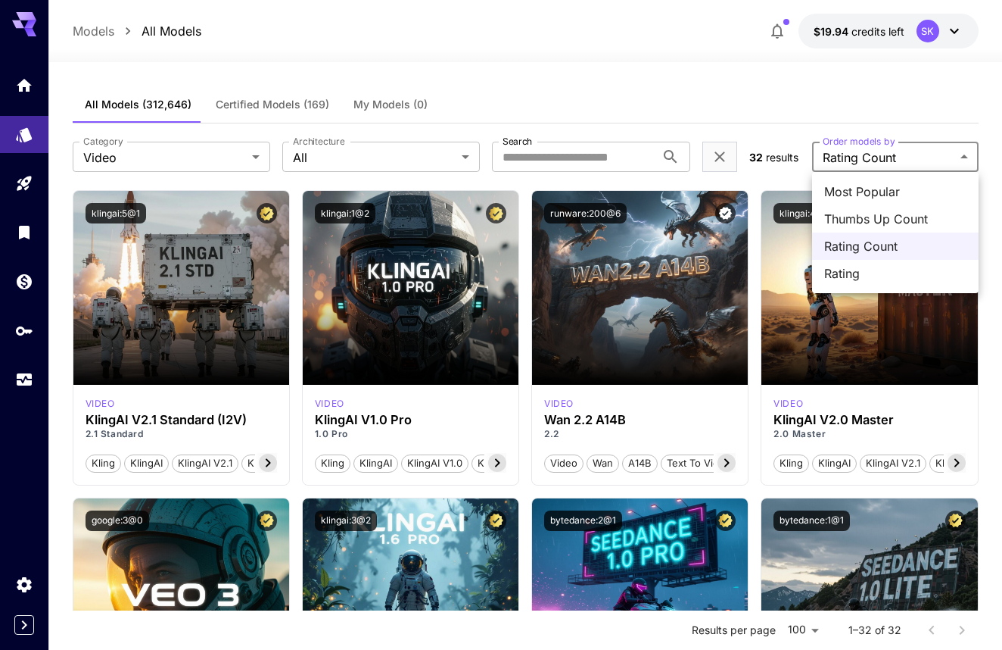
click at [841, 270] on span "Rating" at bounding box center [895, 273] width 142 height 18
click at [849, 207] on li "Thumbs Up Count" at bounding box center [895, 218] width 167 height 27
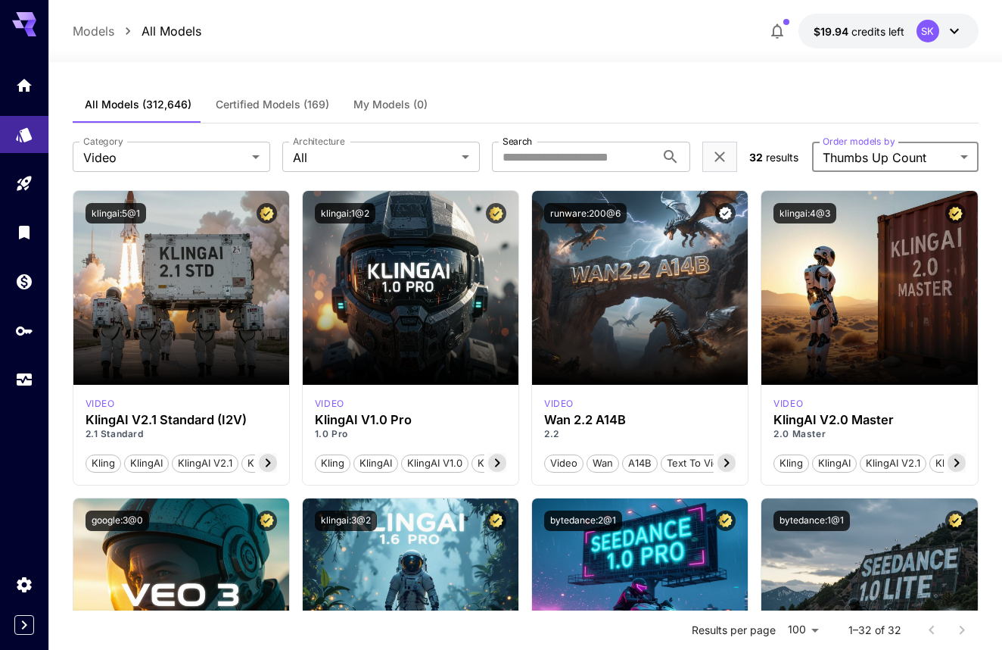
type input "**********"
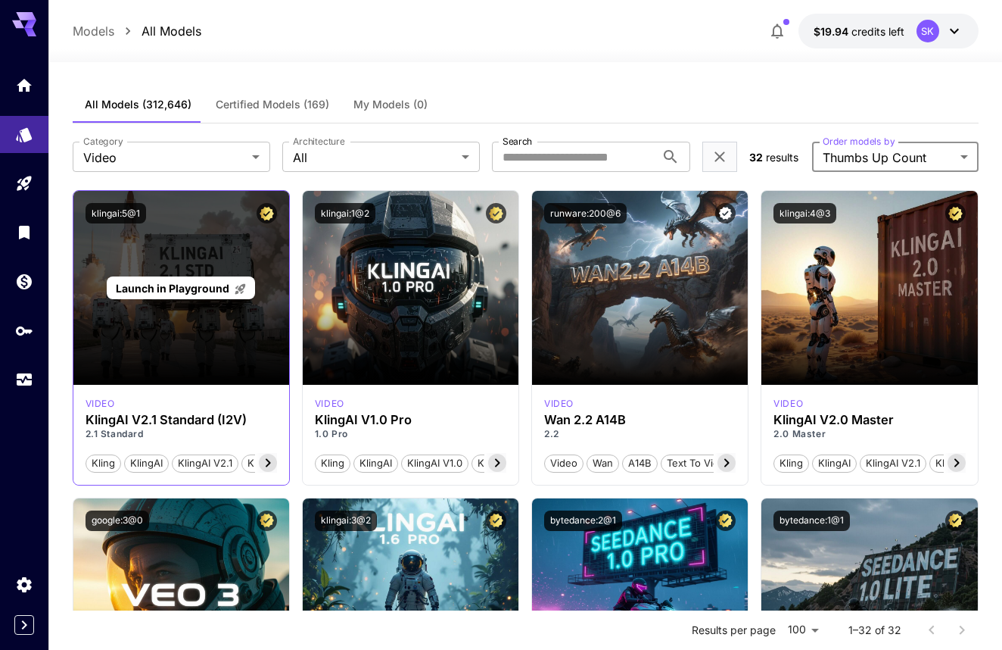
click at [178, 292] on span "Launch in Playground" at bounding box center [173, 288] width 114 height 13
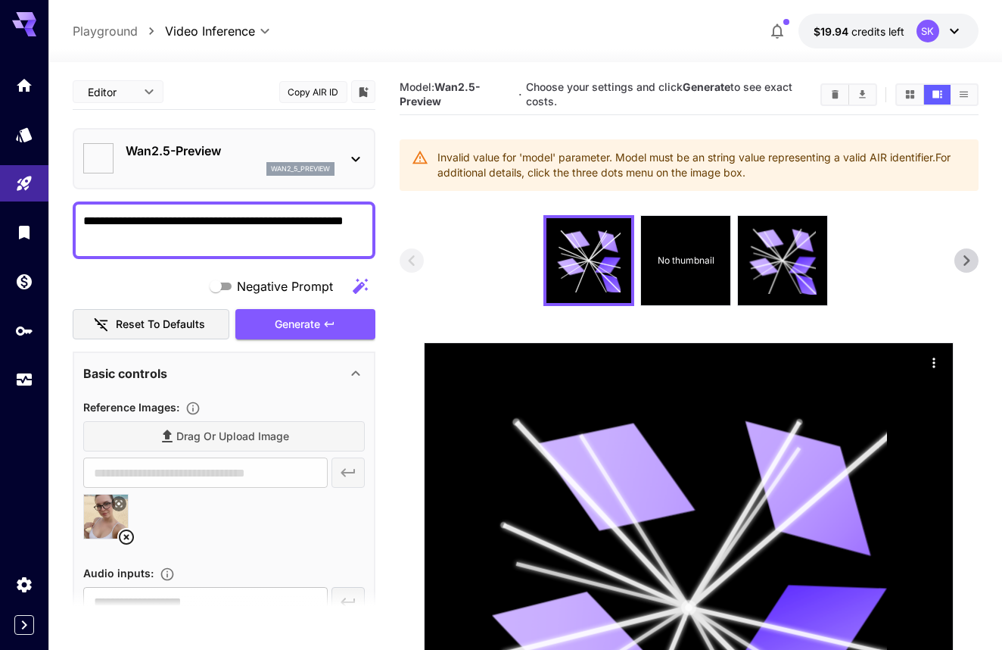
type input "**********"
type input "****"
type input "***"
type input "*"
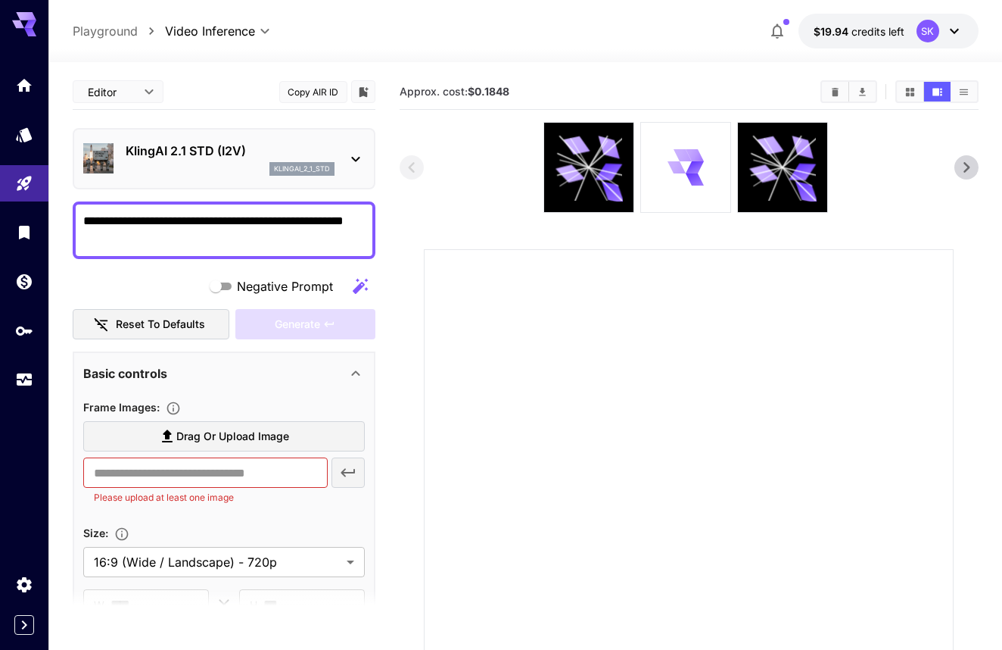
click at [236, 441] on span "Drag or upload image" at bounding box center [232, 436] width 113 height 19
click at [0, 0] on input "Drag or upload image" at bounding box center [0, 0] width 0 height 0
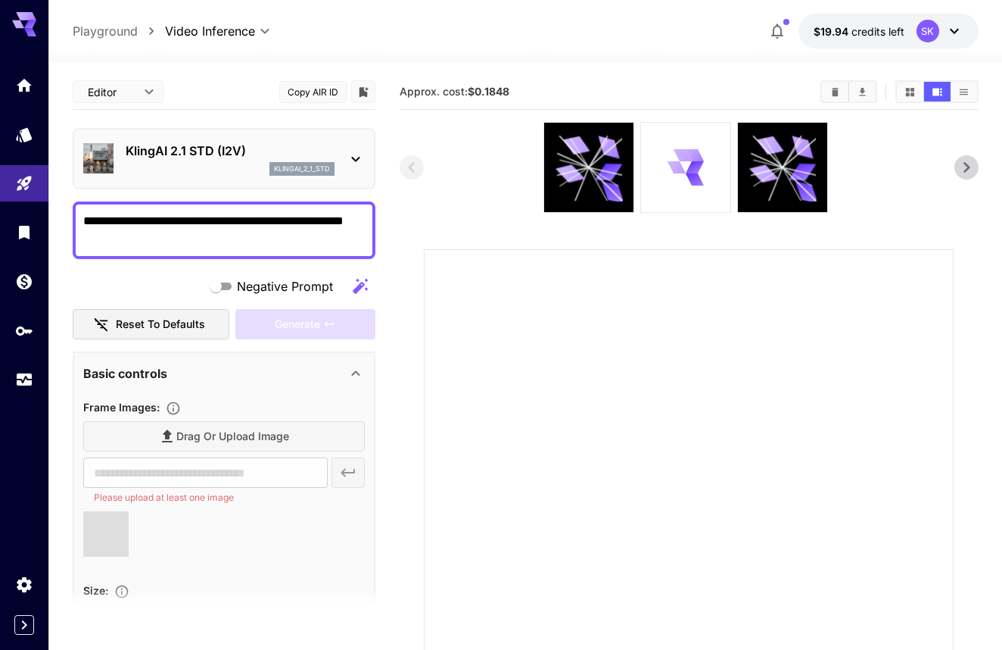
type input "**********"
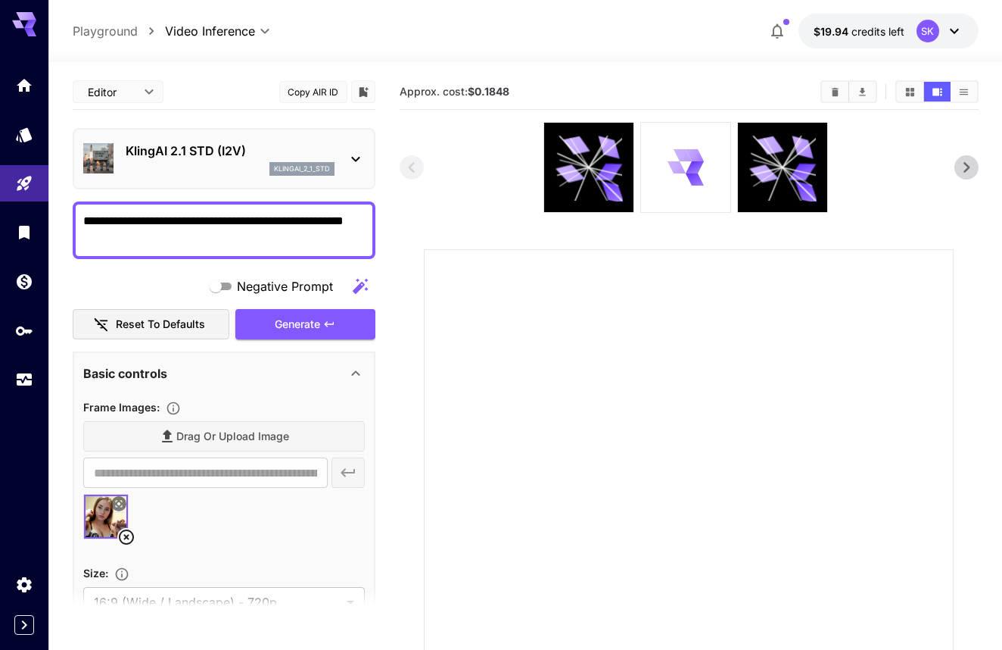
drag, startPoint x: 141, startPoint y: 221, endPoint x: 250, endPoint y: 235, distance: 109.9
click at [250, 237] on textarea "**********" at bounding box center [224, 230] width 282 height 36
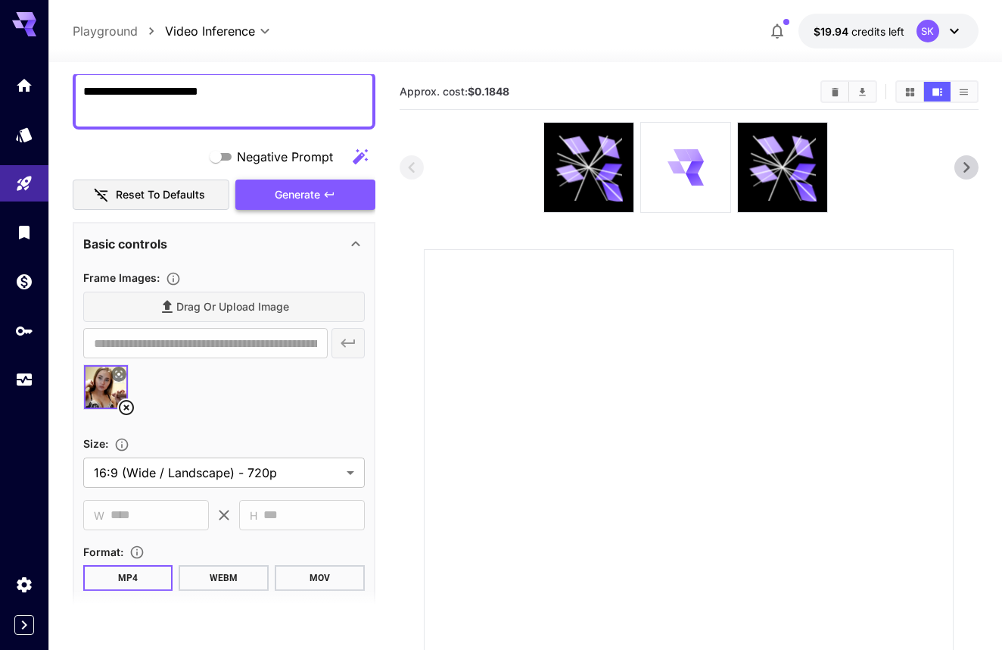
scroll to position [293, 0]
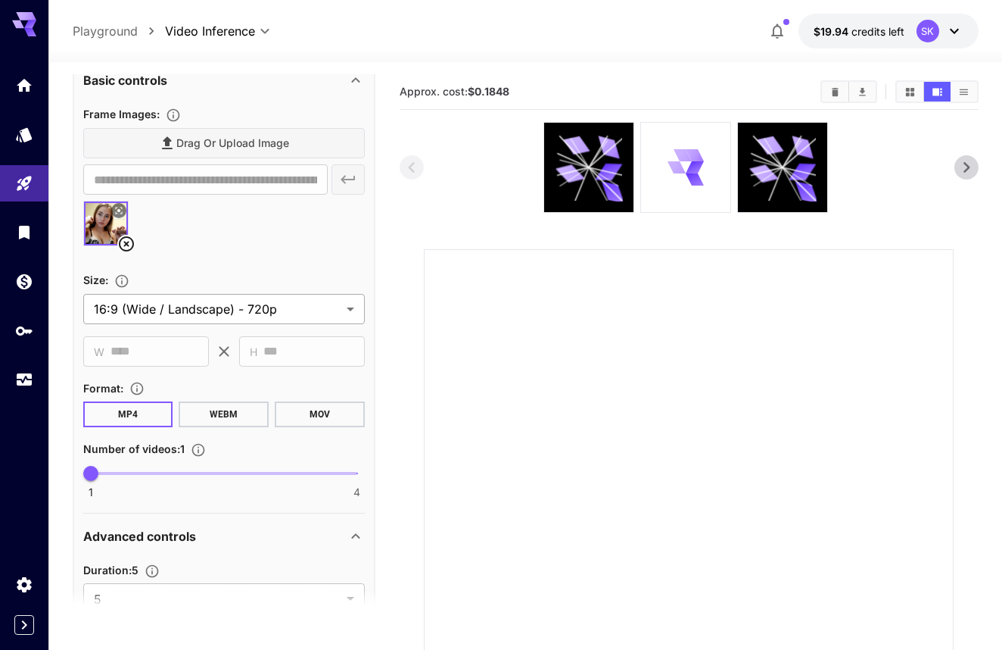
type textarea "**********"
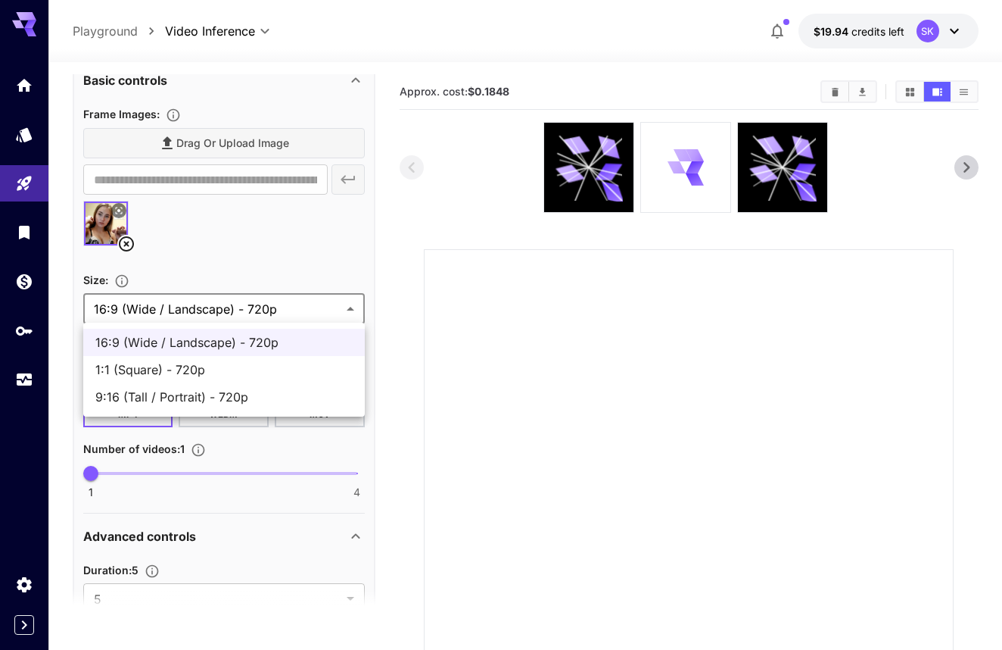
click at [230, 315] on body "**********" at bounding box center [501, 412] width 1002 height 824
click at [100, 231] on div at bounding box center [501, 325] width 1002 height 650
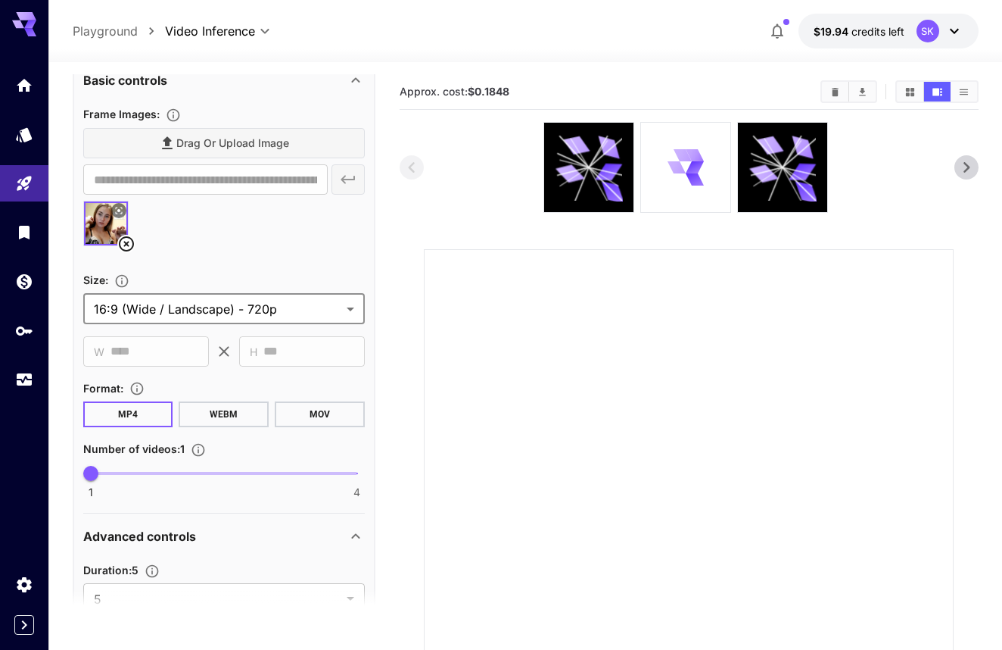
click at [114, 209] on icon at bounding box center [118, 210] width 9 height 9
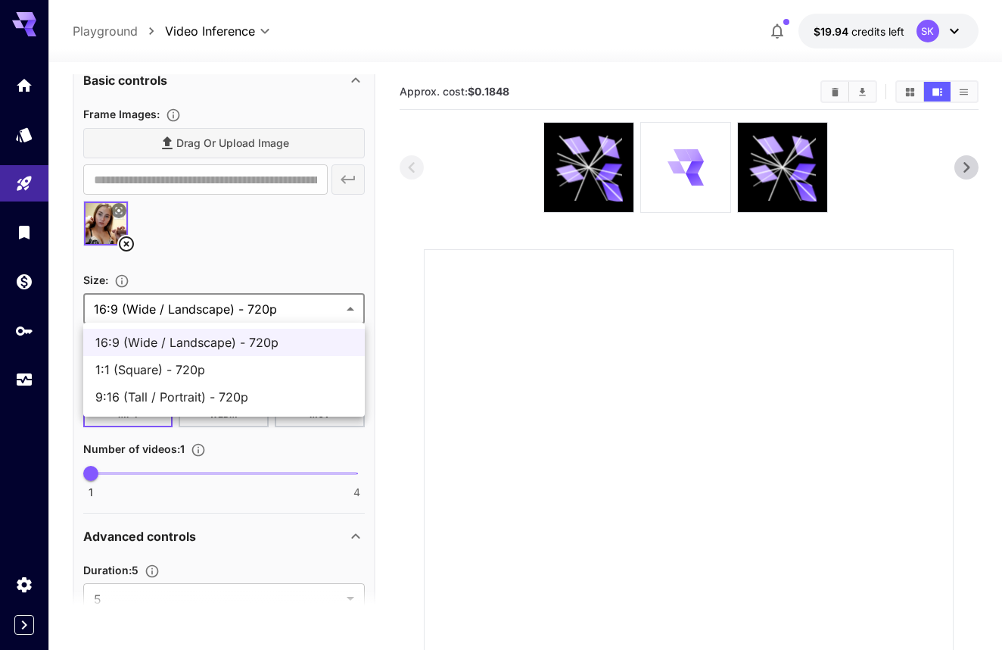
click at [128, 313] on body "**********" at bounding box center [501, 412] width 1002 height 824
click at [157, 393] on span "9:16 (Tall / Portrait) - 720p" at bounding box center [223, 397] width 257 height 18
type input "**********"
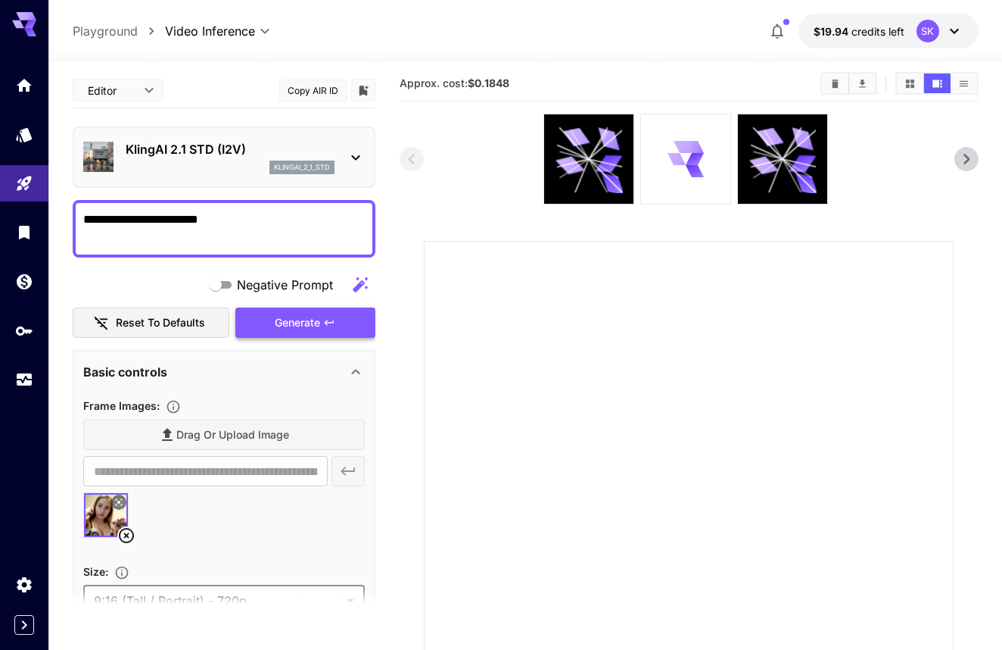
scroll to position [0, 0]
click at [271, 324] on div "Generate" at bounding box center [304, 322] width 139 height 31
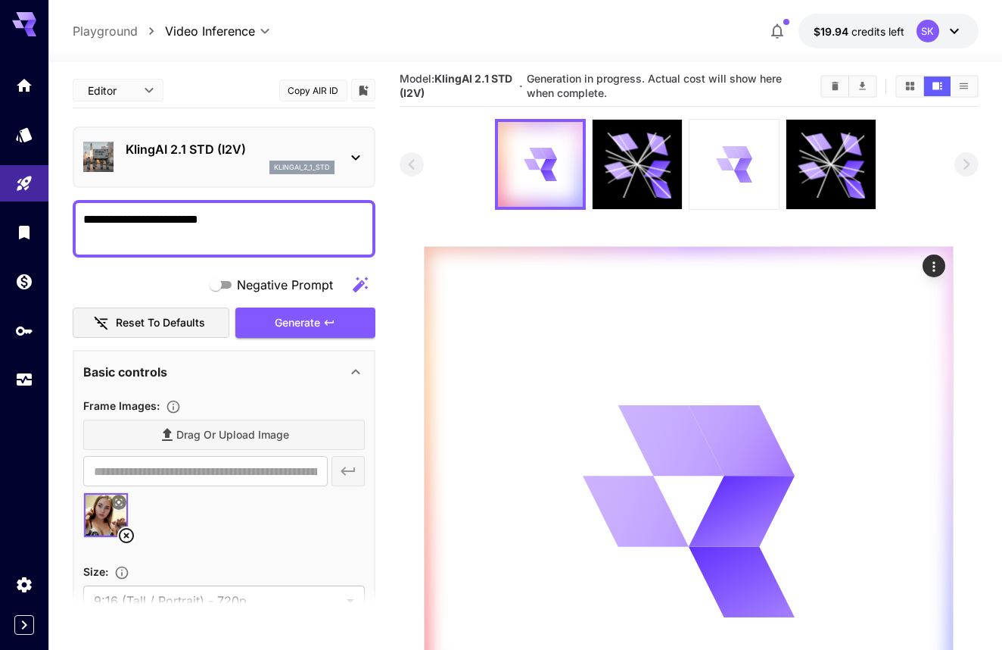
click at [697, 190] on div at bounding box center [734, 164] width 89 height 89
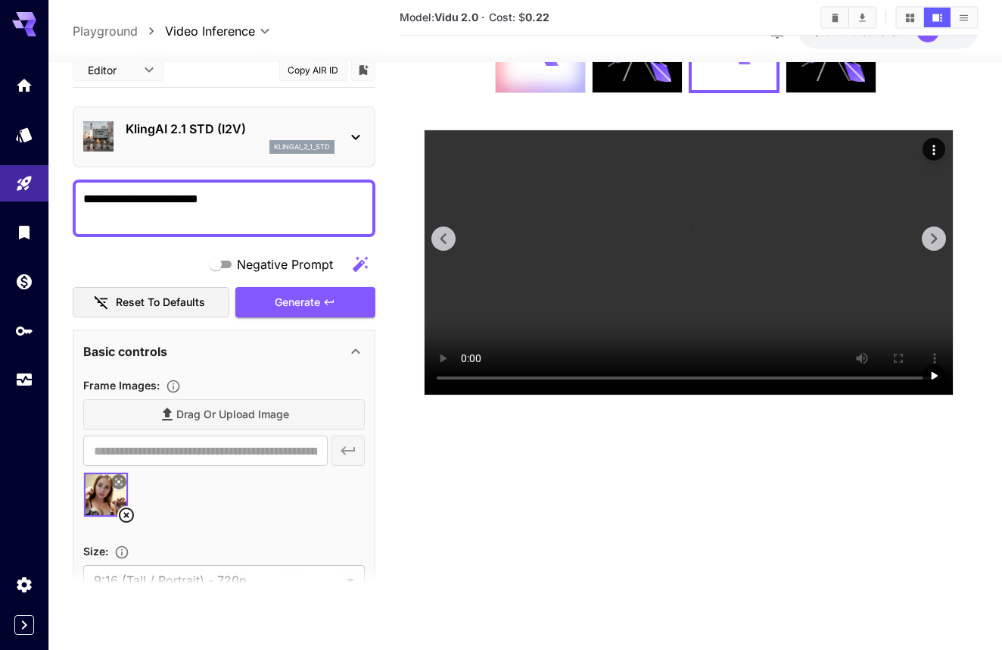
scroll to position [314, 0]
click at [692, 394] on video at bounding box center [689, 262] width 528 height 264
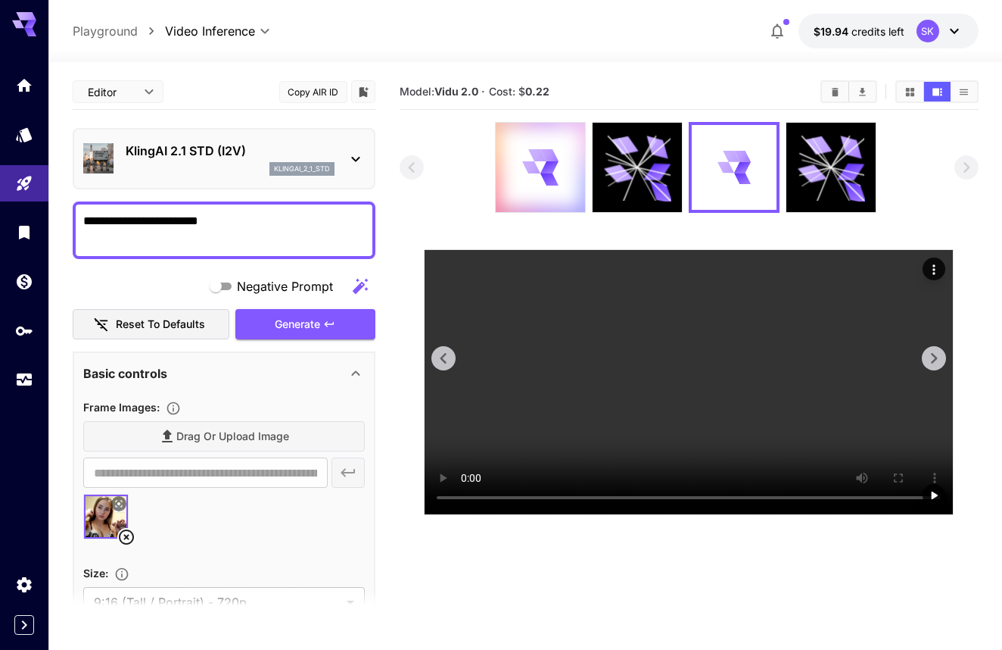
scroll to position [0, 0]
click at [721, 175] on icon at bounding box center [735, 168] width 34 height 34
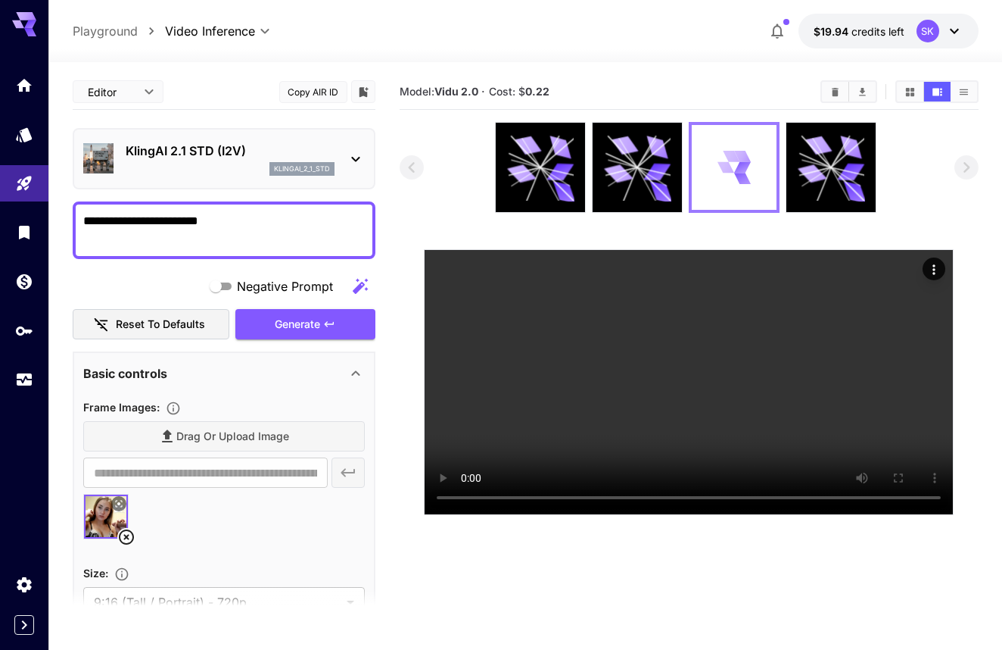
click at [729, 180] on icon at bounding box center [735, 168] width 34 height 34
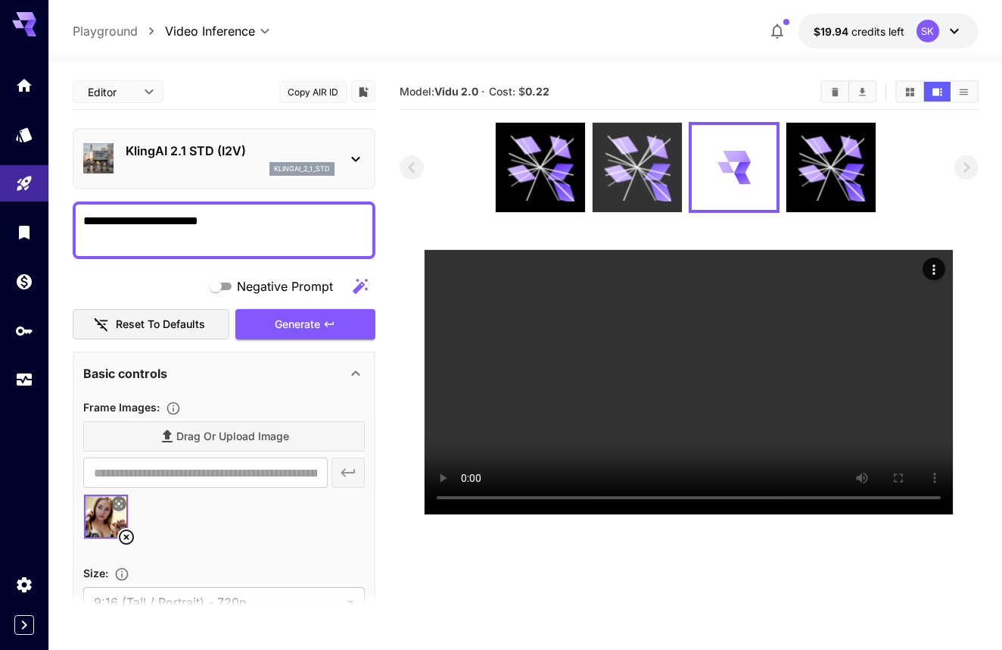
click at [662, 180] on icon at bounding box center [637, 167] width 67 height 67
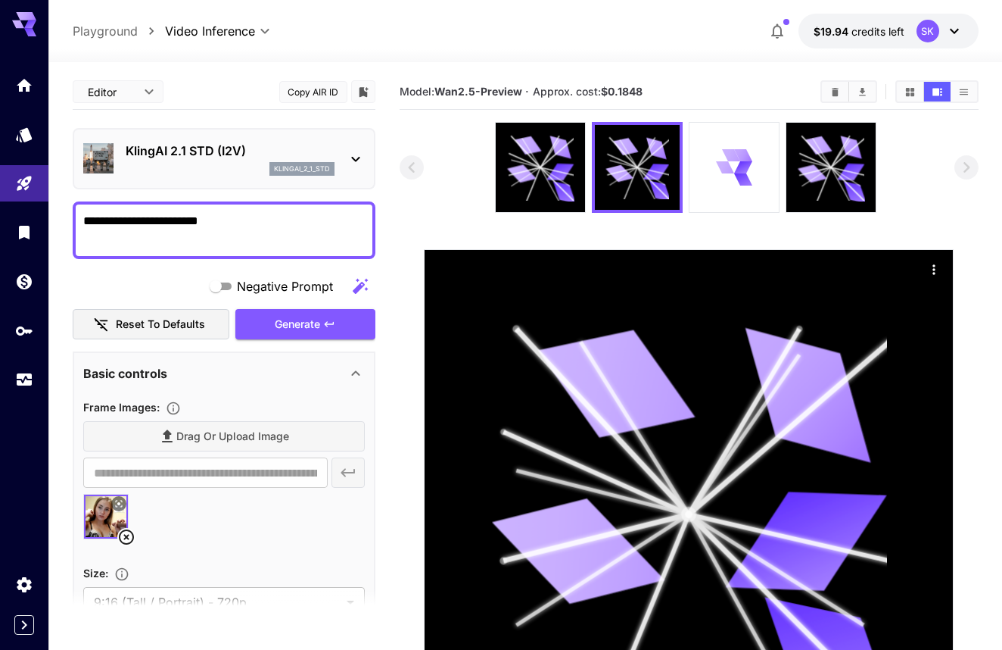
click at [589, 166] on div at bounding box center [689, 167] width 388 height 91
click at [575, 166] on div at bounding box center [540, 167] width 89 height 89
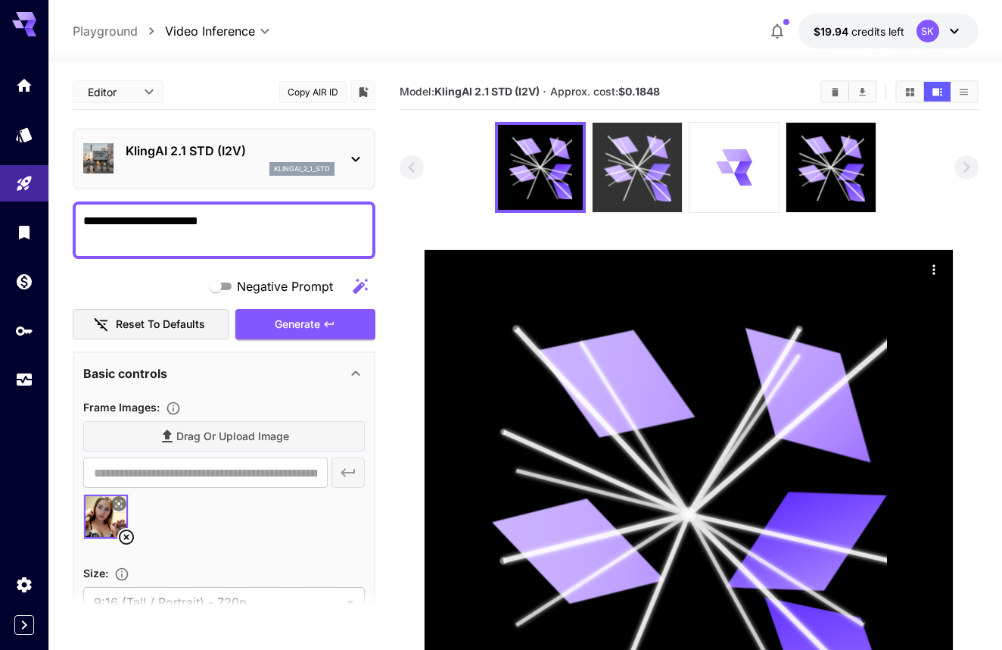
click at [633, 175] on icon at bounding box center [637, 167] width 67 height 67
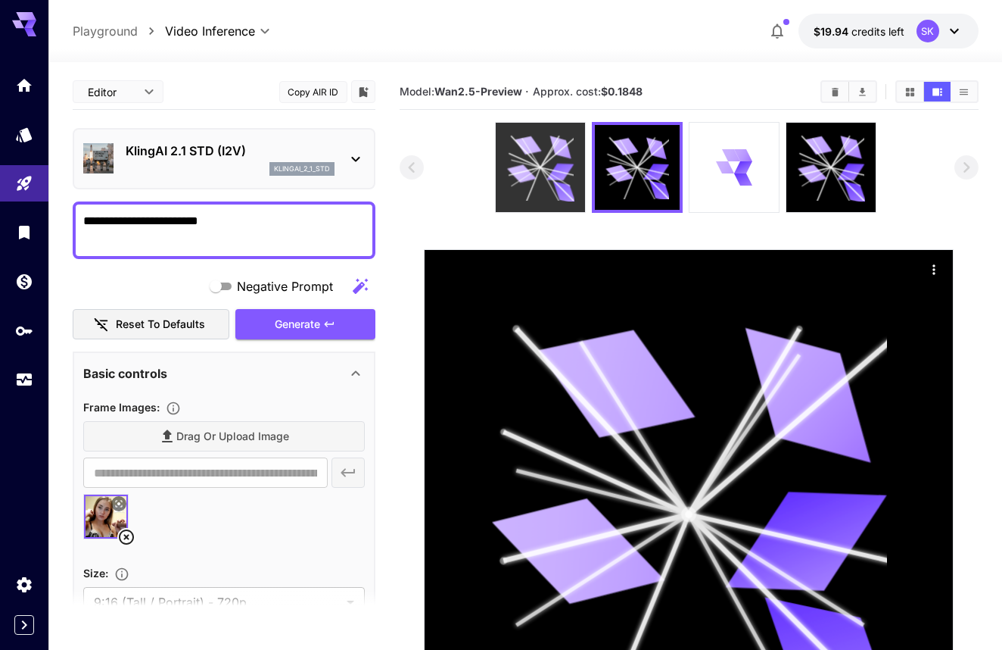
click at [547, 163] on icon at bounding box center [540, 167] width 67 height 67
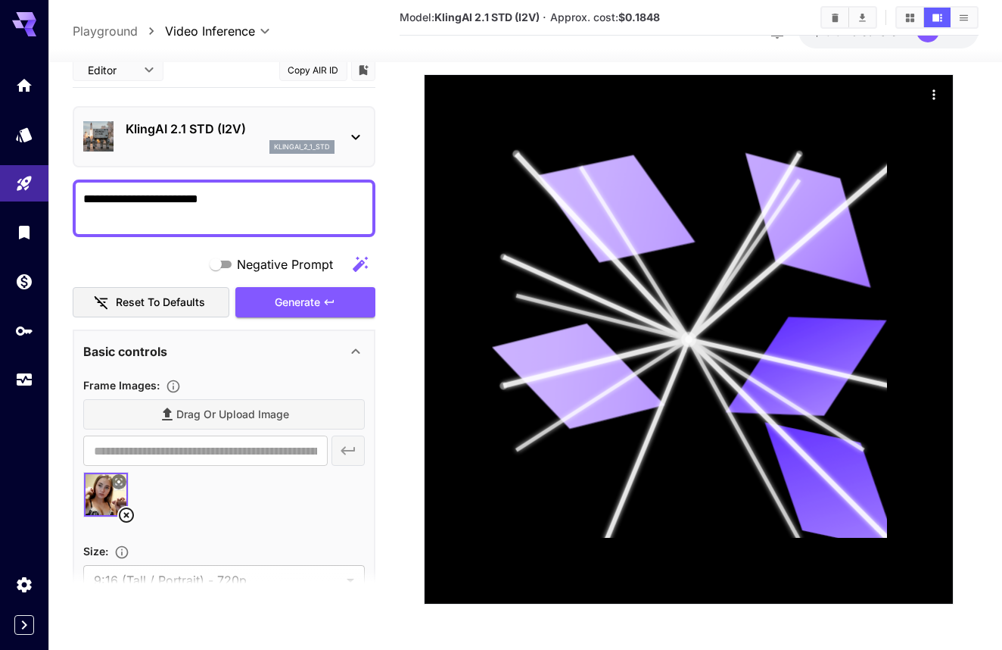
scroll to position [175, 0]
click at [33, 148] on link at bounding box center [24, 134] width 48 height 37
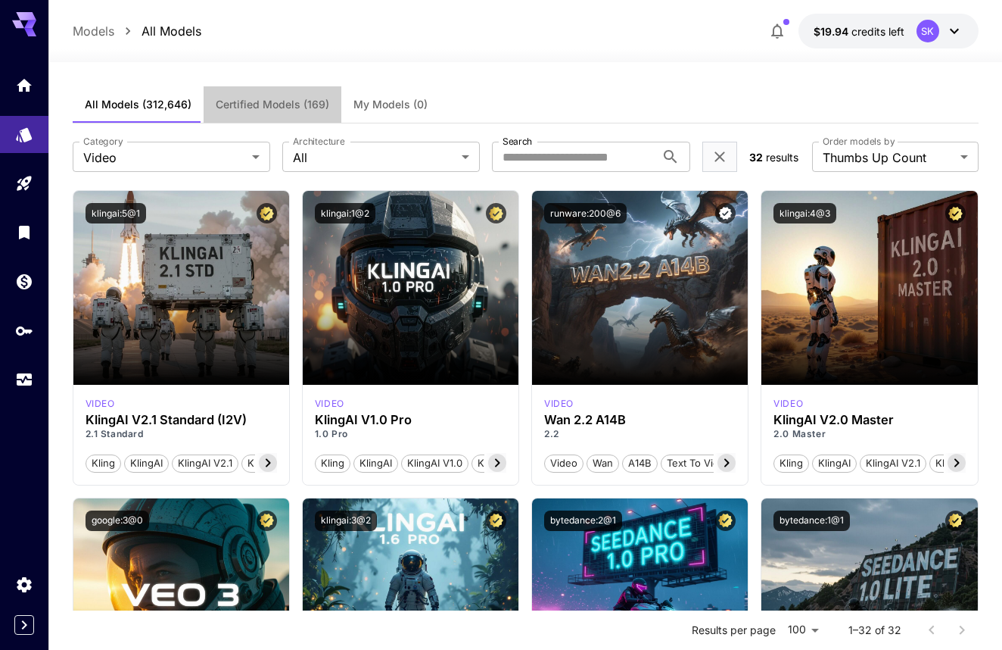
click at [272, 98] on span "Certified Models (169)" at bounding box center [273, 105] width 114 height 14
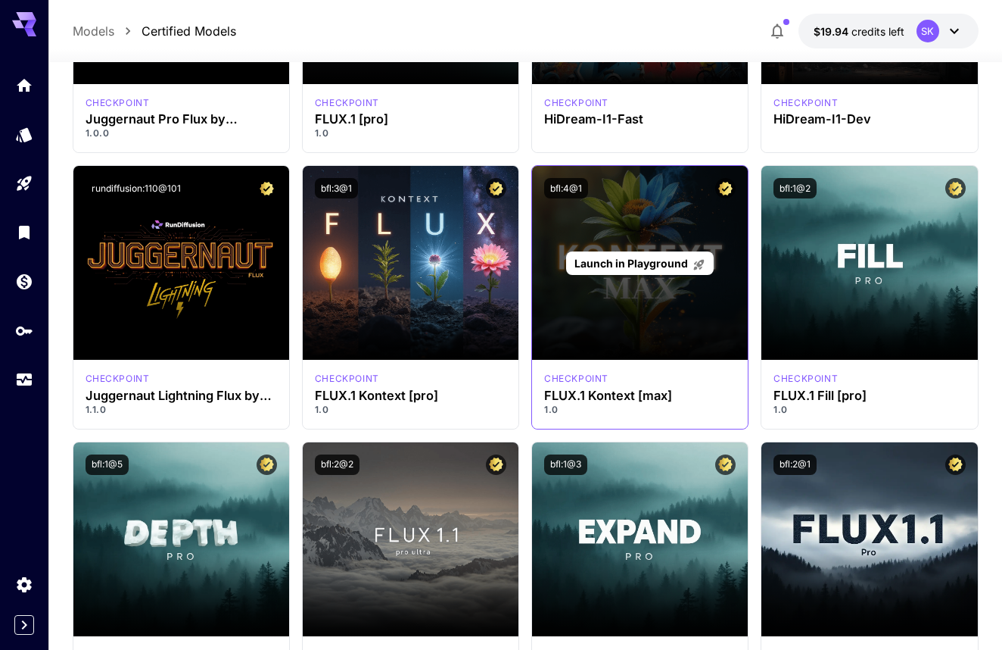
scroll to position [253, 0]
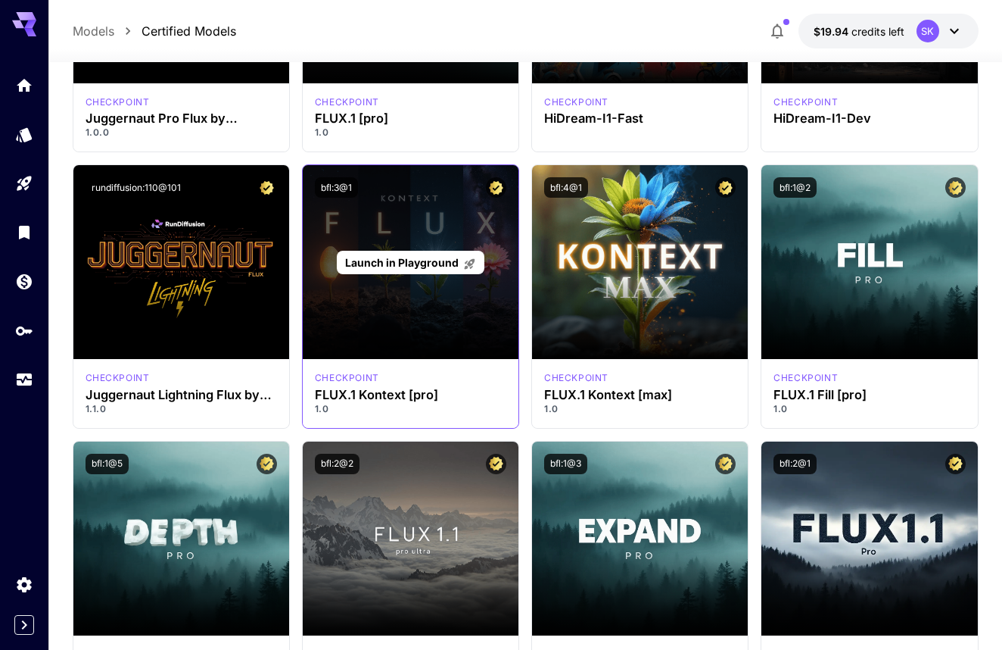
click at [423, 256] on span "Launch in Playground" at bounding box center [402, 262] width 114 height 13
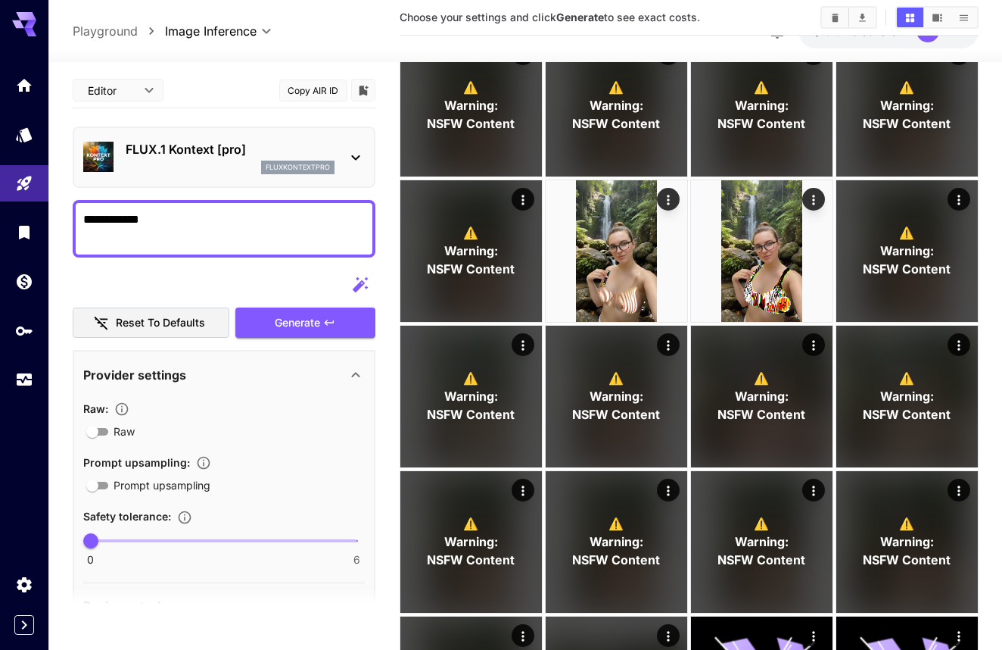
click at [235, 139] on div "FLUX.1 Kontext [pro] fluxkontextpro" at bounding box center [224, 157] width 282 height 46
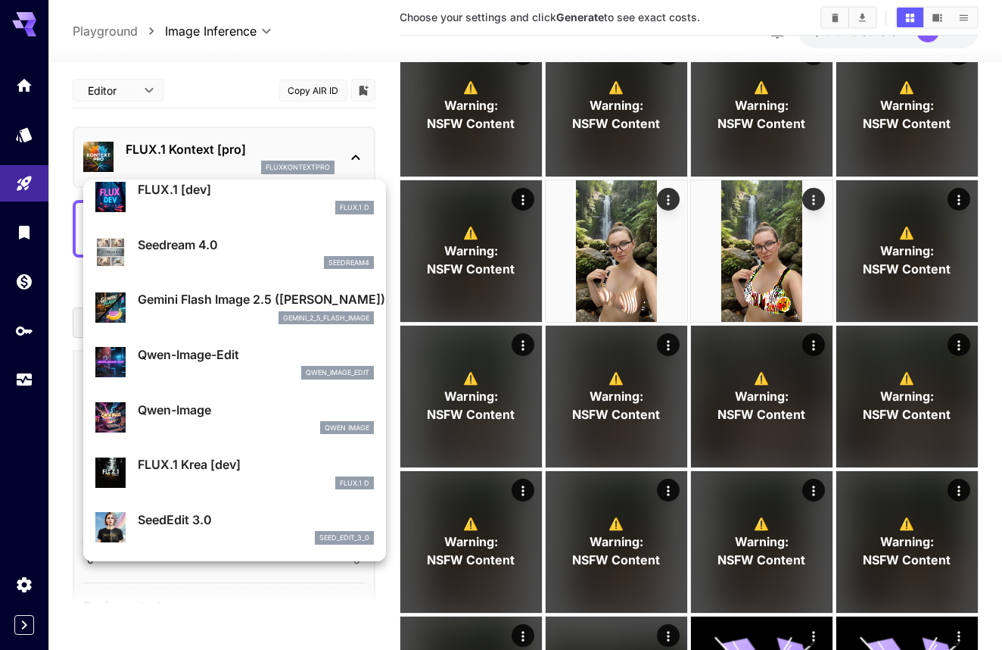
scroll to position [92, 0]
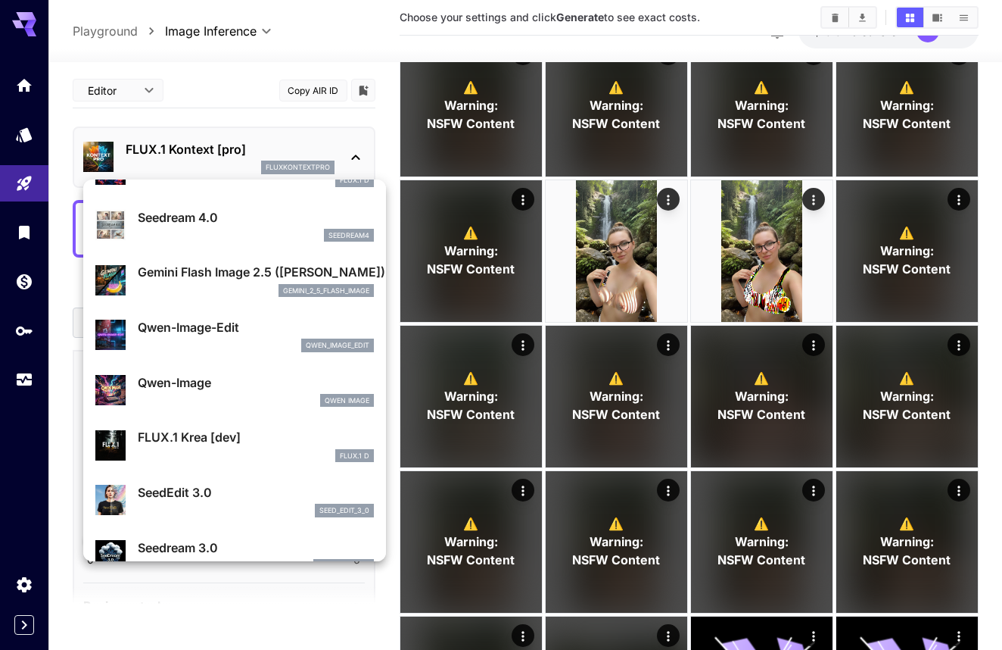
click at [230, 338] on div "qwen_image_edit" at bounding box center [256, 345] width 236 height 14
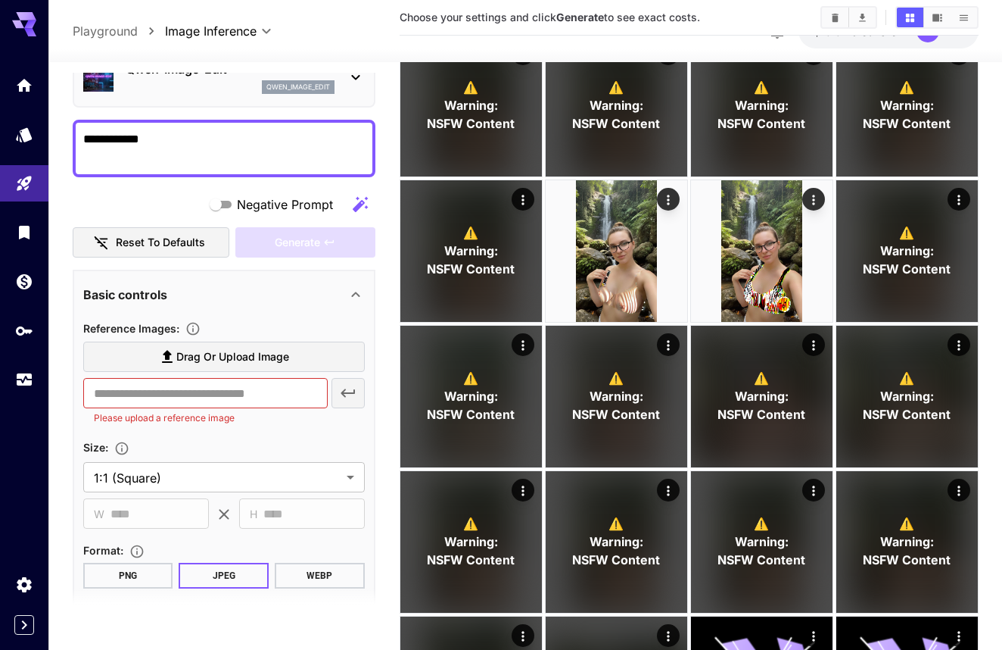
scroll to position [79, 0]
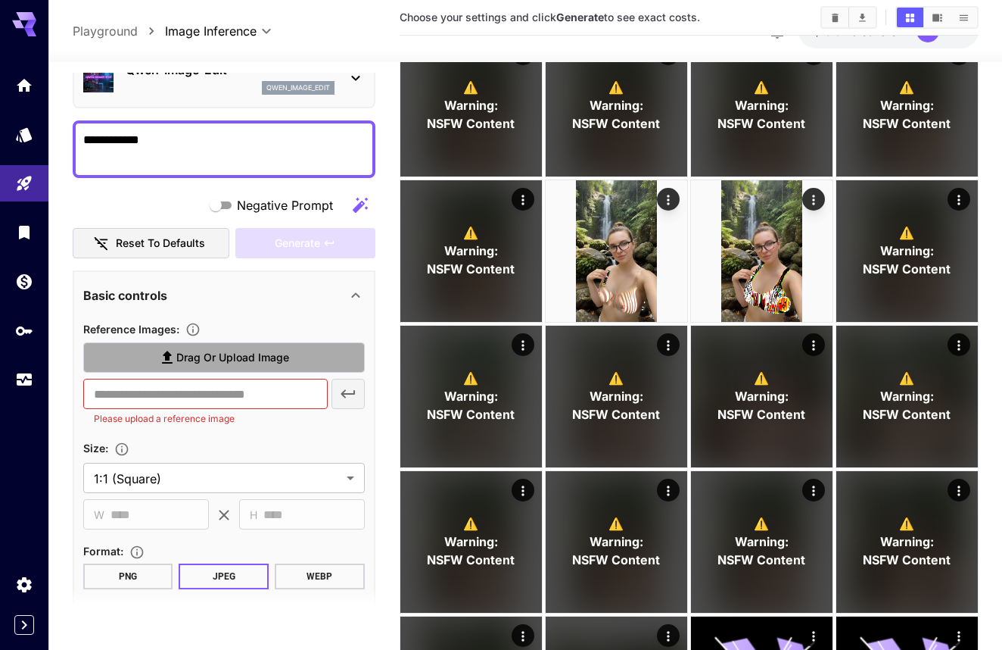
click at [232, 345] on label "Drag or upload image" at bounding box center [224, 357] width 282 height 31
click at [0, 0] on input "Drag or upload image" at bounding box center [0, 0] width 0 height 0
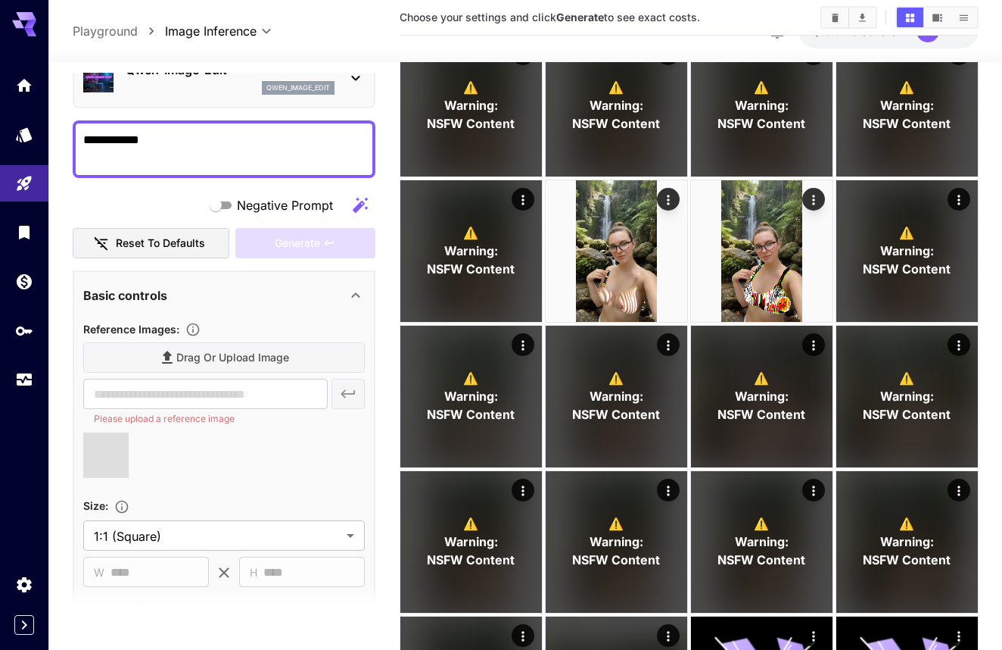
type input "**********"
click at [195, 157] on textarea "**********" at bounding box center [224, 149] width 282 height 36
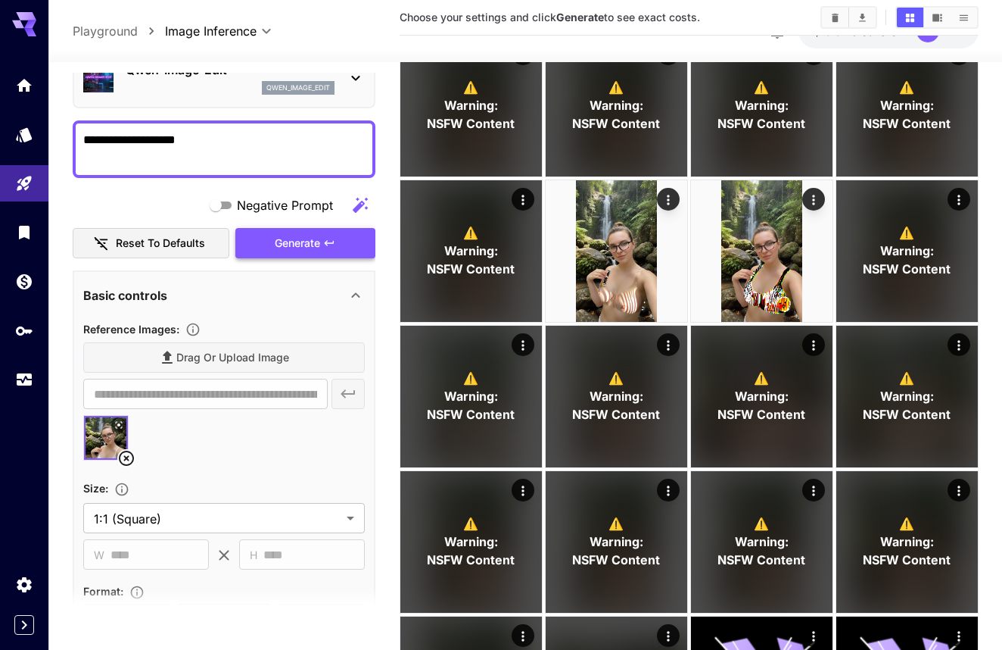
click at [299, 234] on span "Generate" at bounding box center [297, 243] width 45 height 19
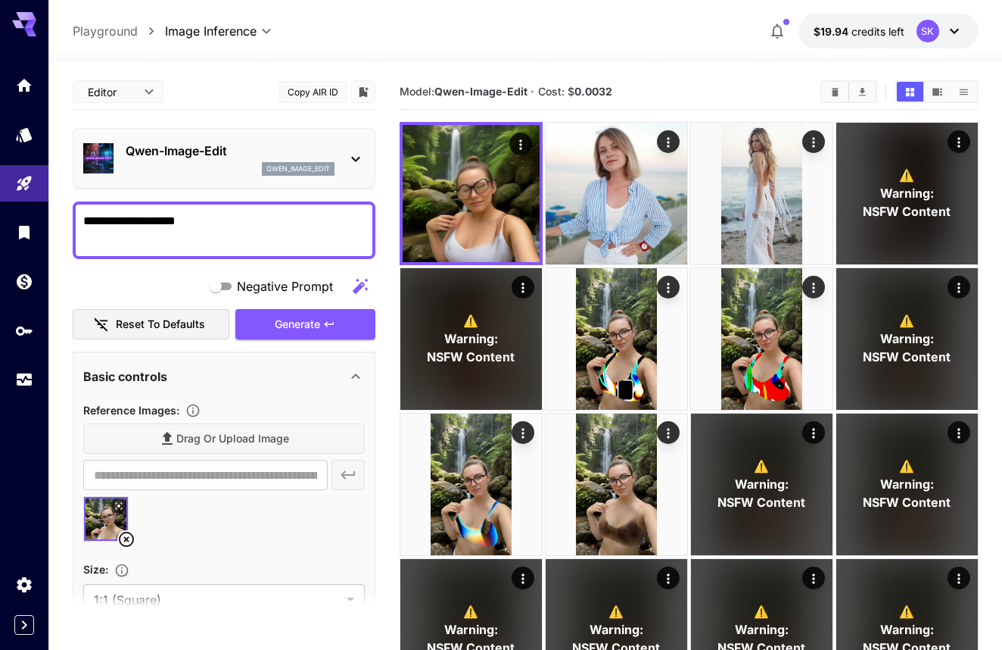
scroll to position [0, 0]
click at [353, 287] on icon "button" at bounding box center [360, 286] width 18 height 18
type textarea "**********"
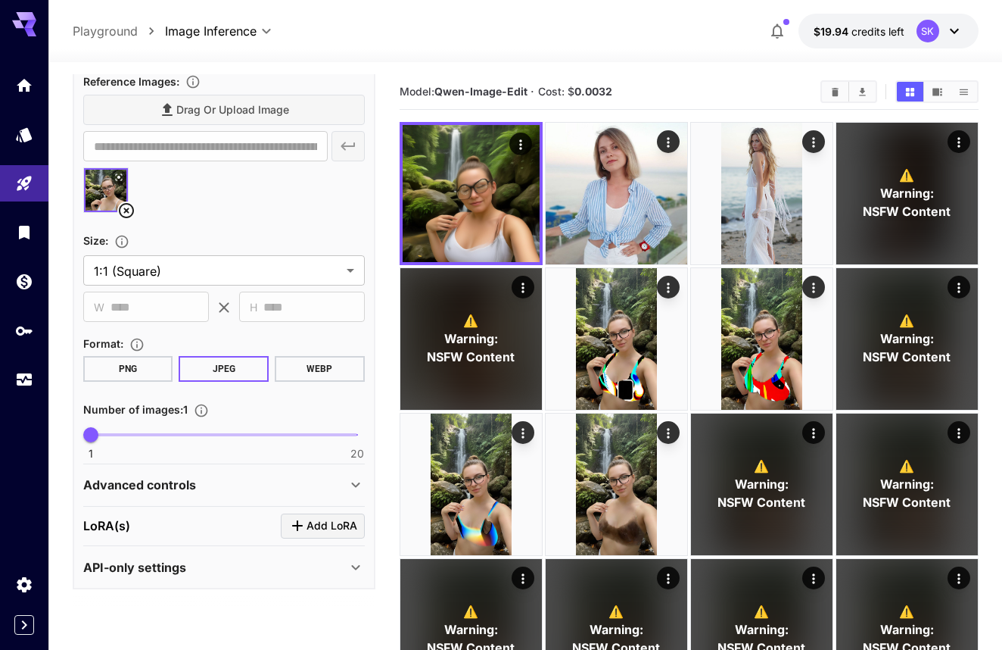
scroll to position [382, 0]
click at [192, 481] on p "Advanced controls" at bounding box center [139, 485] width 113 height 18
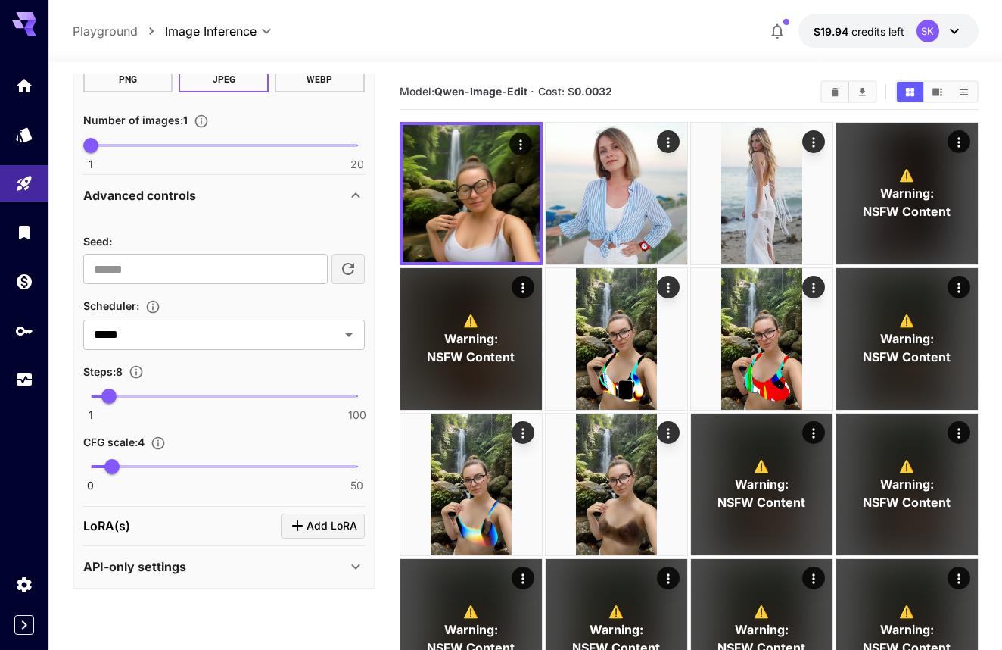
scroll to position [671, 0]
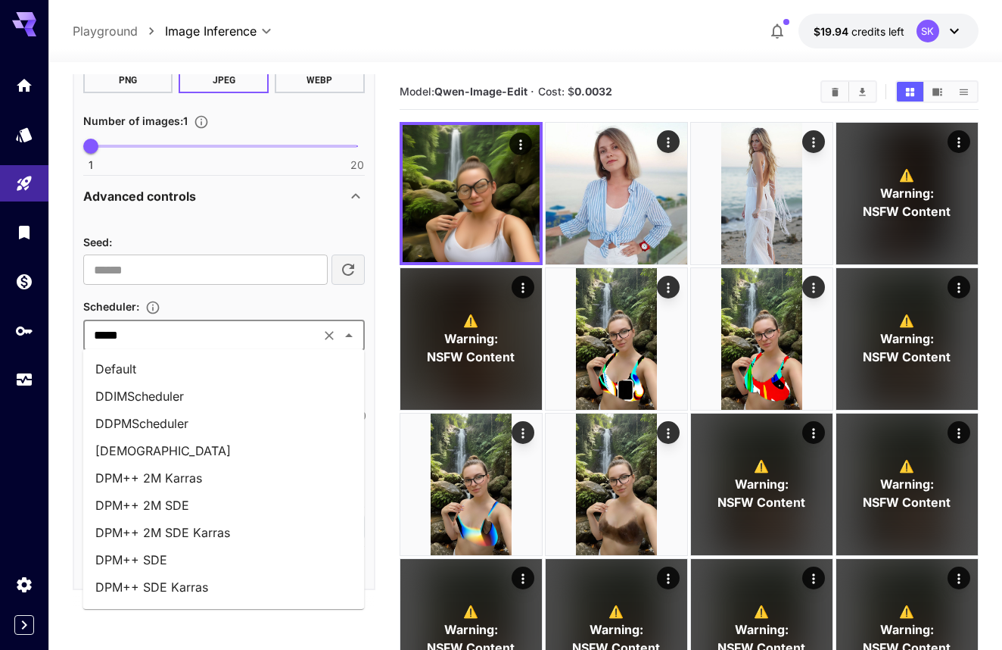
click at [201, 332] on input "*****" at bounding box center [202, 335] width 228 height 21
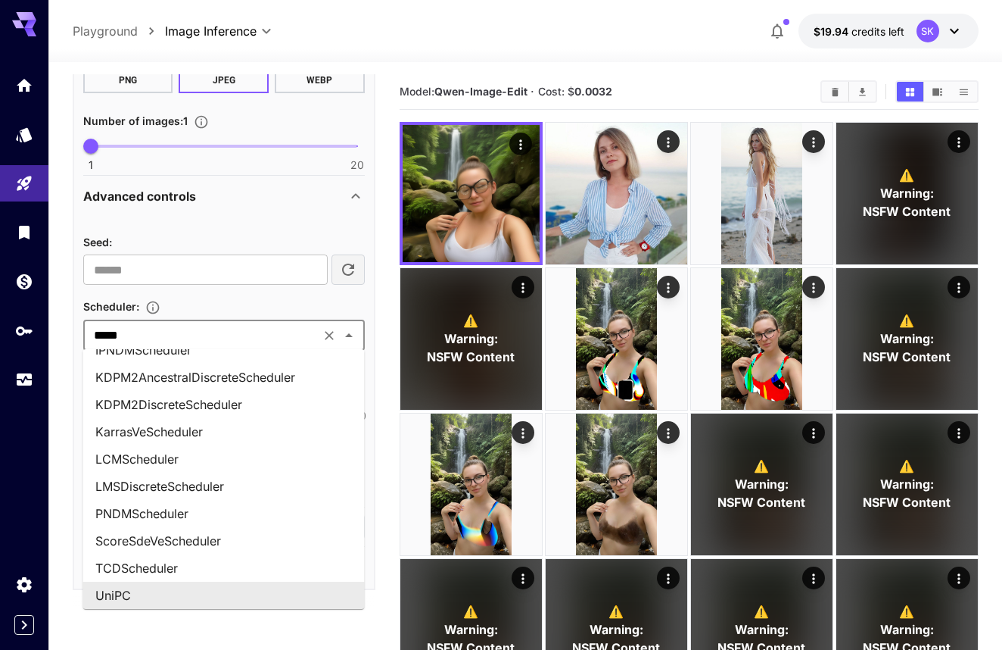
click at [201, 307] on div "Scheduler :" at bounding box center [224, 306] width 282 height 18
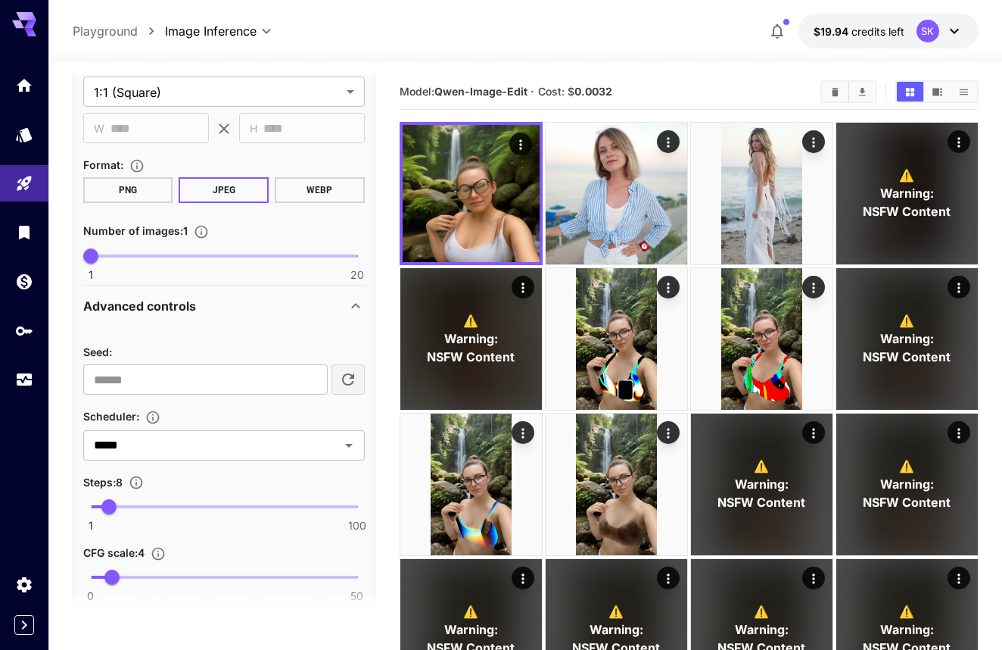
scroll to position [547, 0]
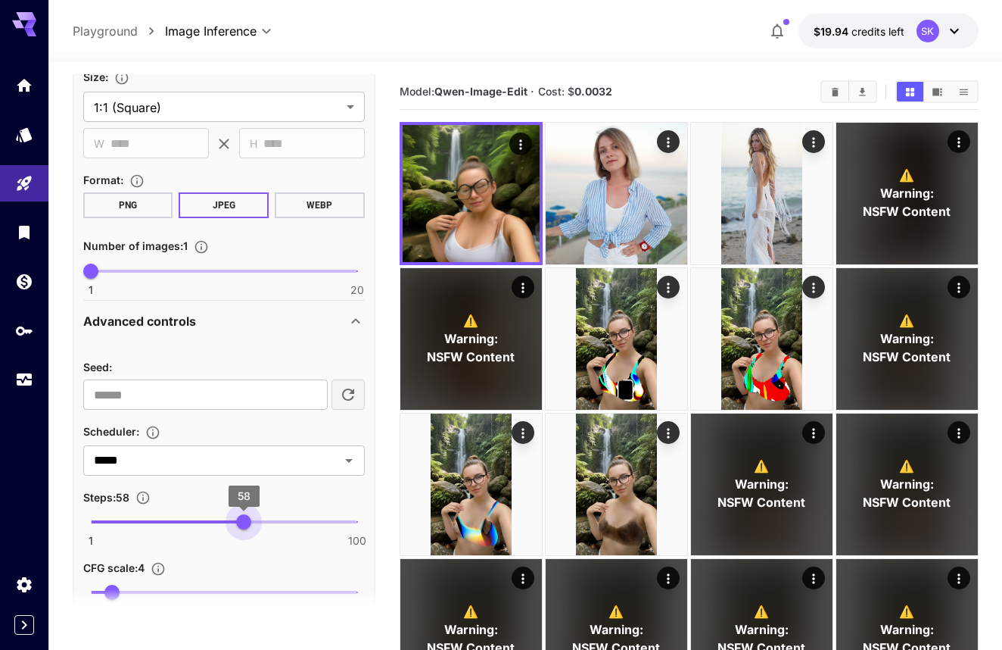
click at [242, 520] on span at bounding box center [224, 521] width 266 height 3
click at [219, 517] on span "1 100 49" at bounding box center [224, 521] width 266 height 23
click at [199, 517] on span "1 100 41" at bounding box center [224, 521] width 266 height 23
type input "**"
click at [187, 522] on span "37" at bounding box center [187, 521] width 15 height 15
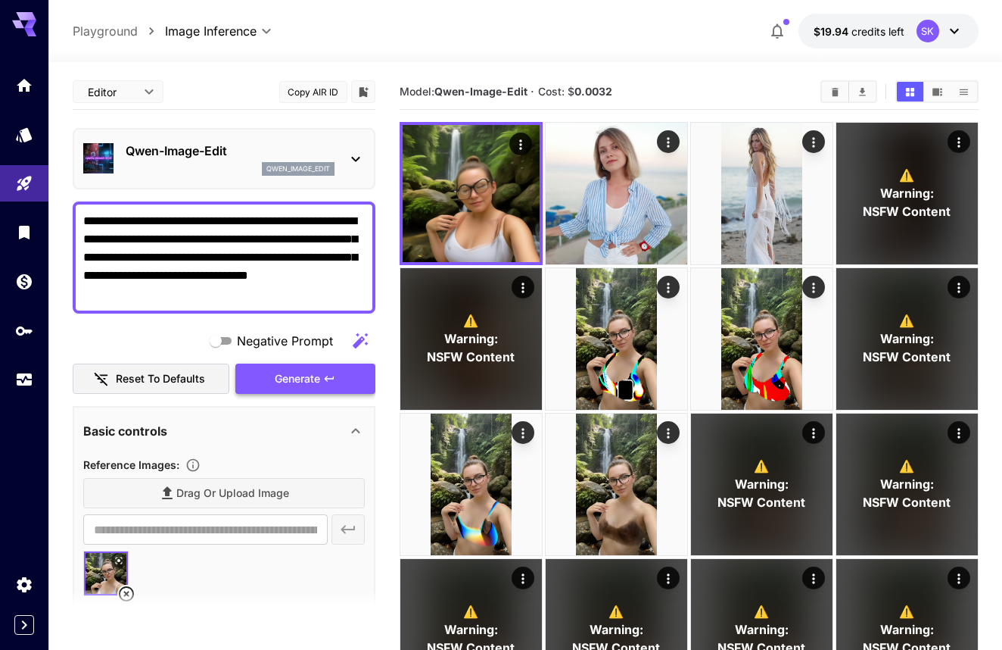
scroll to position [-1, 0]
click at [287, 382] on span "Generate" at bounding box center [297, 378] width 45 height 19
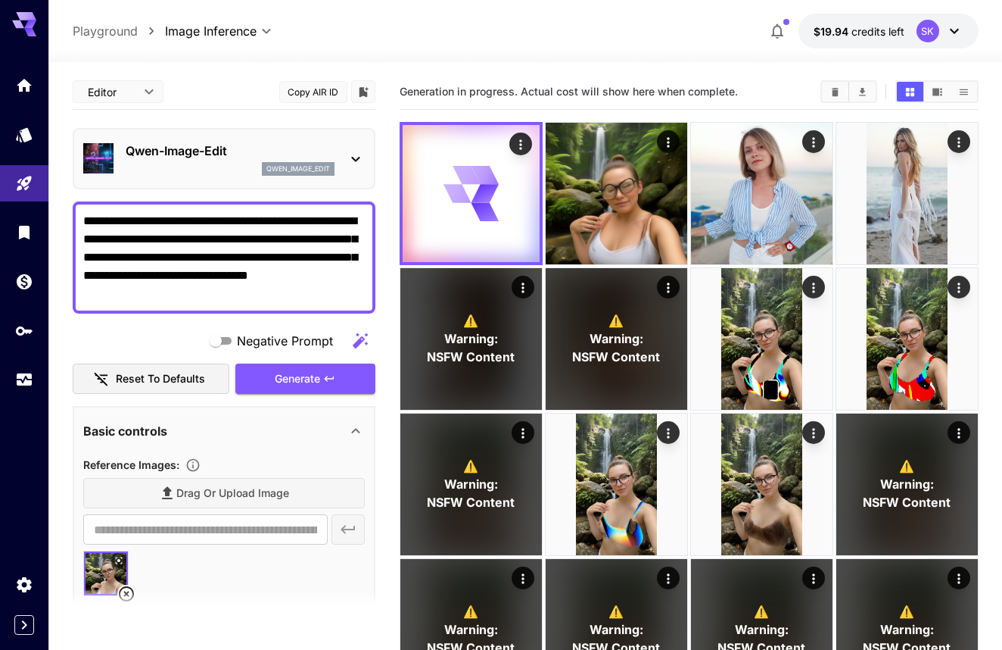
drag, startPoint x: 83, startPoint y: 254, endPoint x: 223, endPoint y: 317, distance: 153.5
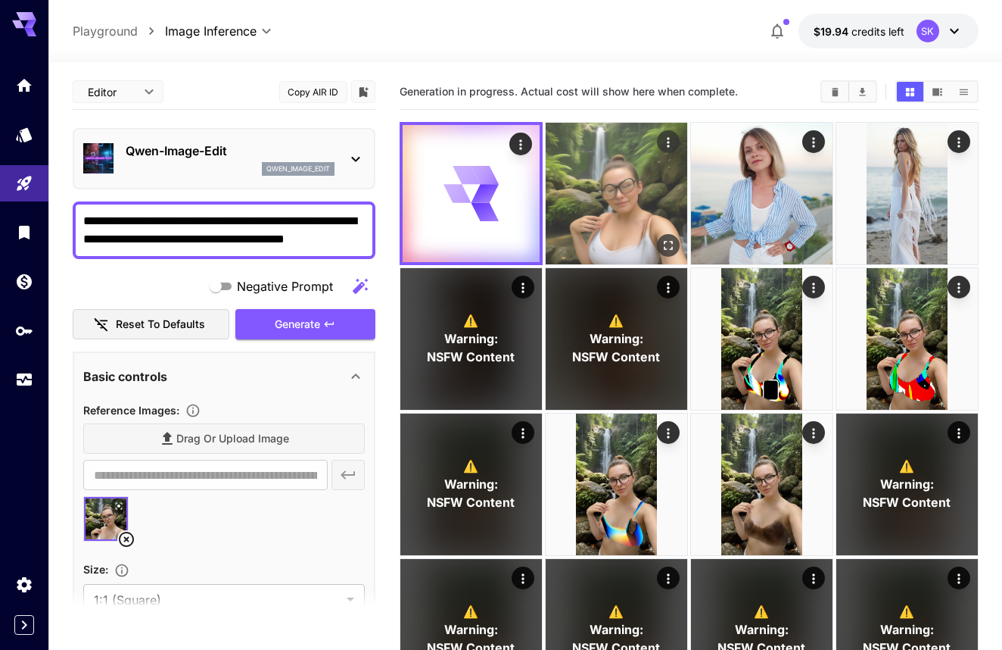
type textarea "**********"
click at [575, 205] on img at bounding box center [617, 194] width 142 height 142
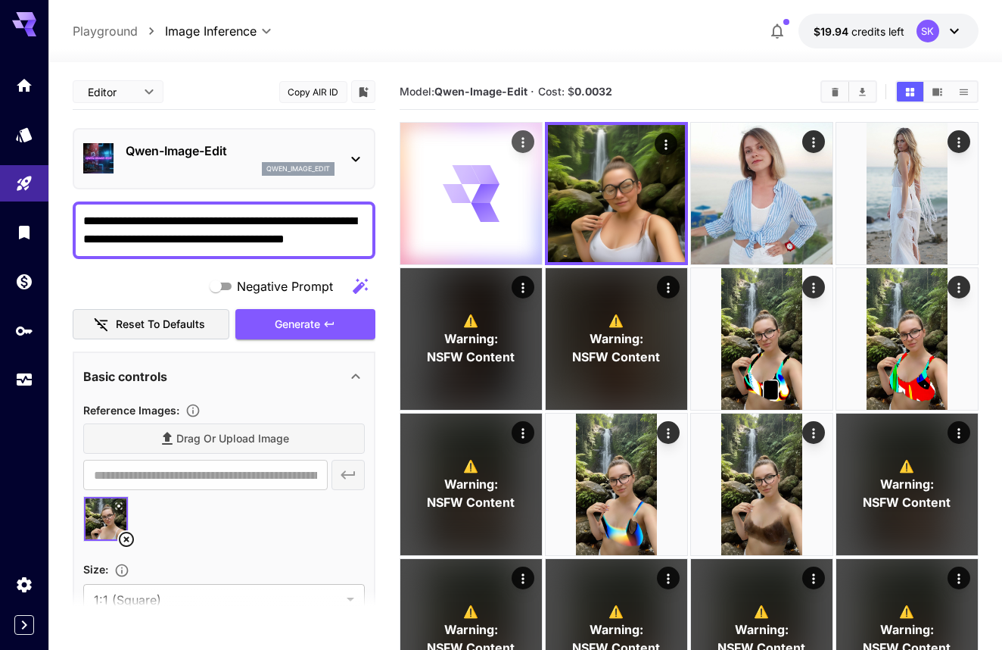
click at [484, 194] on icon at bounding box center [485, 193] width 28 height 19
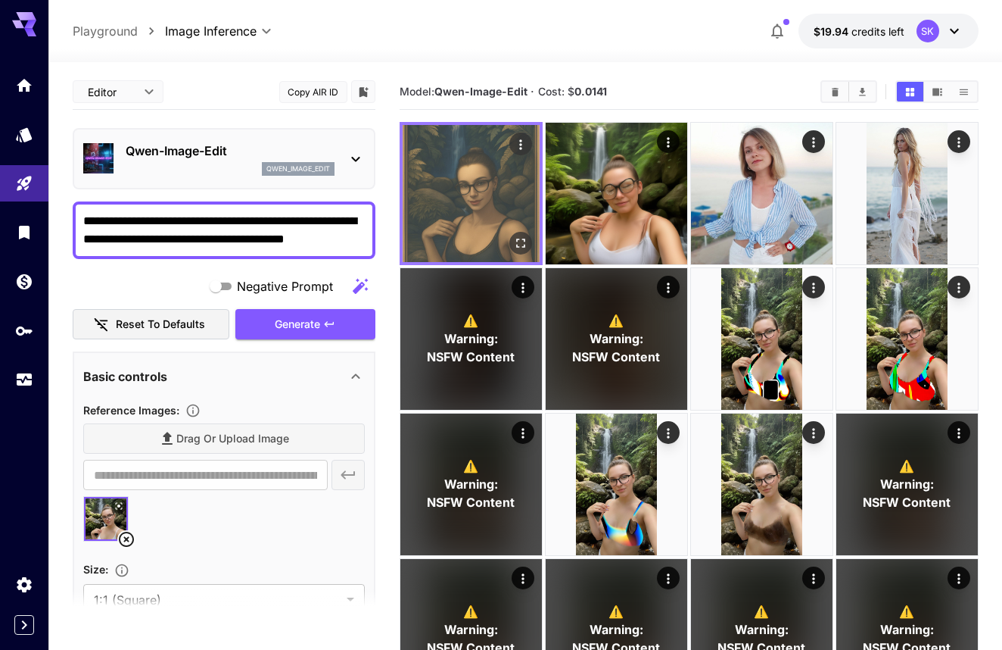
click at [476, 182] on img at bounding box center [471, 193] width 137 height 137
click at [528, 244] on icon "Open in fullscreen" at bounding box center [520, 242] width 15 height 15
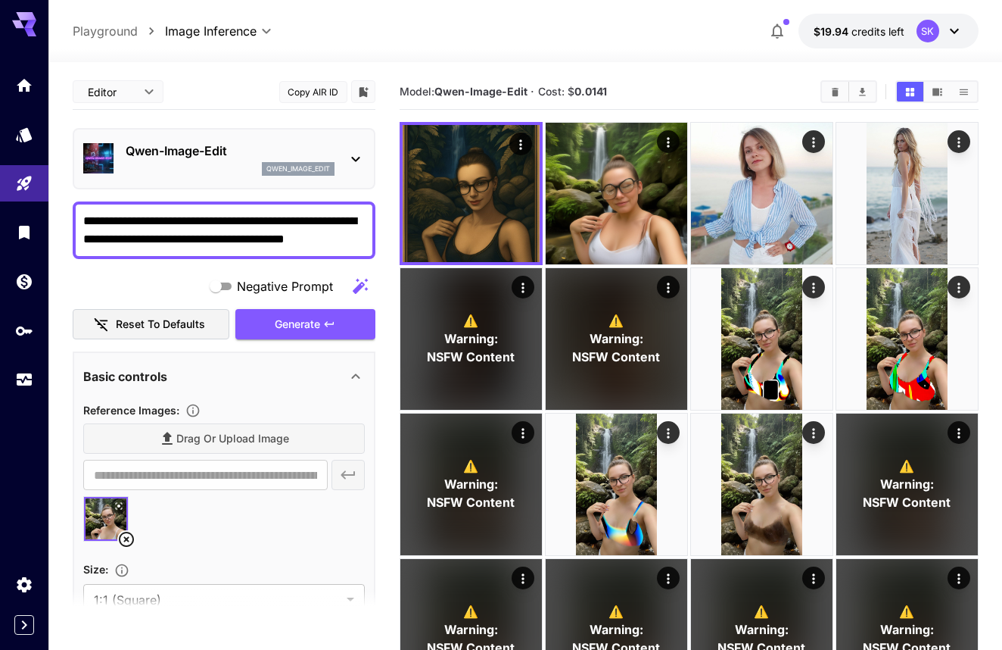
drag, startPoint x: 198, startPoint y: 218, endPoint x: 358, endPoint y: 244, distance: 162.5
click at [358, 244] on textarea "**********" at bounding box center [224, 230] width 282 height 36
type textarea "**********"
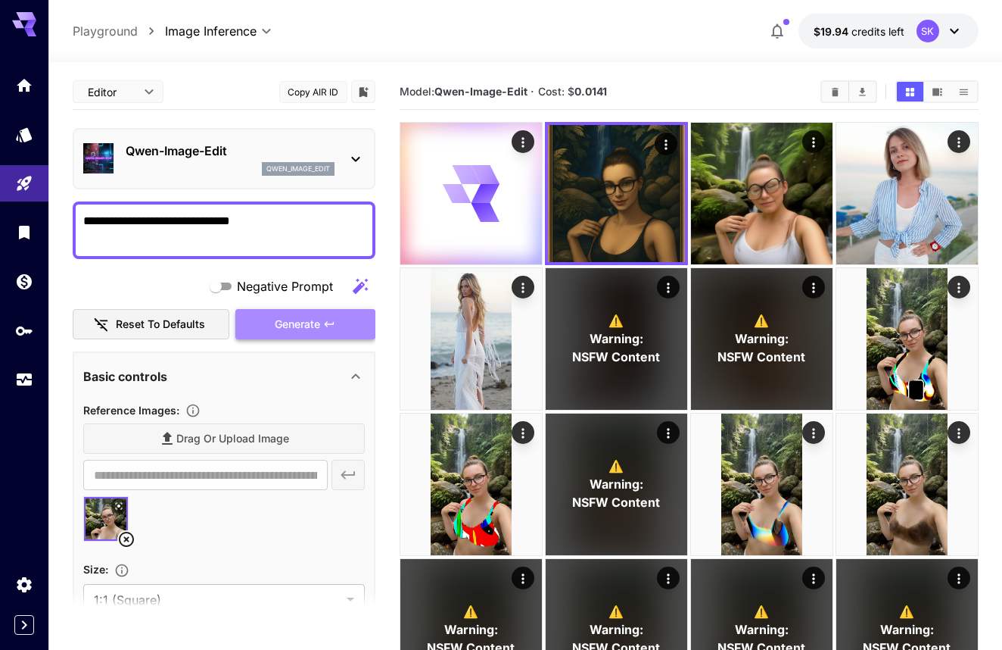
click at [282, 335] on button "Generate" at bounding box center [304, 324] width 139 height 31
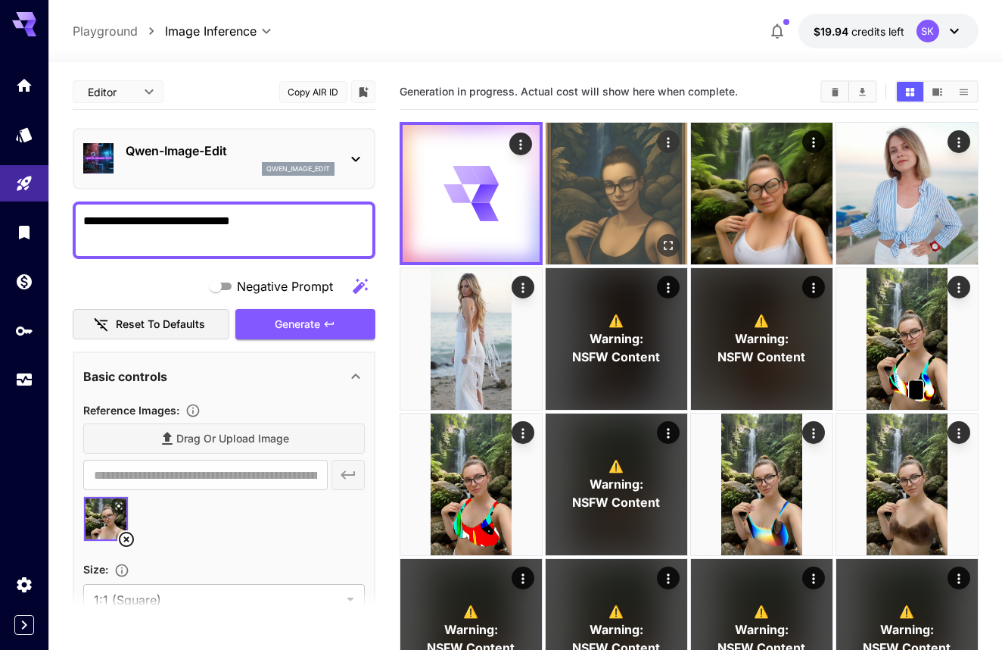
click at [562, 203] on img at bounding box center [617, 194] width 142 height 142
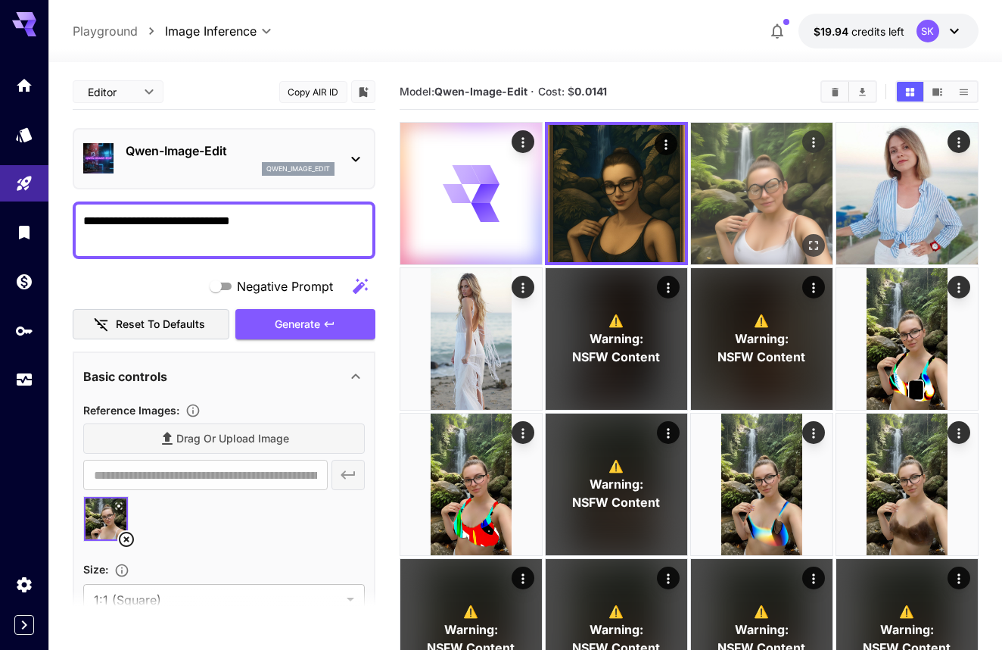
click at [777, 220] on img at bounding box center [762, 194] width 142 height 142
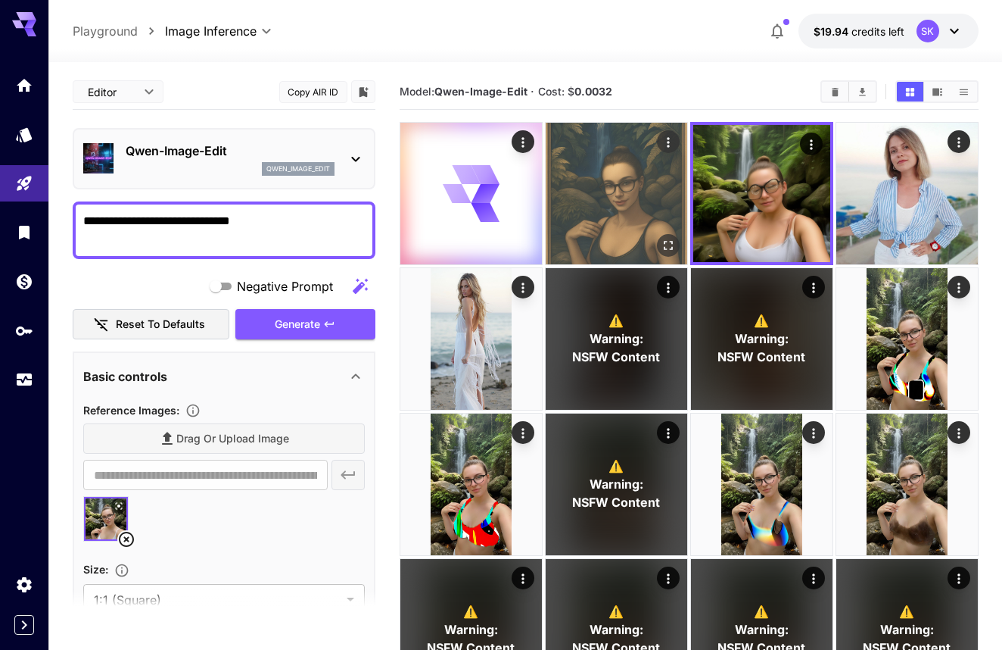
click at [627, 209] on img at bounding box center [617, 194] width 142 height 142
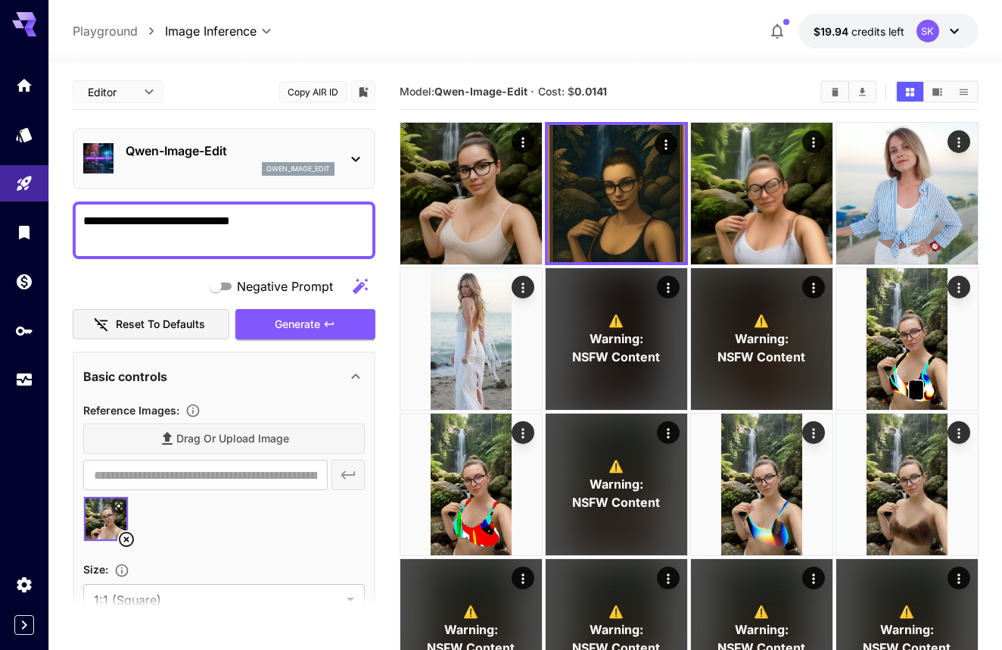
click at [462, 202] on img at bounding box center [471, 194] width 142 height 142
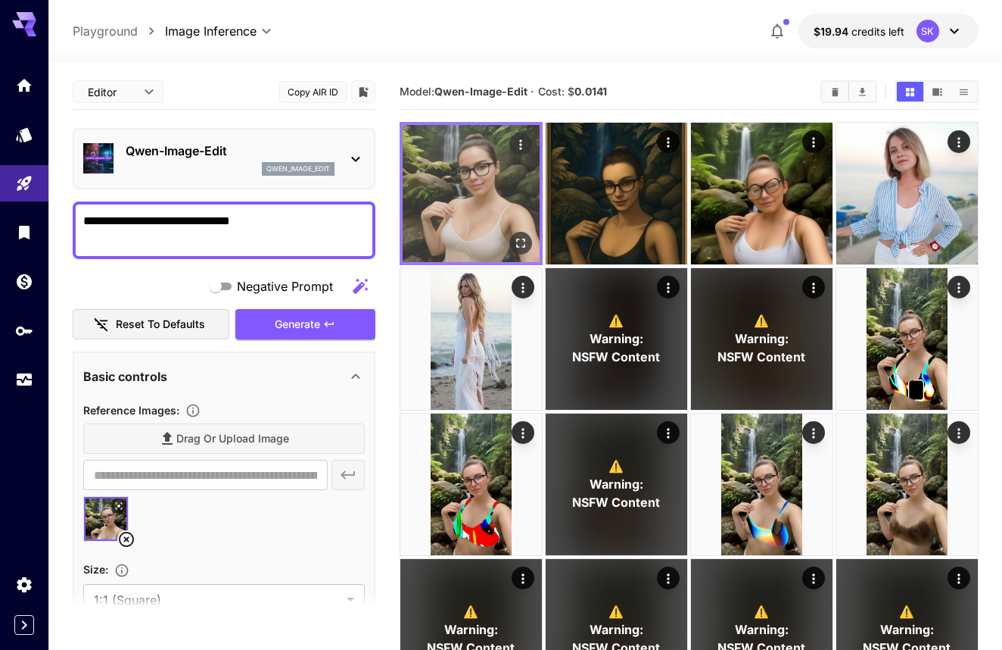
click at [527, 246] on icon "Open in fullscreen" at bounding box center [520, 242] width 15 height 15
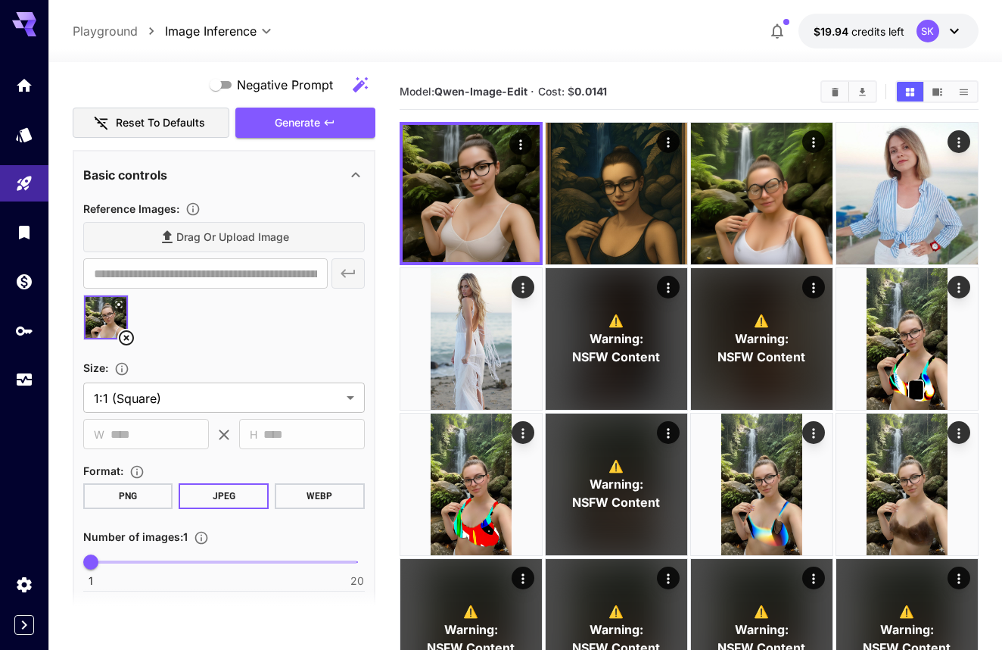
scroll to position [83, 0]
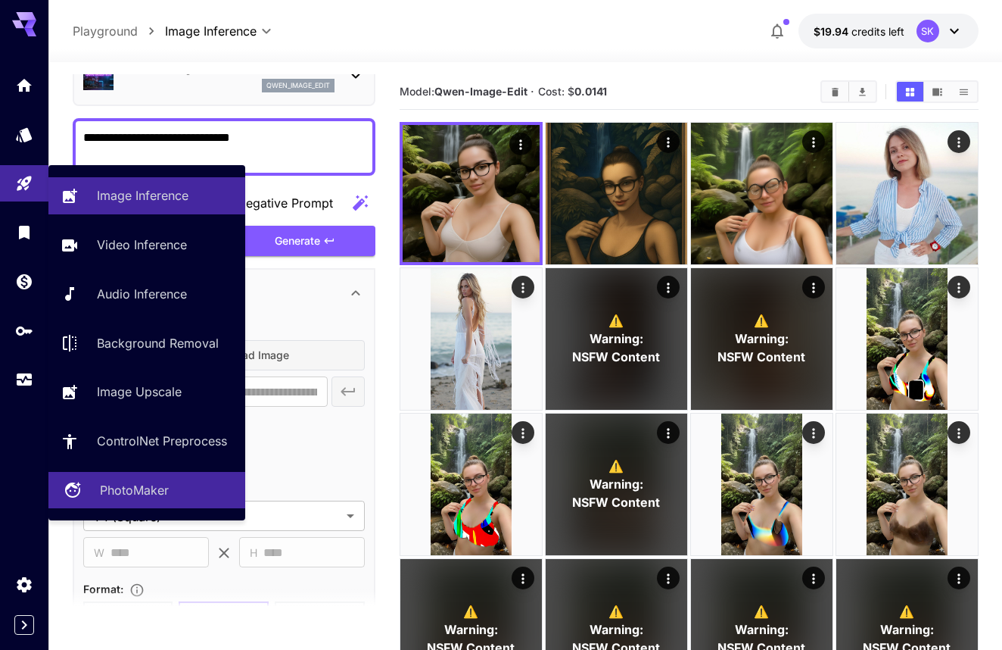
click at [126, 482] on p "PhotoMaker" at bounding box center [134, 490] width 69 height 18
type input "**********"
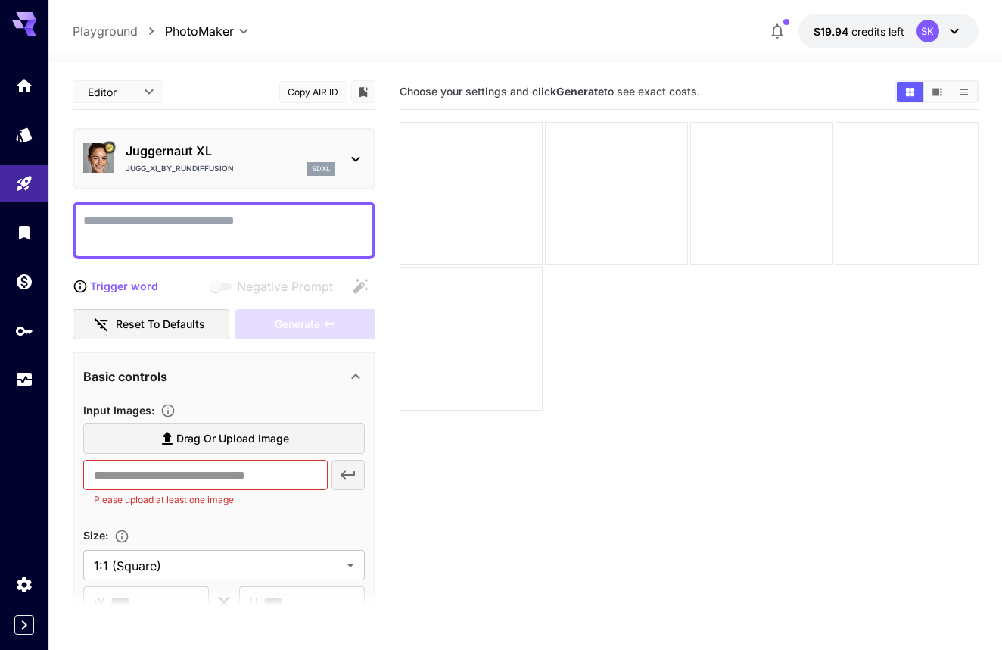
click at [254, 156] on p "Juggernaut XL" at bounding box center [230, 151] width 209 height 18
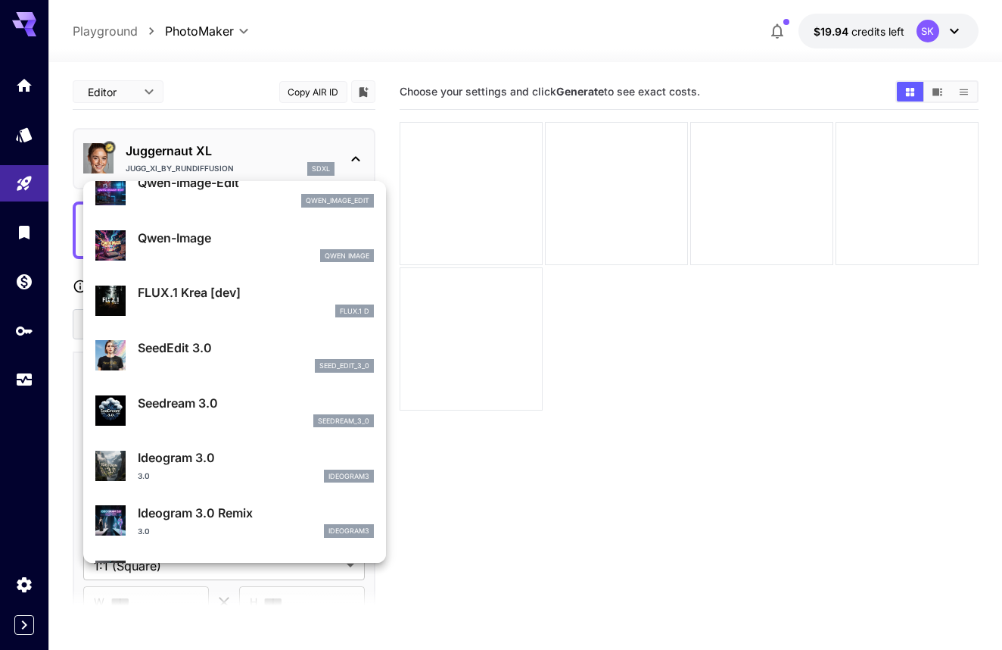
scroll to position [235, 0]
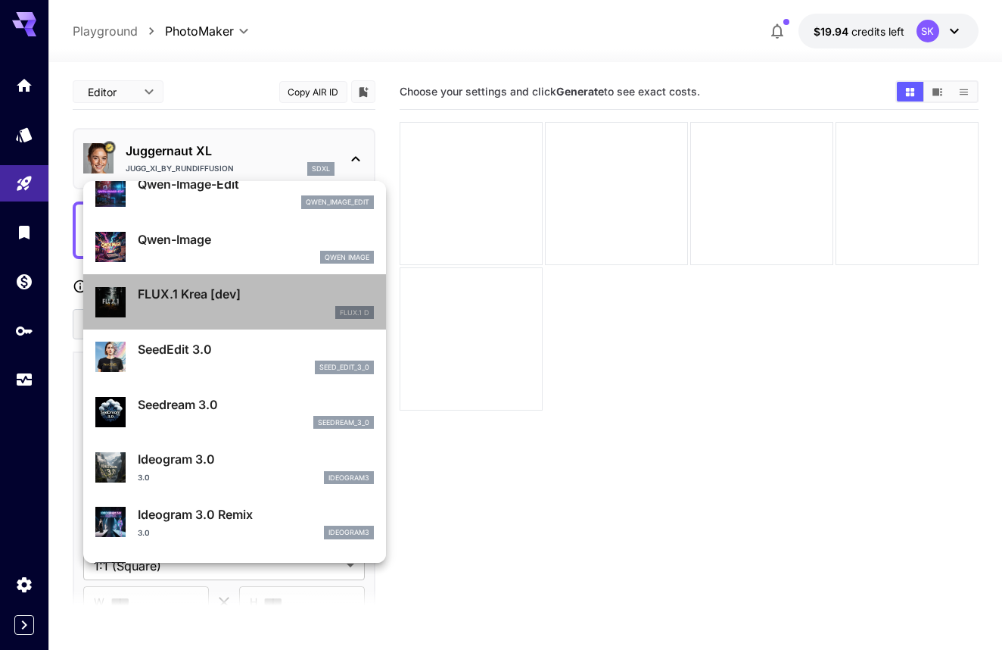
click at [252, 279] on div "FLUX.1 Krea [dev] FLUX.1 D" at bounding box center [234, 302] width 279 height 46
type input "**"
type input "***"
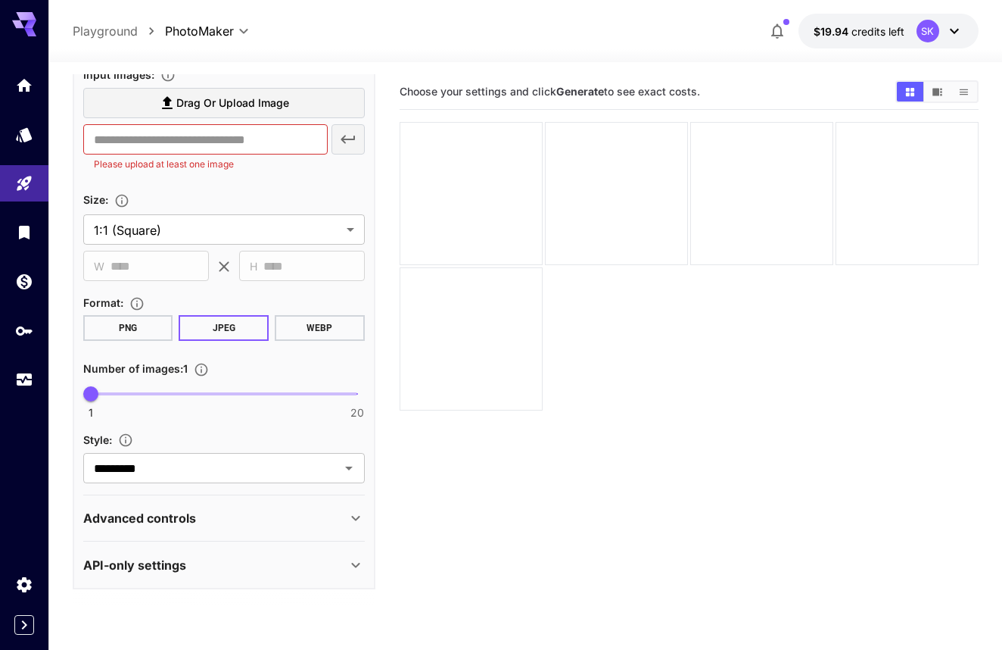
scroll to position [335, 0]
click at [229, 512] on div "Advanced controls" at bounding box center [214, 518] width 263 height 18
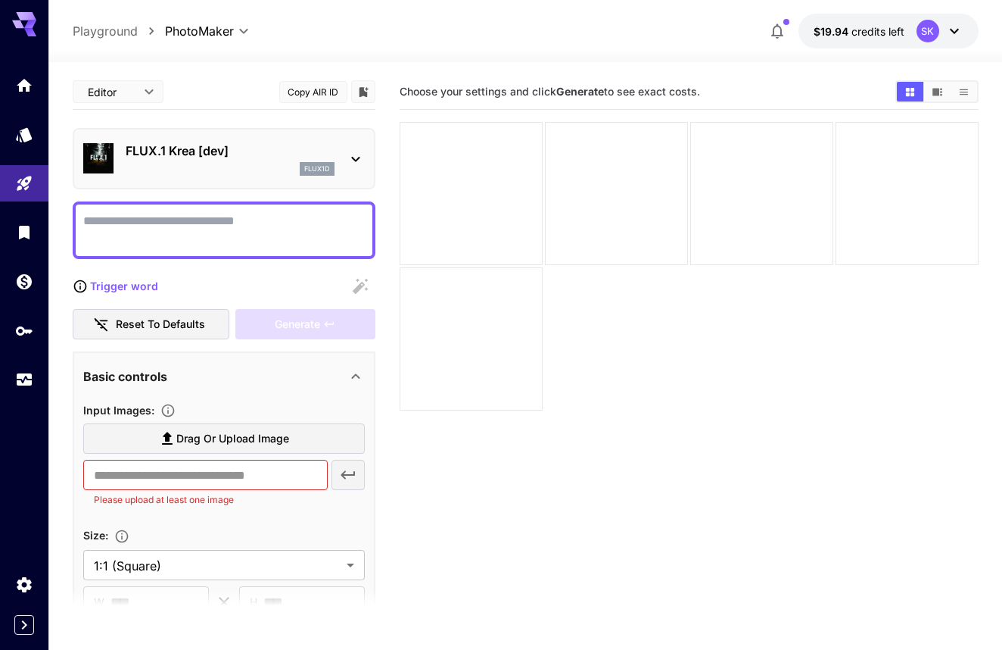
scroll to position [0, 0]
click at [214, 173] on div "flux1d" at bounding box center [230, 169] width 209 height 14
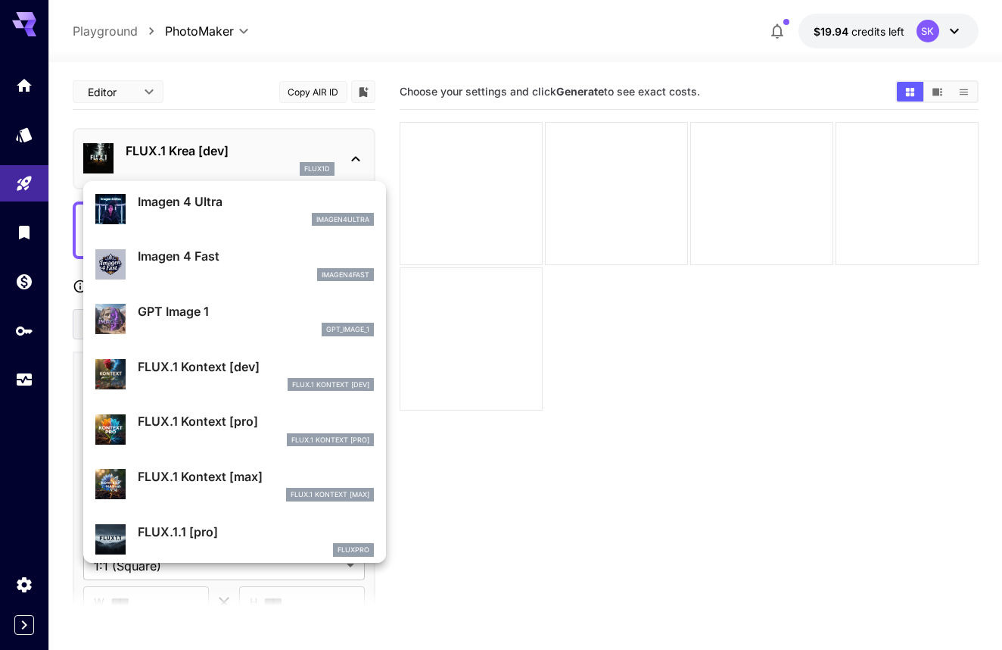
scroll to position [809, 0]
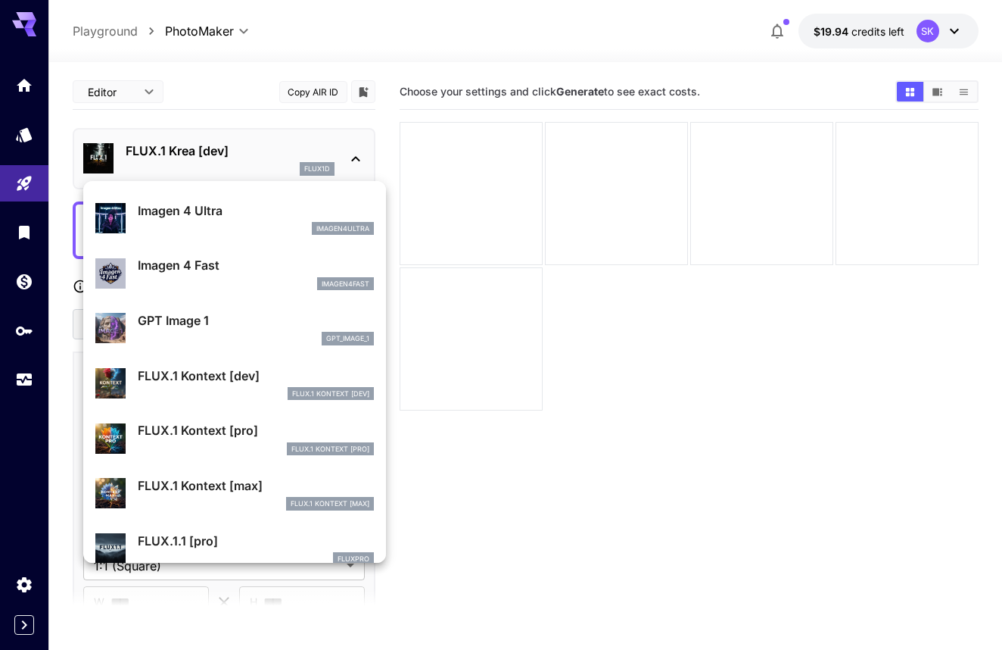
click at [210, 266] on p "Imagen 4 Fast" at bounding box center [256, 265] width 236 height 18
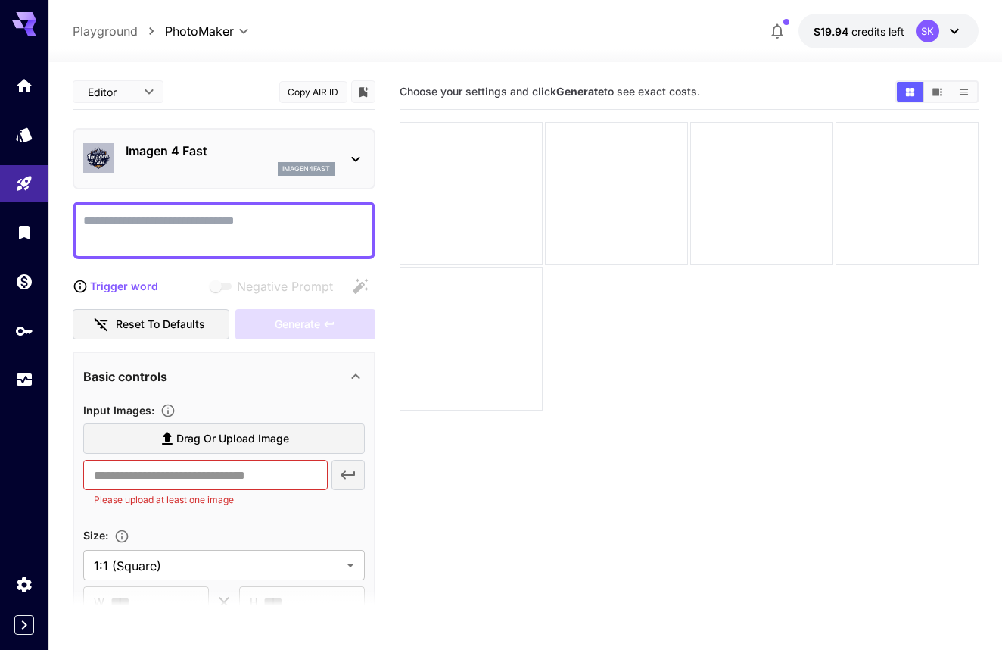
scroll to position [3, 0]
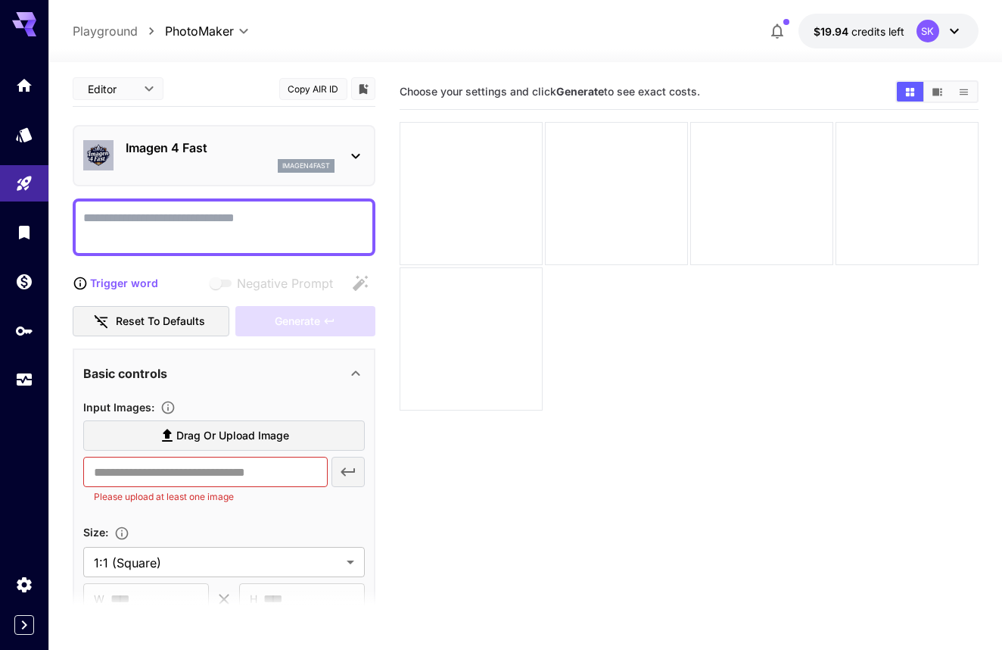
click at [206, 161] on div "imagen4fast" at bounding box center [230, 166] width 209 height 14
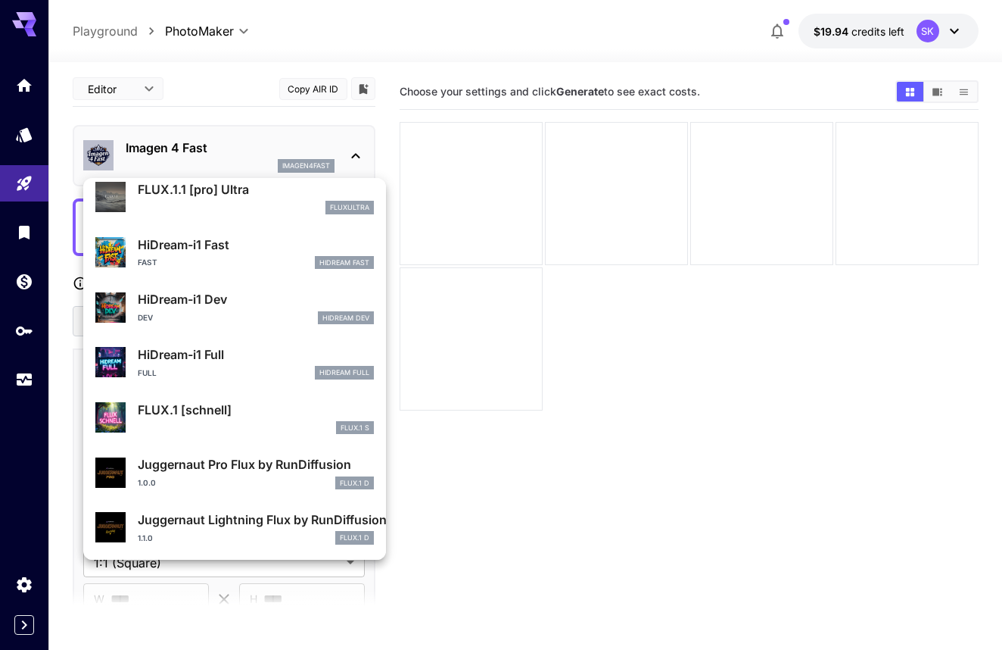
scroll to position [1206, 0]
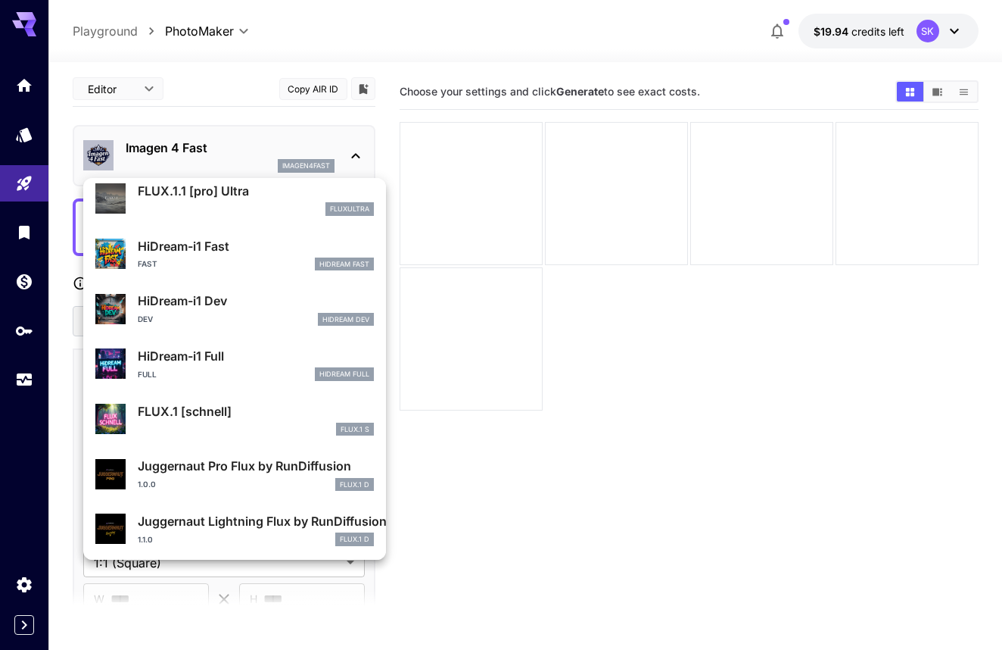
click at [17, 148] on div at bounding box center [501, 325] width 1002 height 650
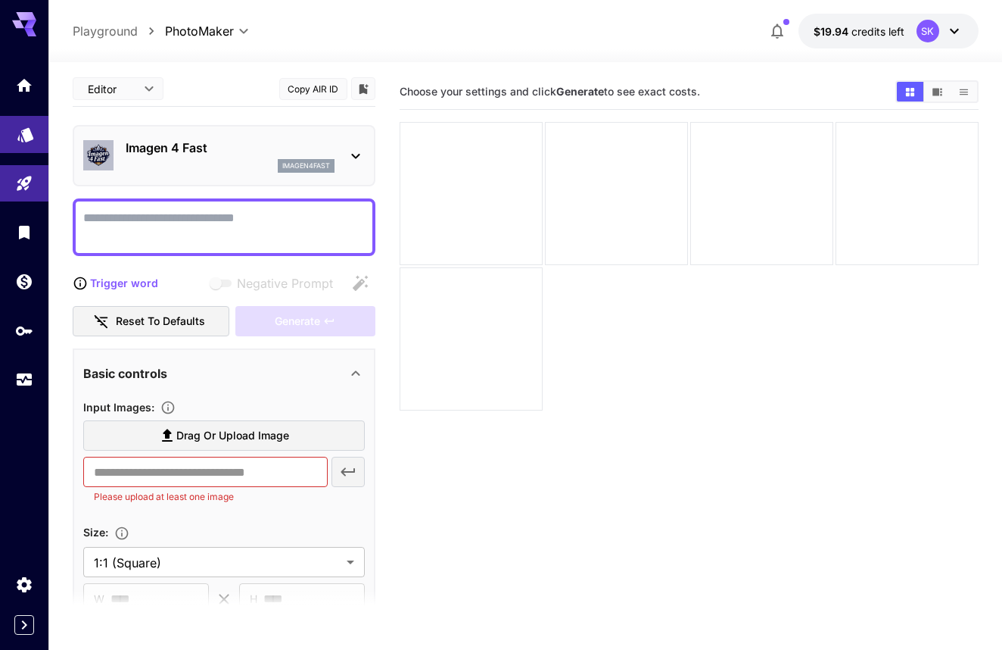
click at [26, 143] on link at bounding box center [24, 134] width 48 height 37
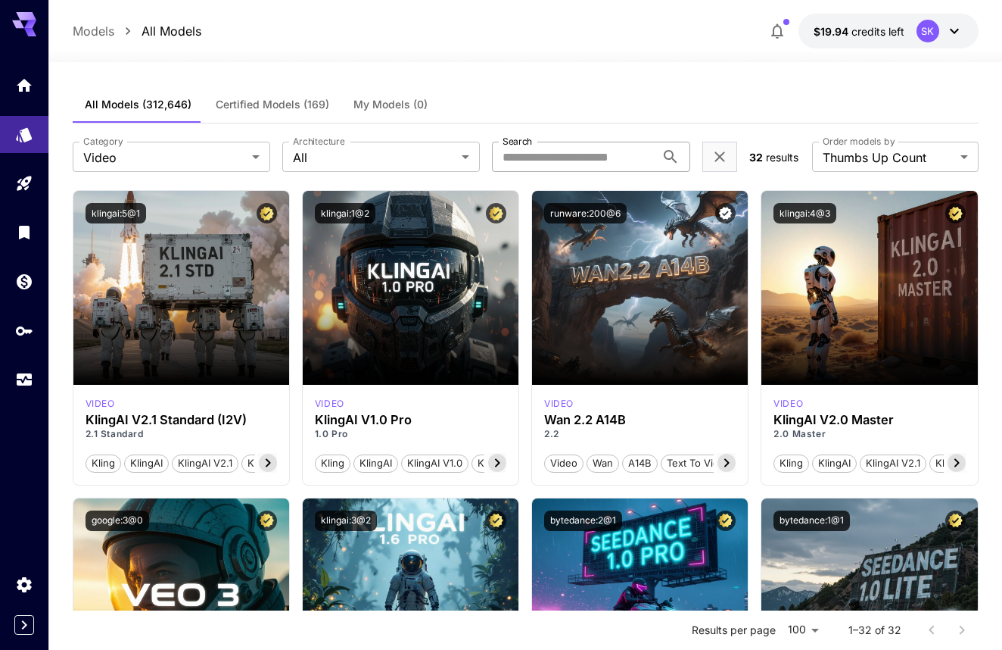
click at [588, 166] on input "Search" at bounding box center [573, 157] width 163 height 30
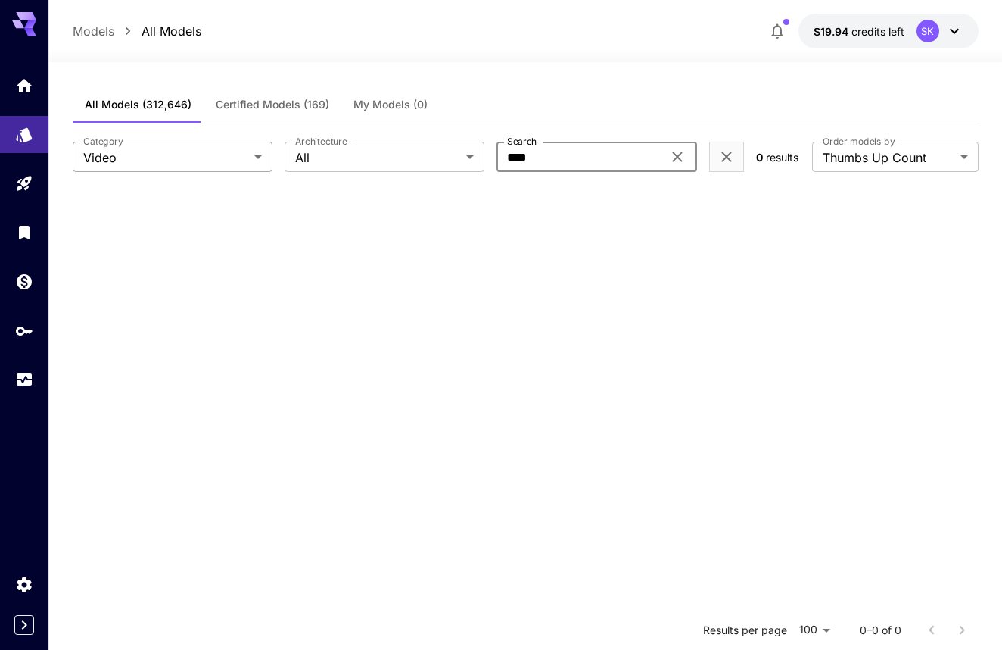
type input "****"
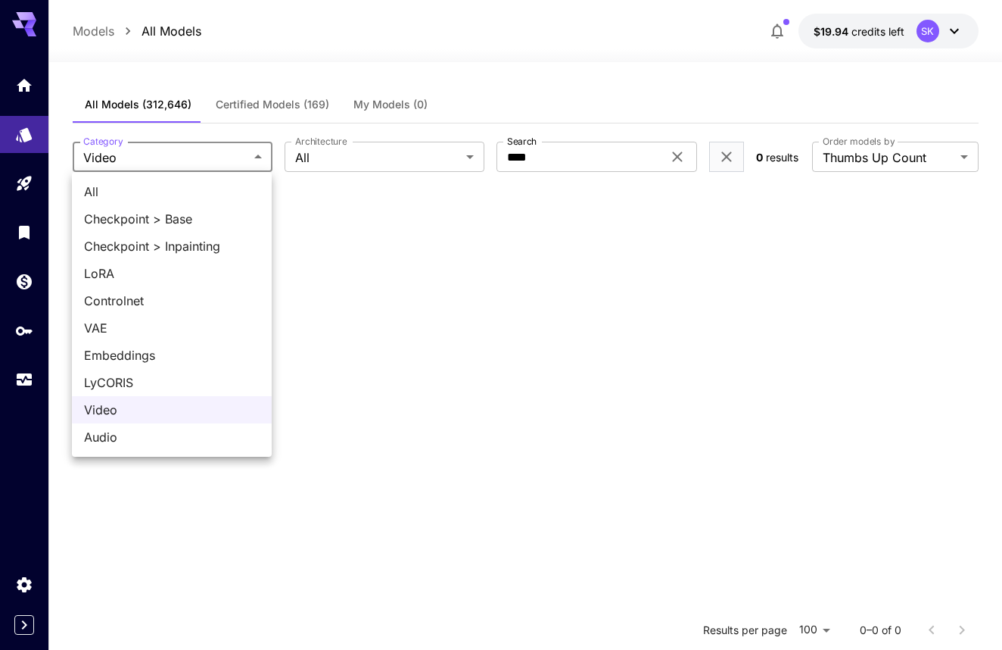
click at [190, 151] on body "**********" at bounding box center [501, 462] width 1002 height 924
click at [142, 204] on li "All" at bounding box center [172, 191] width 200 height 27
type input "***"
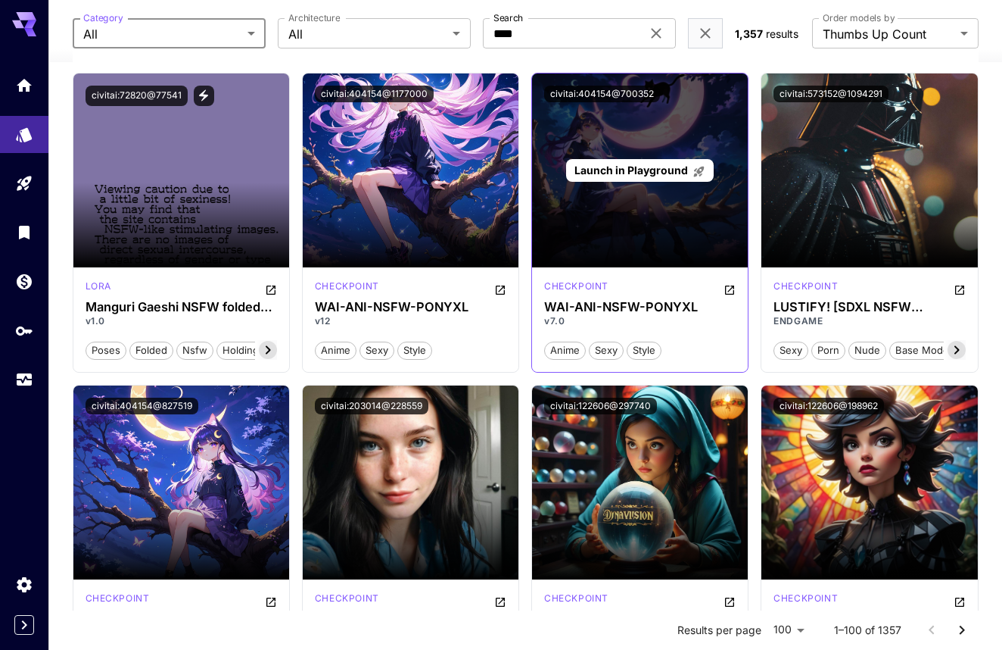
scroll to position [440, 0]
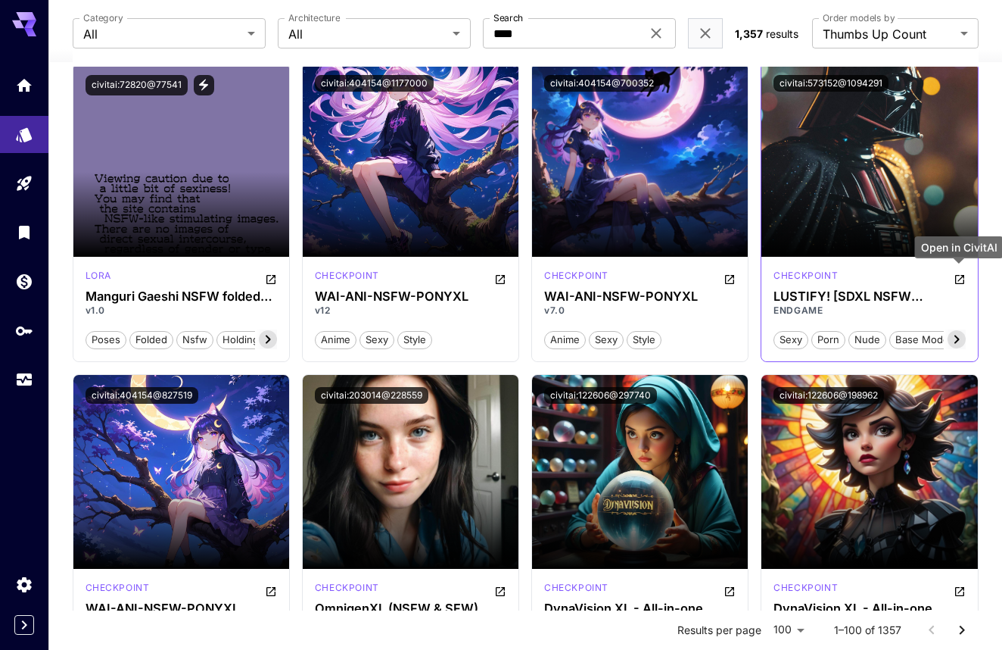
click at [957, 278] on icon "Open in CivitAI" at bounding box center [960, 279] width 12 height 12
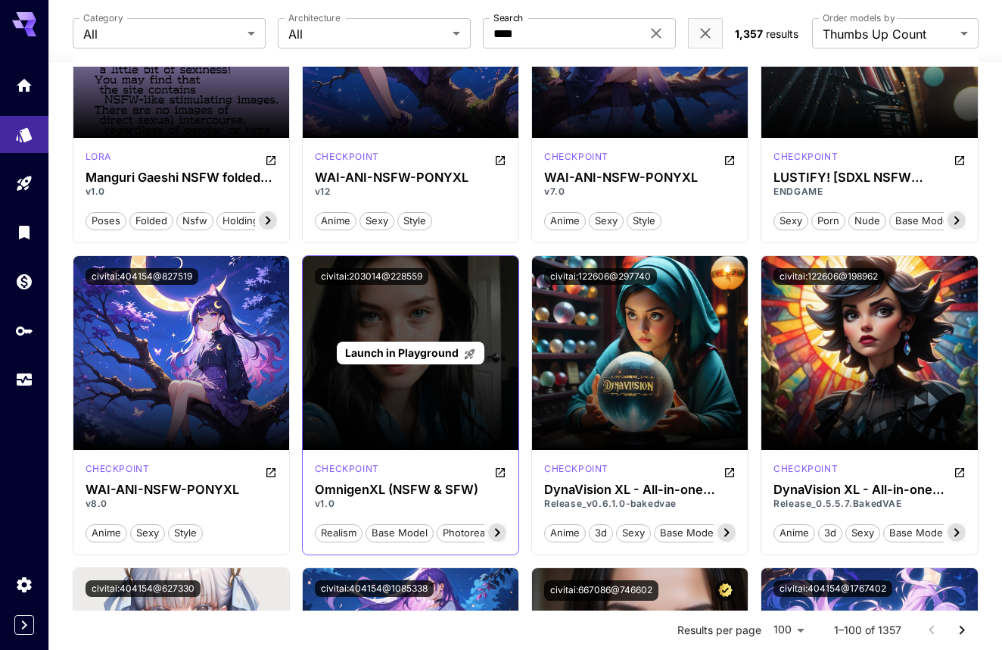
scroll to position [559, 0]
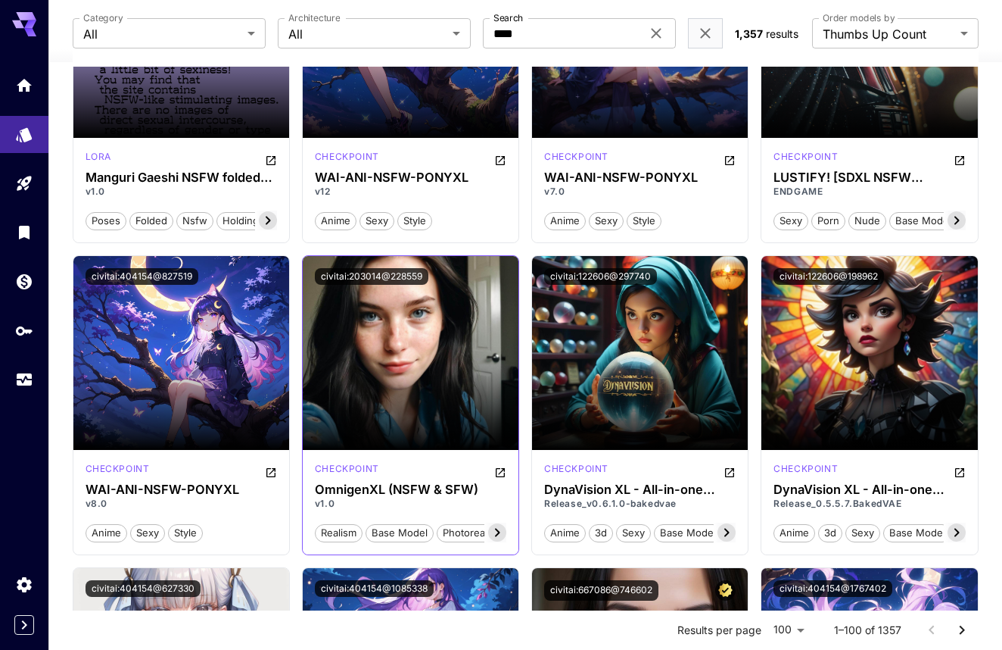
click at [500, 529] on icon at bounding box center [497, 532] width 18 height 18
click at [500, 529] on span "photorealism" at bounding box center [470, 532] width 71 height 15
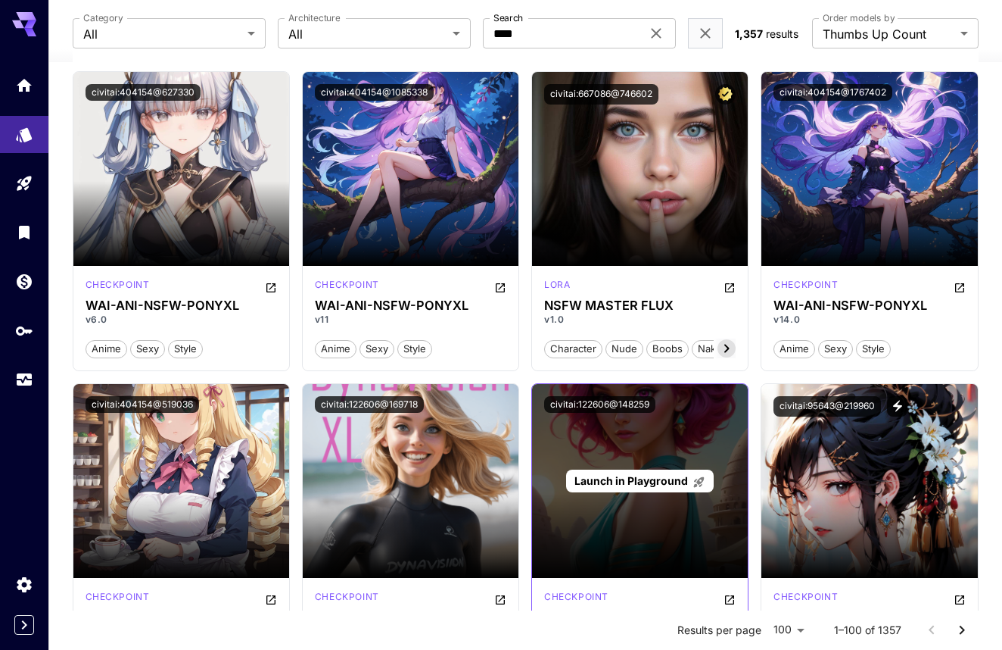
scroll to position [1049, 0]
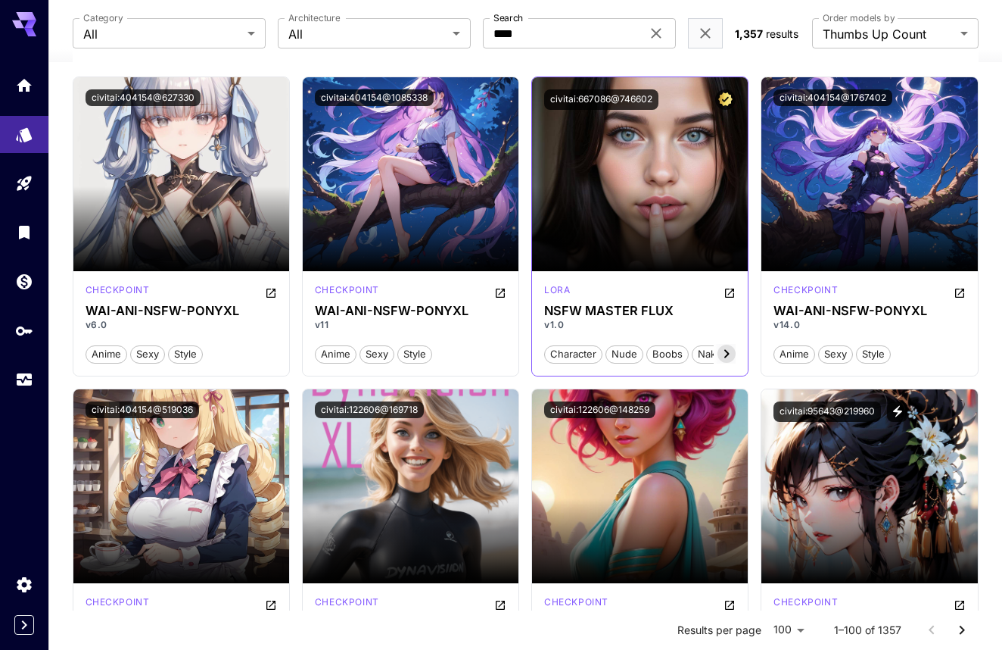
click at [728, 351] on icon at bounding box center [727, 353] width 18 height 18
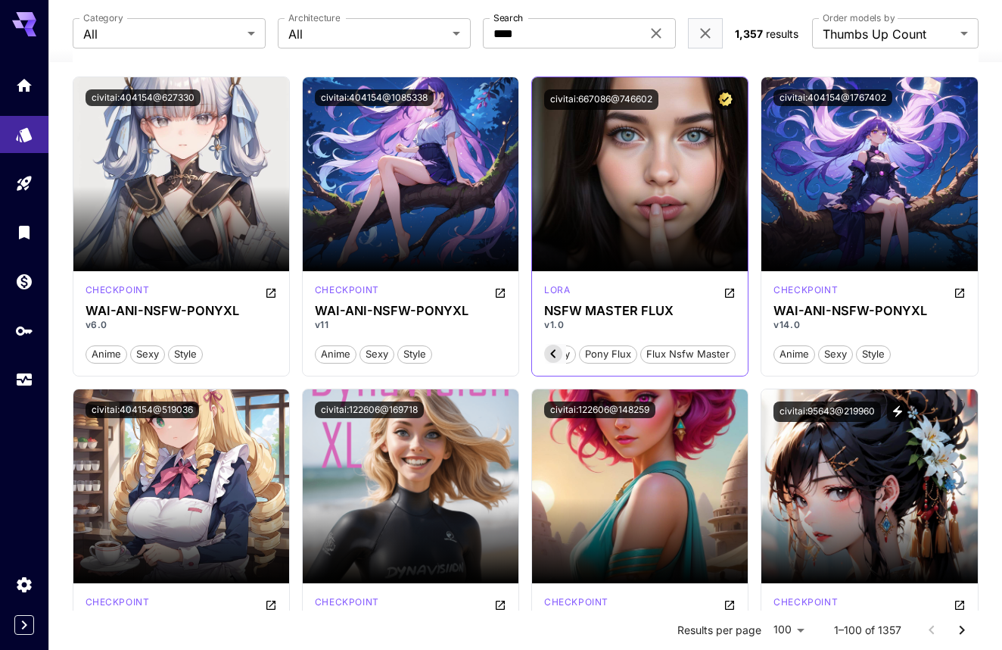
click at [728, 351] on div "character nude boobs naked vagina realistic nsfw nude girl pony flux flux.1 flu…" at bounding box center [651, 354] width 170 height 20
click at [731, 296] on icon "Open in CivitAI" at bounding box center [730, 293] width 12 height 12
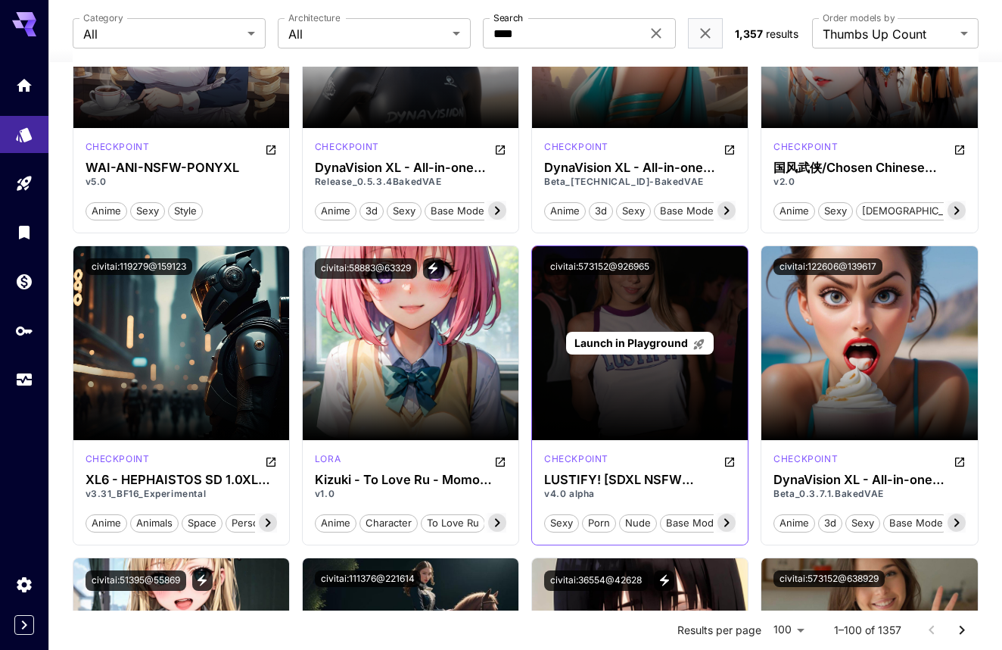
scroll to position [1525, 0]
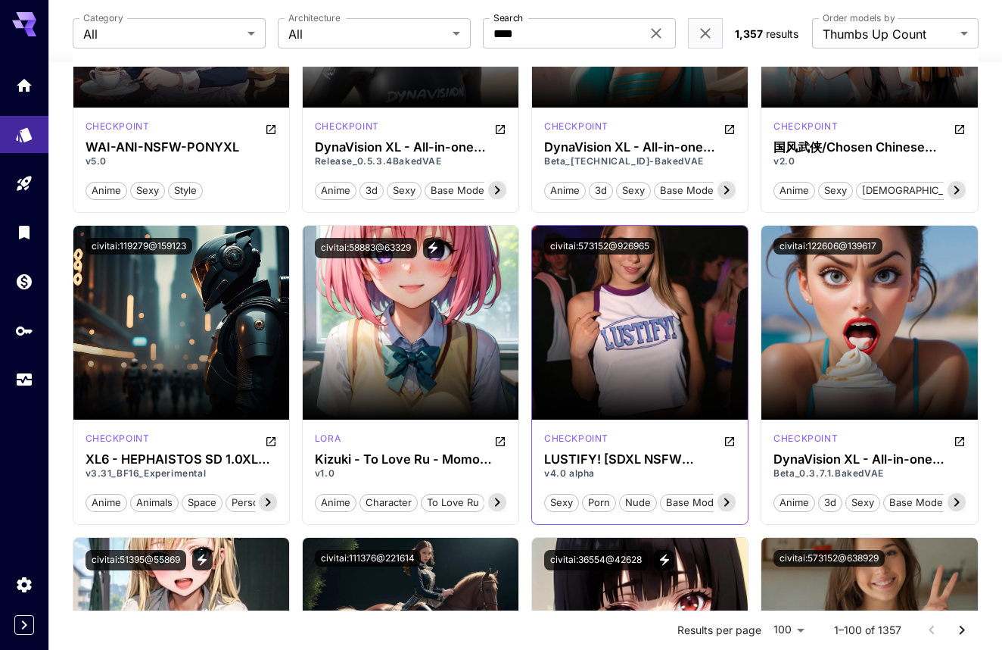
click at [727, 497] on icon at bounding box center [727, 502] width 18 height 18
click at [727, 497] on span "photorealisic" at bounding box center [705, 502] width 70 height 15
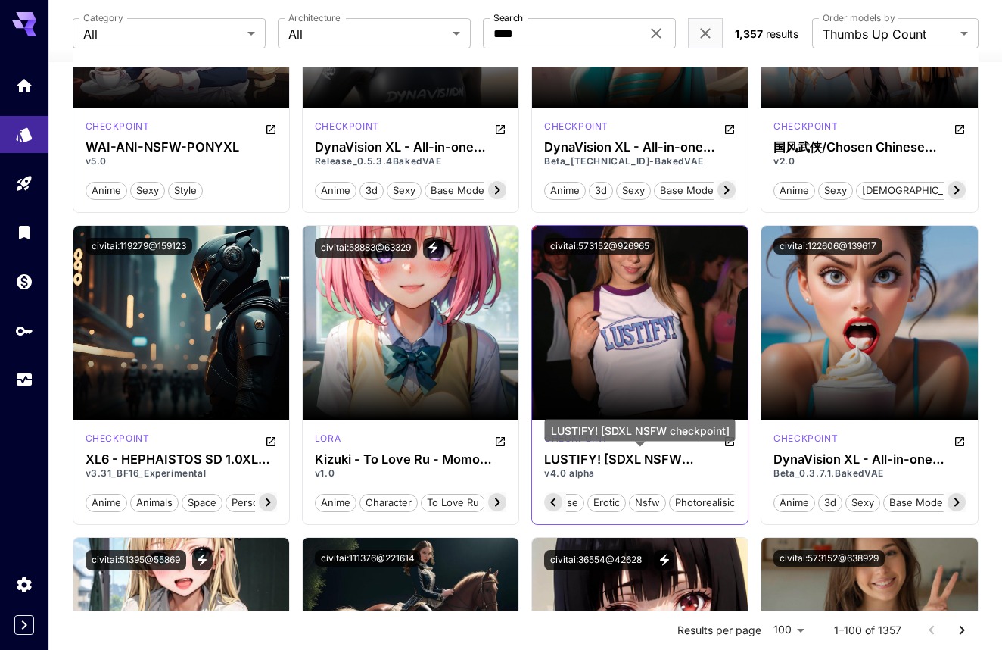
click at [728, 444] on div "LUSTIFY! [SDXL NSFW checkpoint]" at bounding box center [640, 435] width 191 height 33
click at [728, 441] on div "LUSTIFY! [SDXL NSFW checkpoint]" at bounding box center [640, 430] width 191 height 22
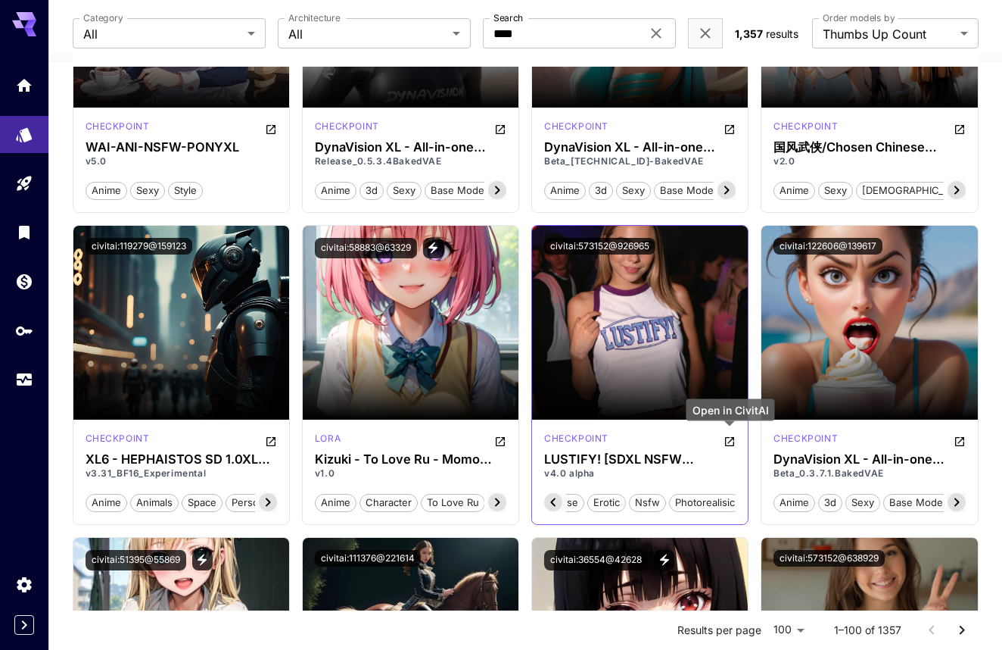
click at [730, 438] on icon "Open in CivitAI" at bounding box center [729, 441] width 9 height 9
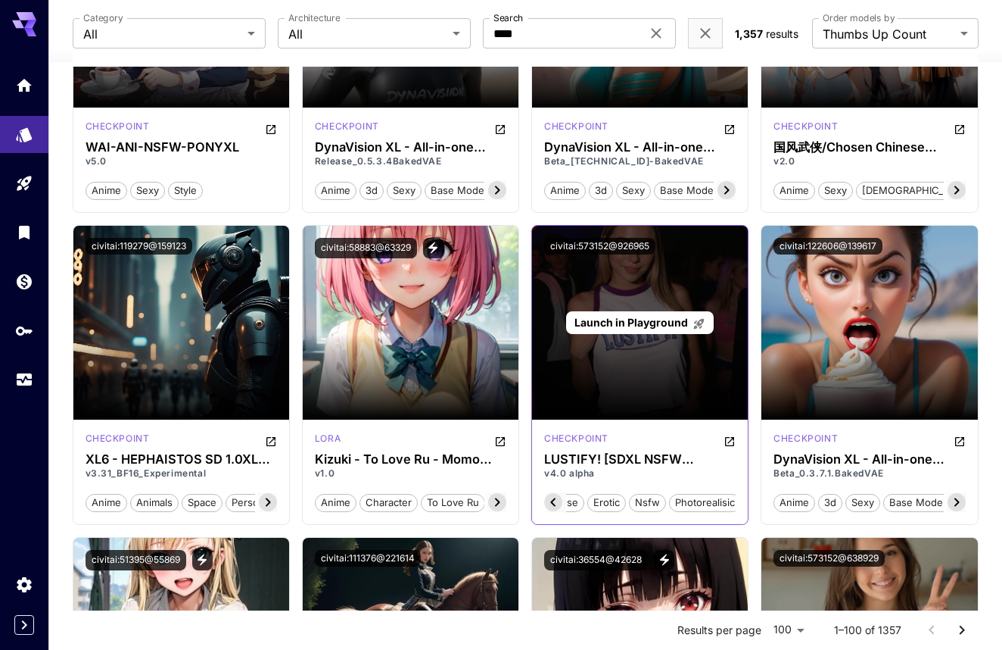
click at [646, 354] on div "Launch in Playground" at bounding box center [640, 323] width 216 height 194
click at [637, 321] on span "Launch in Playground" at bounding box center [632, 322] width 114 height 13
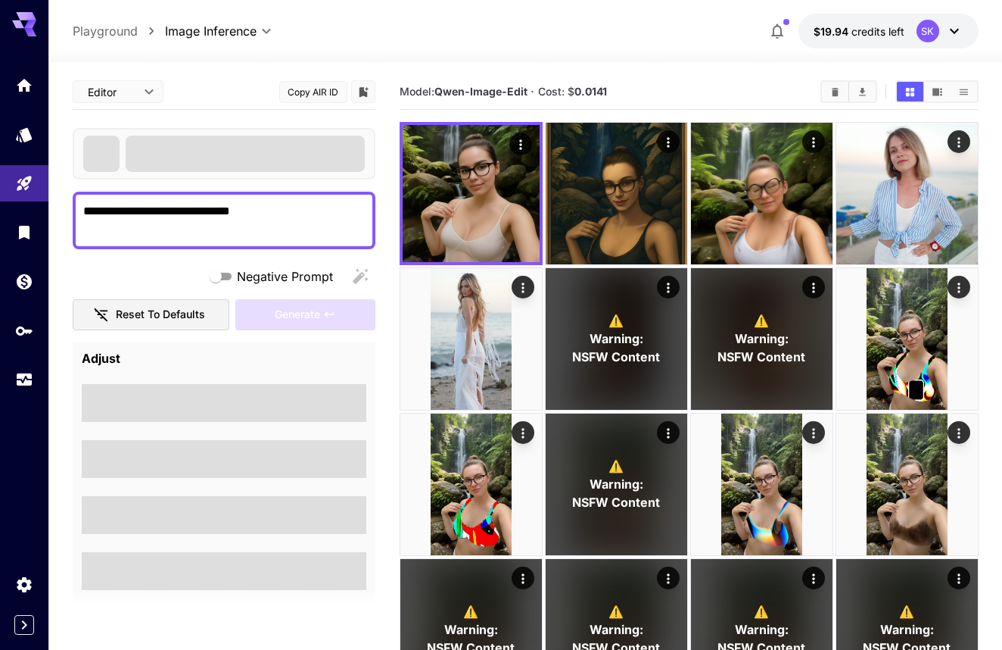
click at [271, 184] on div "**********" at bounding box center [224, 504] width 303 height 861
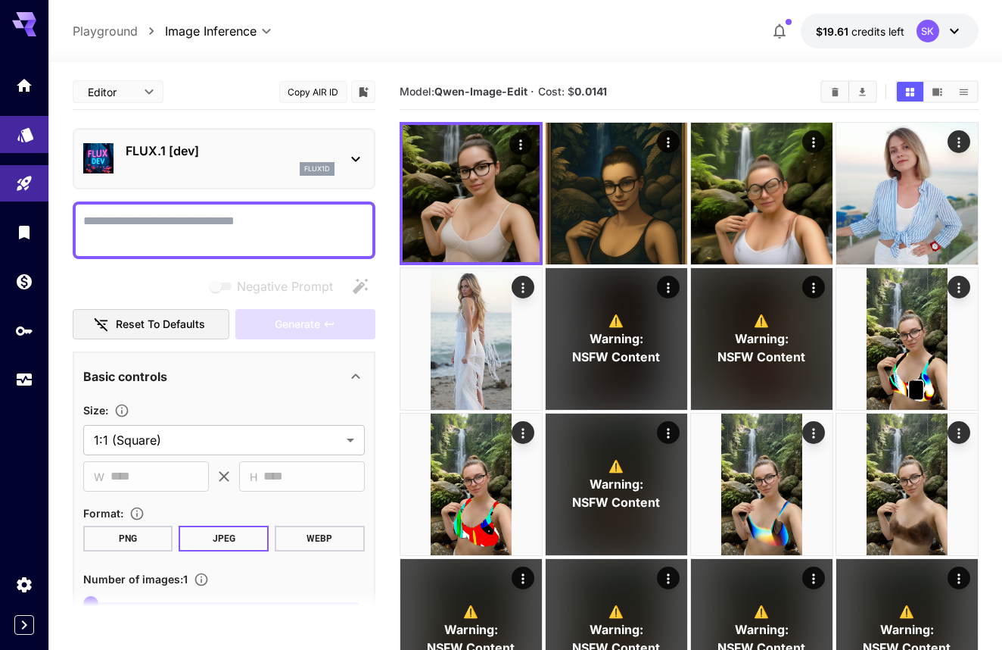
click at [30, 138] on icon "Models" at bounding box center [26, 129] width 18 height 18
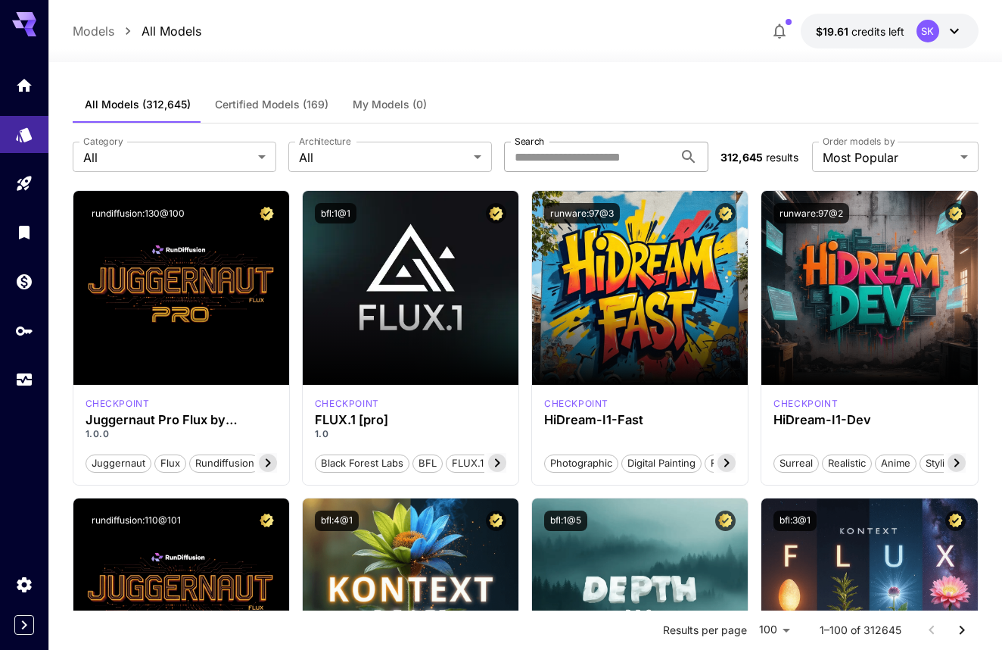
click at [619, 156] on input "Search" at bounding box center [588, 157] width 169 height 30
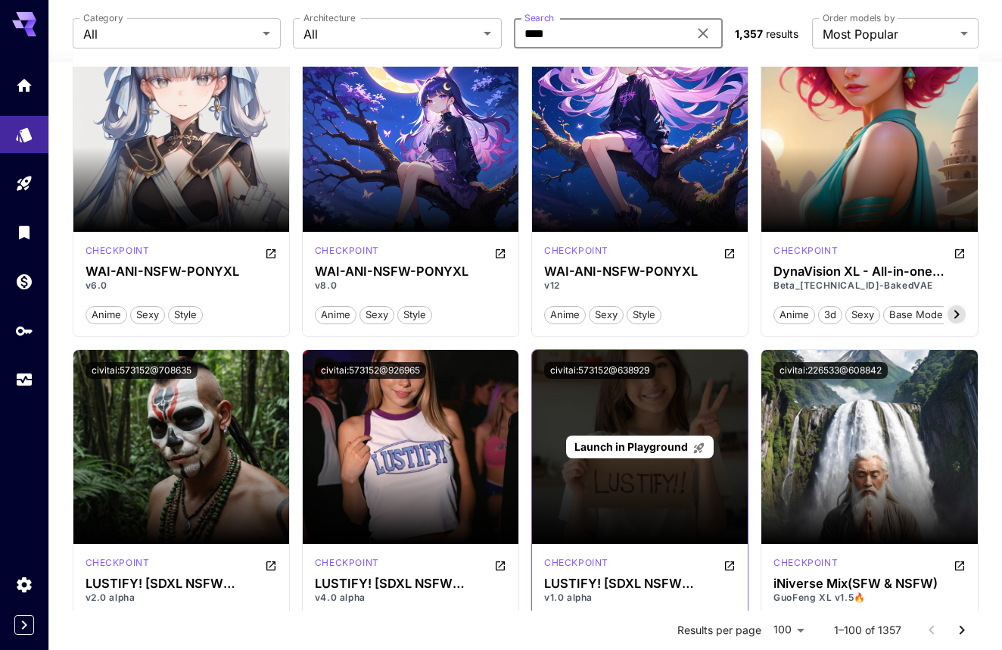
scroll to position [1133, 0]
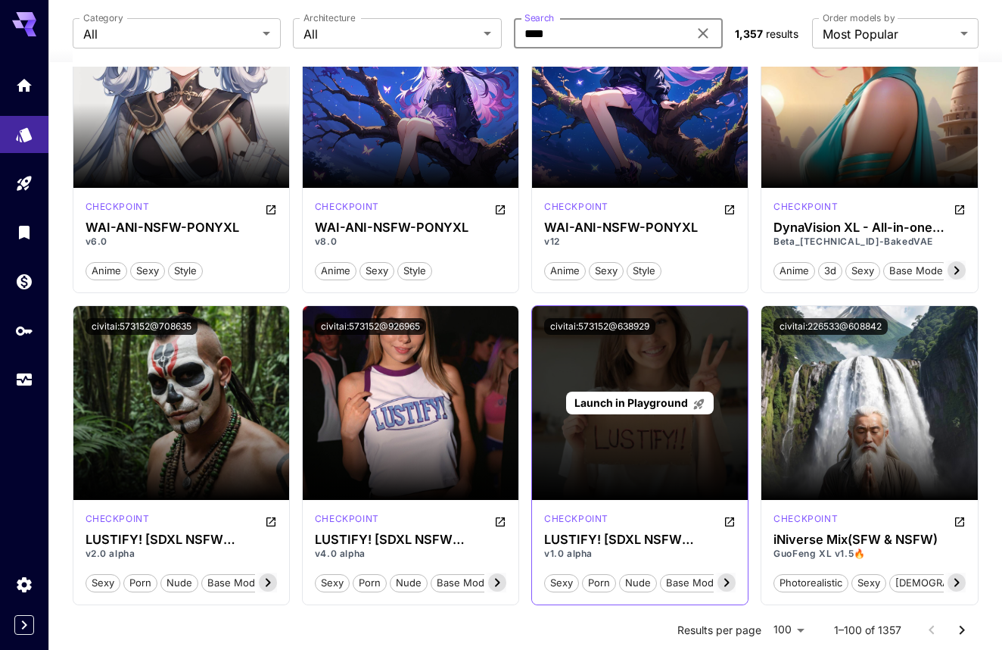
type input "****"
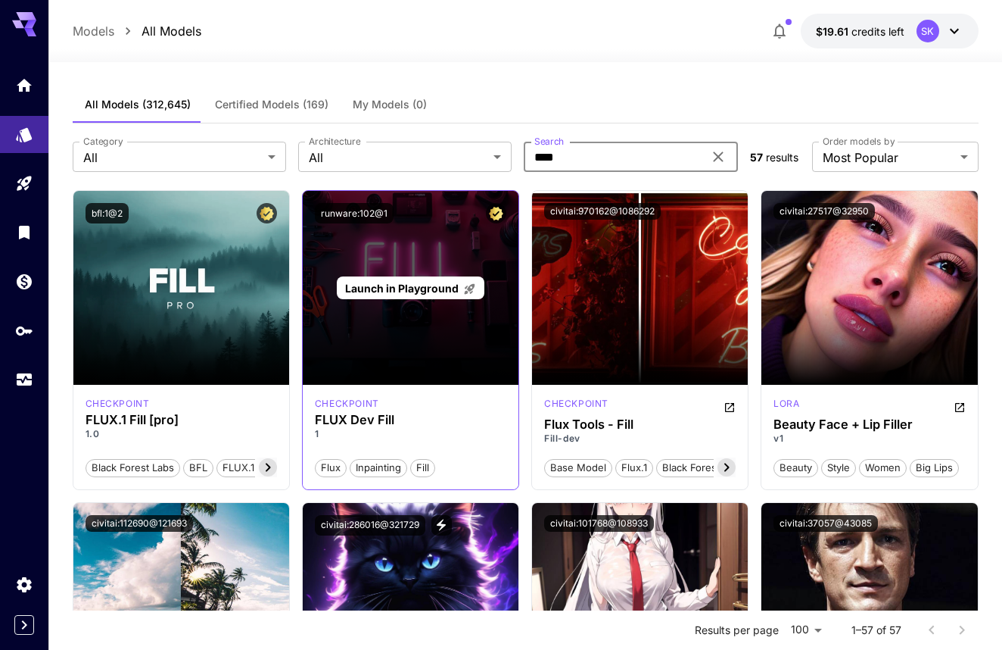
scroll to position [0, 0]
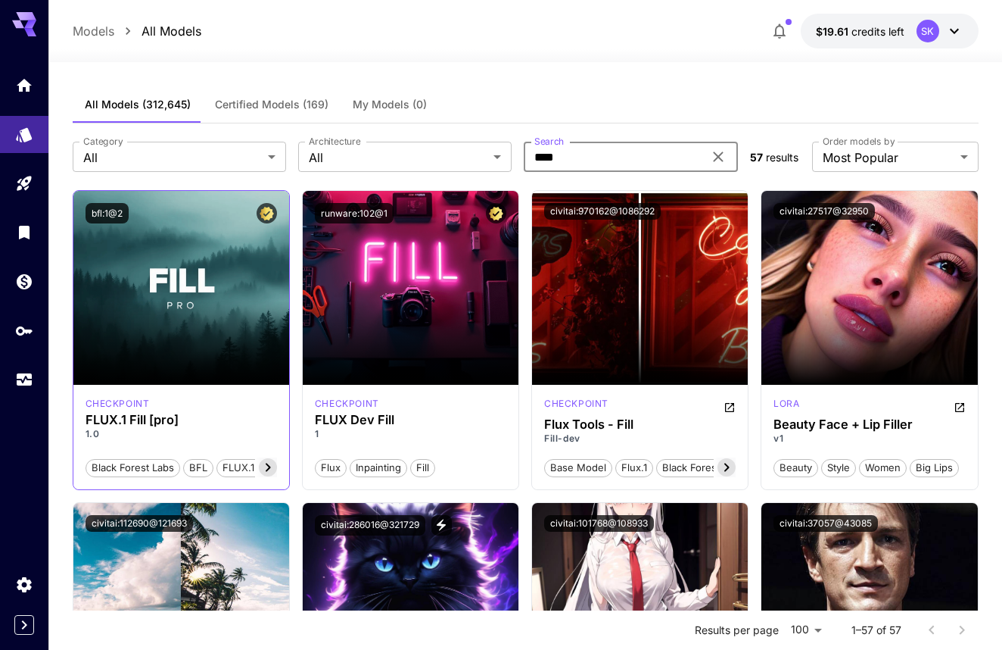
click at [270, 465] on icon at bounding box center [268, 467] width 18 height 18
click at [270, 465] on span "FLUX.1 Fill [pro]" at bounding box center [236, 467] width 85 height 15
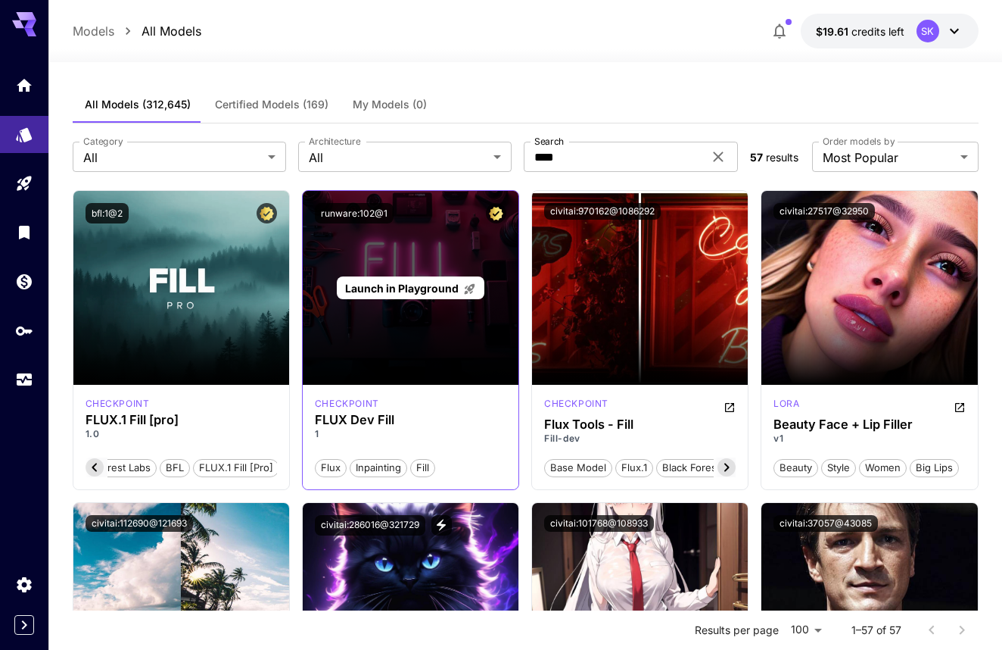
click at [438, 280] on p "Launch in Playground" at bounding box center [410, 288] width 131 height 16
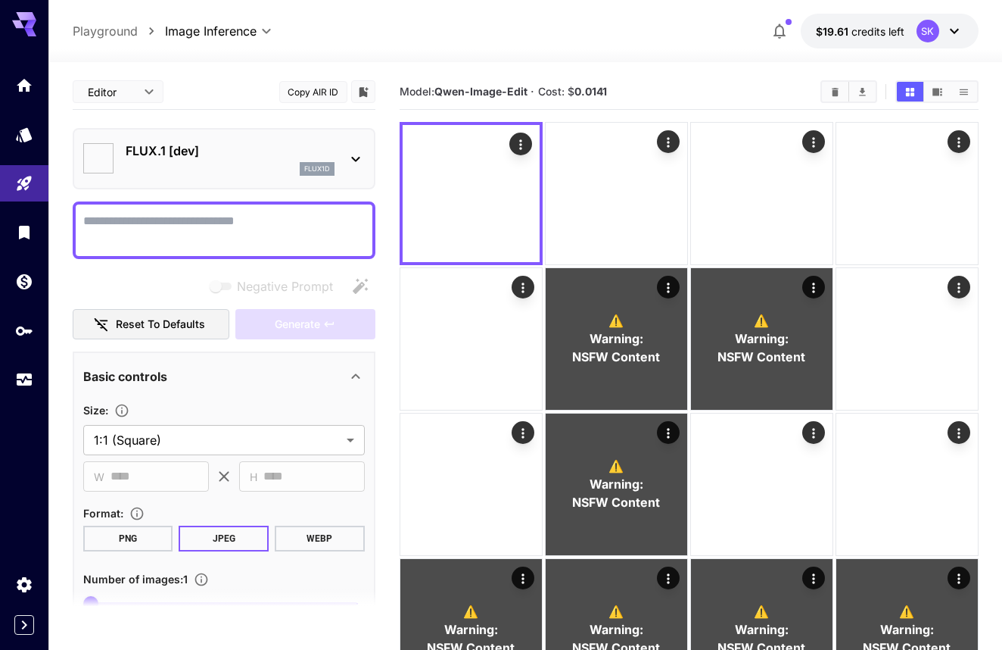
type input "**"
type input "*"
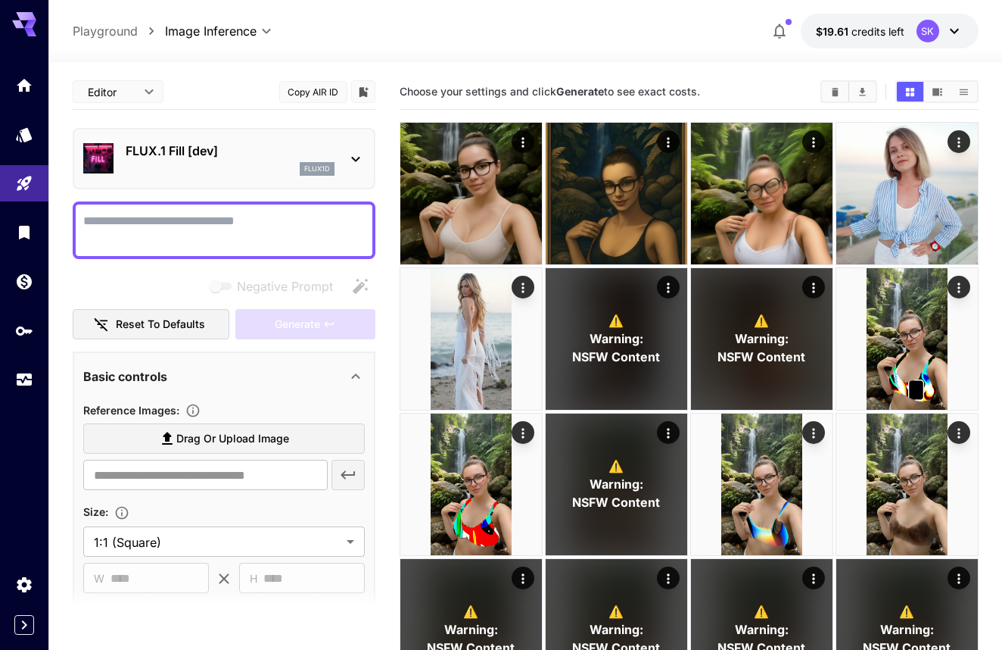
scroll to position [85, 0]
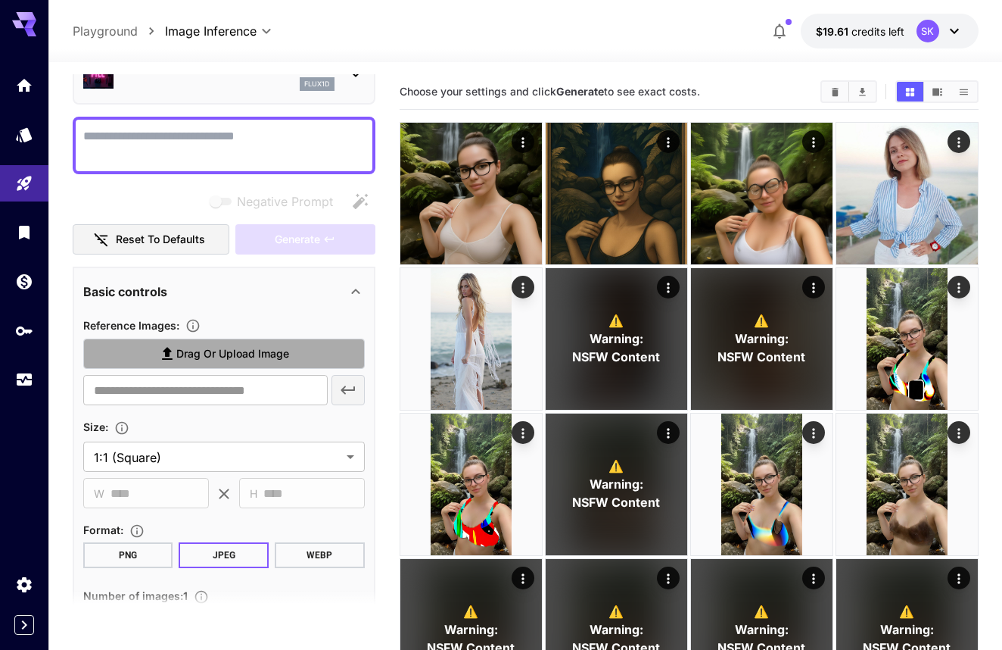
click at [274, 356] on span "Drag or upload image" at bounding box center [232, 353] width 113 height 19
click at [0, 0] on input "Drag or upload image" at bounding box center [0, 0] width 0 height 0
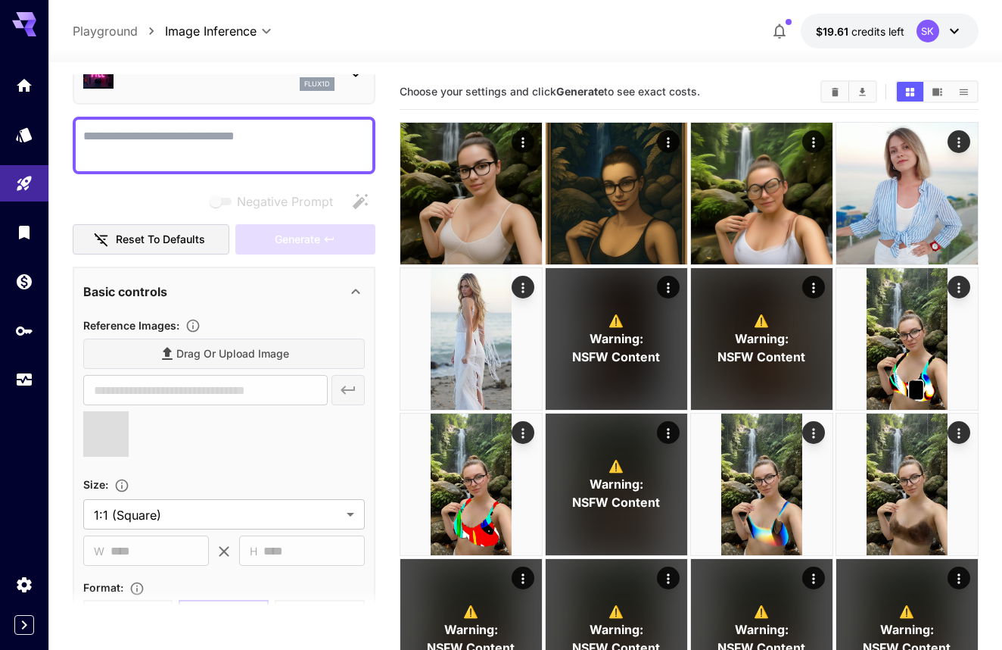
type input "**********"
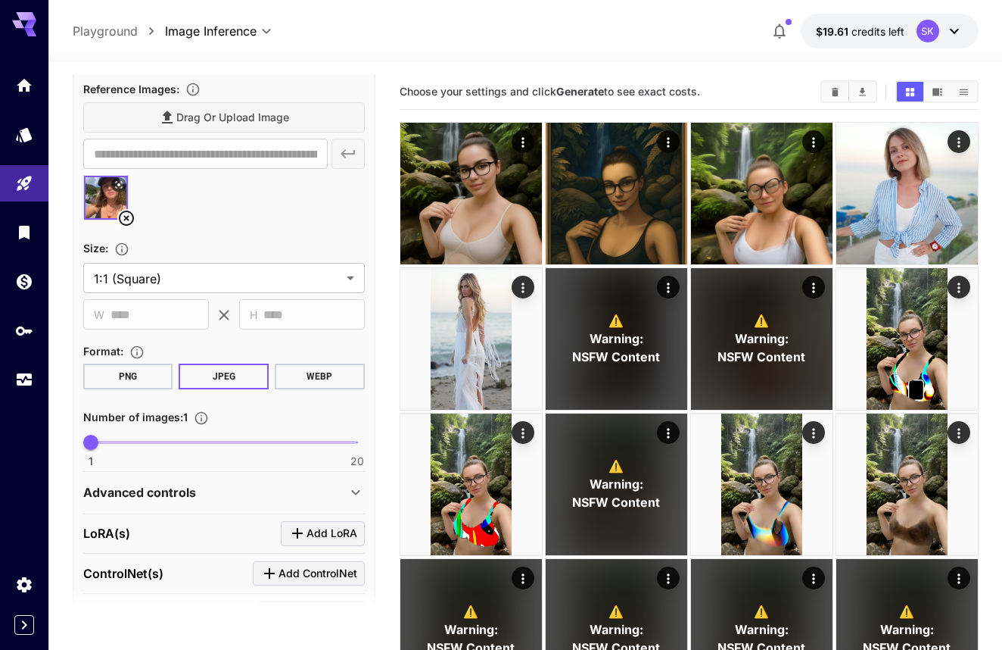
scroll to position [303, 0]
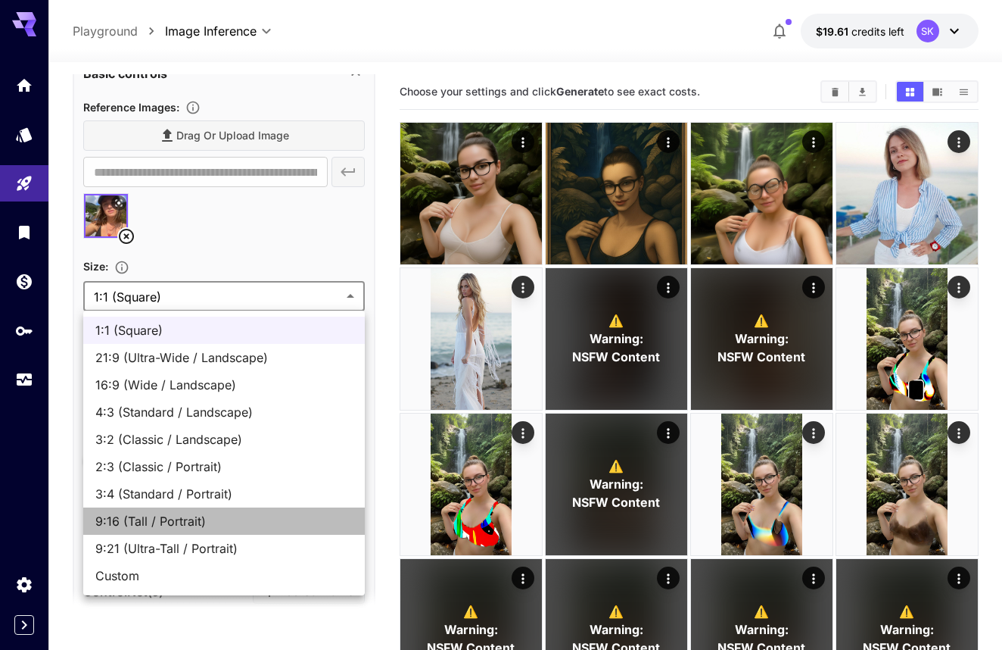
click at [225, 510] on li "9:16 (Tall / Portrait)" at bounding box center [224, 520] width 282 height 27
type input "**********"
type input "***"
type input "****"
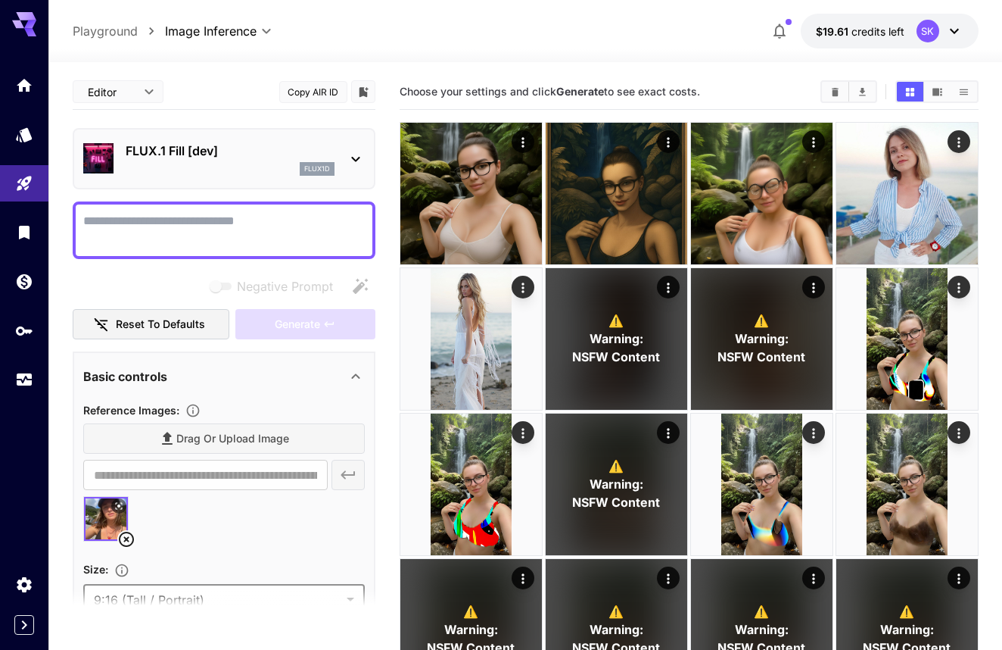
scroll to position [0, 0]
click at [214, 223] on textarea "Negative Prompt" at bounding box center [224, 230] width 282 height 36
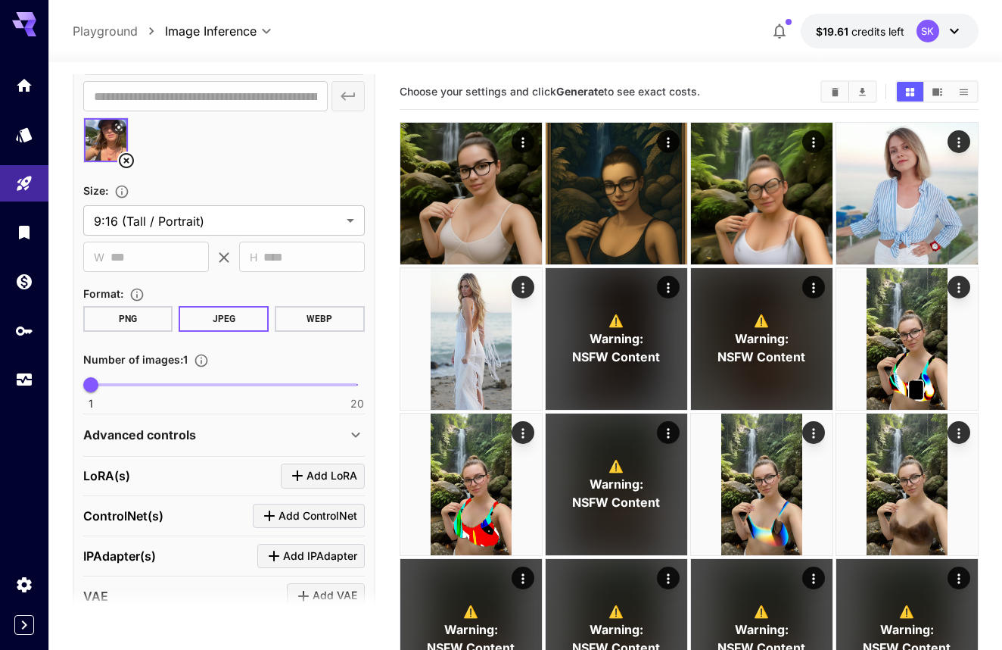
click at [183, 433] on p "Advanced controls" at bounding box center [139, 434] width 113 height 18
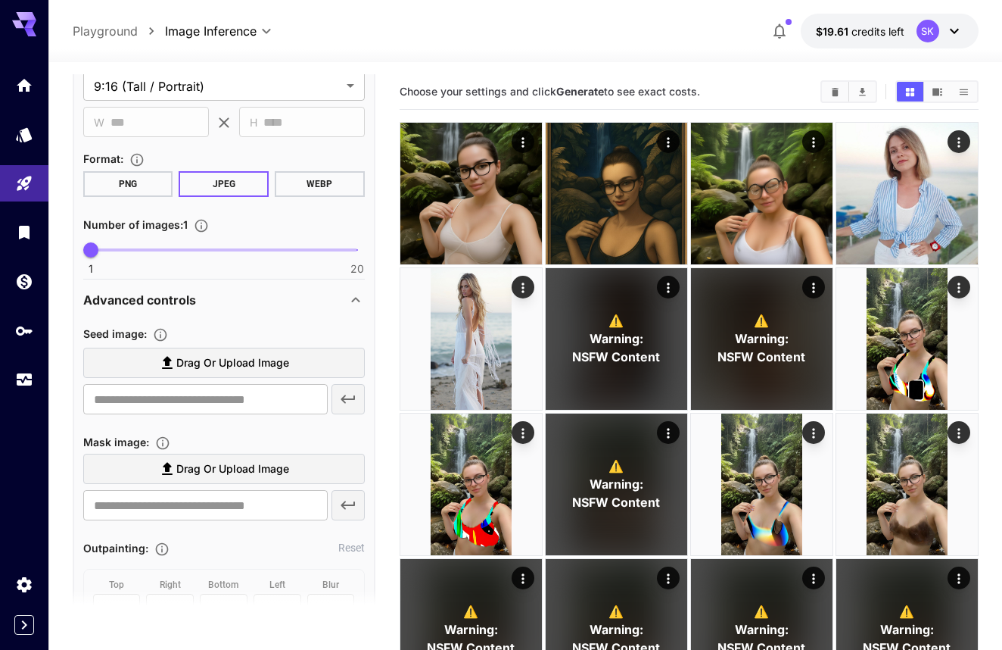
scroll to position [522, 0]
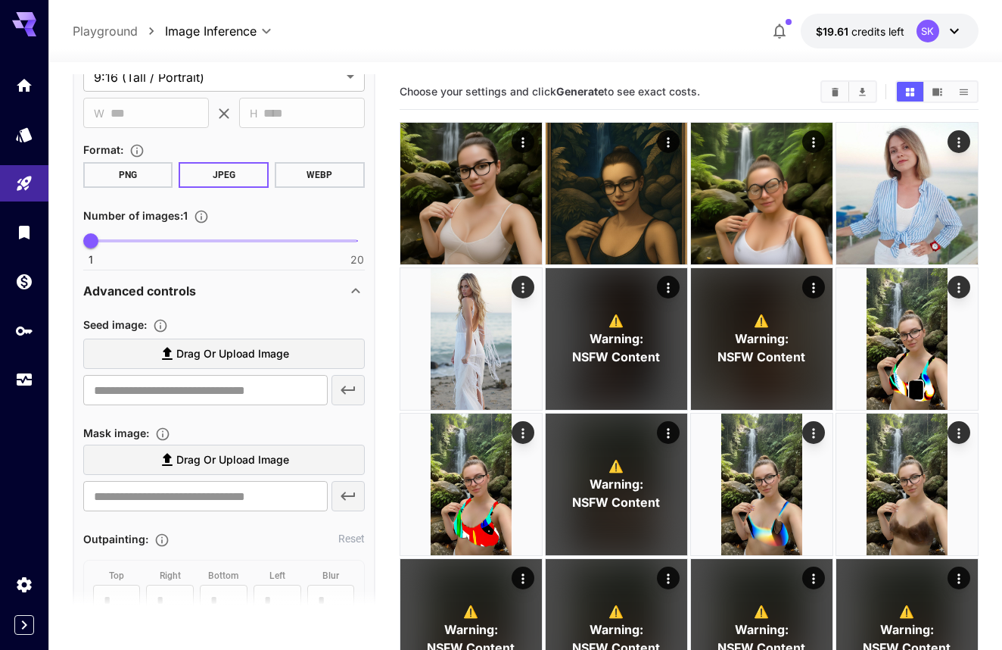
click at [205, 345] on span "Drag or upload image" at bounding box center [232, 353] width 113 height 19
click at [0, 0] on input "Drag or upload image" at bounding box center [0, 0] width 0 height 0
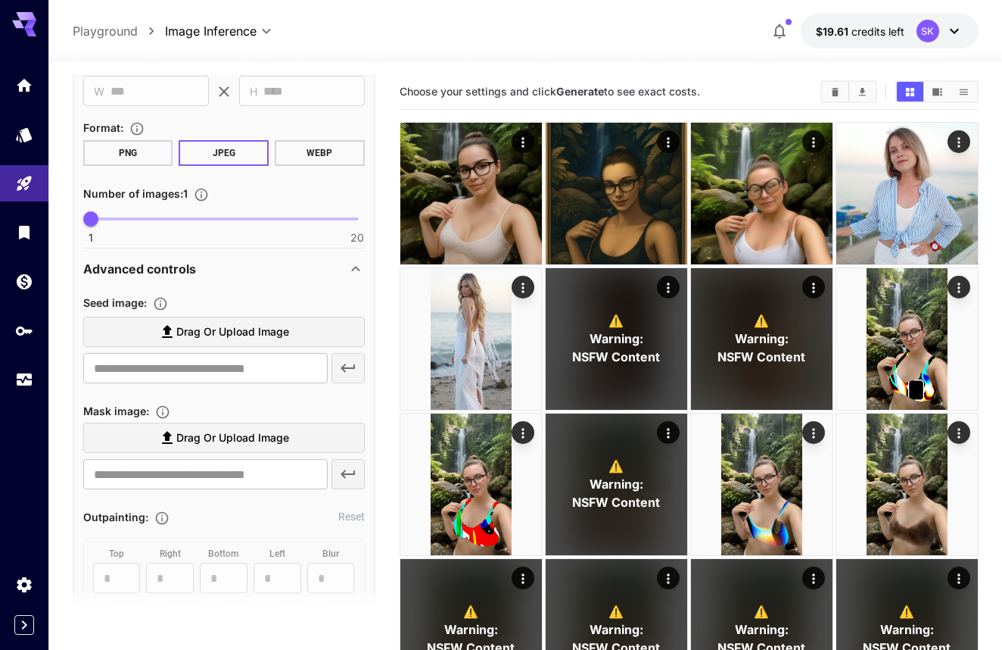
scroll to position [549, 0]
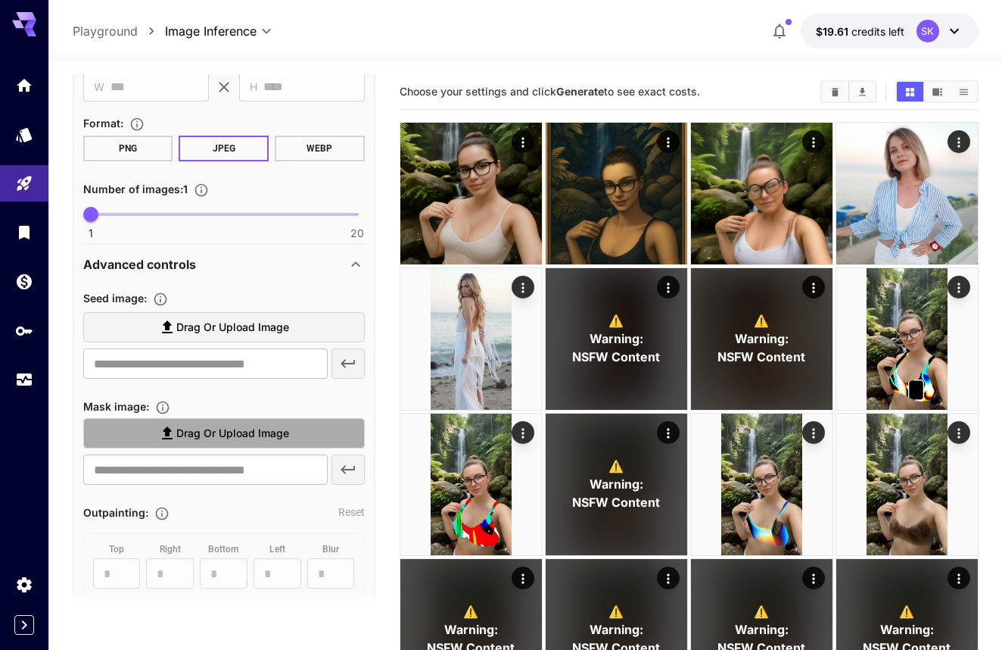
click at [249, 431] on span "Drag or upload image" at bounding box center [232, 433] width 113 height 19
click at [0, 0] on input "Drag or upload image" at bounding box center [0, 0] width 0 height 0
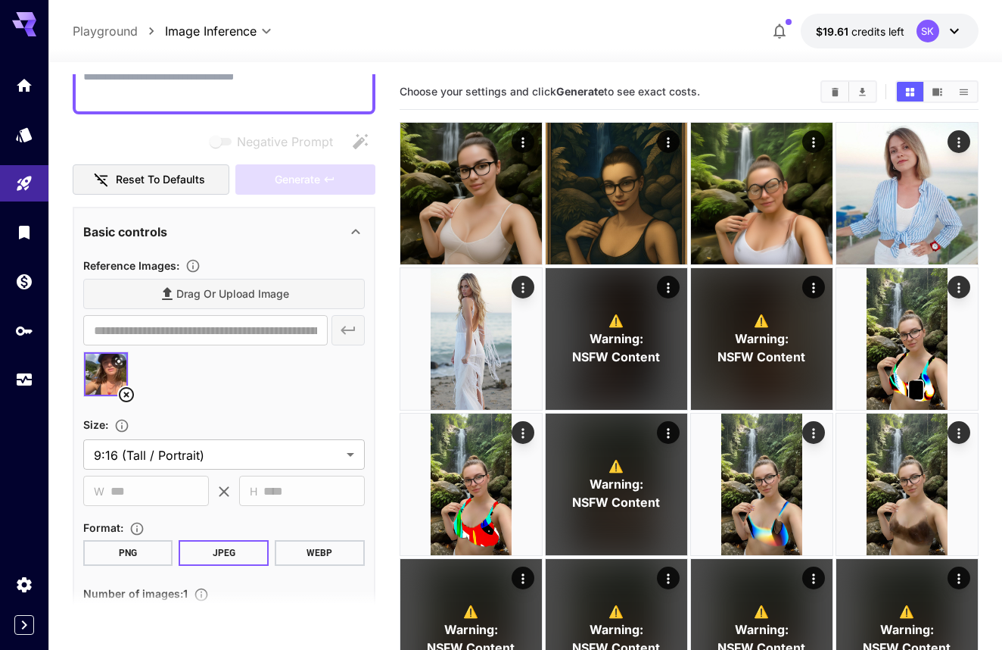
type input "**********"
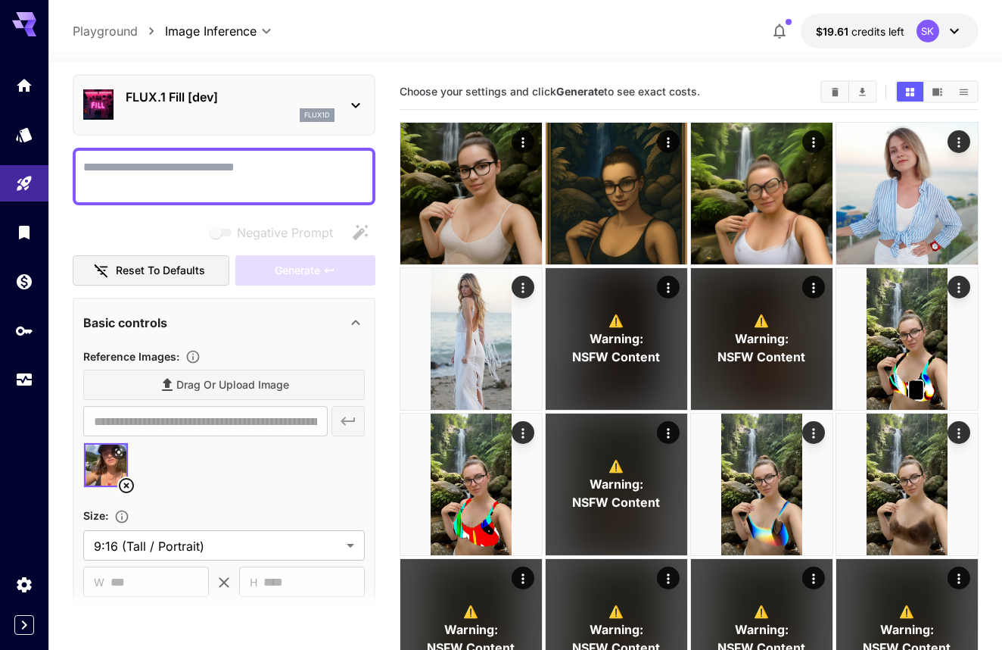
click at [233, 178] on textarea "Negative Prompt" at bounding box center [224, 176] width 282 height 36
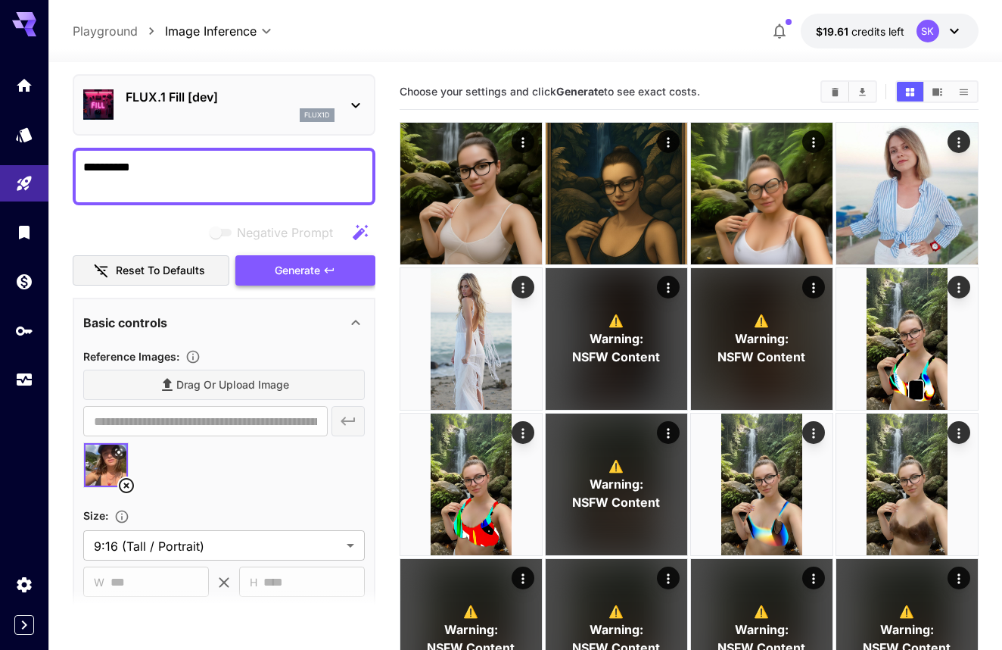
type textarea "**********"
click at [300, 261] on span "Generate" at bounding box center [297, 270] width 45 height 19
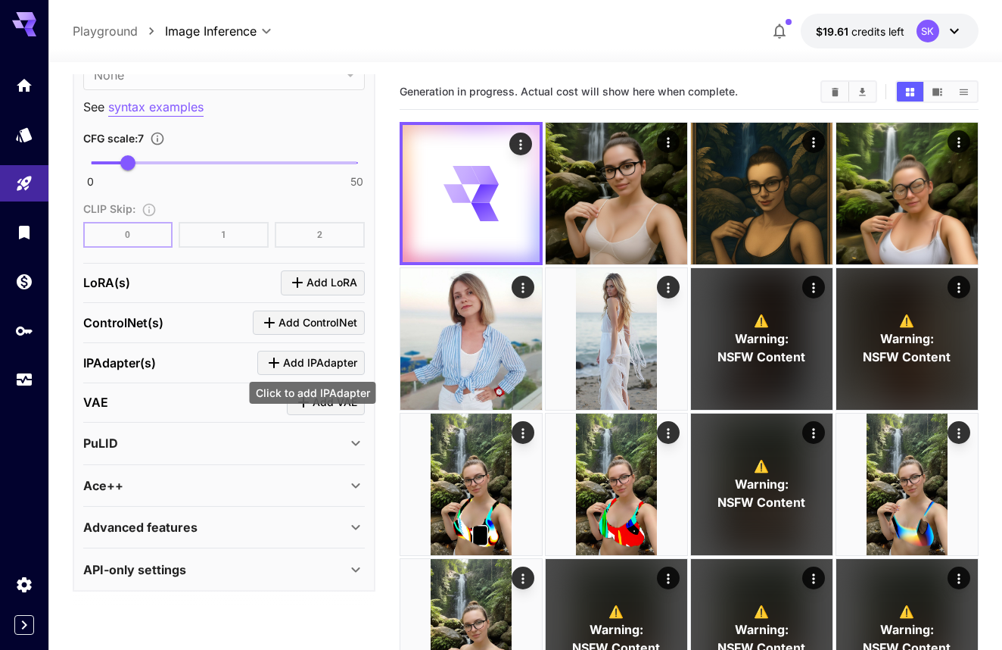
scroll to position [1379, 0]
click at [263, 483] on div "Ace++" at bounding box center [214, 486] width 263 height 18
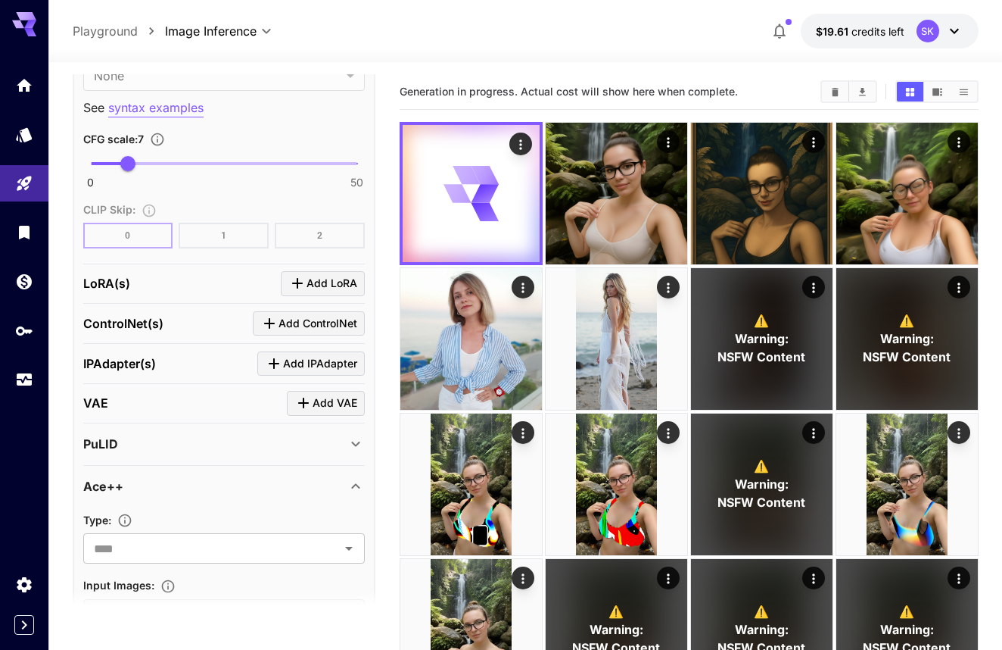
click at [264, 483] on div "Ace++" at bounding box center [214, 486] width 263 height 18
click at [263, 482] on div "Ace++" at bounding box center [214, 486] width 263 height 18
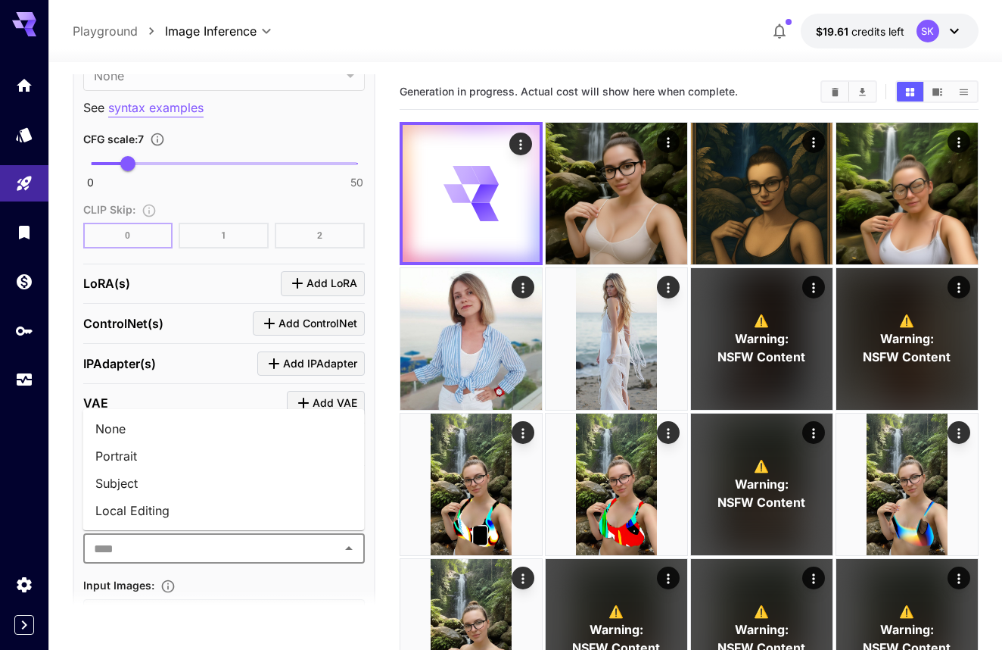
click at [241, 550] on input "text" at bounding box center [212, 547] width 248 height 21
click at [268, 547] on input "text" at bounding box center [212, 547] width 248 height 21
click at [272, 541] on input "text" at bounding box center [212, 547] width 248 height 21
click at [271, 519] on li "Local Editing" at bounding box center [224, 510] width 282 height 27
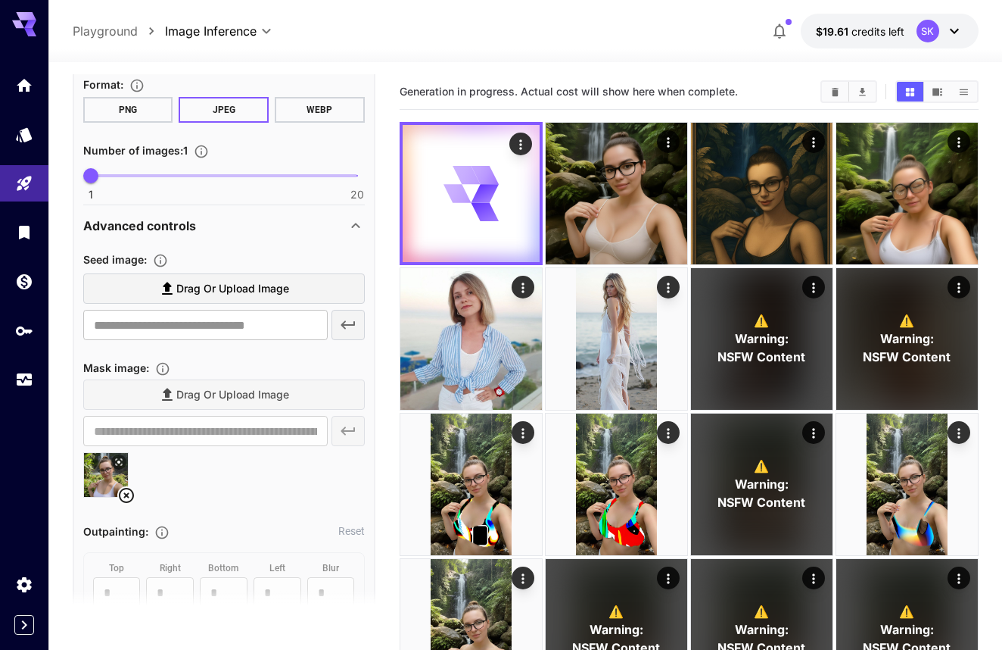
scroll to position [586, 0]
click at [126, 497] on icon at bounding box center [126, 497] width 18 height 18
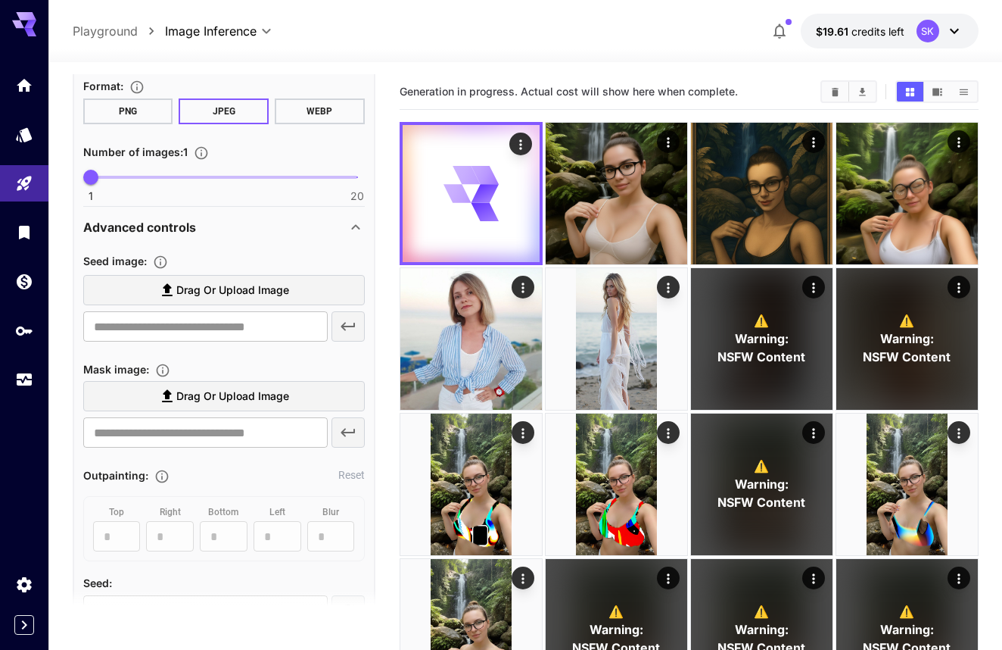
click at [183, 227] on p "Advanced controls" at bounding box center [139, 227] width 113 height 18
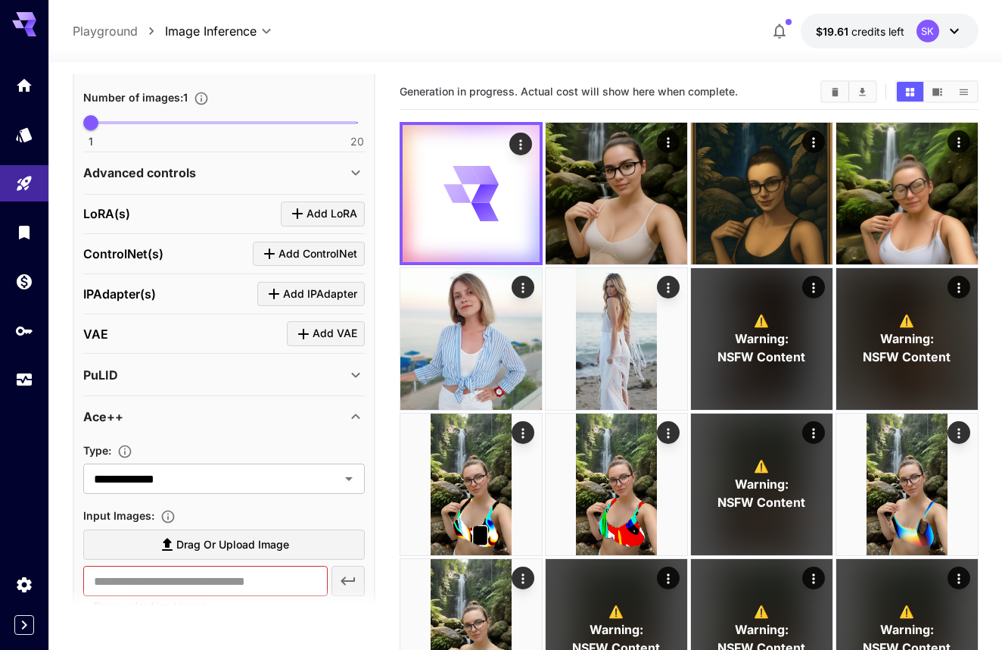
scroll to position [627, 0]
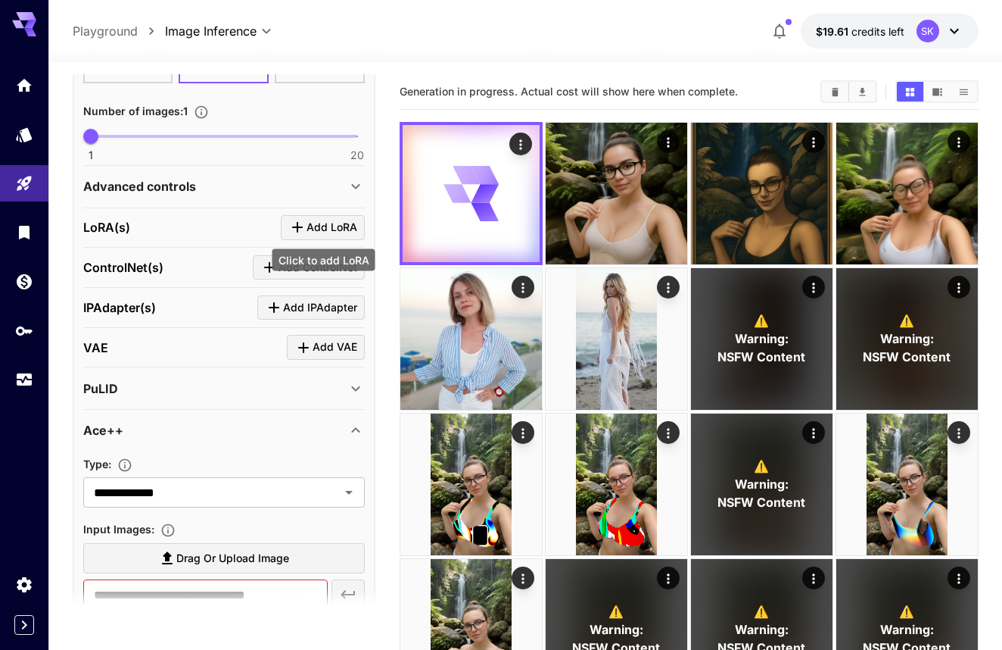
click at [296, 224] on icon "Click to add LoRA" at bounding box center [297, 227] width 18 height 18
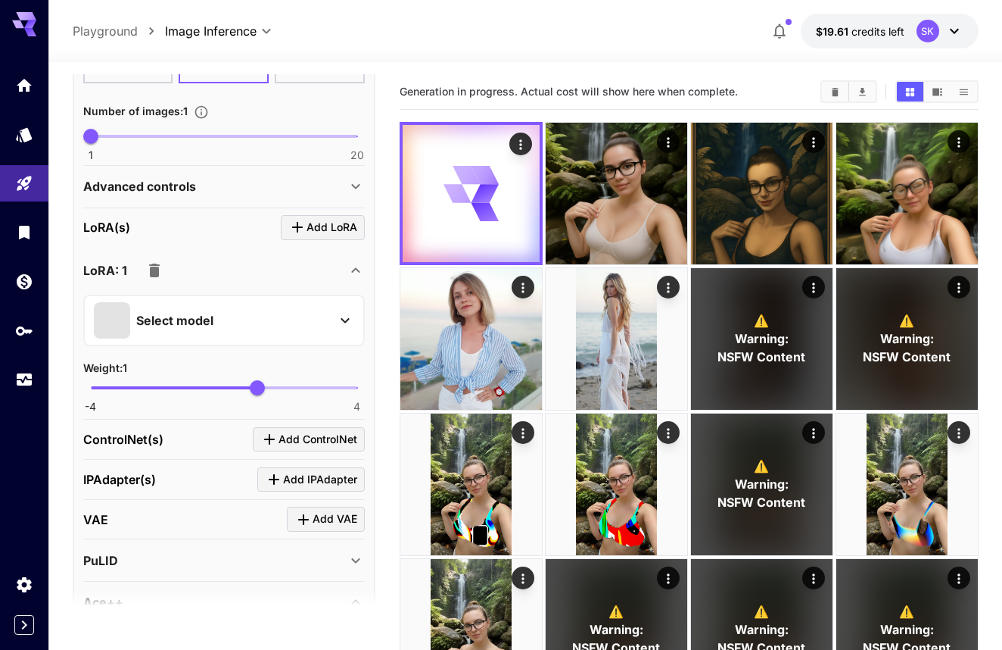
click at [219, 319] on div "Select model" at bounding box center [212, 320] width 236 height 36
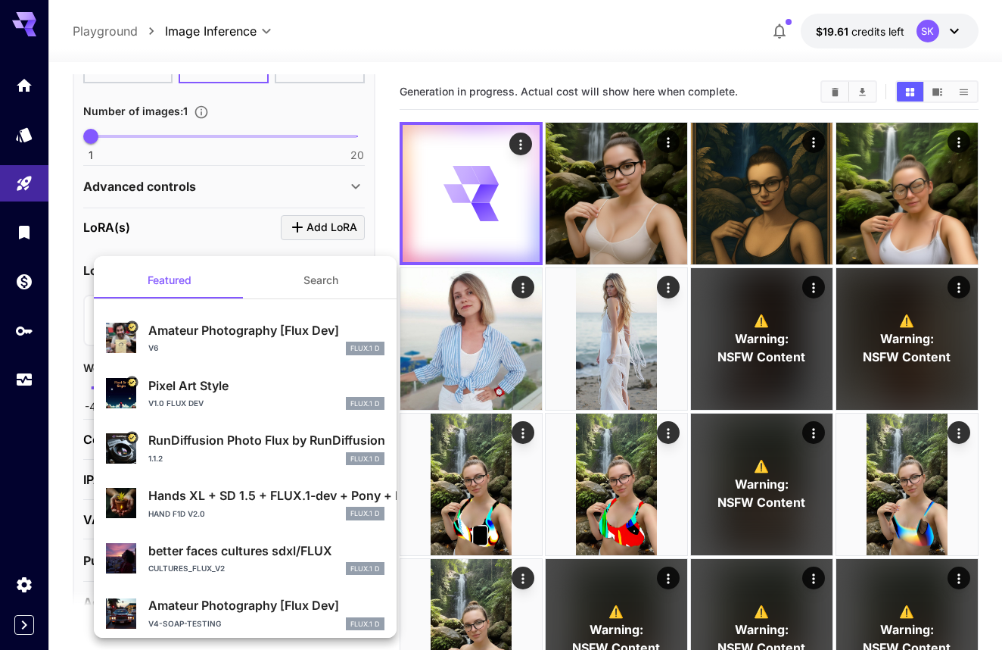
click at [300, 276] on button "Search" at bounding box center [320, 280] width 151 height 36
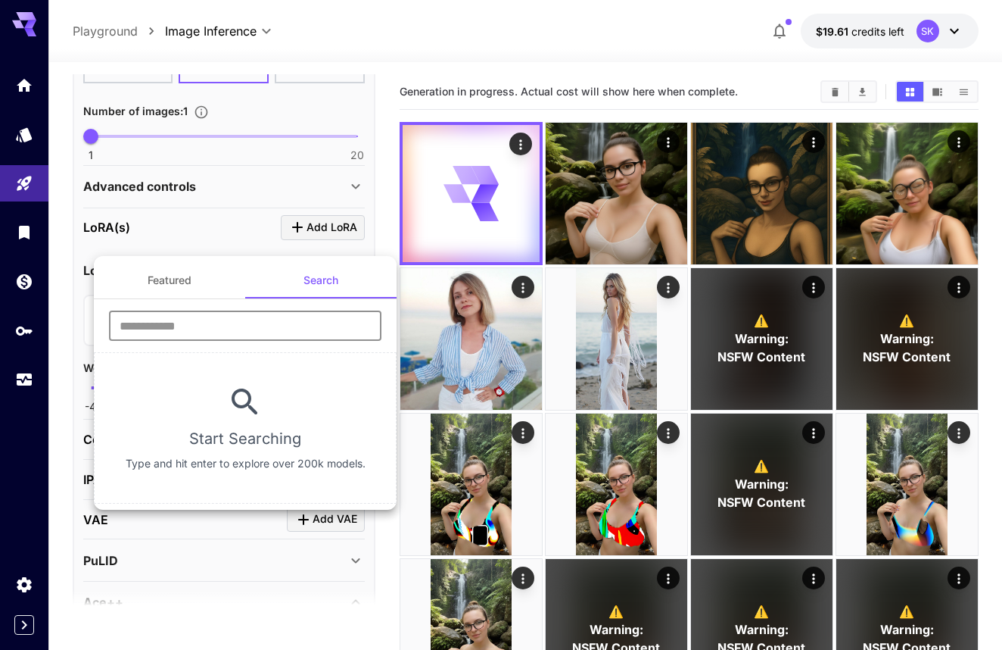
drag, startPoint x: 278, startPoint y: 325, endPoint x: 286, endPoint y: 325, distance: 8.3
click at [278, 325] on input "text" at bounding box center [245, 325] width 273 height 30
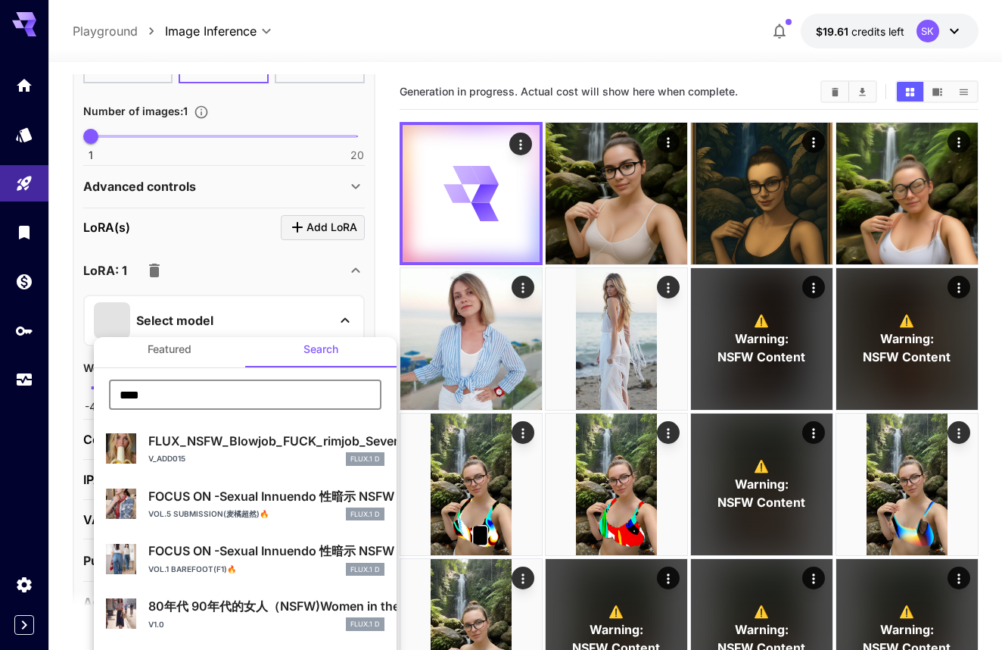
scroll to position [14, 0]
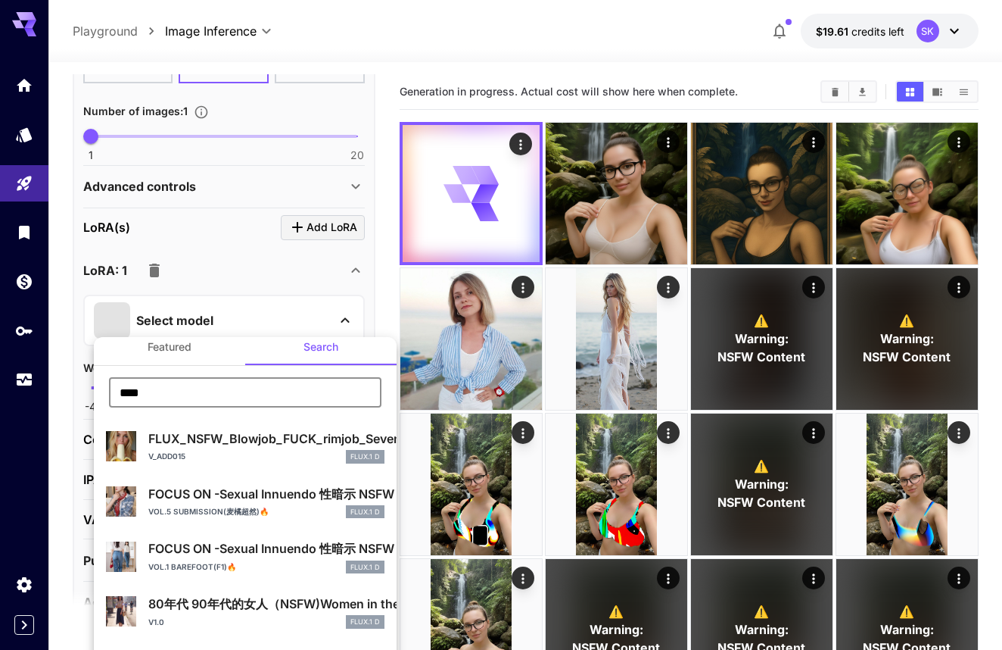
type input "****"
click at [251, 444] on p "FLUX_NSFW_Blowjob_FUCK_rimjob_Sevenof9" at bounding box center [266, 438] width 236 height 18
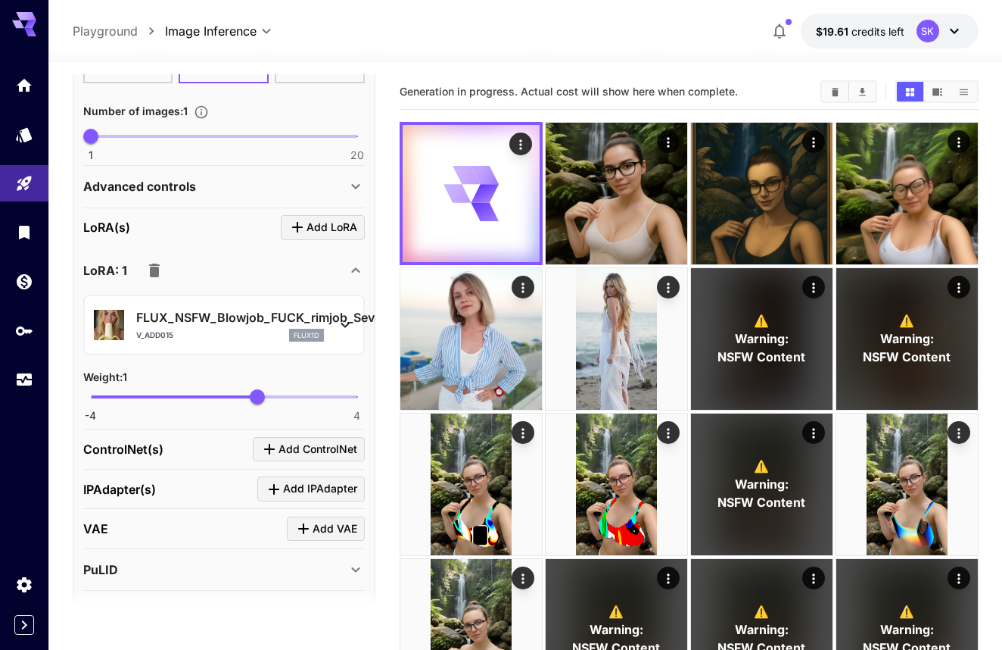
scroll to position [623, 2]
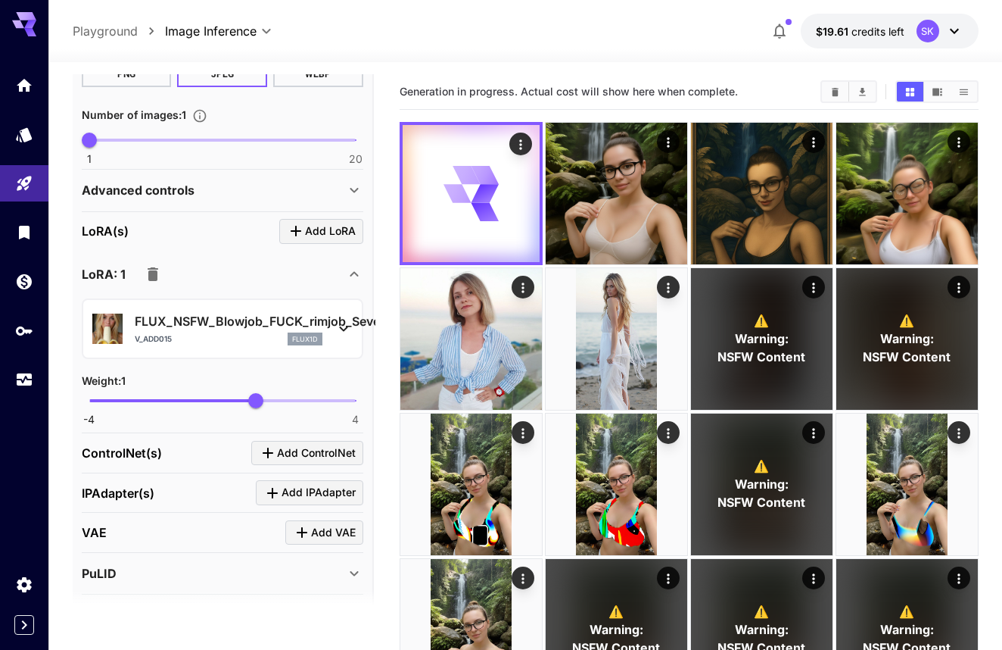
click at [313, 338] on p "flux1d" at bounding box center [305, 339] width 26 height 11
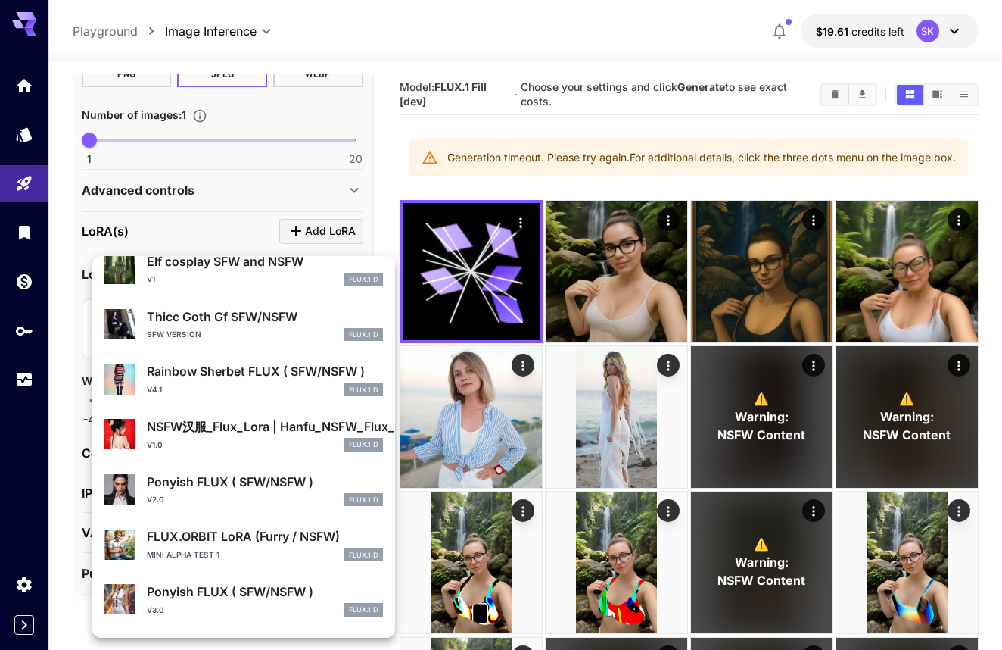
scroll to position [433, 0]
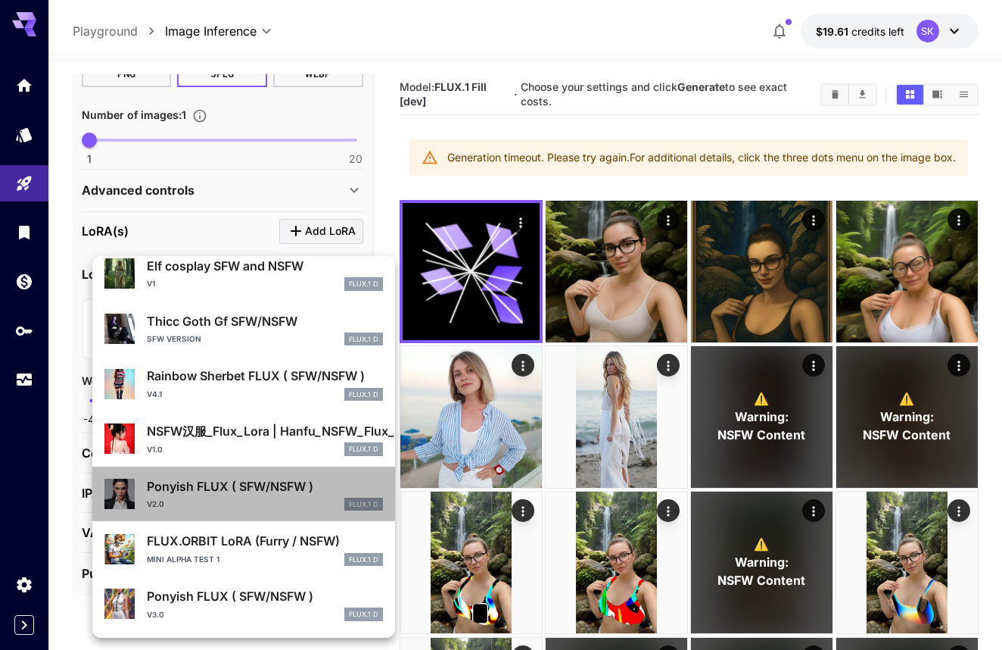
click at [292, 506] on div "v2.0 FLUX.1 D" at bounding box center [265, 504] width 236 height 14
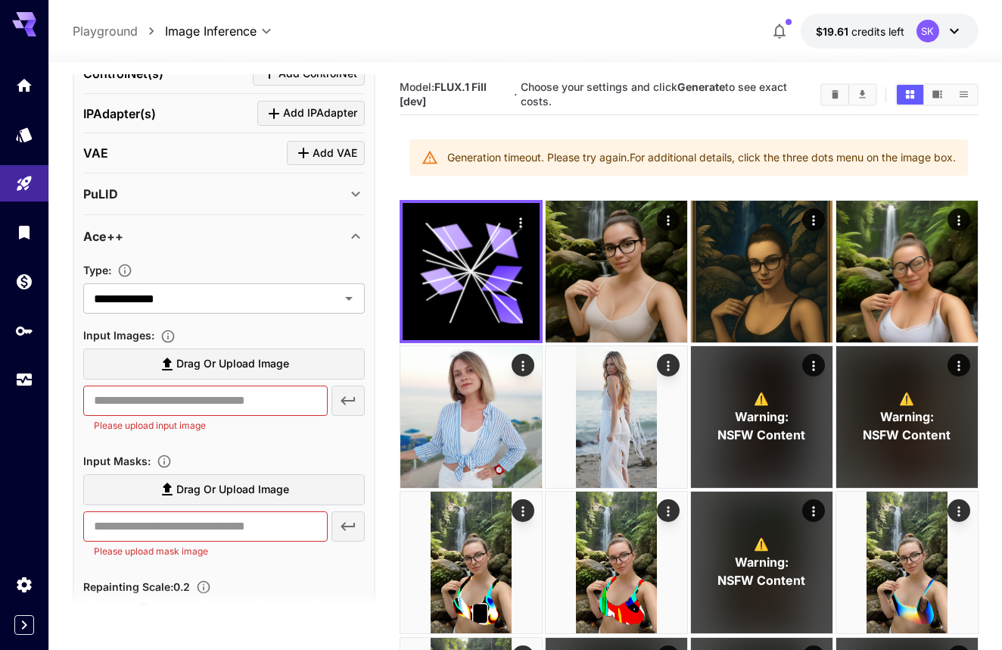
scroll to position [1011, 0]
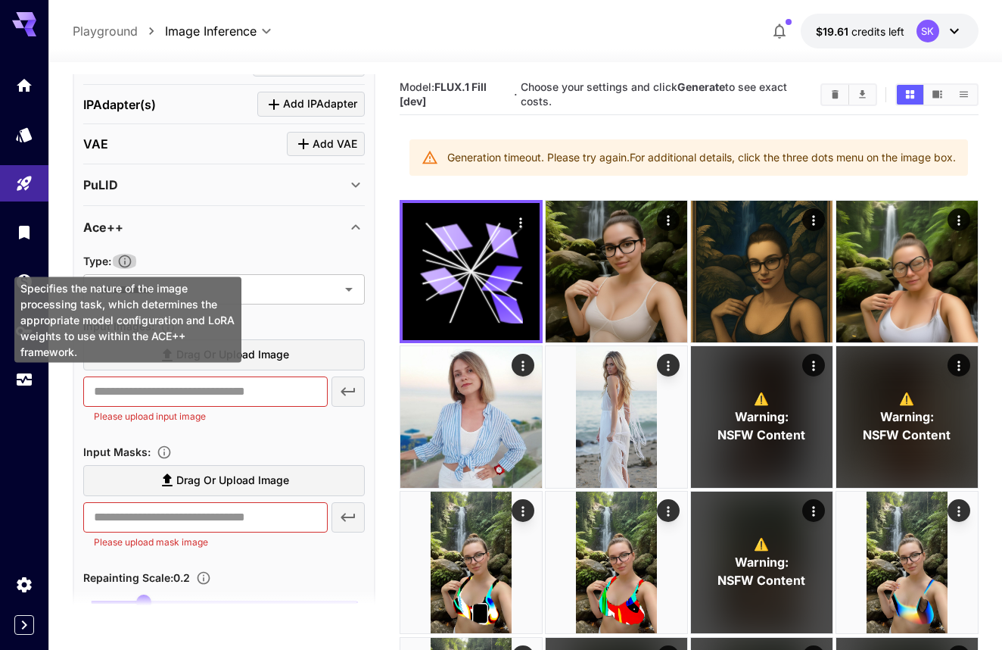
click at [128, 259] on icon "Specifies the nature of the image processing task, which determines the appropr…" at bounding box center [124, 261] width 13 height 13
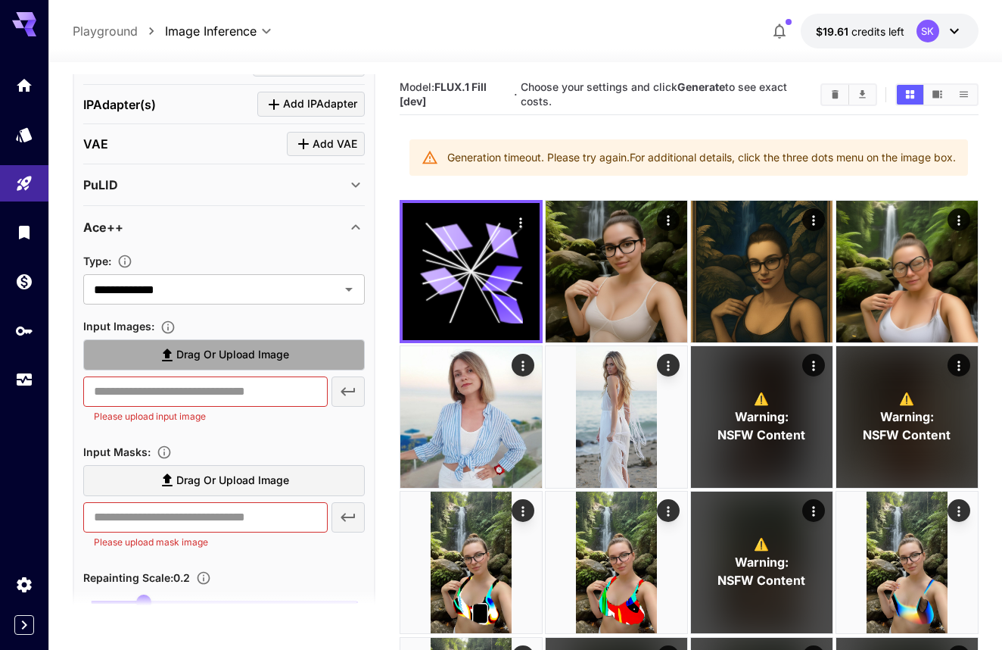
click at [236, 362] on label "Drag or upload image" at bounding box center [224, 354] width 282 height 31
click at [0, 0] on input "Drag or upload image" at bounding box center [0, 0] width 0 height 0
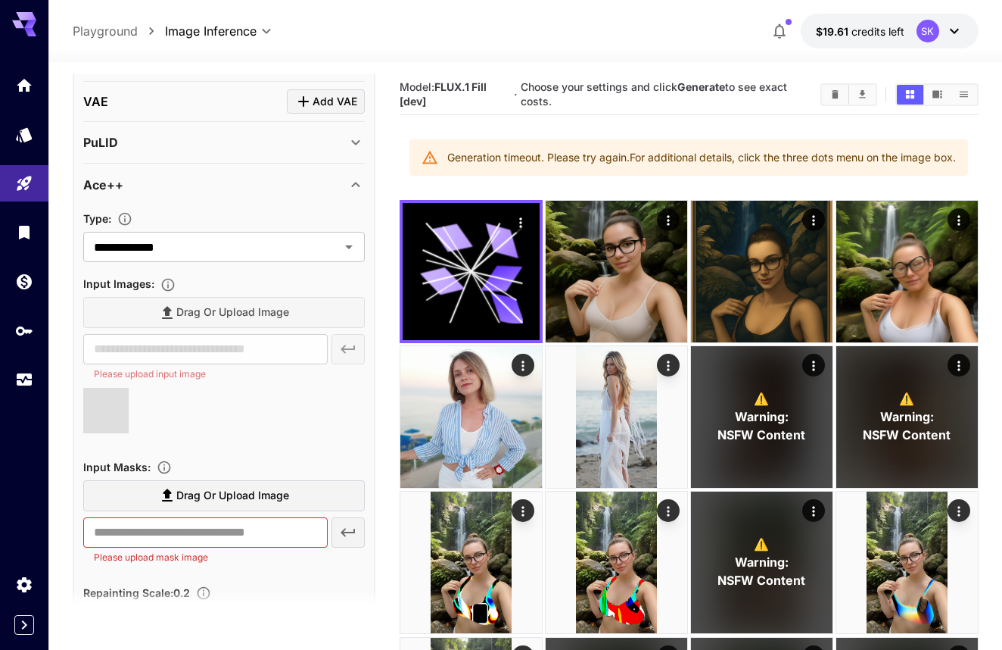
type input "**********"
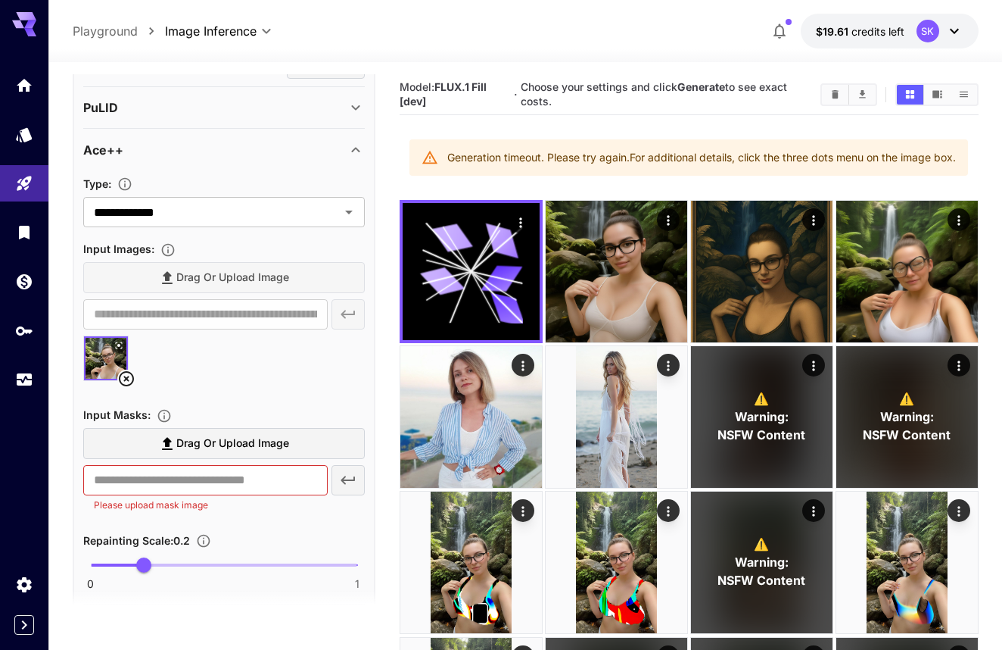
scroll to position [1089, 0]
click at [199, 443] on span "Drag or upload image" at bounding box center [232, 442] width 113 height 19
click at [0, 0] on input "Drag or upload image" at bounding box center [0, 0] width 0 height 0
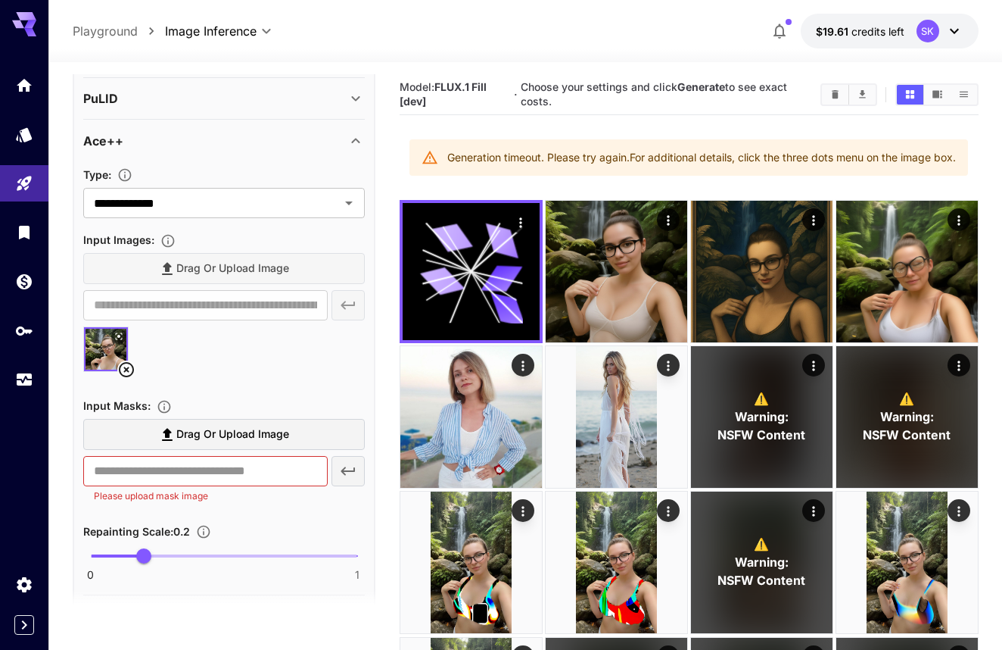
scroll to position [1103, 0]
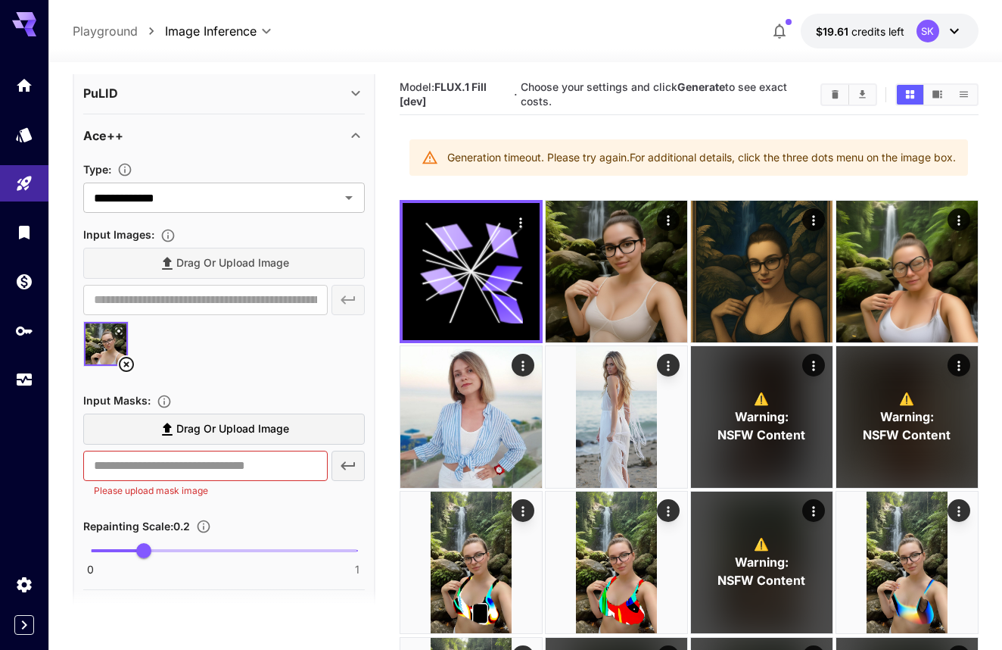
click at [126, 357] on icon at bounding box center [126, 364] width 18 height 18
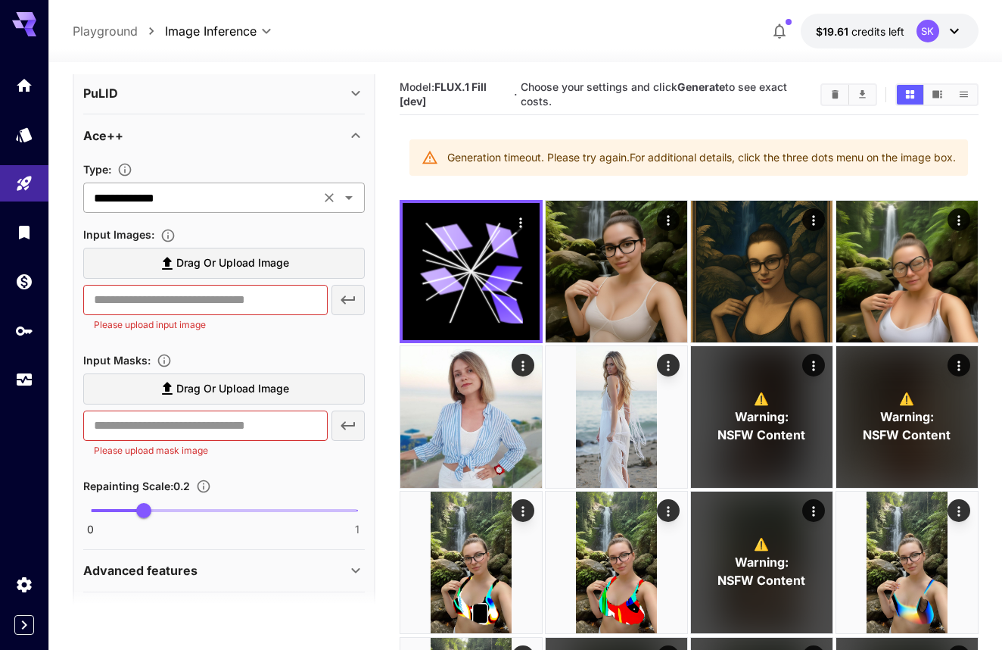
click at [188, 201] on input "**********" at bounding box center [202, 197] width 228 height 21
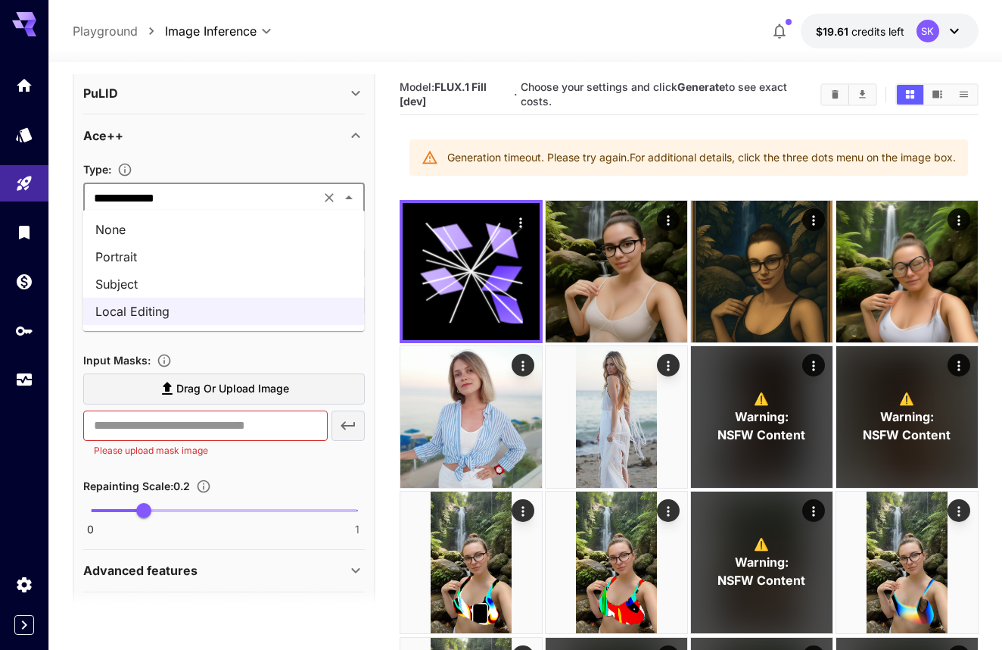
click at [184, 240] on li "None" at bounding box center [224, 229] width 282 height 27
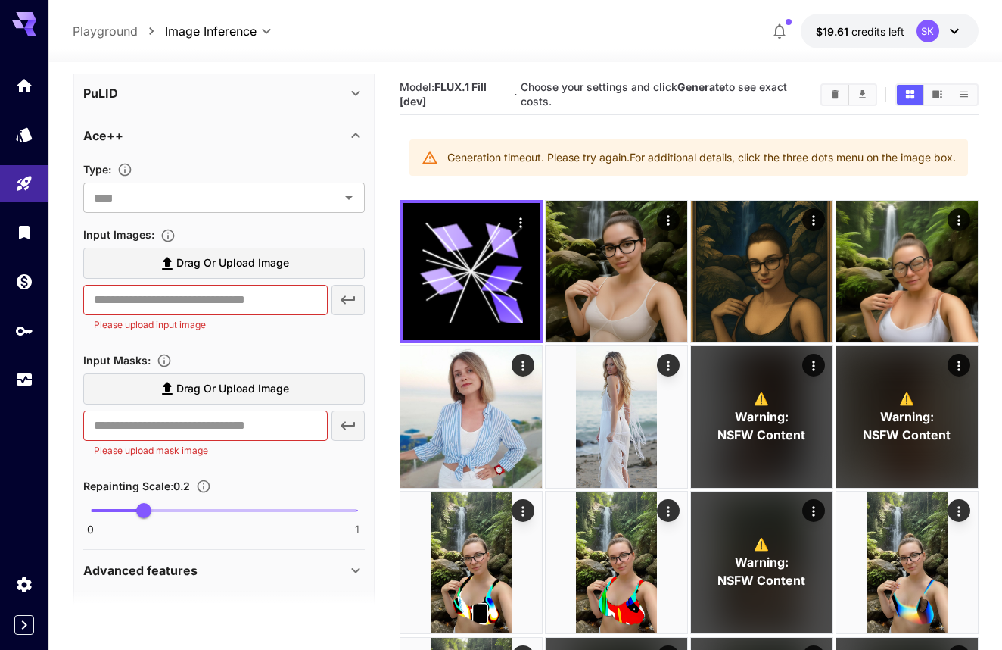
click at [240, 126] on div "Ace++" at bounding box center [214, 135] width 263 height 18
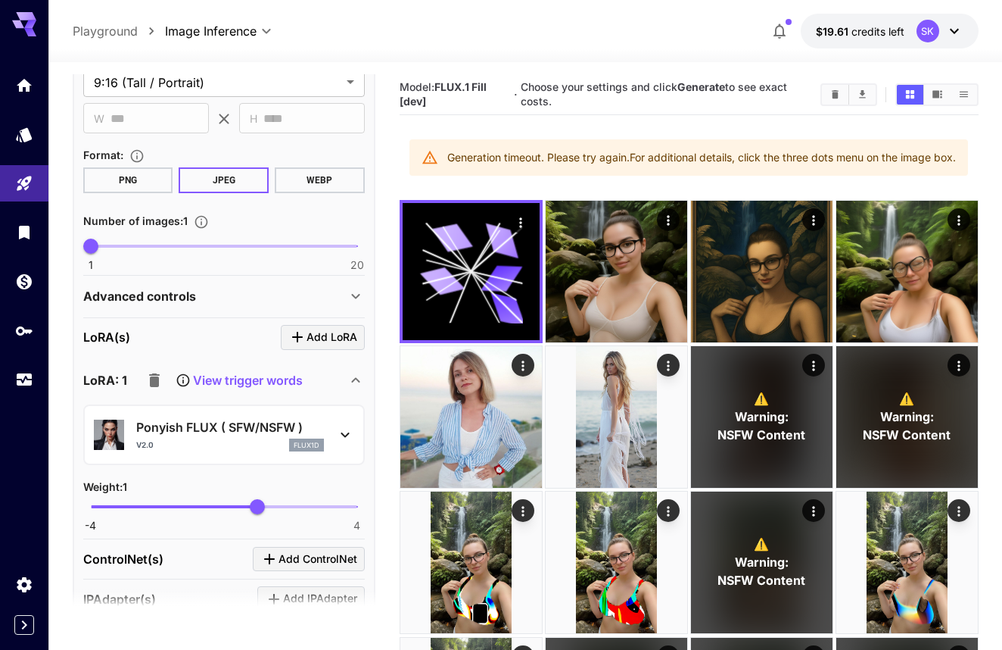
scroll to position [506, 0]
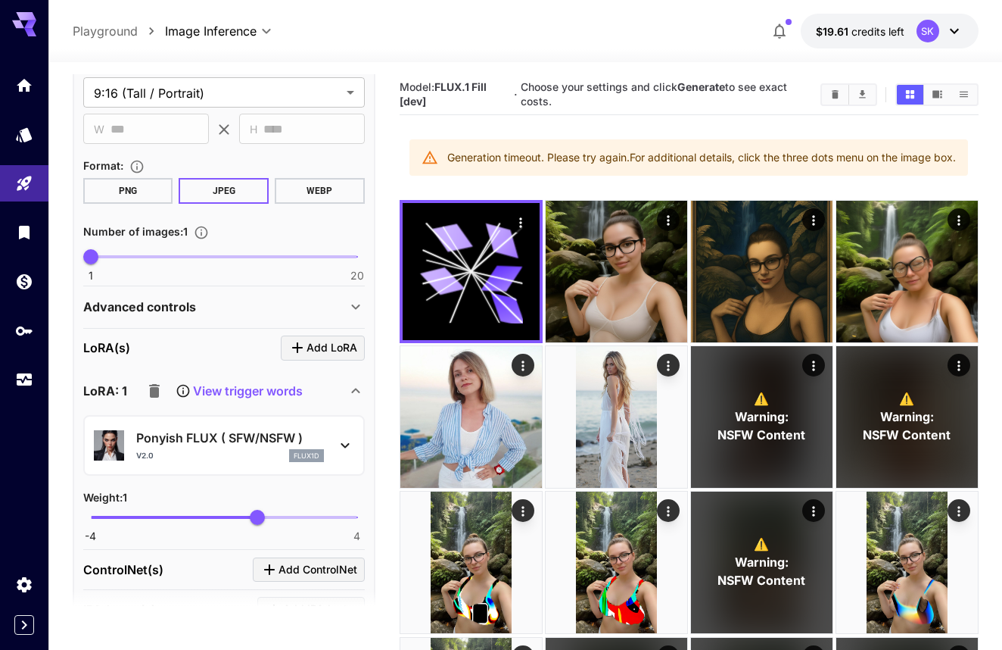
click at [200, 316] on div "Advanced controls" at bounding box center [224, 306] width 282 height 36
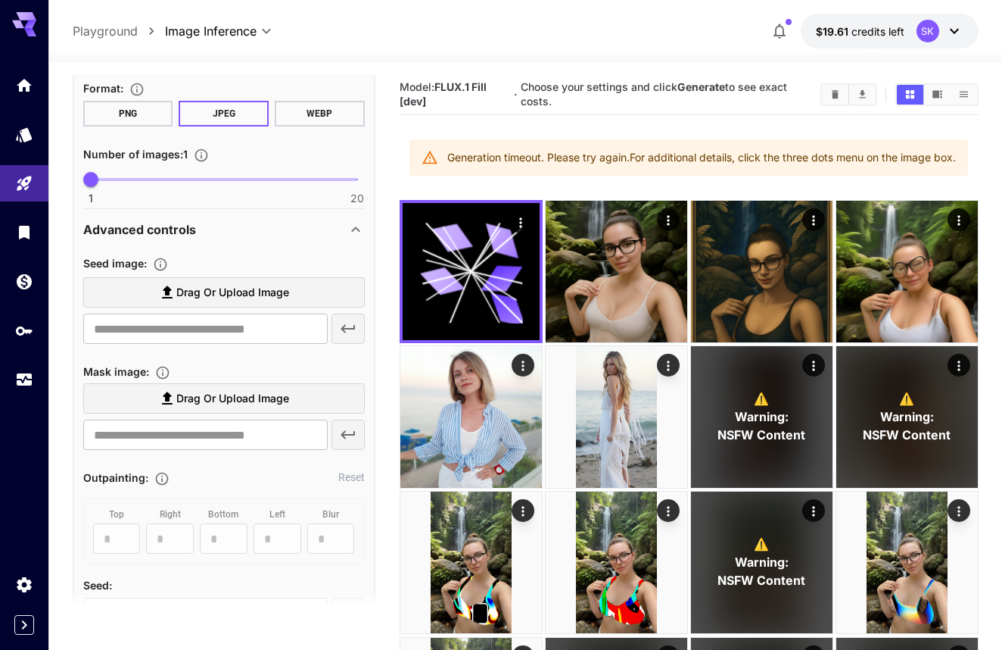
scroll to position [601, 0]
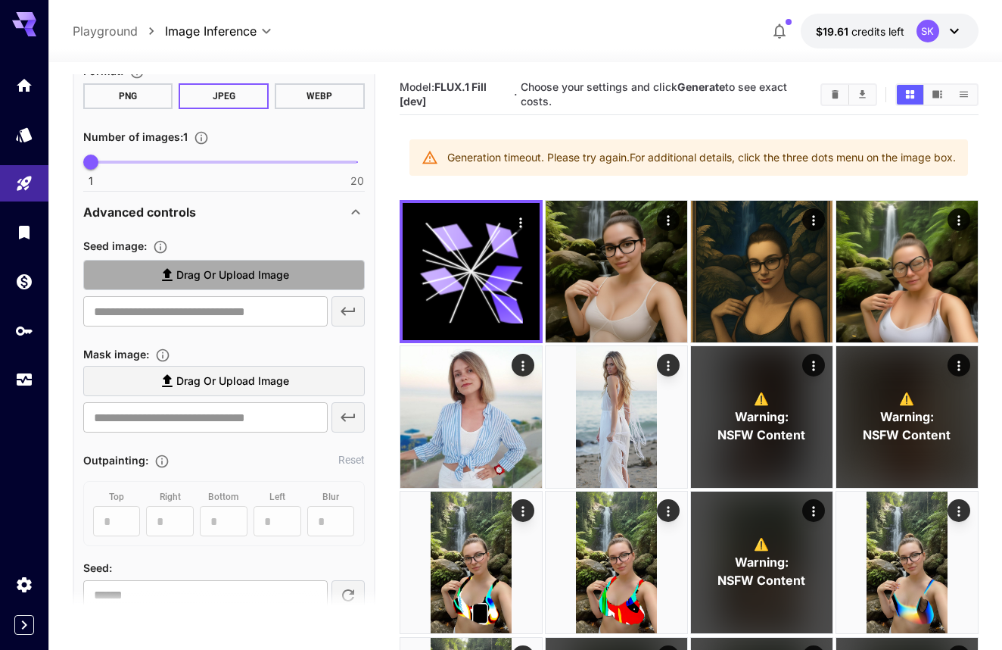
click at [195, 268] on span "Drag or upload image" at bounding box center [232, 275] width 113 height 19
click at [0, 0] on input "Drag or upload image" at bounding box center [0, 0] width 0 height 0
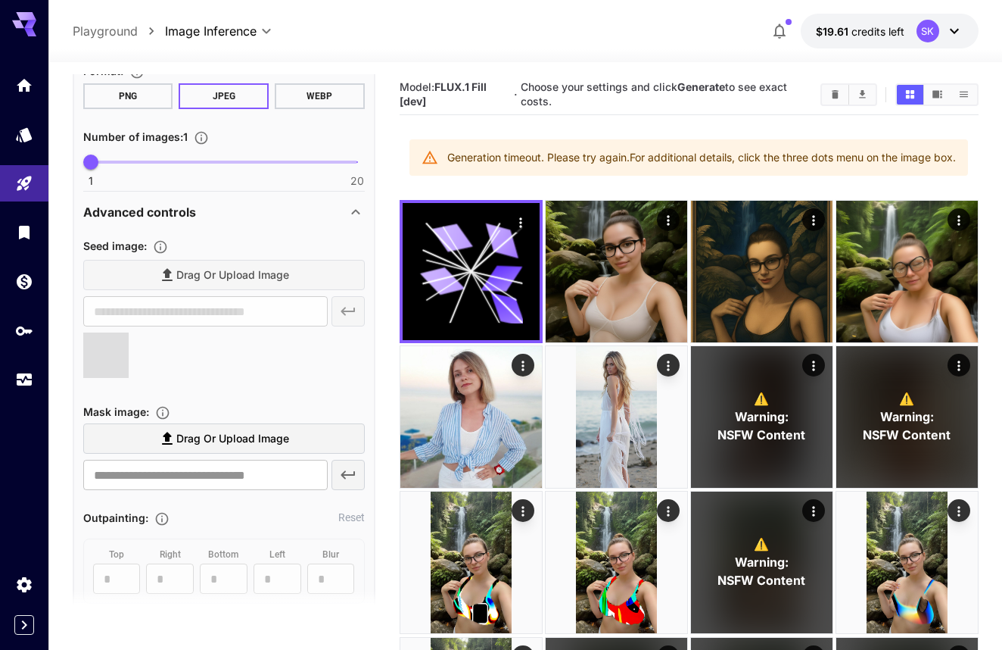
type input "**********"
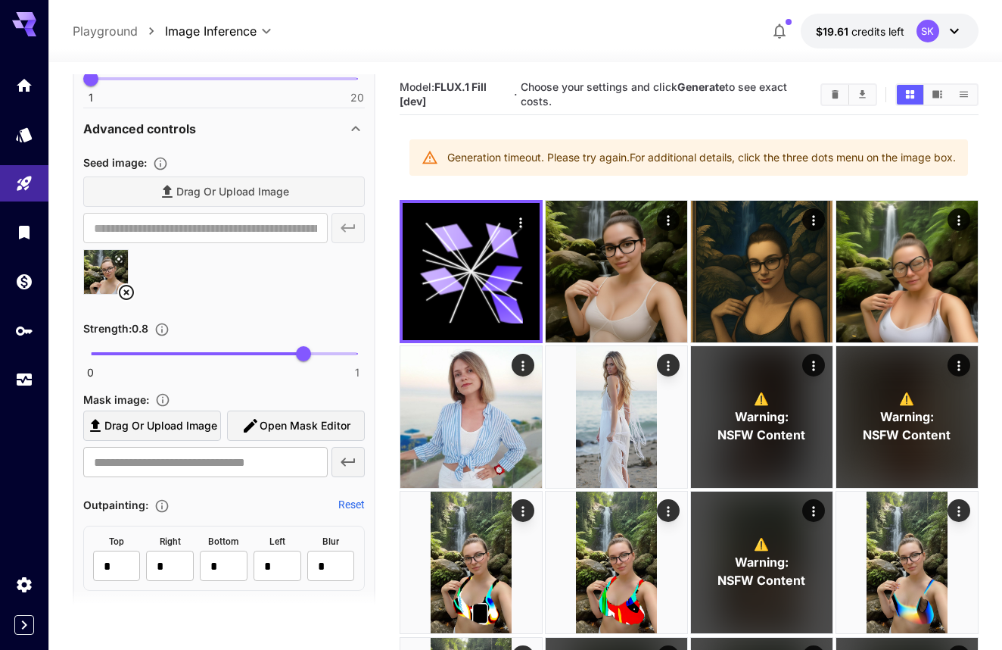
scroll to position [685, 0]
click at [252, 420] on icon "button" at bounding box center [251, 425] width 14 height 14
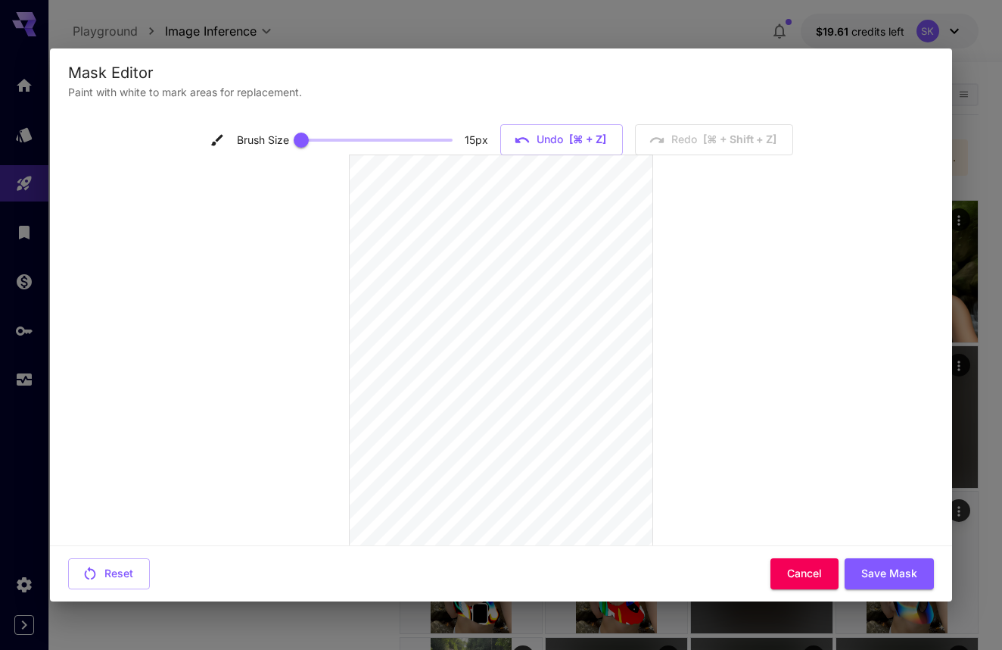
scroll to position [0, 0]
type input "**"
click at [342, 141] on span at bounding box center [375, 140] width 151 height 23
click at [896, 562] on button "Save Mask" at bounding box center [889, 573] width 89 height 31
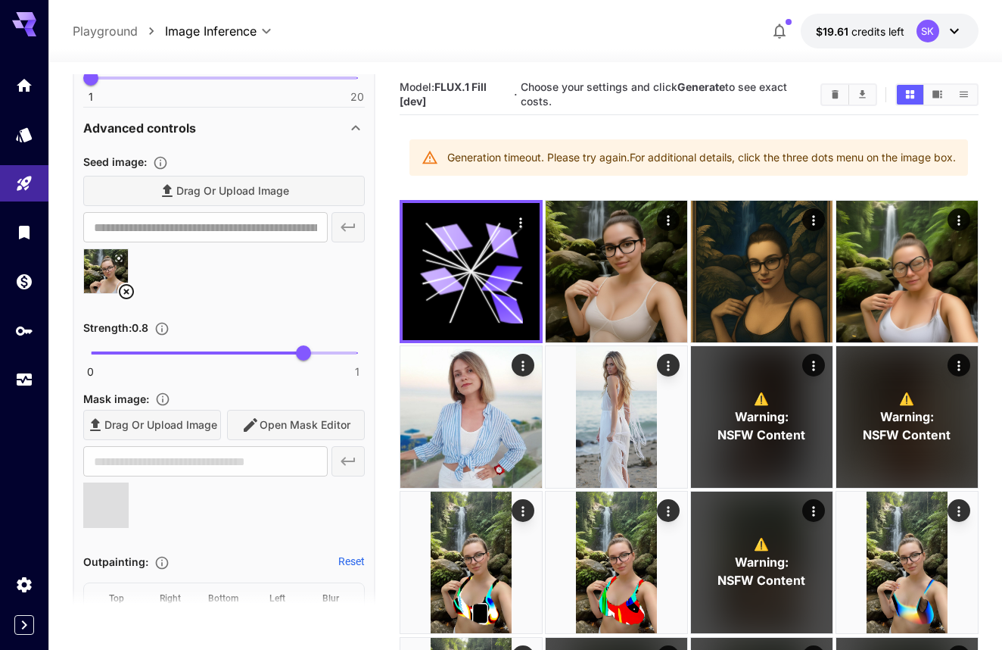
scroll to position [0, 0]
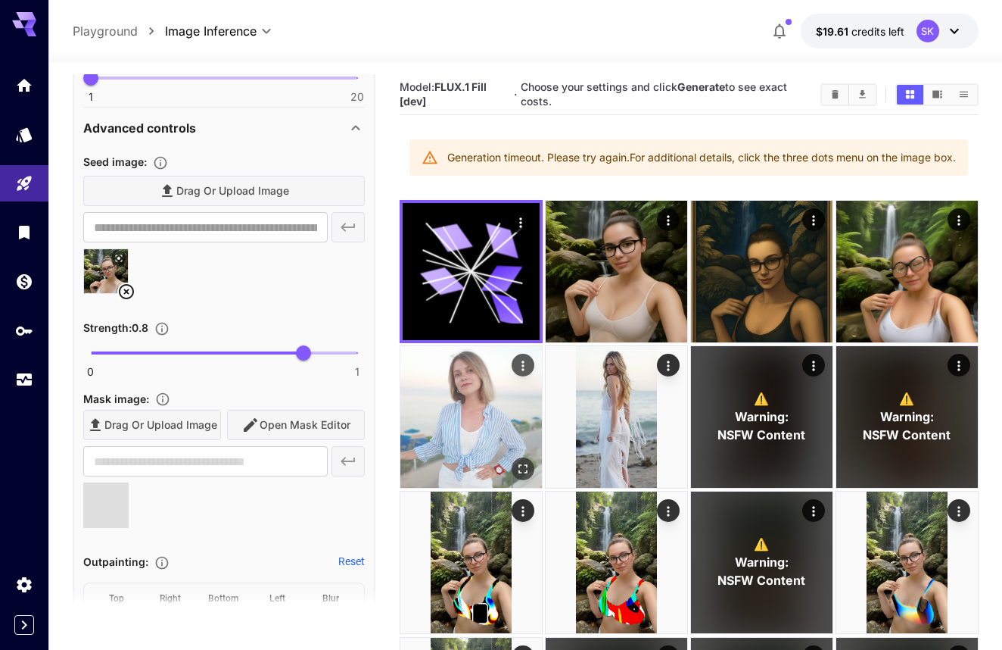
type input "**********"
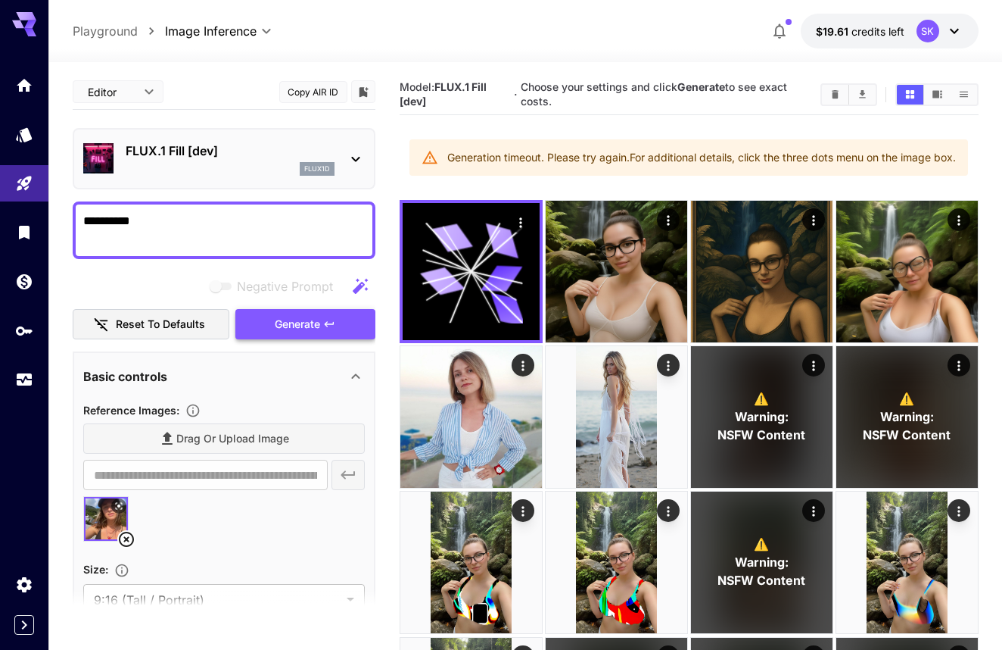
scroll to position [-2, 0]
click at [294, 326] on span "Generate" at bounding box center [297, 324] width 45 height 19
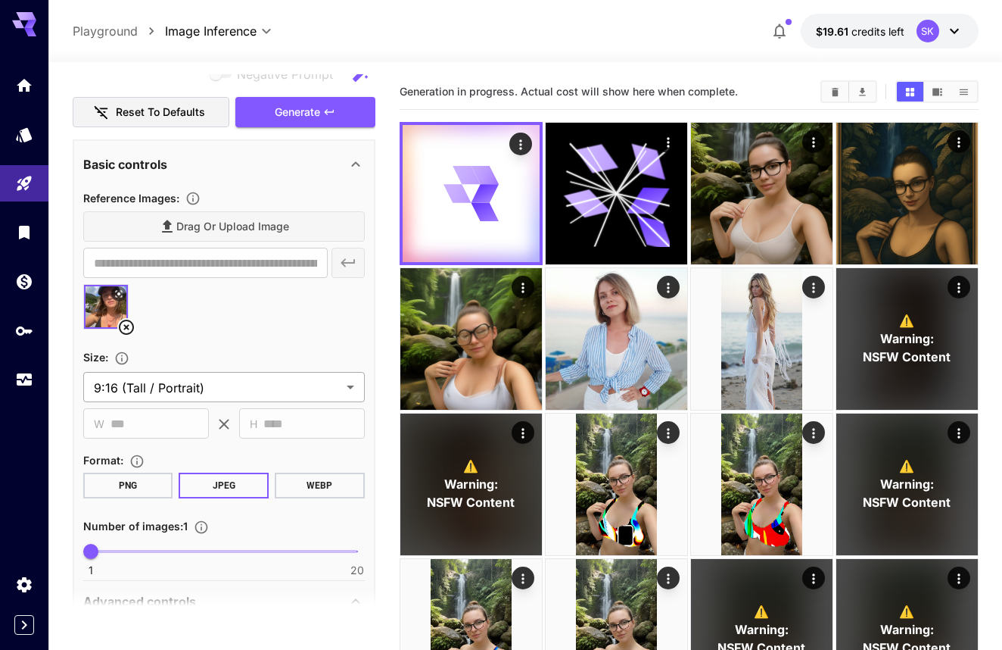
scroll to position [195, 0]
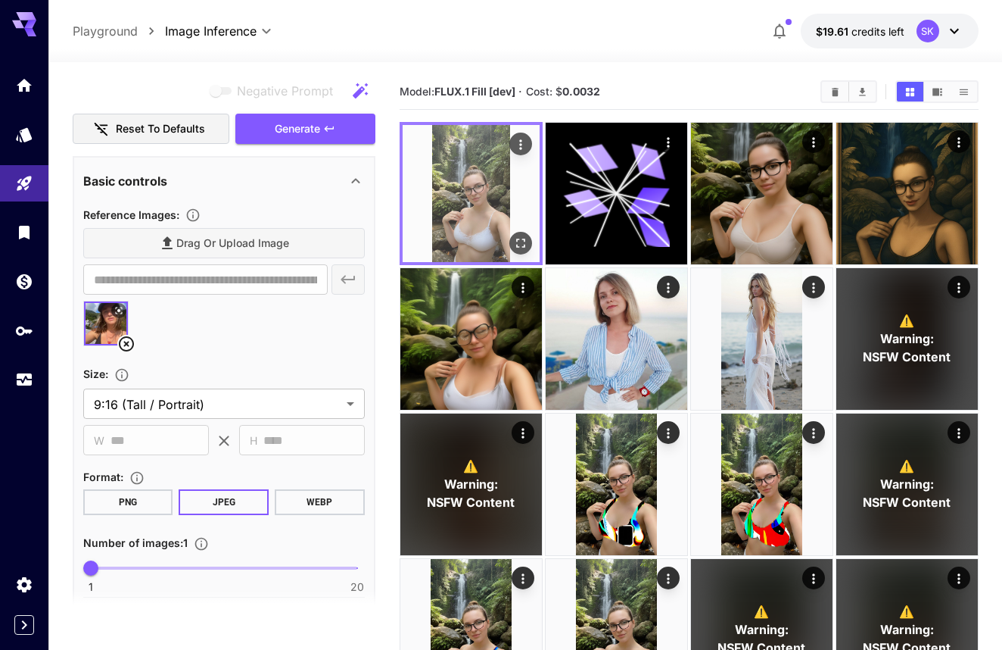
click at [485, 230] on img at bounding box center [471, 193] width 137 height 137
click at [512, 238] on button "Open in fullscreen" at bounding box center [520, 243] width 23 height 23
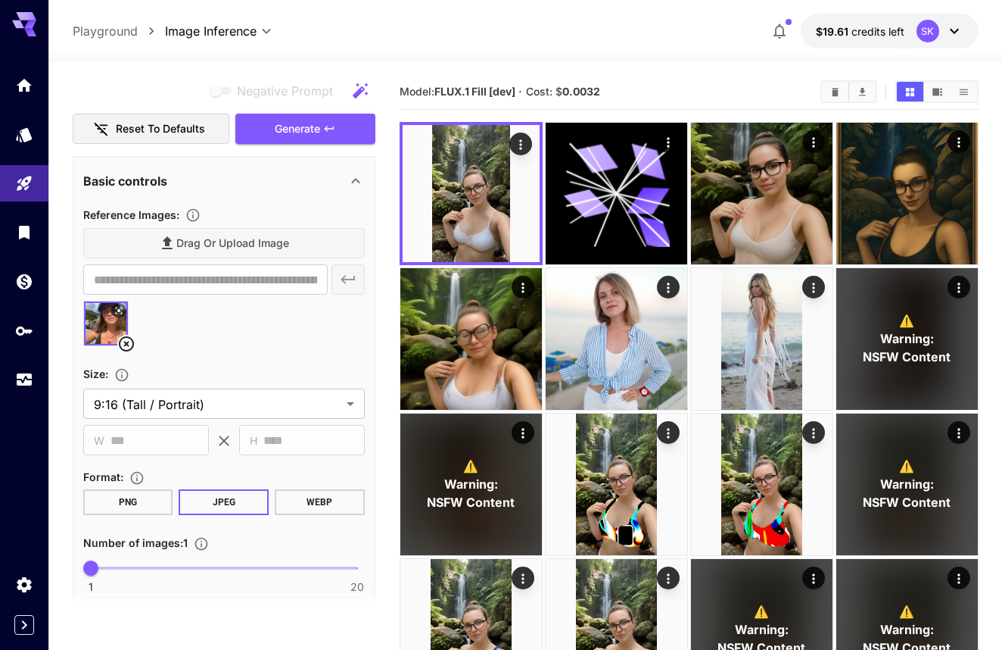
click at [132, 344] on icon at bounding box center [126, 343] width 15 height 15
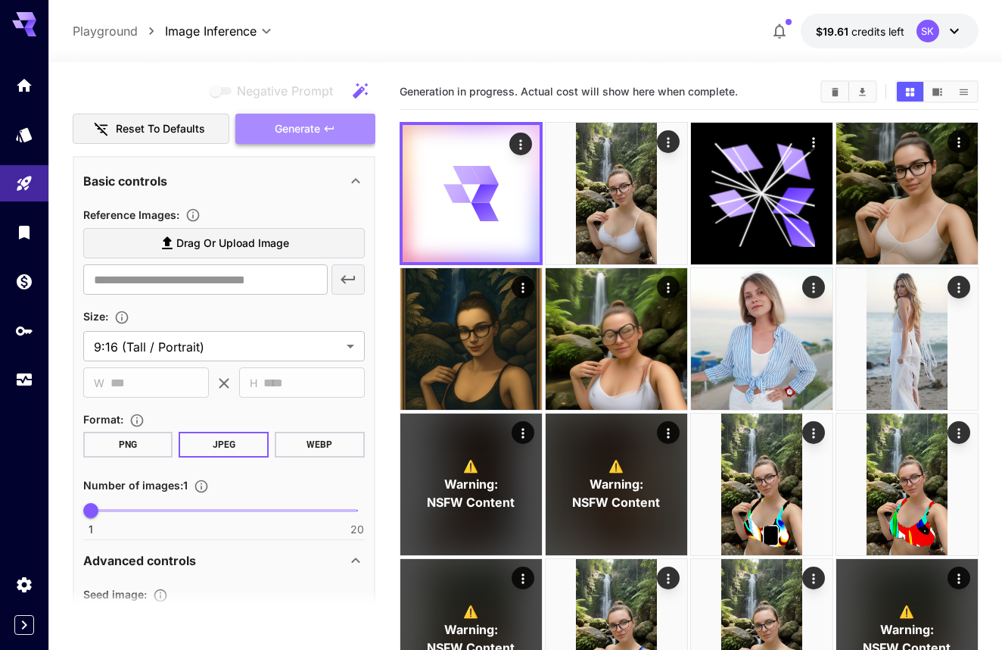
click at [286, 132] on span "Generate" at bounding box center [297, 129] width 45 height 19
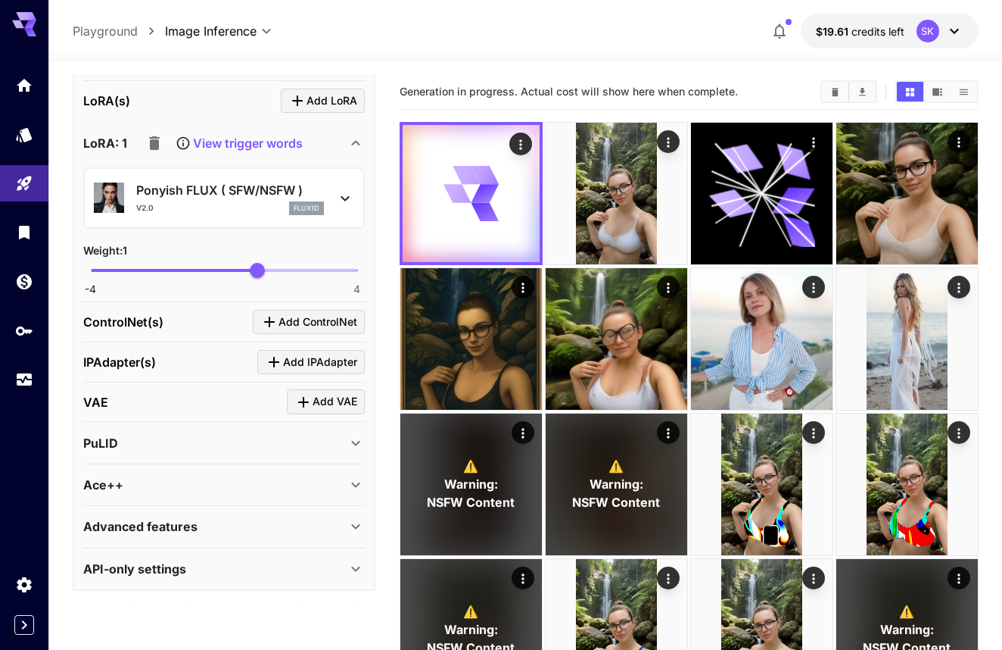
scroll to position [1631, 0]
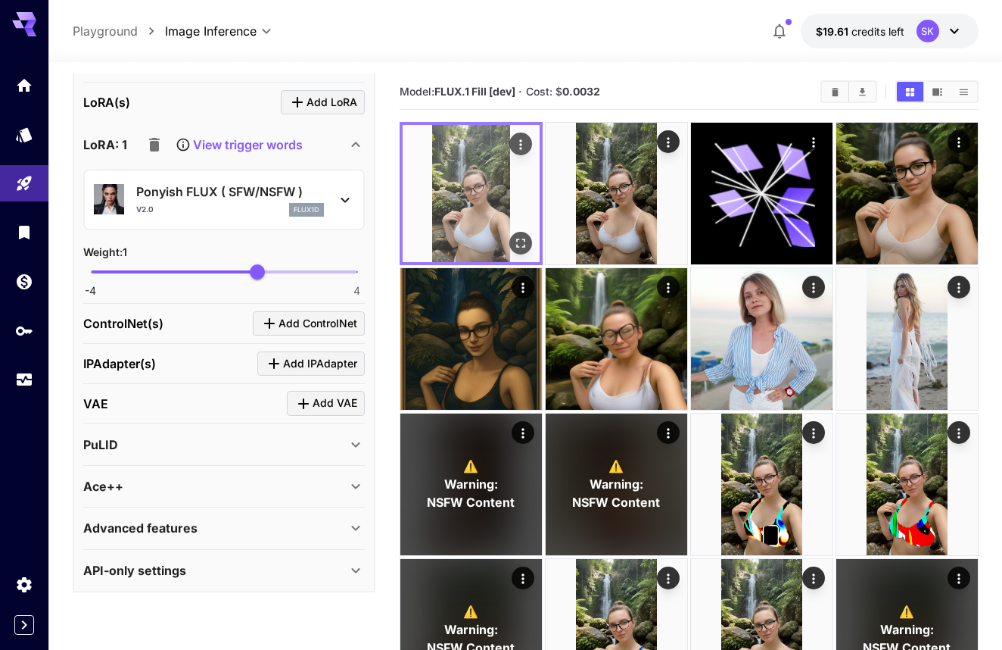
click at [517, 245] on icon "Open in fullscreen" at bounding box center [520, 242] width 9 height 9
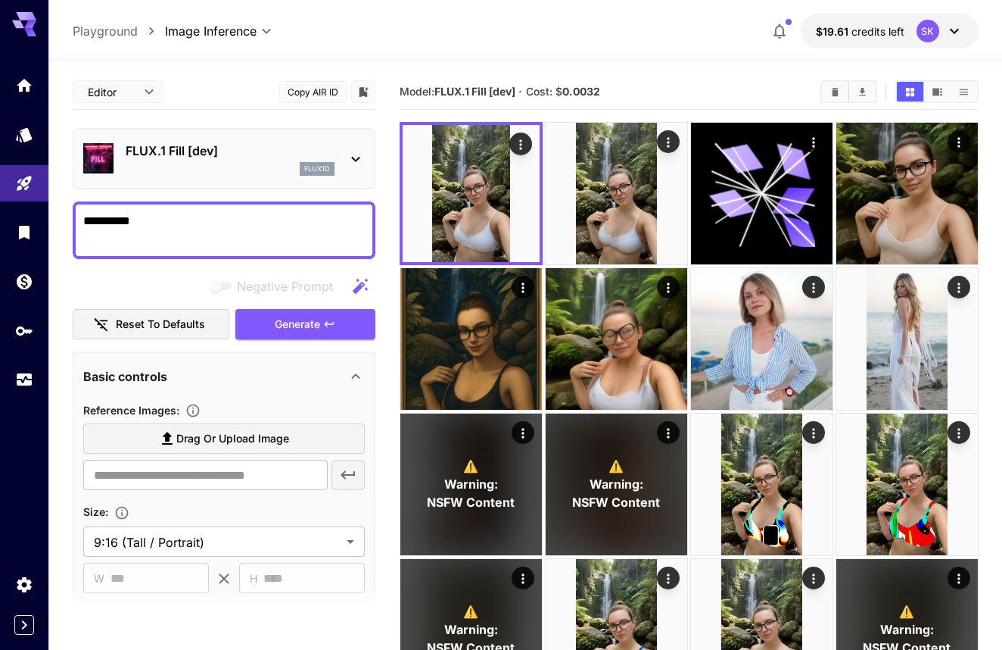
scroll to position [0, 0]
click at [245, 231] on textarea "**********" at bounding box center [224, 230] width 282 height 36
type textarea "**********"
click at [279, 326] on span "Generate" at bounding box center [297, 324] width 45 height 19
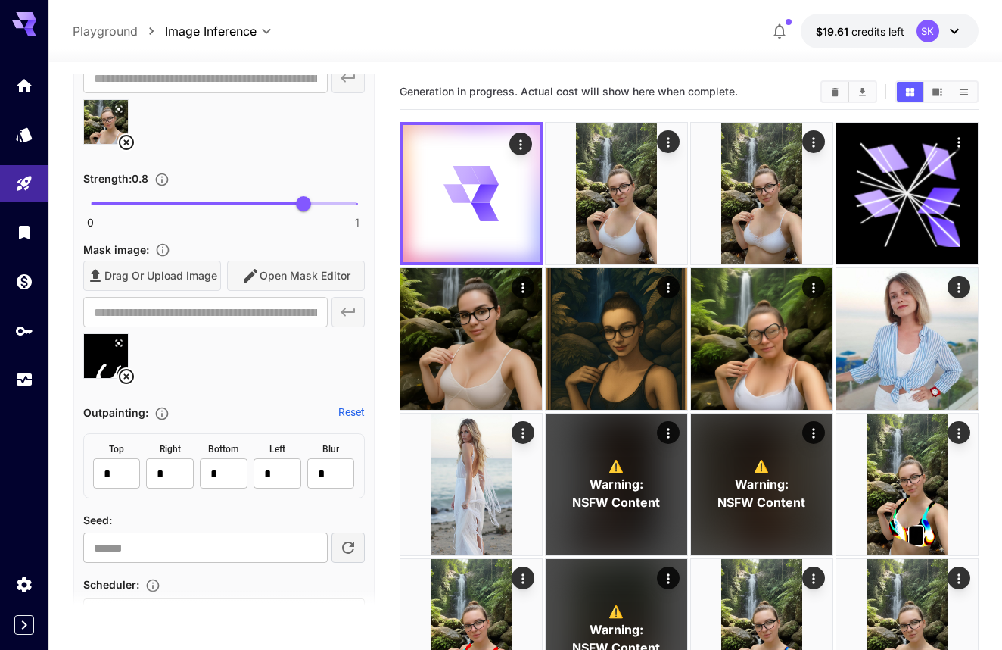
scroll to position [784, 0]
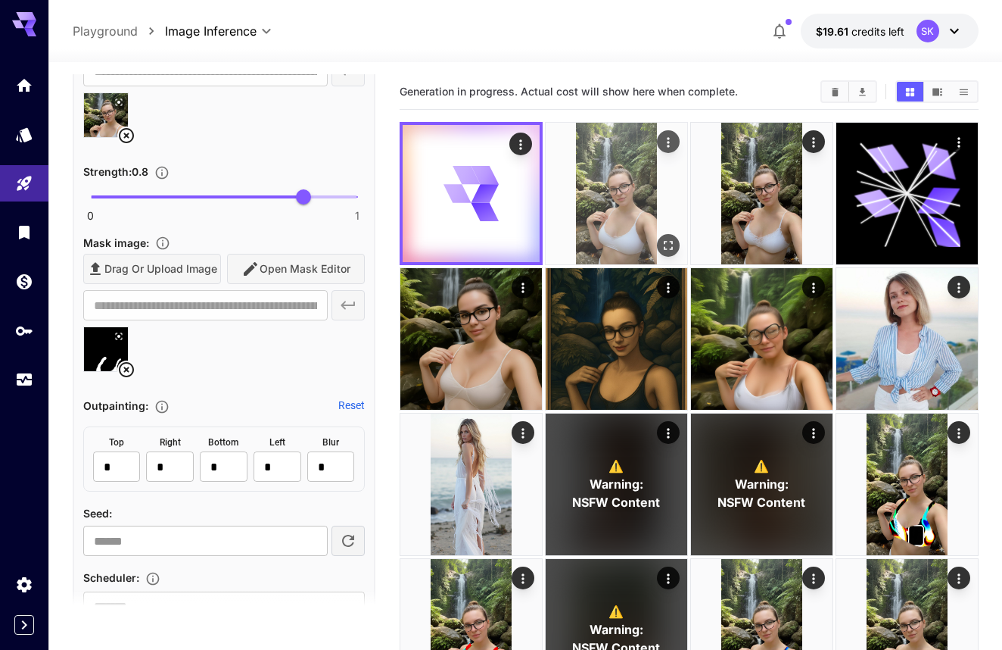
click at [568, 217] on img at bounding box center [617, 194] width 142 height 142
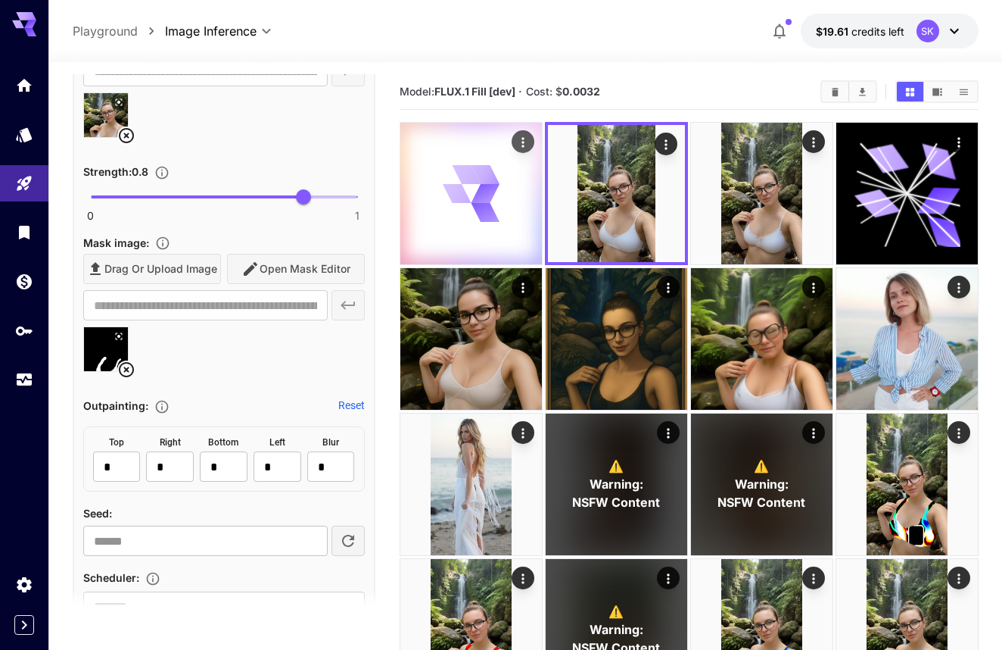
click at [510, 212] on div at bounding box center [471, 194] width 142 height 142
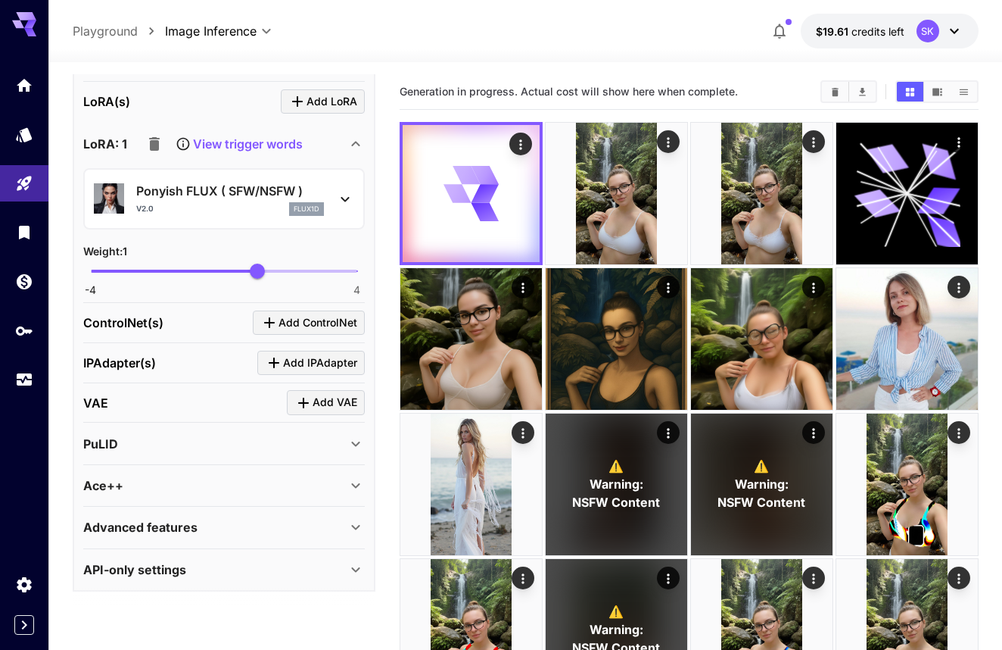
scroll to position [1631, 0]
click at [282, 314] on span "Add ControlNet" at bounding box center [318, 323] width 79 height 19
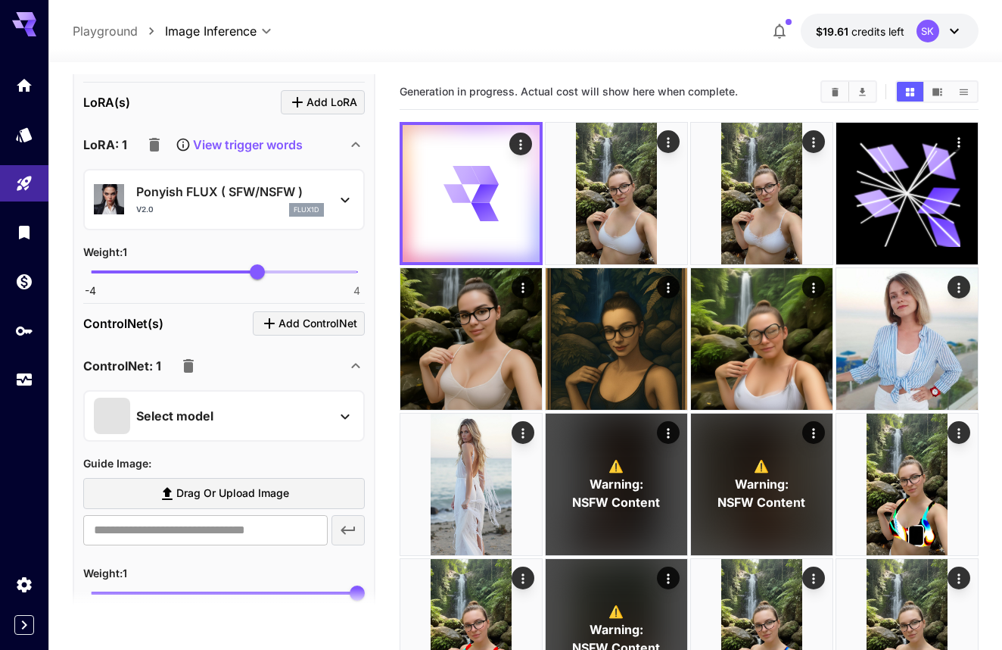
click at [220, 422] on div "Select model" at bounding box center [212, 415] width 236 height 36
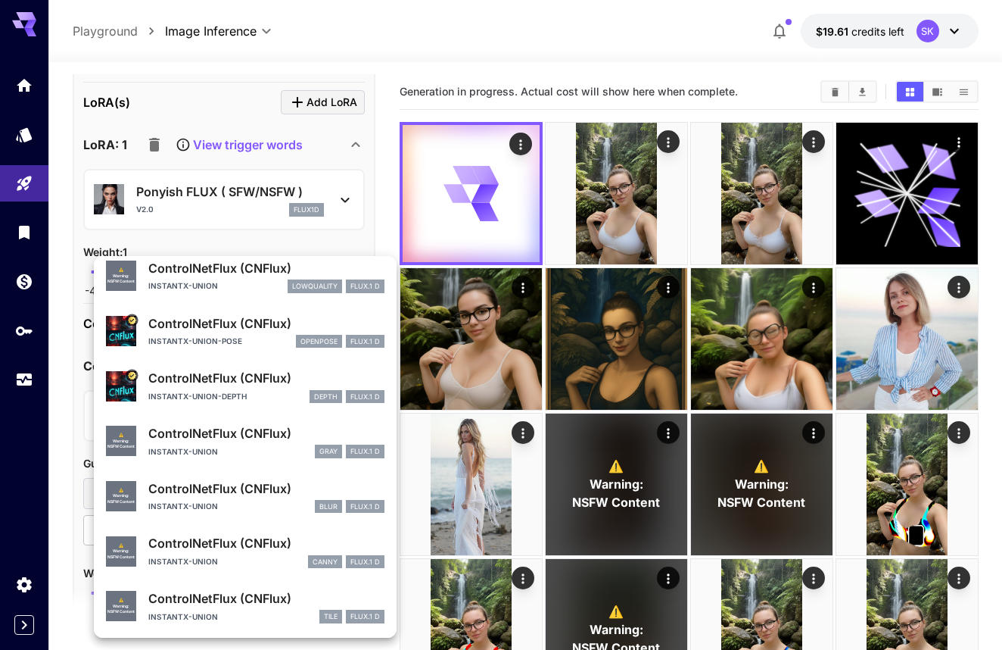
scroll to position [61, 0]
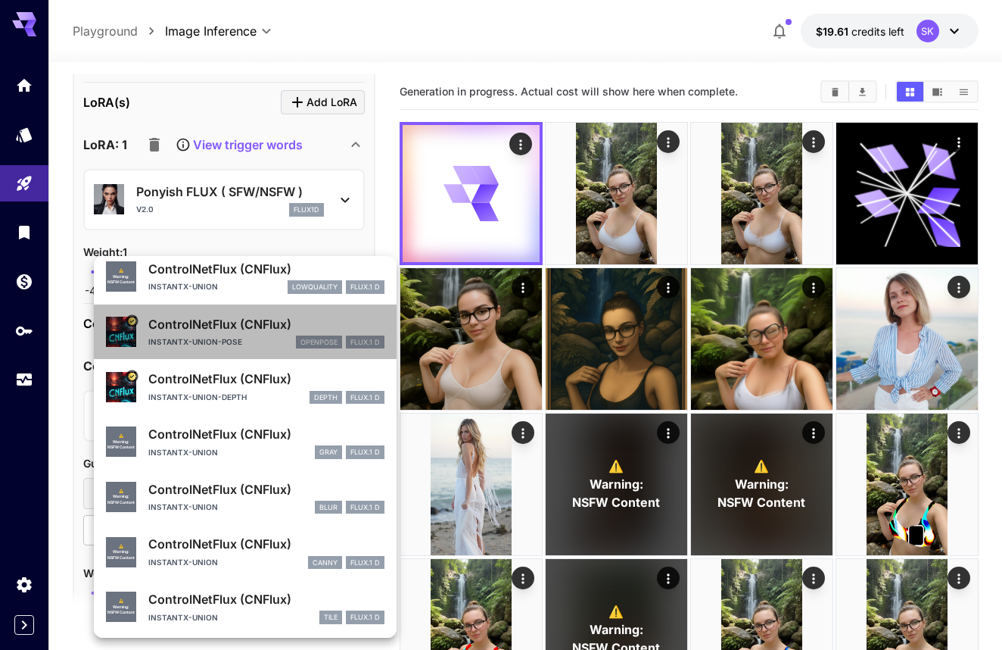
click at [260, 351] on div "ControlNetFlux (CNFlux) instantx-union-pose openpose FLUX.1 D" at bounding box center [245, 332] width 279 height 46
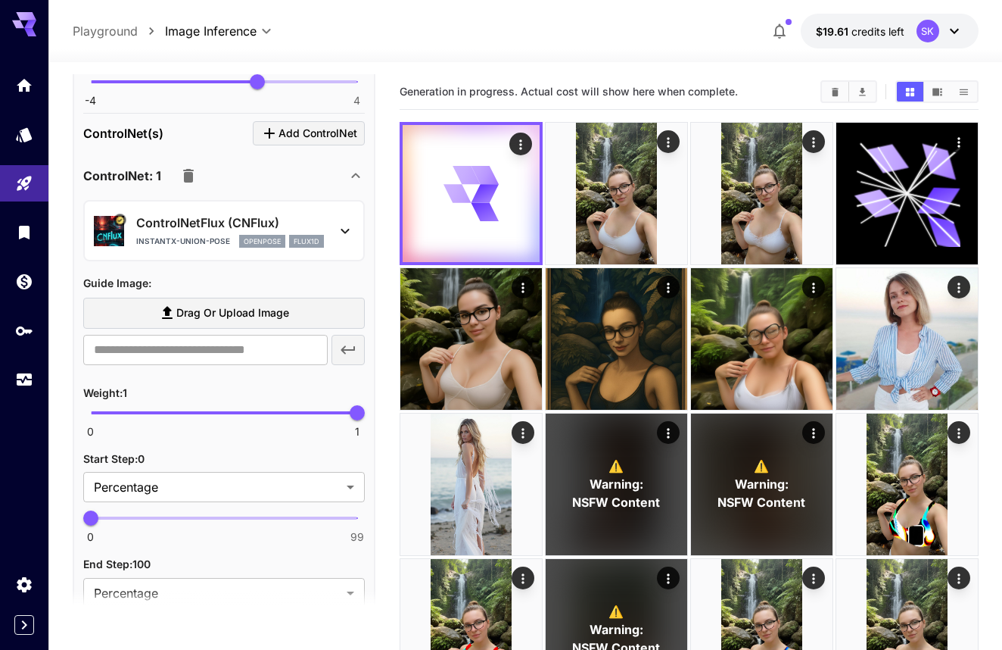
scroll to position [1790, 0]
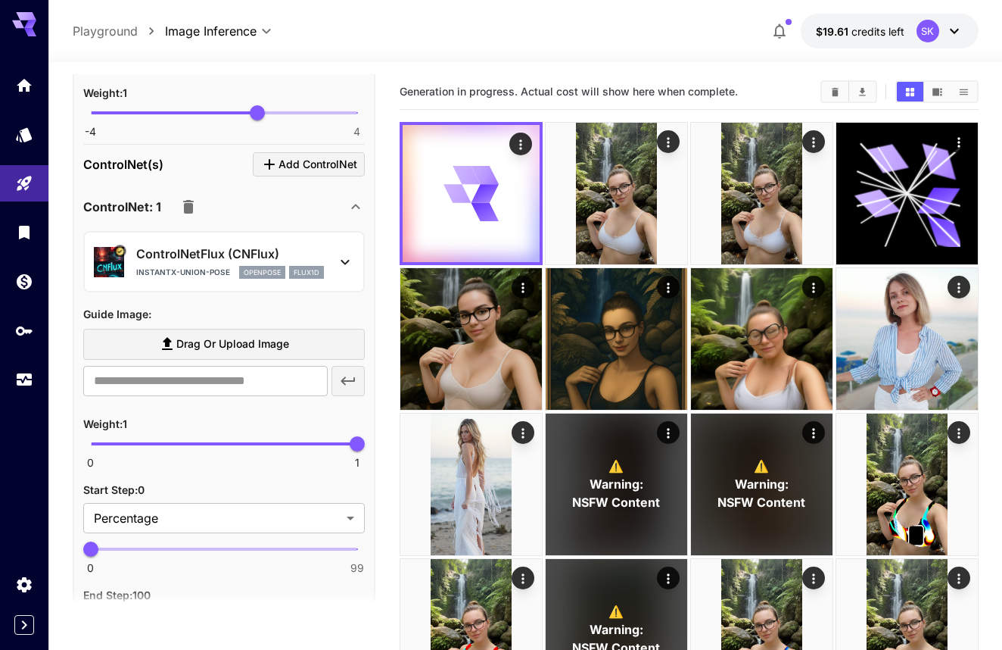
click at [181, 198] on icon "button" at bounding box center [188, 207] width 18 height 18
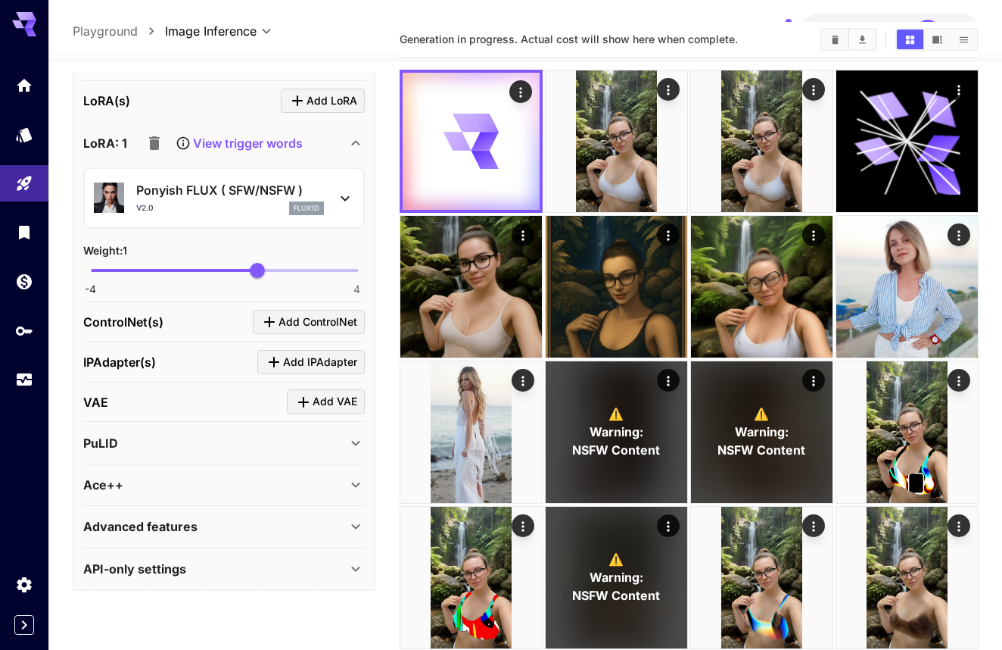
scroll to position [66, 0]
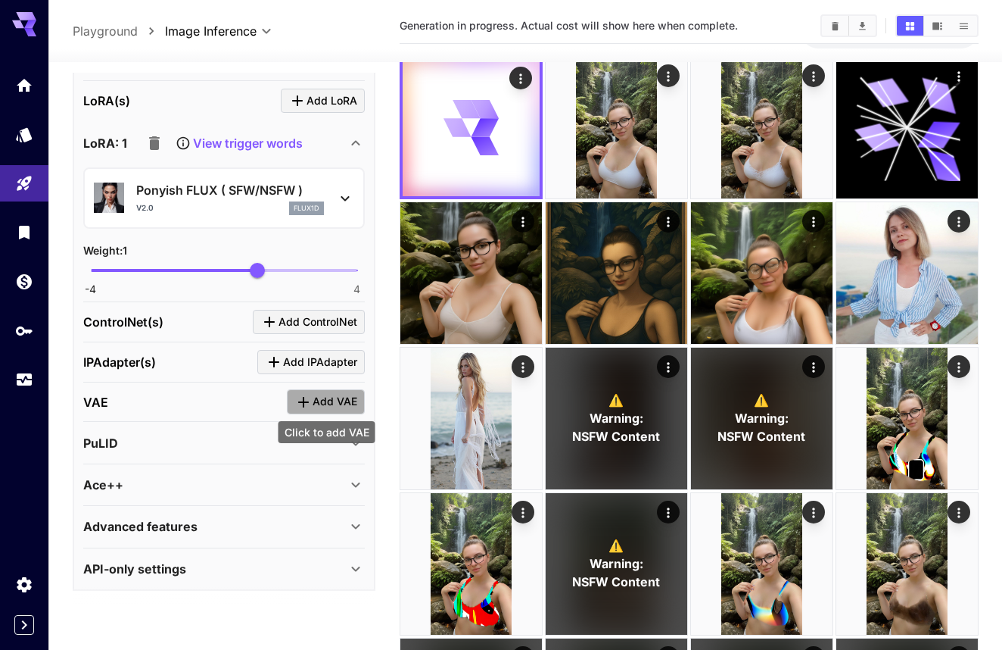
click at [294, 394] on icon "Click to add VAE" at bounding box center [303, 402] width 18 height 18
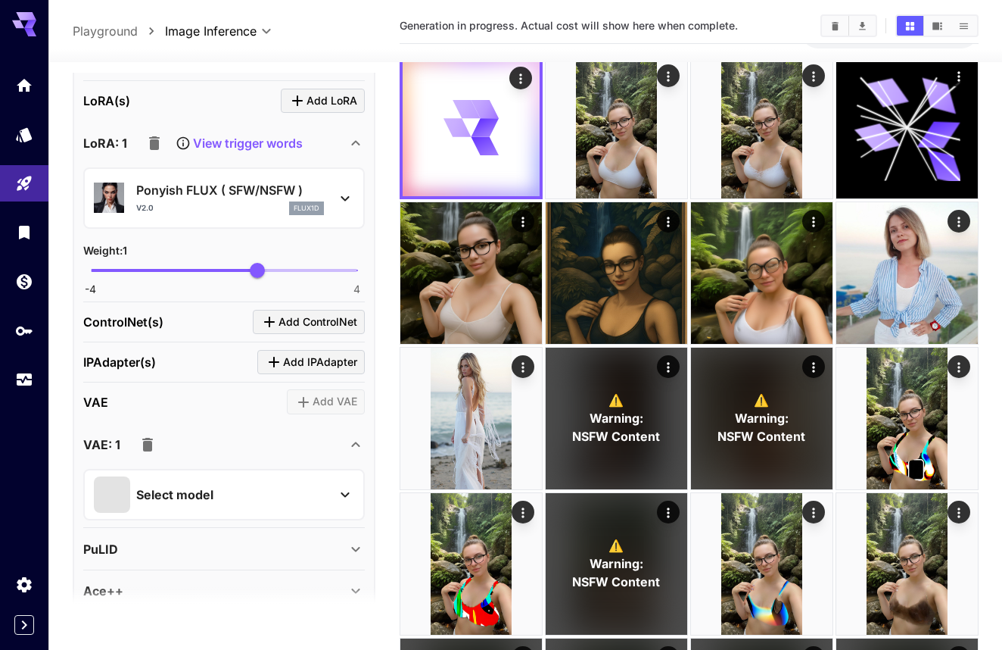
click at [238, 495] on div "Select model" at bounding box center [212, 494] width 236 height 36
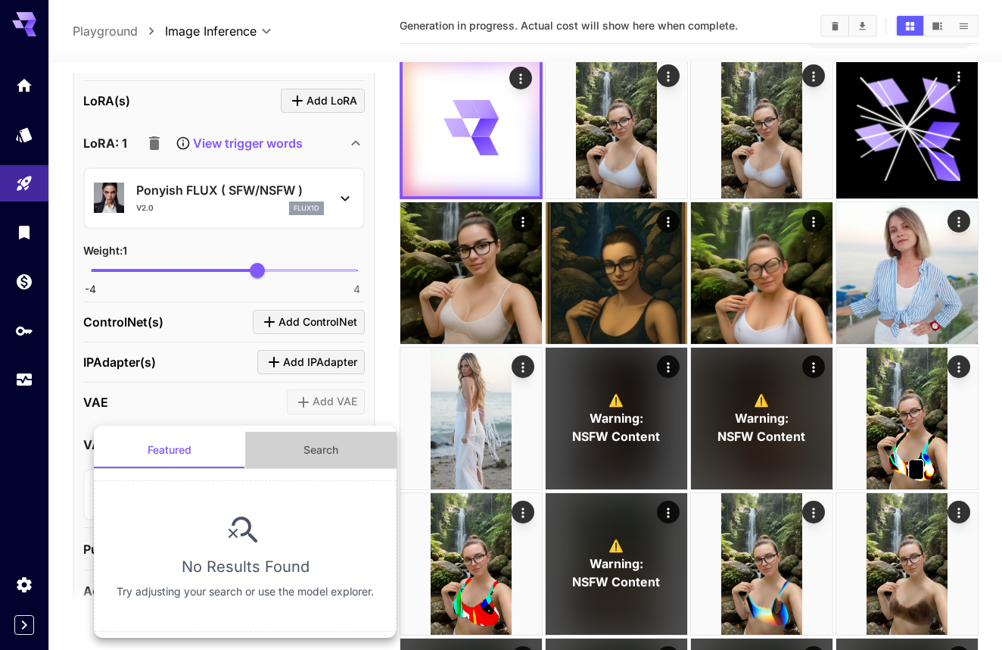
click at [310, 455] on button "Search" at bounding box center [320, 450] width 151 height 36
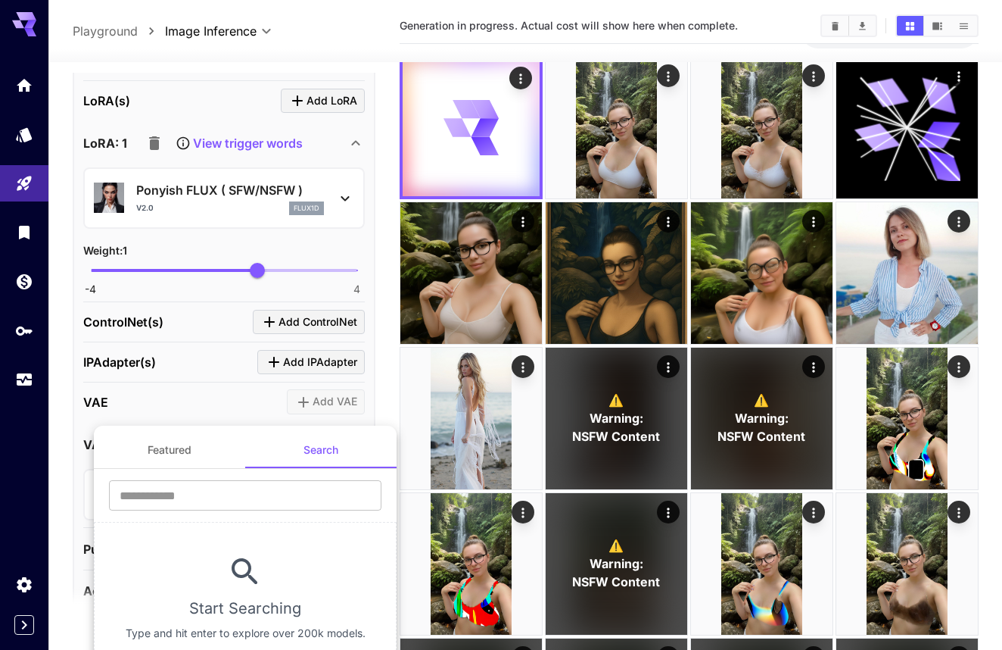
click at [218, 408] on div at bounding box center [501, 325] width 1002 height 650
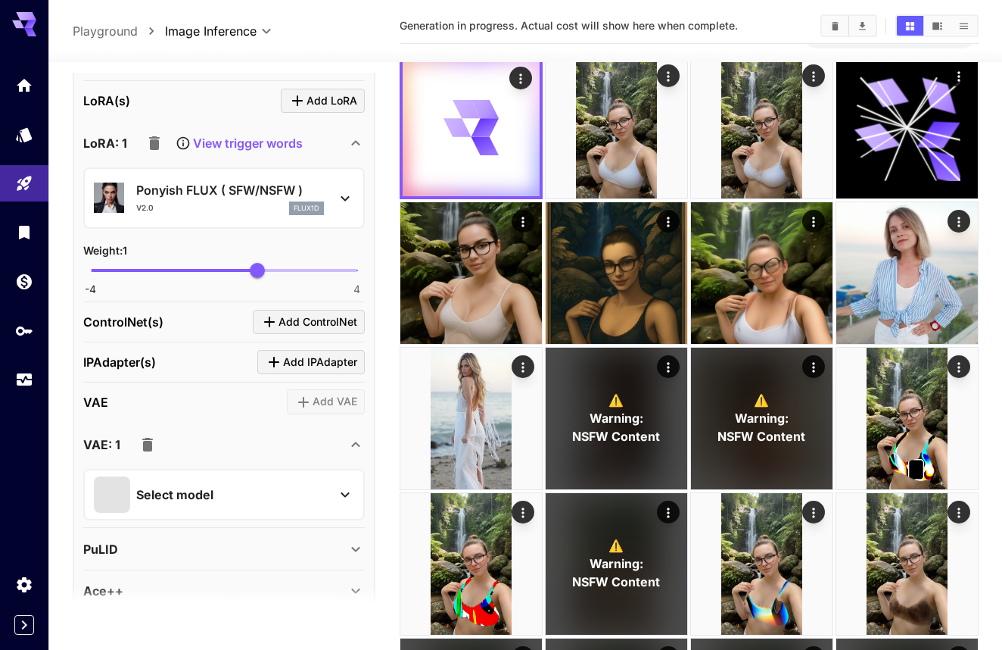
click at [157, 436] on button "button" at bounding box center [147, 444] width 30 height 30
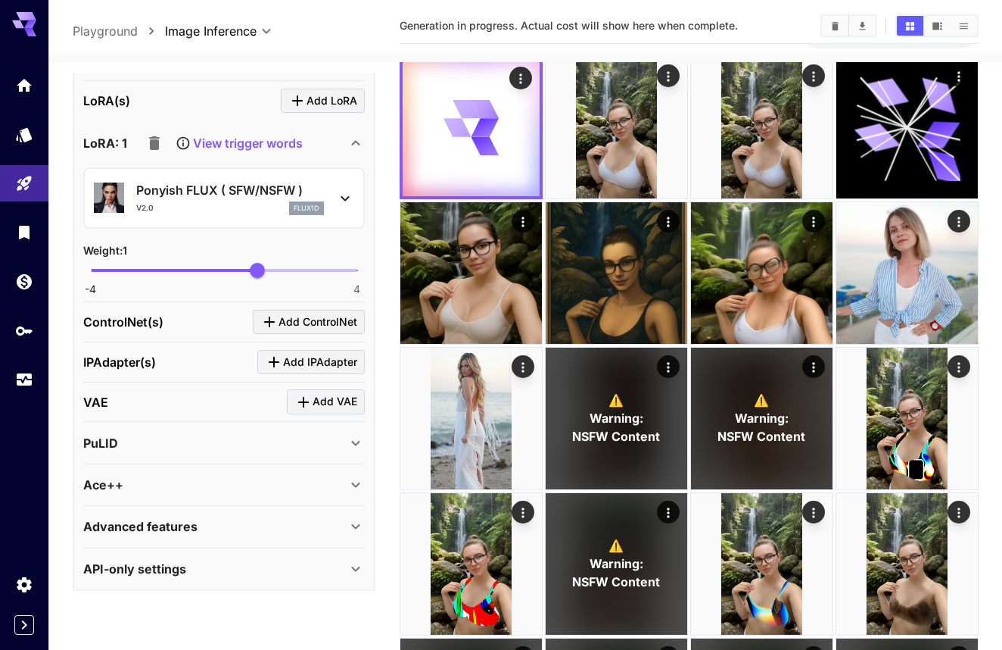
click at [161, 441] on div "PuLID" at bounding box center [214, 443] width 263 height 18
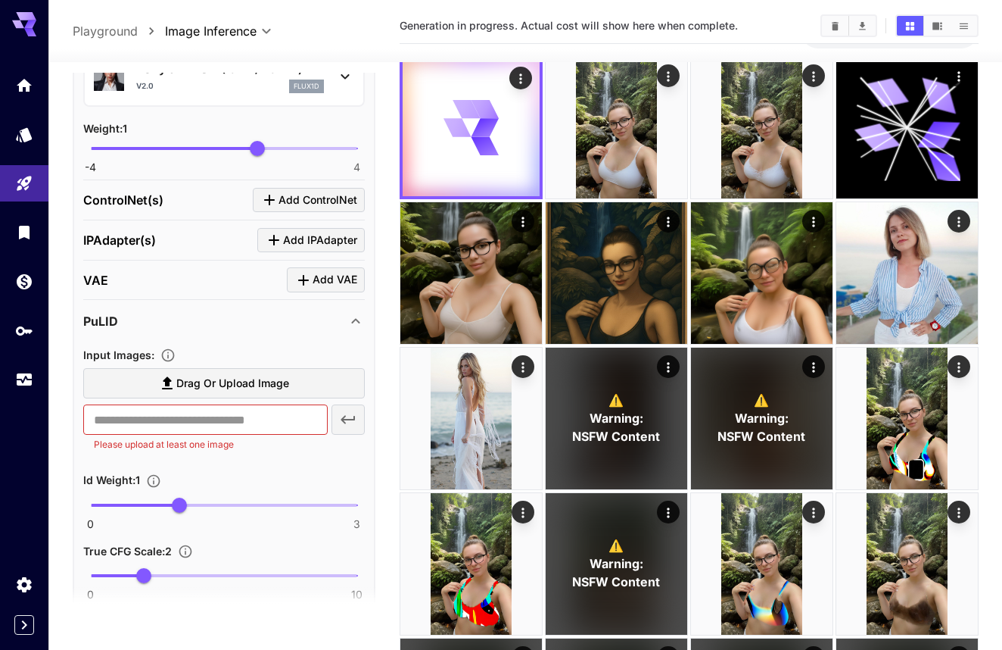
scroll to position [1709, 0]
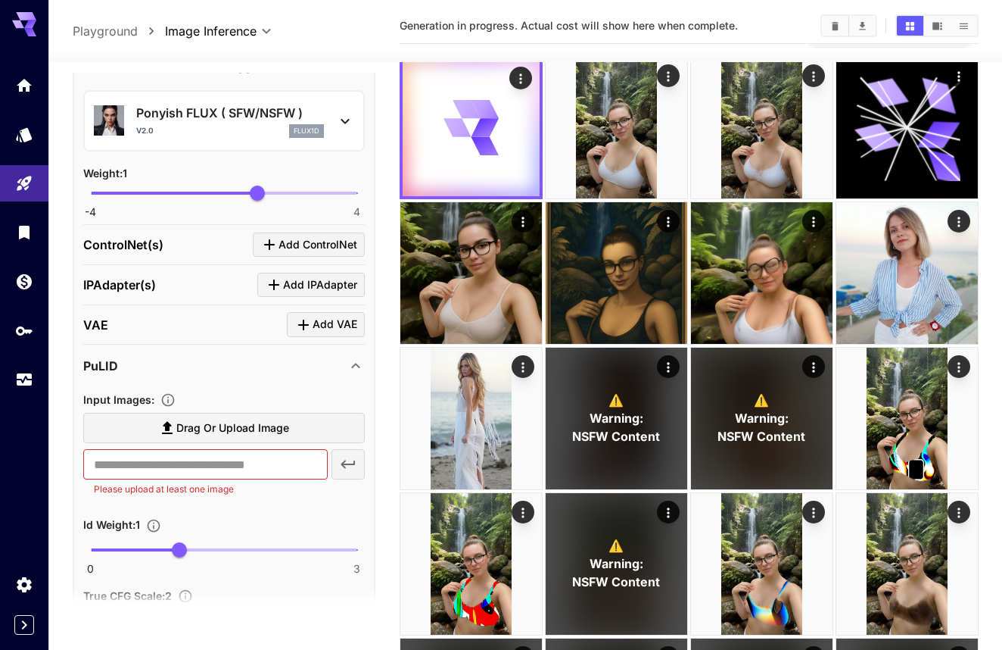
click at [287, 370] on div "PuLID" at bounding box center [214, 366] width 263 height 18
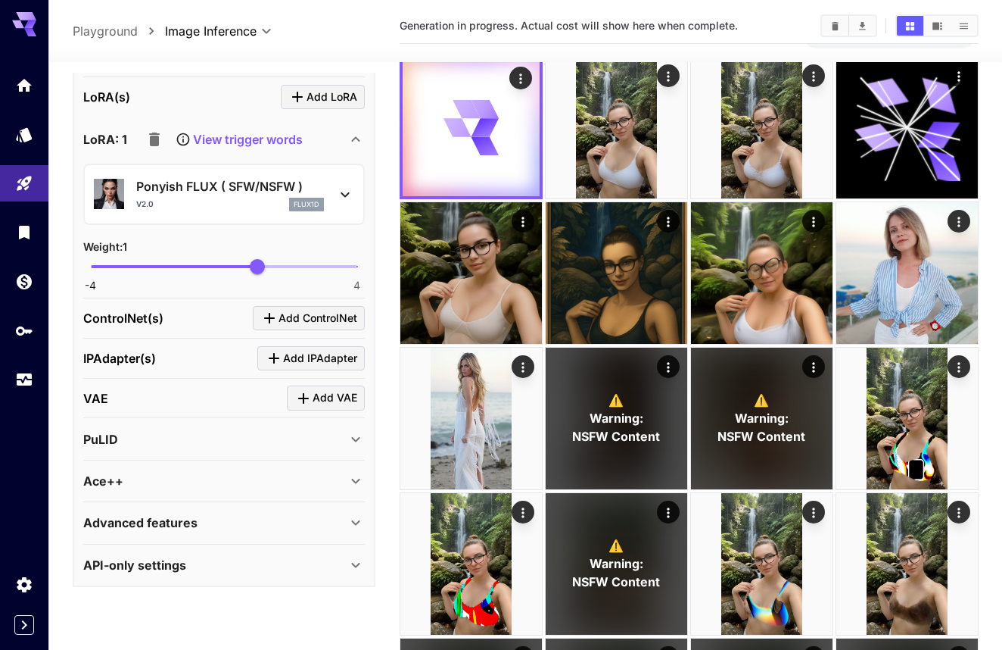
click at [286, 369] on section "LoRA(s) Add LoRA LoRA: 1 View trigger words Ponyish FLUX ( SFW/NSFW ) v2.0 flux…" at bounding box center [224, 331] width 282 height 508
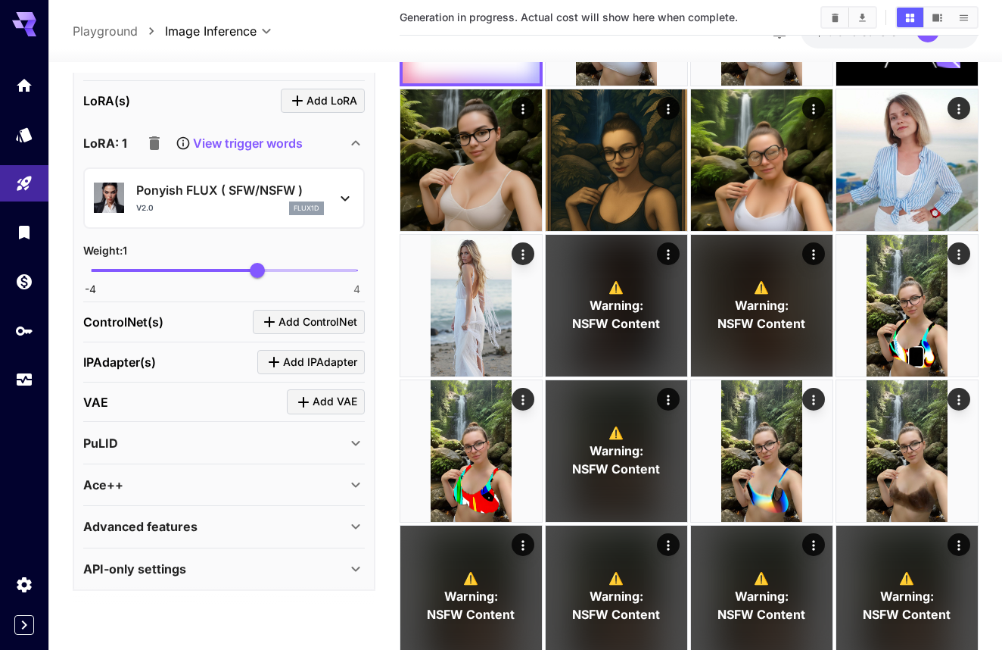
scroll to position [181, 0]
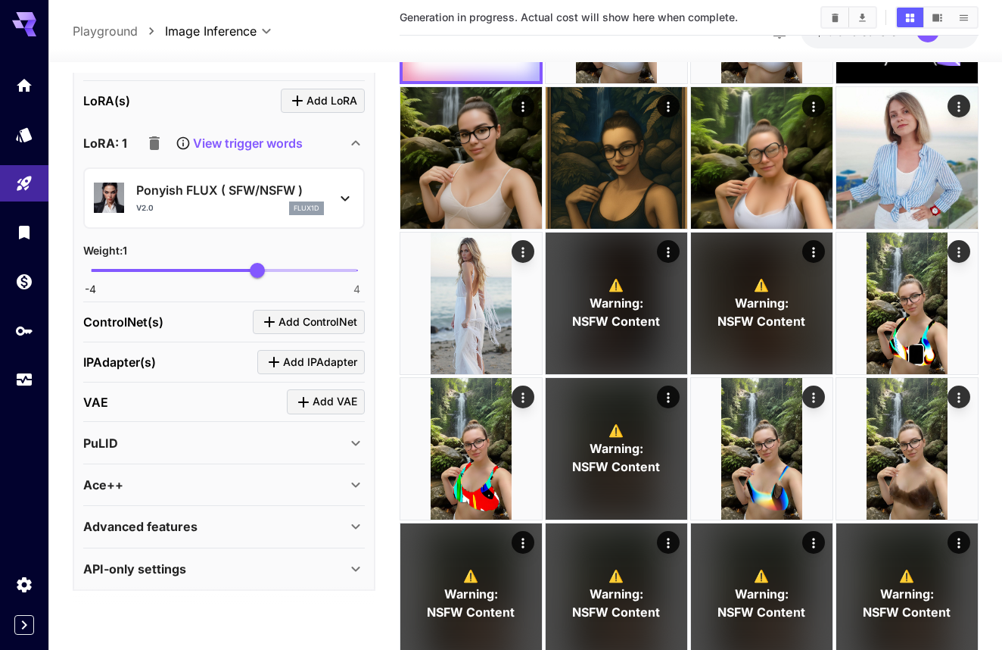
click at [234, 523] on div "Advanced features" at bounding box center [214, 526] width 263 height 18
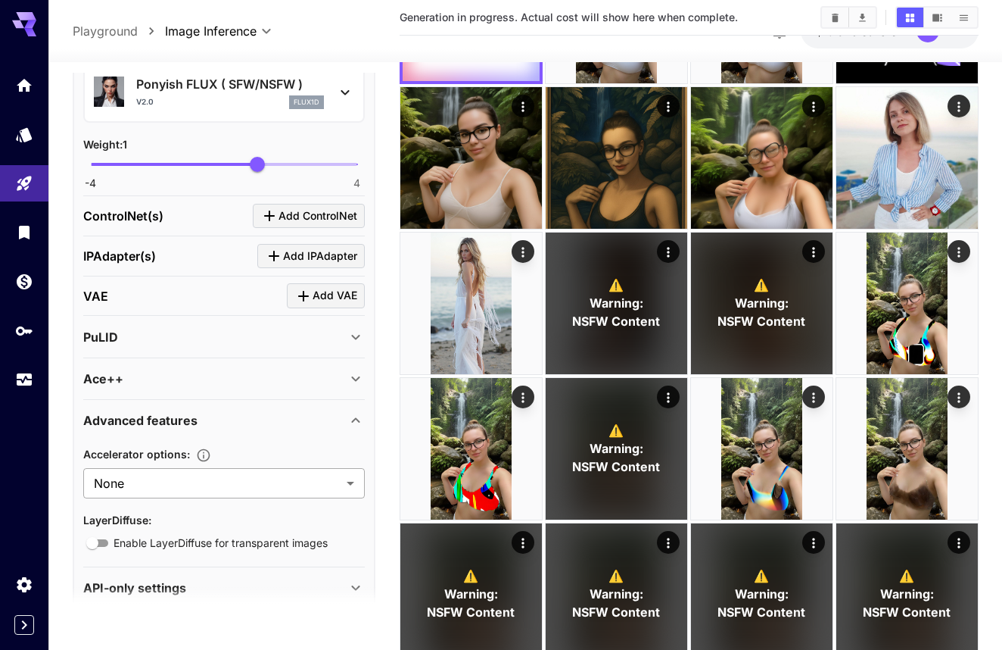
scroll to position [1731, 0]
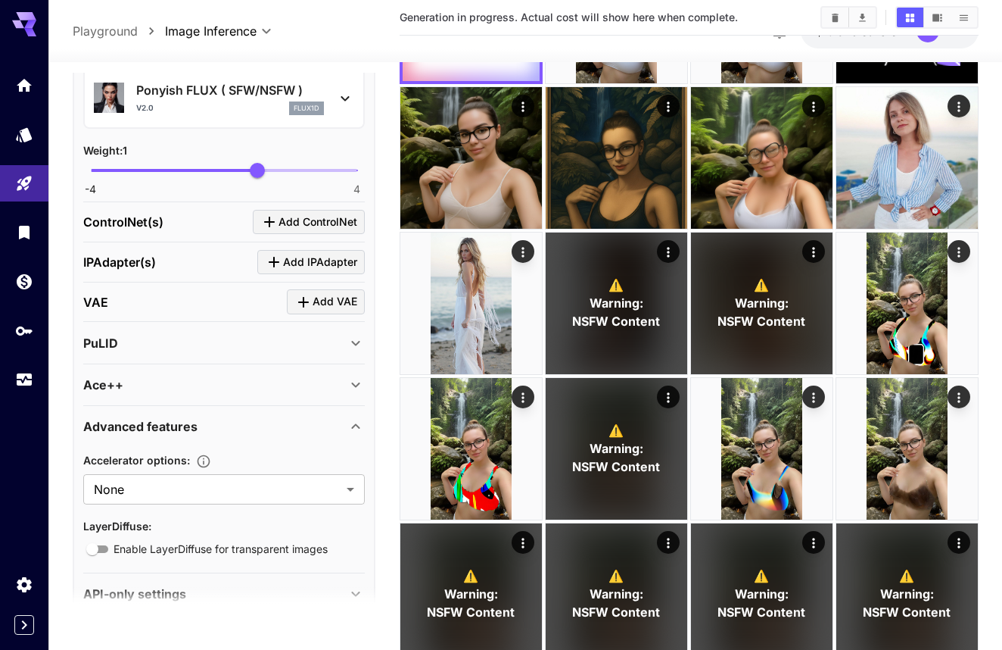
click at [248, 444] on div "Accelerator options : None **** ​ LayerDiffuse : Enable LayerDiffuse for transp…" at bounding box center [224, 501] width 282 height 114
click at [202, 396] on div "Ace++" at bounding box center [224, 384] width 282 height 36
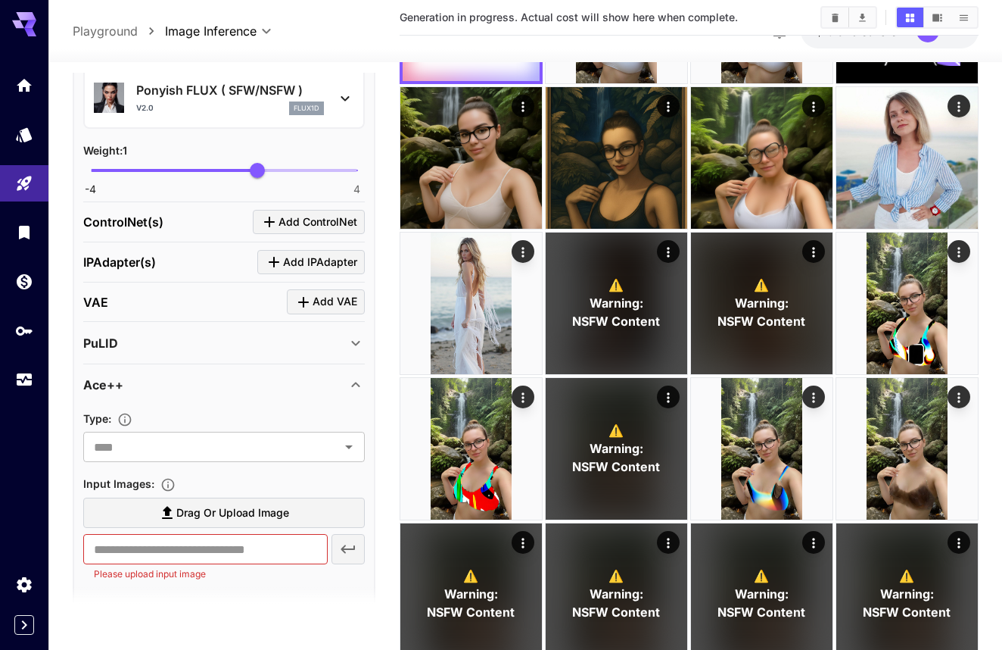
click at [203, 396] on div "Ace++" at bounding box center [224, 384] width 282 height 36
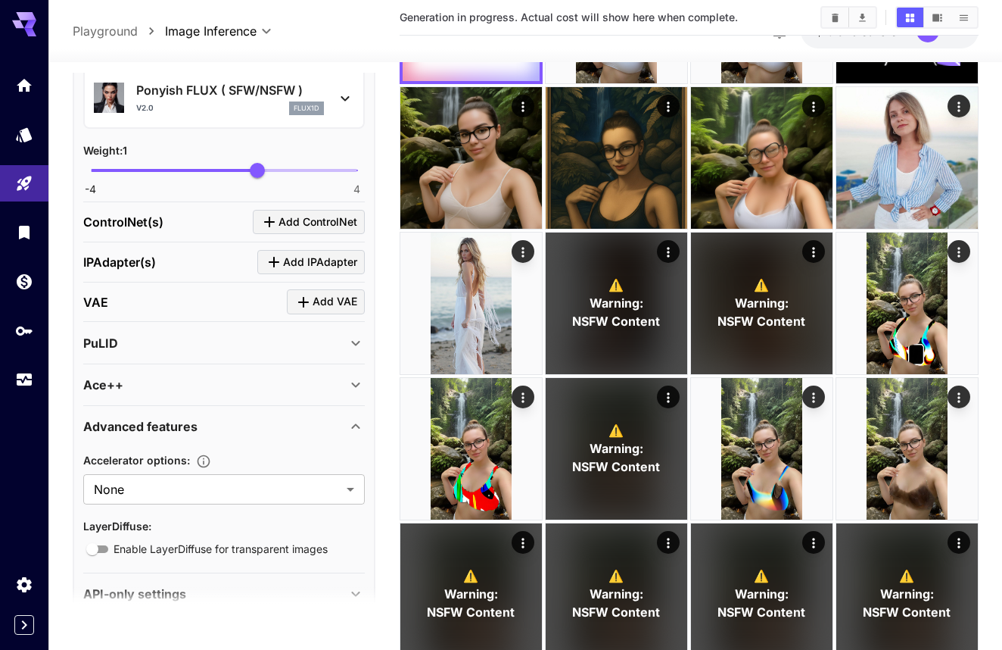
click at [195, 432] on p "Advanced features" at bounding box center [140, 426] width 114 height 18
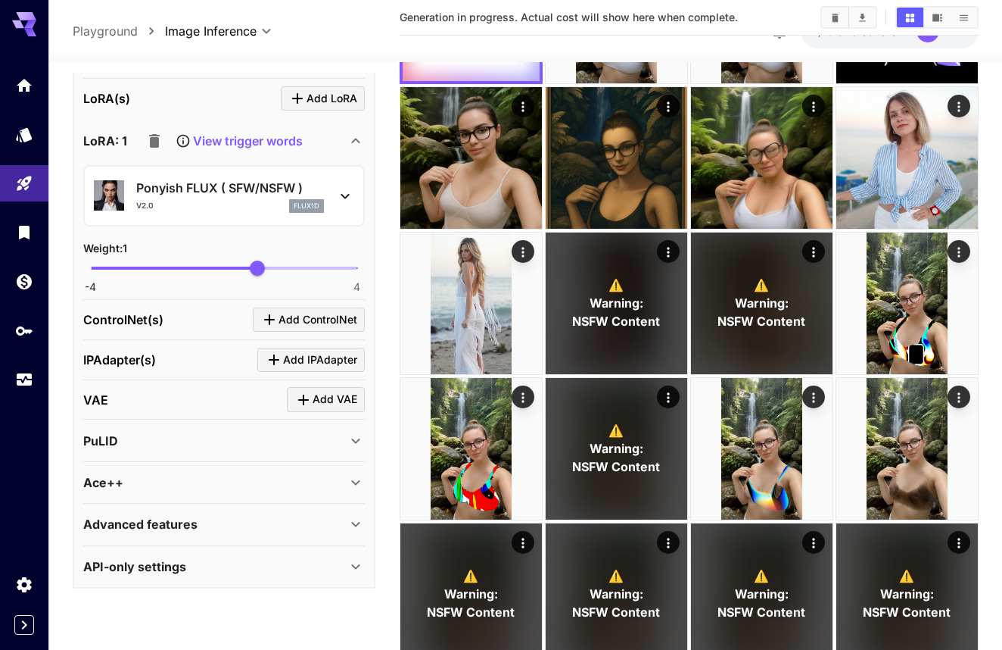
scroll to position [1631, 0]
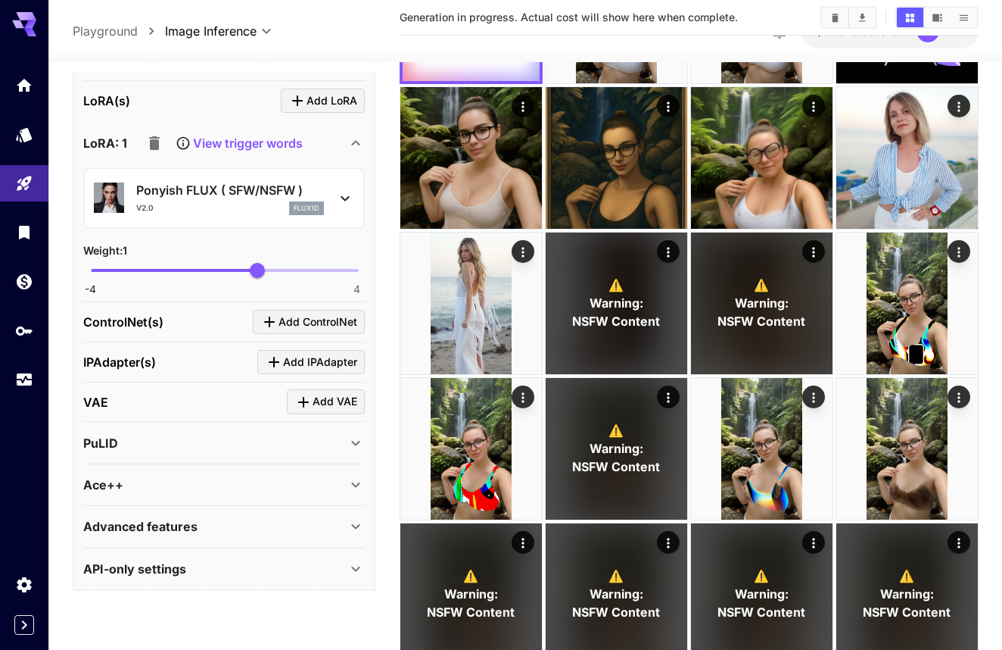
click at [277, 363] on icon "Click to add IPAdapter" at bounding box center [274, 362] width 18 height 18
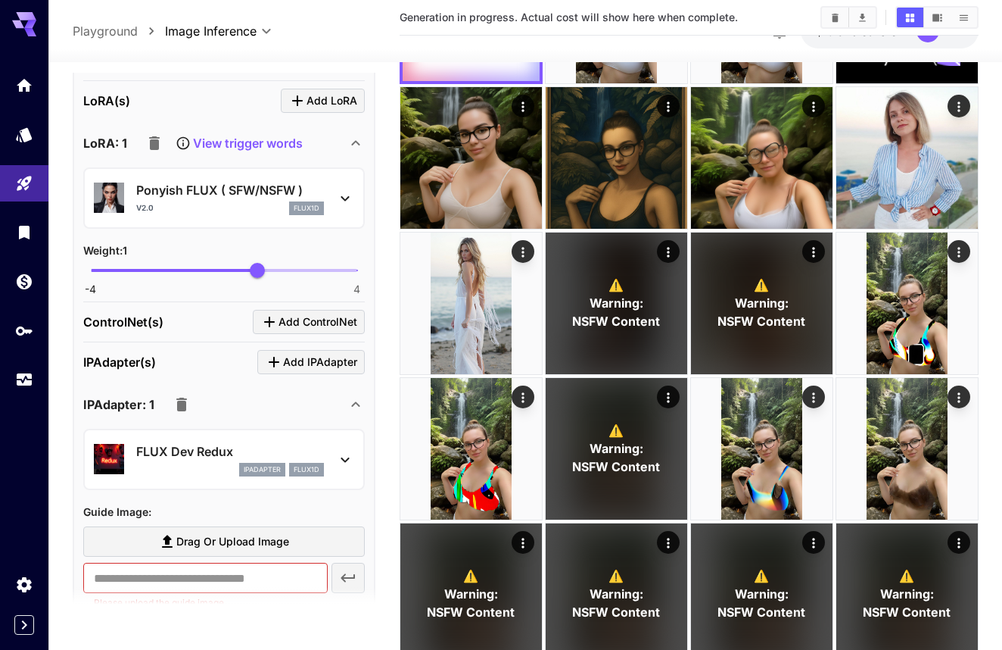
click at [236, 450] on p "FLUX Dev Redux" at bounding box center [230, 451] width 188 height 18
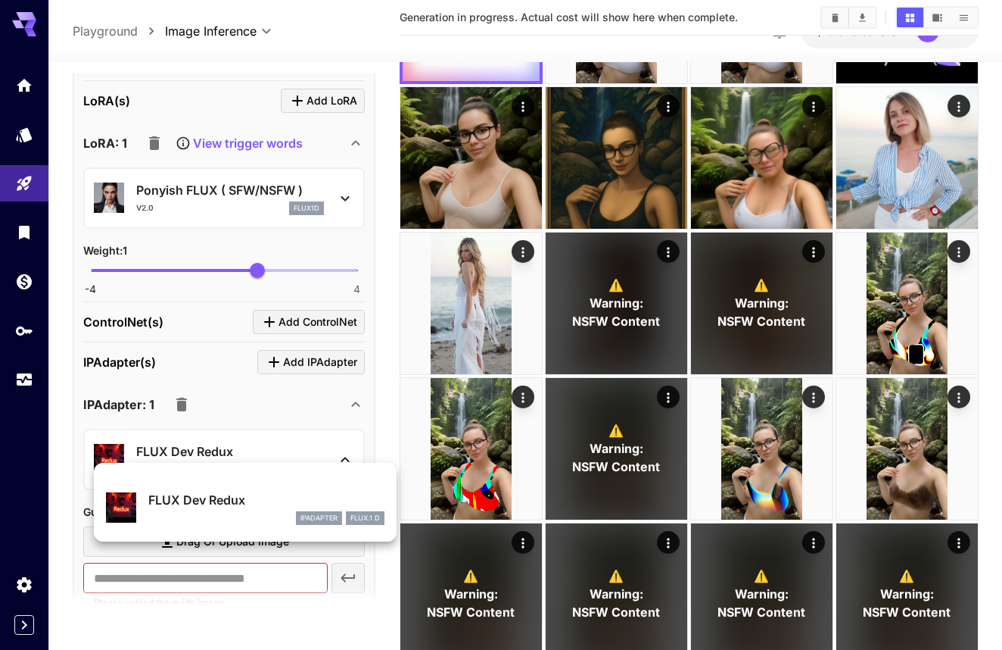
click at [176, 406] on div at bounding box center [501, 325] width 1002 height 650
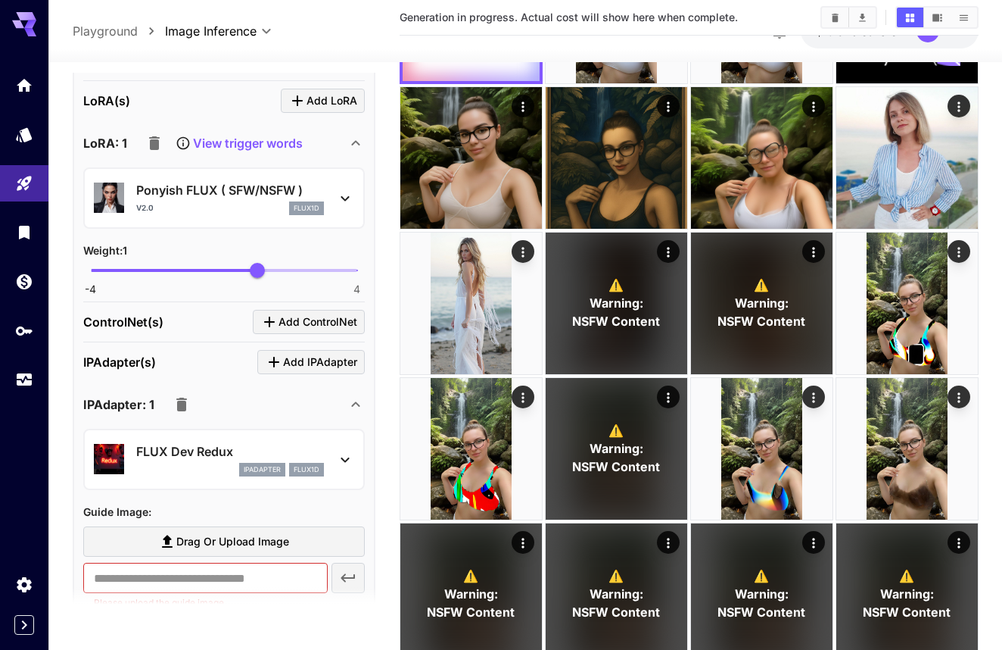
click at [179, 404] on icon "button" at bounding box center [181, 404] width 11 height 14
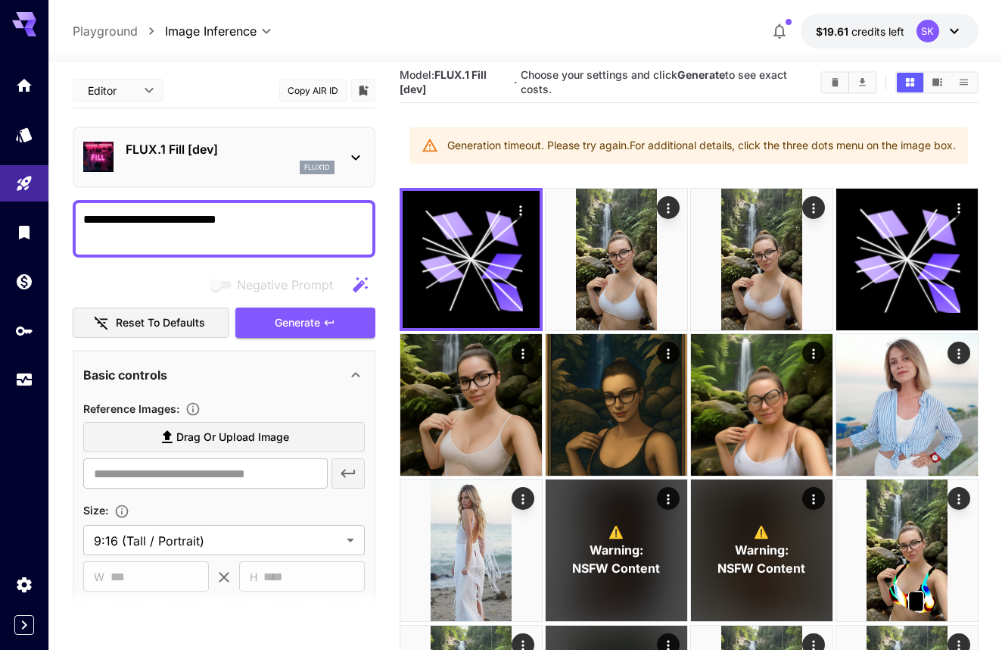
scroll to position [0, 0]
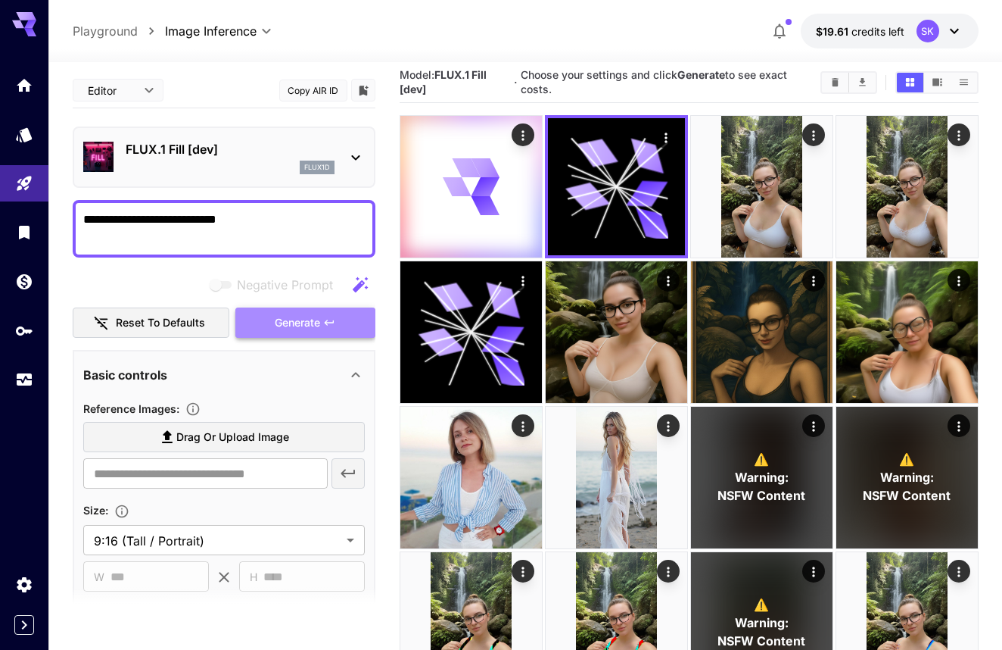
click at [304, 324] on span "Generate" at bounding box center [297, 322] width 45 height 19
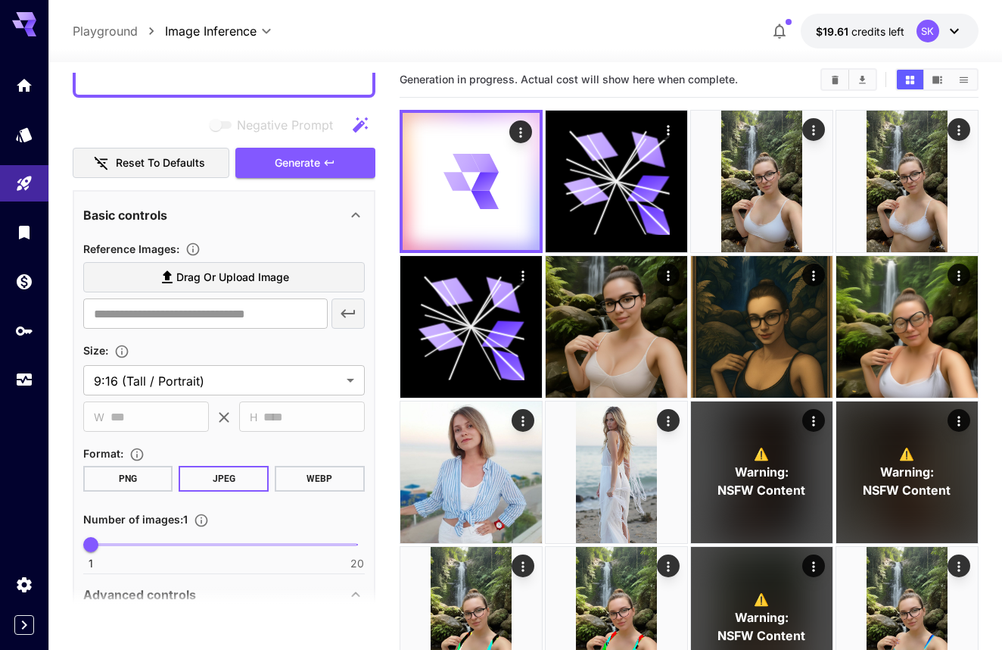
scroll to position [158, 0]
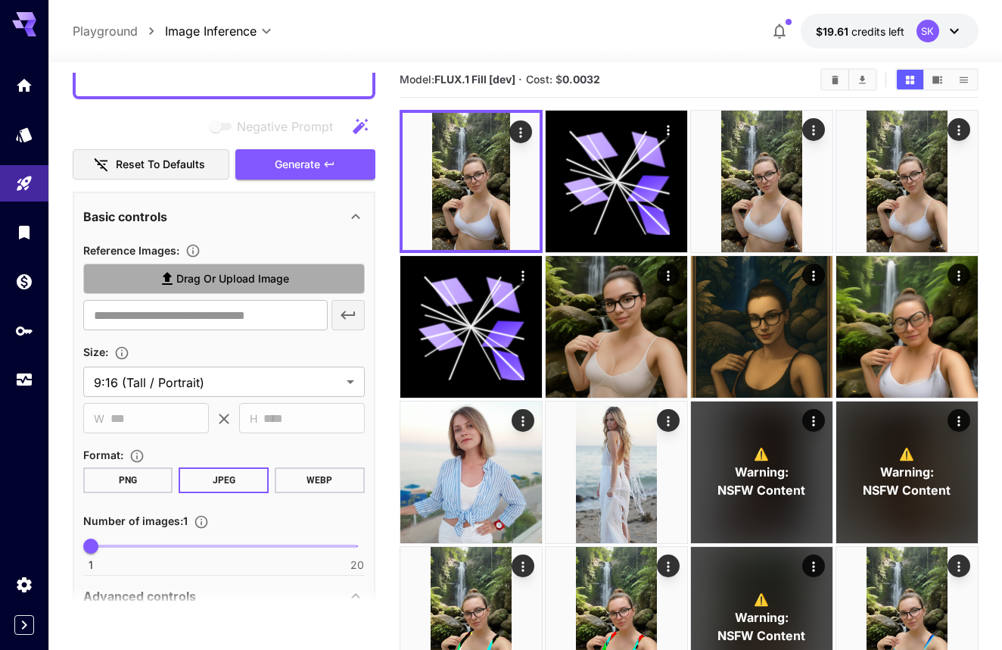
click at [301, 273] on label "Drag or upload image" at bounding box center [224, 278] width 282 height 31
click at [0, 0] on input "Drag or upload image" at bounding box center [0, 0] width 0 height 0
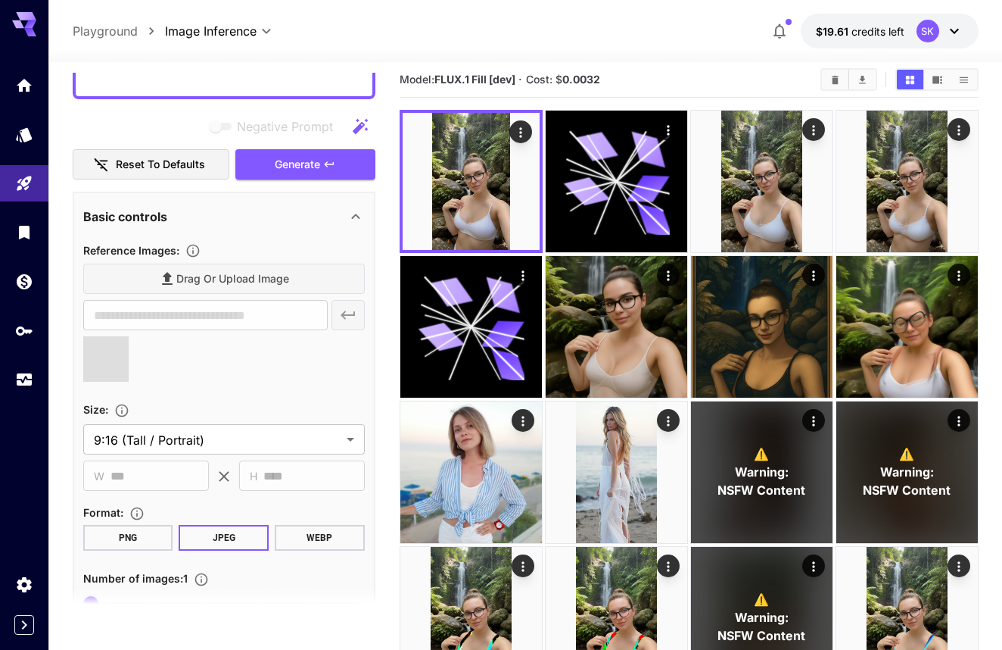
type input "**********"
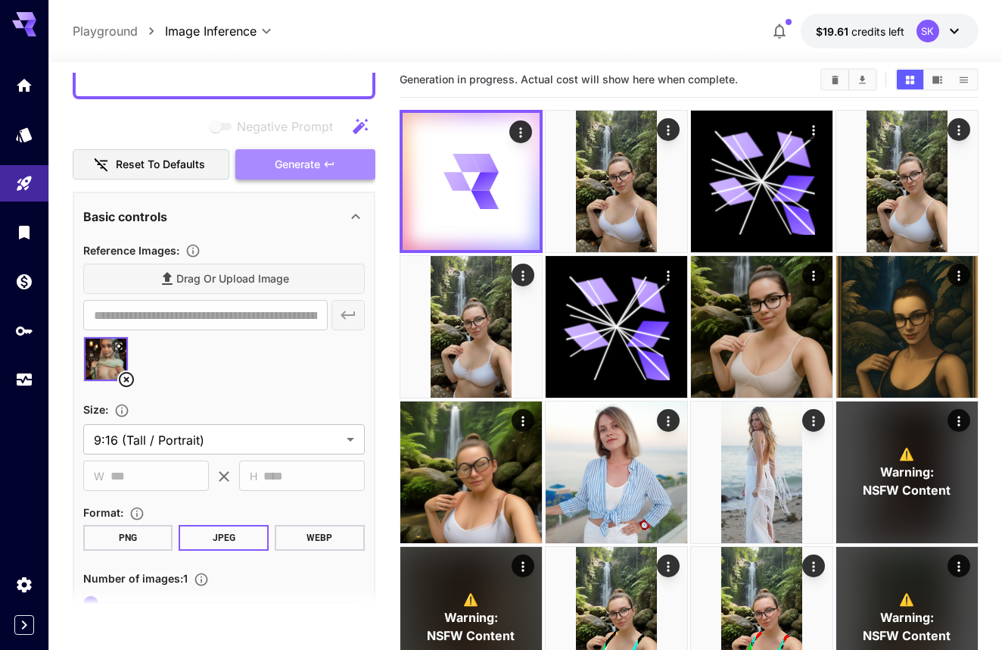
click at [307, 157] on span "Generate" at bounding box center [297, 164] width 45 height 19
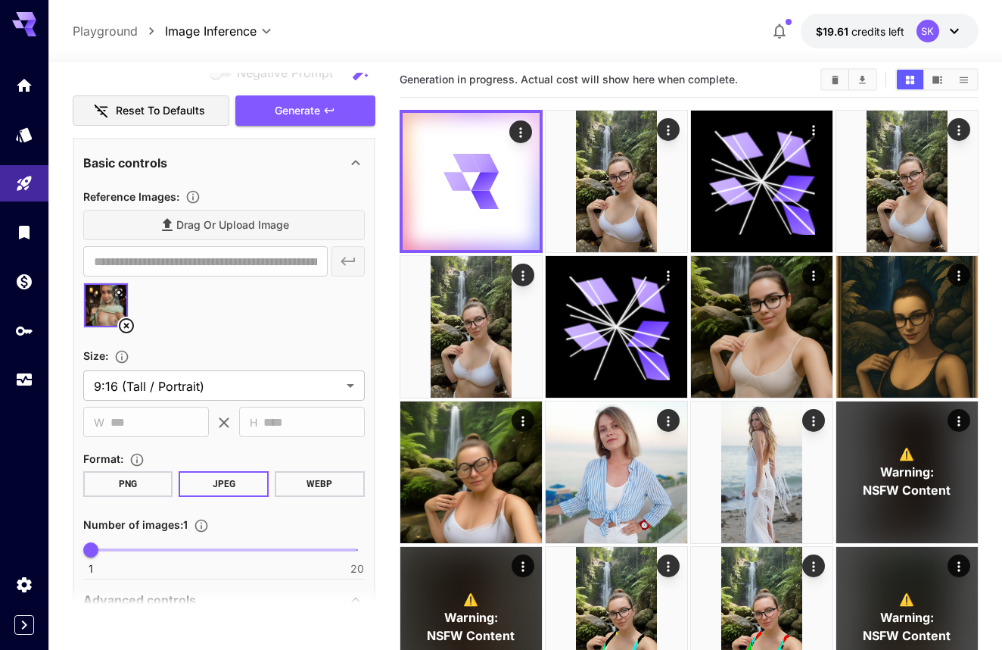
scroll to position [210, 0]
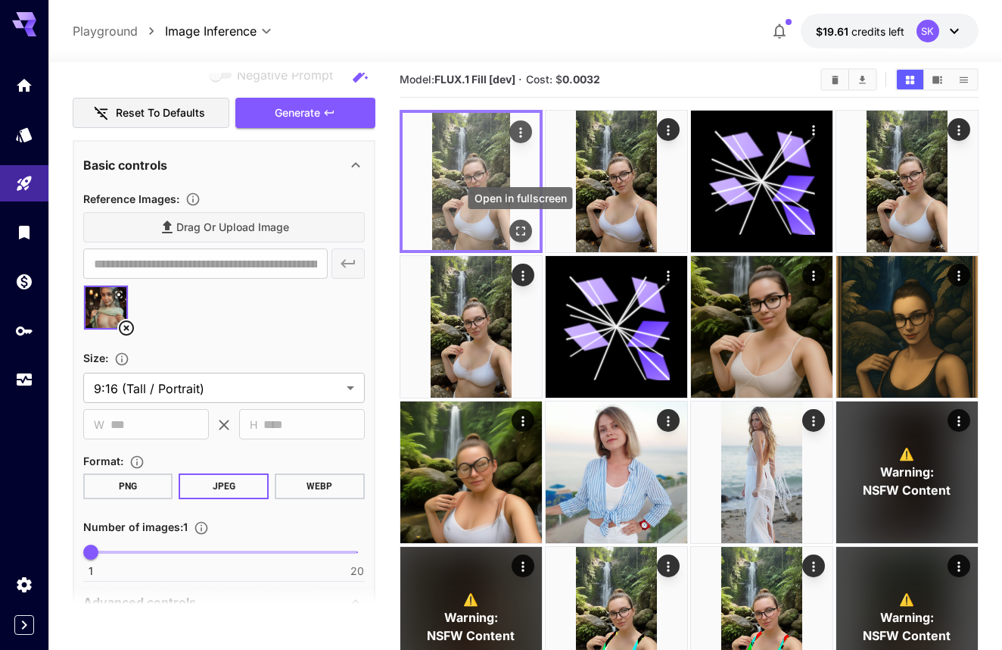
click at [519, 231] on icon "Open in fullscreen" at bounding box center [520, 230] width 15 height 15
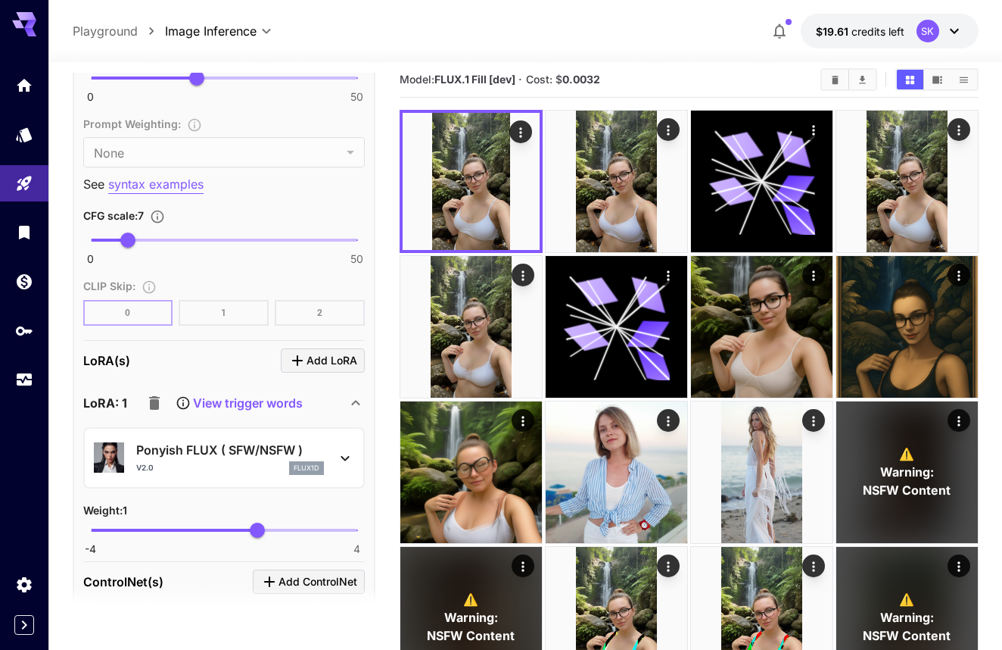
scroll to position [1438, 0]
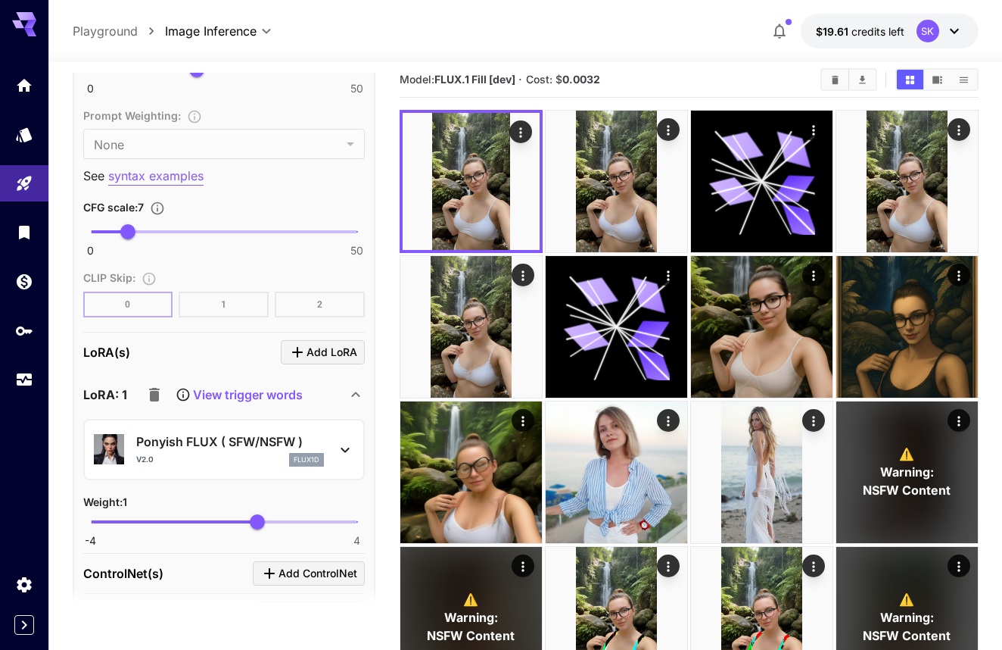
click at [207, 447] on p "Ponyish FLUX ( SFW/NSFW )" at bounding box center [230, 441] width 188 height 18
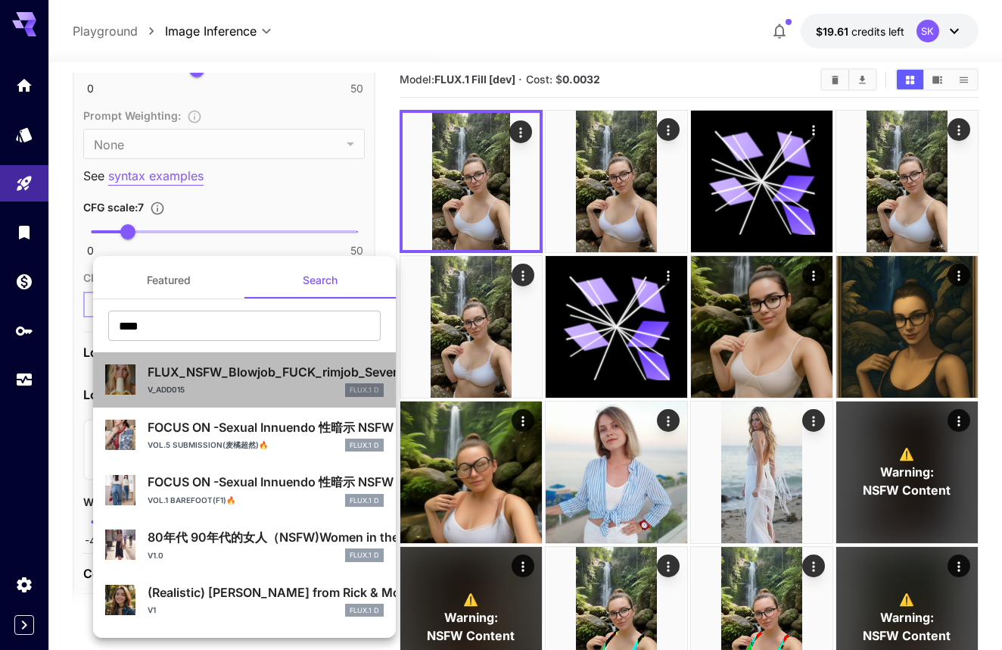
click at [218, 397] on div "FLUX_NSFW_Blowjob_FUCK_rimjob_Sevenof9 v_add015 FLUX.1 D" at bounding box center [244, 380] width 279 height 46
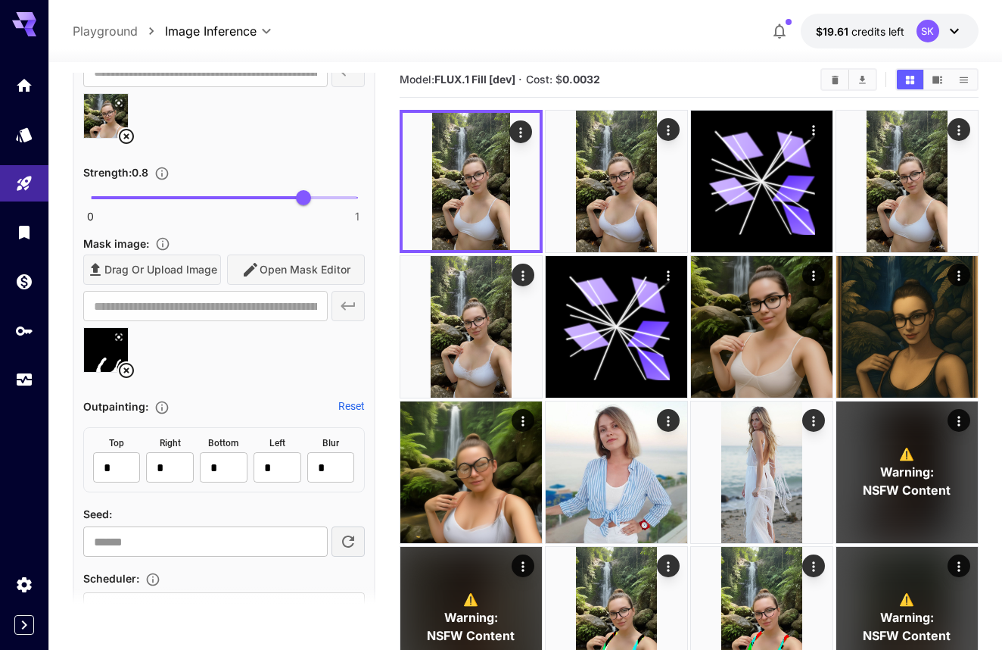
scroll to position [592, 0]
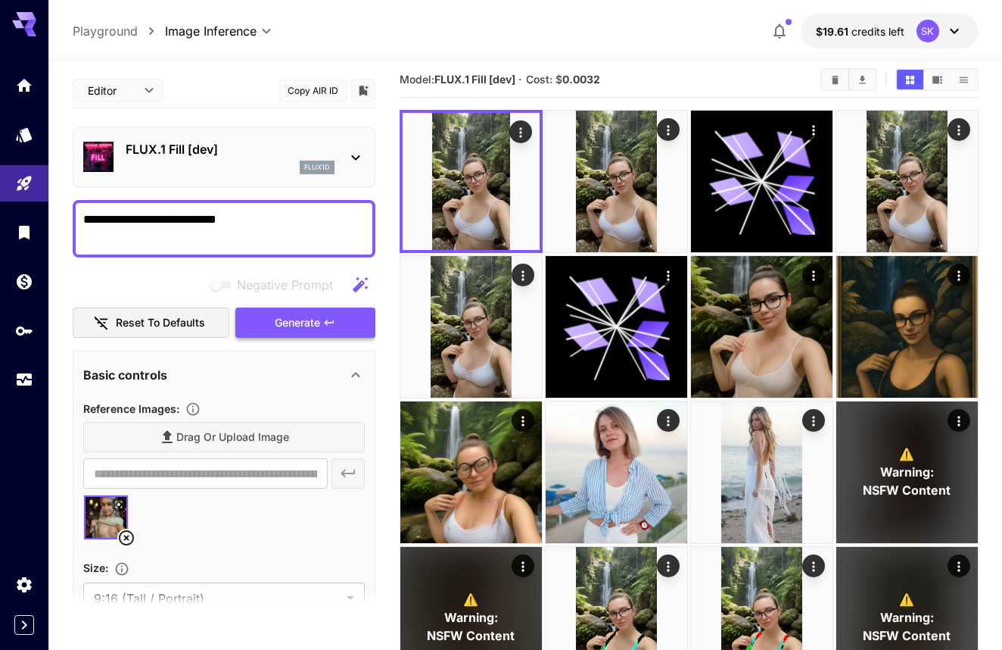
click at [290, 328] on span "Generate" at bounding box center [297, 322] width 45 height 19
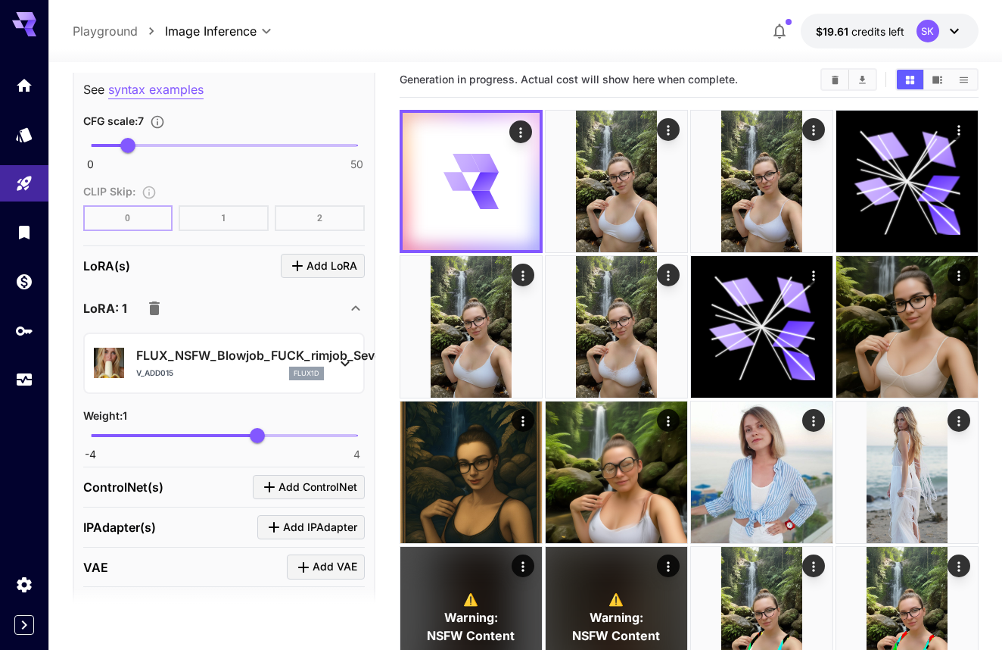
scroll to position [1532, 0]
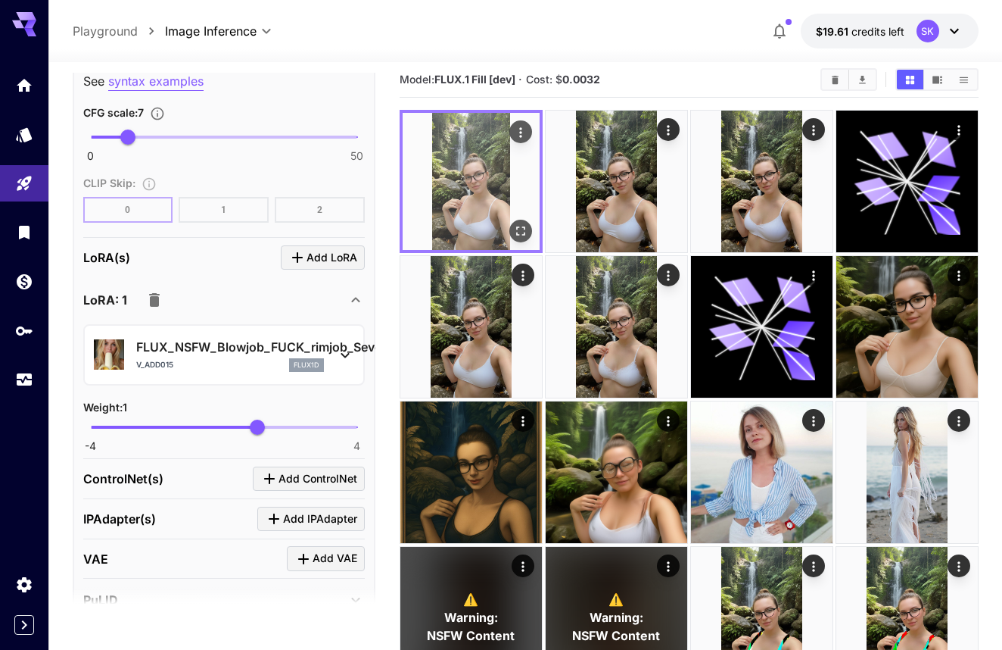
click at [461, 221] on img at bounding box center [471, 181] width 137 height 137
click at [516, 229] on icon "Open in fullscreen" at bounding box center [520, 230] width 9 height 9
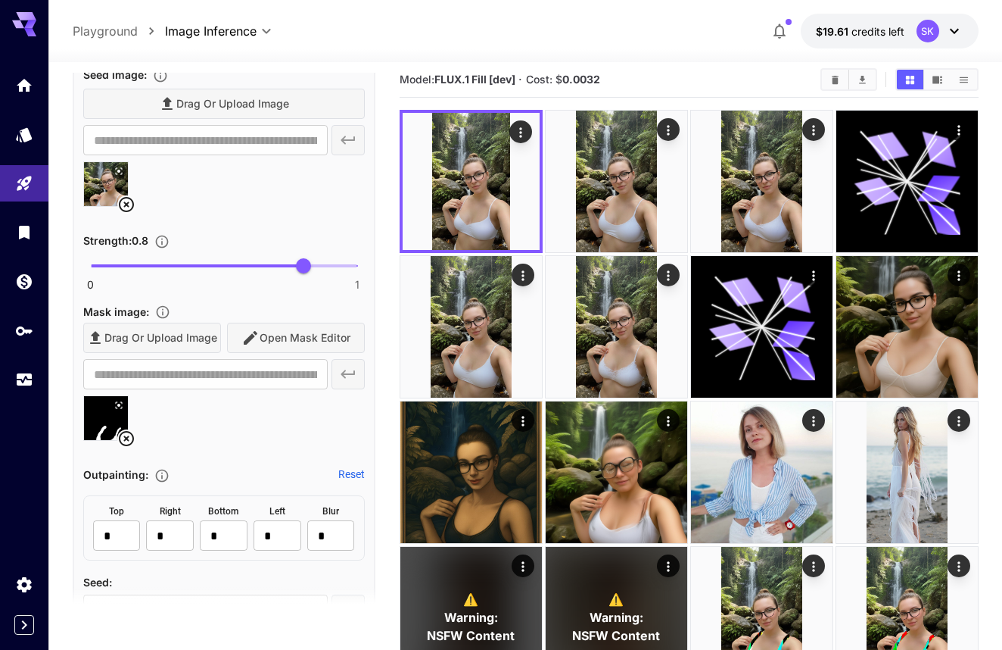
scroll to position [787, 0]
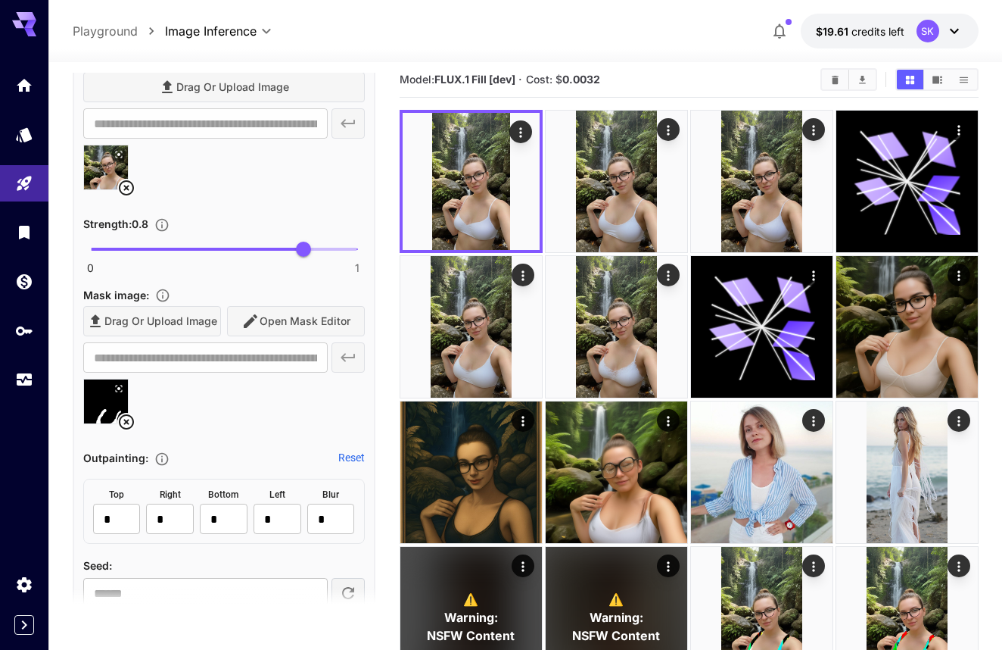
click at [123, 420] on icon at bounding box center [126, 422] width 18 height 18
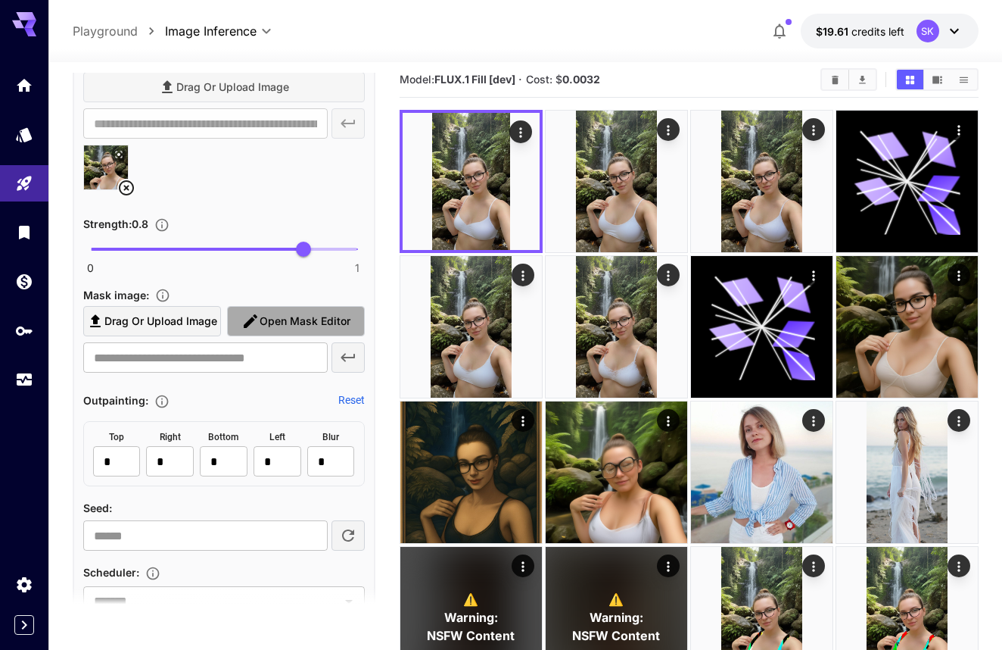
click at [263, 320] on span "Open Mask Editor" at bounding box center [305, 321] width 91 height 19
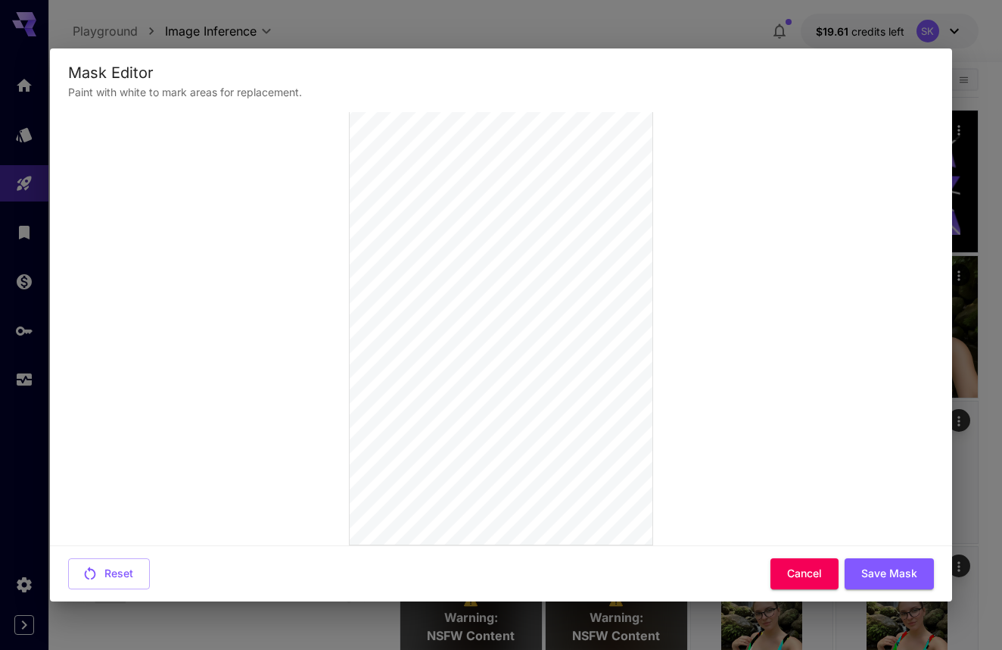
scroll to position [140, 0]
click at [868, 570] on button "Save Mask" at bounding box center [889, 573] width 89 height 31
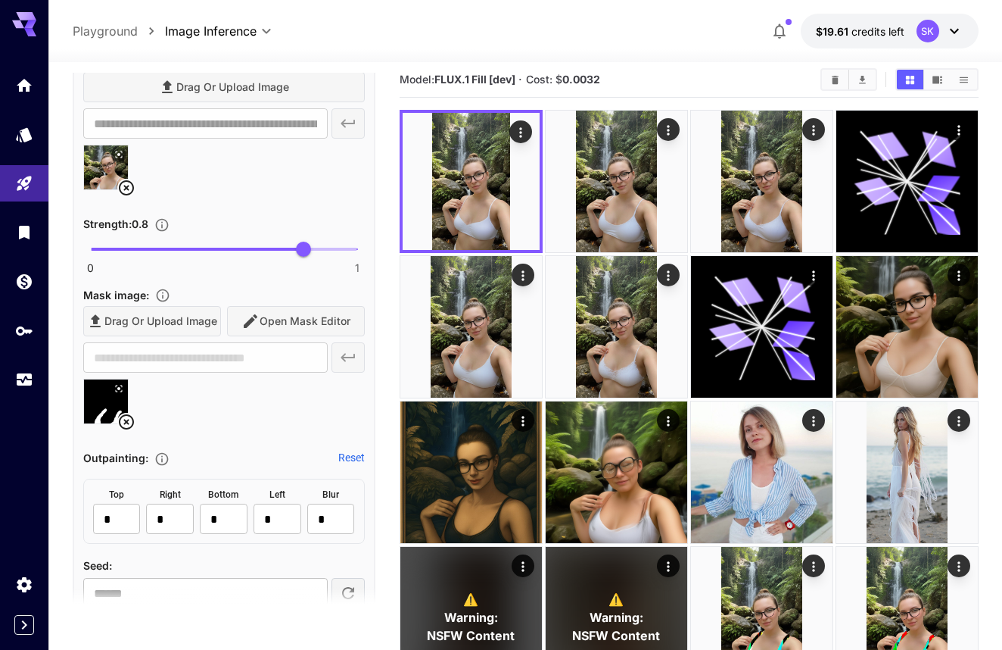
type input "**********"
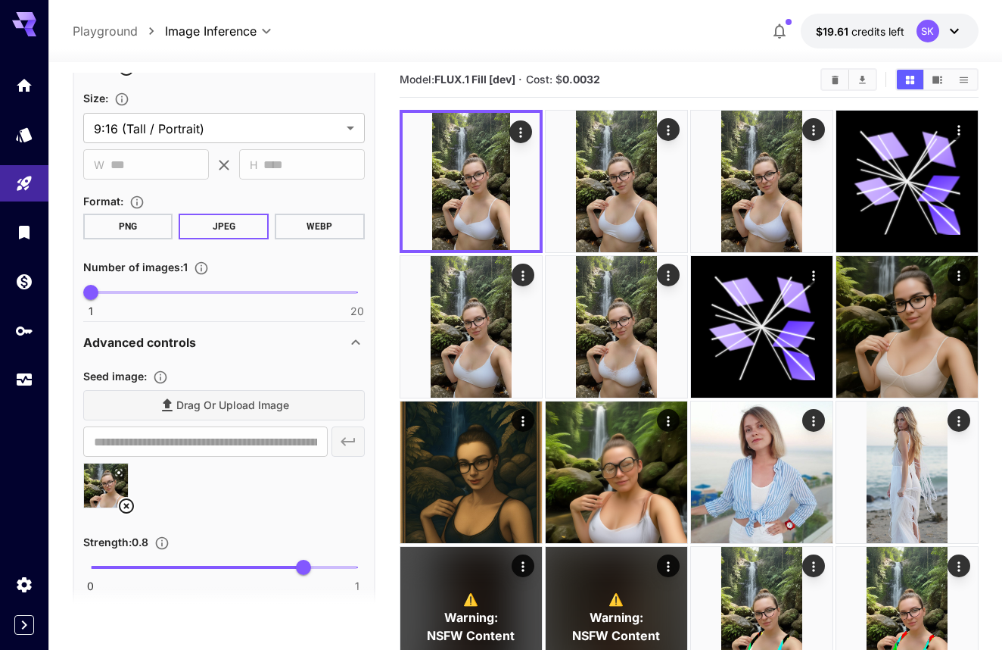
scroll to position [115, 0]
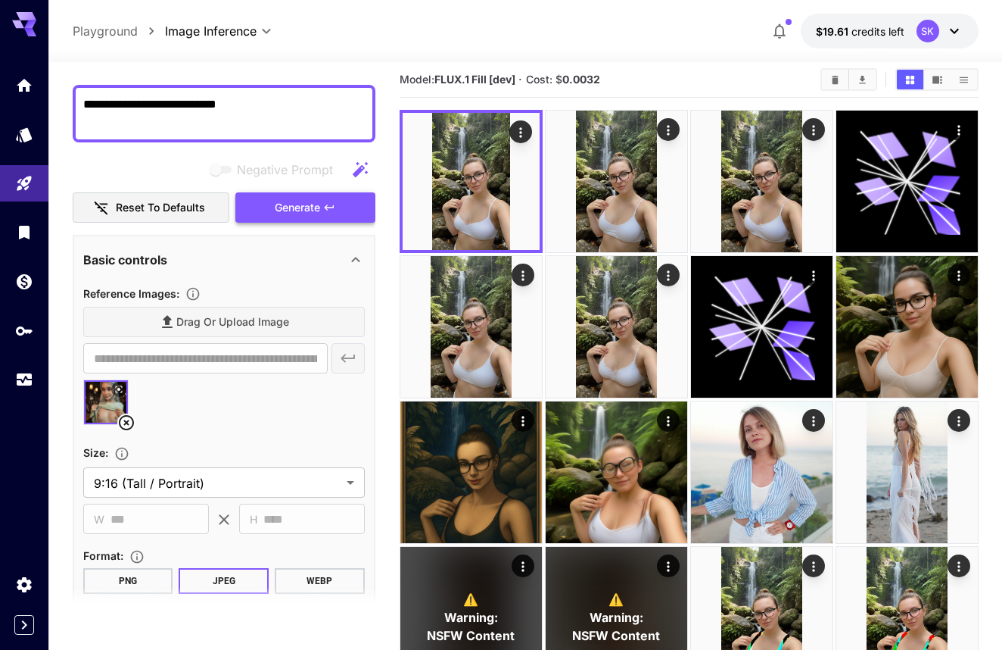
click at [297, 213] on span "Generate" at bounding box center [297, 207] width 45 height 19
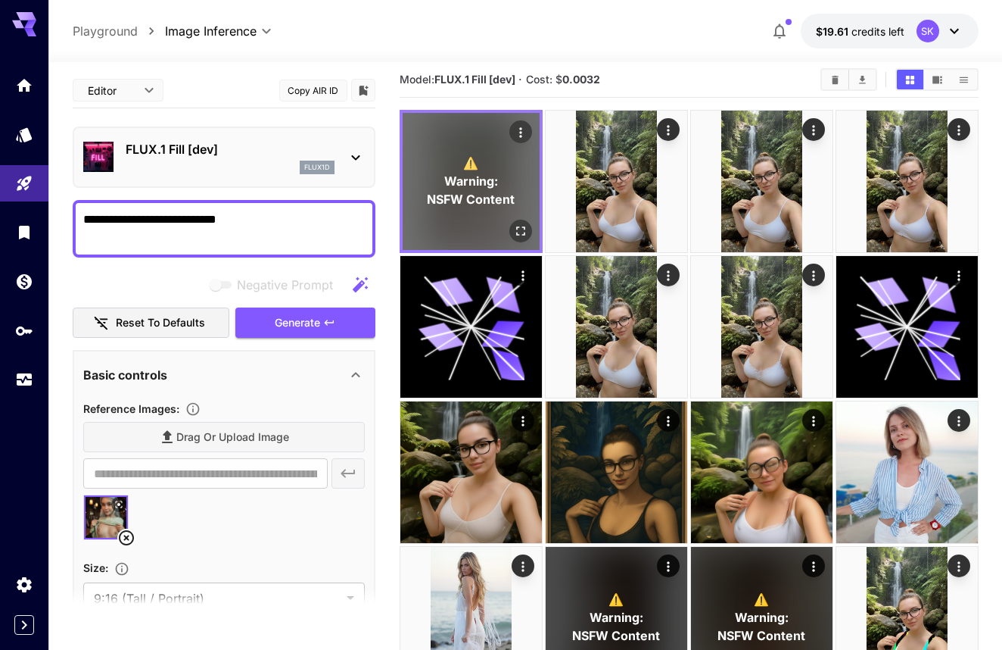
scroll to position [0, 0]
click at [527, 229] on icon "Open in fullscreen" at bounding box center [520, 230] width 15 height 15
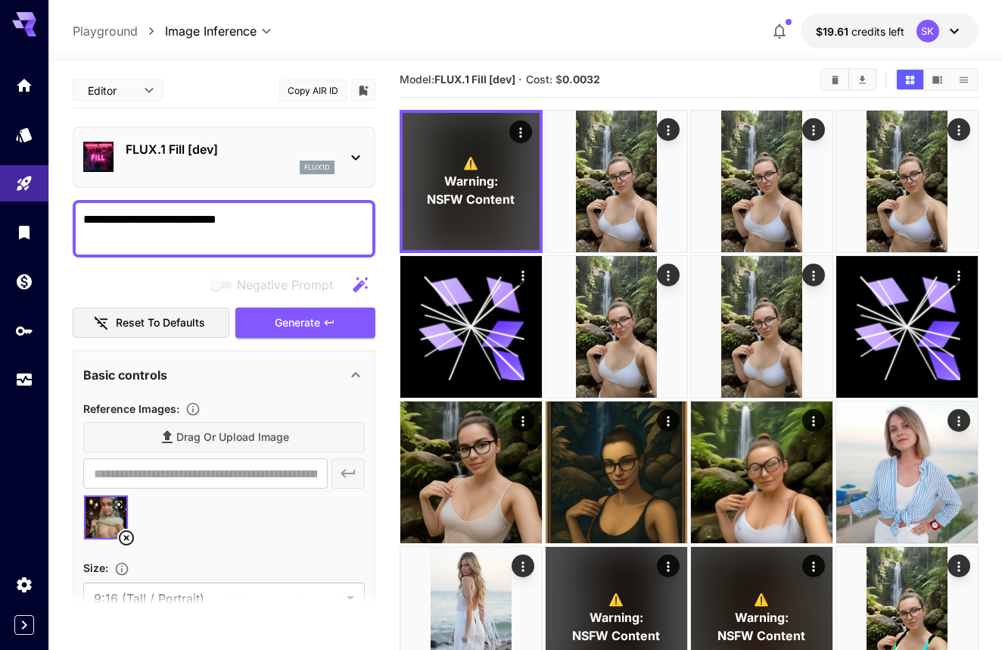
click at [329, 226] on textarea "**********" at bounding box center [224, 228] width 282 height 36
click at [354, 289] on icon "button" at bounding box center [359, 283] width 15 height 15
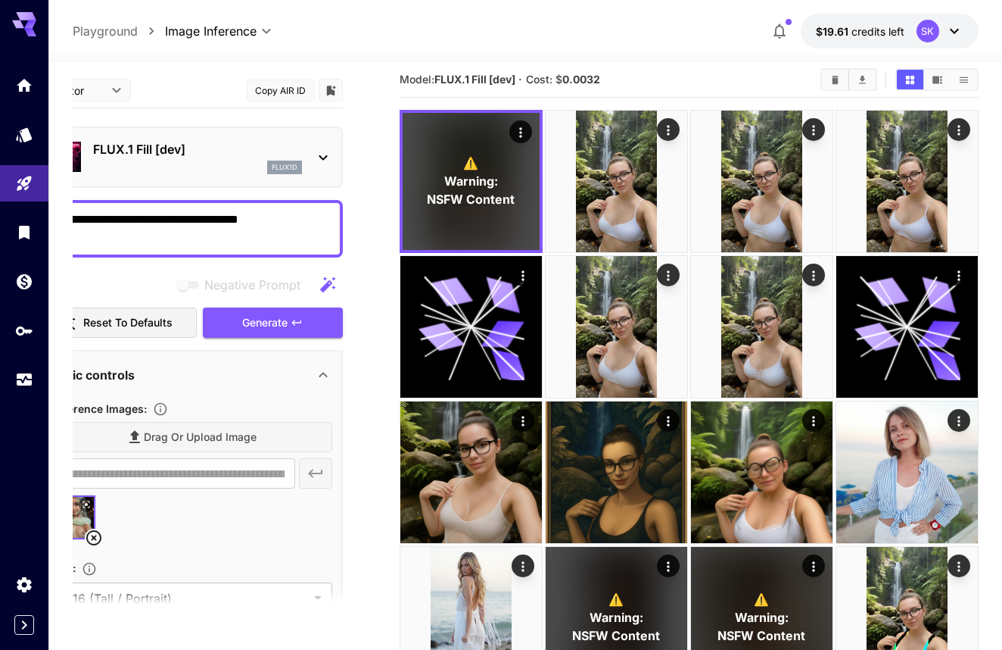
drag, startPoint x: 291, startPoint y: 223, endPoint x: 391, endPoint y: 277, distance: 114.5
click at [222, 326] on button "Generate" at bounding box center [272, 322] width 139 height 31
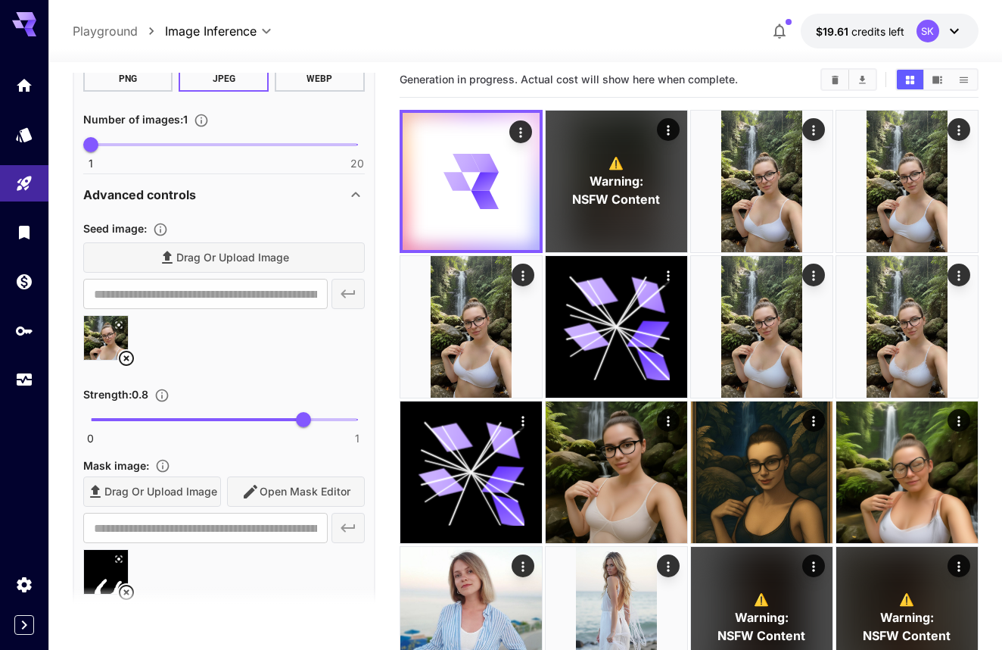
scroll to position [634, 0]
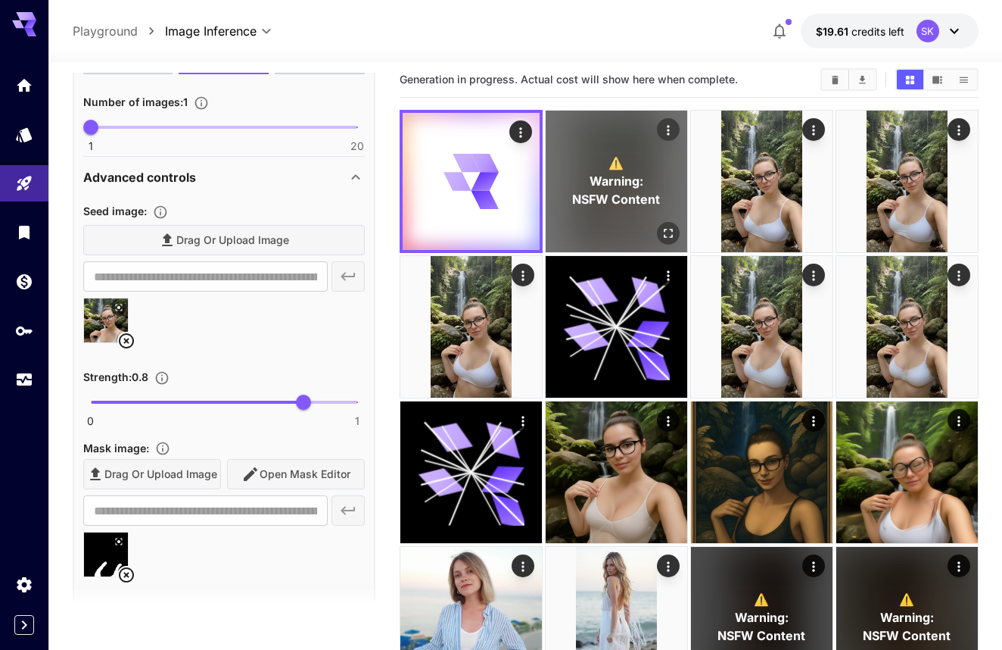
click at [560, 178] on div "⚠️ Warning: NSFW Content" at bounding box center [617, 182] width 142 height 142
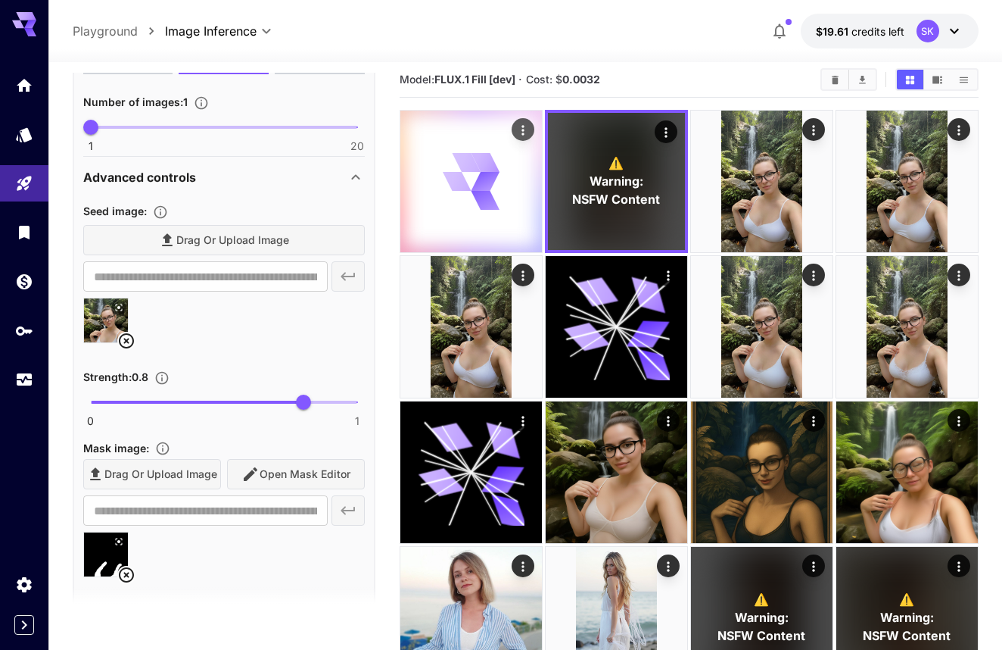
click at [483, 178] on icon at bounding box center [485, 181] width 28 height 19
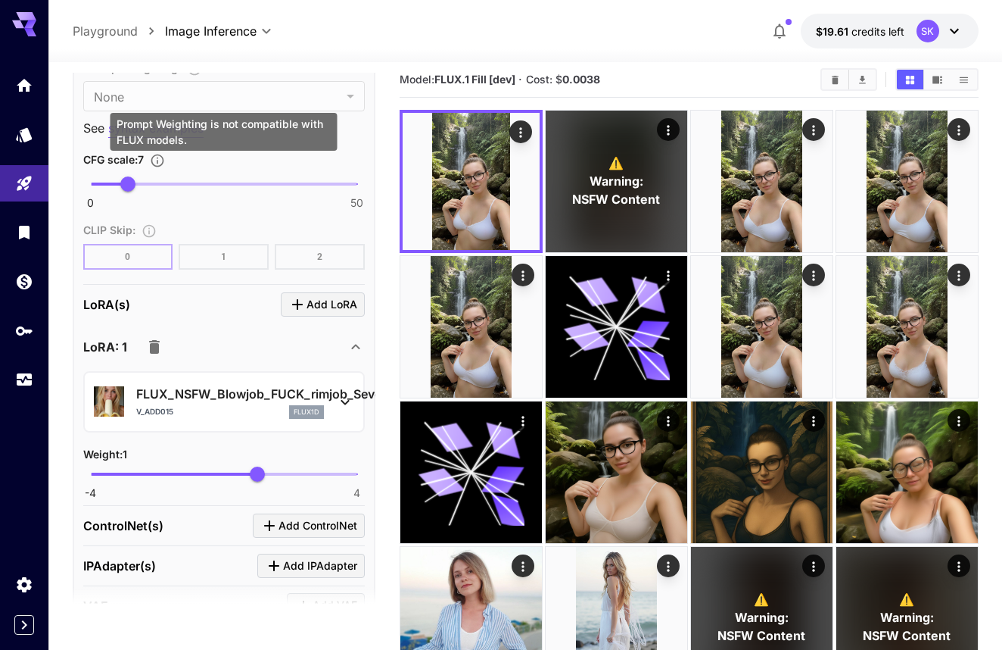
scroll to position [1494, 0]
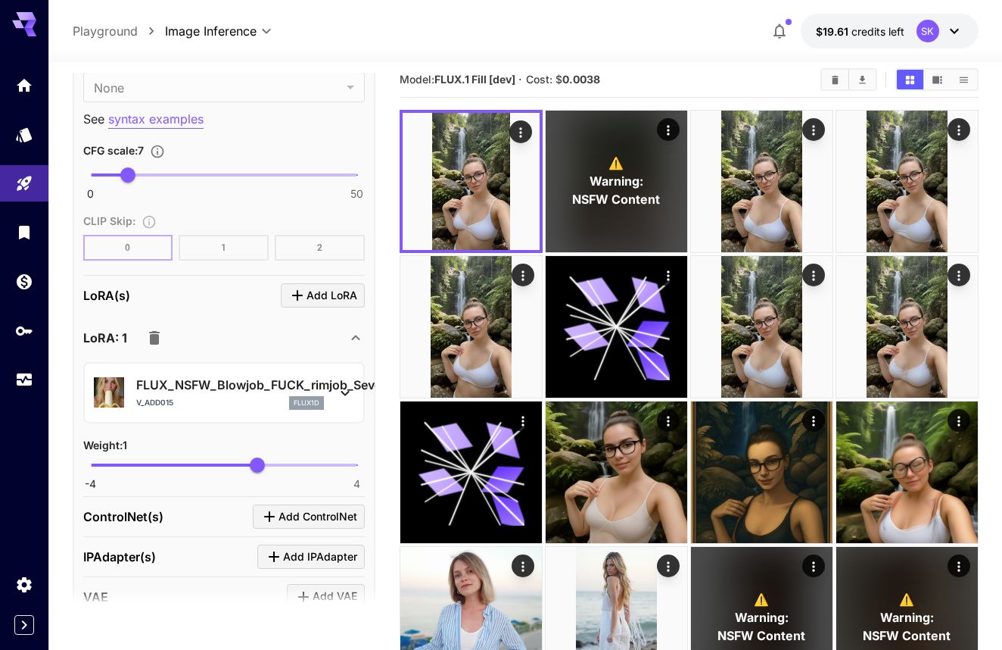
click at [298, 384] on p "FLUX_NSFW_Blowjob_FUCK_rimjob_Sevenof9" at bounding box center [230, 384] width 188 height 18
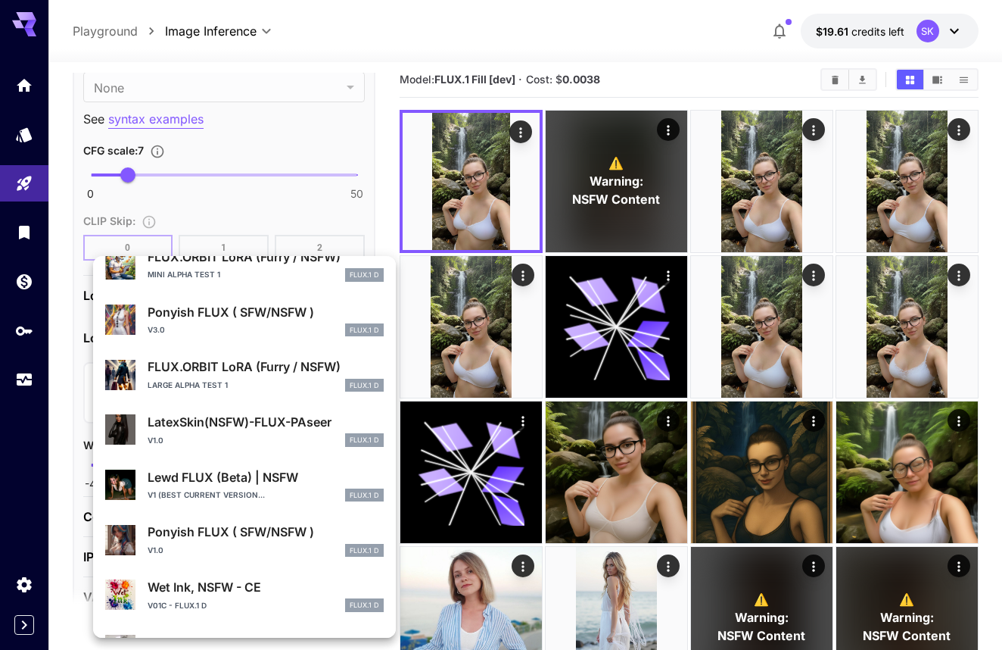
scroll to position [714, 0]
click at [279, 338] on div "Ponyish FLUX ( SFW/NSFW ) v3.0 FLUX.1 D" at bounding box center [244, 321] width 279 height 46
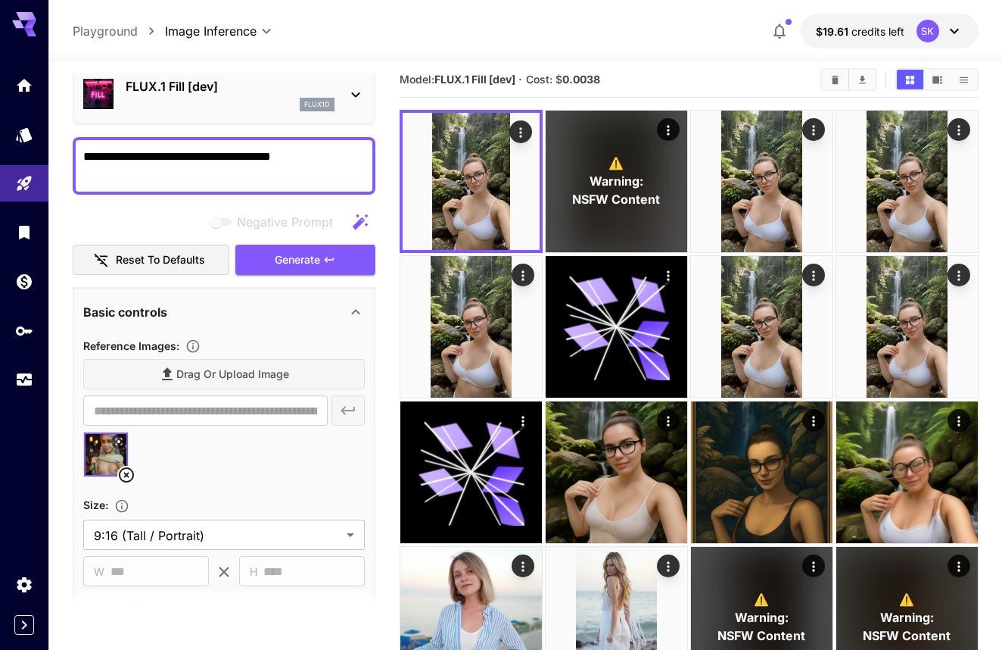
scroll to position [55, 0]
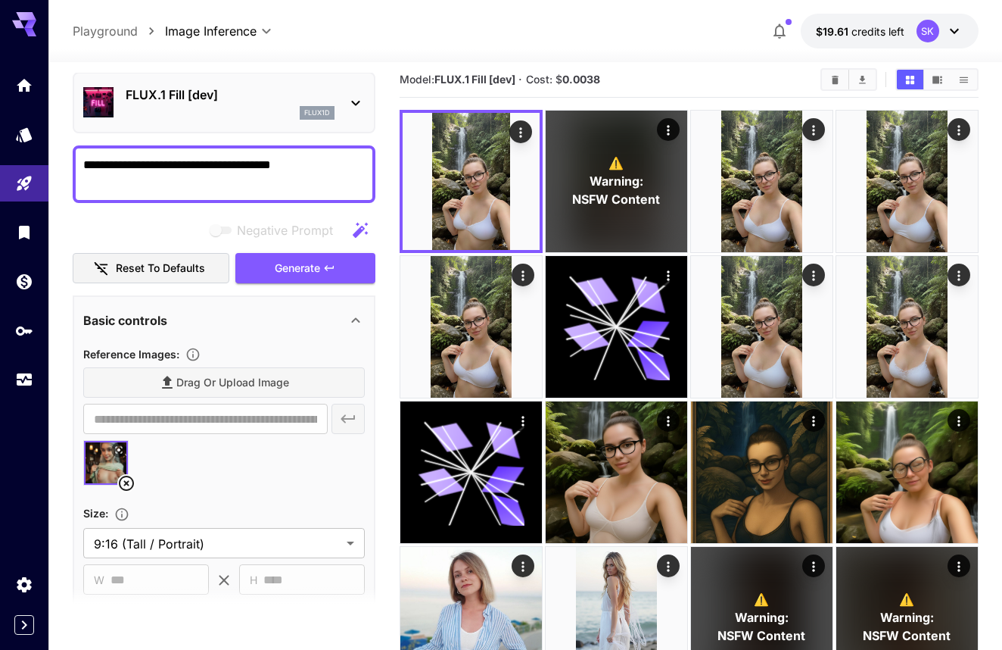
click at [273, 192] on div "**********" at bounding box center [224, 174] width 303 height 58
click at [305, 167] on textarea "**********" at bounding box center [224, 174] width 282 height 36
paste textarea "******"
type textarea "**********"
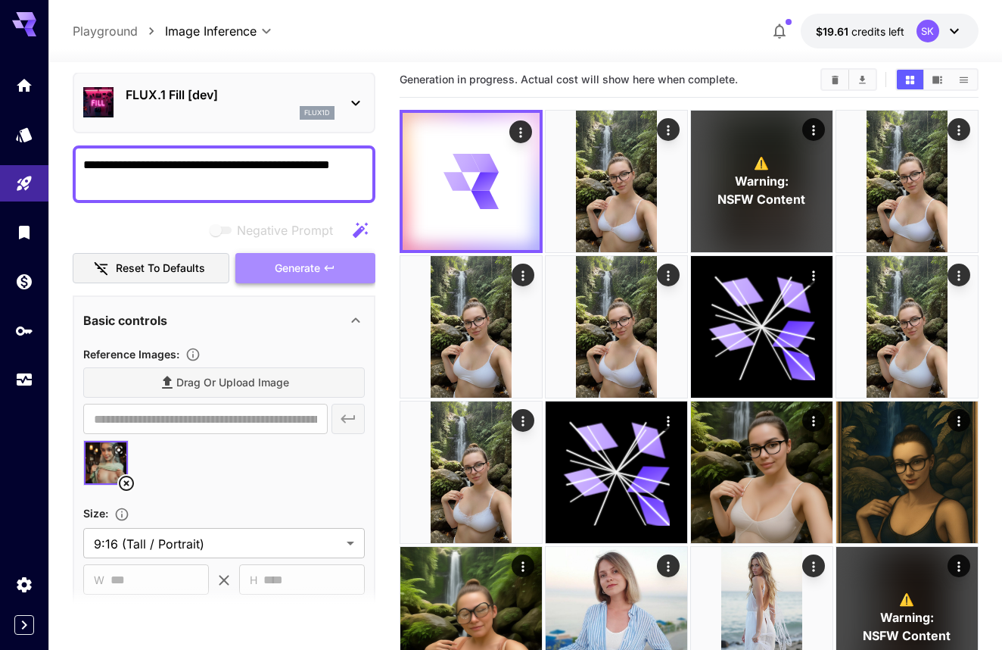
click at [298, 267] on span "Generate" at bounding box center [297, 268] width 45 height 19
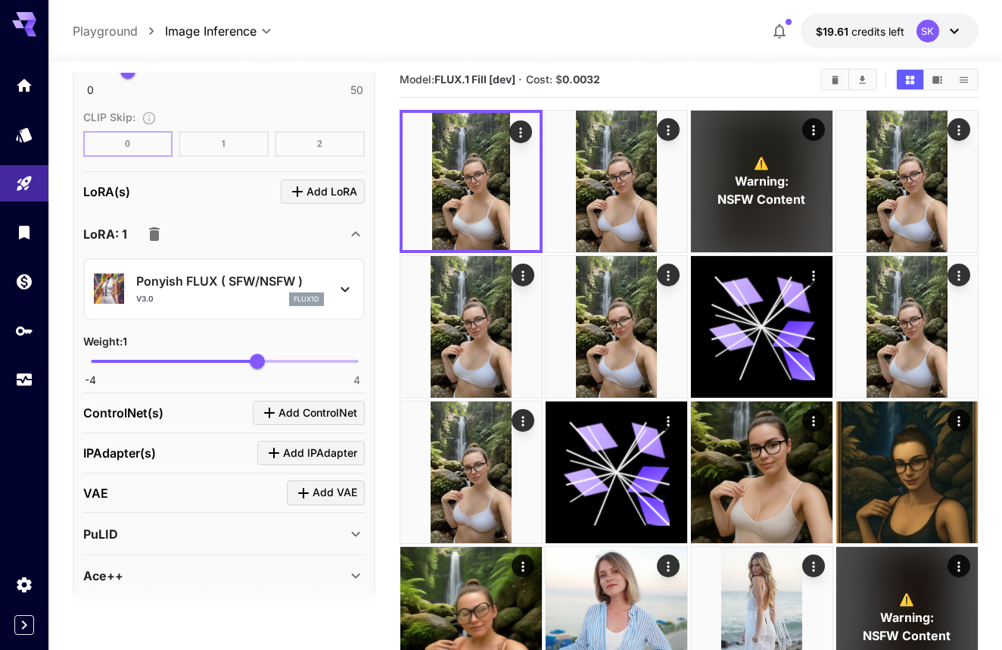
scroll to position [1594, 0]
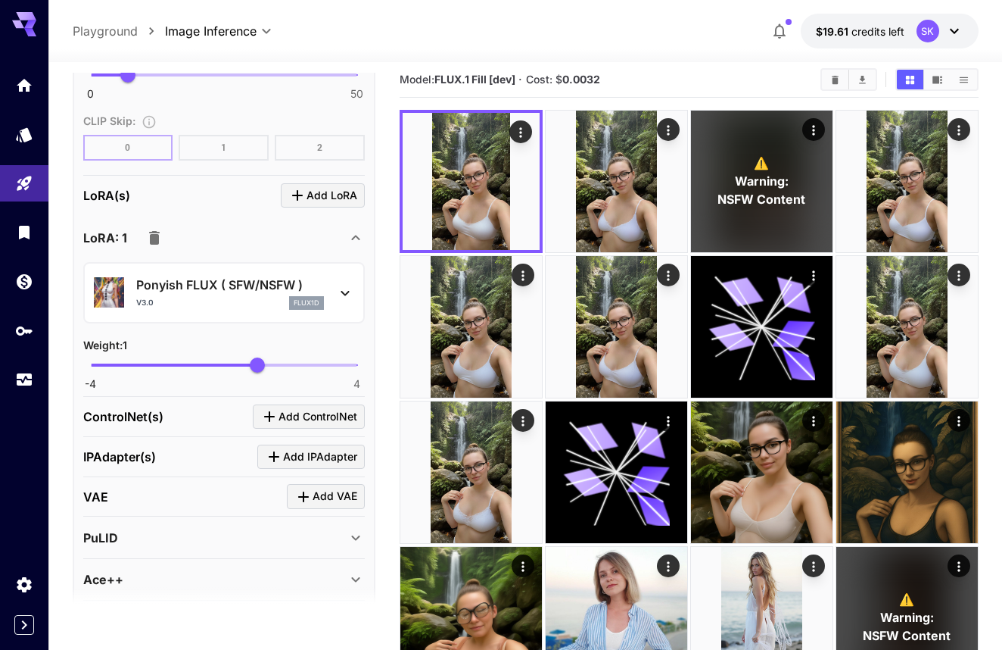
click at [233, 286] on p "Ponyish FLUX ( SFW/NSFW )" at bounding box center [230, 285] width 188 height 18
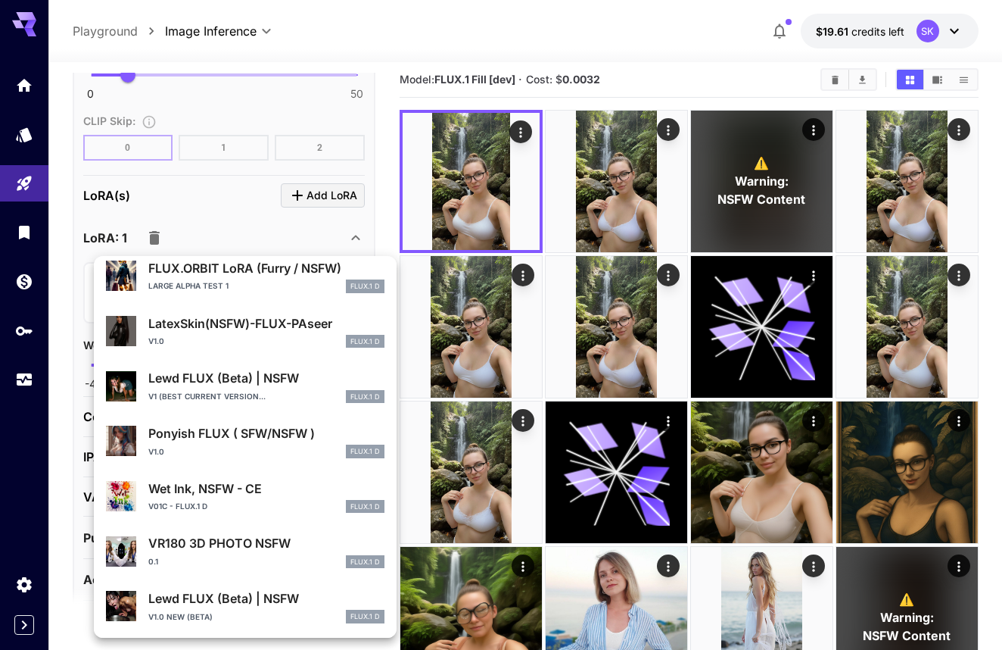
scroll to position [812, 0]
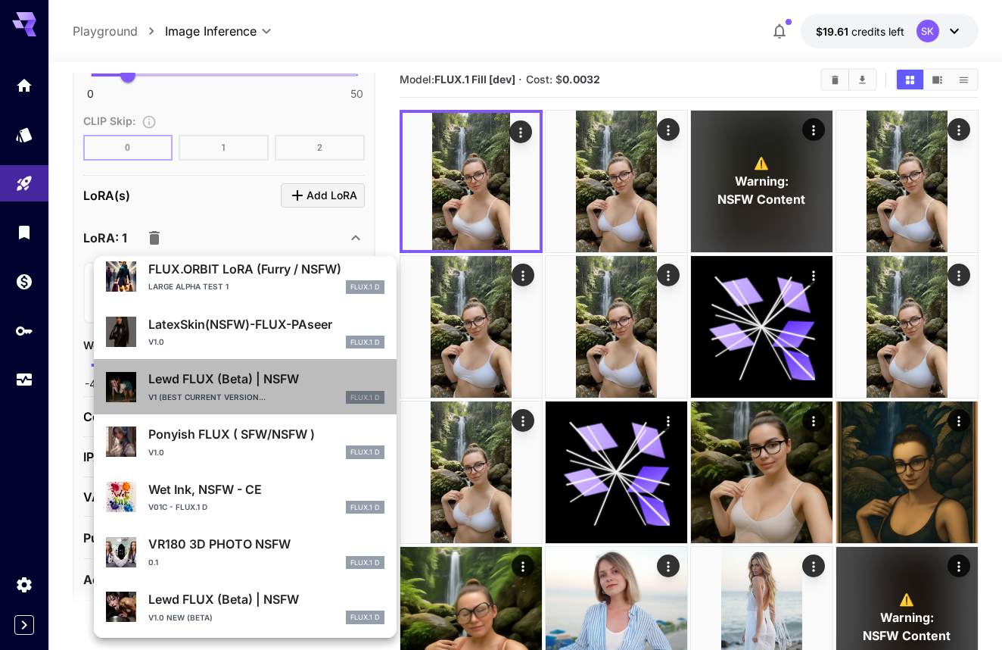
click at [272, 410] on li "Lewd FLUX (Beta) | NSFW V1 (Best Current Version... FLUX.1 D" at bounding box center [245, 386] width 303 height 55
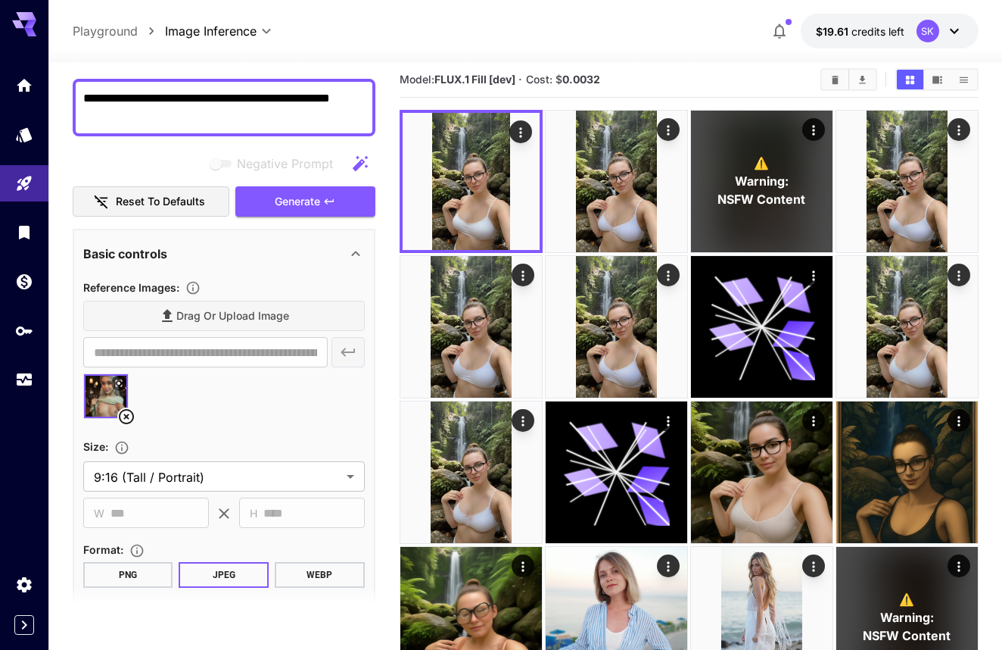
scroll to position [113, 0]
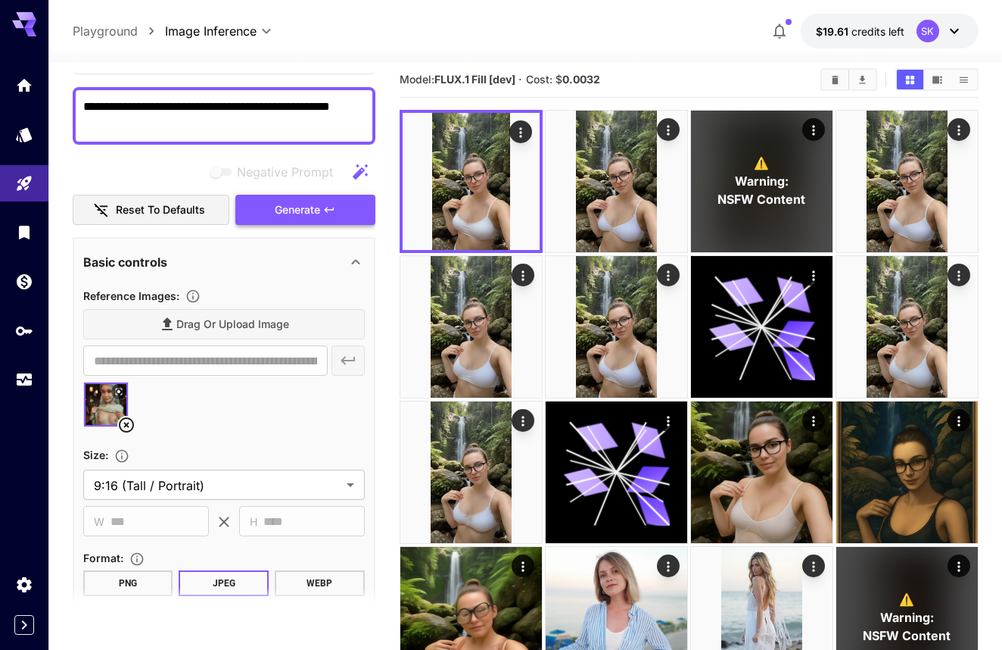
click at [280, 212] on span "Generate" at bounding box center [297, 210] width 45 height 19
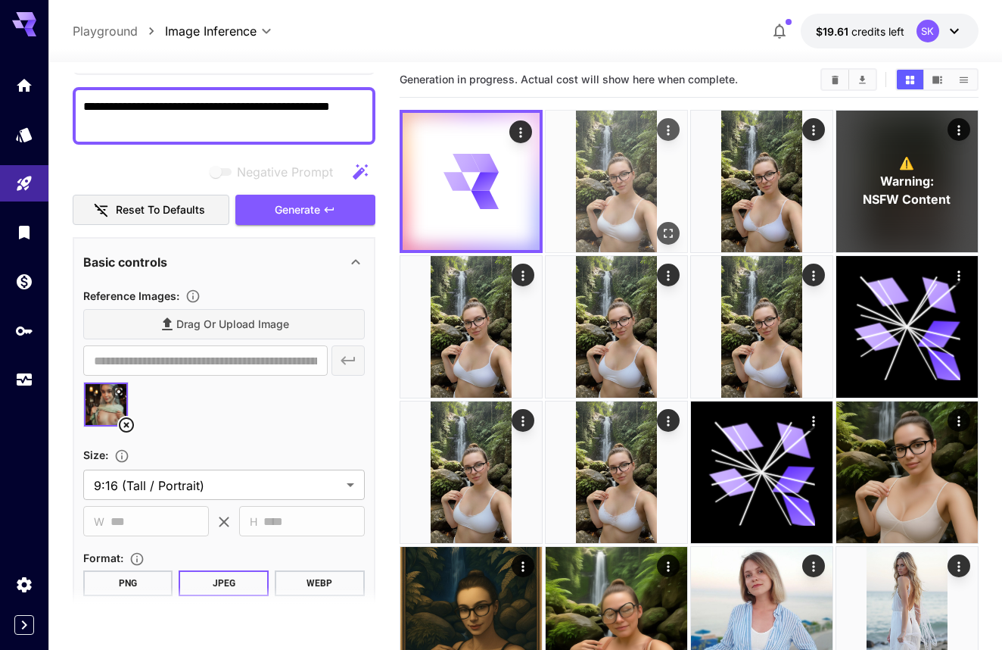
click at [606, 192] on img at bounding box center [617, 182] width 142 height 142
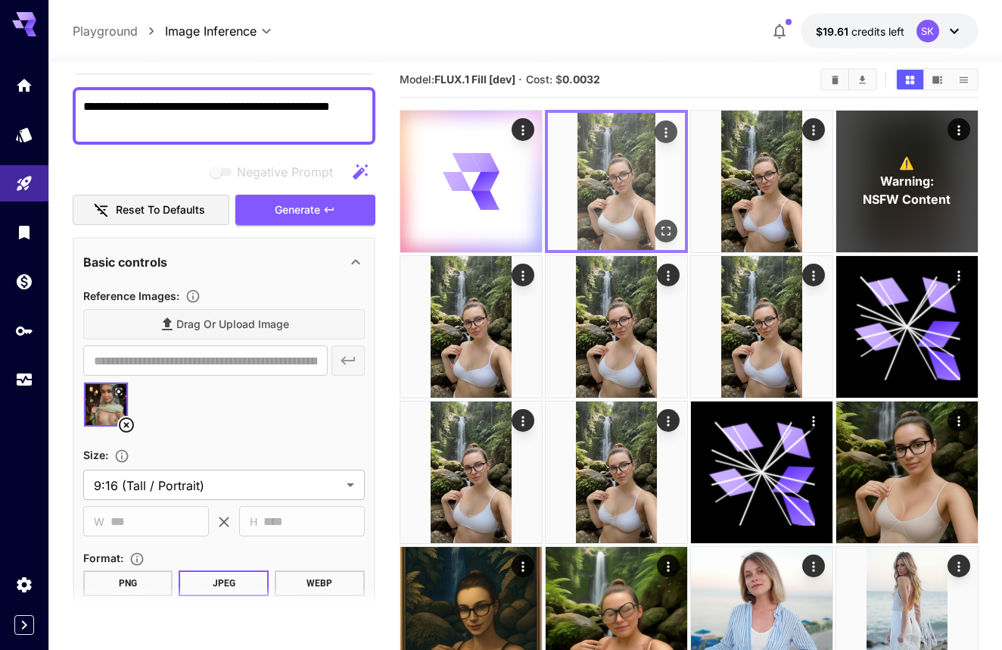
click at [658, 230] on icon "Open in fullscreen" at bounding box center [665, 230] width 15 height 15
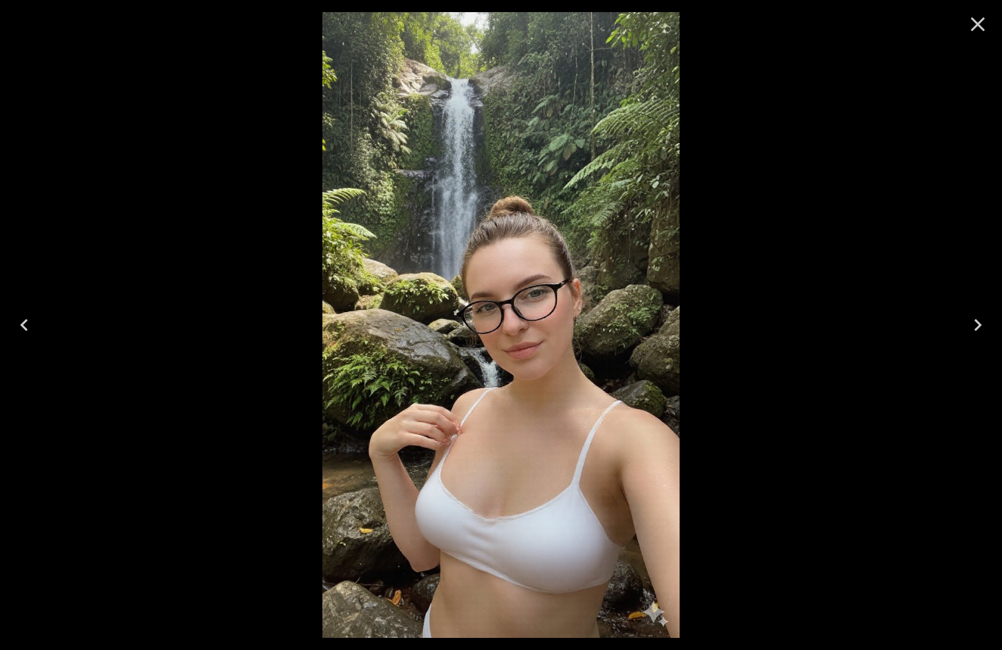
click at [658, 230] on img at bounding box center [500, 324] width 357 height 625
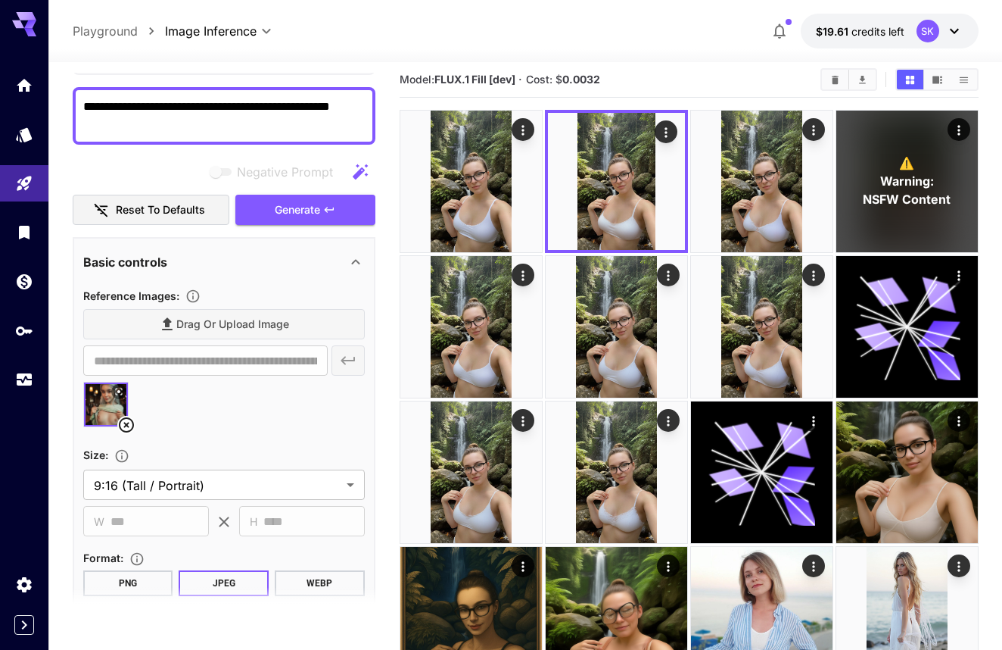
scroll to position [92, 0]
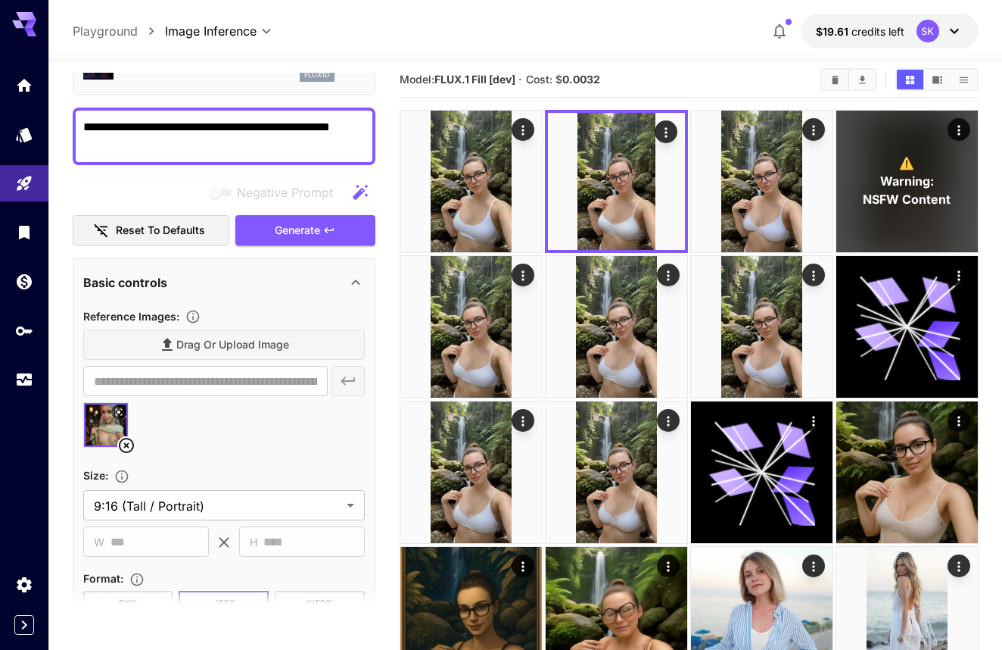
click at [125, 447] on icon at bounding box center [126, 445] width 18 height 18
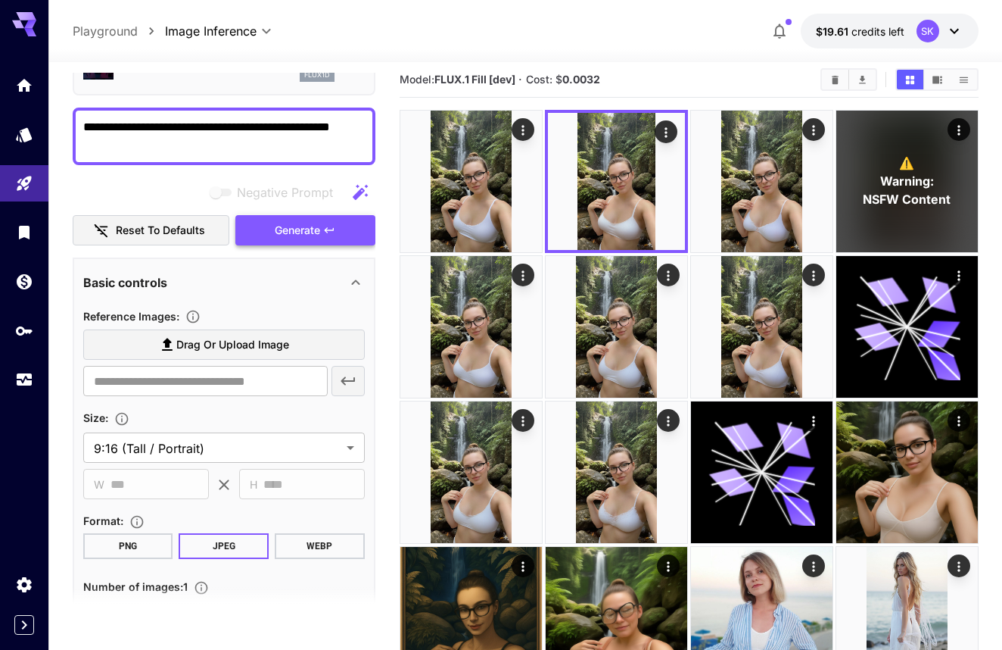
click at [264, 215] on button "Generate" at bounding box center [304, 230] width 139 height 31
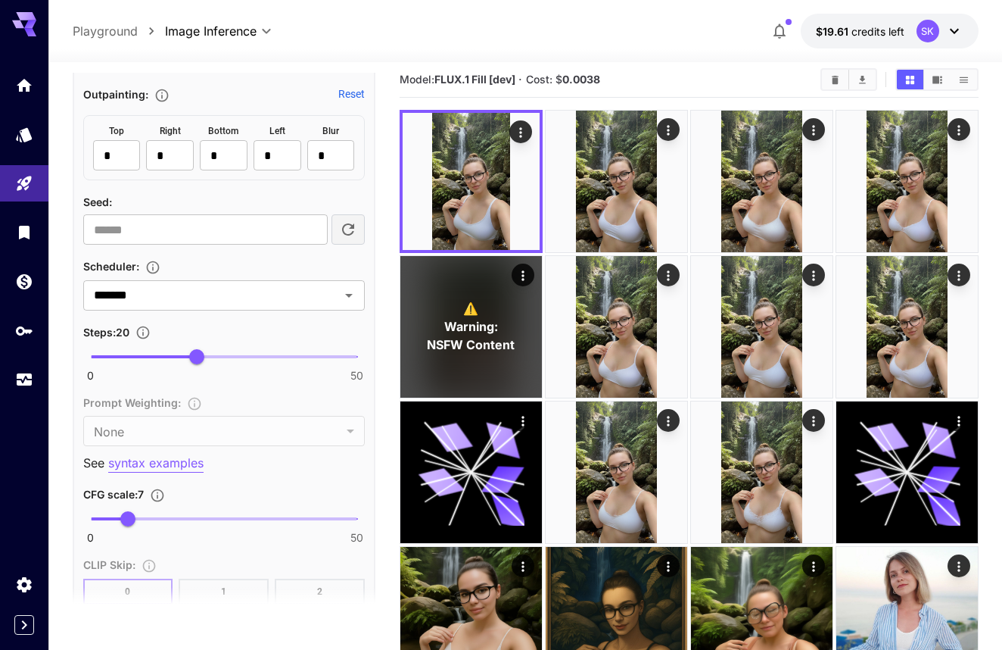
scroll to position [1105, 0]
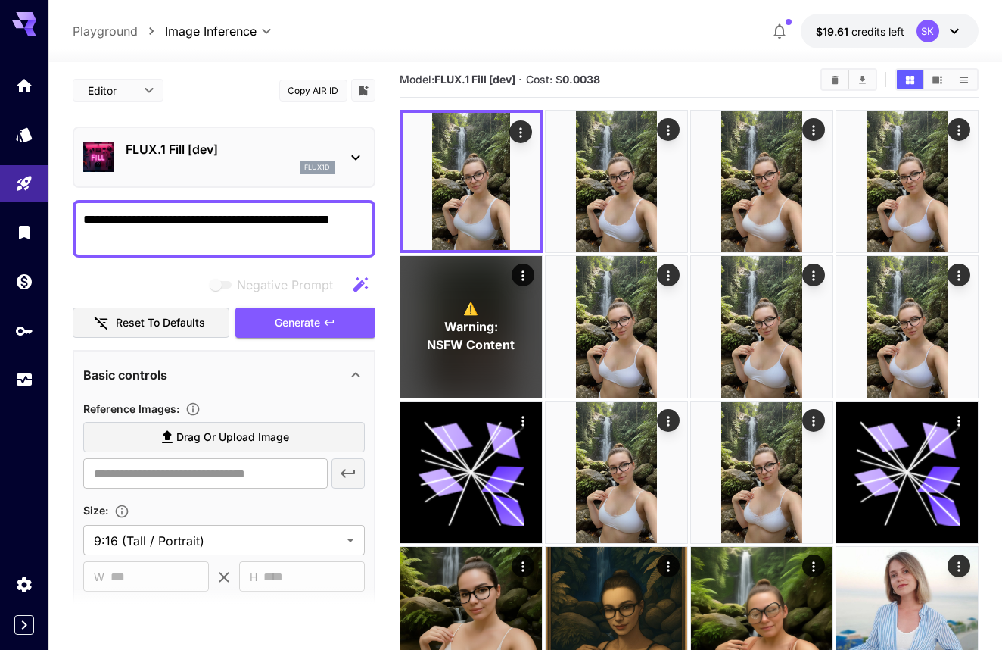
scroll to position [1105, 0]
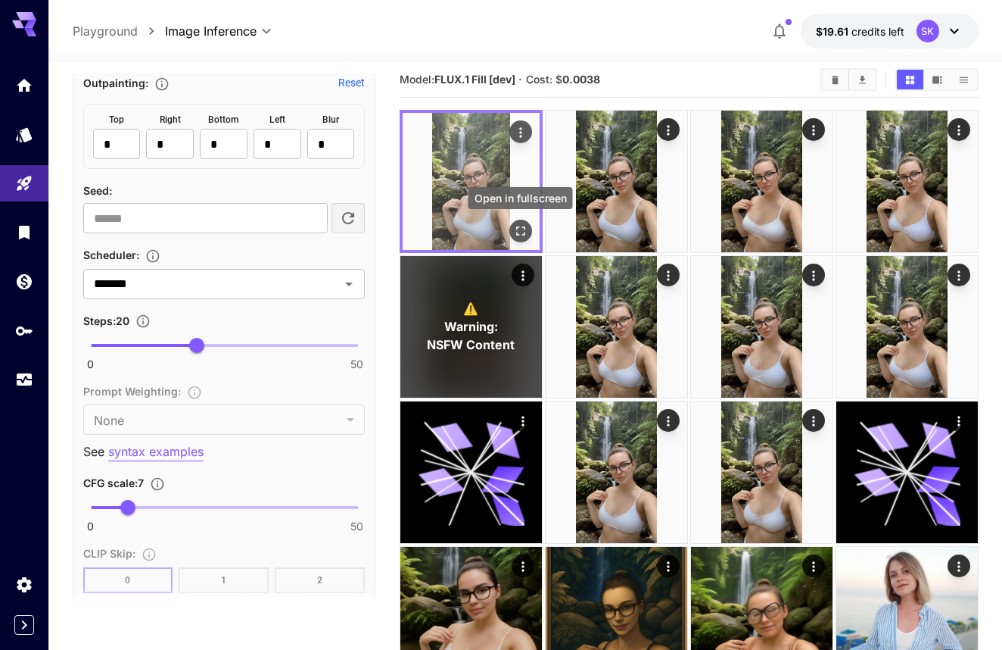
click at [513, 225] on icon "Open in fullscreen" at bounding box center [520, 230] width 15 height 15
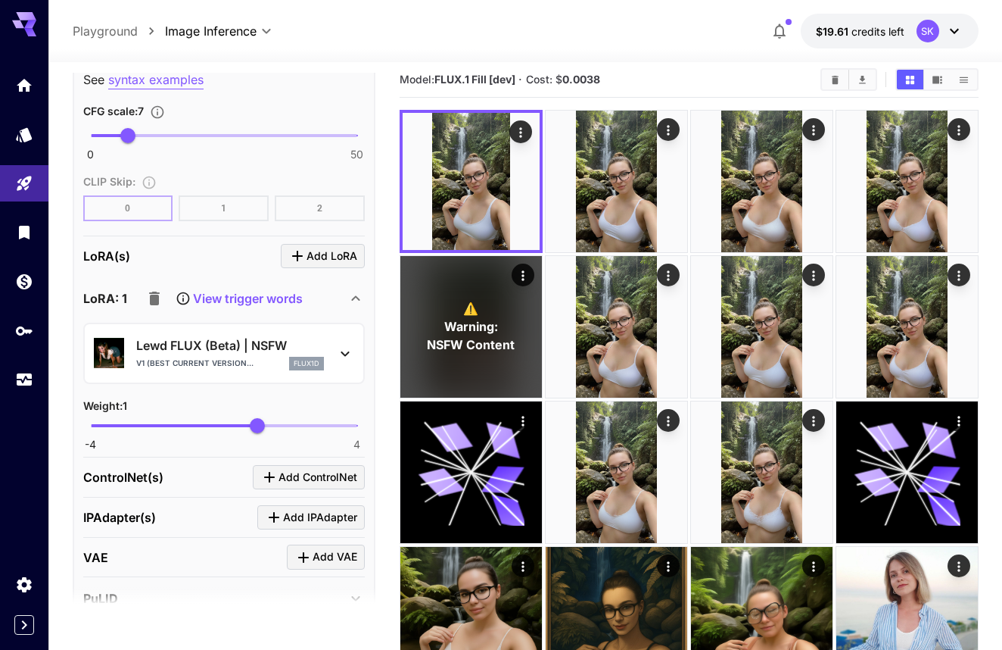
scroll to position [1484, 0]
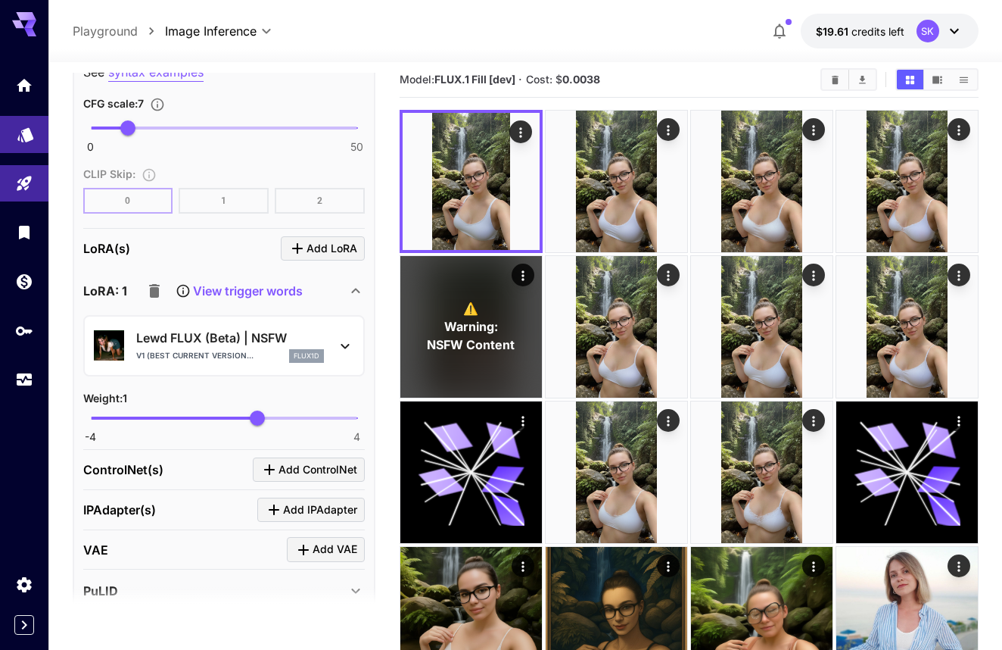
click at [24, 144] on link at bounding box center [24, 134] width 48 height 37
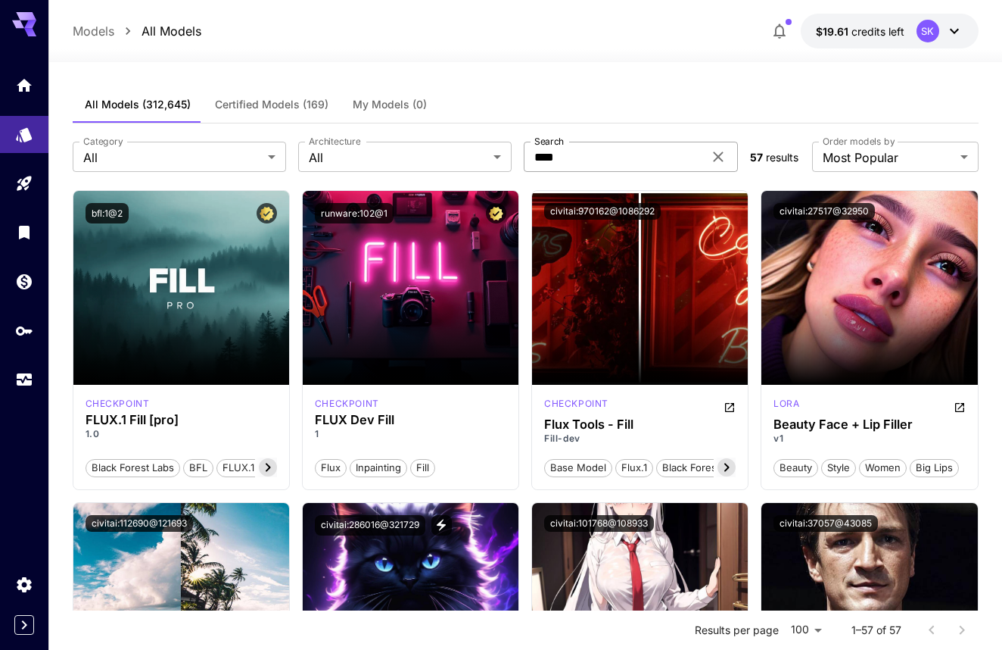
click at [720, 154] on icon at bounding box center [718, 157] width 18 height 18
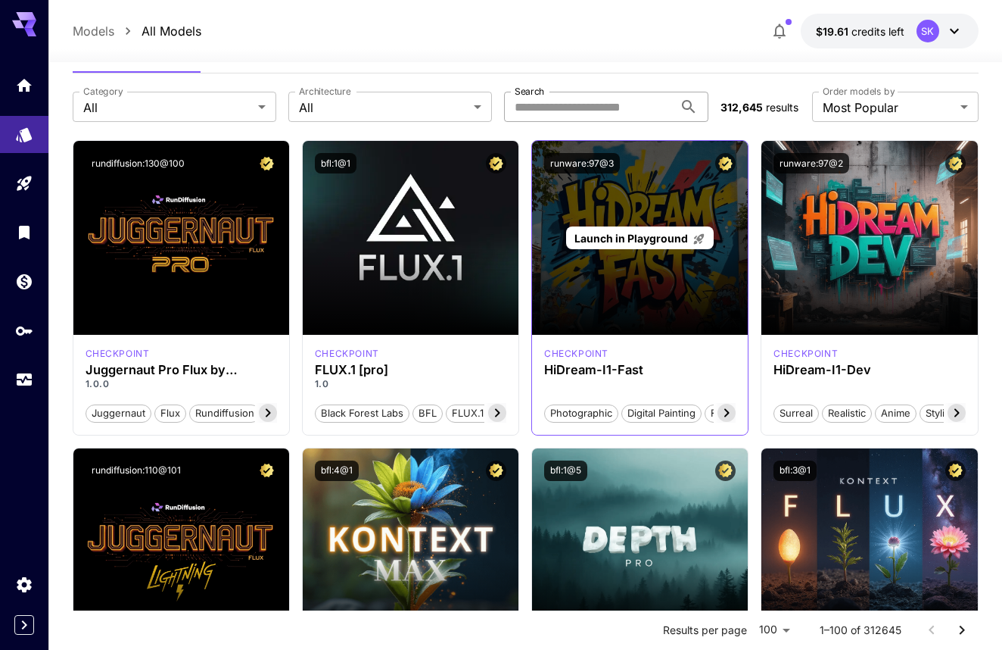
scroll to position [77, 0]
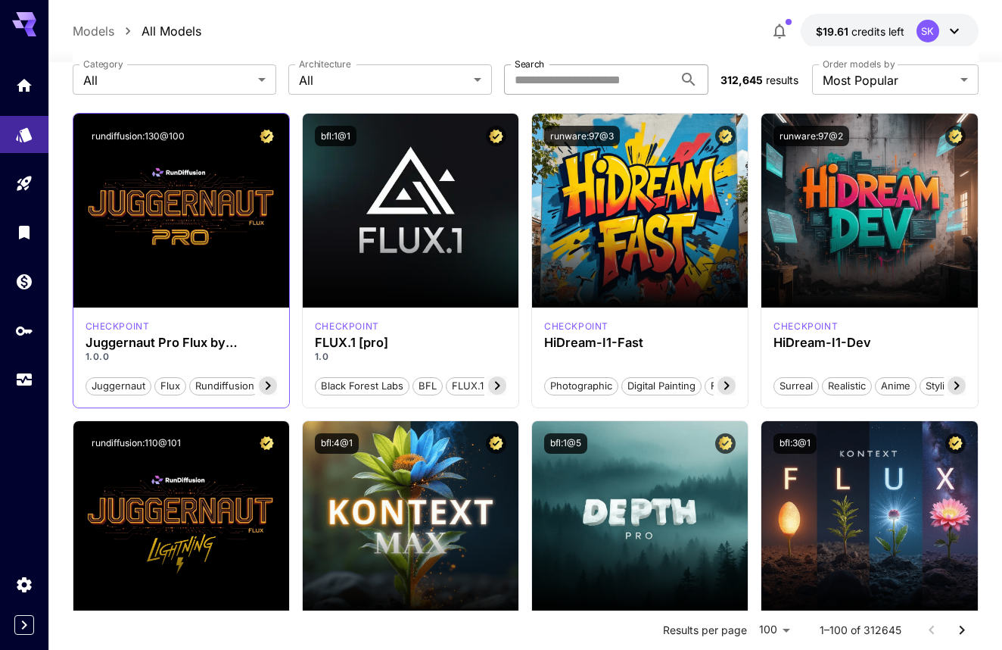
click at [266, 385] on icon at bounding box center [268, 385] width 18 height 18
click at [266, 385] on span "photorealism" at bounding box center [242, 386] width 71 height 15
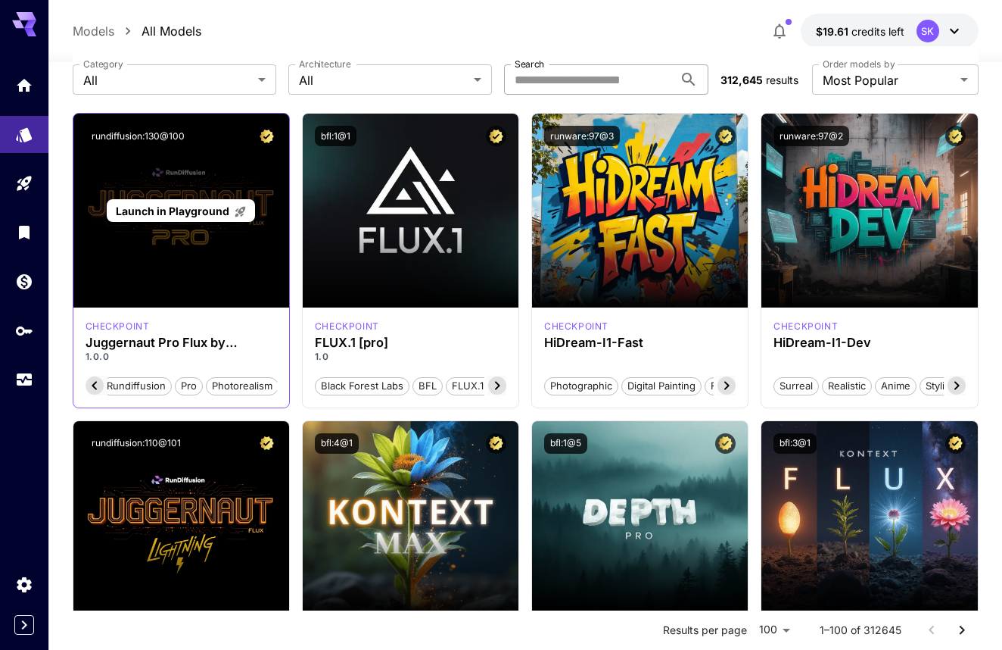
click at [236, 215] on icon at bounding box center [240, 212] width 11 height 11
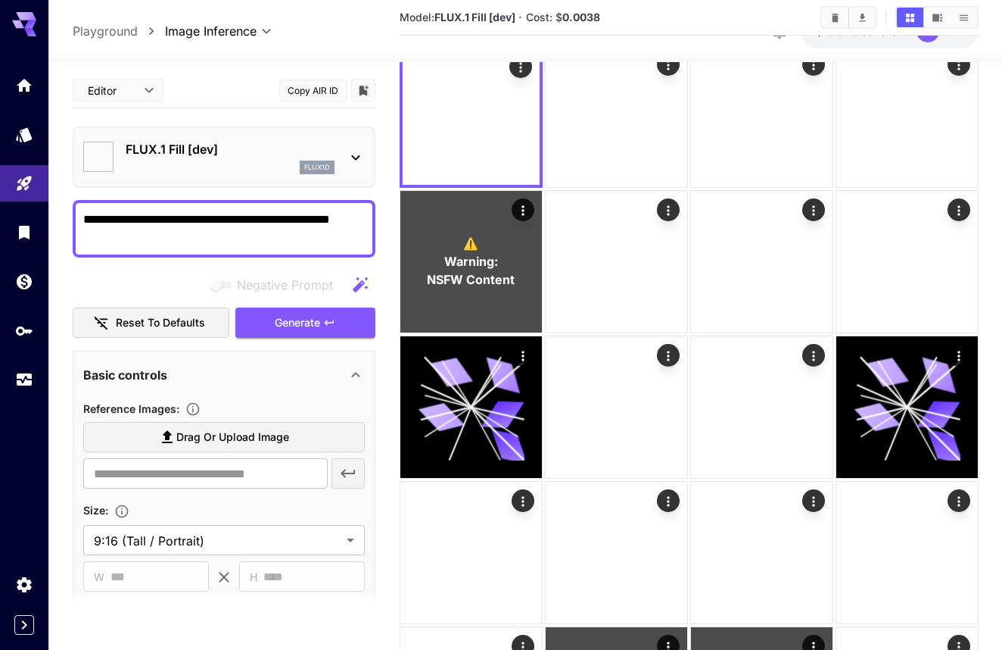
type input "**********"
type input "****"
type input "**********"
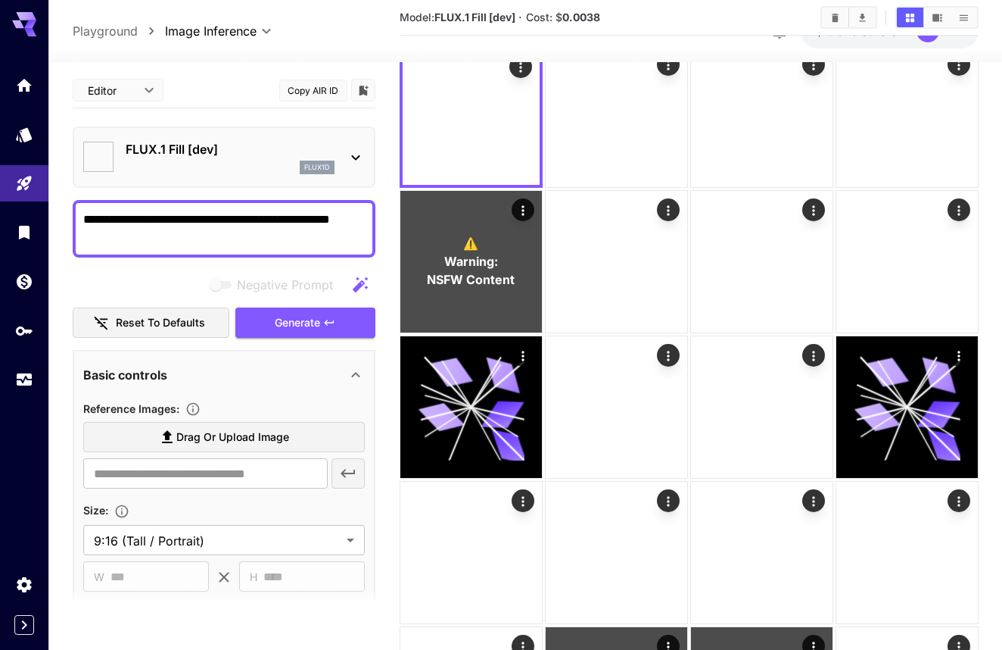
type input "**"
type input "*"
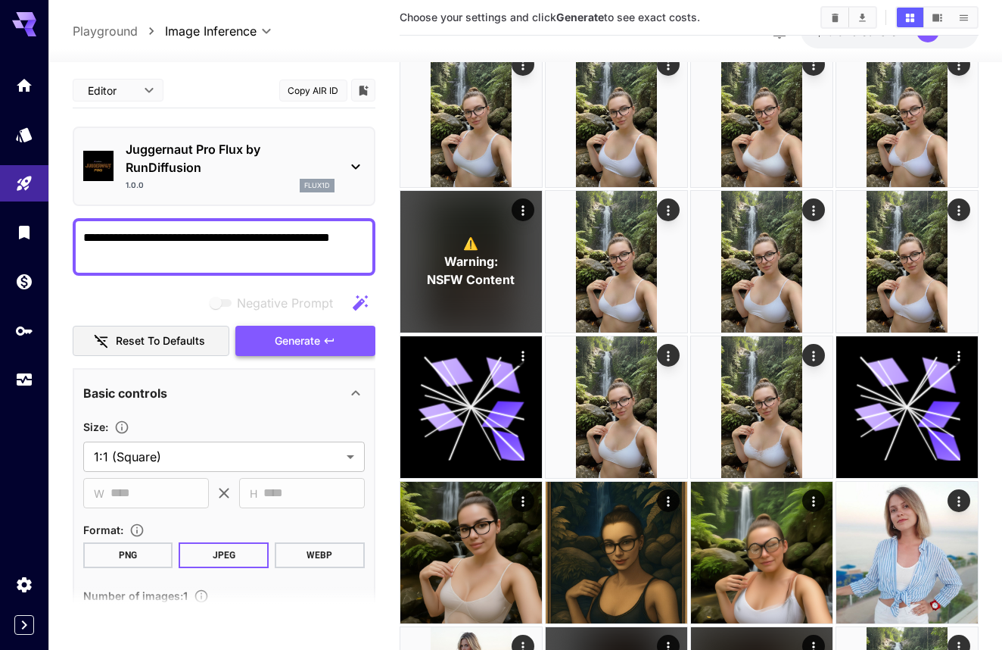
click at [283, 347] on span "Generate" at bounding box center [297, 341] width 45 height 19
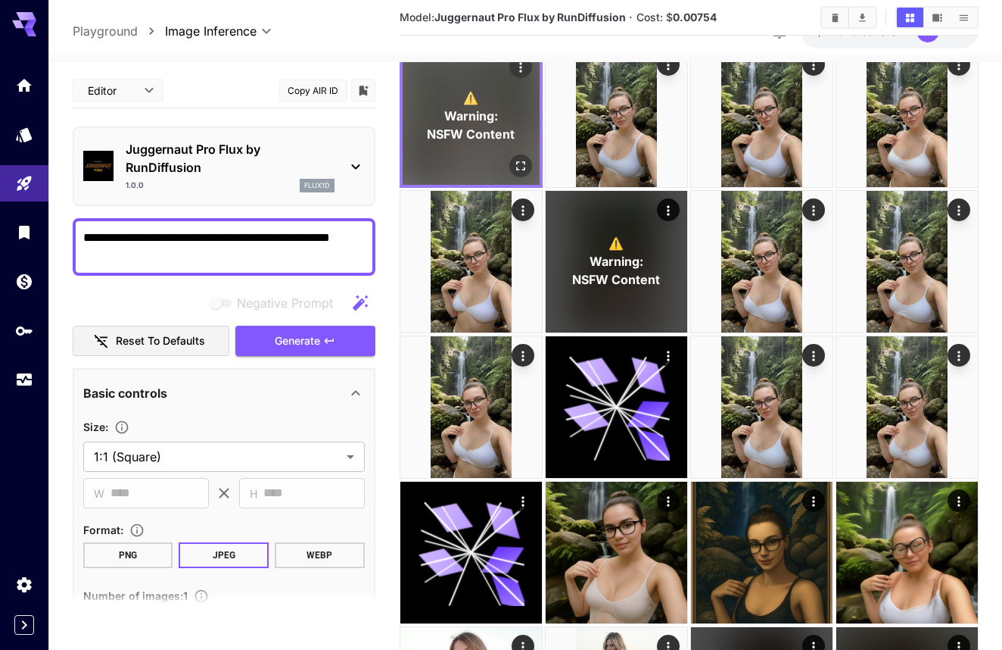
click at [529, 167] on button "Open in fullscreen" at bounding box center [520, 165] width 23 height 23
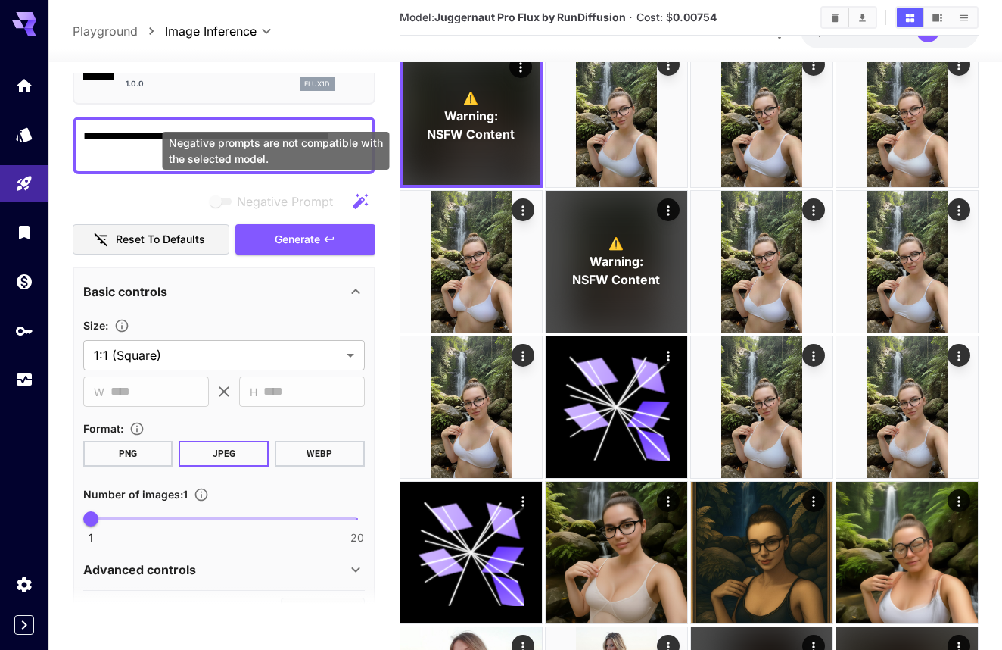
scroll to position [113, 0]
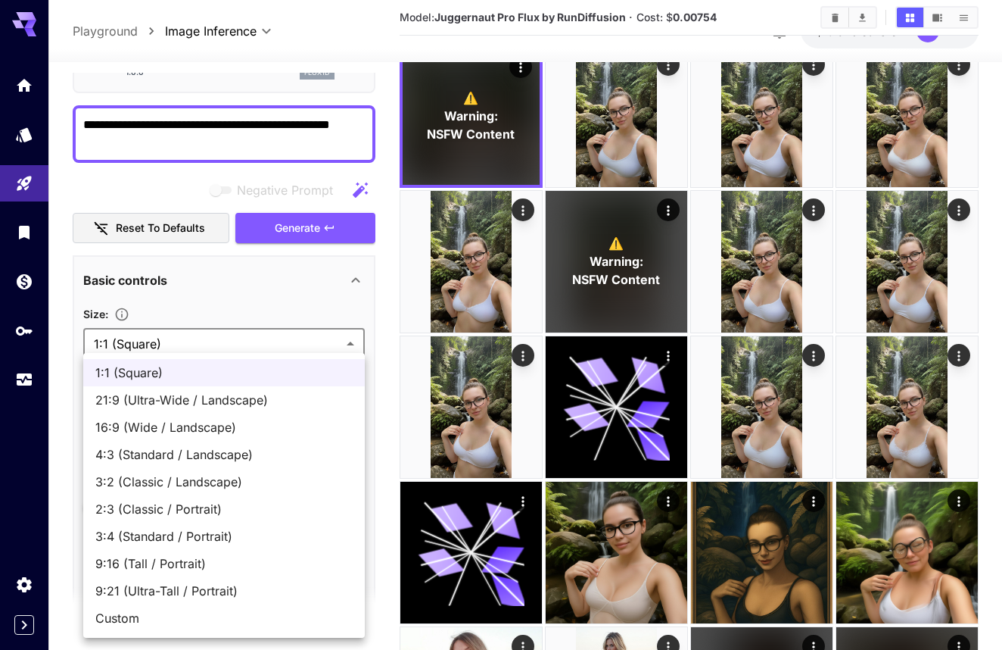
click at [288, 564] on span "9:16 (Tall / Portrait)" at bounding box center [223, 563] width 257 height 18
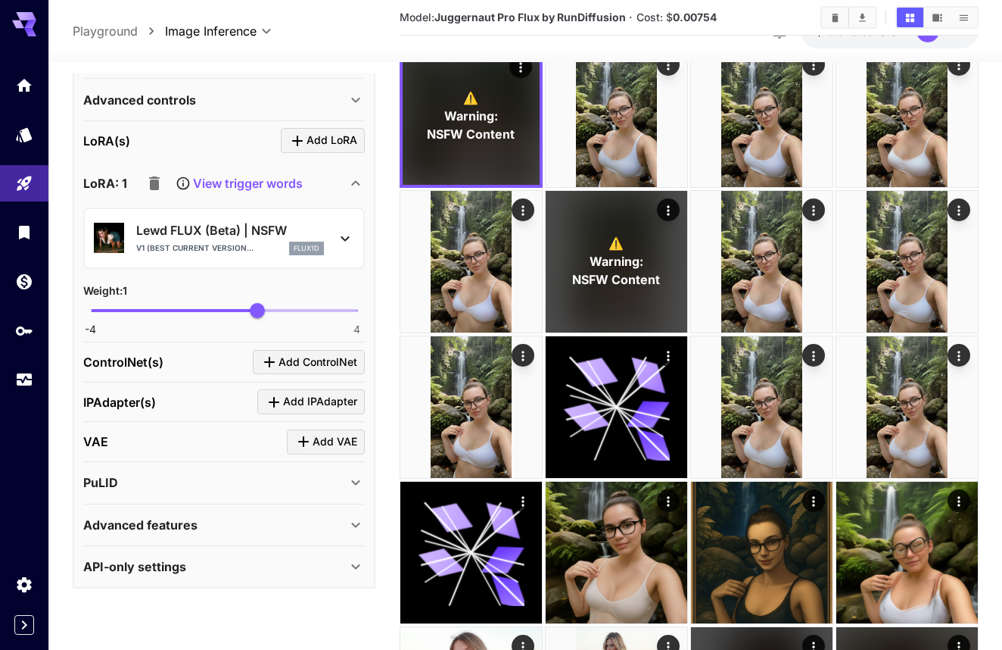
scroll to position [570, 0]
click at [151, 175] on icon "button" at bounding box center [154, 184] width 18 height 18
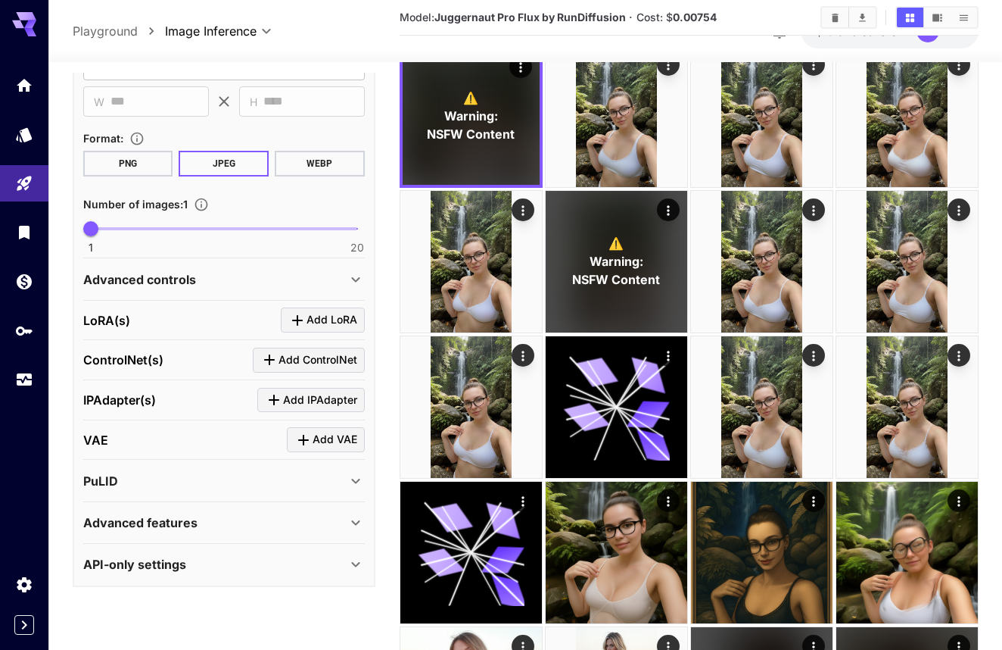
scroll to position [389, 0]
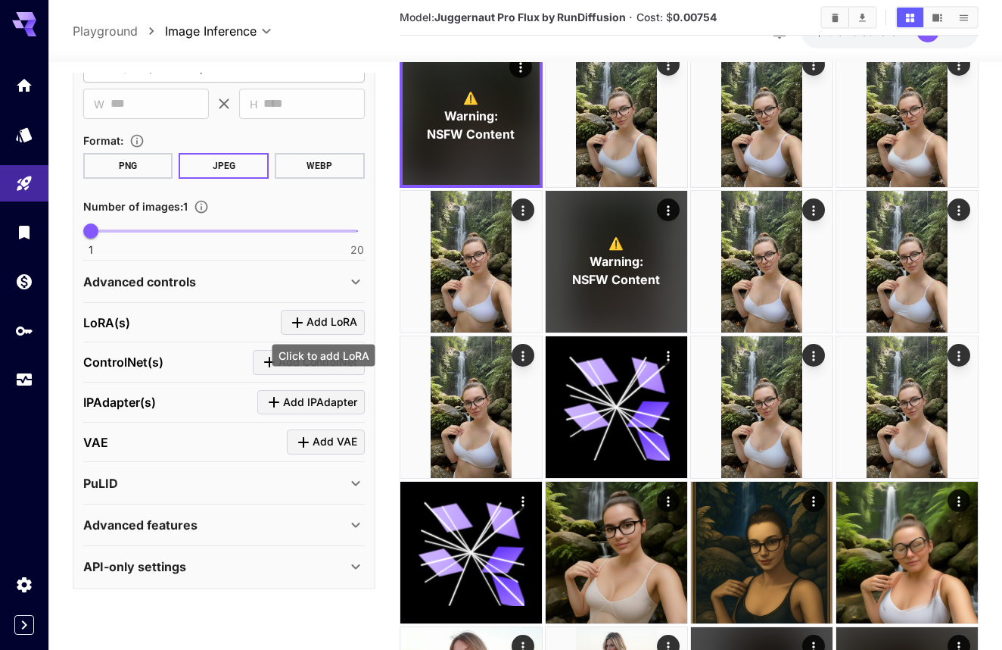
click at [313, 329] on span "Add LoRA" at bounding box center [332, 322] width 51 height 19
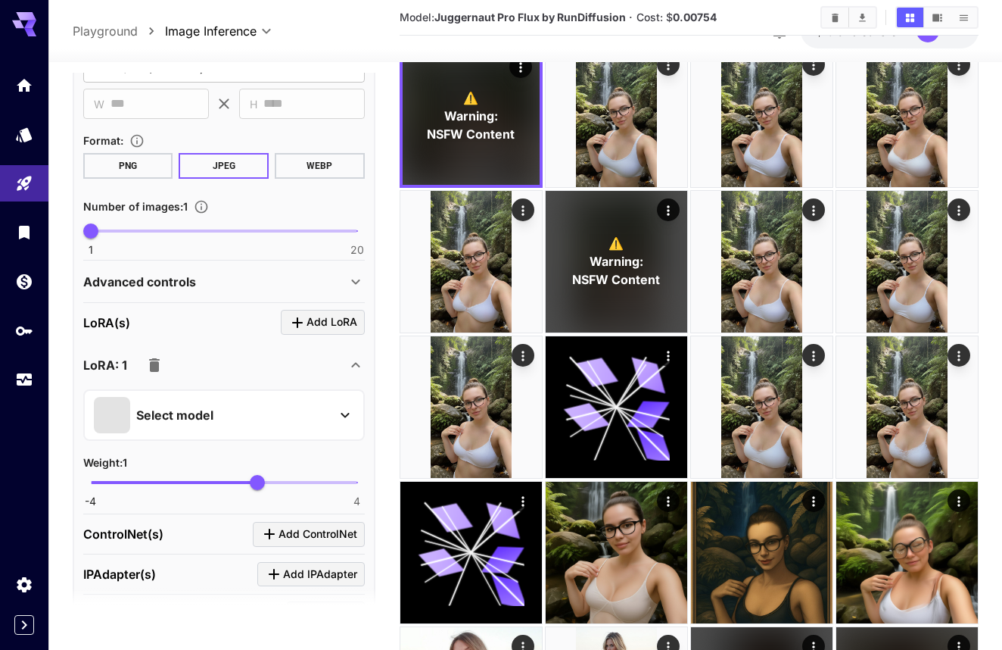
click at [241, 414] on div "Select model" at bounding box center [212, 415] width 236 height 36
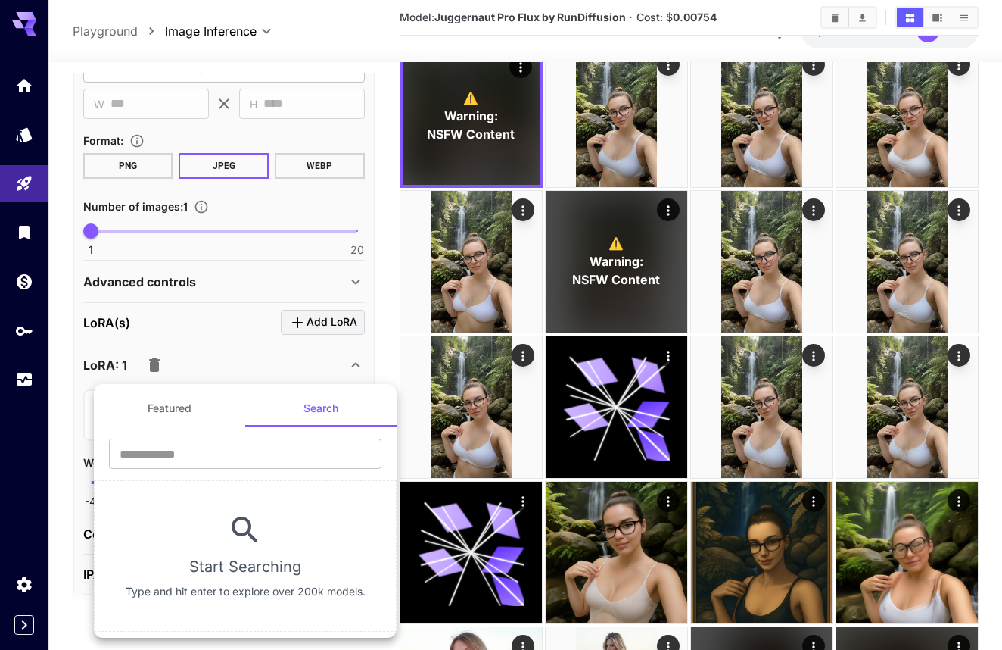
click at [198, 404] on button "Featured" at bounding box center [169, 408] width 151 height 36
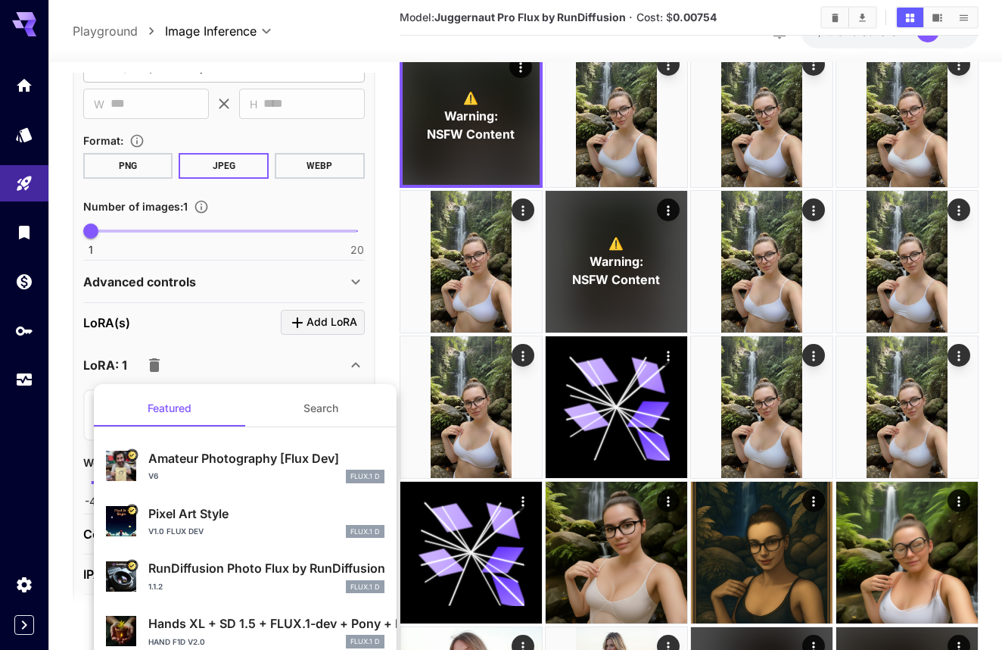
scroll to position [0, 0]
click at [324, 404] on button "Search" at bounding box center [320, 408] width 151 height 36
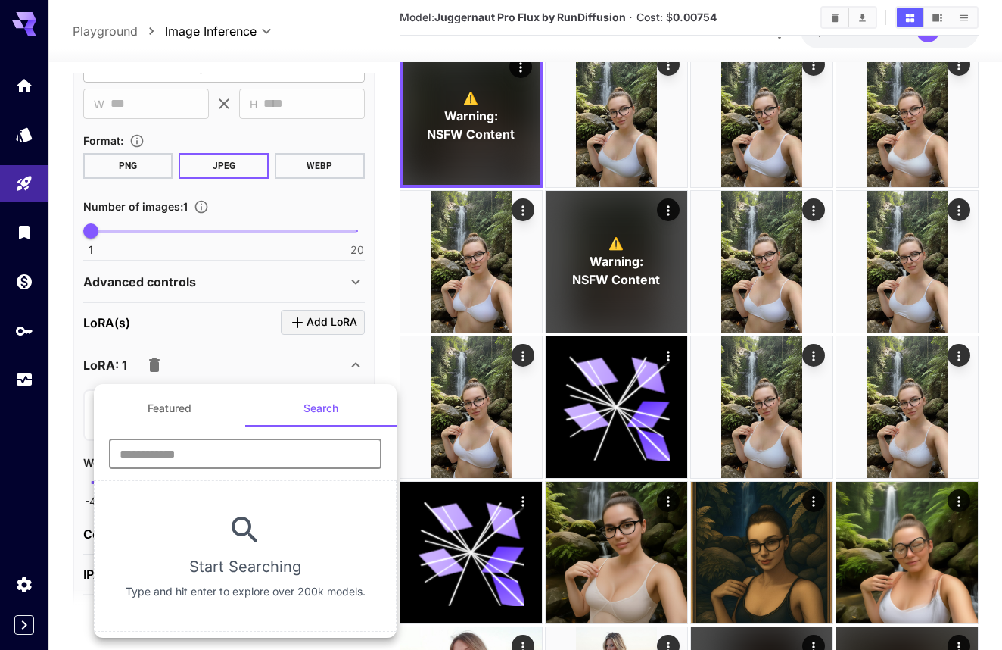
click at [263, 460] on input "text" at bounding box center [245, 453] width 273 height 30
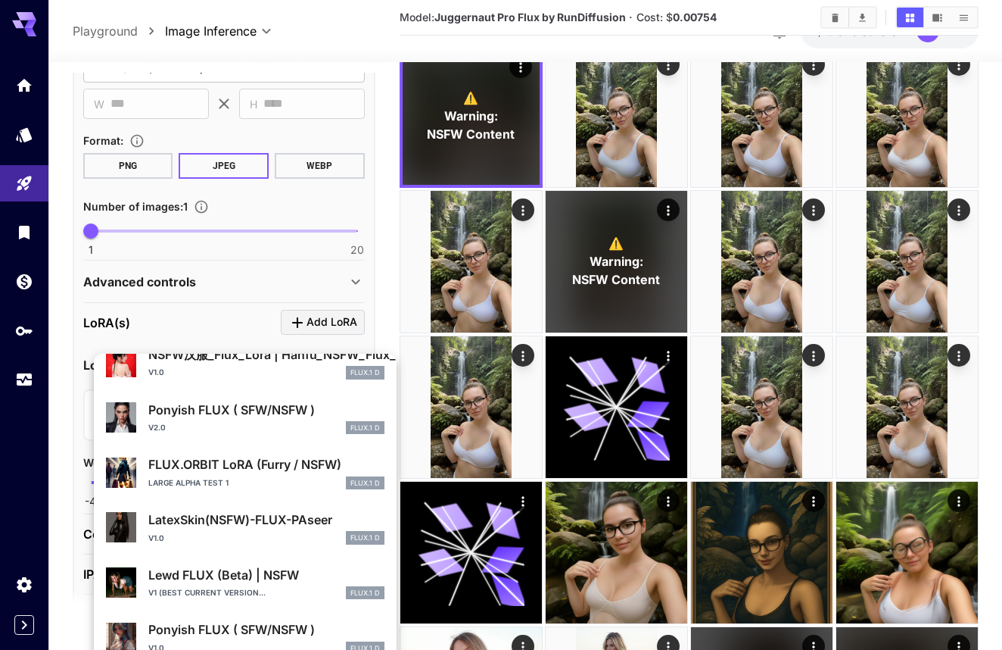
scroll to position [627, 0]
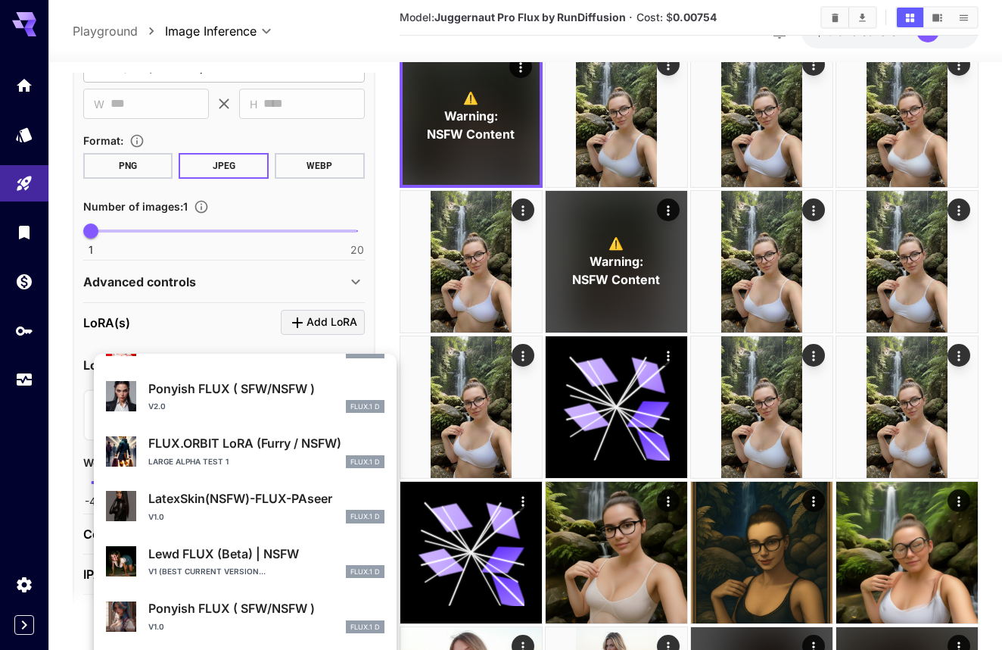
type input "*"
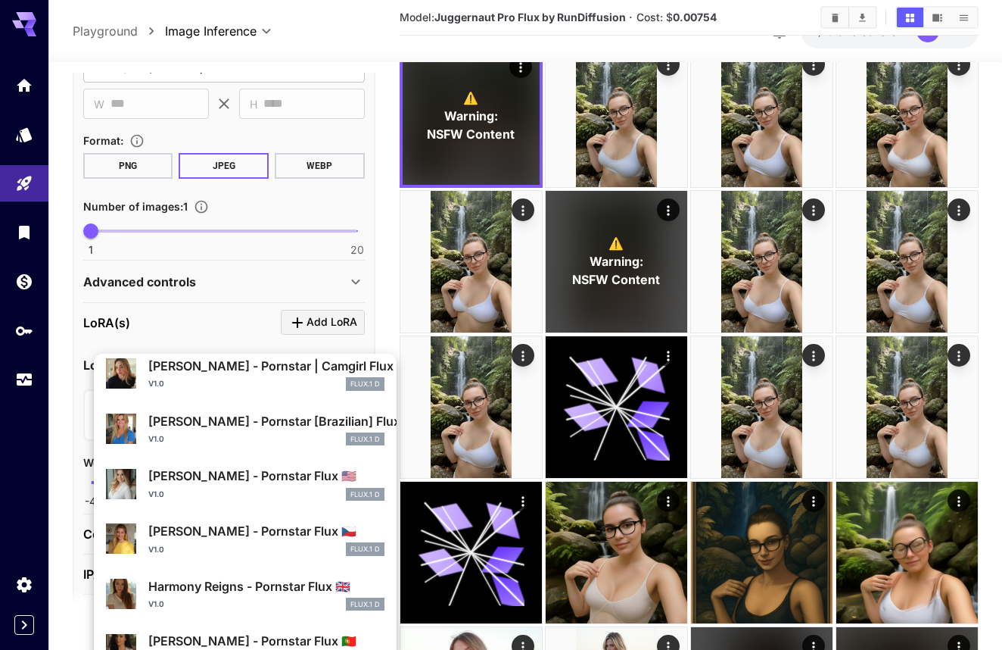
scroll to position [812, 0]
type input "****"
click at [266, 472] on p "[PERSON_NAME] - Pornstar Flux 🇺🇸" at bounding box center [266, 476] width 236 height 18
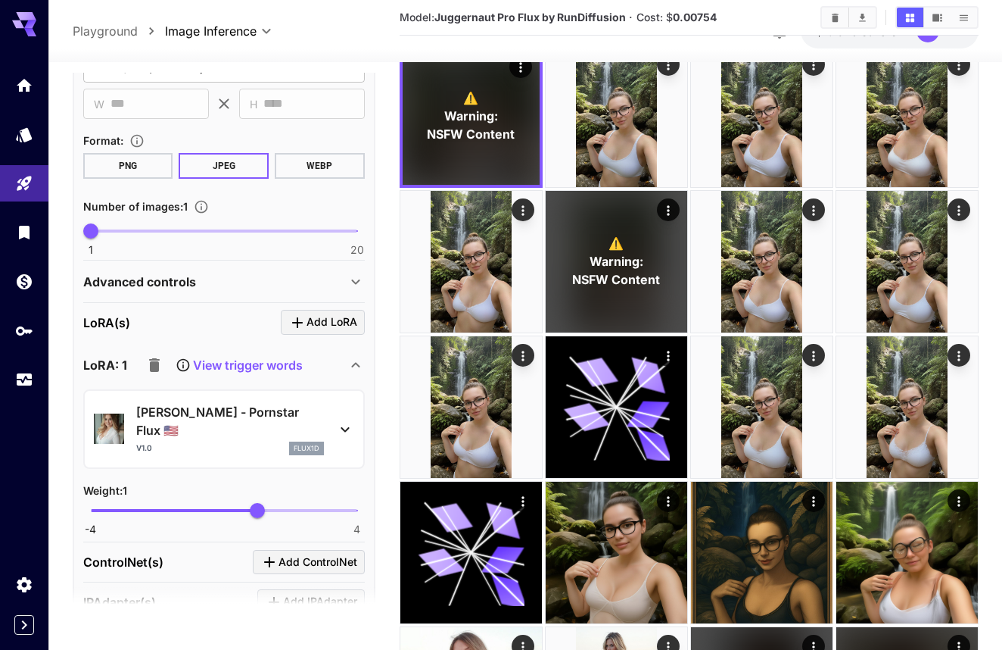
click at [259, 441] on div "v1.0 flux1d" at bounding box center [230, 448] width 188 height 14
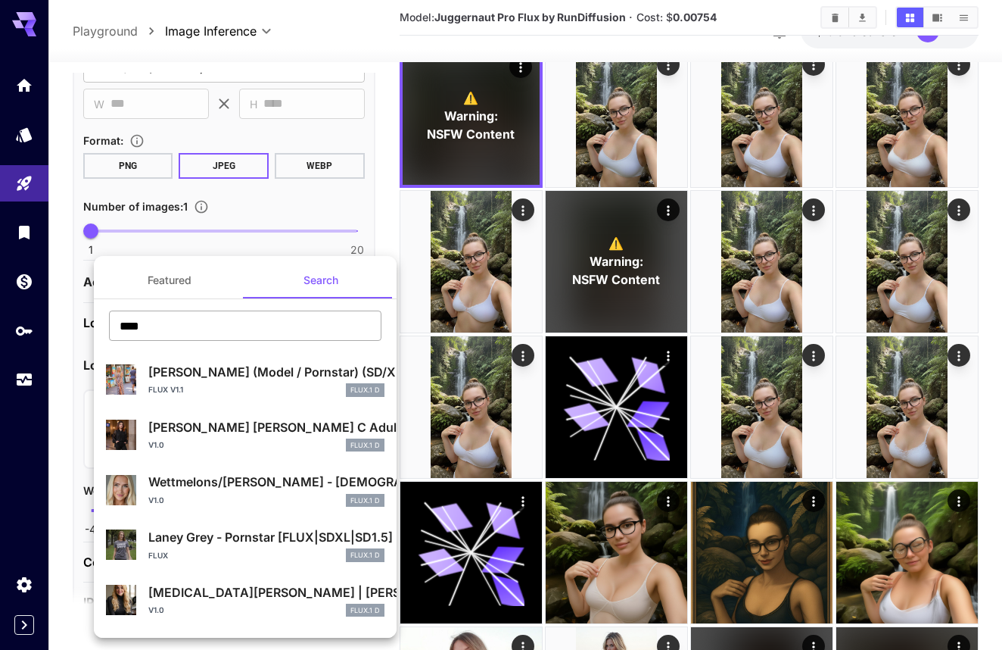
click at [232, 339] on input "****" at bounding box center [245, 325] width 273 height 30
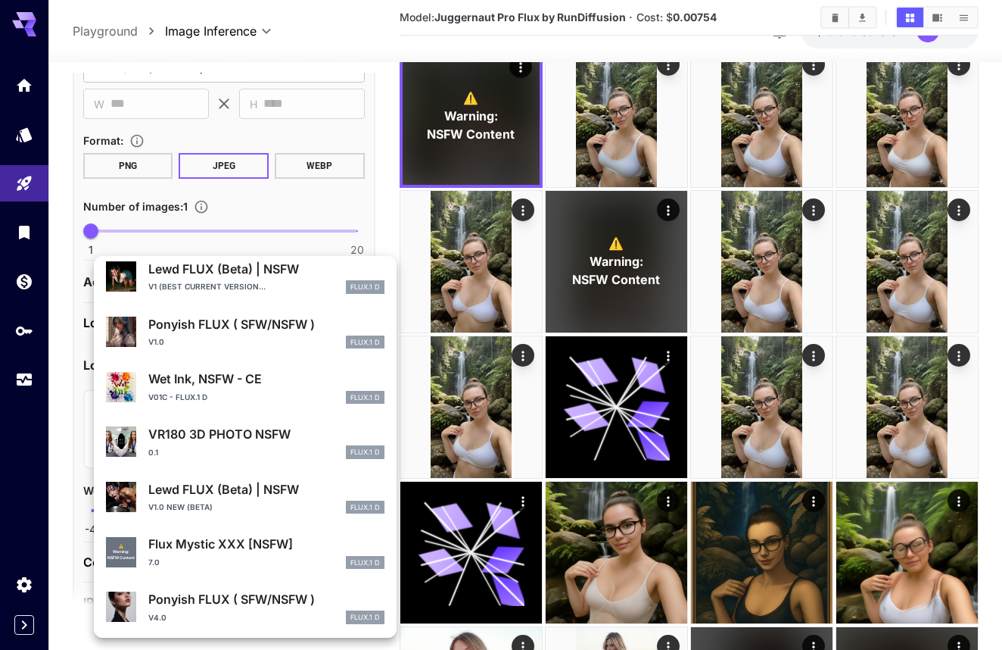
type input "****"
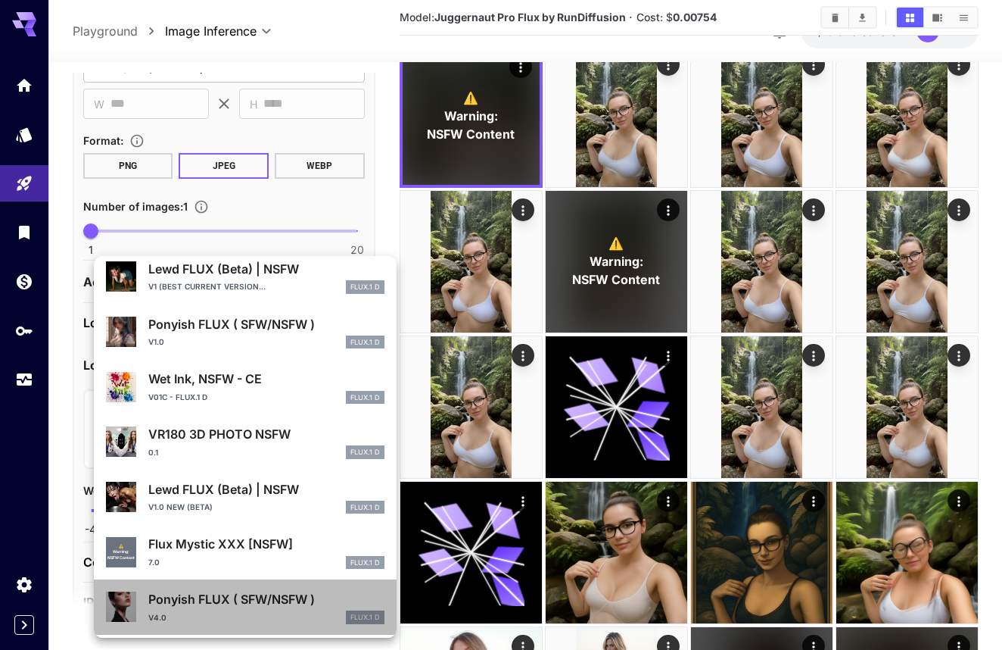
click at [274, 593] on p "Ponyish FLUX ( SFW/NSFW )" at bounding box center [266, 599] width 236 height 18
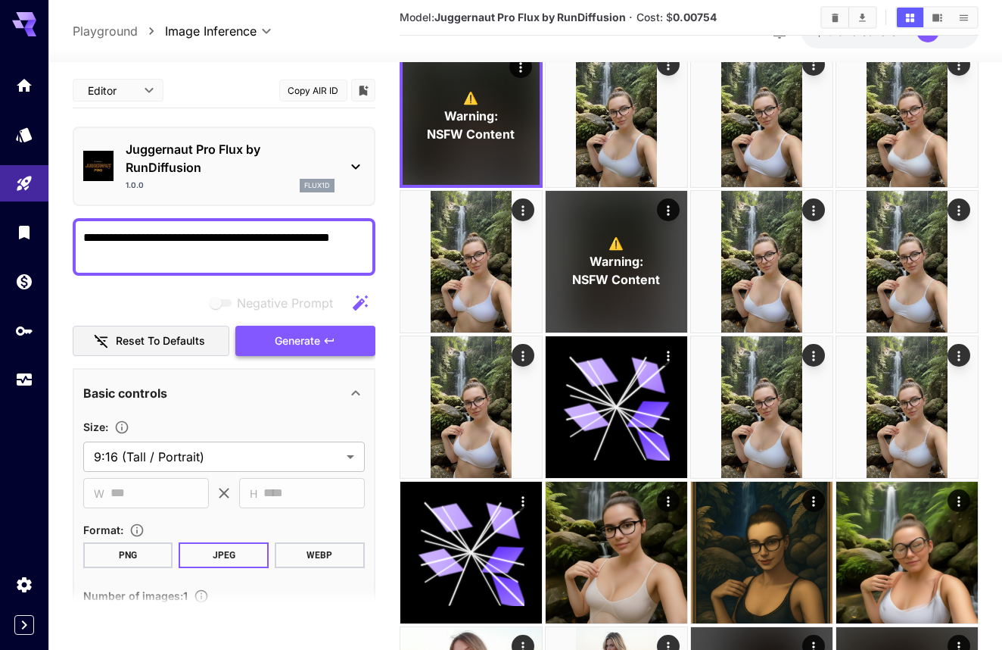
scroll to position [0, 0]
click at [253, 350] on button "Generate" at bounding box center [304, 341] width 139 height 31
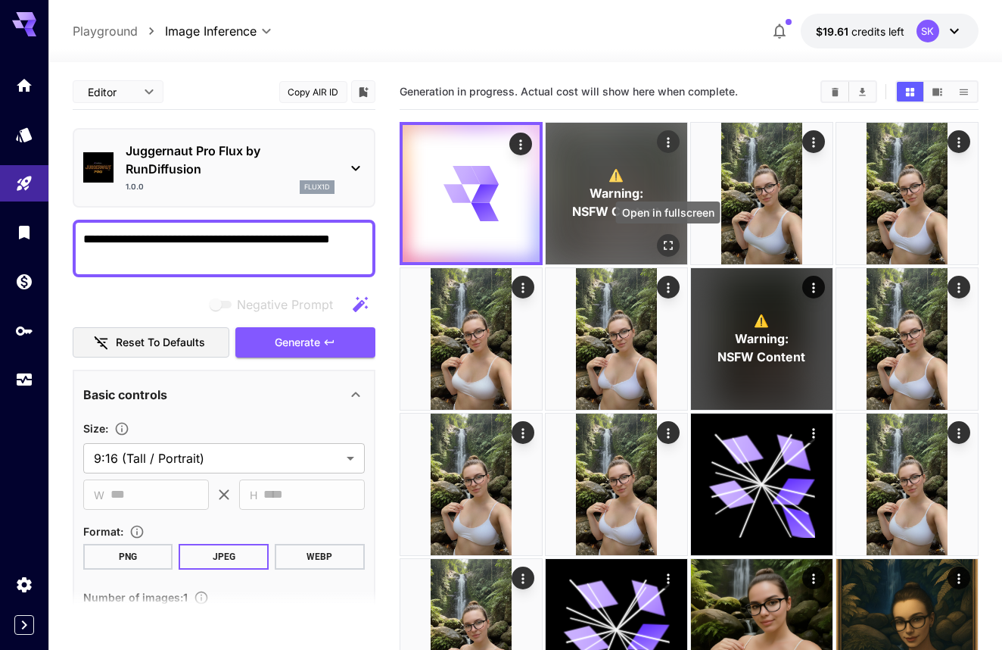
click at [658, 241] on button "Open in fullscreen" at bounding box center [667, 245] width 23 height 23
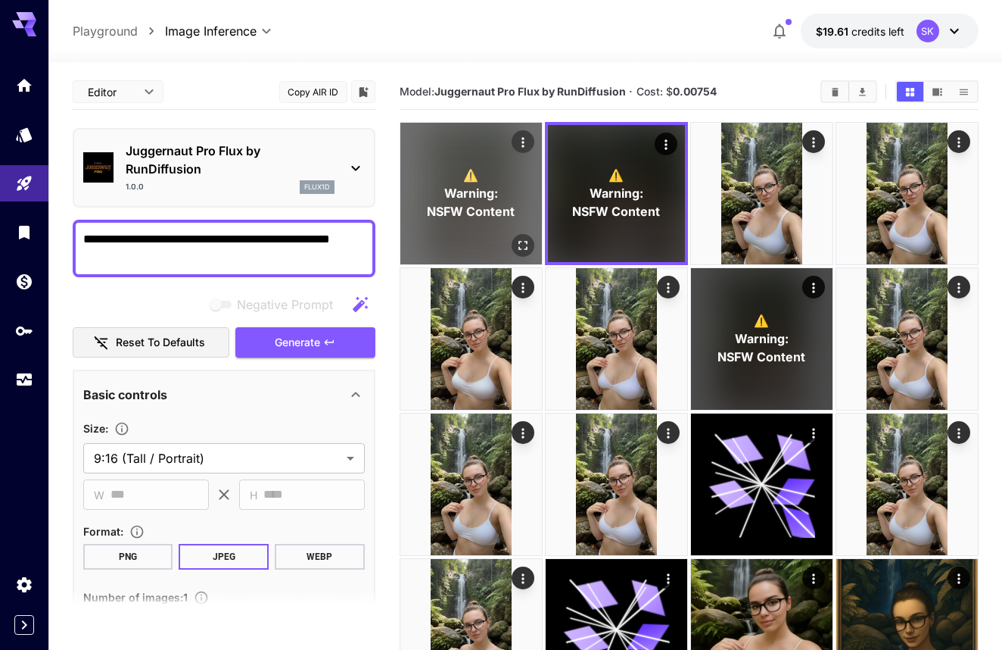
click at [519, 241] on icon "Open in fullscreen" at bounding box center [522, 245] width 15 height 15
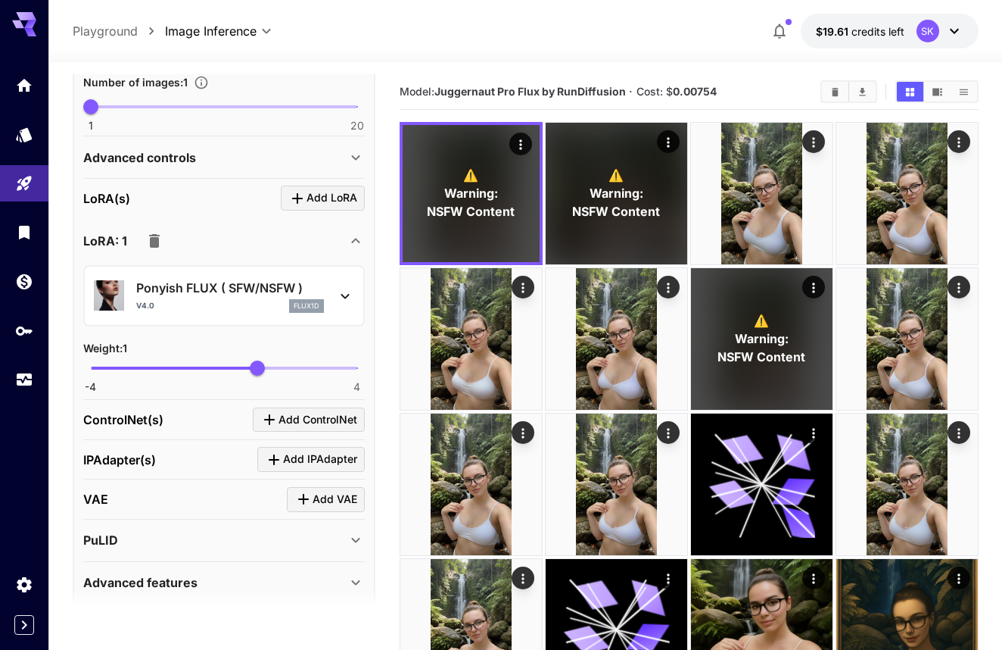
scroll to position [518, 0]
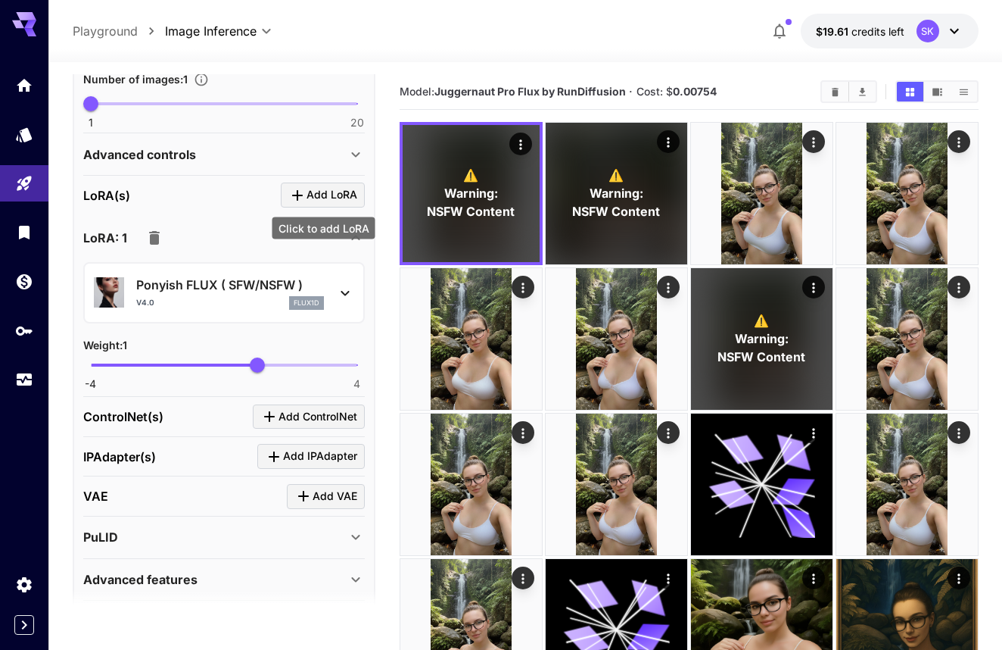
click at [325, 192] on span "Add LoRA" at bounding box center [332, 194] width 51 height 19
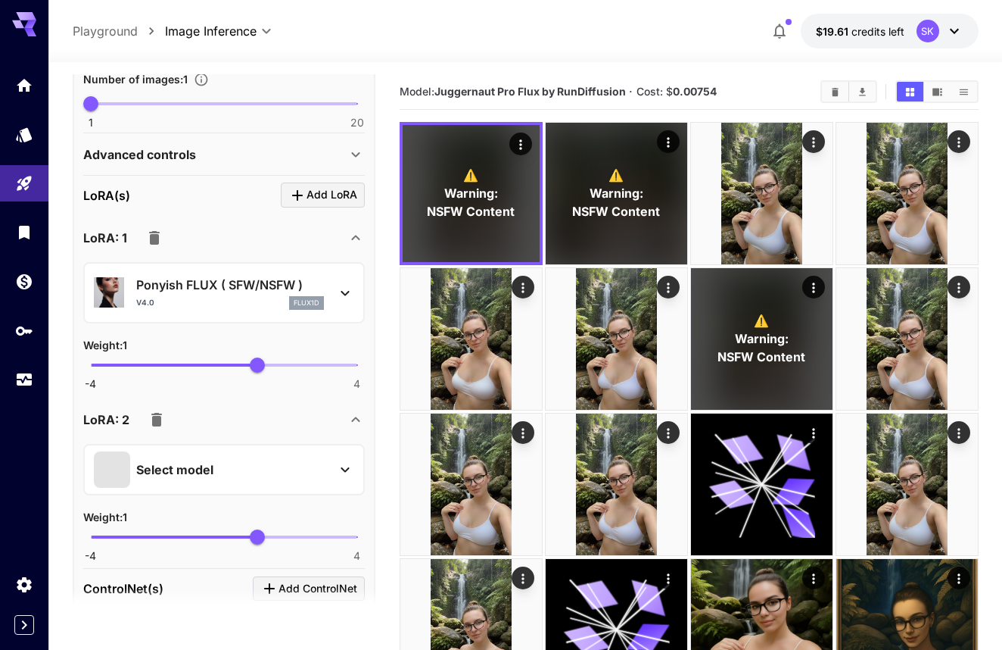
click at [192, 464] on p "Select model" at bounding box center [174, 469] width 77 height 18
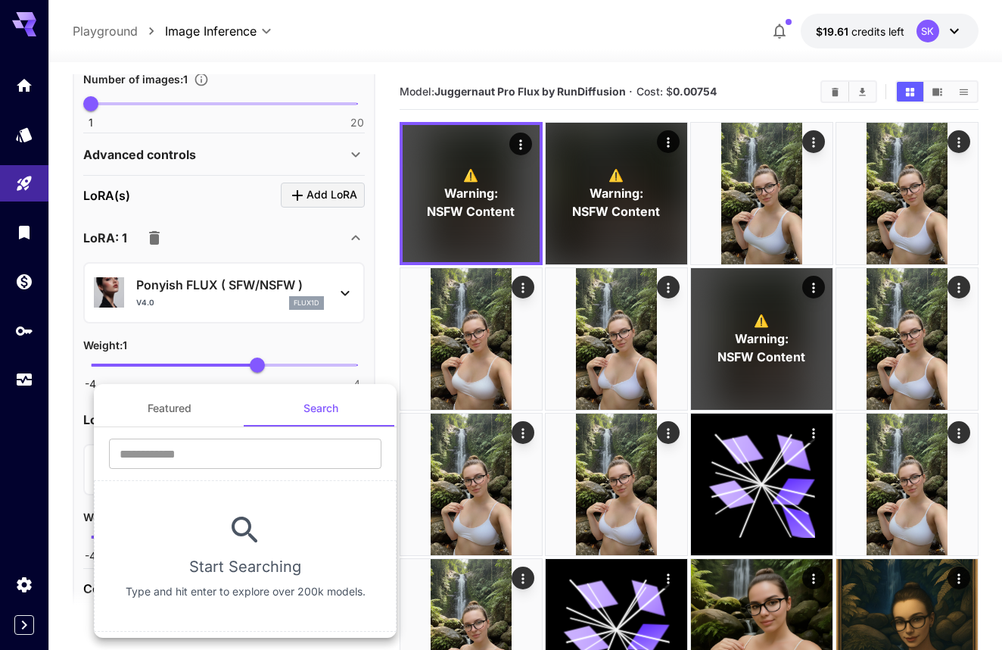
click at [191, 405] on button "Featured" at bounding box center [169, 408] width 151 height 36
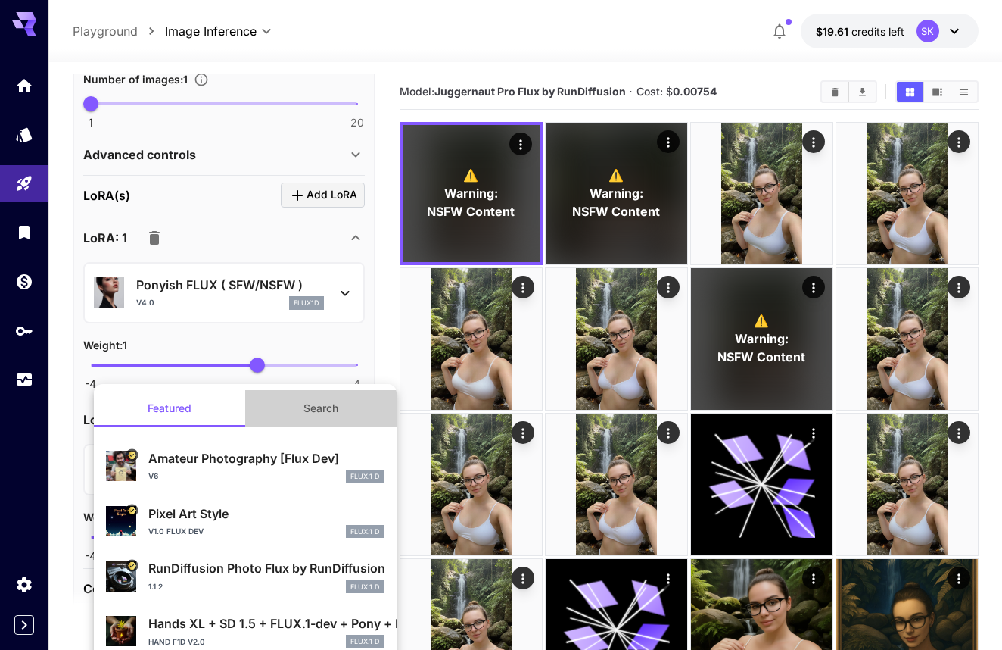
click at [278, 402] on button "Search" at bounding box center [320, 408] width 151 height 36
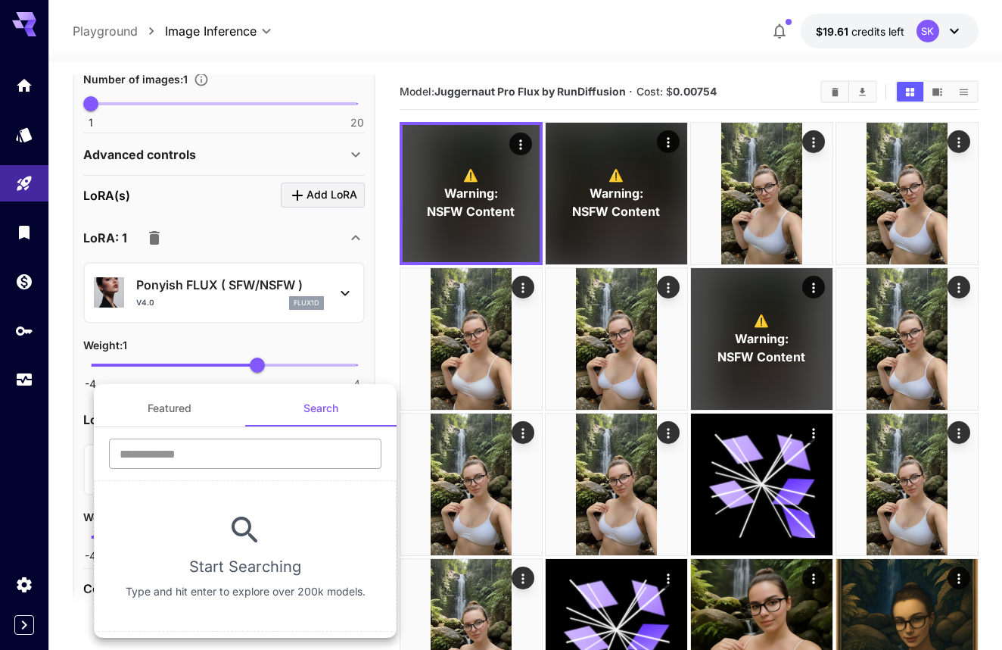
click at [243, 453] on input "text" at bounding box center [245, 453] width 273 height 30
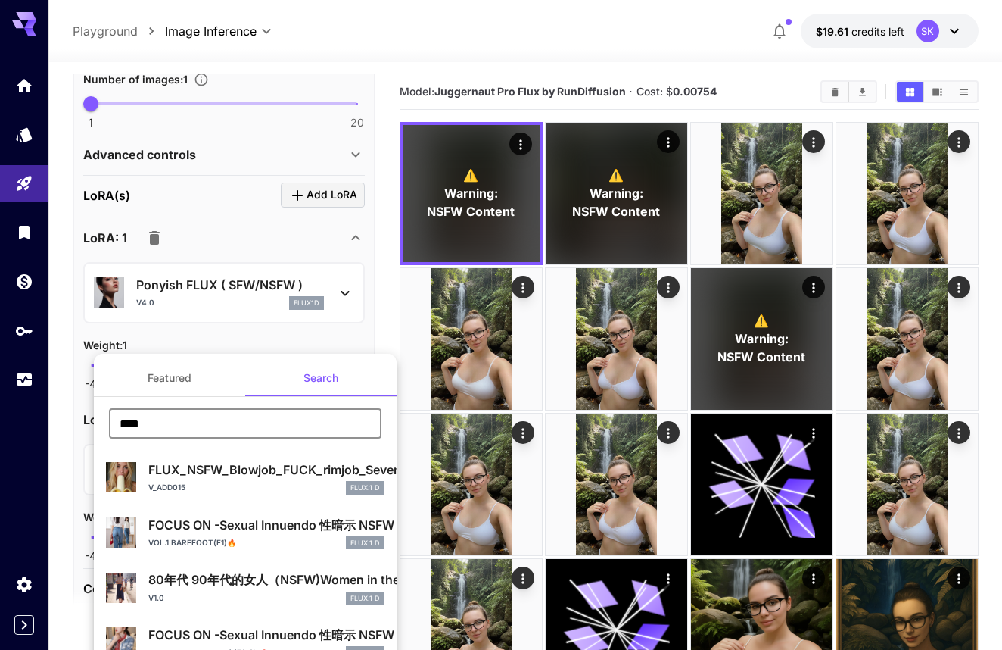
type input "****"
click at [251, 481] on div "v_add015 FLUX.1 D" at bounding box center [266, 488] width 236 height 14
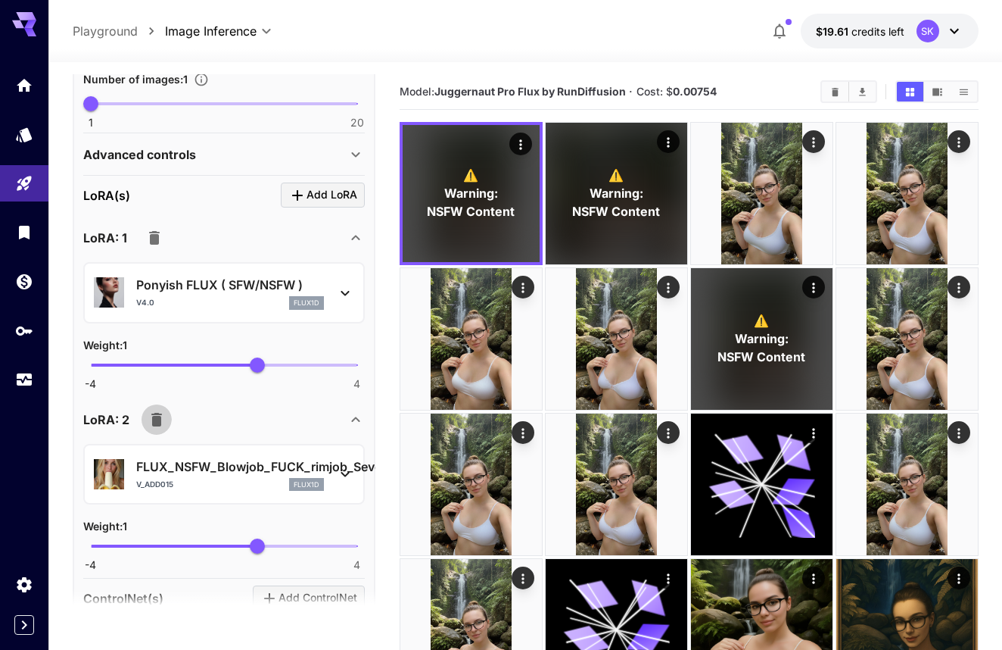
click at [168, 419] on button "button" at bounding box center [157, 419] width 30 height 30
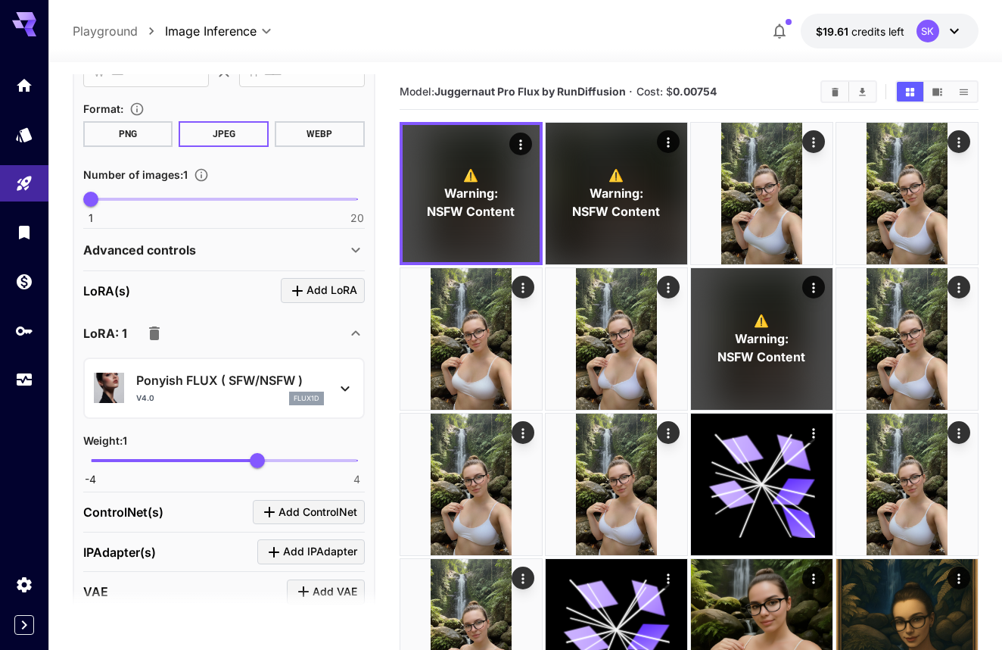
scroll to position [422, 0]
click at [166, 254] on p "Advanced controls" at bounding box center [139, 250] width 113 height 18
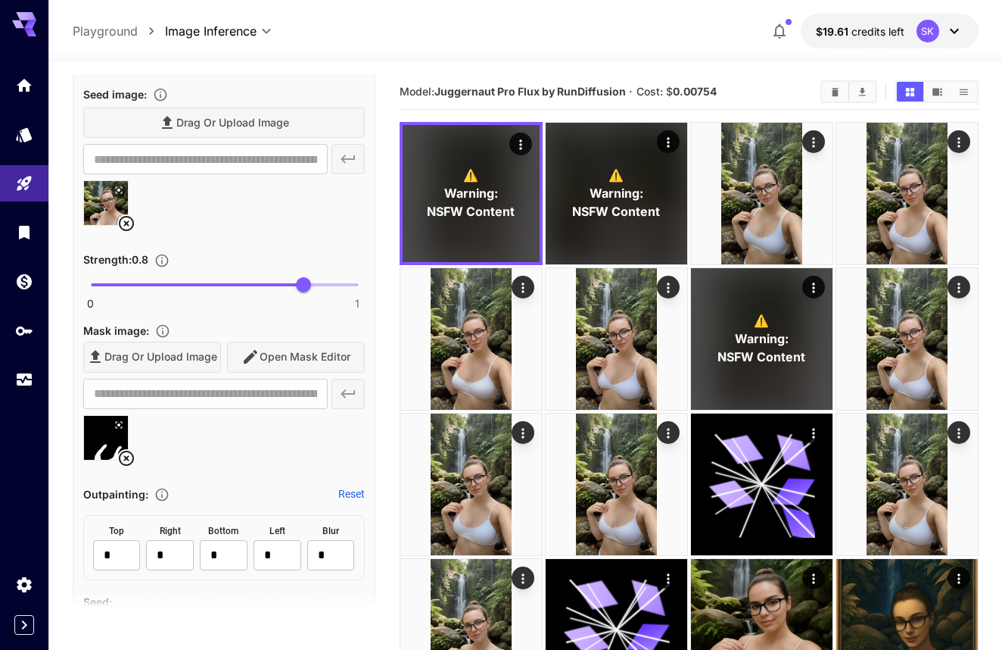
scroll to position [684, 0]
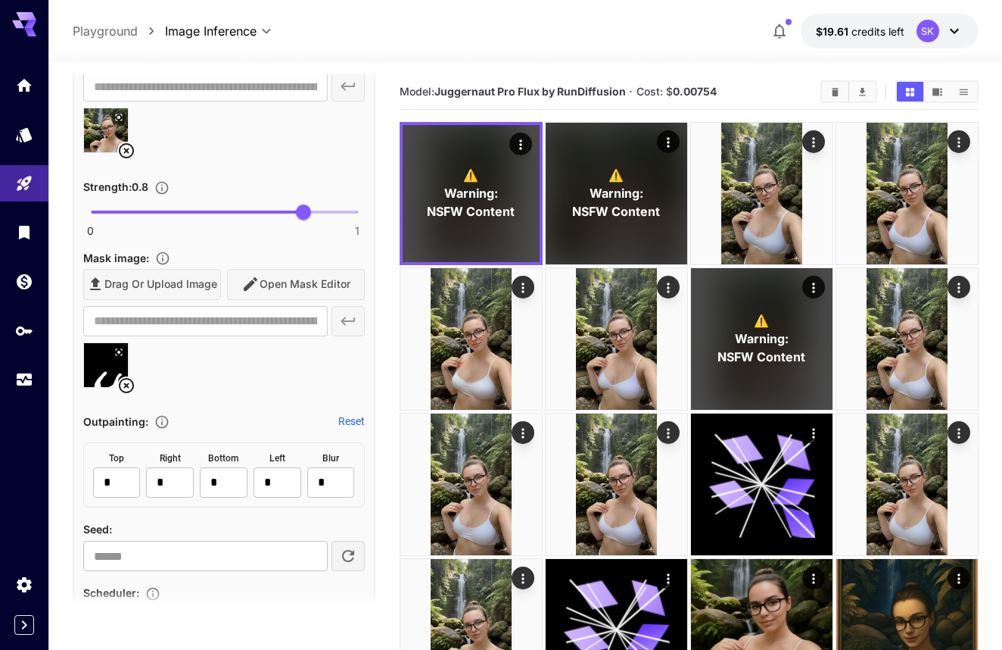
click at [248, 294] on div "Drag or upload image Open Mask Editor" at bounding box center [224, 284] width 282 height 31
click at [244, 288] on div "Drag or upload image Open Mask Editor" at bounding box center [224, 284] width 282 height 31
click at [126, 385] on icon at bounding box center [126, 385] width 18 height 18
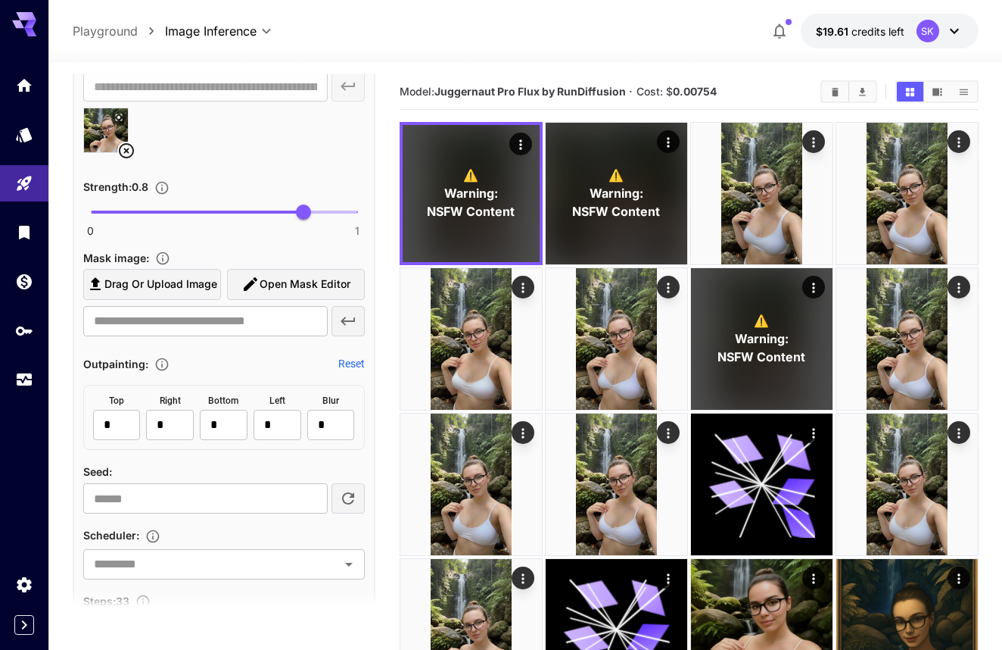
click at [260, 265] on div "Mask image :" at bounding box center [224, 257] width 282 height 18
click at [259, 281] on icon "button" at bounding box center [250, 284] width 18 height 18
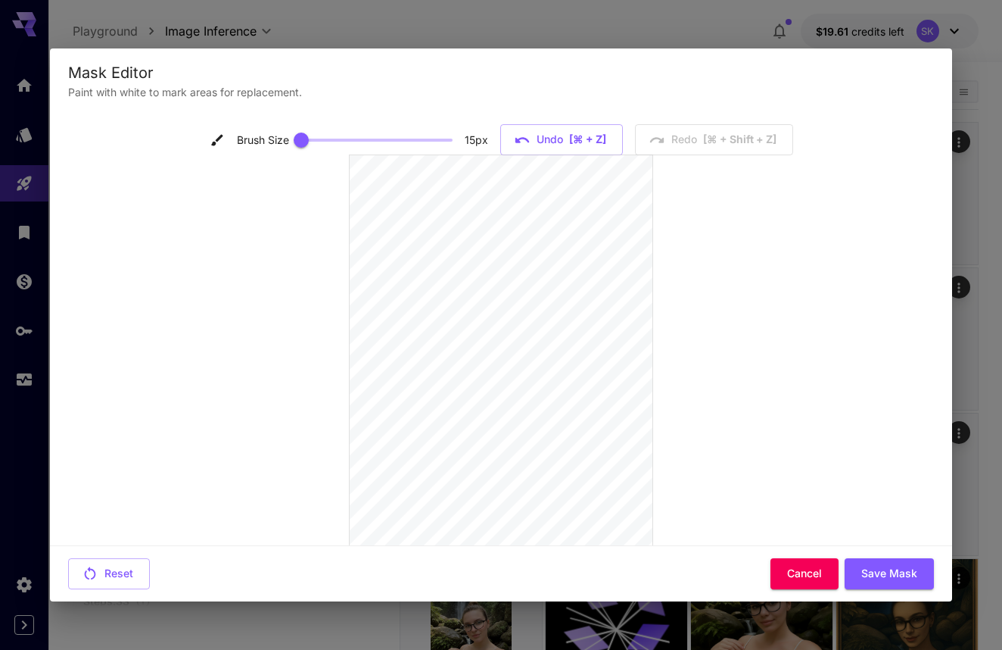
scroll to position [0, 0]
type input "**"
click at [339, 144] on span at bounding box center [376, 140] width 151 height 23
click at [875, 562] on button "Save Mask" at bounding box center [889, 573] width 89 height 31
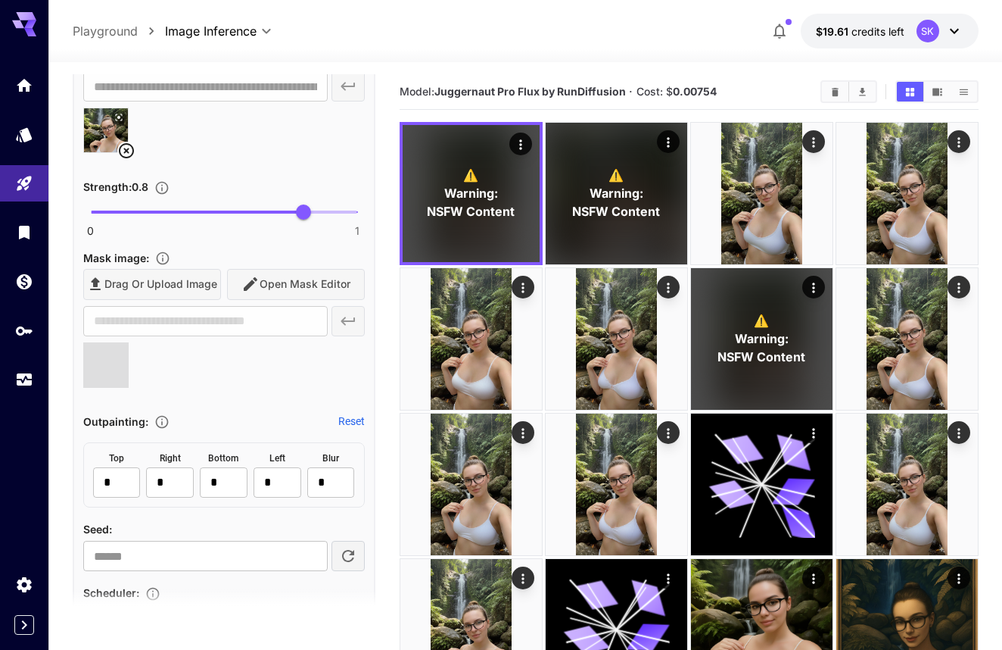
scroll to position [0, 0]
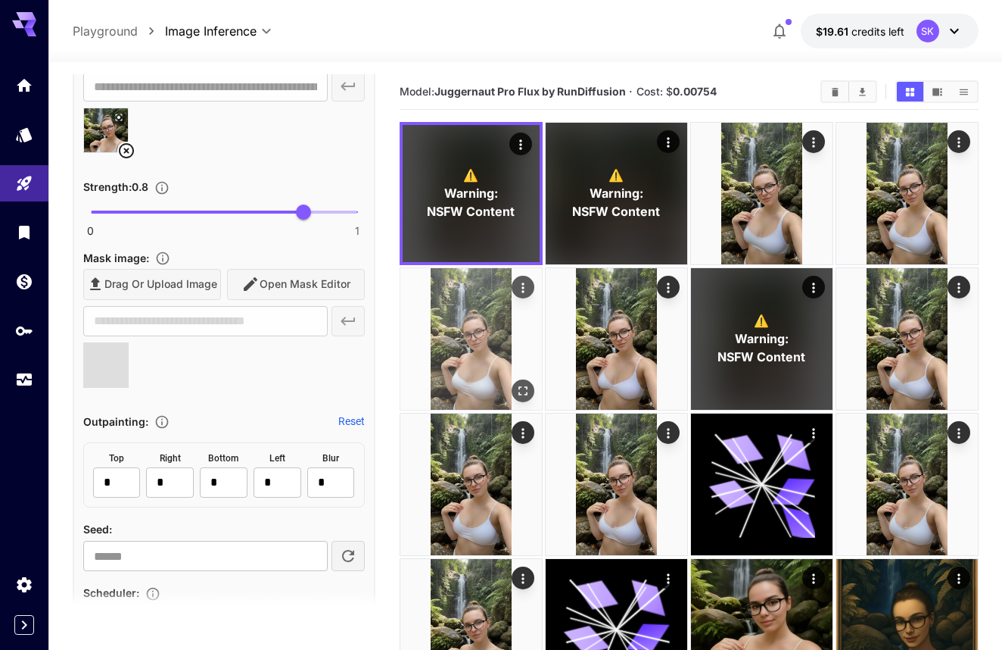
type input "**********"
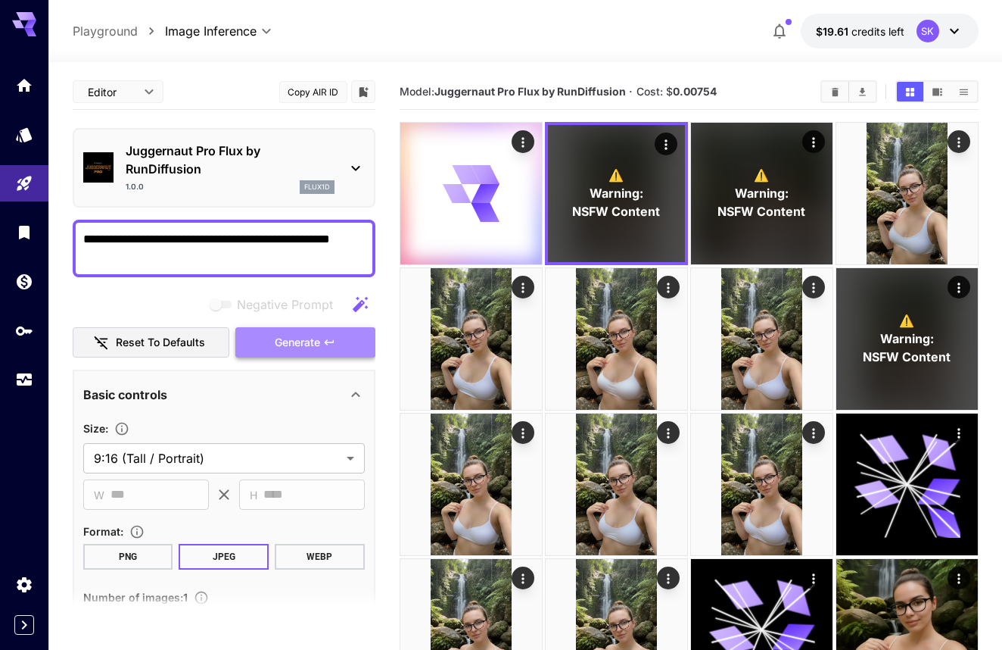
click at [269, 348] on button "Generate" at bounding box center [304, 342] width 139 height 31
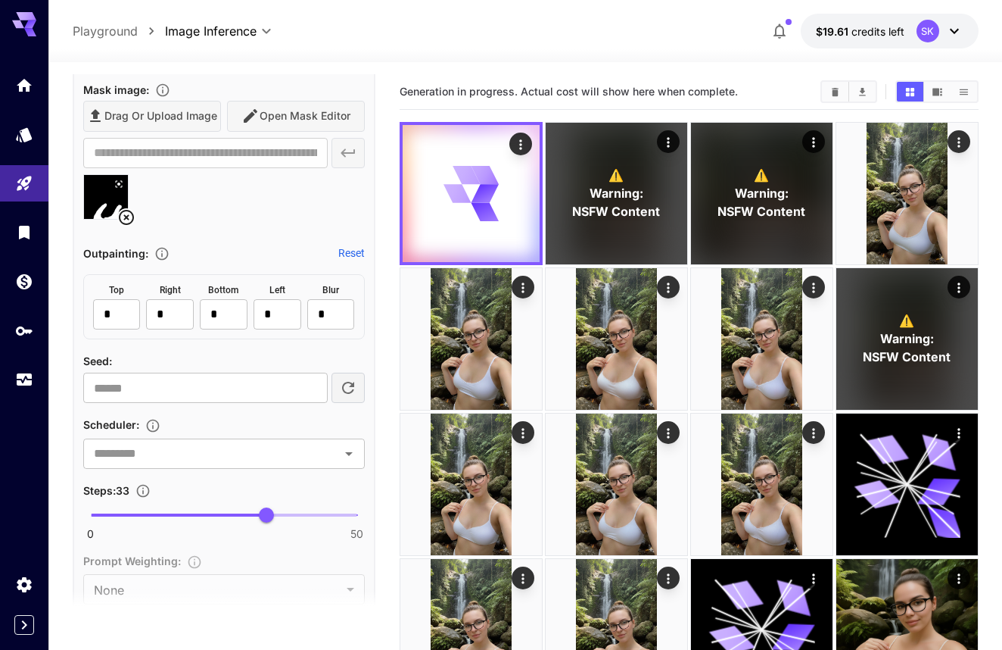
scroll to position [855, 0]
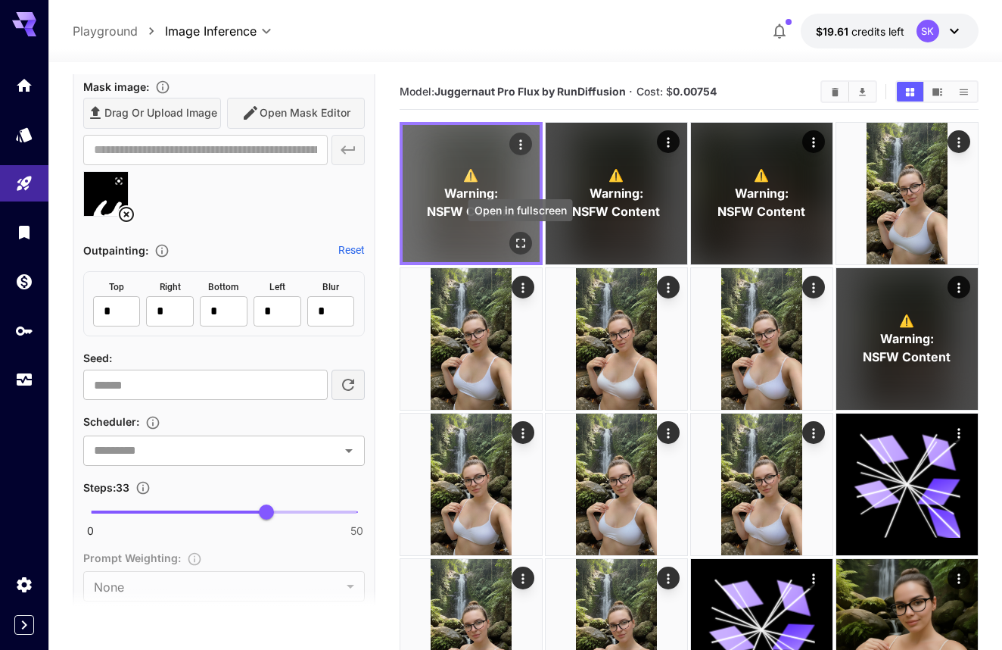
click at [525, 247] on icon "Open in fullscreen" at bounding box center [520, 242] width 9 height 9
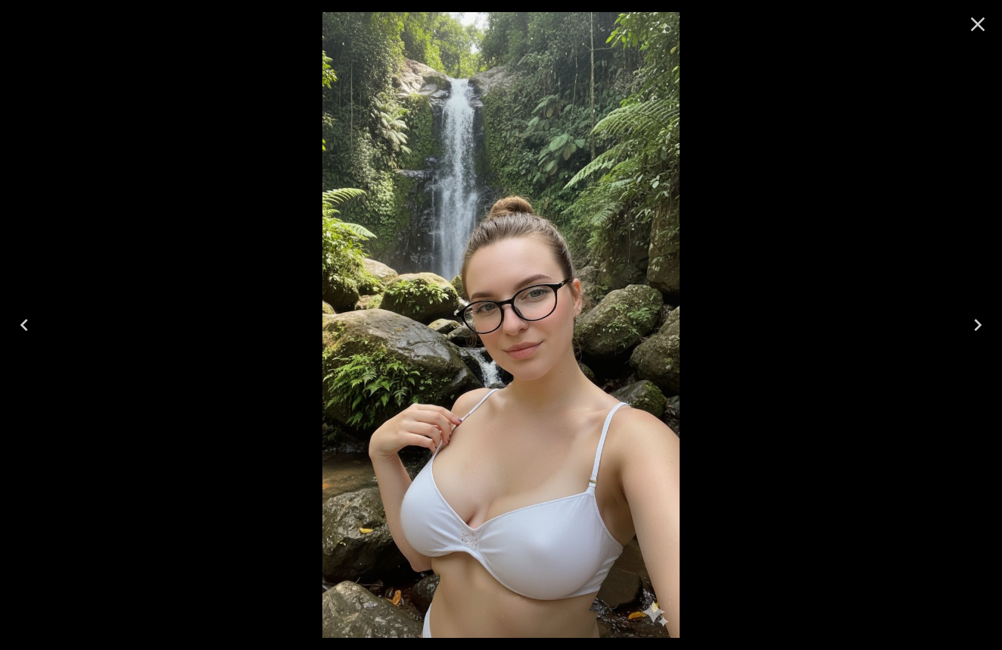
scroll to position [855, 0]
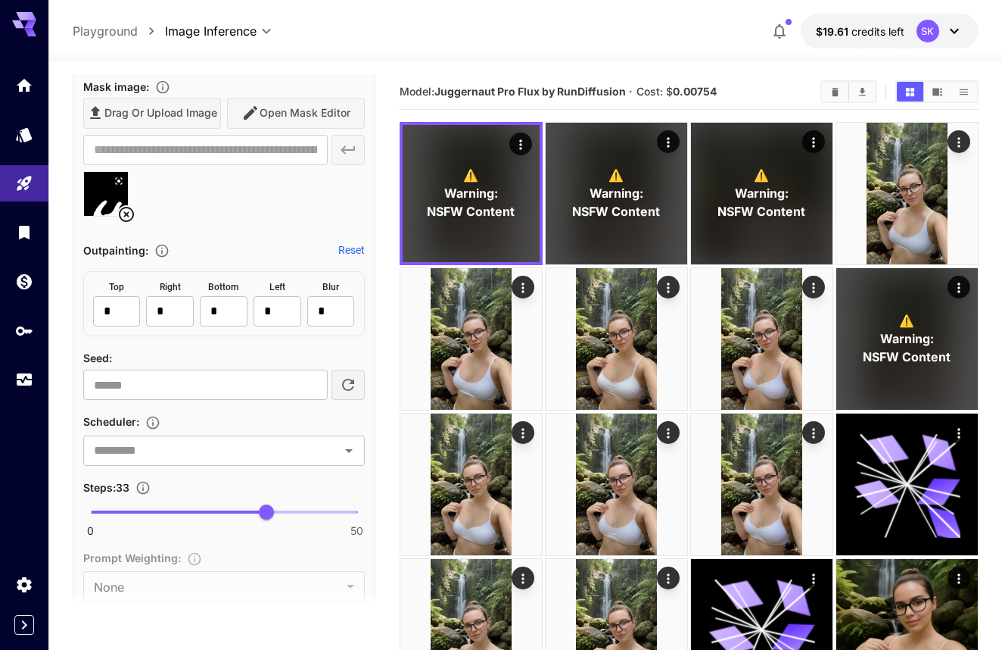
click at [126, 212] on icon at bounding box center [126, 214] width 15 height 15
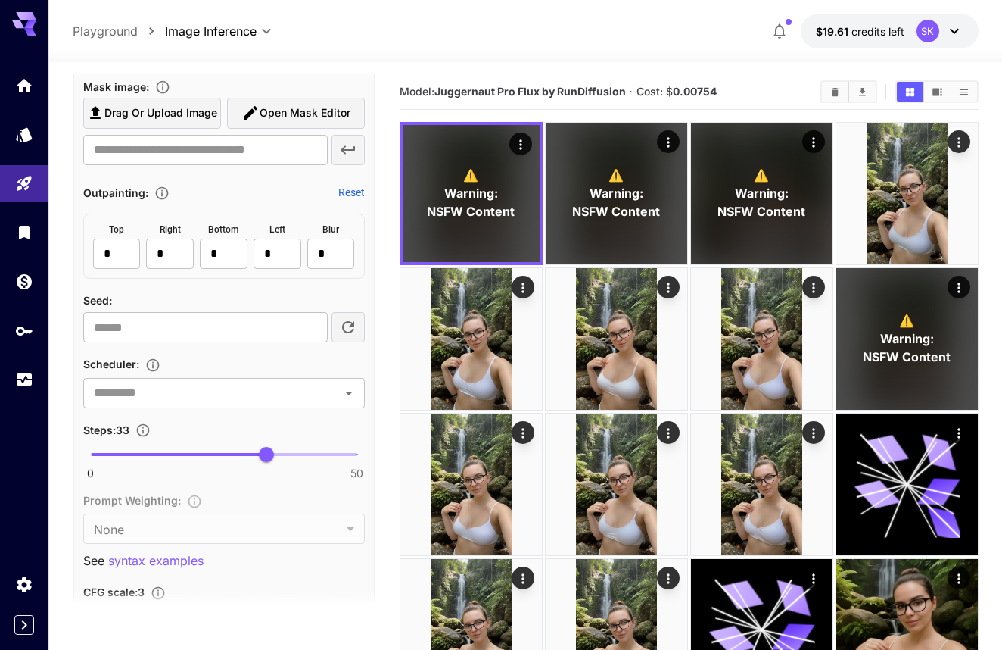
click at [245, 124] on button "Open Mask Editor" at bounding box center [296, 113] width 138 height 31
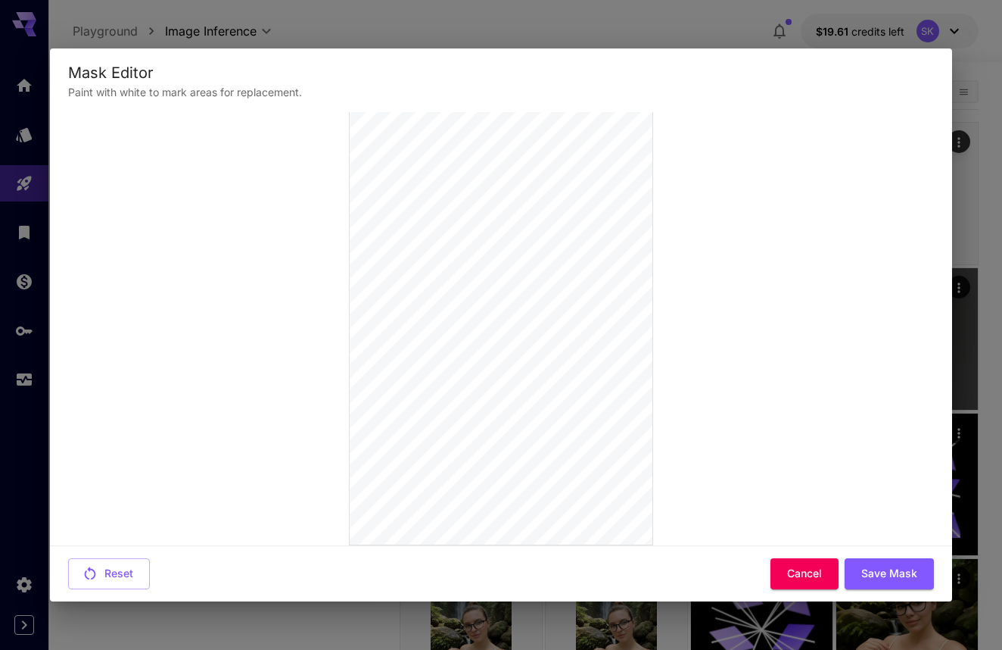
scroll to position [140, 0]
click at [882, 553] on div "Reset Cancel Save Mask" at bounding box center [501, 573] width 902 height 56
click at [882, 559] on button "Save Mask" at bounding box center [889, 573] width 89 height 31
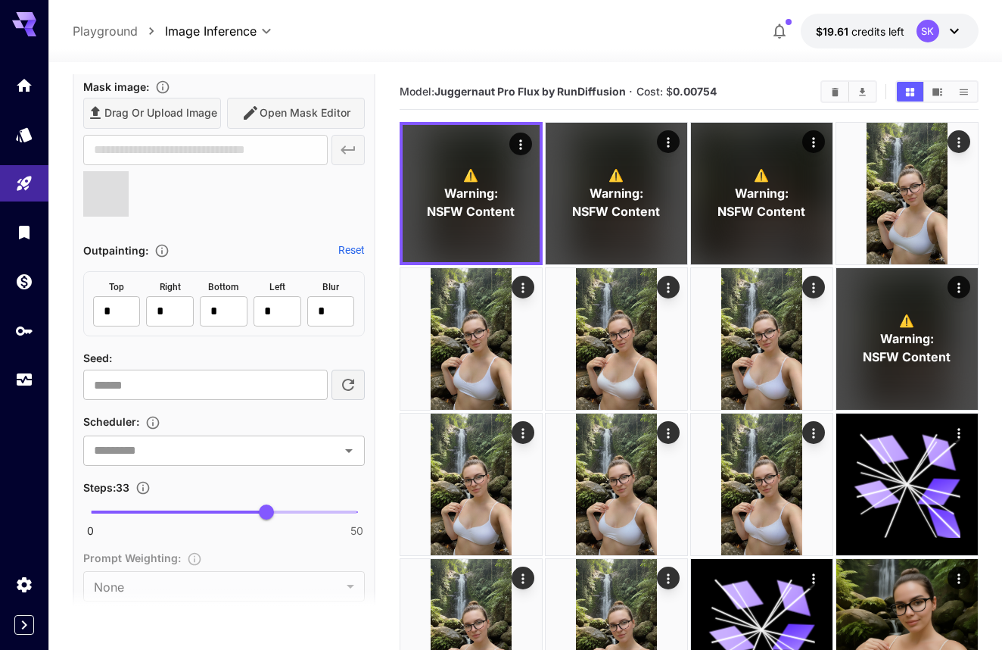
scroll to position [0, 0]
type input "**********"
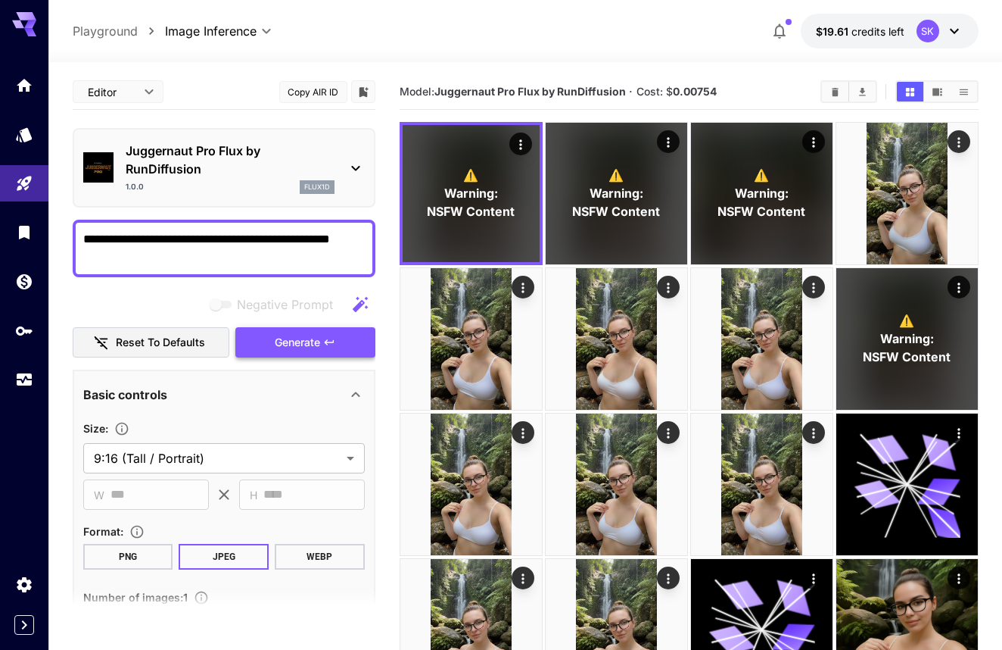
click at [288, 335] on span "Generate" at bounding box center [297, 342] width 45 height 19
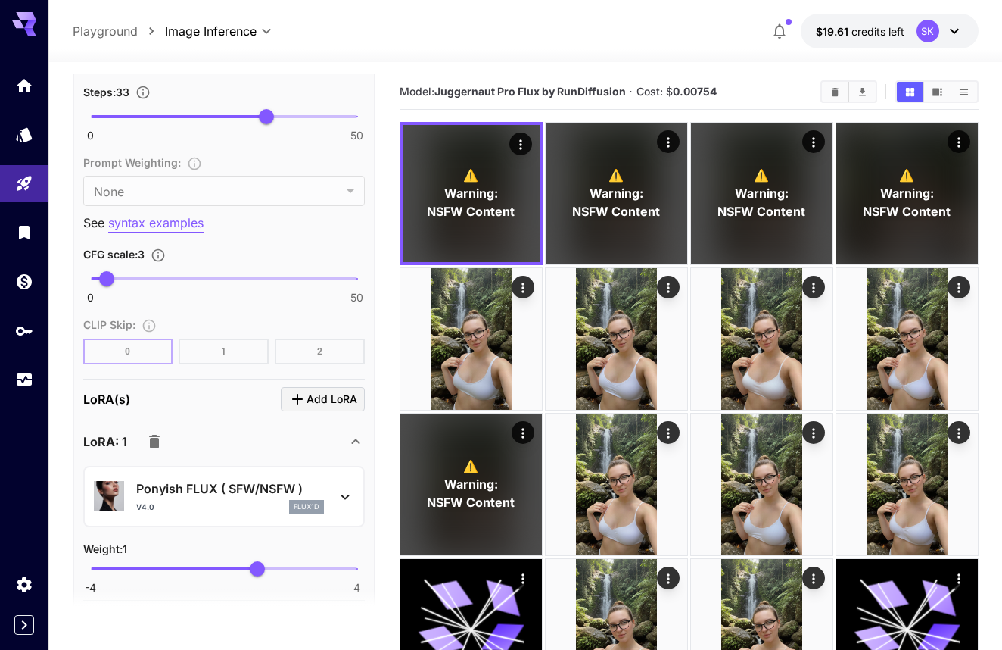
scroll to position [1253, 0]
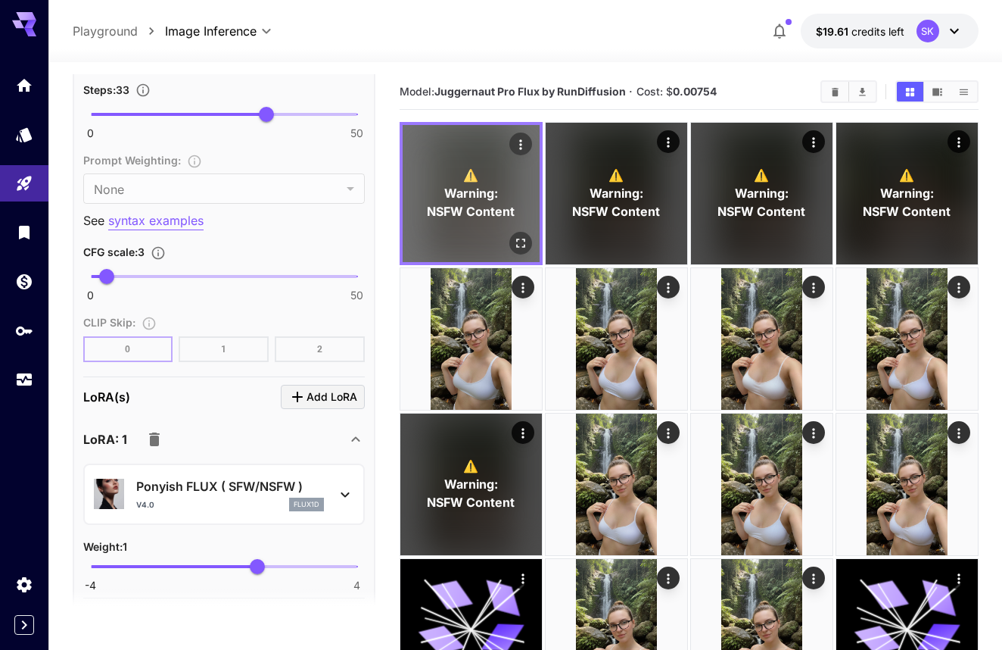
click at [523, 245] on icon "Open in fullscreen" at bounding box center [520, 242] width 15 height 15
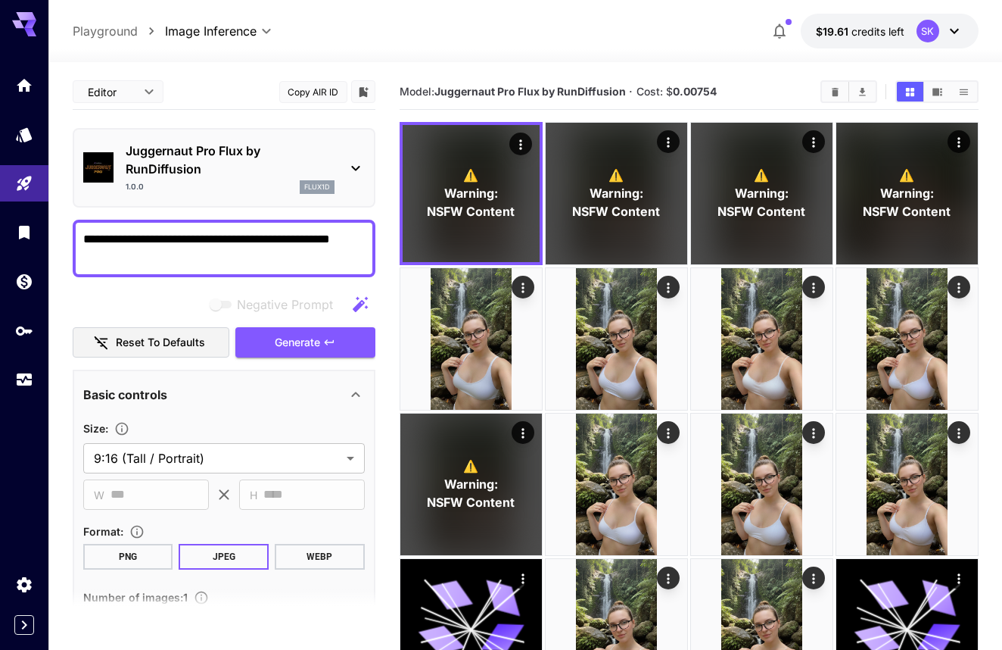
scroll to position [0, 0]
drag, startPoint x: 198, startPoint y: 235, endPoint x: 231, endPoint y: 235, distance: 32.6
click at [231, 235] on textarea "**********" at bounding box center [224, 248] width 282 height 36
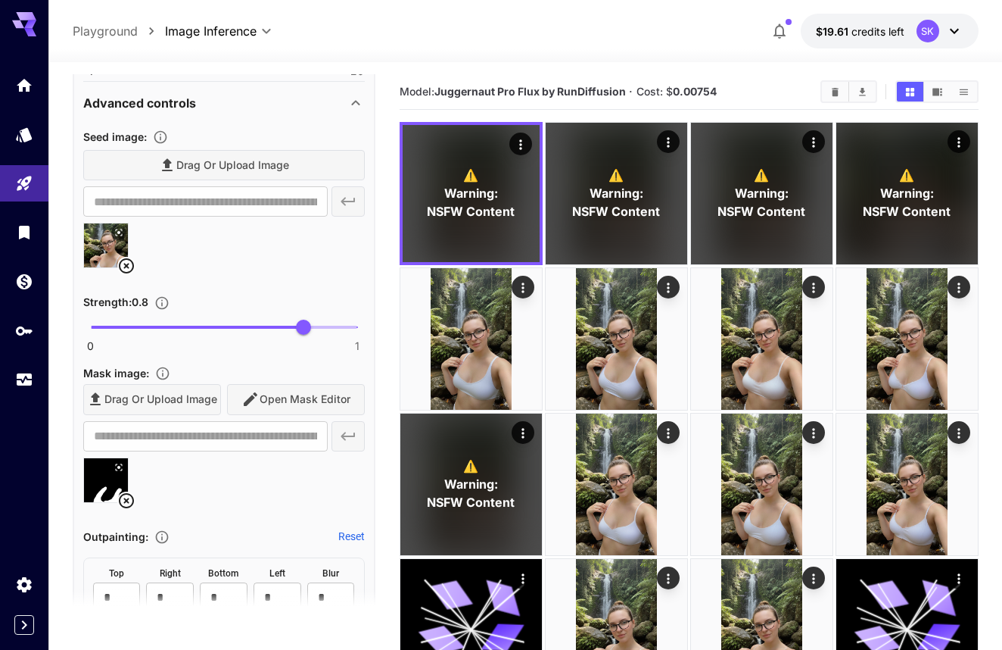
scroll to position [631, 0]
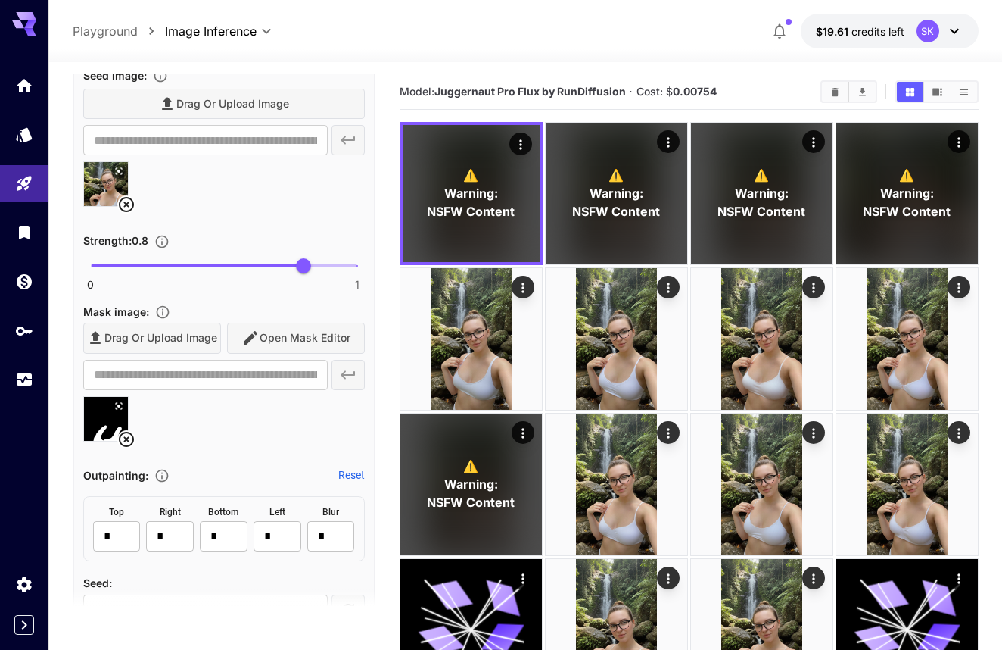
type textarea "**********"
click at [123, 430] on icon at bounding box center [126, 439] width 18 height 18
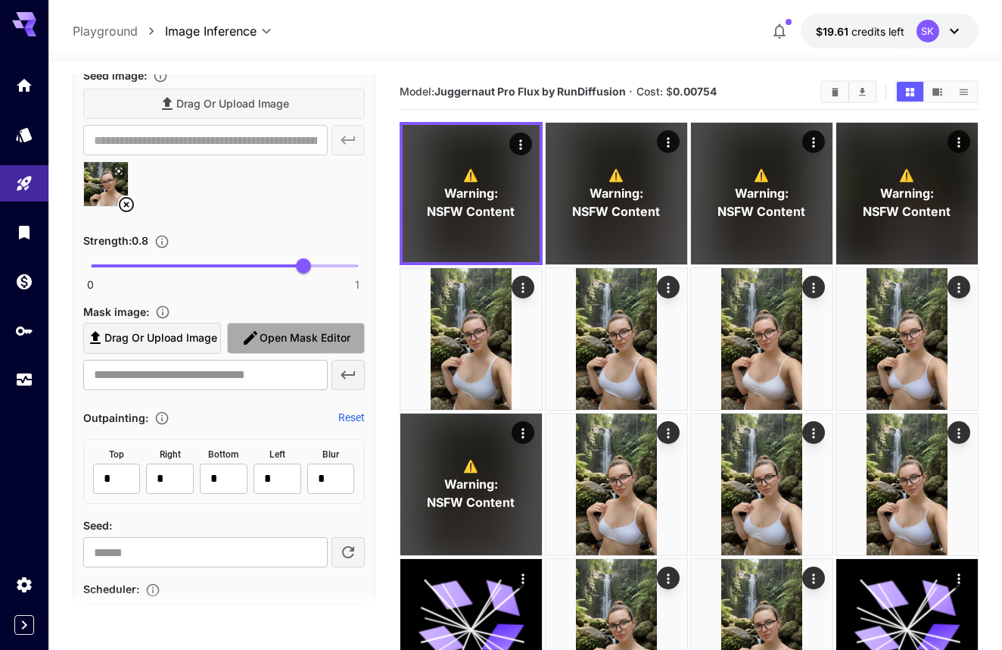
click at [264, 338] on span "Open Mask Editor" at bounding box center [305, 338] width 91 height 19
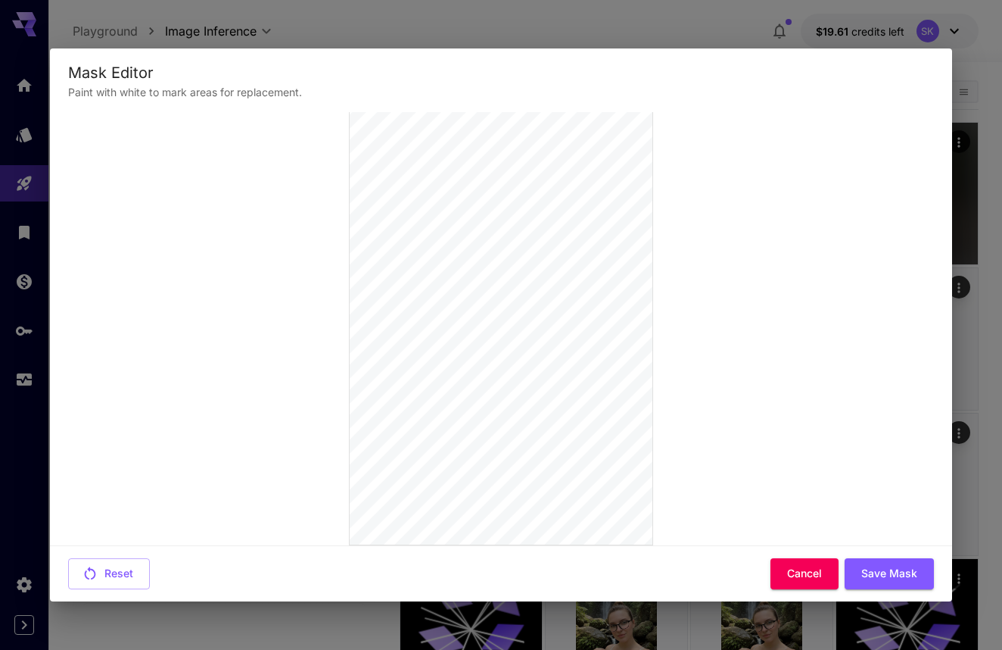
scroll to position [140, 0]
click at [119, 575] on button "Reset" at bounding box center [109, 573] width 82 height 31
click at [856, 578] on button "Save Mask" at bounding box center [889, 573] width 89 height 31
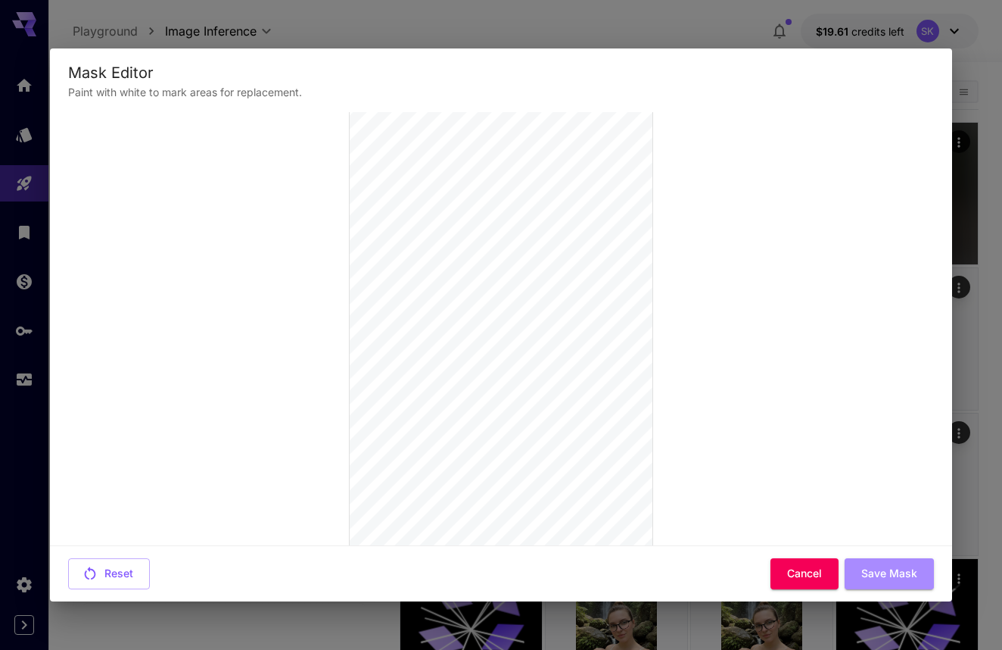
scroll to position [0, 0]
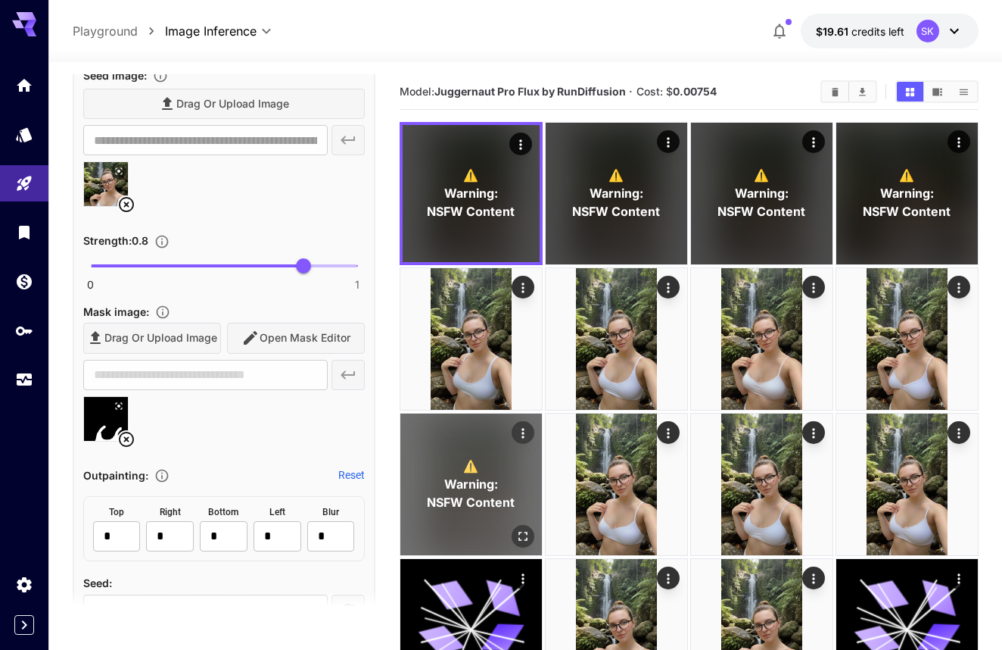
type input "**********"
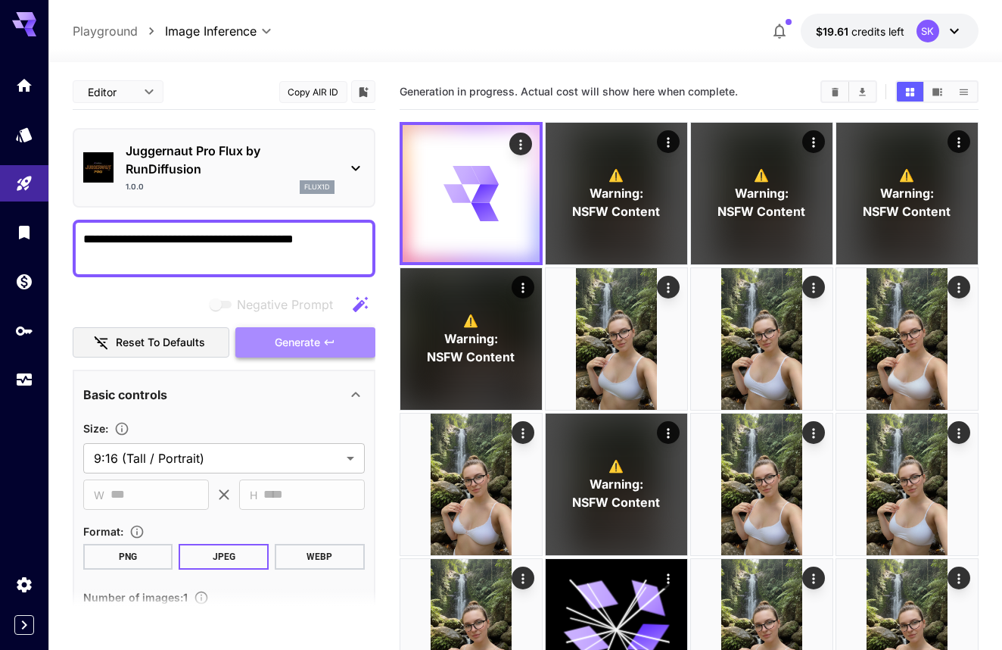
click at [323, 338] on button "Generate" at bounding box center [304, 342] width 139 height 31
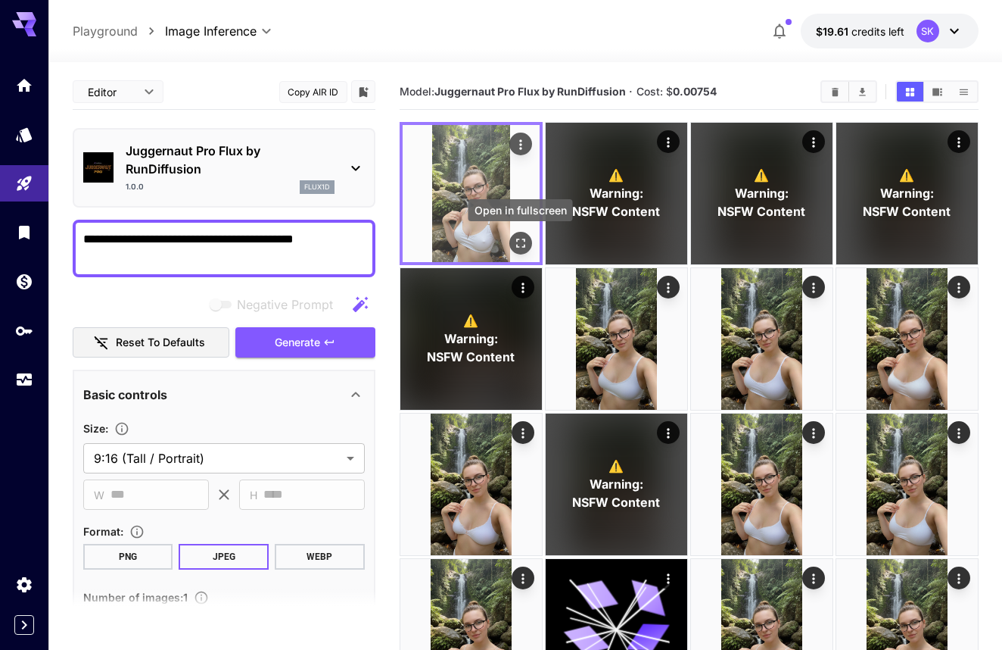
click at [520, 240] on icon "Open in fullscreen" at bounding box center [520, 242] width 15 height 15
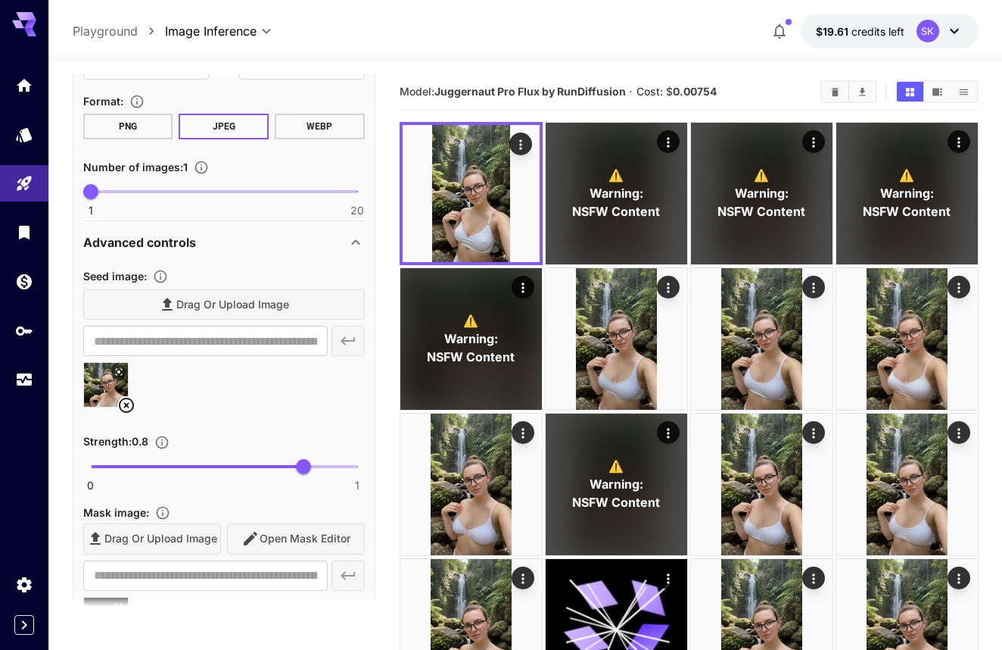
scroll to position [525, 0]
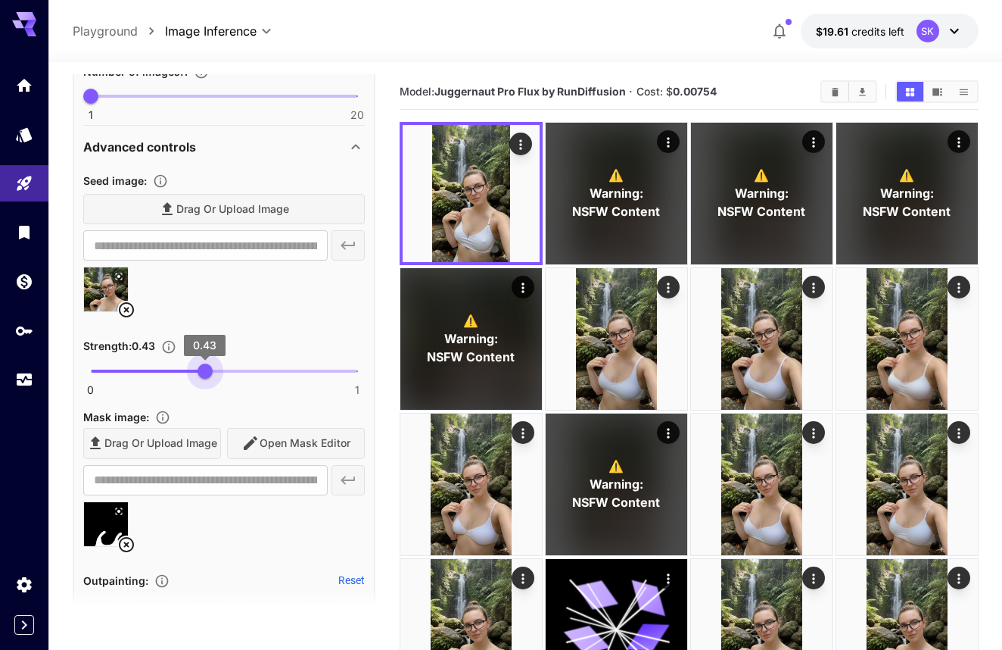
drag, startPoint x: 300, startPoint y: 366, endPoint x: 206, endPoint y: 369, distance: 93.9
click at [206, 369] on span "0.43" at bounding box center [205, 370] width 15 height 15
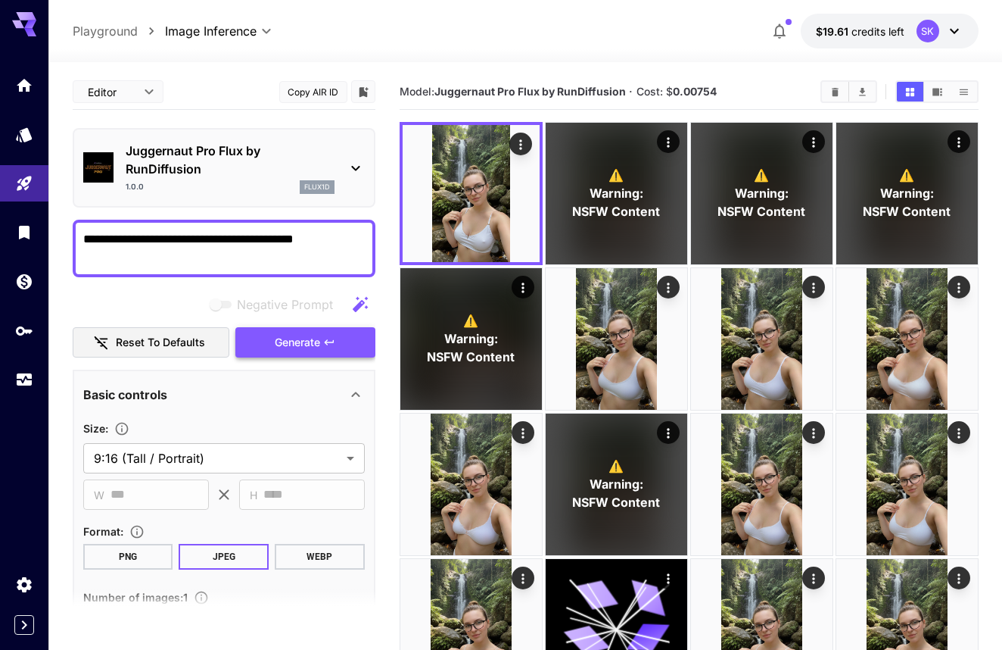
scroll to position [-1, 0]
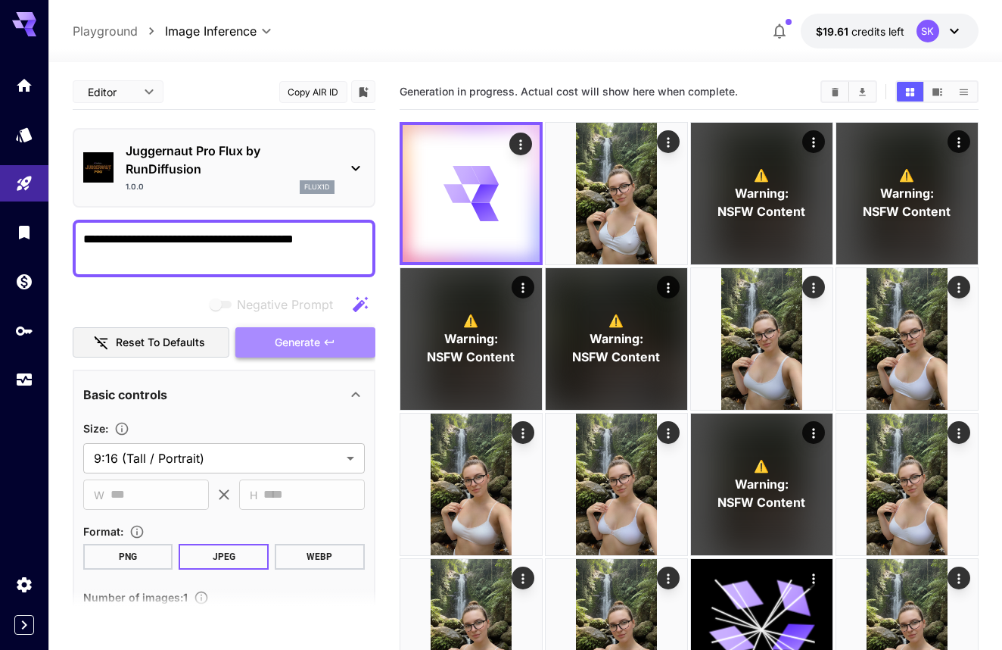
click at [283, 340] on span "Generate" at bounding box center [297, 342] width 45 height 19
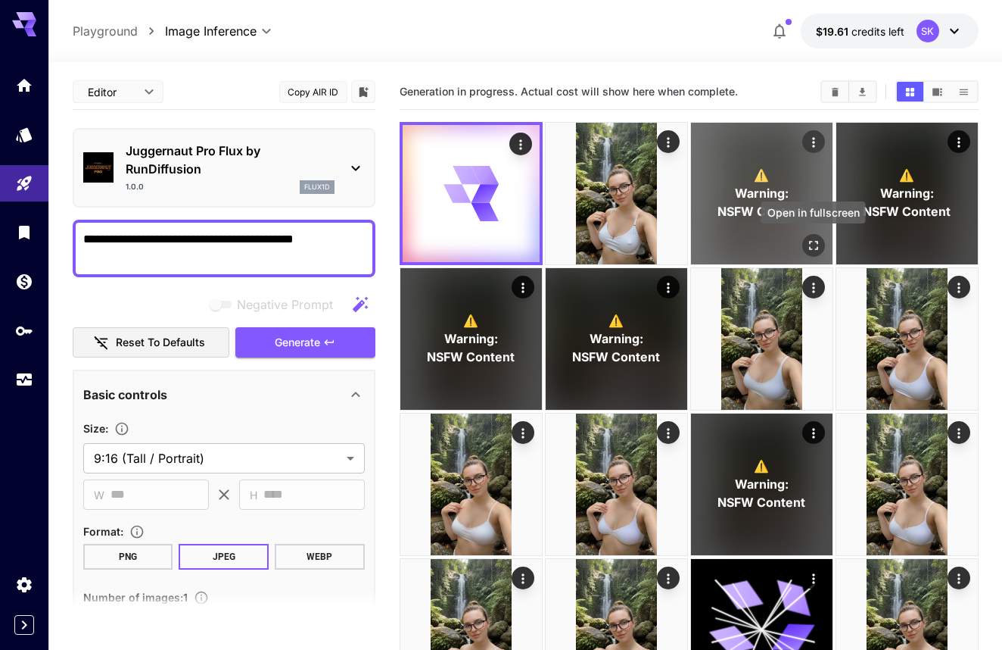
click at [813, 246] on icon "Open in fullscreen" at bounding box center [812, 245] width 15 height 15
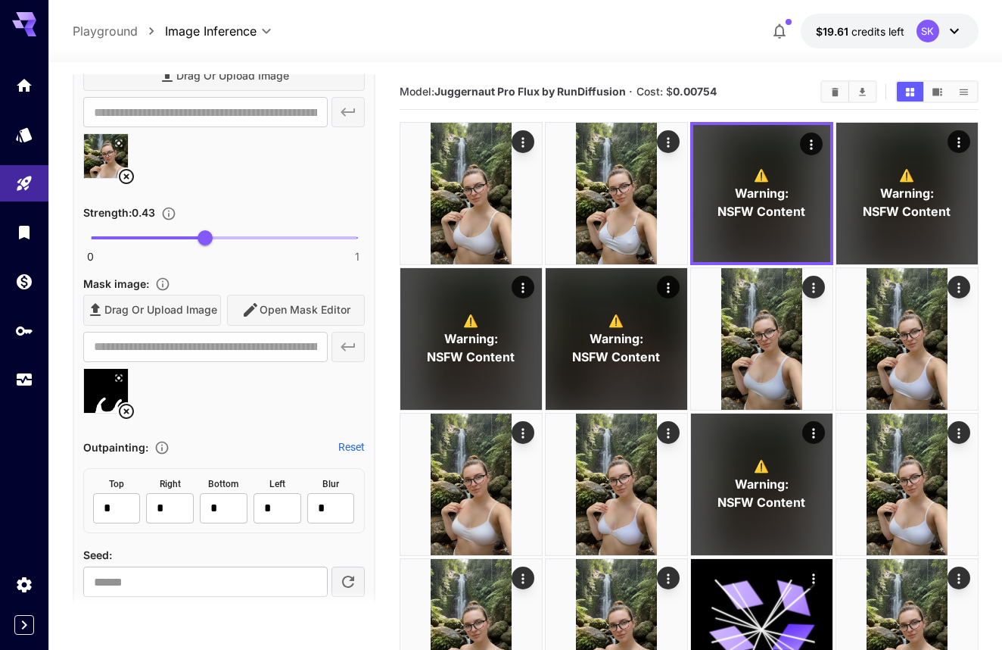
scroll to position [707, 0]
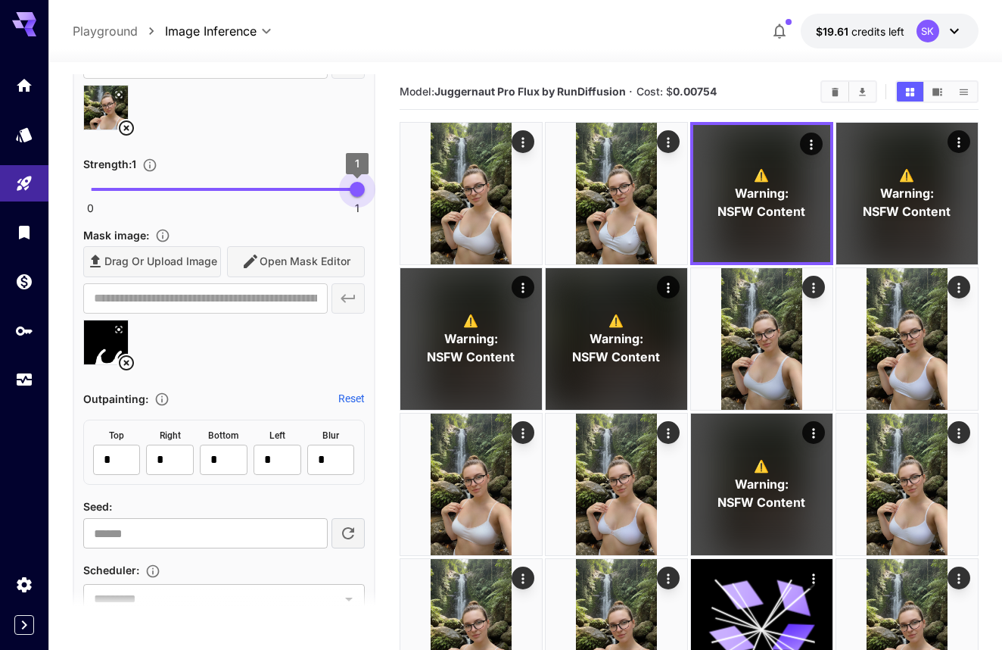
drag, startPoint x: 204, startPoint y: 190, endPoint x: 385, endPoint y: 189, distance: 180.2
type input "****"
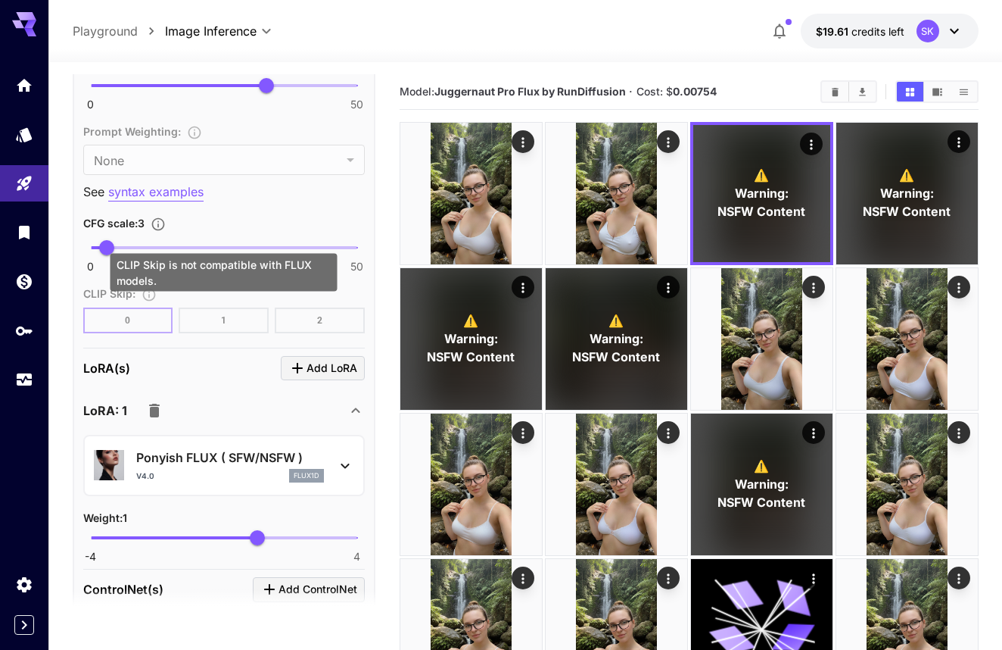
scroll to position [1251, 0]
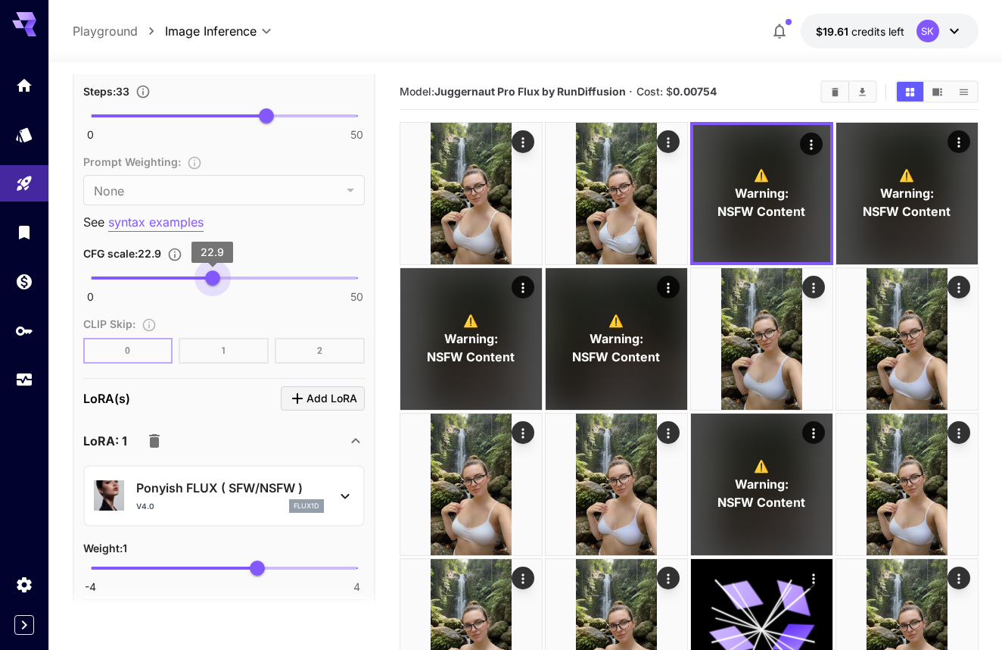
type input "****"
click at [213, 271] on span "0 50 22.9" at bounding box center [224, 277] width 266 height 23
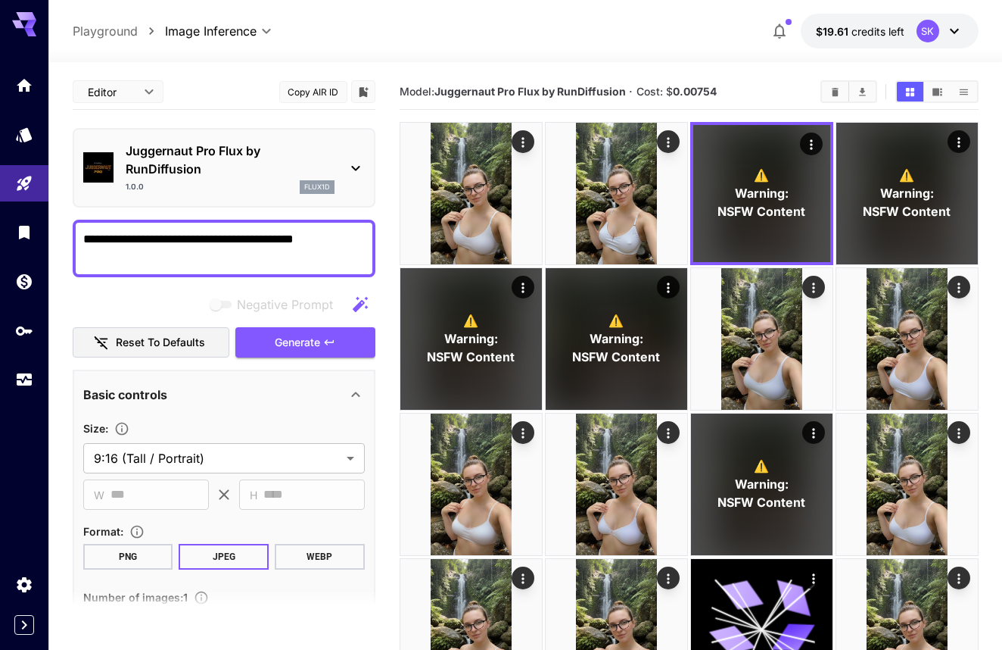
scroll to position [0, 0]
click at [296, 345] on span "Generate" at bounding box center [297, 342] width 45 height 19
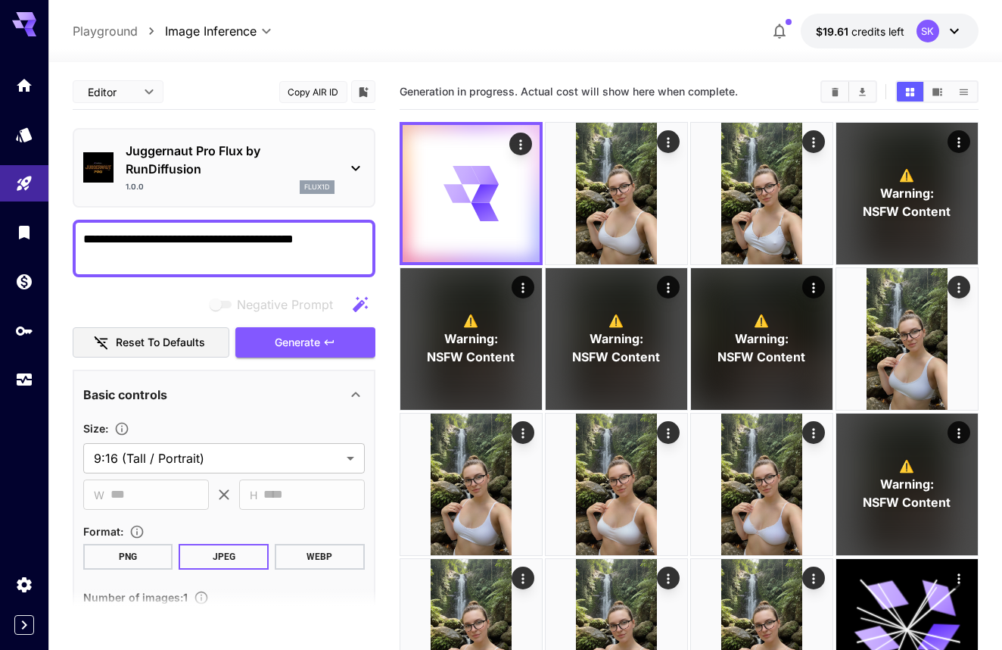
click at [854, 42] on button "$19.61 credits left SK" at bounding box center [890, 31] width 178 height 35
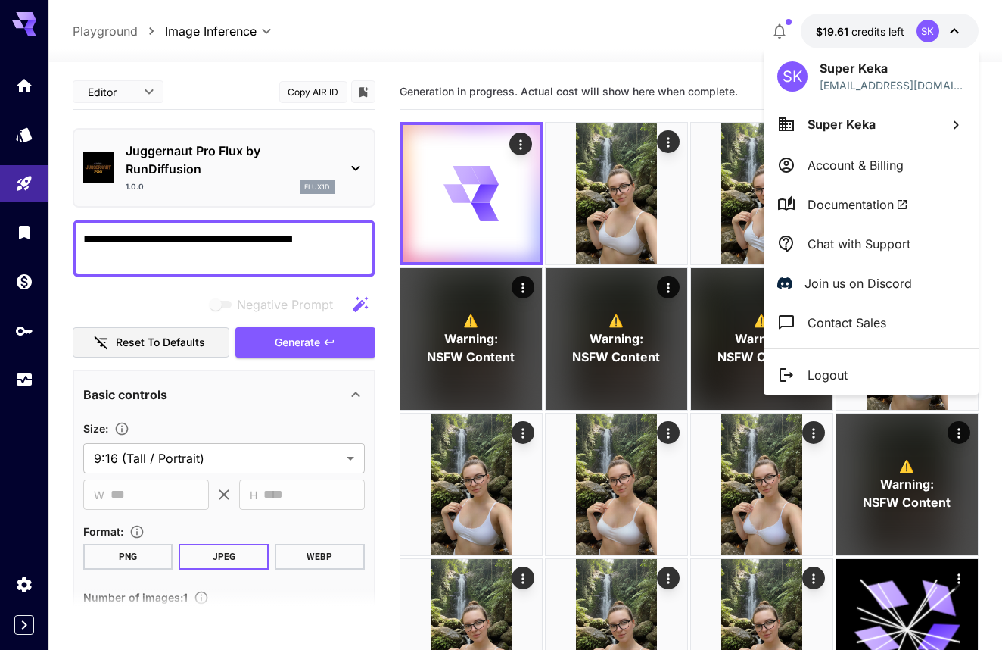
click at [852, 26] on div at bounding box center [501, 325] width 1002 height 650
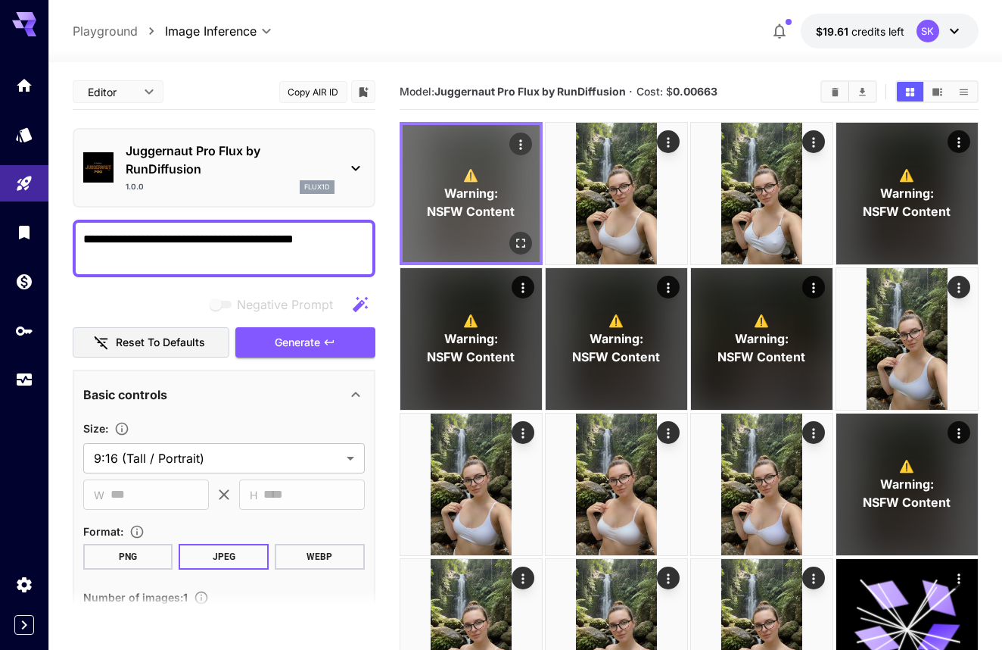
click at [517, 241] on icon "Open in fullscreen" at bounding box center [520, 242] width 9 height 9
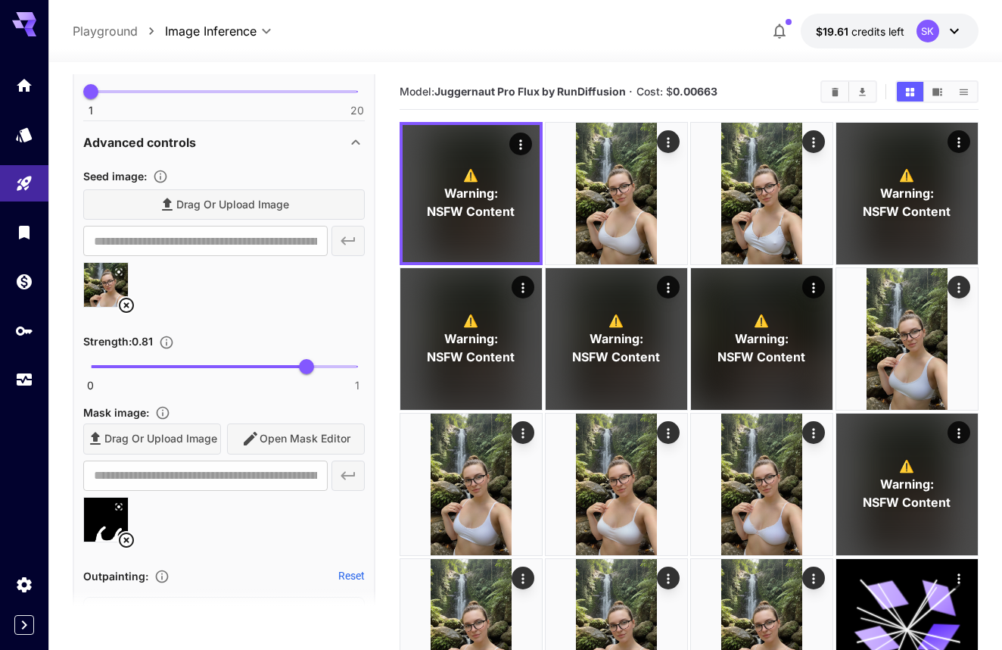
scroll to position [533, 0]
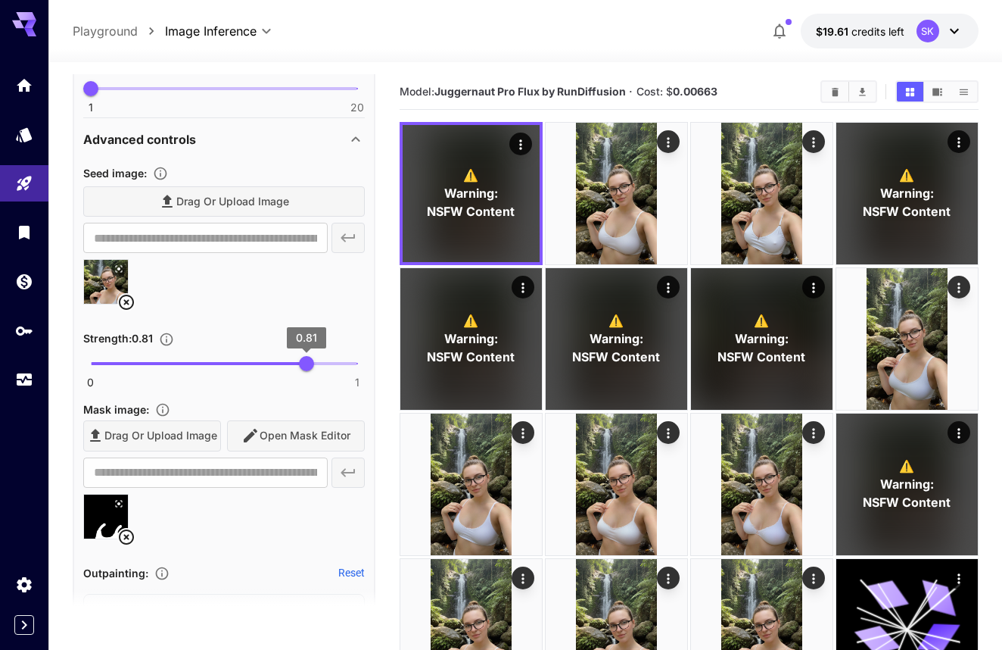
type input "****"
click at [325, 362] on span at bounding box center [224, 363] width 266 height 3
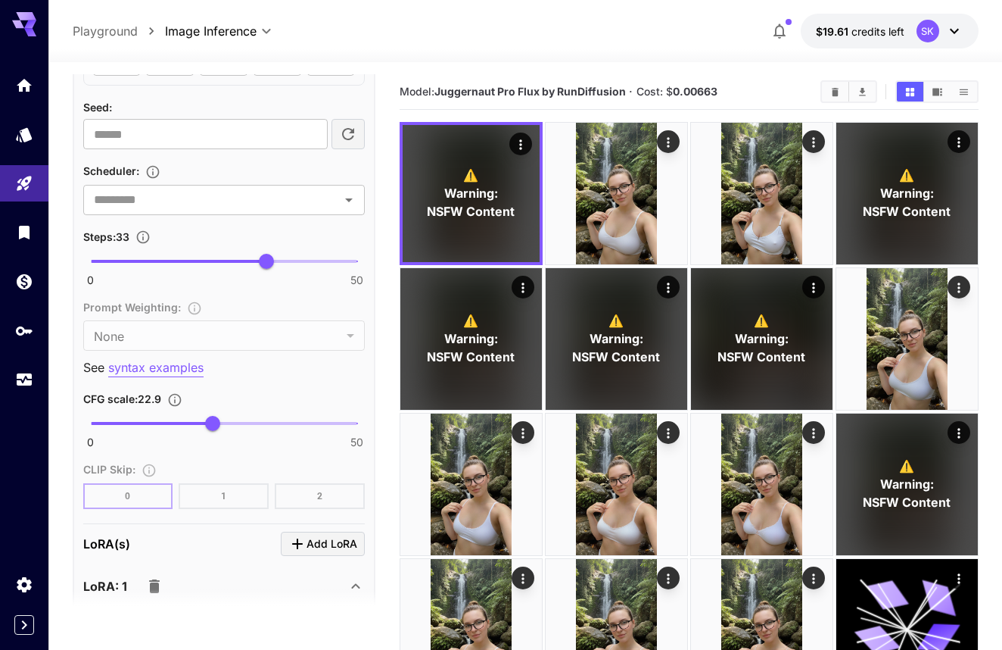
scroll to position [1113, 0]
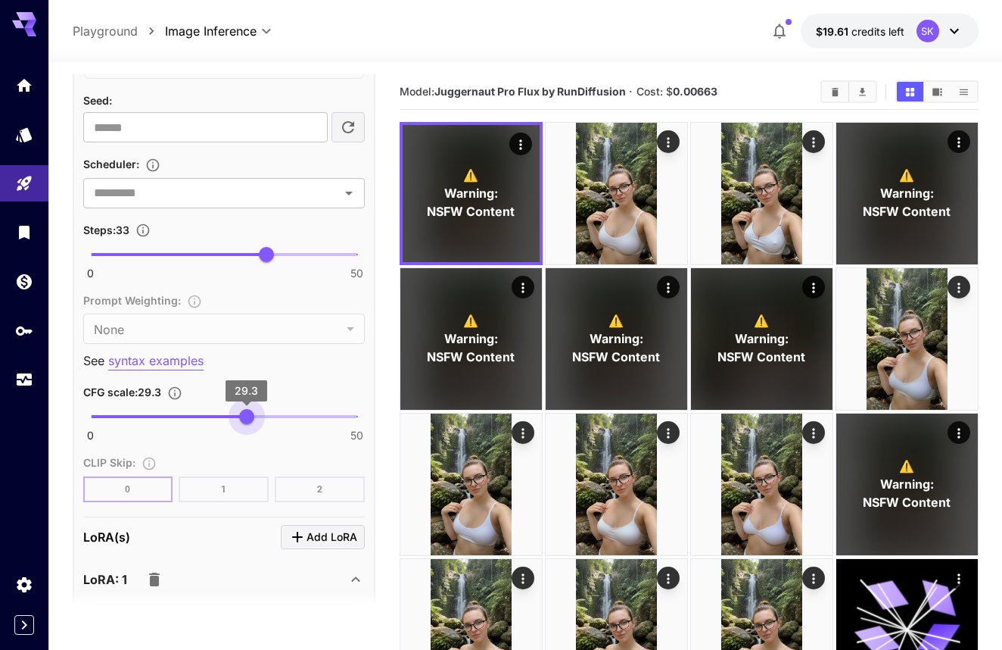
type input "****"
drag, startPoint x: 212, startPoint y: 410, endPoint x: 248, endPoint y: 412, distance: 35.7
click at [248, 412] on span "29.6" at bounding box center [248, 416] width 15 height 15
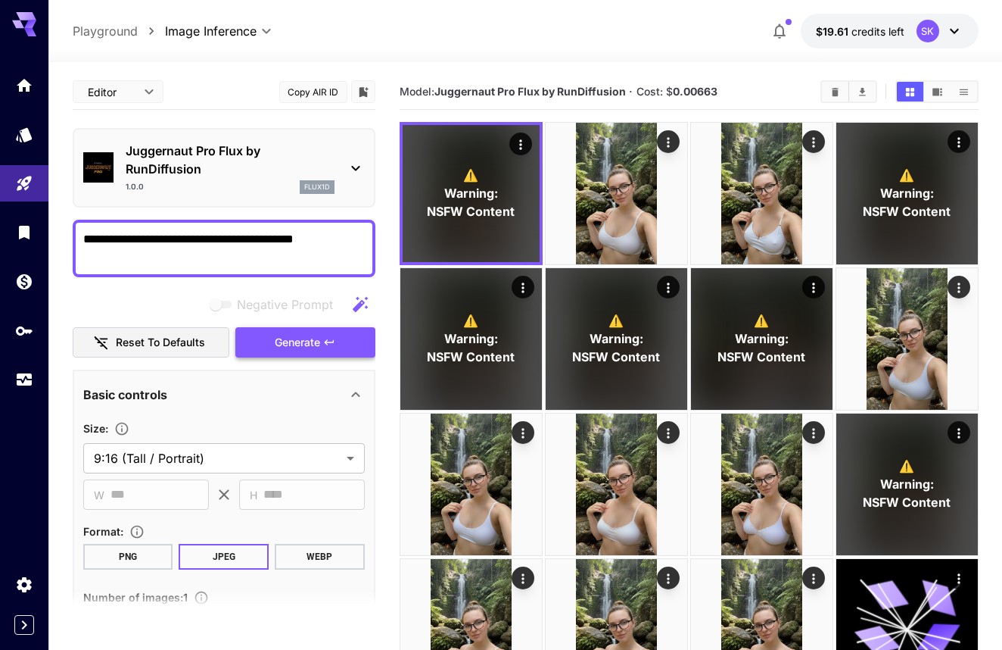
scroll to position [0, 0]
click at [330, 339] on icon "button" at bounding box center [329, 342] width 12 height 12
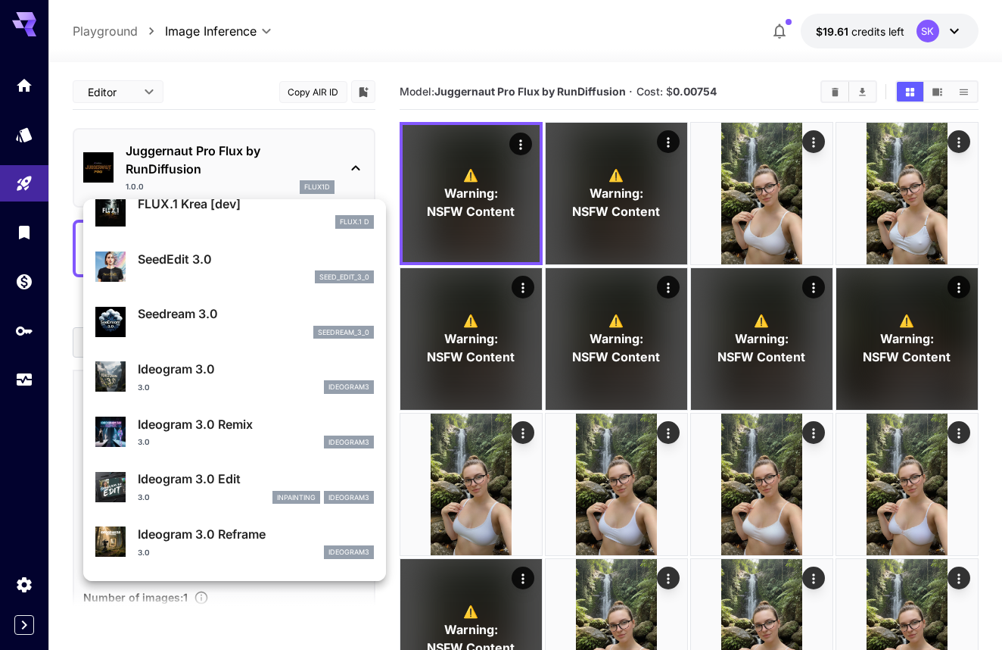
scroll to position [366, 0]
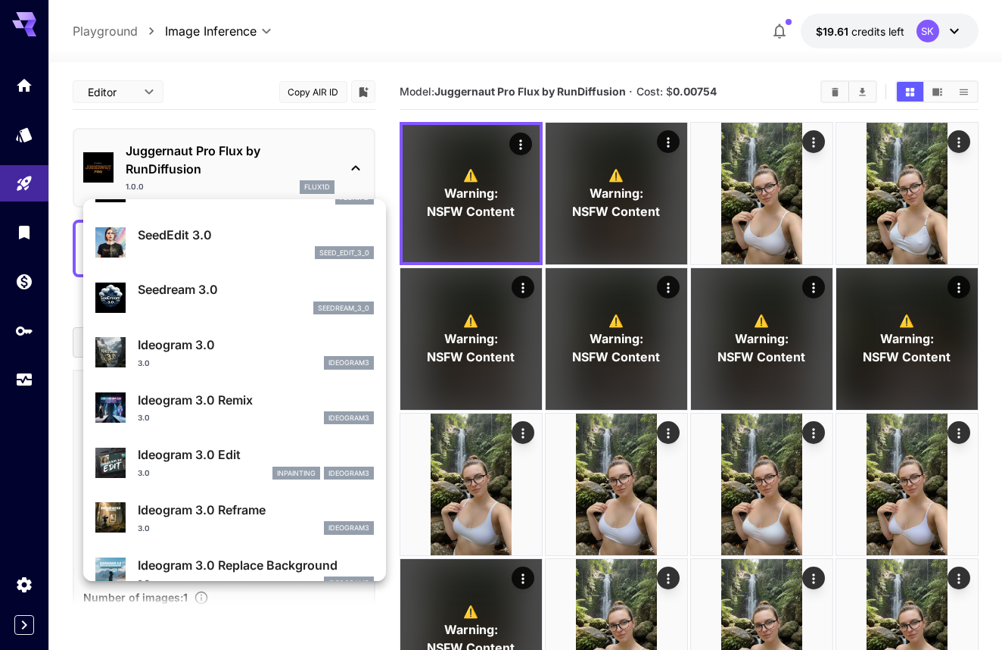
click at [528, 245] on div at bounding box center [501, 325] width 1002 height 650
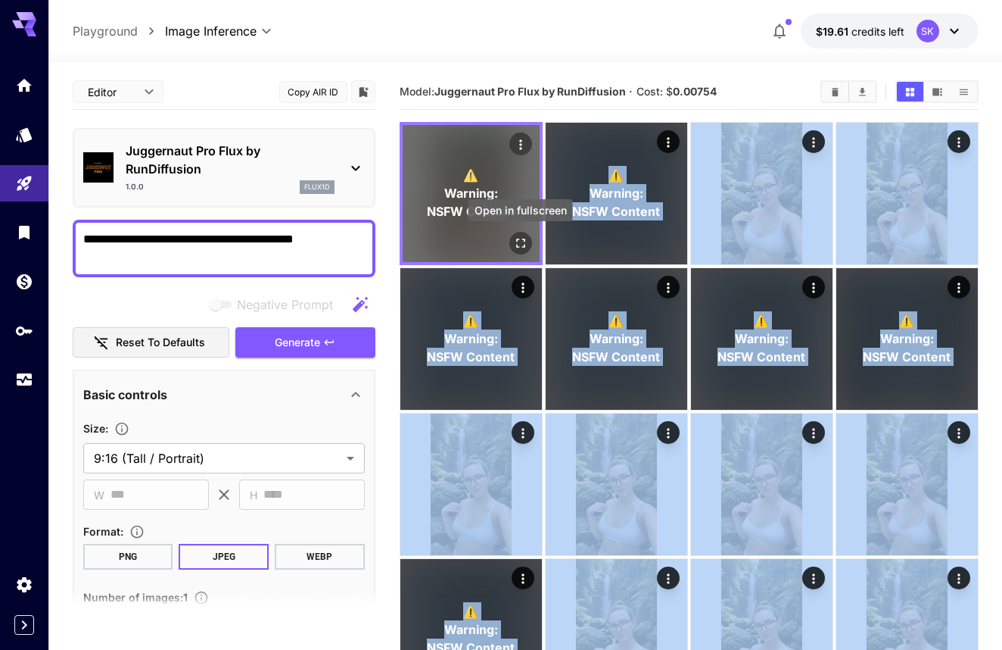
click at [520, 241] on icon "Open in fullscreen" at bounding box center [520, 242] width 15 height 15
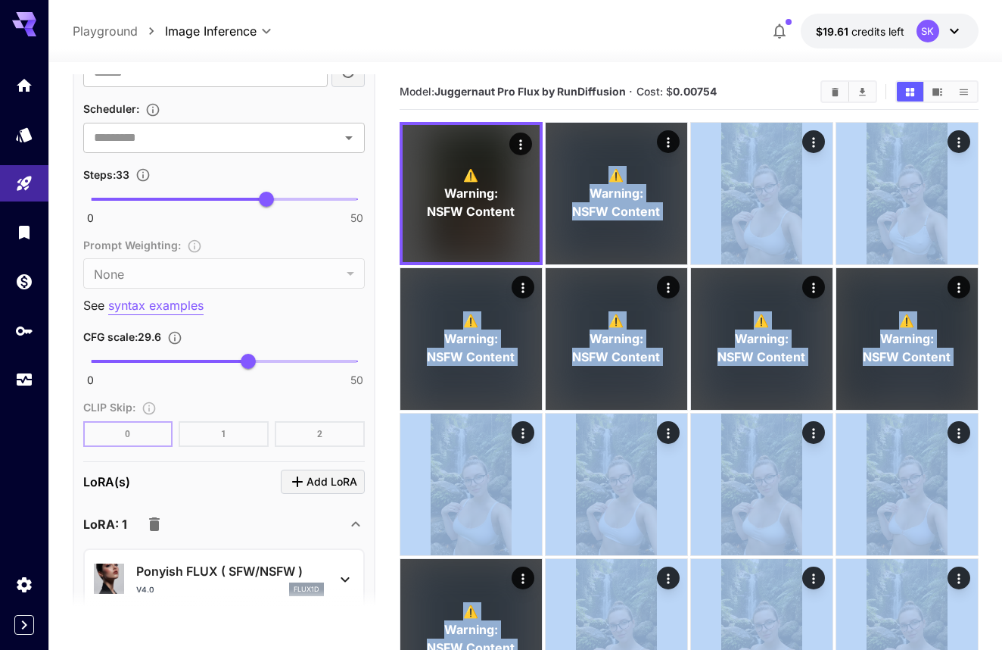
scroll to position [1170, 0]
type input "****"
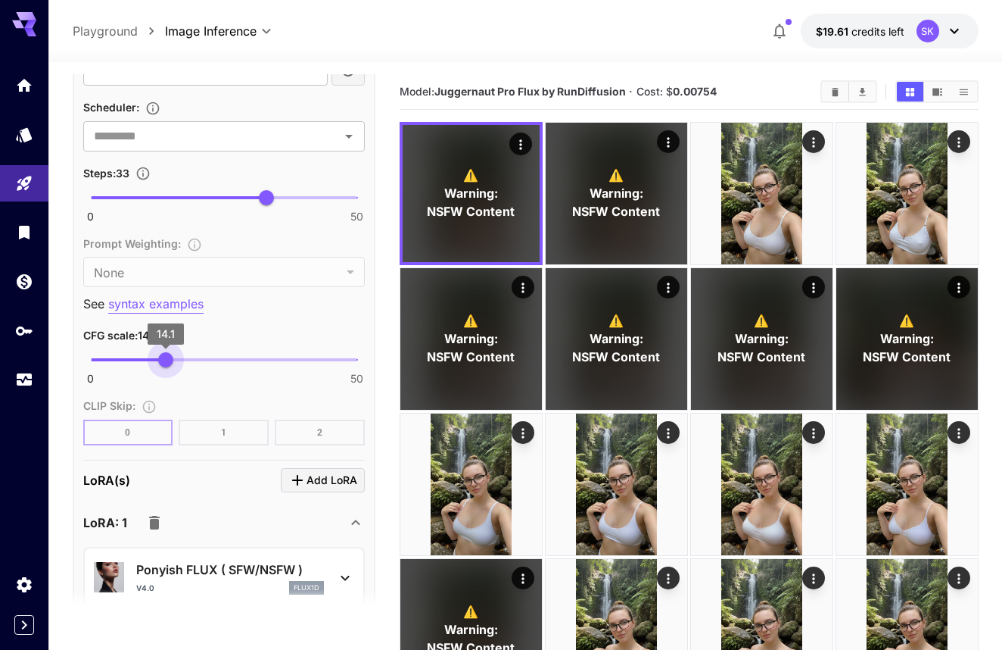
click at [166, 363] on span "0 50 14.1" at bounding box center [224, 359] width 266 height 23
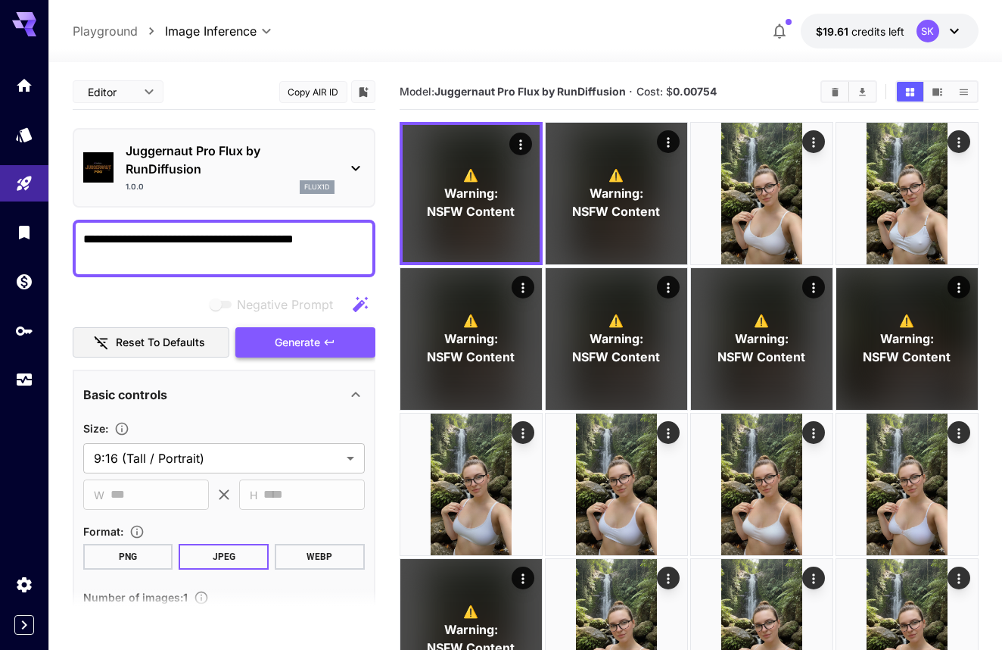
scroll to position [-1, 0]
click at [261, 333] on button "Generate" at bounding box center [304, 342] width 139 height 31
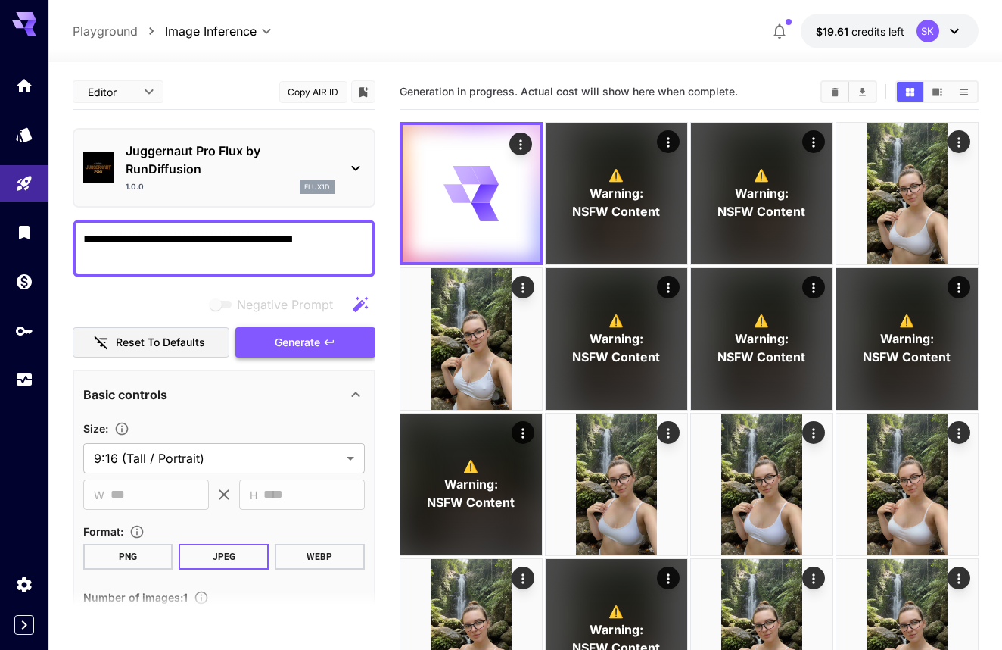
scroll to position [0, 0]
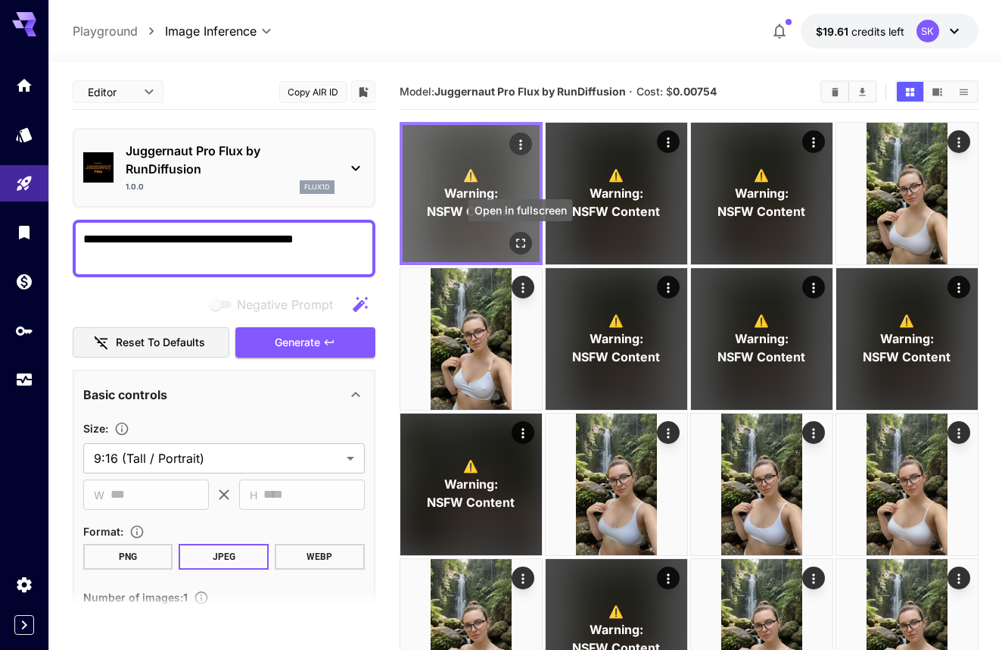
click at [519, 246] on icon "Open in fullscreen" at bounding box center [520, 242] width 15 height 15
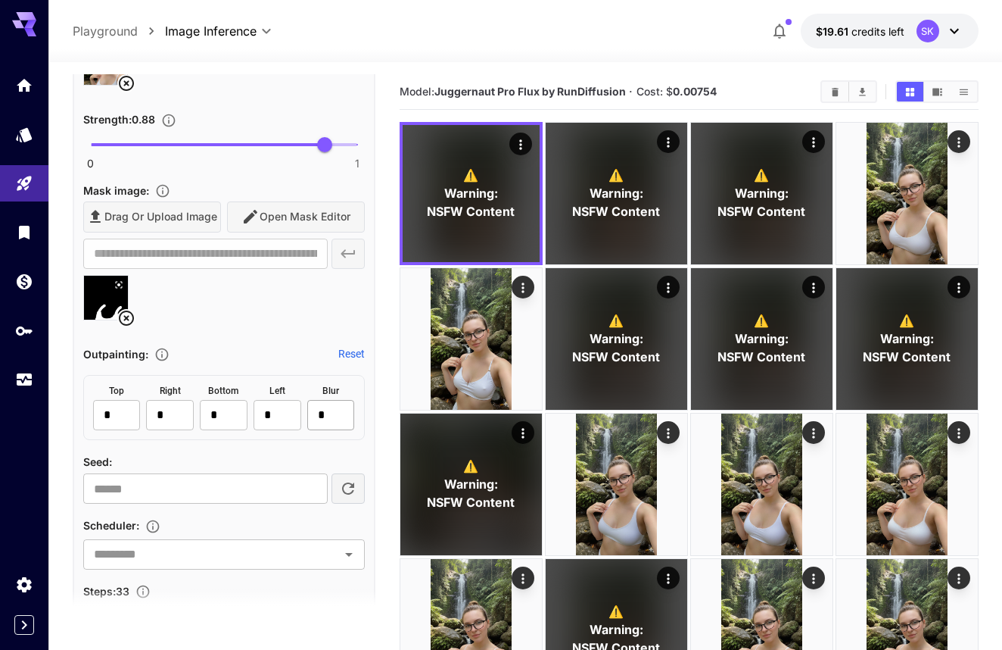
scroll to position [740, 0]
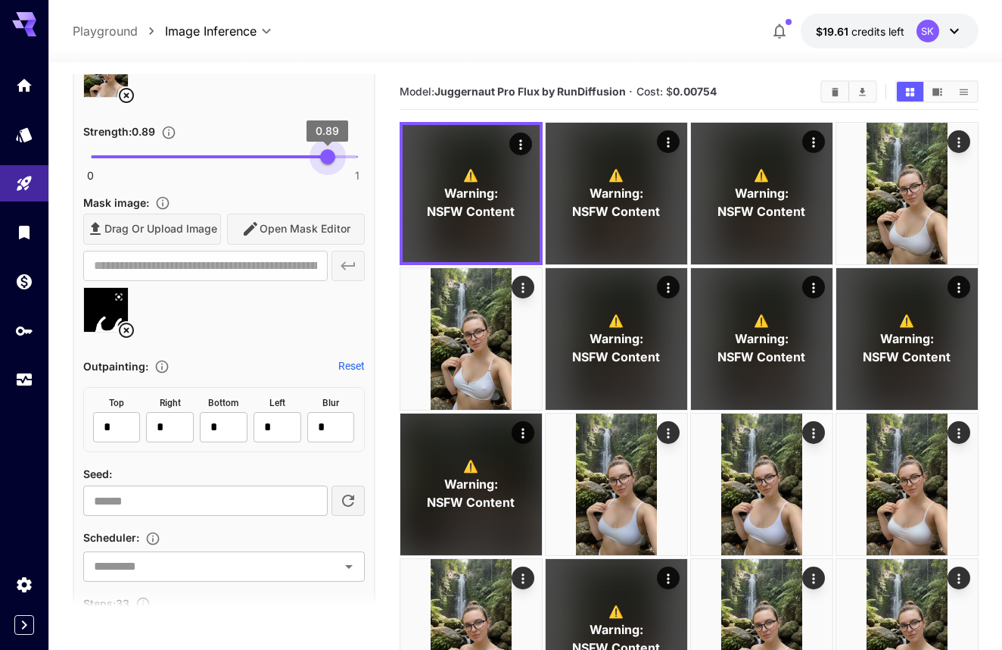
type input "*"
drag, startPoint x: 324, startPoint y: 161, endPoint x: 385, endPoint y: 161, distance: 60.6
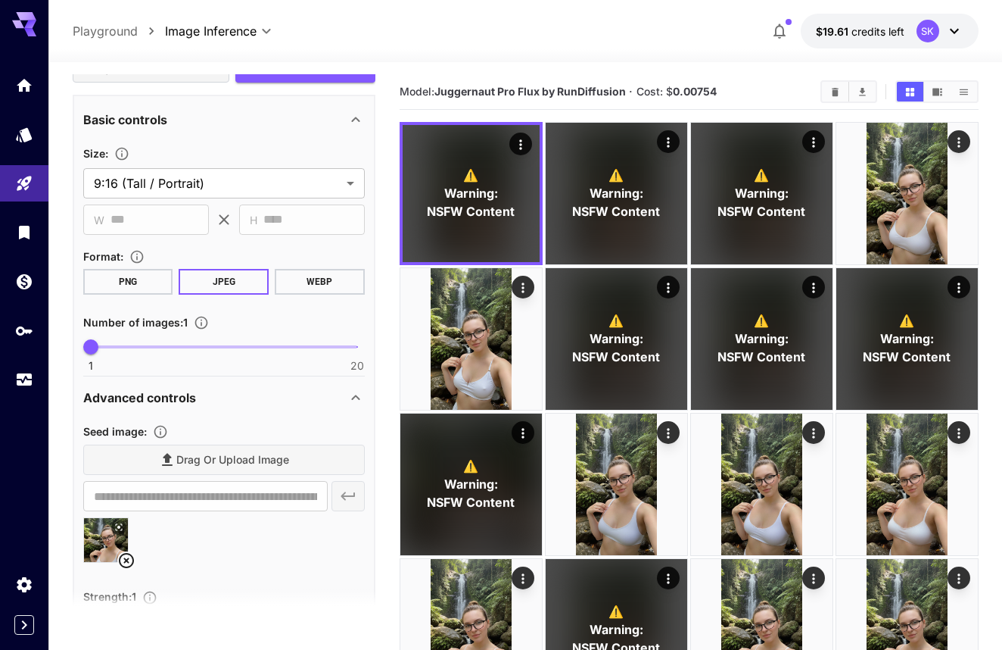
scroll to position [243, 0]
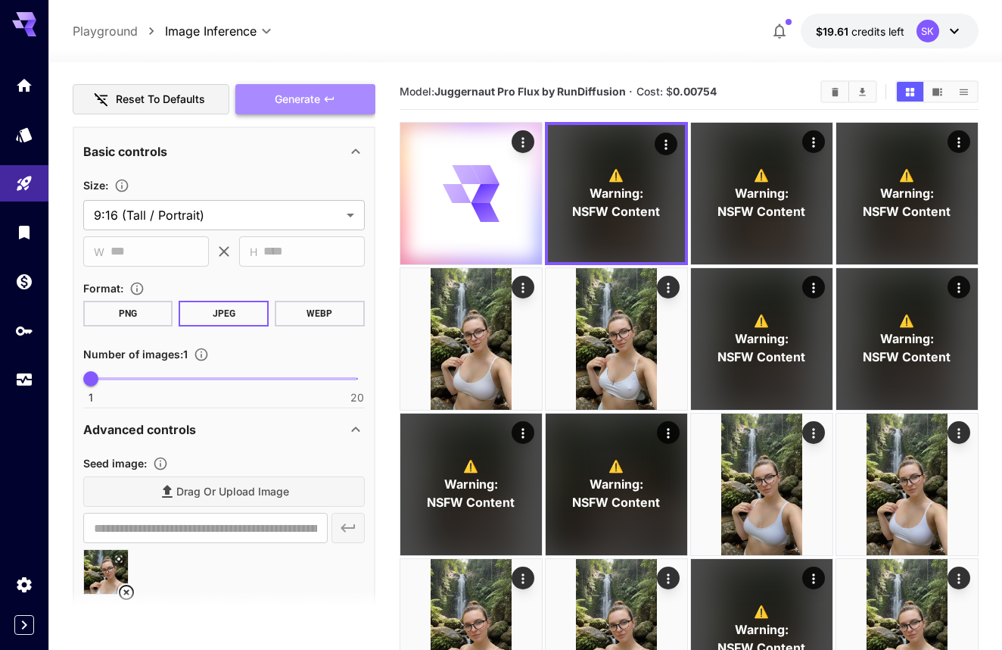
click at [326, 92] on button "Generate" at bounding box center [304, 99] width 139 height 31
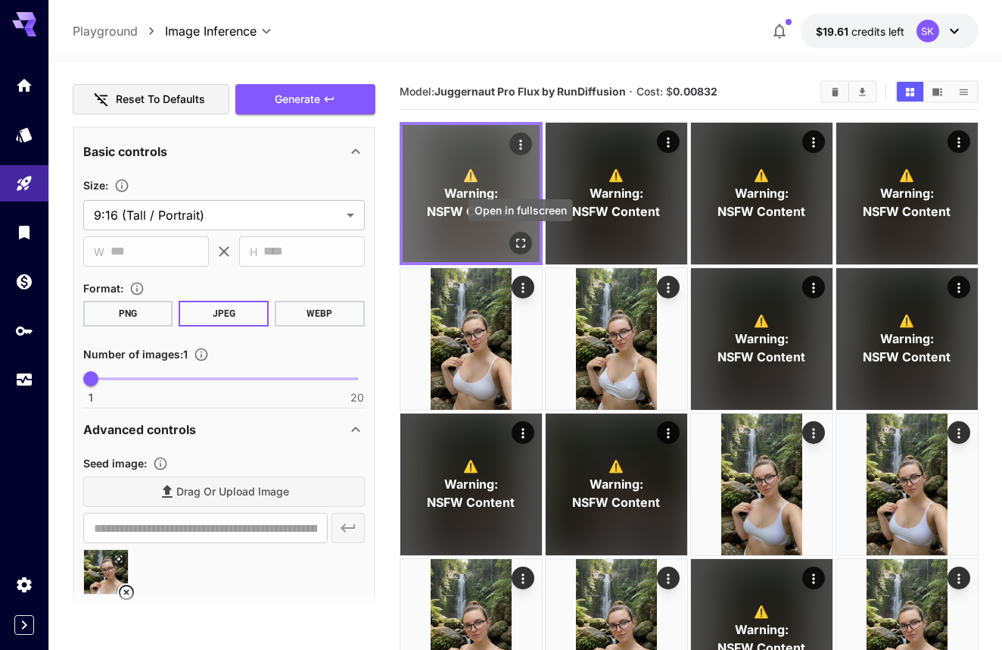
click at [518, 238] on icon "Open in fullscreen" at bounding box center [520, 242] width 15 height 15
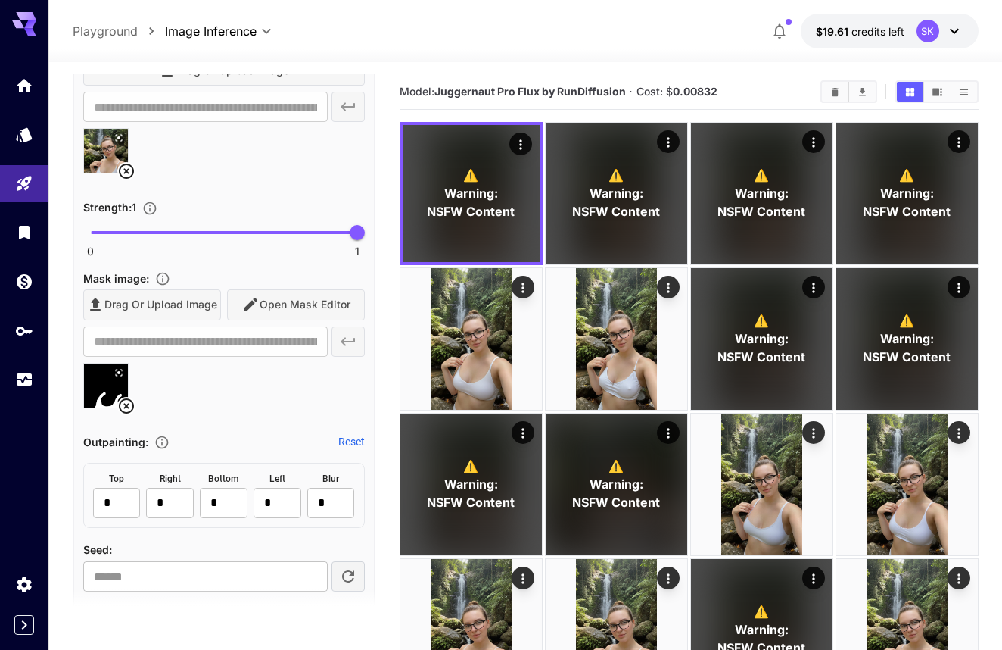
scroll to position [1064, 0]
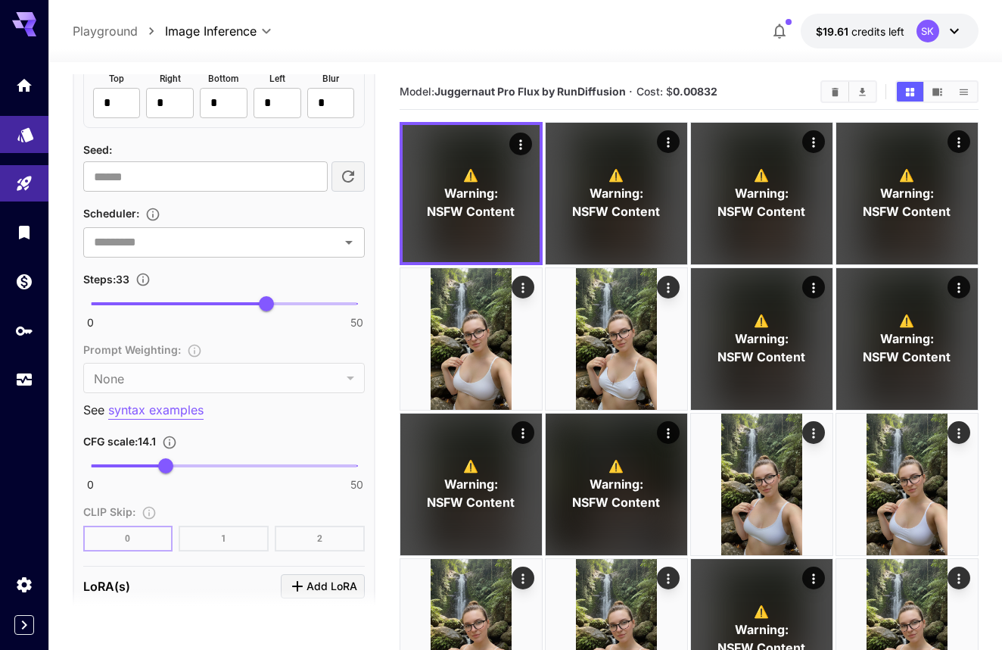
click at [31, 141] on link at bounding box center [24, 134] width 48 height 37
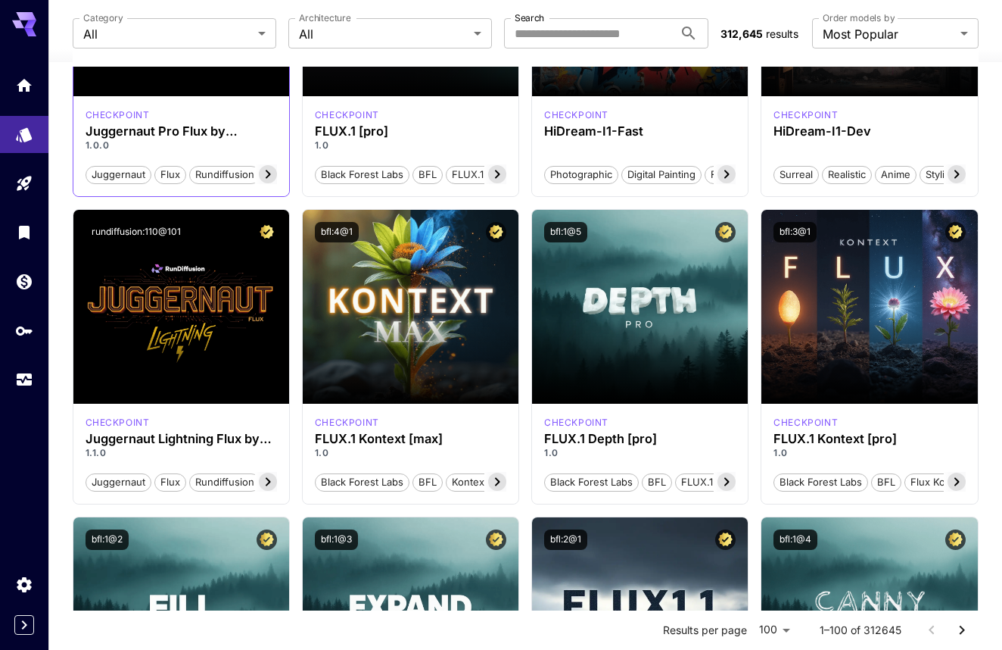
scroll to position [299, 0]
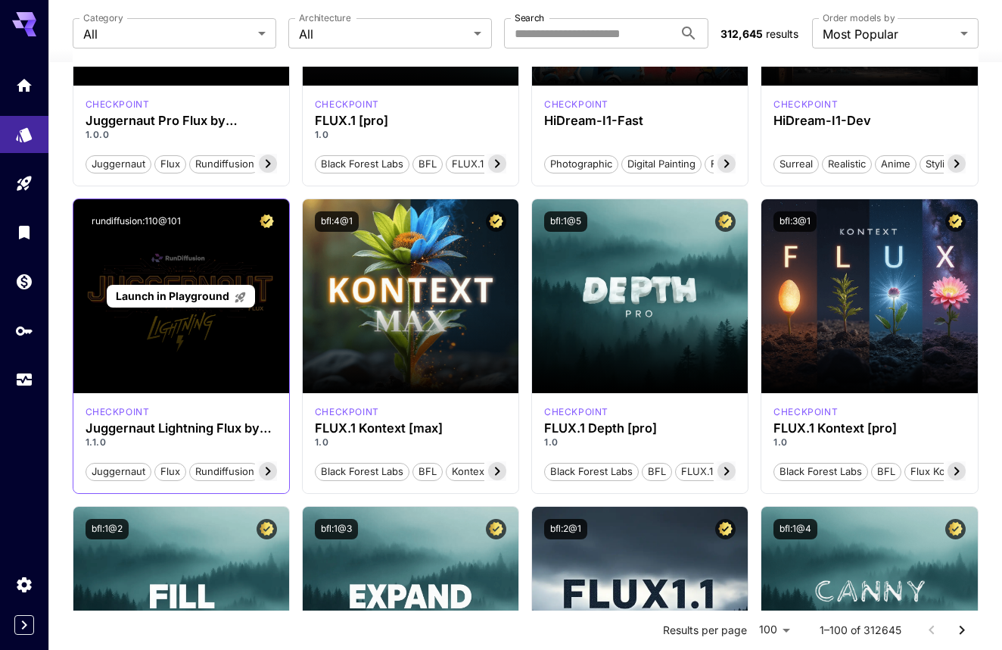
click at [221, 304] on p "Launch in Playground" at bounding box center [181, 296] width 131 height 16
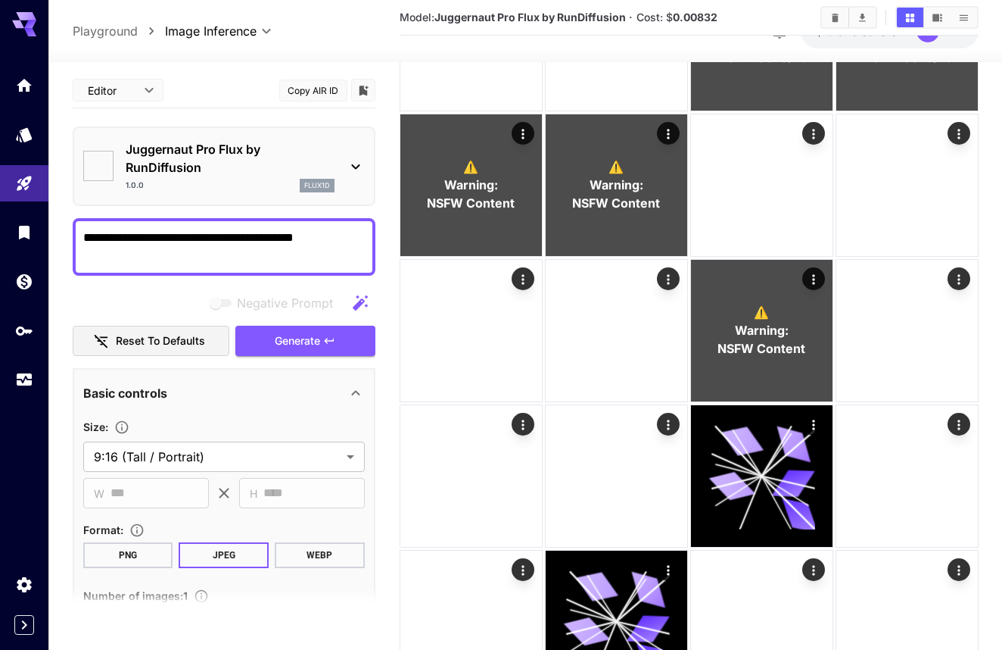
type input "**********"
type input "****"
type input "**********"
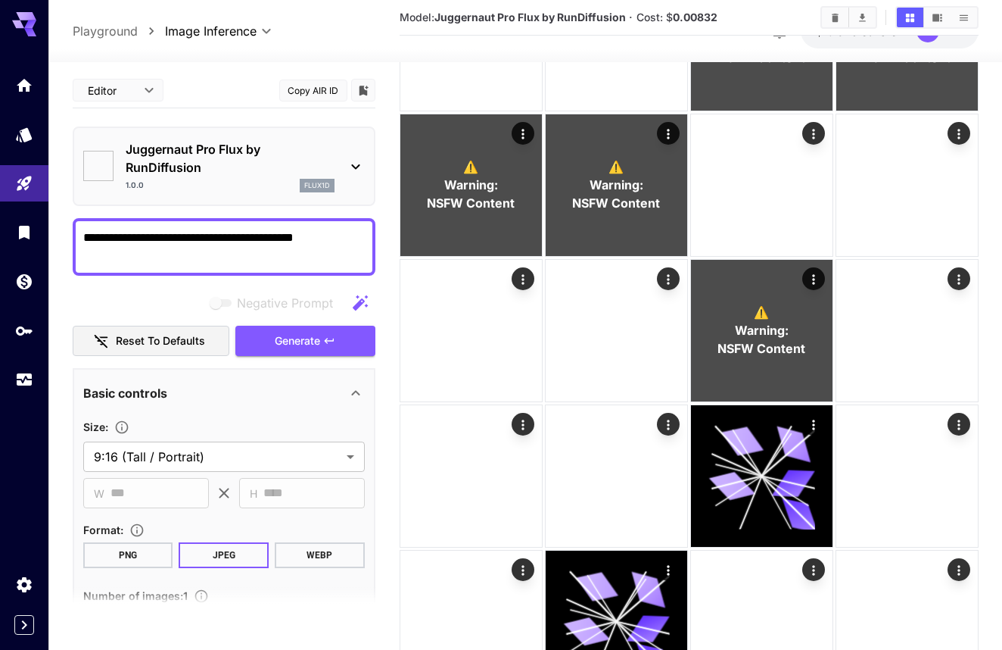
type input "*"
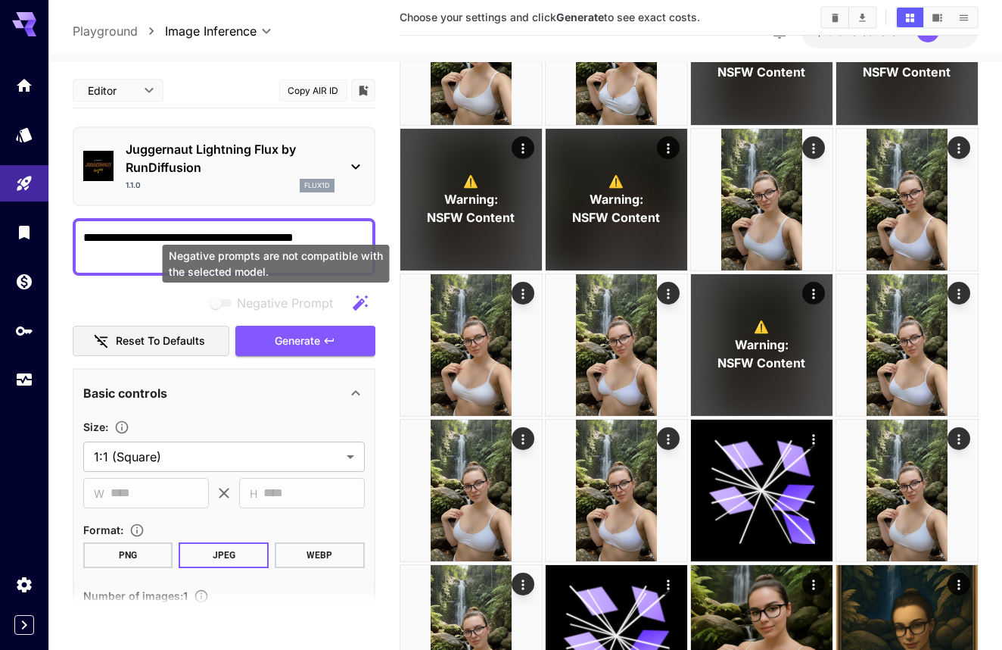
scroll to position [5, 0]
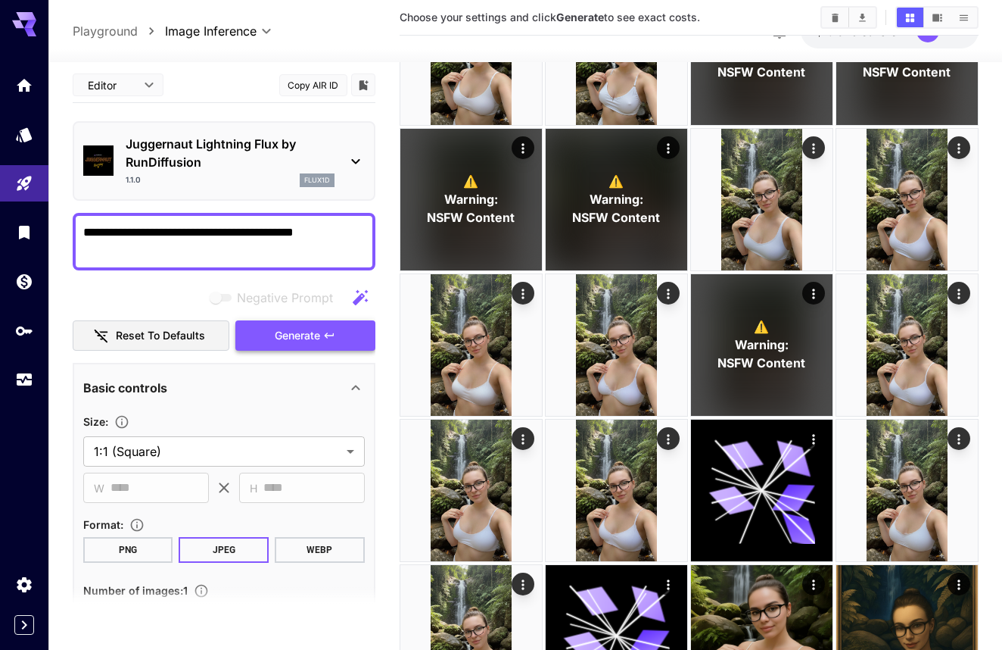
click at [266, 332] on button "Generate" at bounding box center [304, 335] width 139 height 31
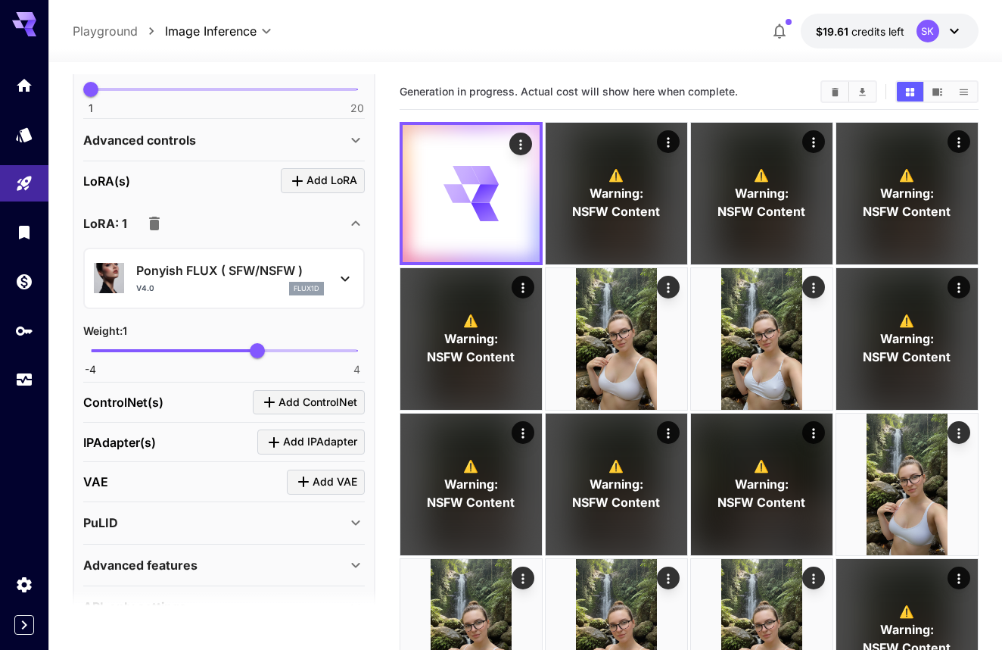
scroll to position [537, 0]
